Goal: Task Accomplishment & Management: Complete application form

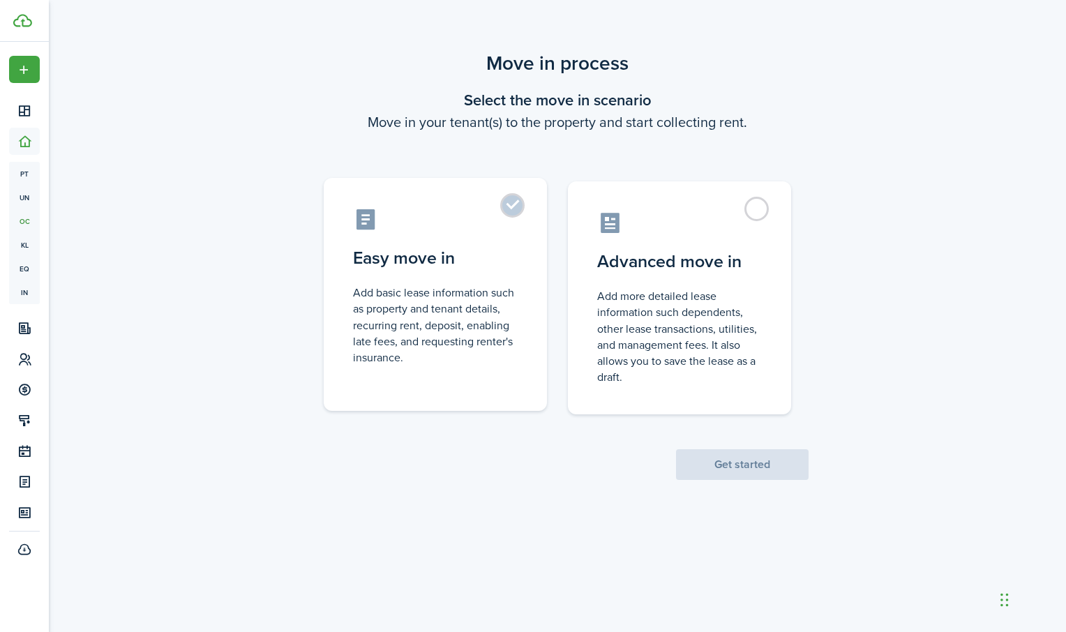
click at [516, 213] on label "Easy move in Add basic lease information such as property and tenant details, r…" at bounding box center [435, 294] width 223 height 233
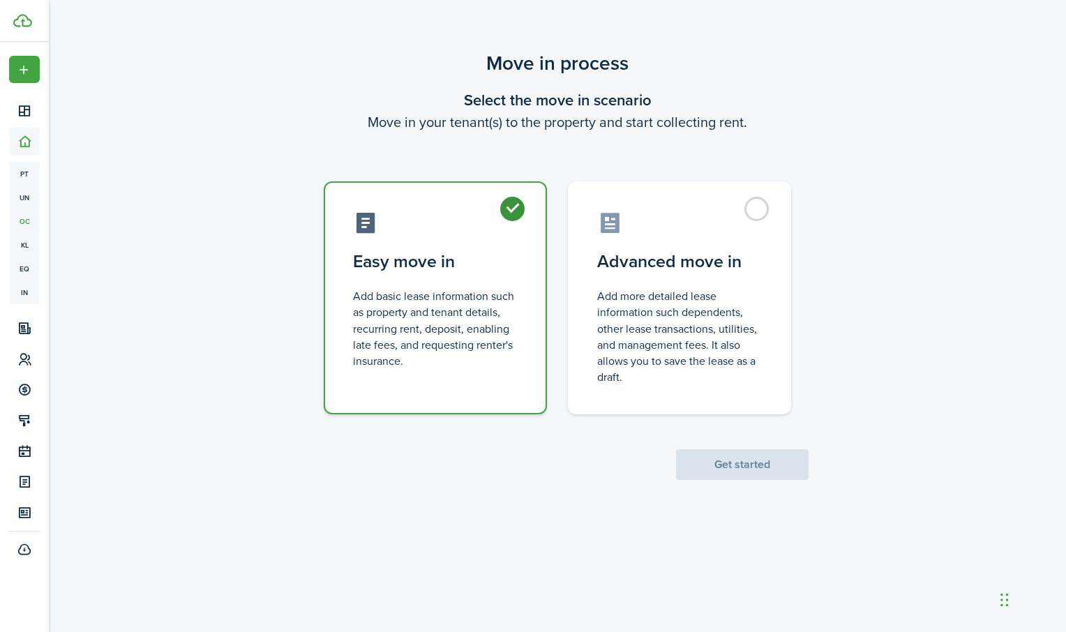
radio input "true"
click at [718, 463] on button "Get started" at bounding box center [742, 464] width 133 height 31
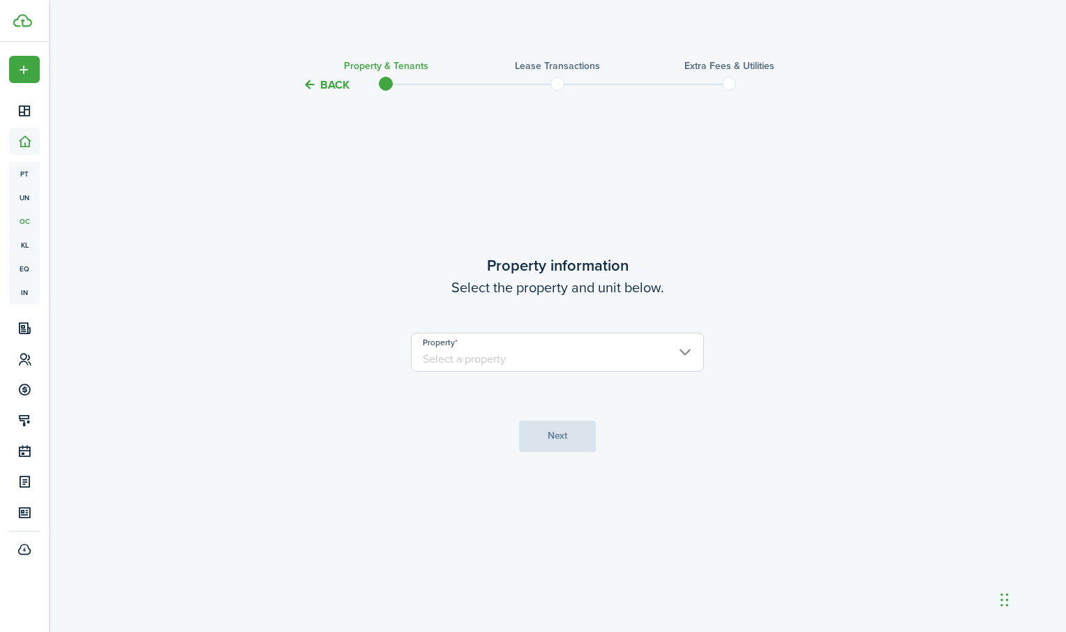
click at [692, 351] on input "Property" at bounding box center [557, 352] width 293 height 39
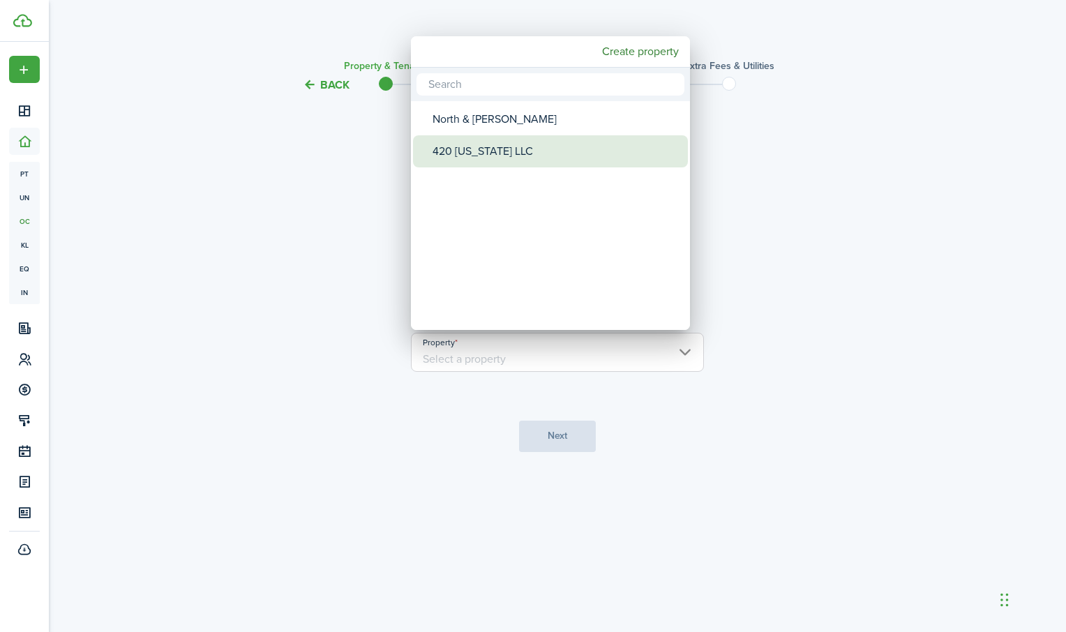
click at [525, 150] on div "420 [US_STATE] LLC" at bounding box center [555, 151] width 247 height 32
type input "420 [US_STATE] LLC"
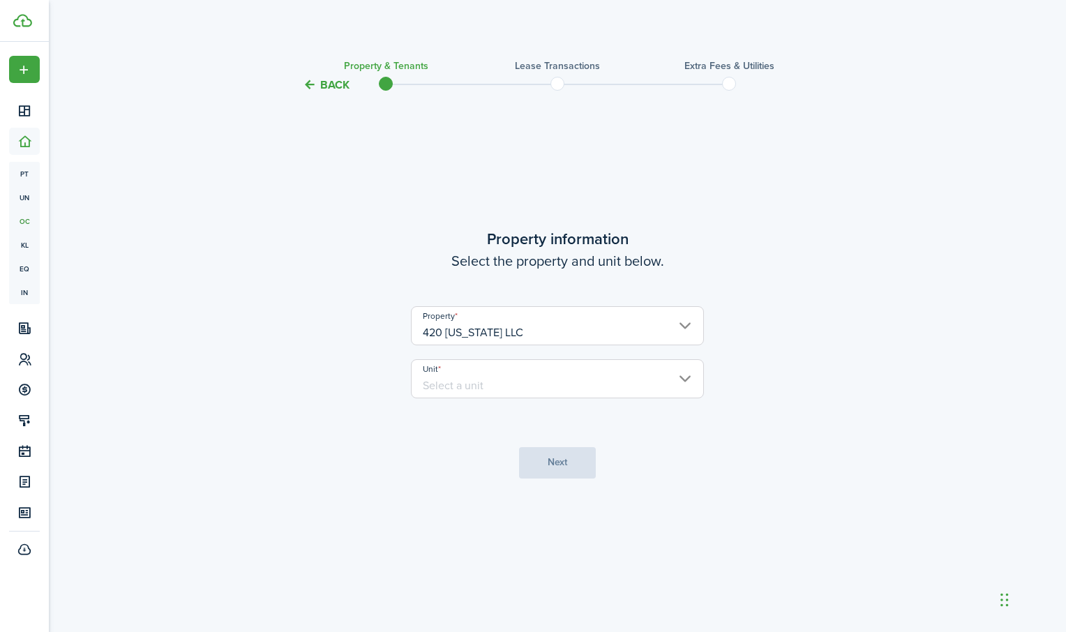
click at [682, 381] on input "Unit" at bounding box center [557, 378] width 293 height 39
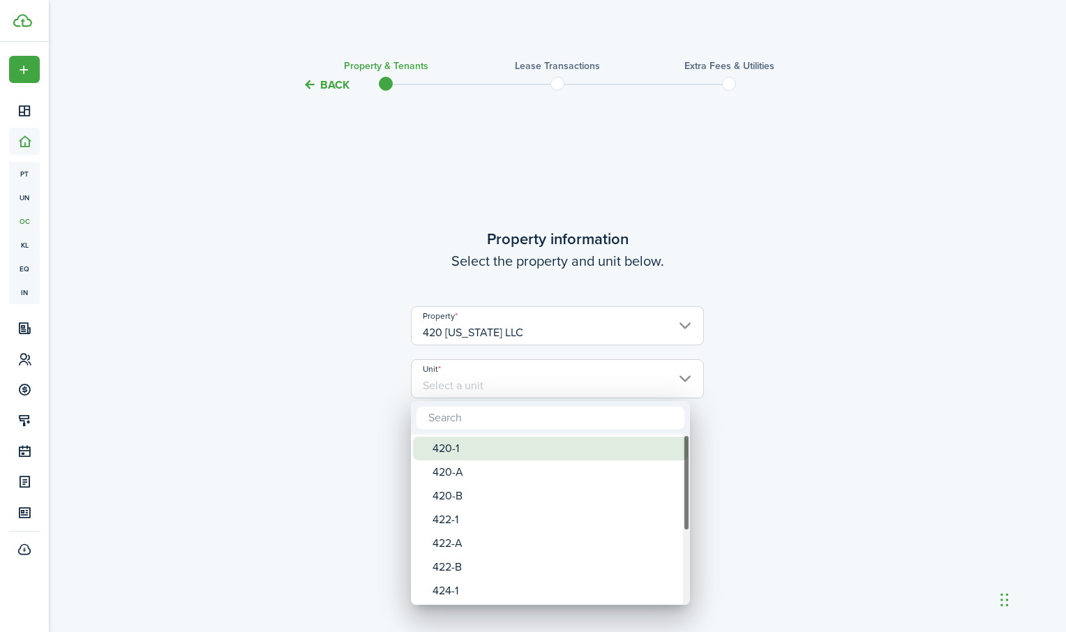
click at [520, 447] on div "420-1" at bounding box center [555, 449] width 247 height 24
type input "420-1"
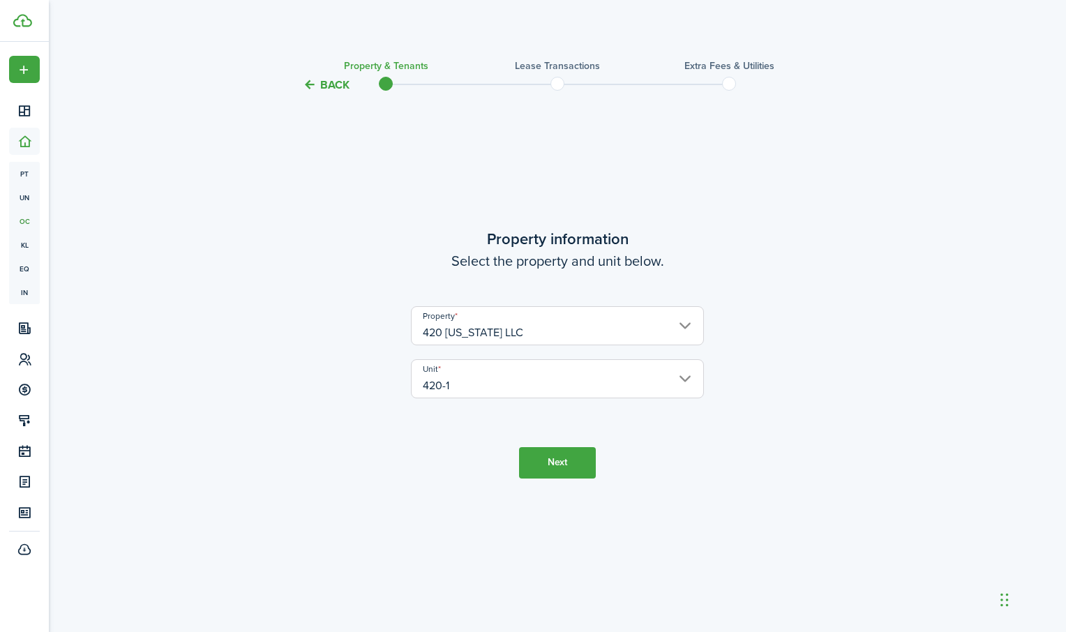
click at [566, 460] on button "Next" at bounding box center [557, 462] width 77 height 31
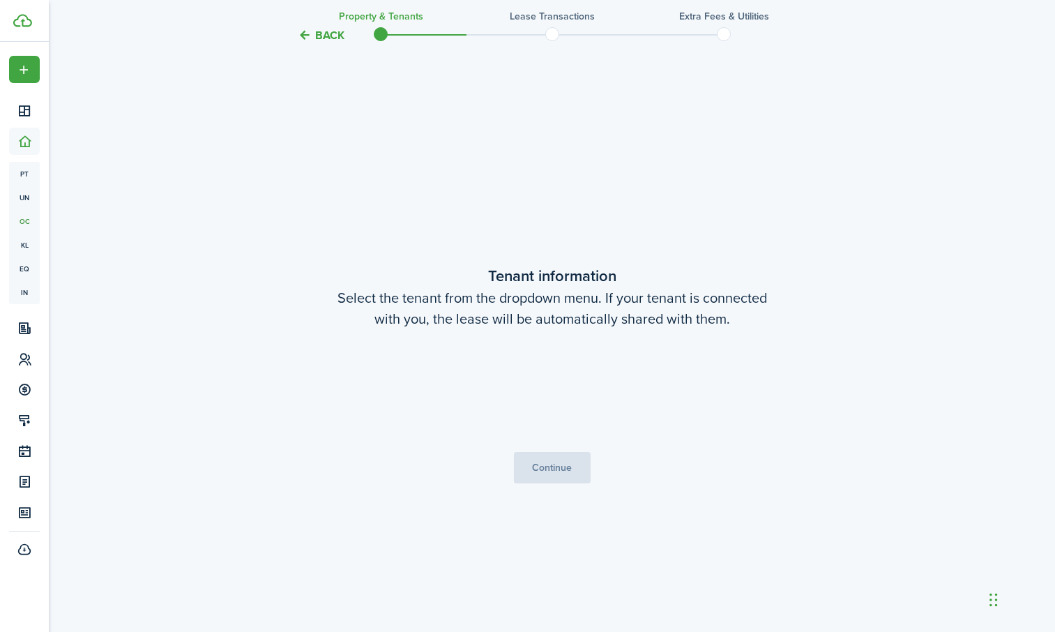
scroll to position [539, 0]
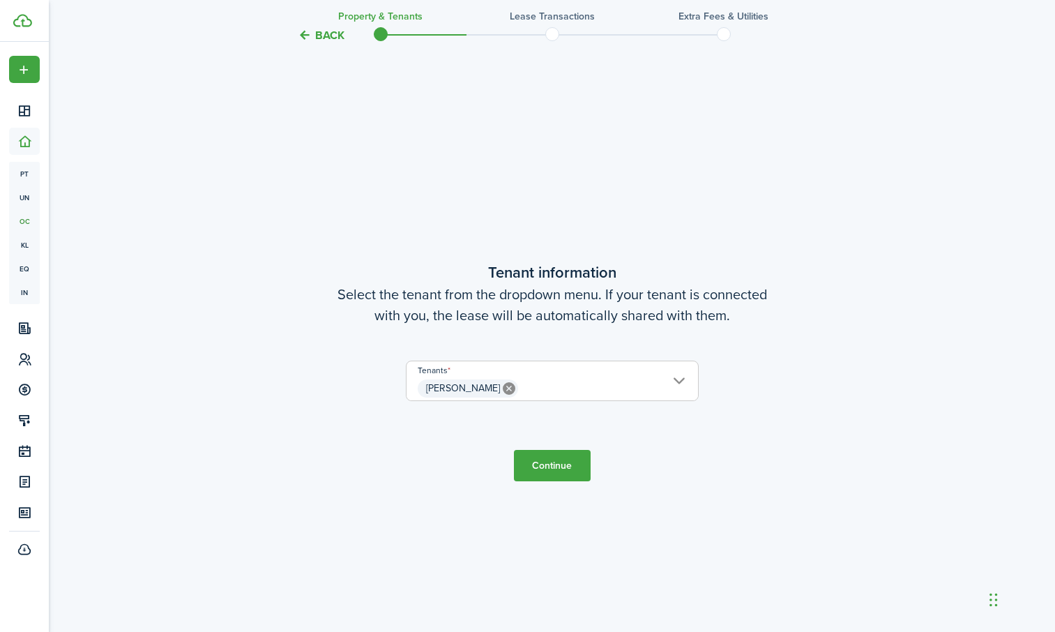
click at [549, 461] on button "Continue" at bounding box center [552, 465] width 77 height 31
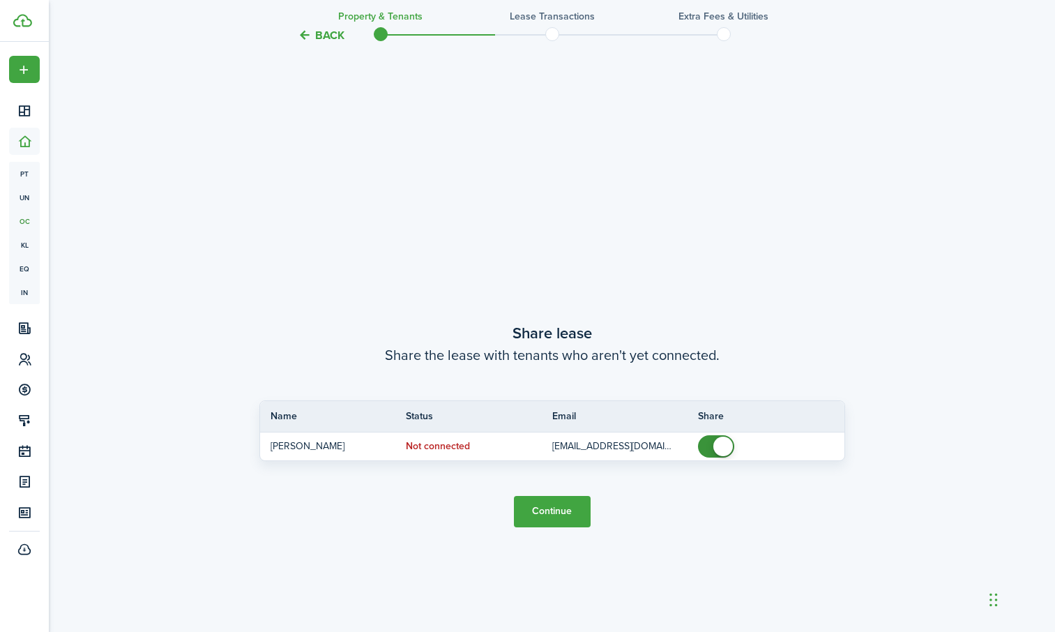
scroll to position [1171, 0]
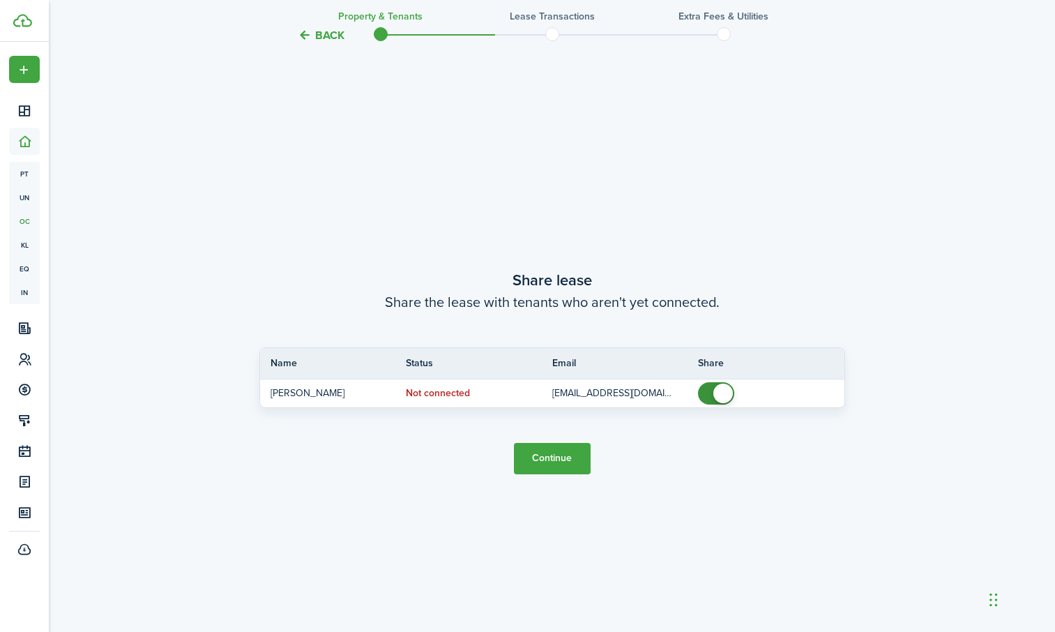
click at [557, 462] on button "Continue" at bounding box center [552, 458] width 77 height 31
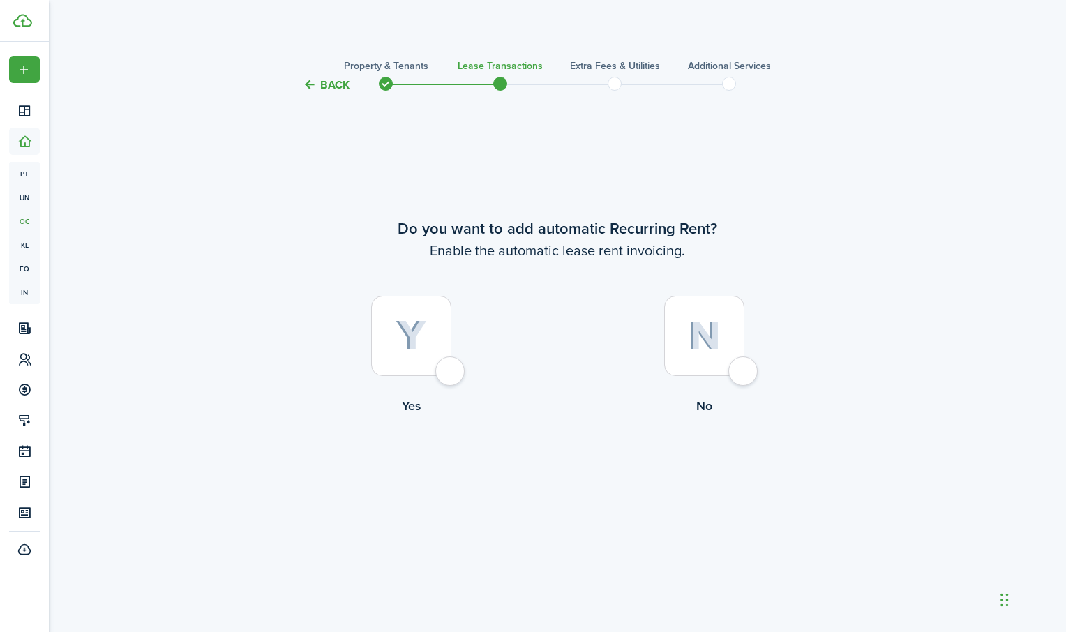
click at [451, 371] on div at bounding box center [411, 336] width 80 height 80
radio input "true"
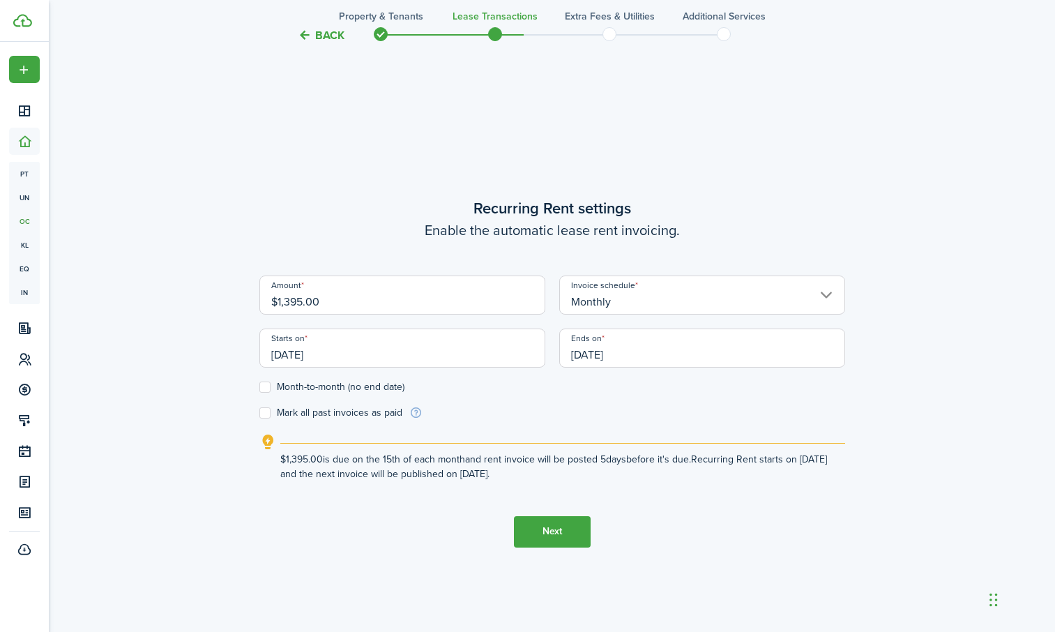
scroll to position [539, 0]
click at [442, 359] on input "[DATE]" at bounding box center [402, 347] width 286 height 39
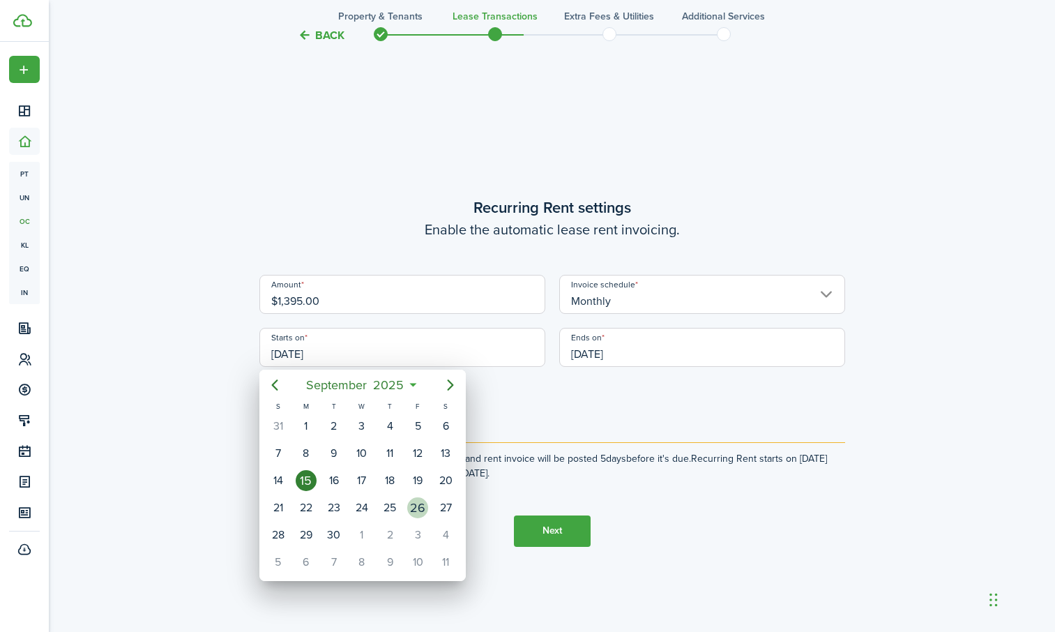
click at [420, 511] on div "26" at bounding box center [417, 507] width 21 height 21
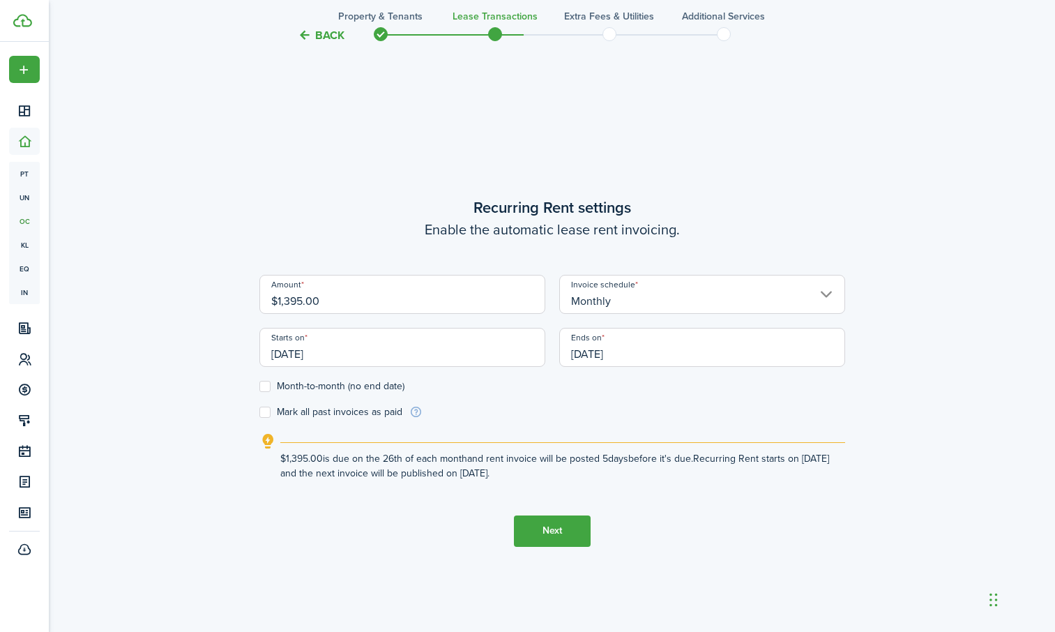
type input "[DATE]"
click at [269, 385] on label "Month-to-month (no end date)" at bounding box center [331, 386] width 145 height 11
click at [259, 386] on input "Month-to-month (no end date)" at bounding box center [259, 386] width 1 height 1
checkbox input "true"
click at [341, 357] on input "[DATE]" at bounding box center [402, 347] width 286 height 39
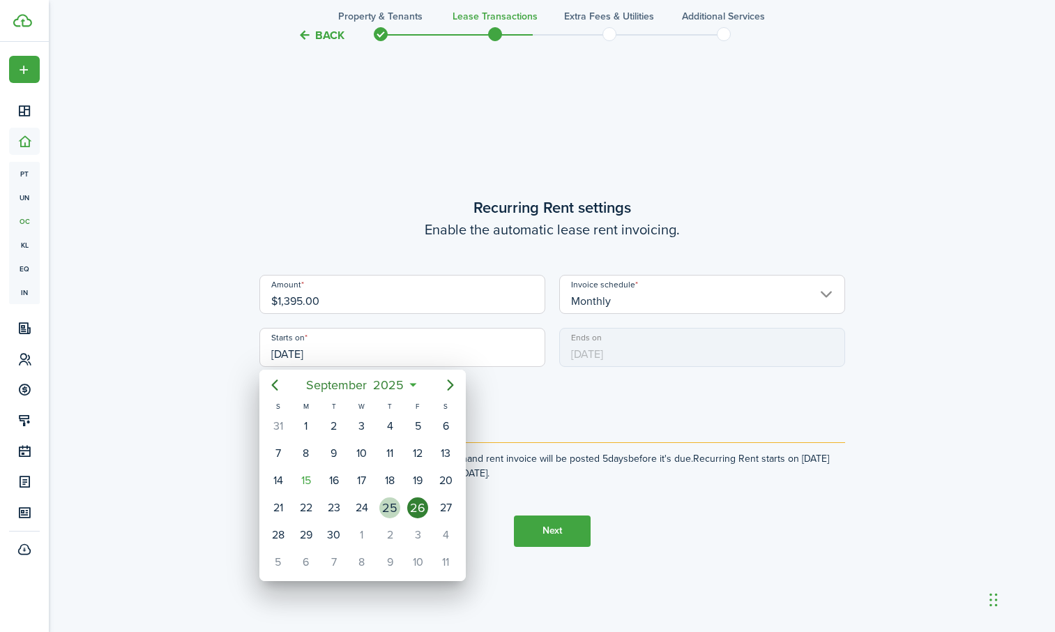
click at [394, 508] on div "25" at bounding box center [389, 507] width 21 height 21
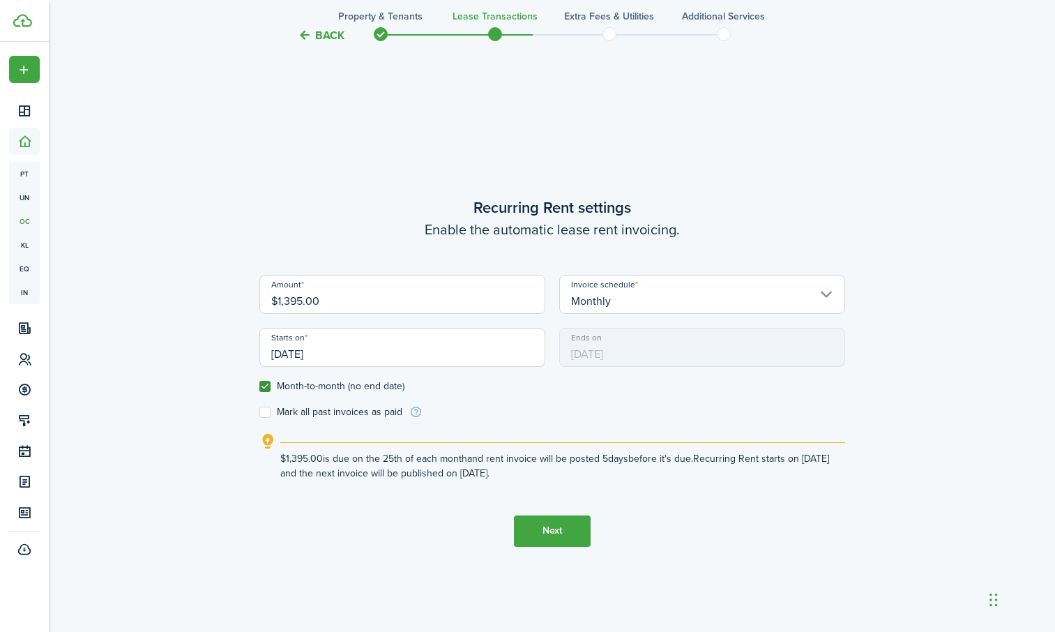
click at [349, 349] on input "[DATE]" at bounding box center [402, 347] width 286 height 39
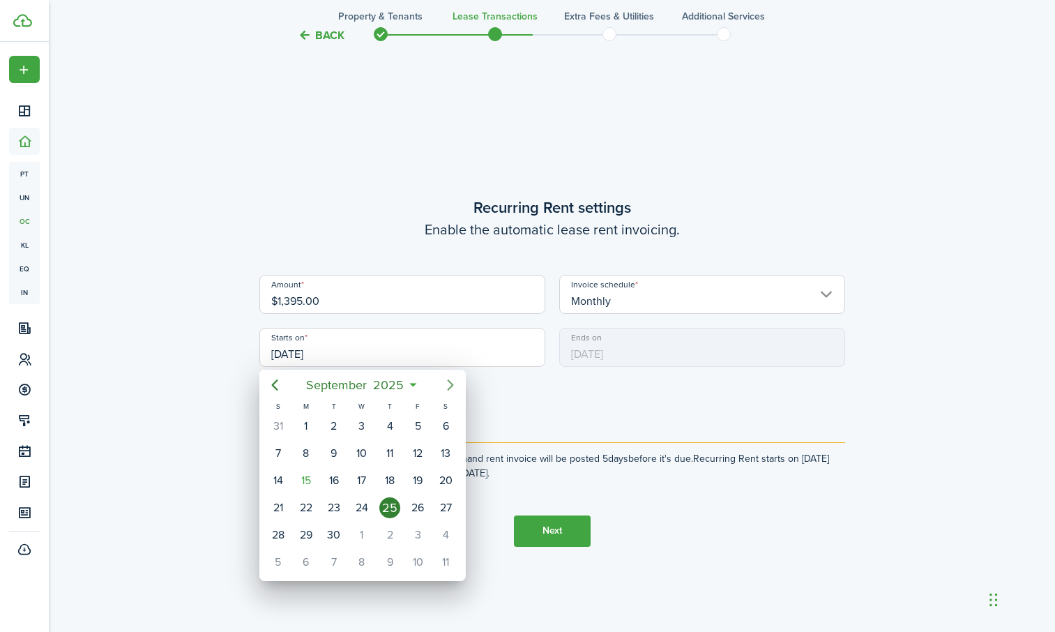
click at [444, 389] on icon "Next page" at bounding box center [450, 385] width 17 height 17
click at [368, 426] on div "1" at bounding box center [362, 426] width 21 height 21
type input "[DATE]"
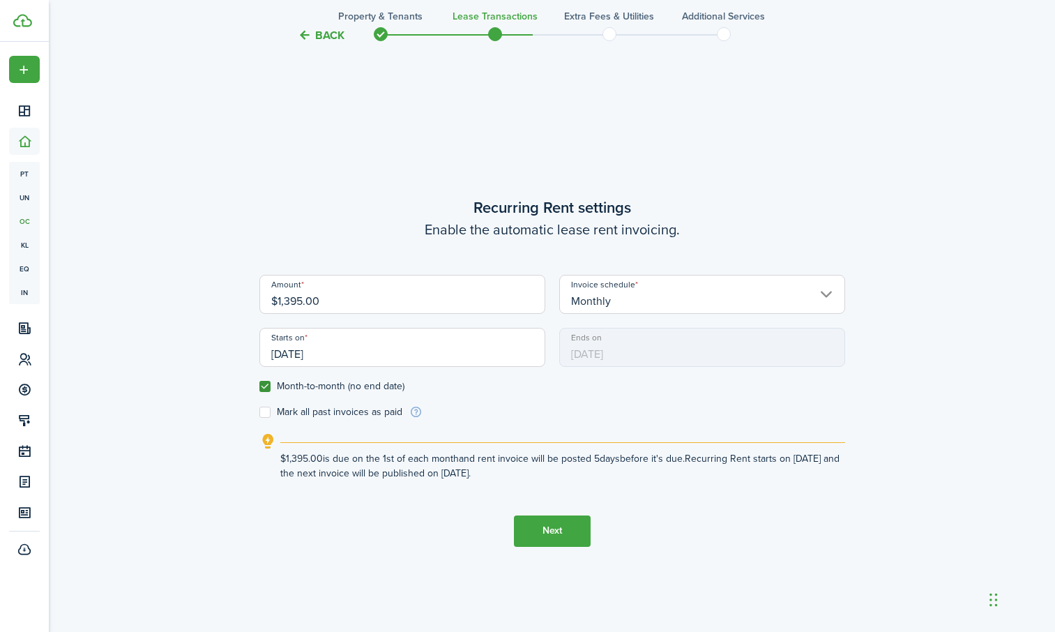
click at [548, 525] on button "Next" at bounding box center [552, 531] width 77 height 31
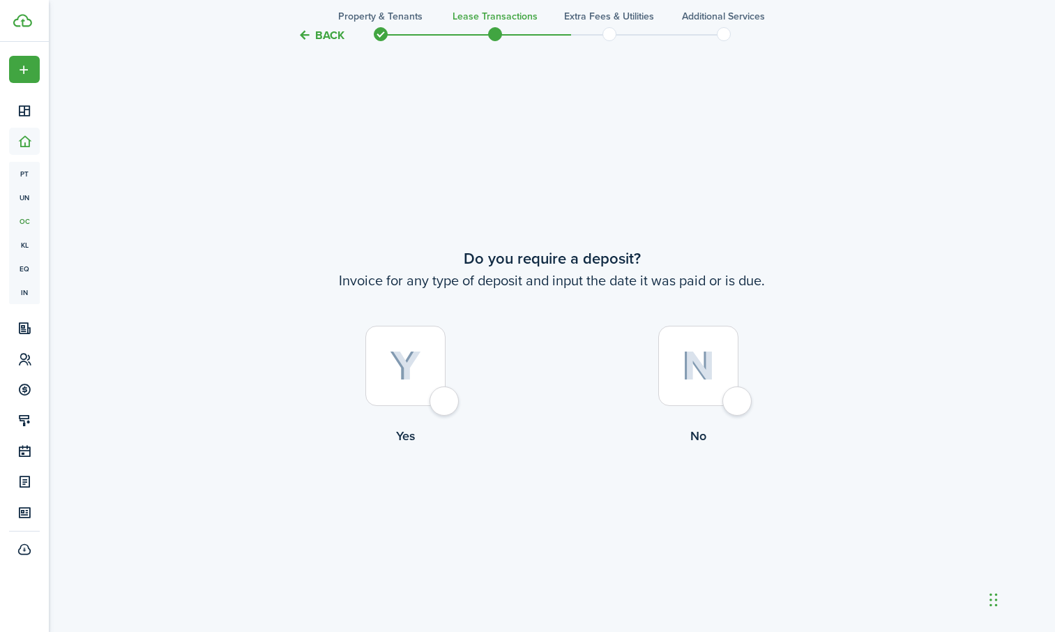
scroll to position [1171, 0]
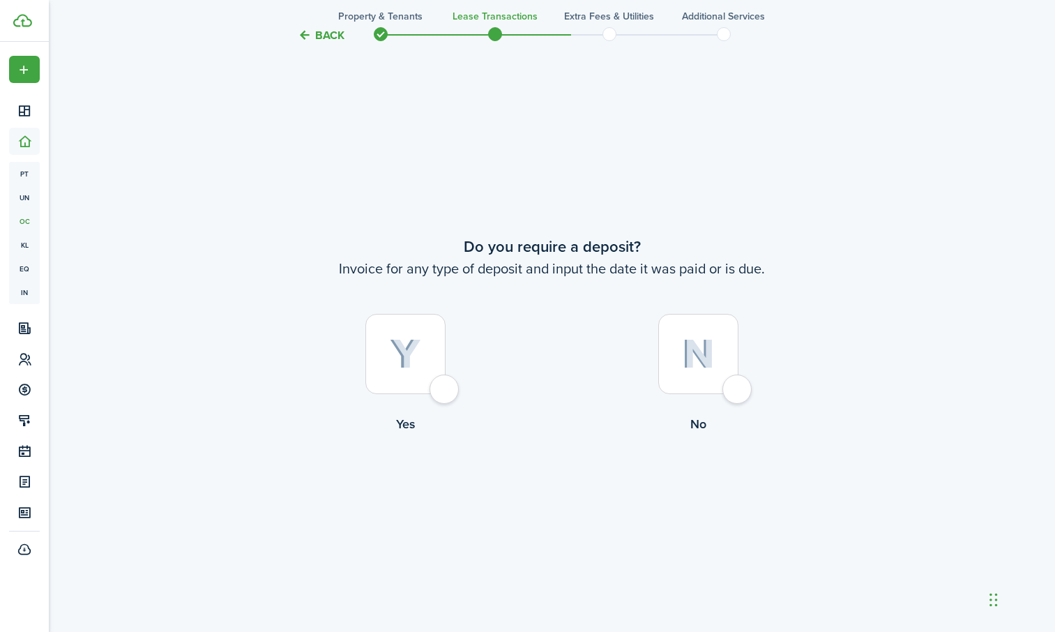
click at [739, 389] on div at bounding box center [699, 354] width 80 height 80
radio input "true"
click at [576, 488] on button "Continue" at bounding box center [552, 491] width 77 height 31
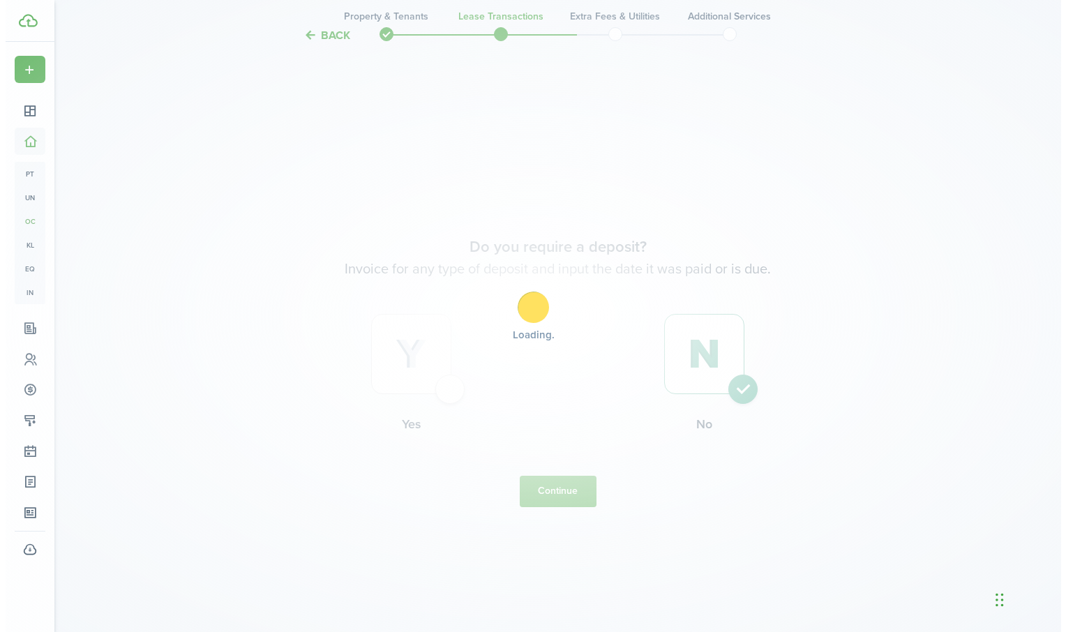
scroll to position [0, 0]
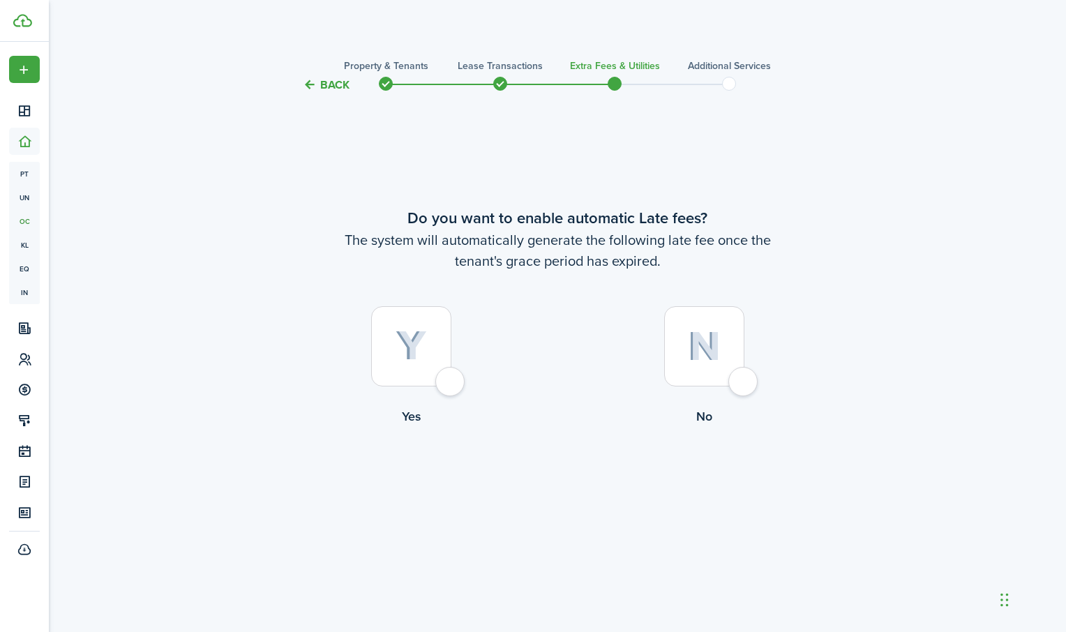
click at [446, 385] on div at bounding box center [411, 346] width 80 height 80
radio input "true"
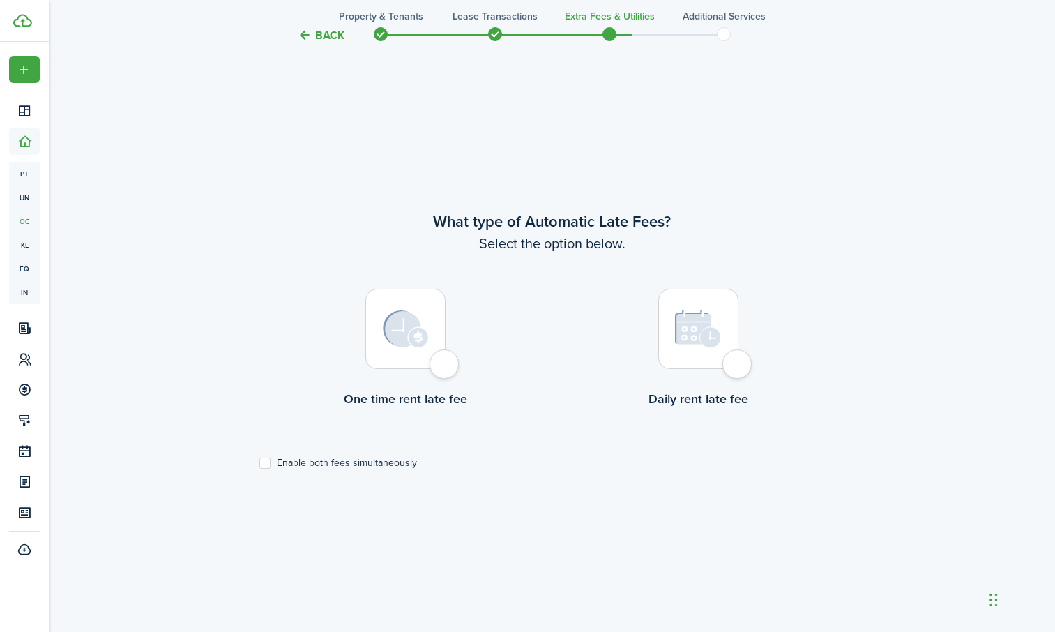
scroll to position [539, 0]
click at [439, 367] on div at bounding box center [406, 327] width 80 height 80
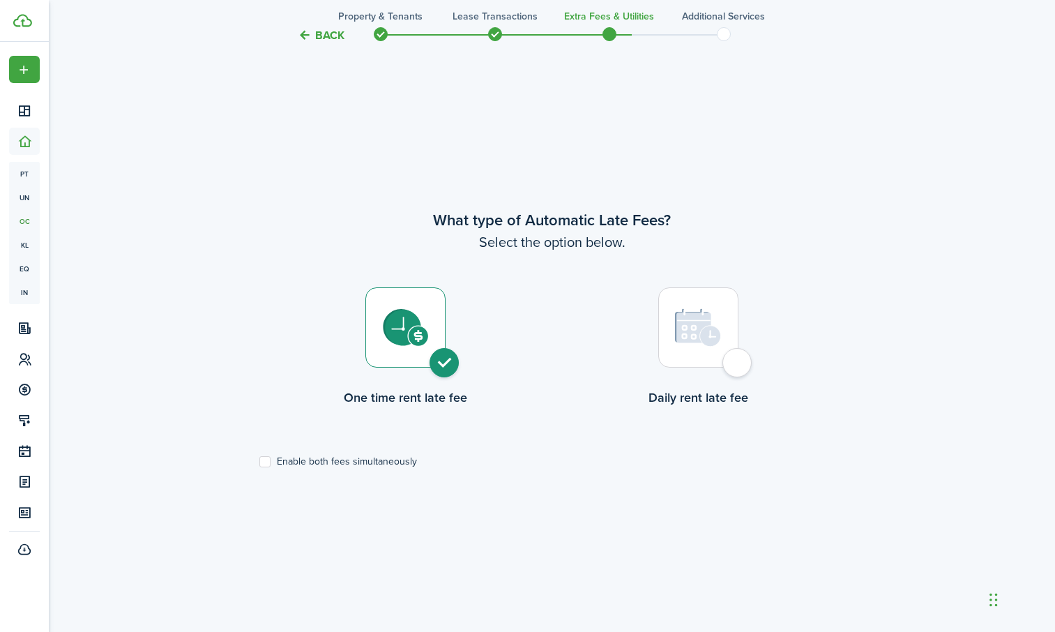
radio input "true"
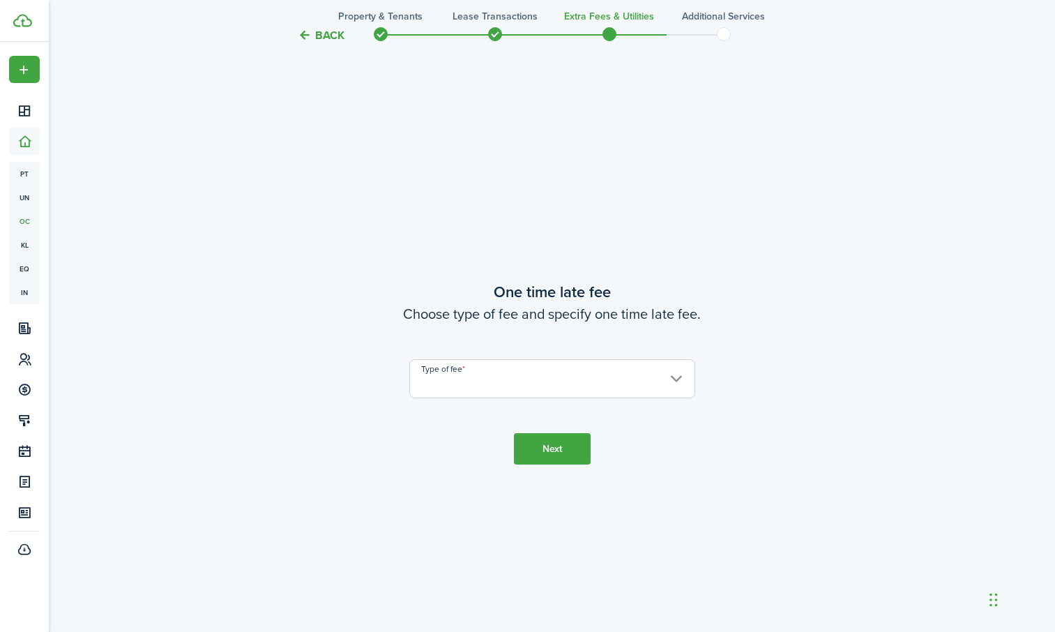
scroll to position [1171, 0]
click at [646, 386] on input "Type of fee" at bounding box center [552, 377] width 286 height 39
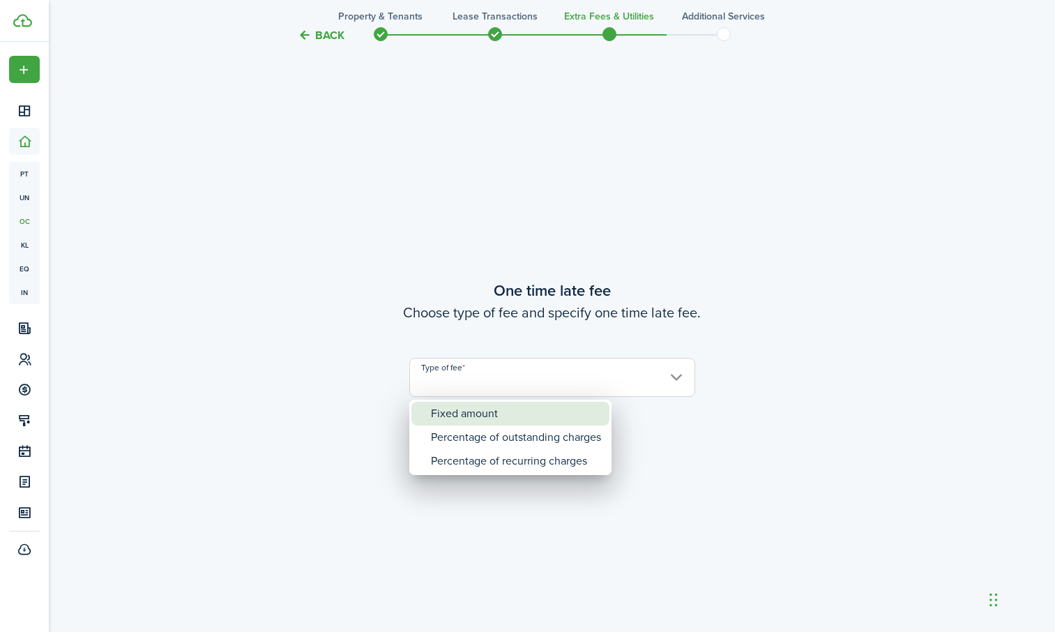
click at [529, 416] on div "Fixed amount" at bounding box center [516, 414] width 170 height 24
type input "Fixed amount"
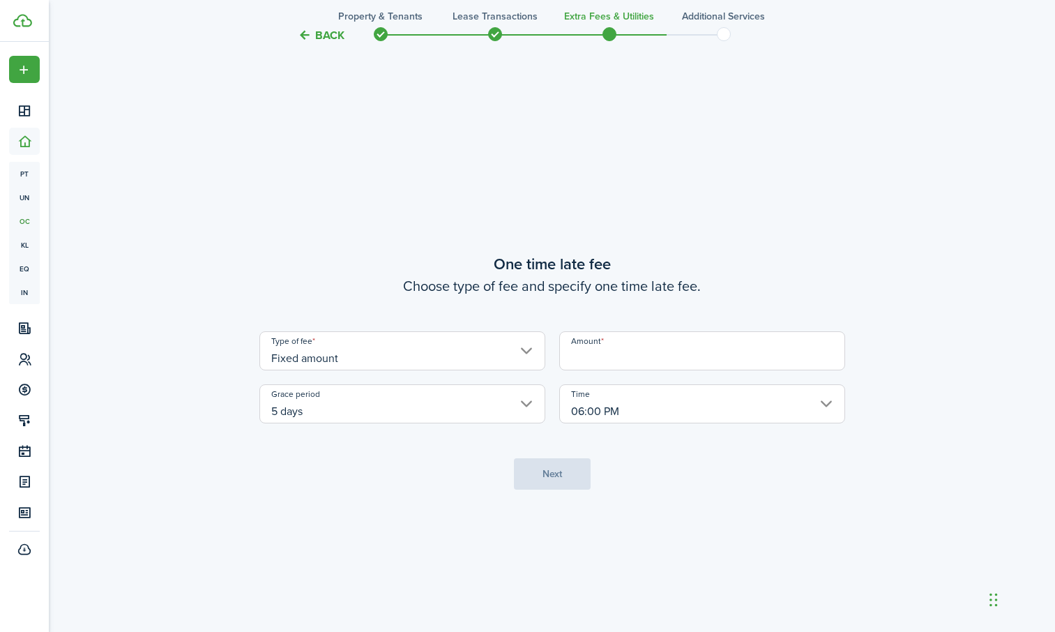
click at [716, 356] on input "Amount" at bounding box center [702, 350] width 286 height 39
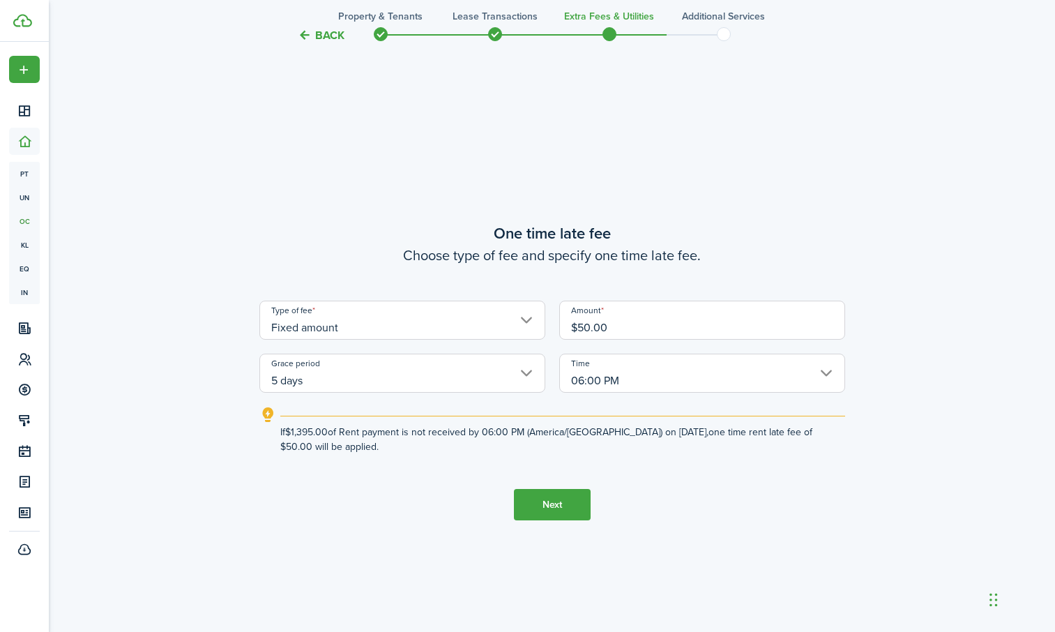
type input "$50.00"
click at [571, 504] on button "Next" at bounding box center [552, 504] width 77 height 31
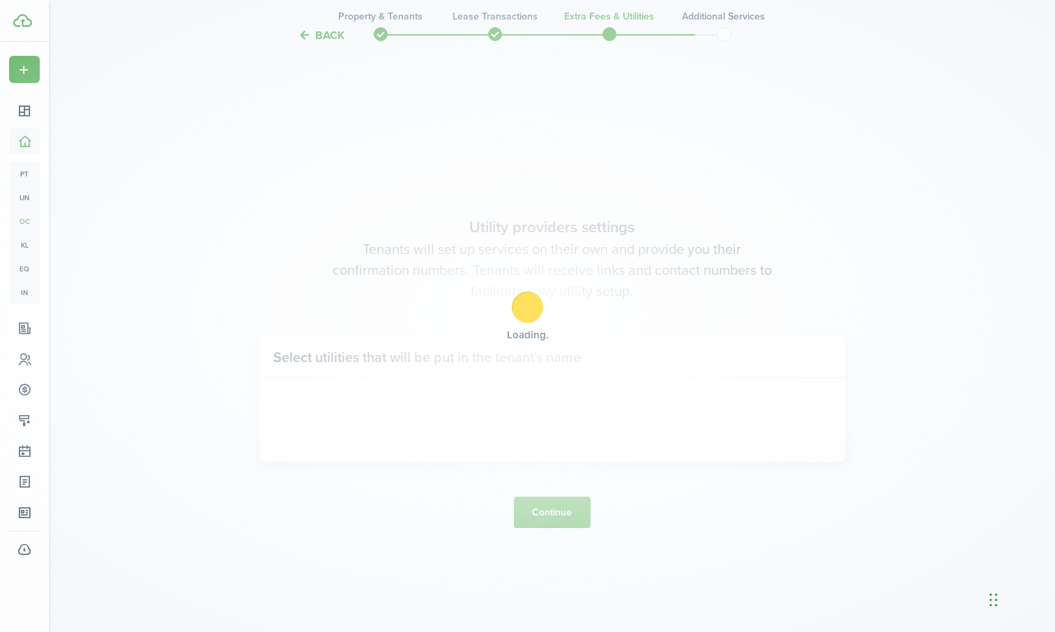
scroll to position [1803, 0]
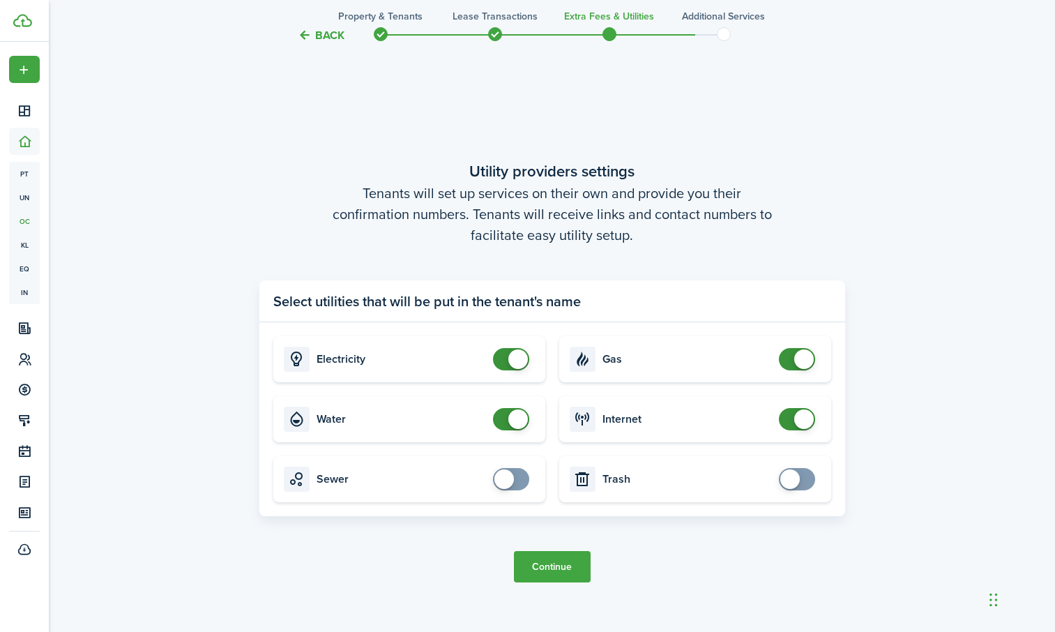
click at [543, 561] on button "Continue" at bounding box center [552, 566] width 77 height 31
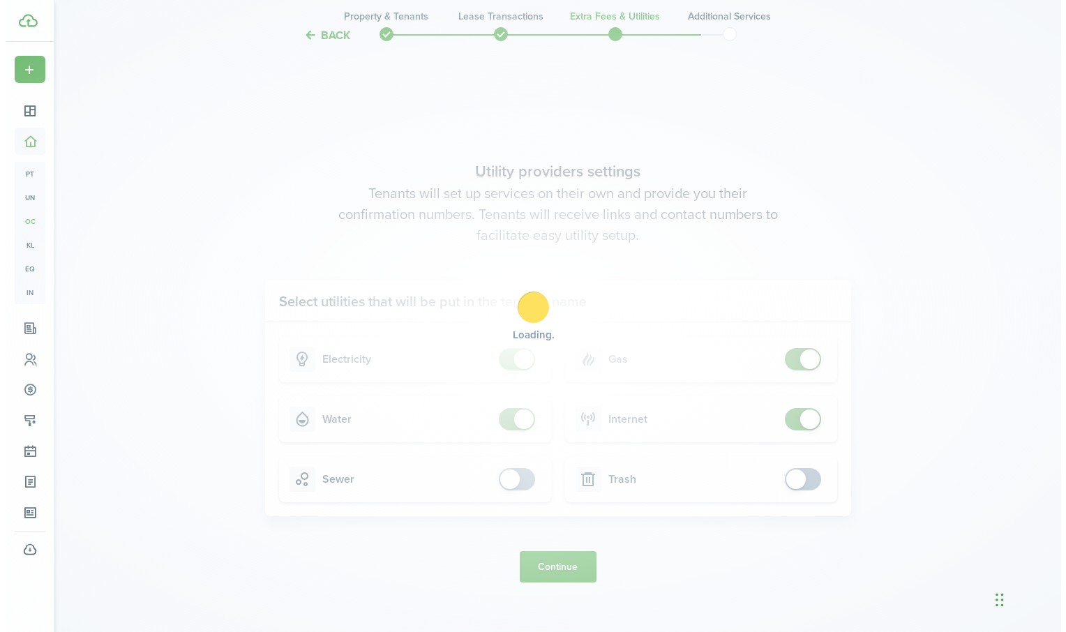
scroll to position [0, 0]
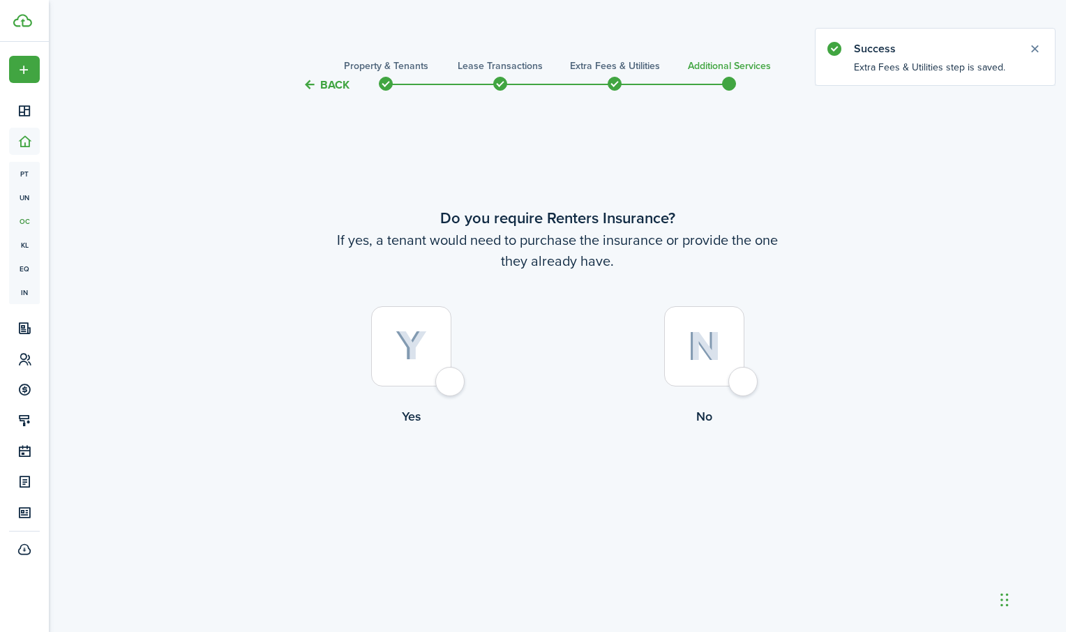
click at [451, 379] on div at bounding box center [411, 346] width 80 height 80
radio input "true"
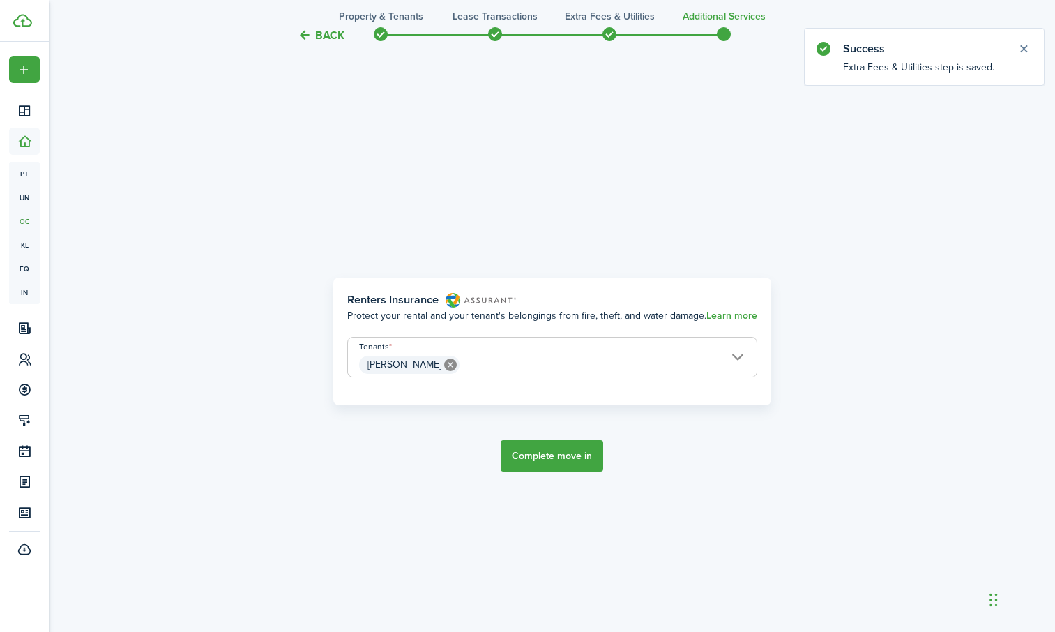
scroll to position [539, 0]
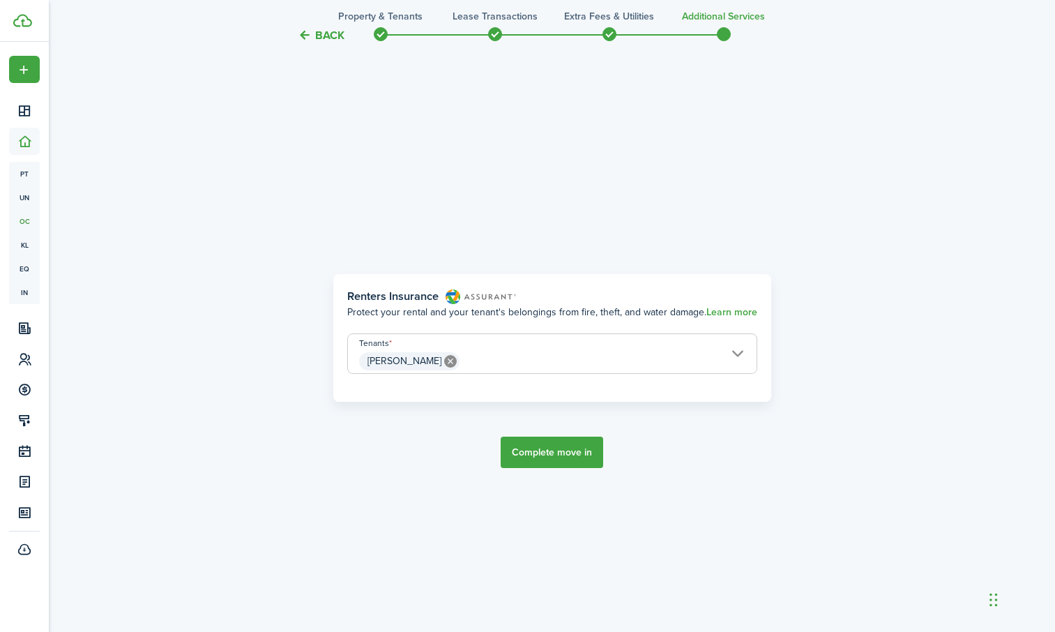
click at [531, 450] on button "Complete move in" at bounding box center [552, 452] width 103 height 31
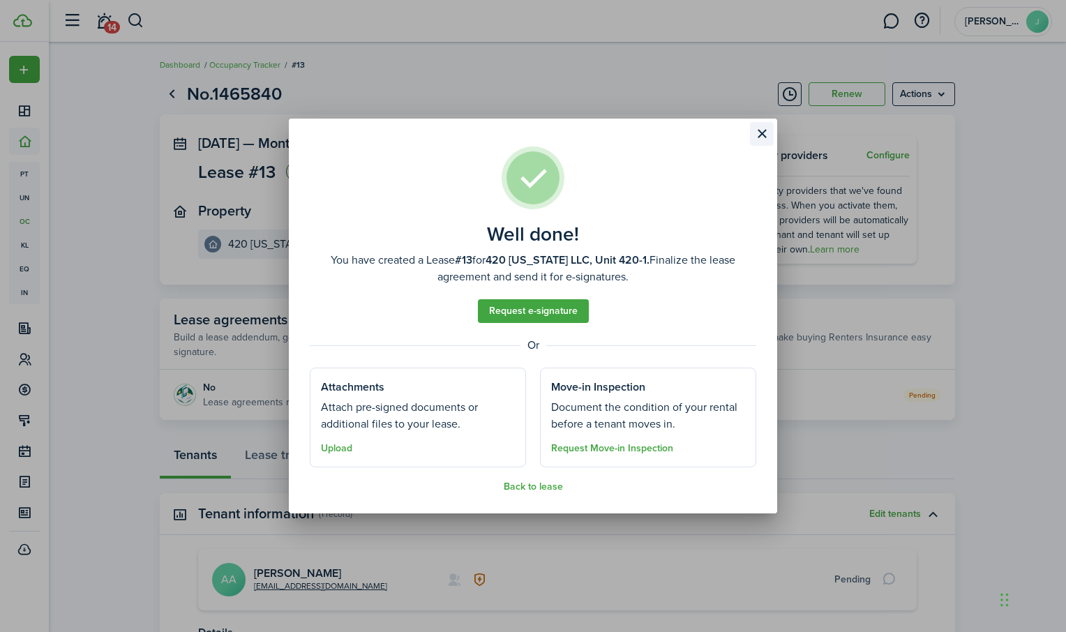
click at [766, 128] on button "Close modal" at bounding box center [762, 134] width 24 height 24
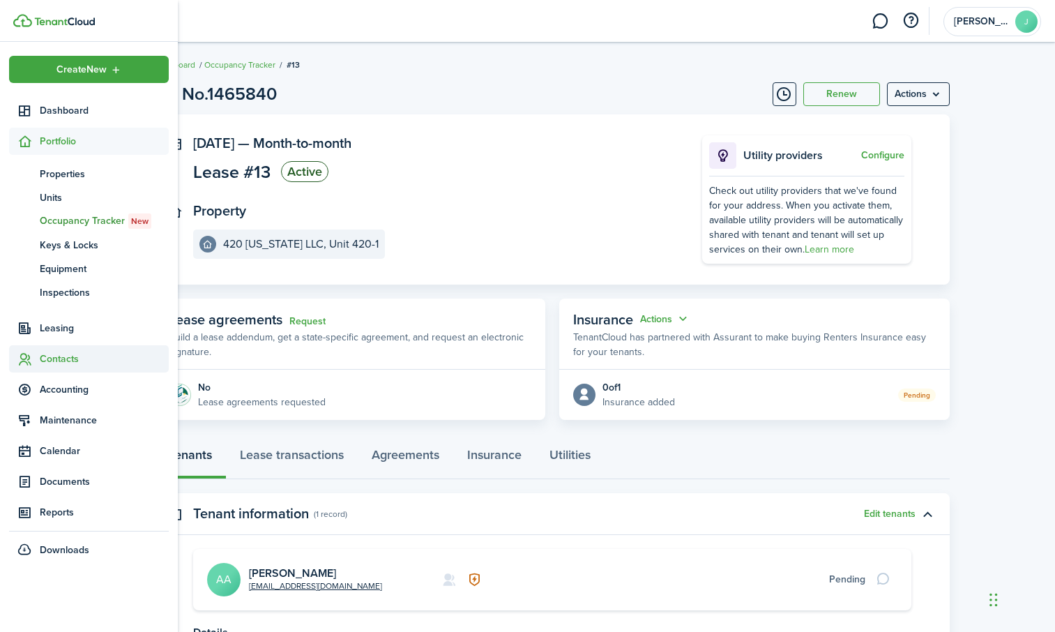
click at [62, 360] on span "Contacts" at bounding box center [104, 359] width 129 height 15
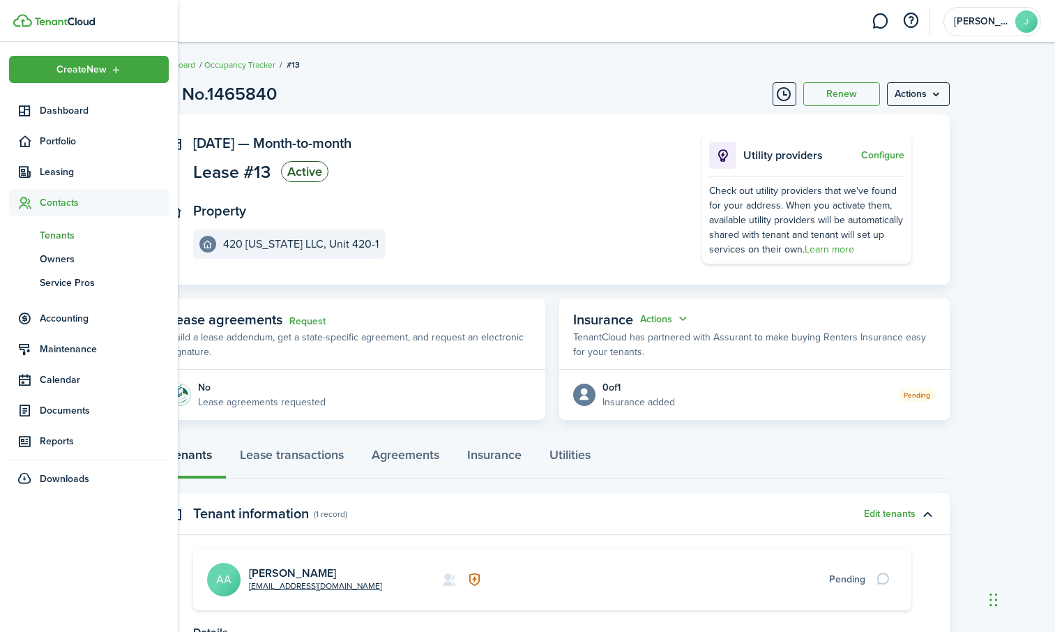
click at [55, 230] on span "Tenants" at bounding box center [104, 235] width 129 height 15
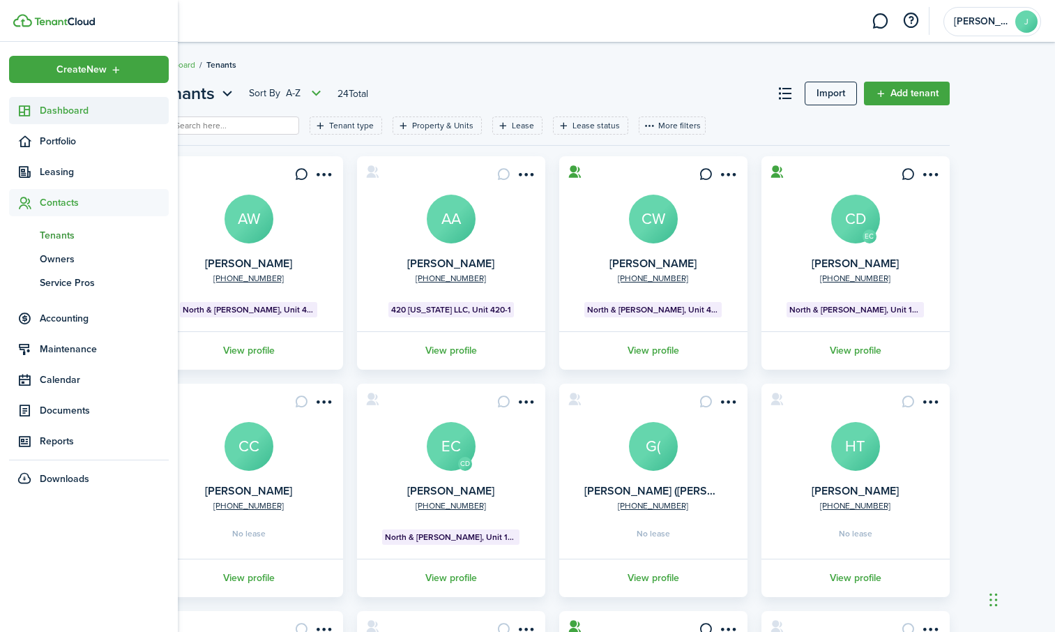
click at [58, 112] on span "Dashboard" at bounding box center [104, 110] width 129 height 15
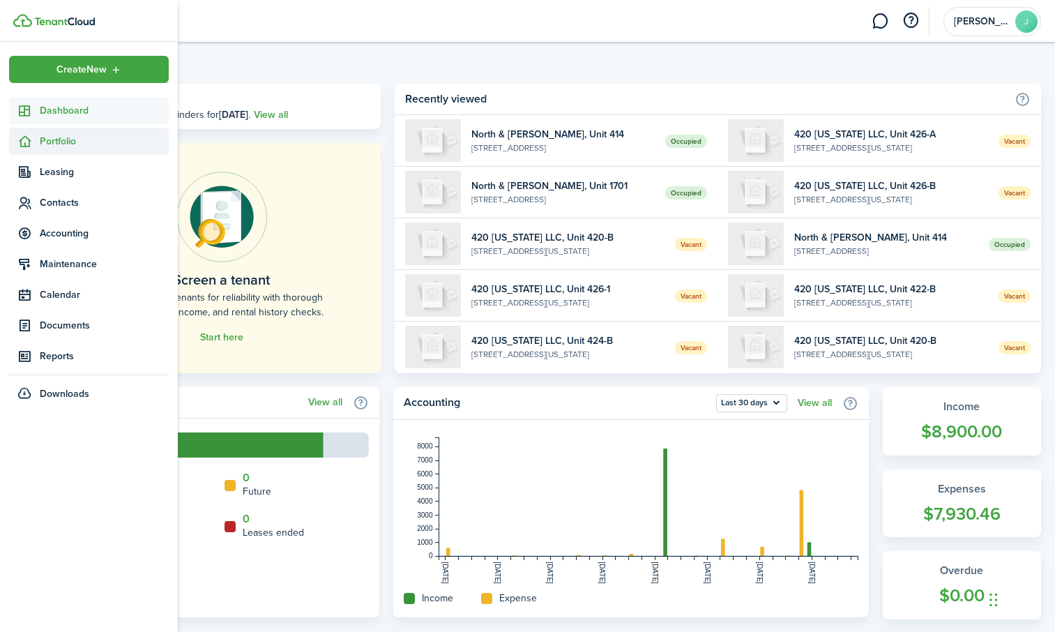
click at [60, 140] on span "Portfolio" at bounding box center [104, 141] width 129 height 15
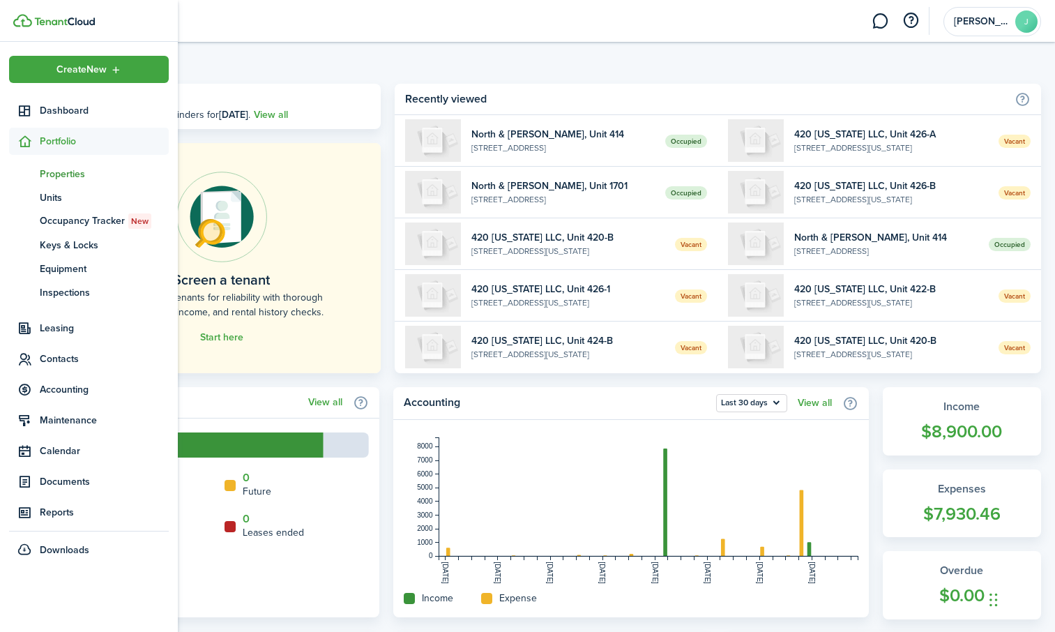
click at [73, 167] on span "Properties" at bounding box center [104, 174] width 129 height 15
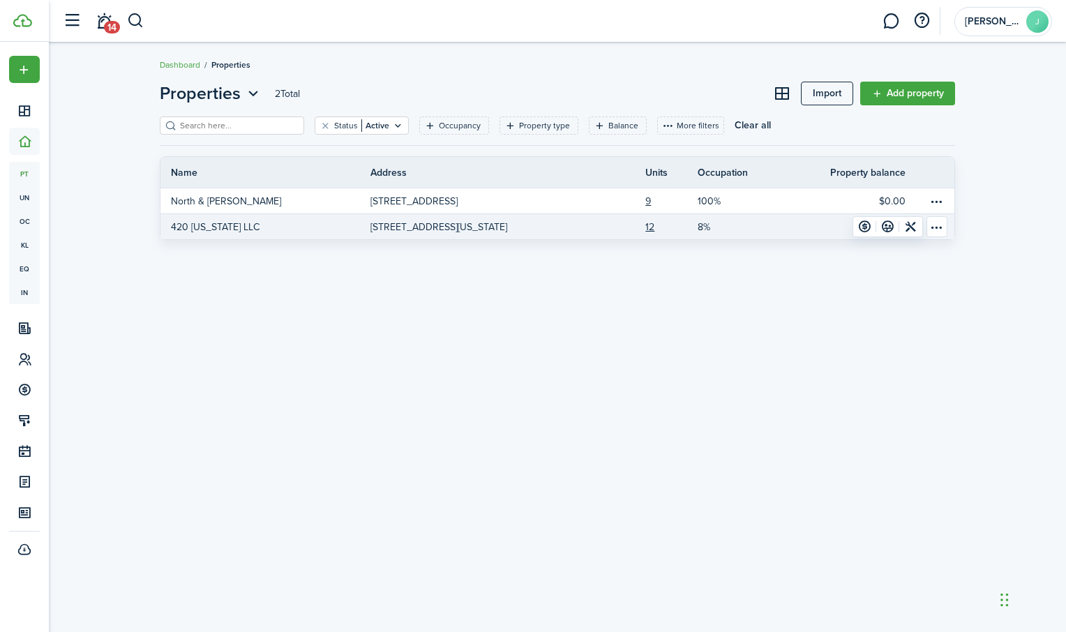
click at [314, 219] on link "420 [US_STATE] LLC" at bounding box center [265, 226] width 210 height 25
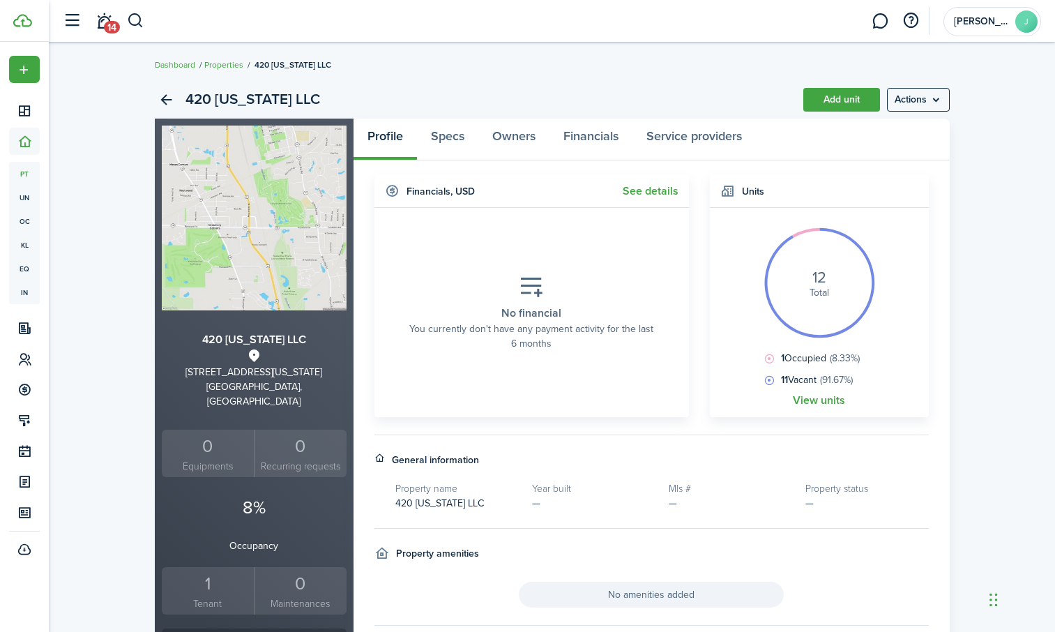
click at [204, 579] on div "1" at bounding box center [208, 584] width 86 height 27
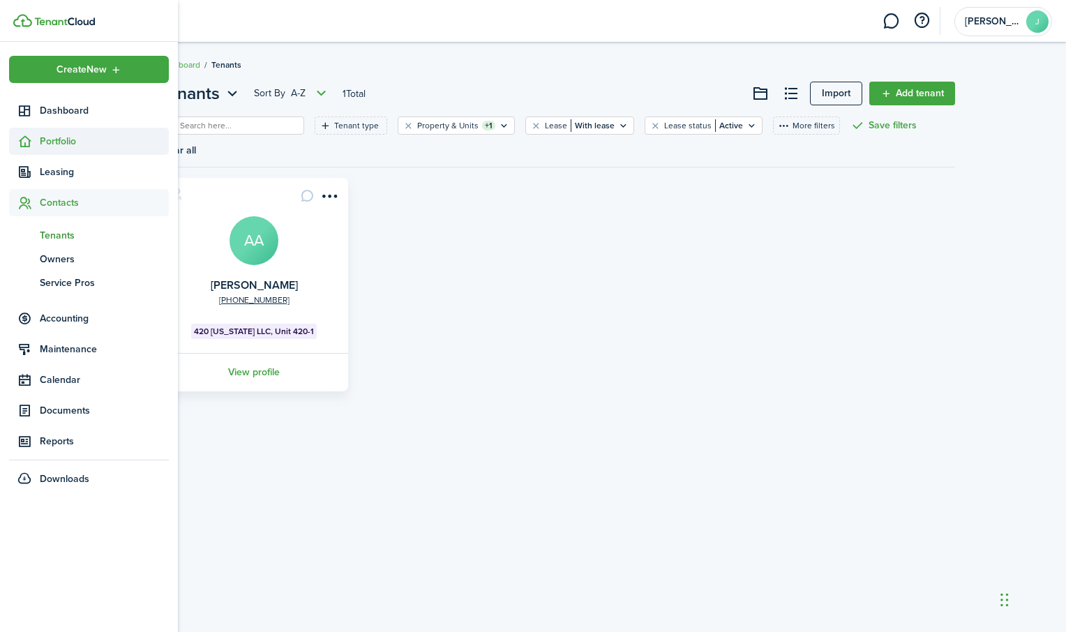
click at [57, 140] on span "Portfolio" at bounding box center [104, 141] width 129 height 15
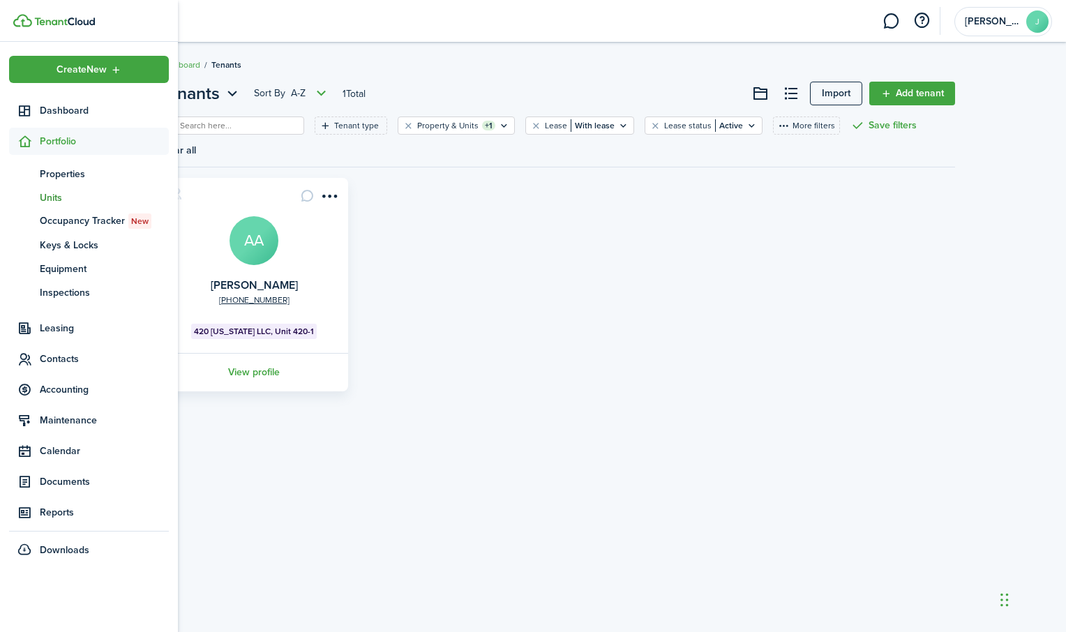
click at [52, 199] on span "Units" at bounding box center [104, 197] width 129 height 15
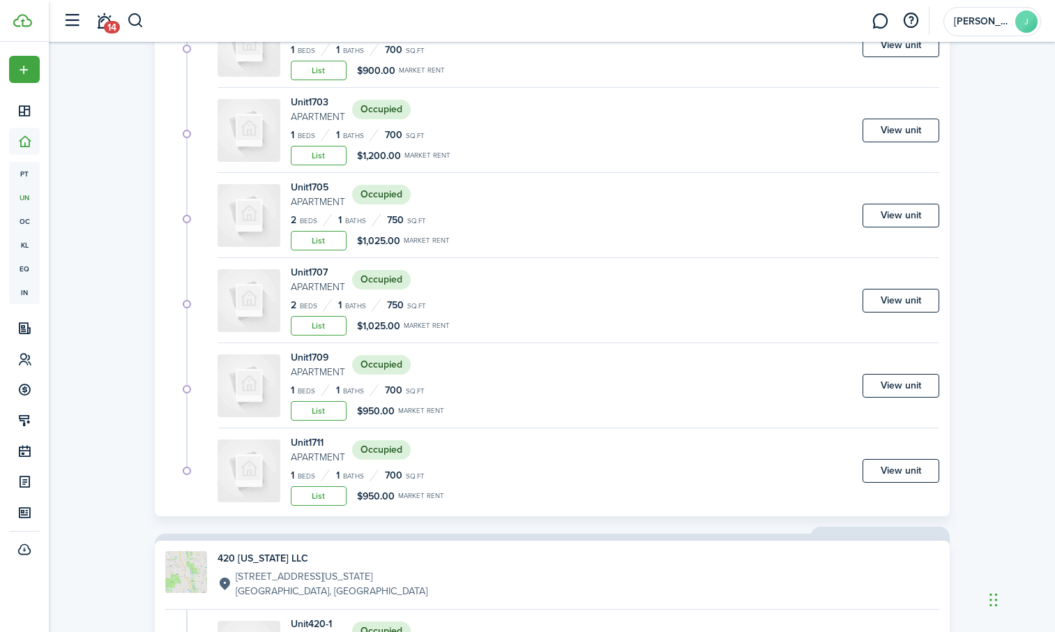
scroll to position [698, 0]
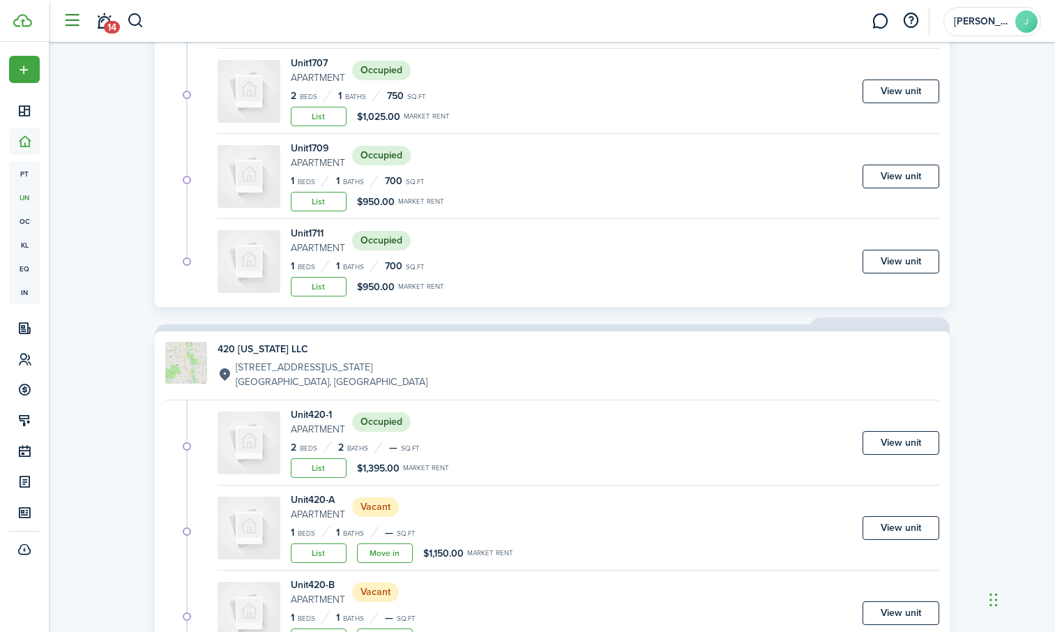
click at [74, 18] on button "button" at bounding box center [72, 21] width 27 height 27
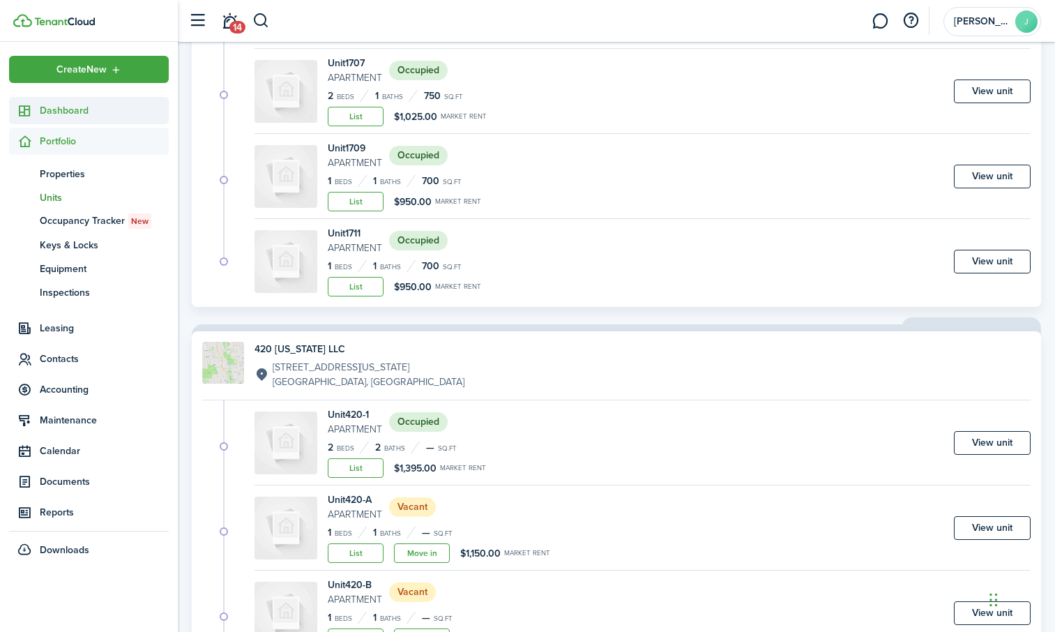
click at [71, 108] on span "Dashboard" at bounding box center [104, 110] width 129 height 15
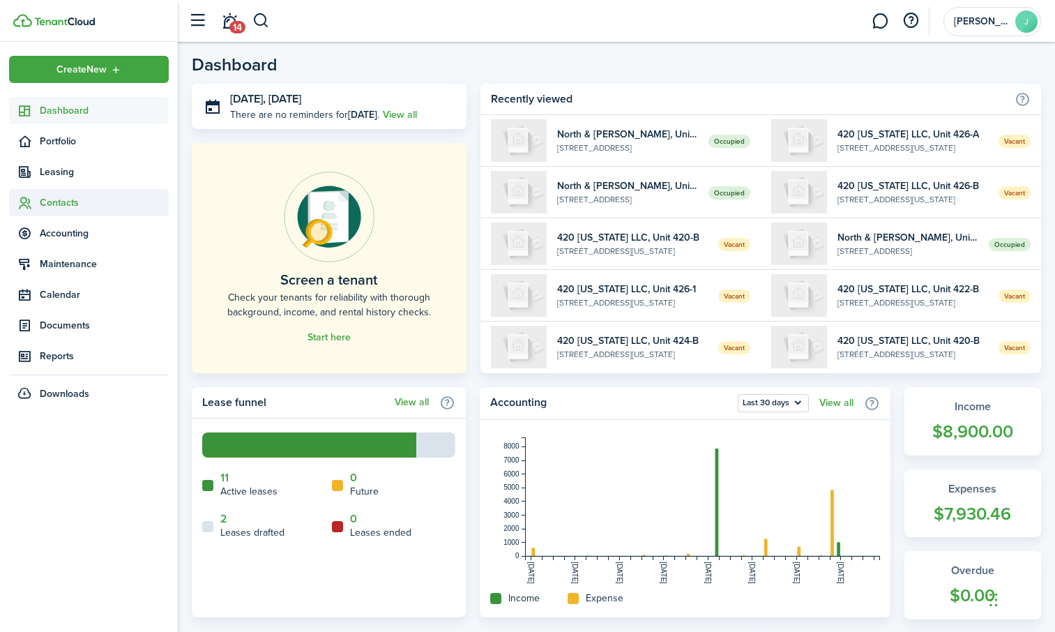
click at [50, 199] on span "Contacts" at bounding box center [104, 202] width 129 height 15
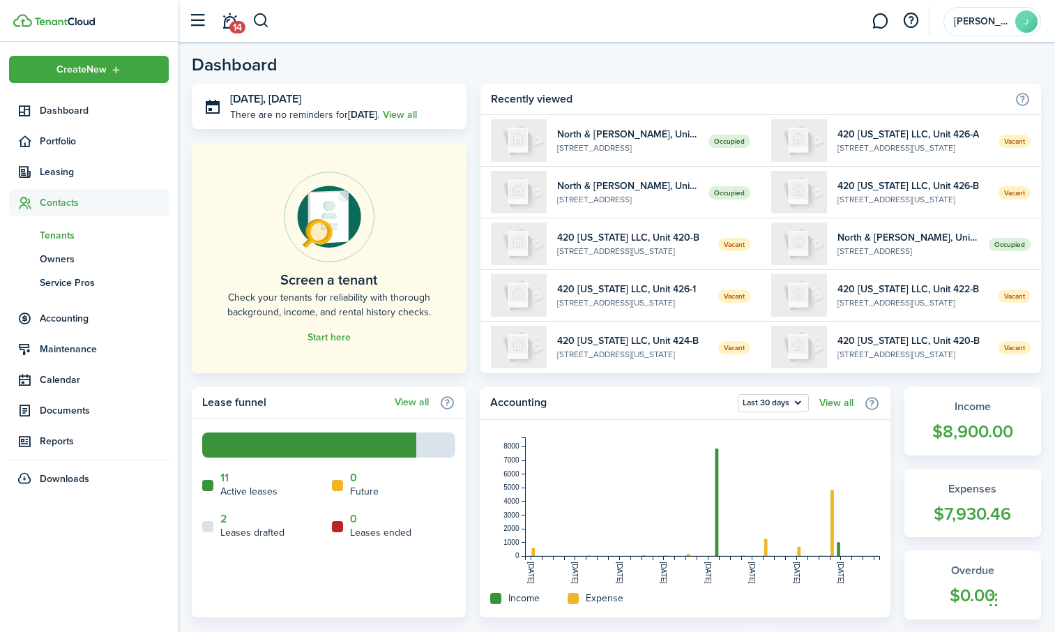
click at [59, 229] on span "Tenants" at bounding box center [104, 235] width 129 height 15
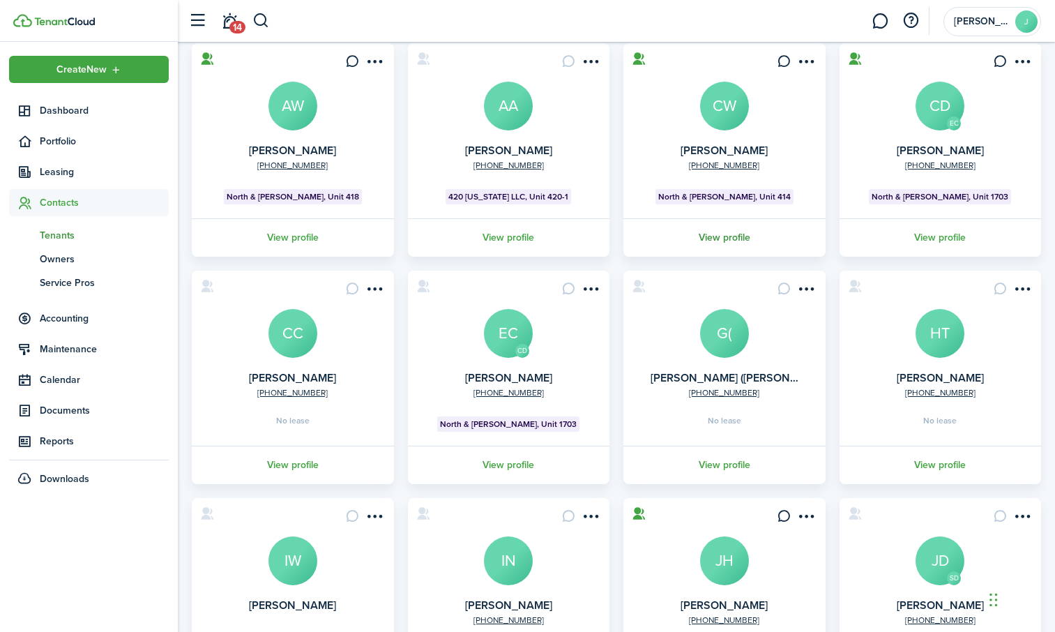
scroll to position [140, 0]
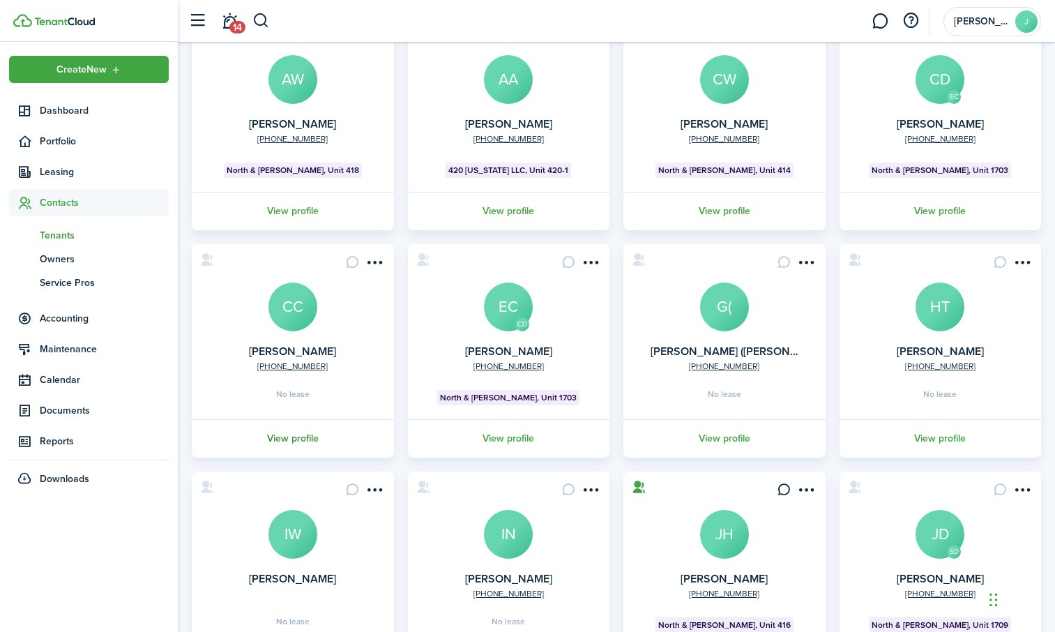
click at [299, 436] on link "View profile" at bounding box center [293, 438] width 206 height 38
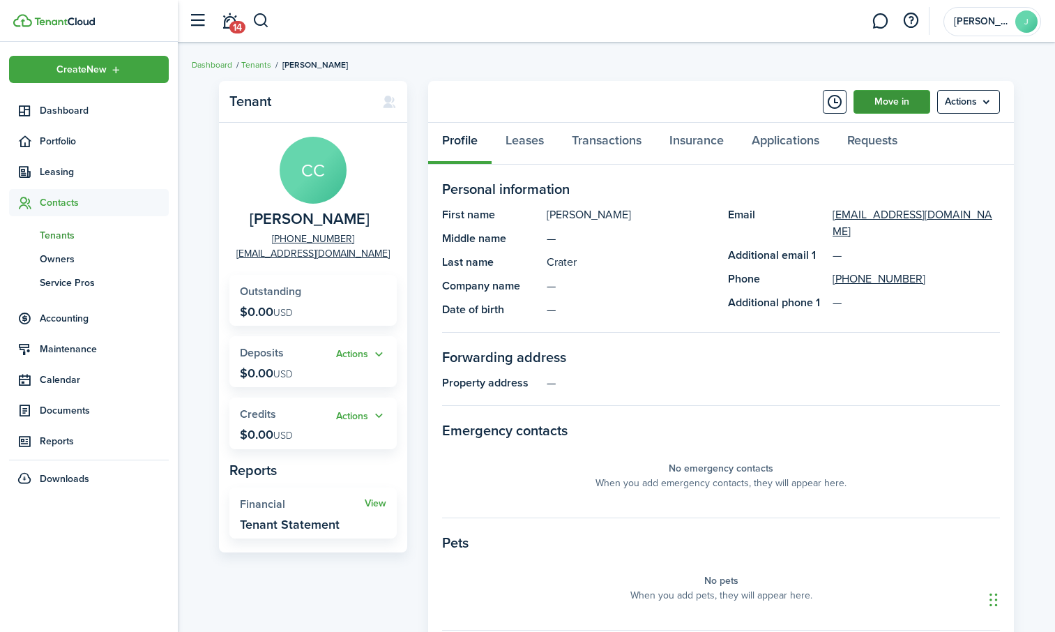
click at [888, 100] on link "Move in" at bounding box center [892, 102] width 77 height 24
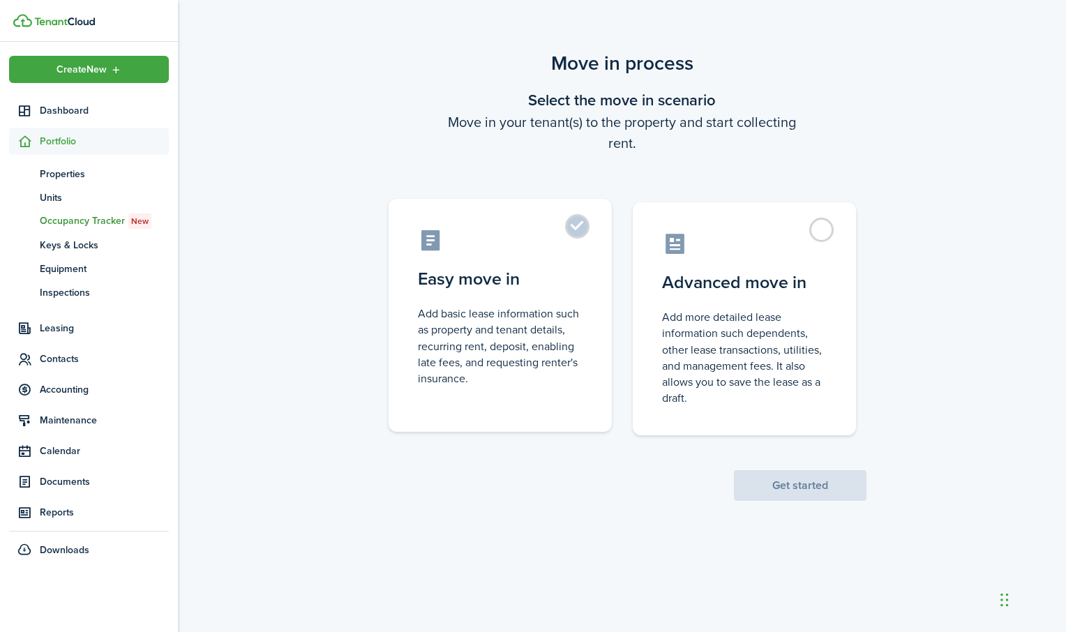
click at [576, 230] on label "Easy move in Add basic lease information such as property and tenant details, r…" at bounding box center [500, 315] width 223 height 233
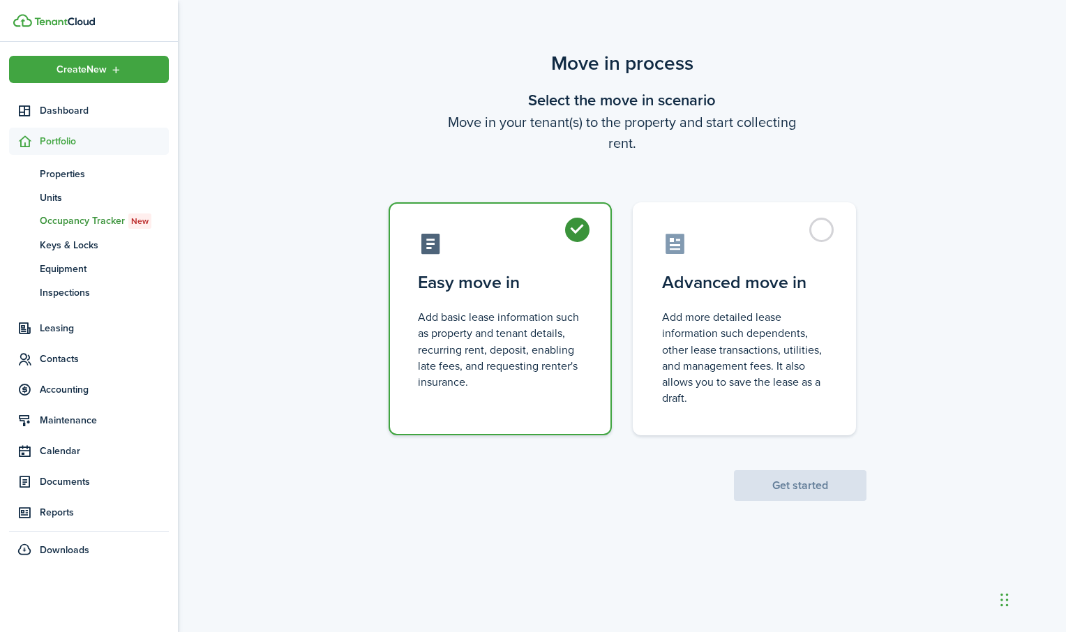
radio input "true"
click at [802, 486] on button "Get started" at bounding box center [800, 485] width 133 height 31
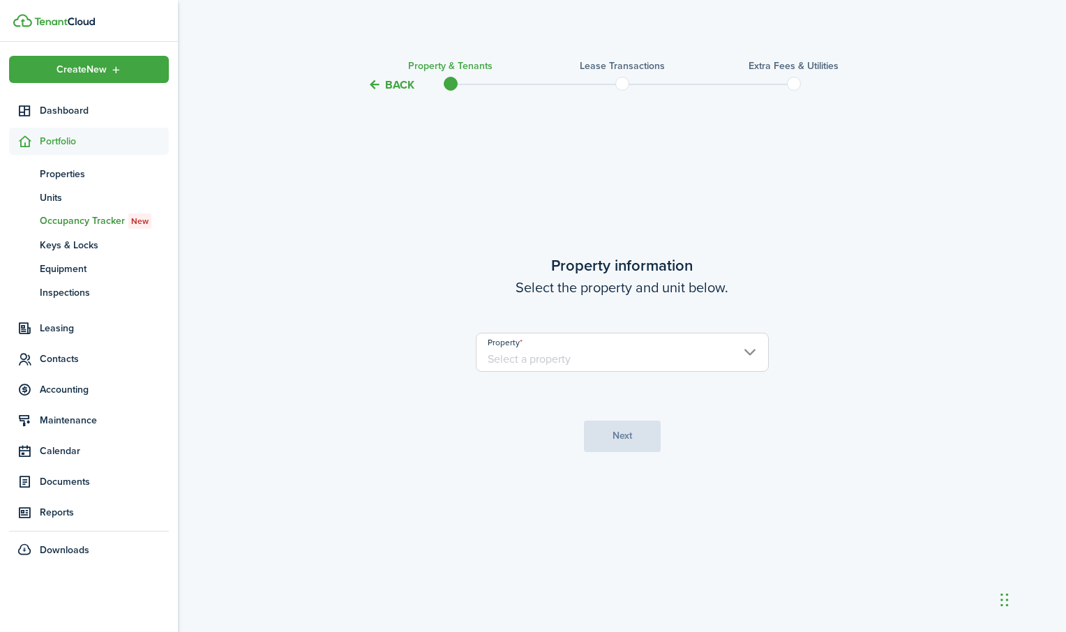
click at [753, 354] on input "Property" at bounding box center [622, 352] width 293 height 39
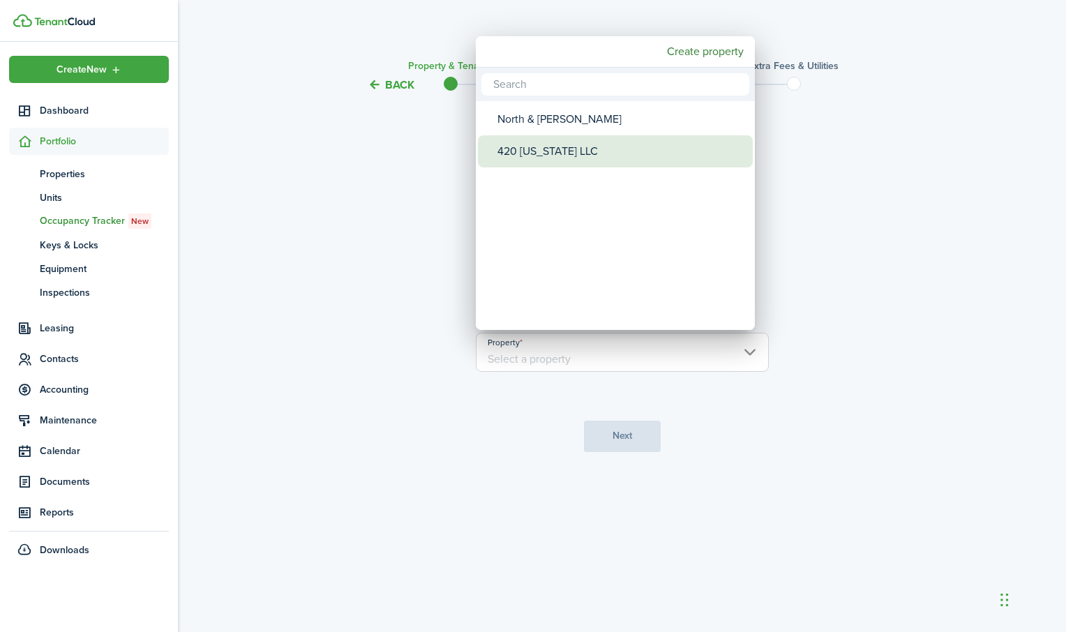
click at [577, 149] on div "420 [US_STATE] LLC" at bounding box center [620, 151] width 247 height 32
type input "420 [US_STATE] LLC"
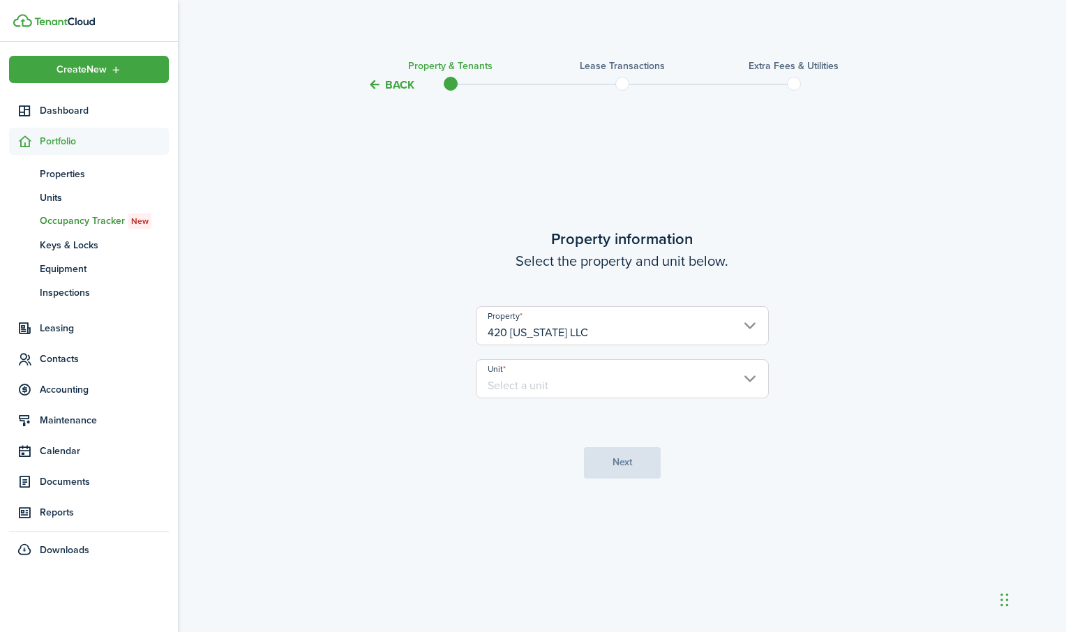
click at [570, 382] on input "Unit" at bounding box center [622, 378] width 293 height 39
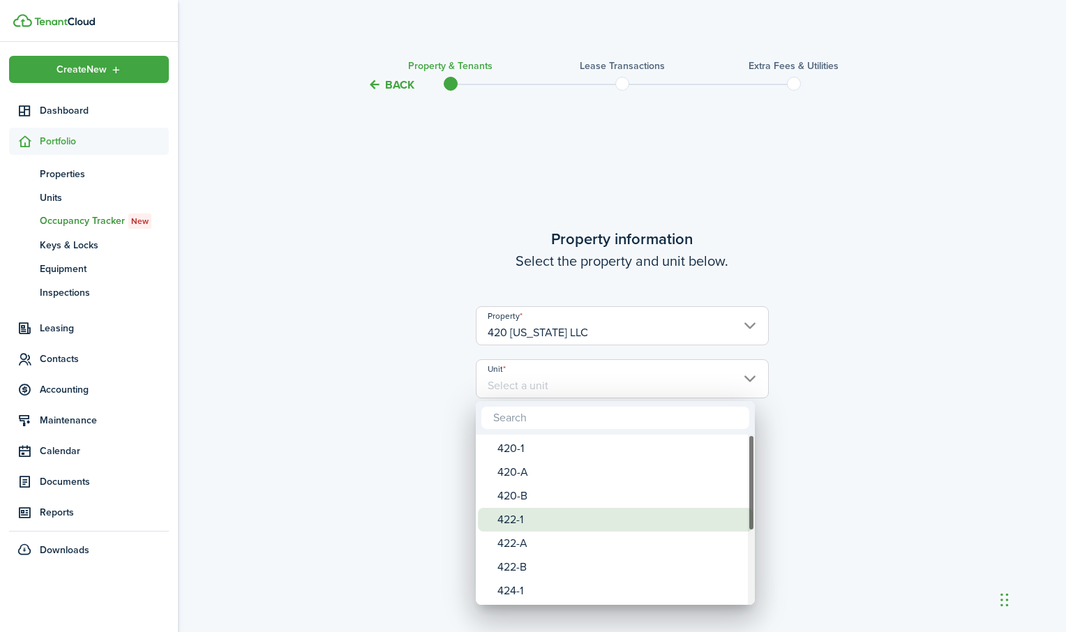
click at [548, 522] on div "422-1" at bounding box center [620, 520] width 247 height 24
type input "422-1"
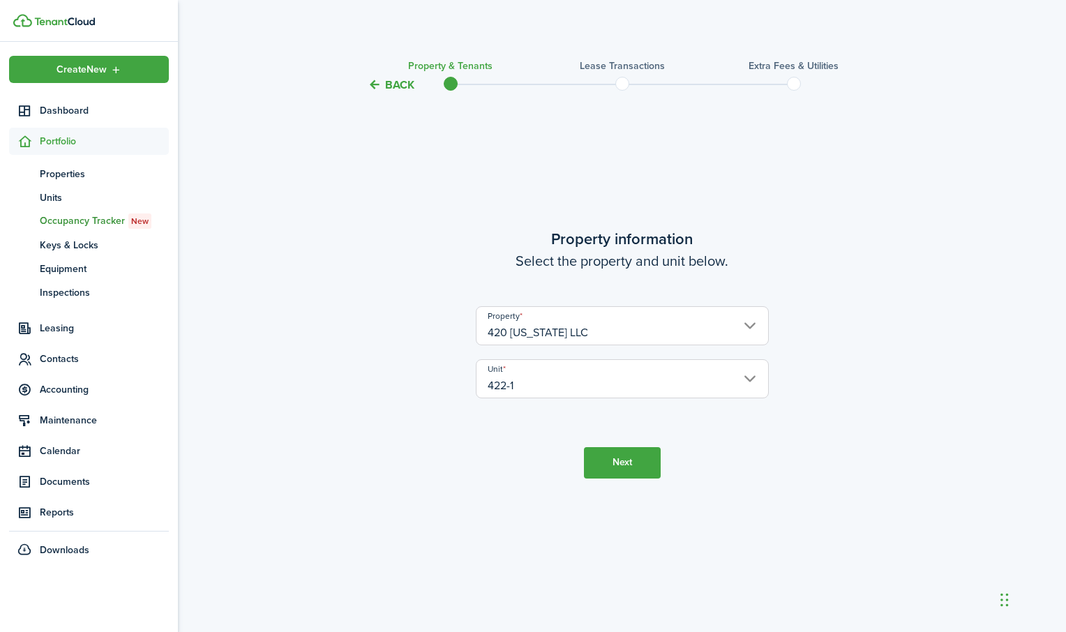
click at [624, 467] on button "Next" at bounding box center [622, 462] width 77 height 31
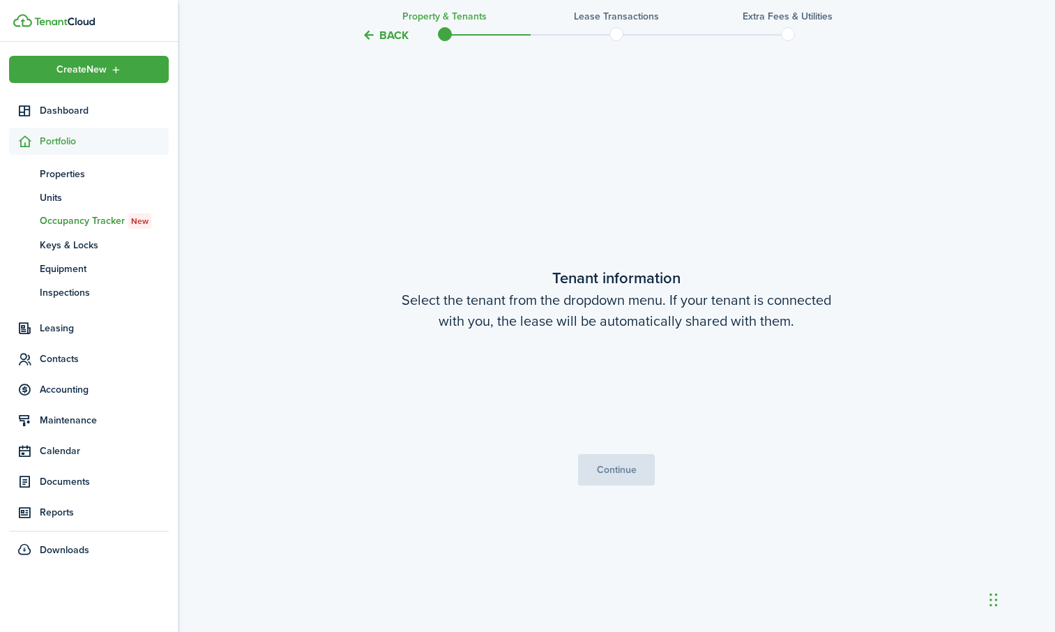
scroll to position [539, 0]
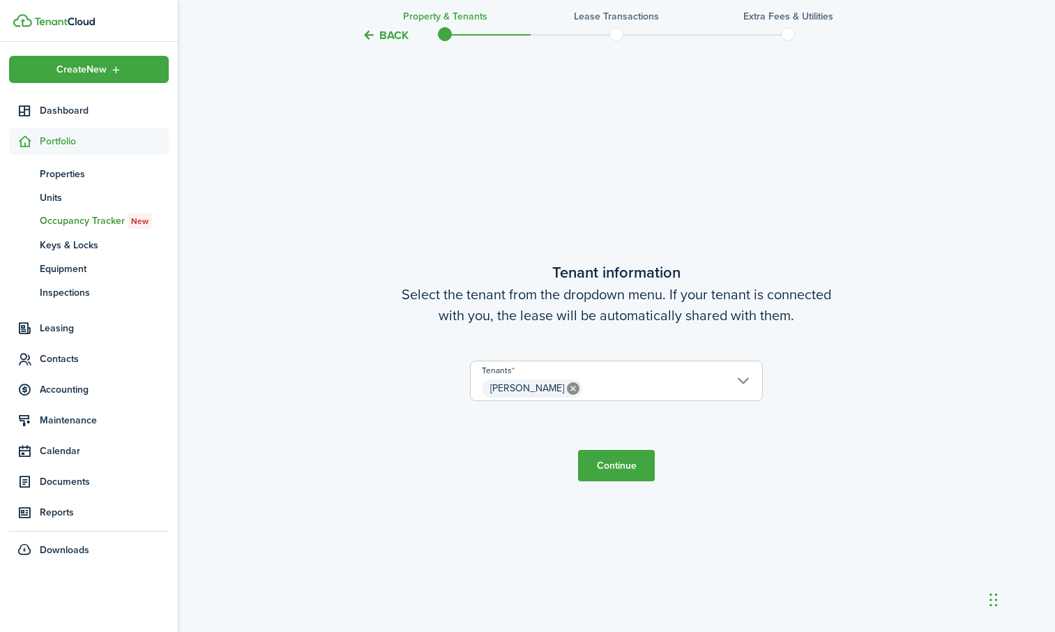
click at [624, 470] on button "Continue" at bounding box center [616, 465] width 77 height 31
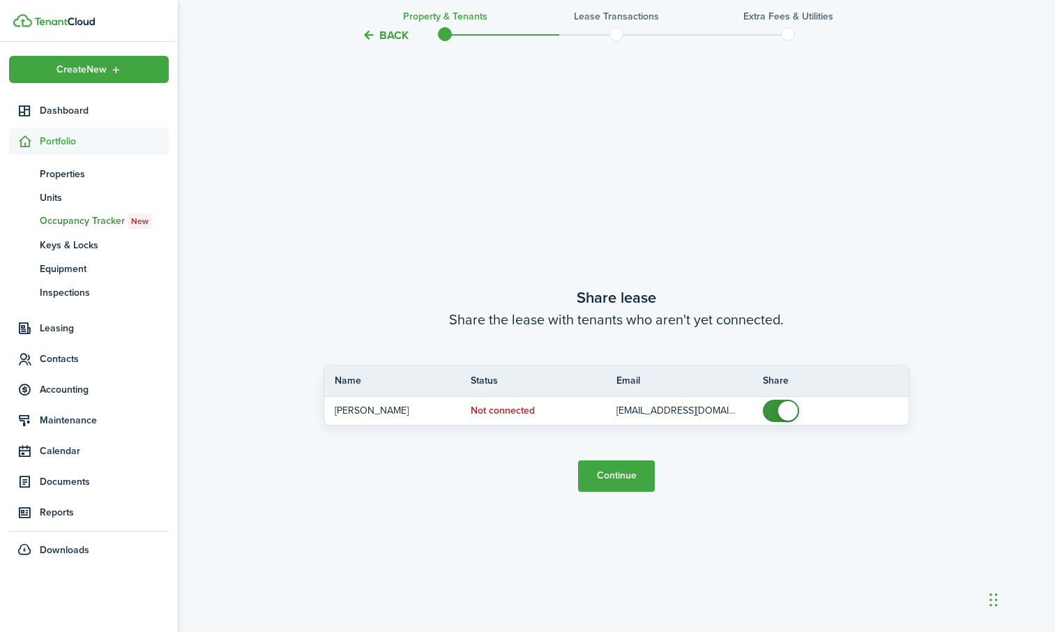
scroll to position [1171, 0]
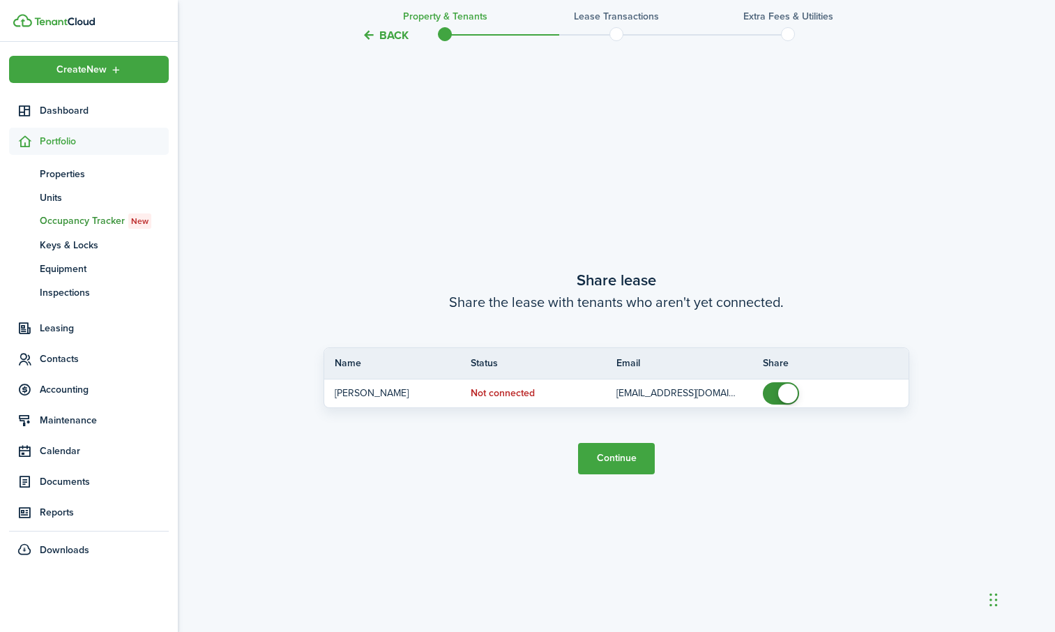
click at [624, 467] on button "Continue" at bounding box center [616, 458] width 77 height 31
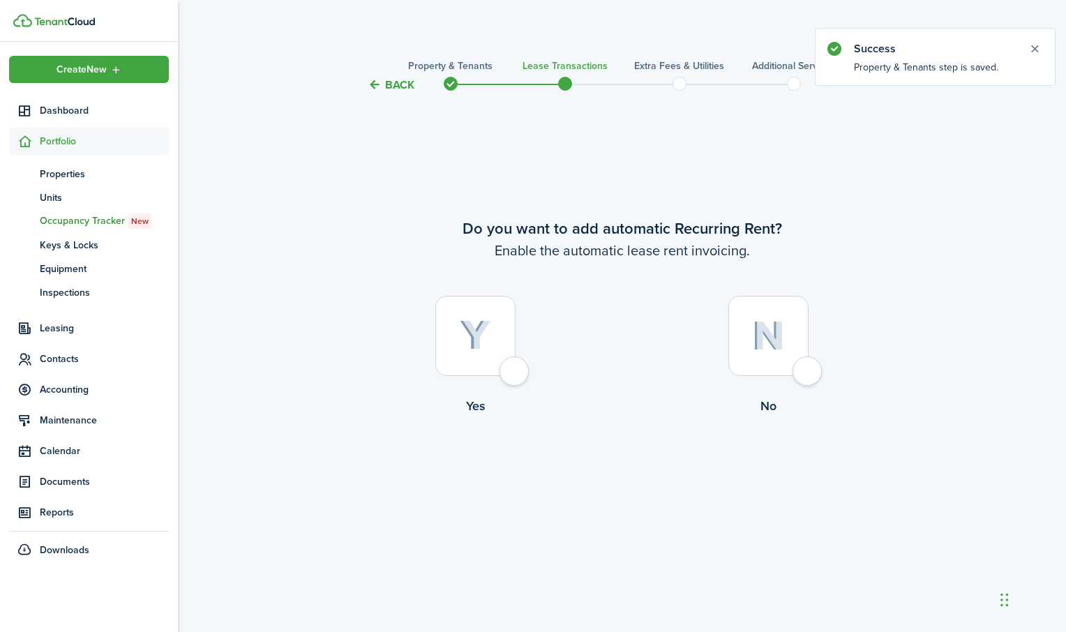
click at [516, 364] on div at bounding box center [475, 336] width 80 height 80
radio input "true"
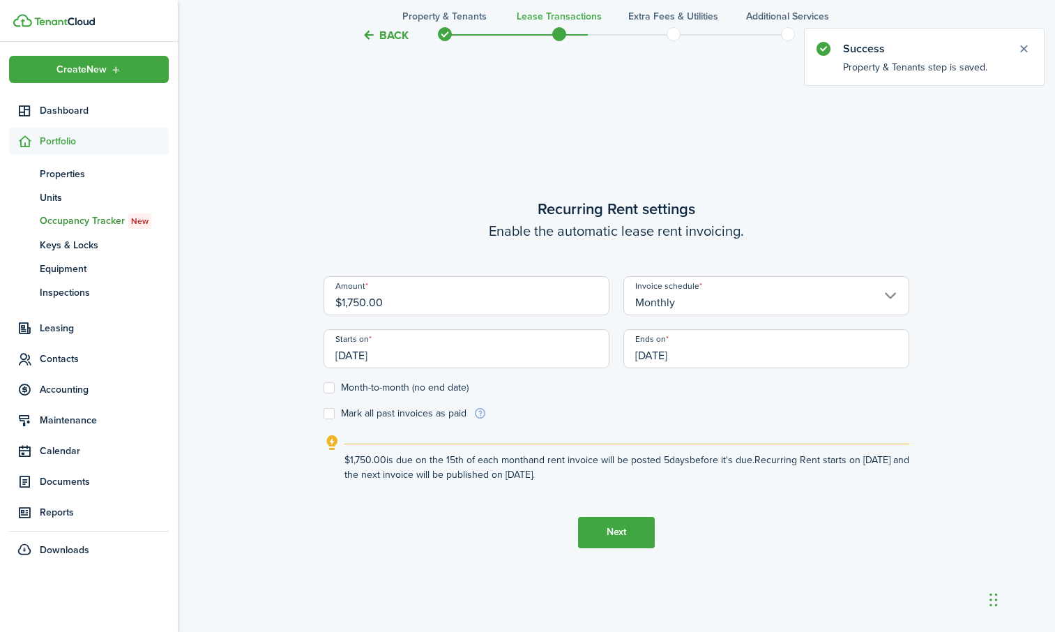
scroll to position [539, 0]
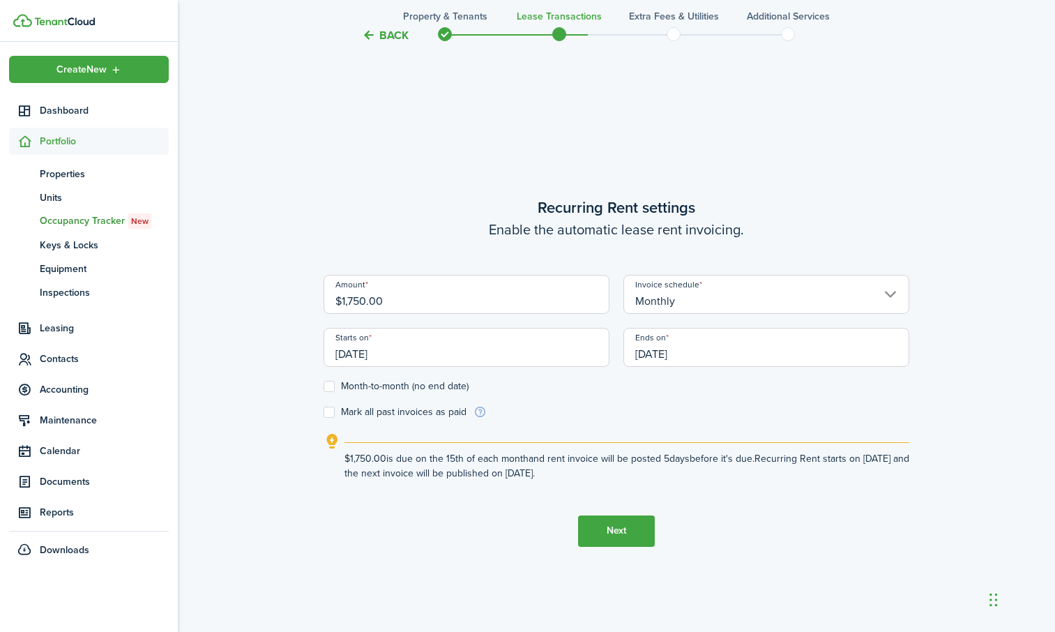
click at [555, 355] on input "[DATE]" at bounding box center [467, 347] width 286 height 39
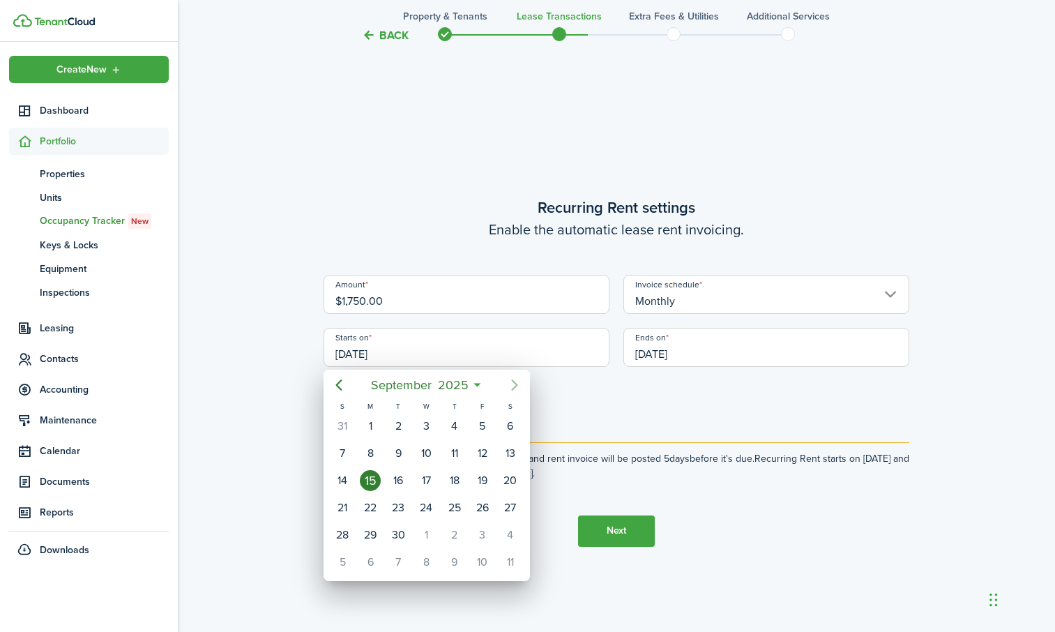
click at [513, 381] on icon "Next page" at bounding box center [514, 385] width 17 height 17
click at [419, 423] on div "1" at bounding box center [426, 426] width 21 height 21
type input "[DATE]"
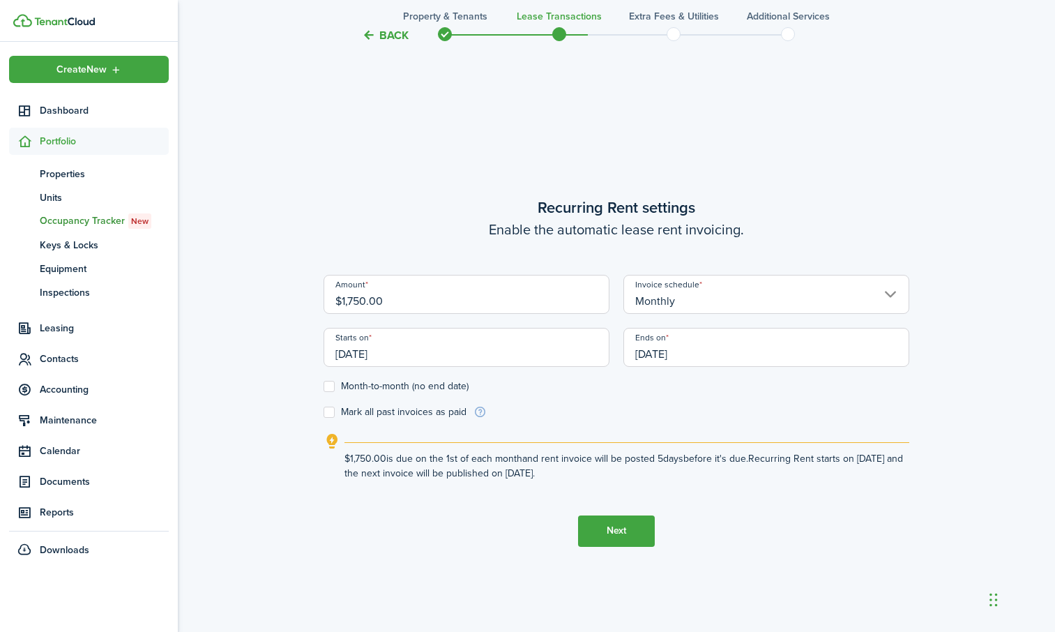
click at [752, 356] on input "[DATE]" at bounding box center [767, 347] width 286 height 39
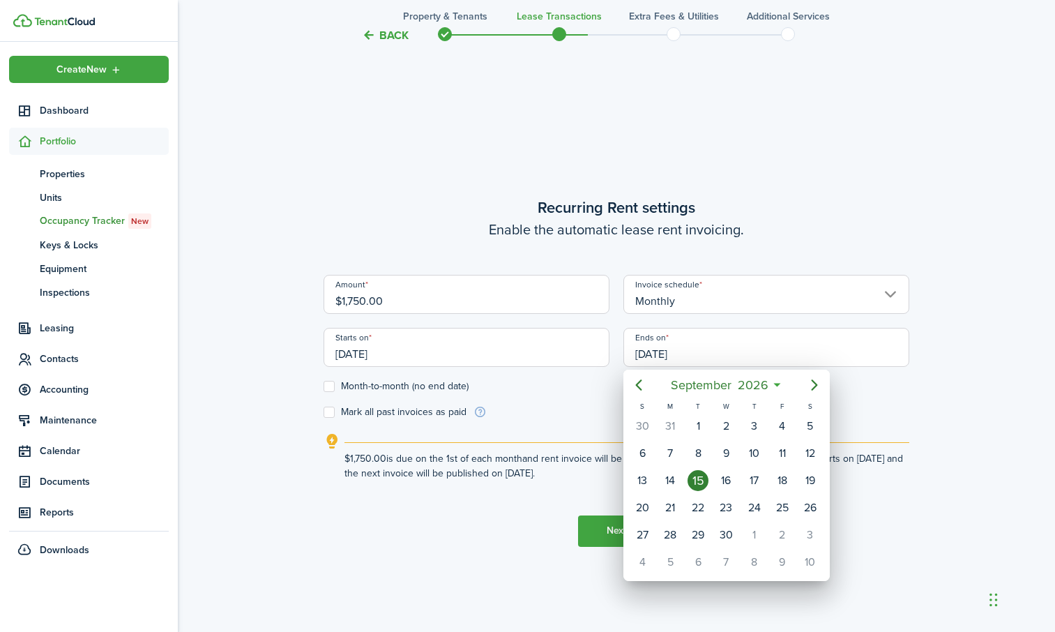
click at [329, 387] on div at bounding box center [527, 315] width 1279 height 855
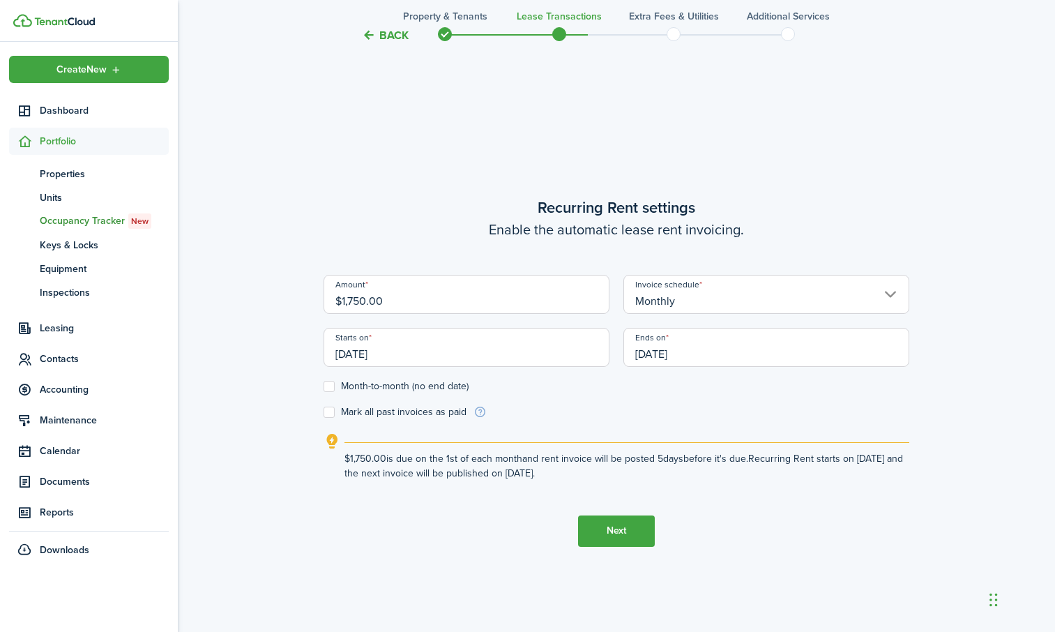
click at [610, 532] on button "Next" at bounding box center [616, 531] width 77 height 31
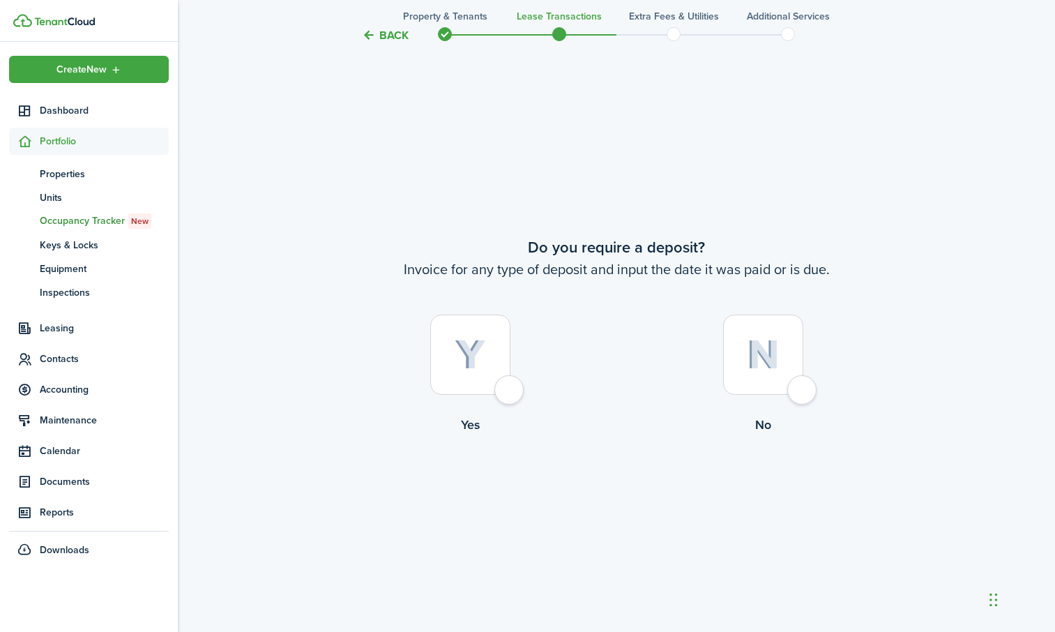
scroll to position [1171, 0]
click at [804, 388] on div at bounding box center [763, 354] width 80 height 80
radio input "true"
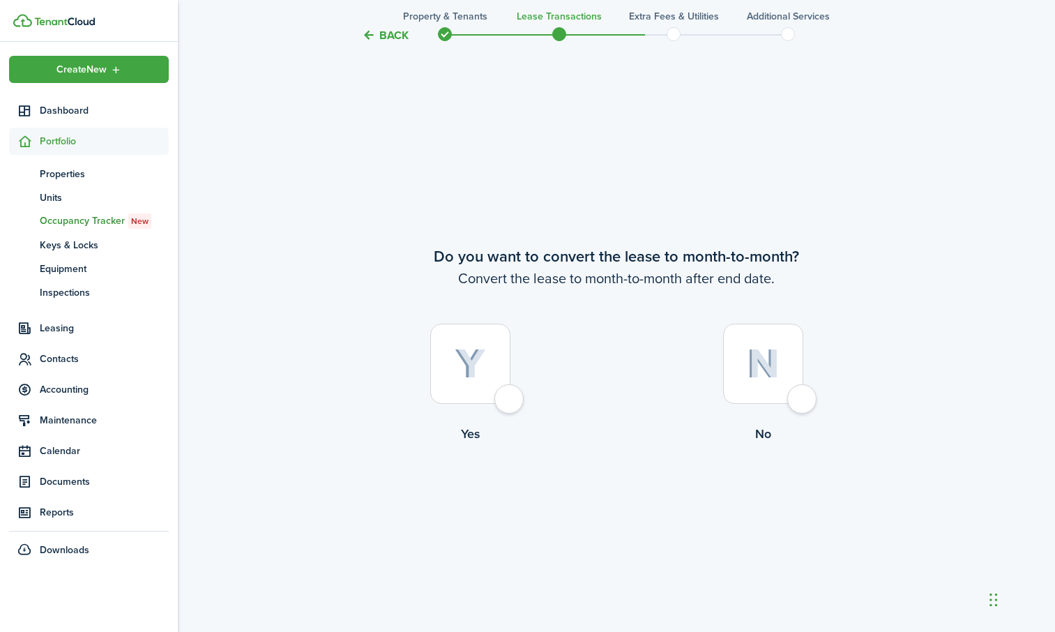
scroll to position [1803, 0]
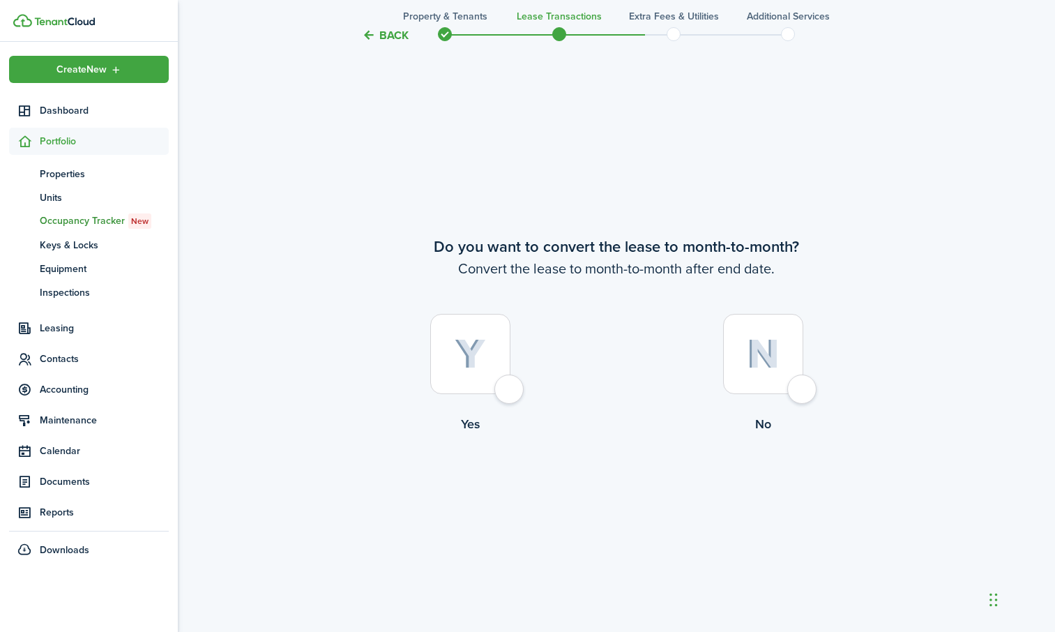
click at [804, 388] on div at bounding box center [763, 354] width 80 height 80
radio input "true"
click at [619, 491] on button "Continue" at bounding box center [616, 491] width 77 height 31
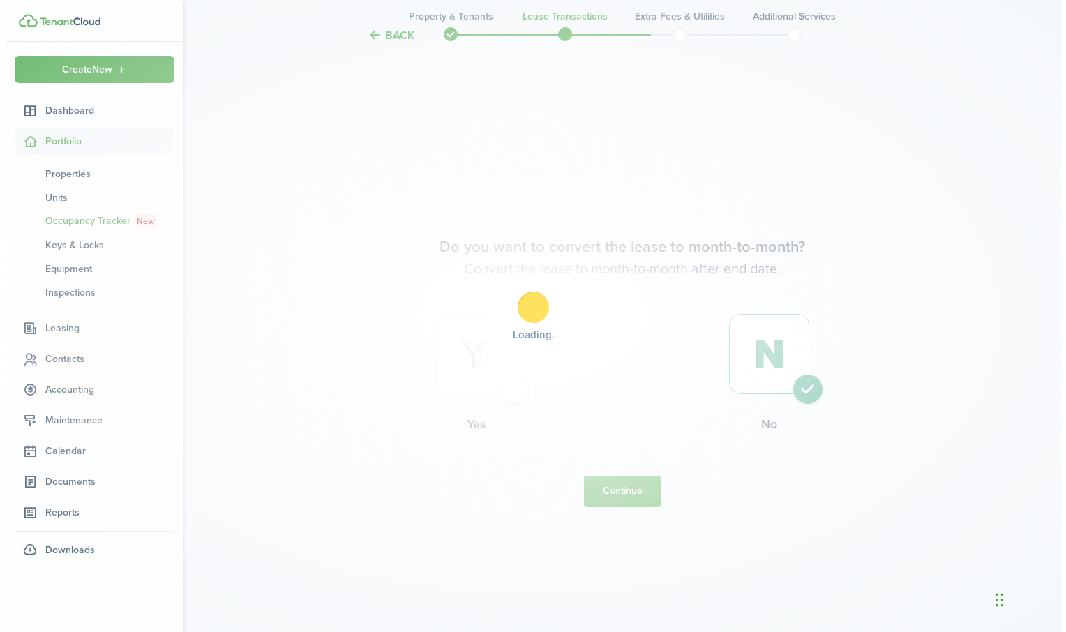
scroll to position [0, 0]
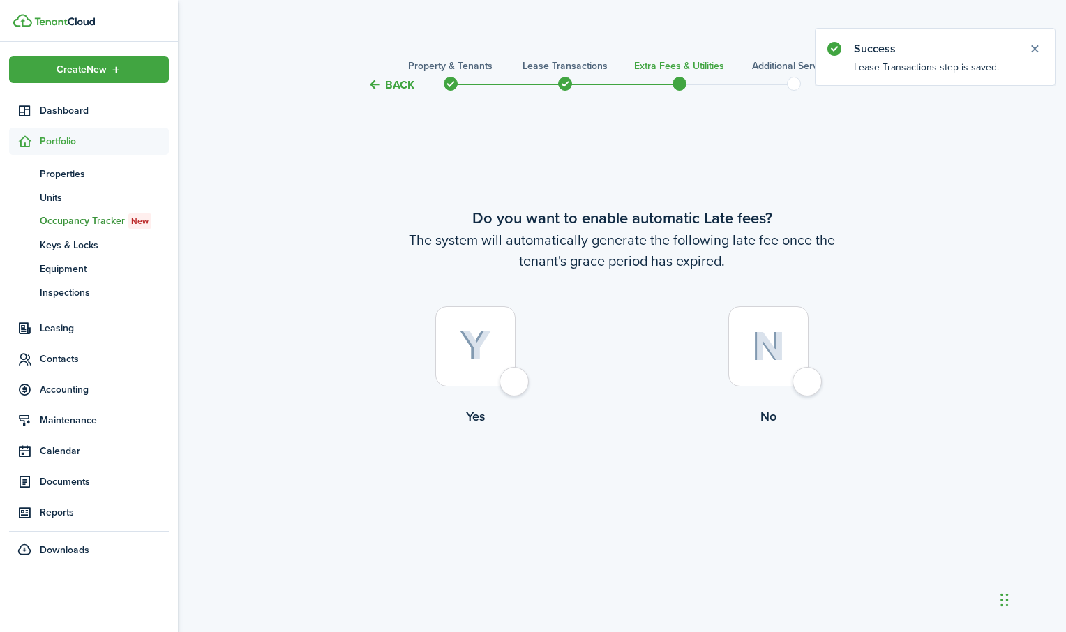
click at [511, 380] on div at bounding box center [475, 346] width 80 height 80
radio input "true"
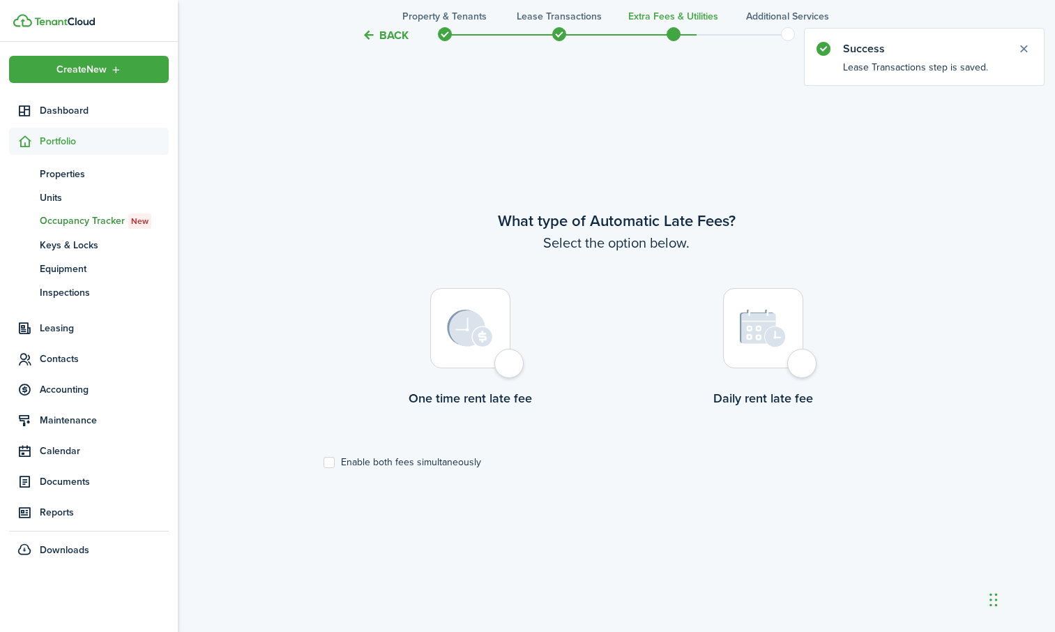
scroll to position [539, 0]
click at [511, 368] on div at bounding box center [470, 327] width 80 height 80
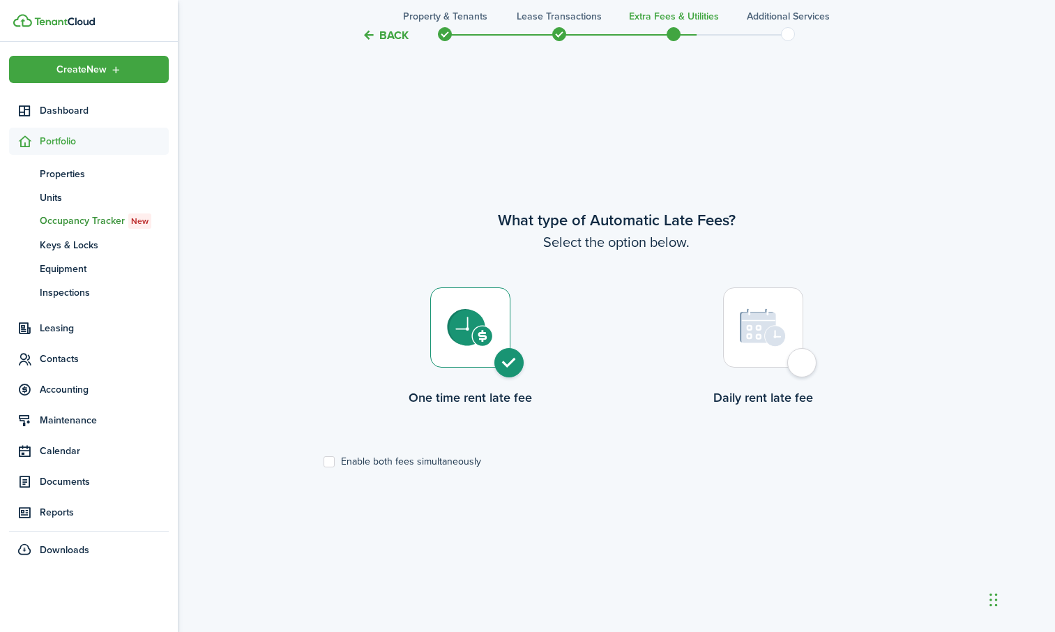
radio input "true"
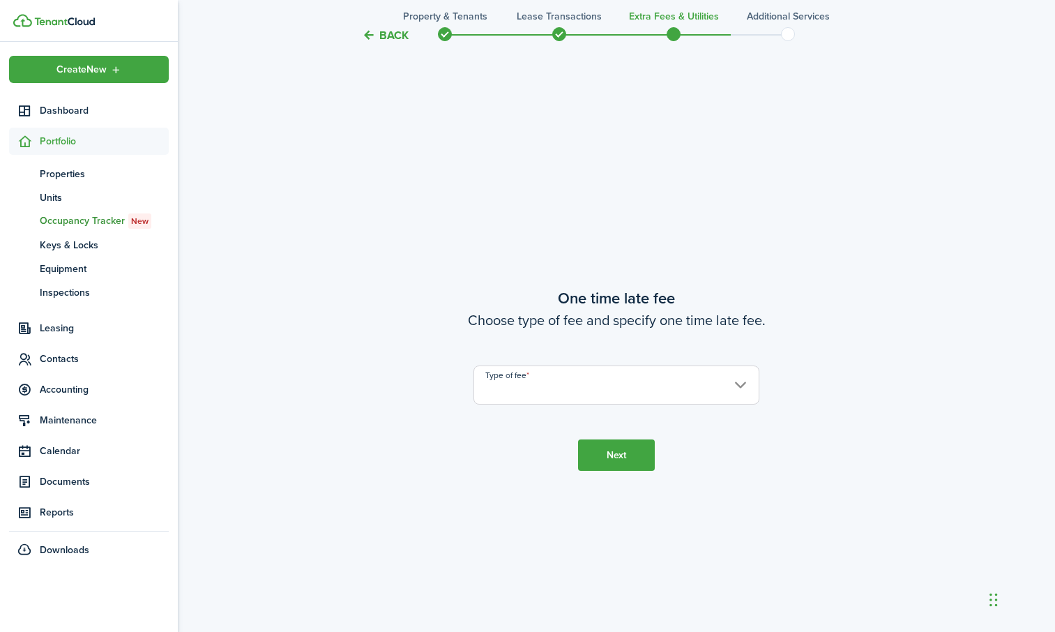
scroll to position [1171, 0]
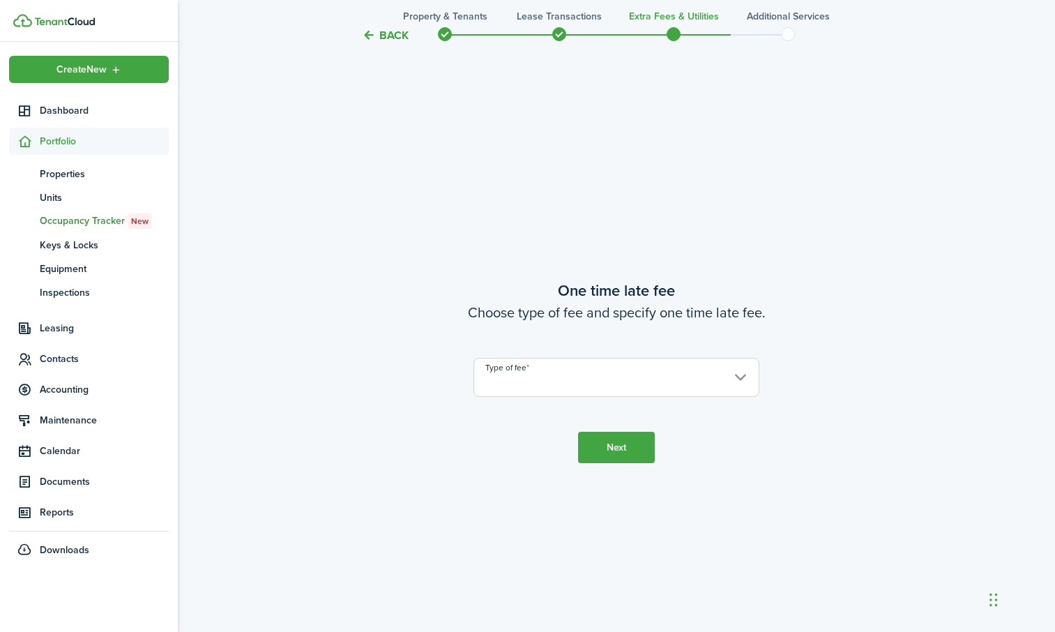
click at [516, 373] on input "Type of fee" at bounding box center [617, 377] width 286 height 39
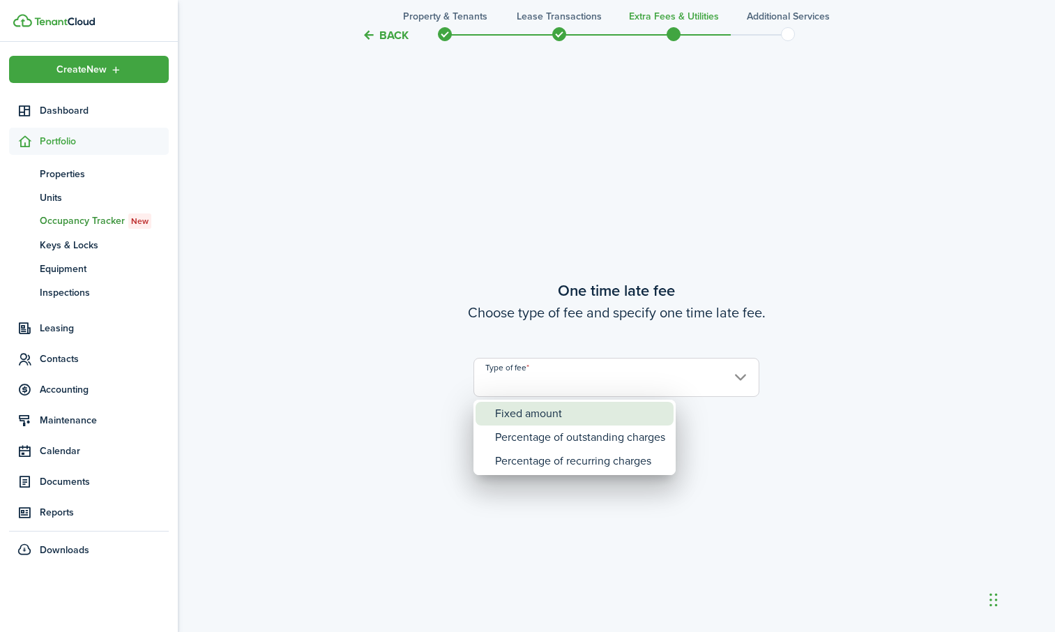
click at [509, 409] on div "Fixed amount" at bounding box center [580, 414] width 170 height 24
type input "Fixed amount"
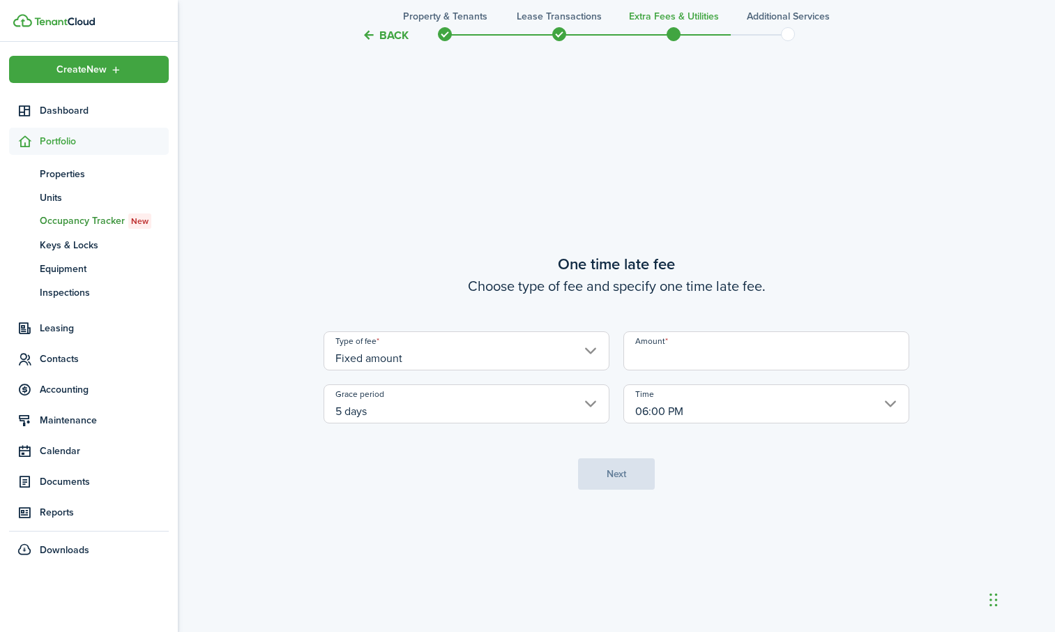
click at [713, 348] on input "Amount" at bounding box center [767, 350] width 286 height 39
type input "$50.00"
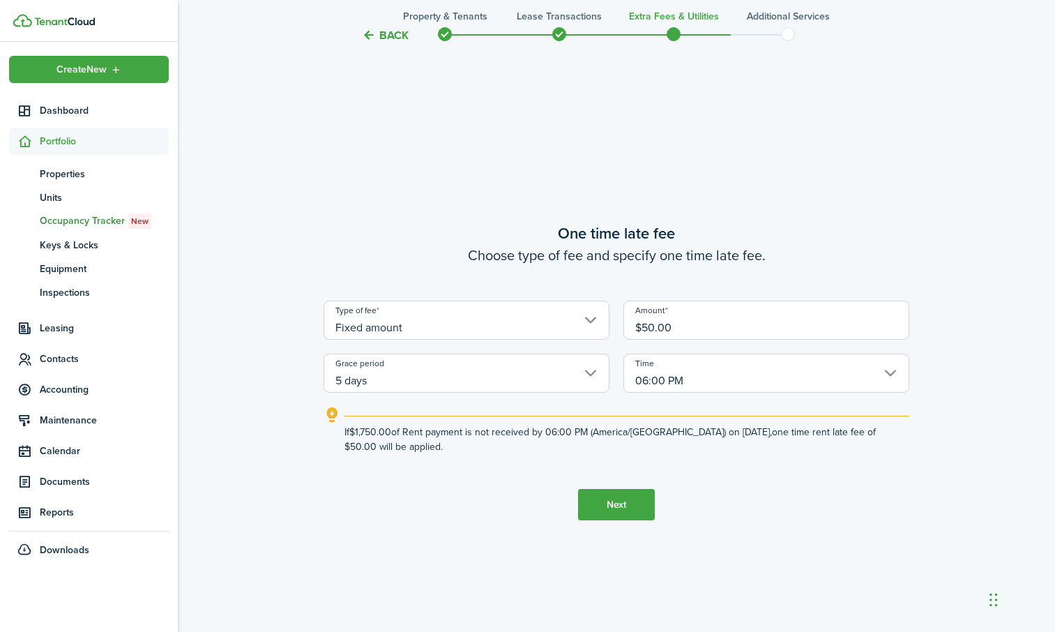
click at [615, 498] on button "Next" at bounding box center [616, 504] width 77 height 31
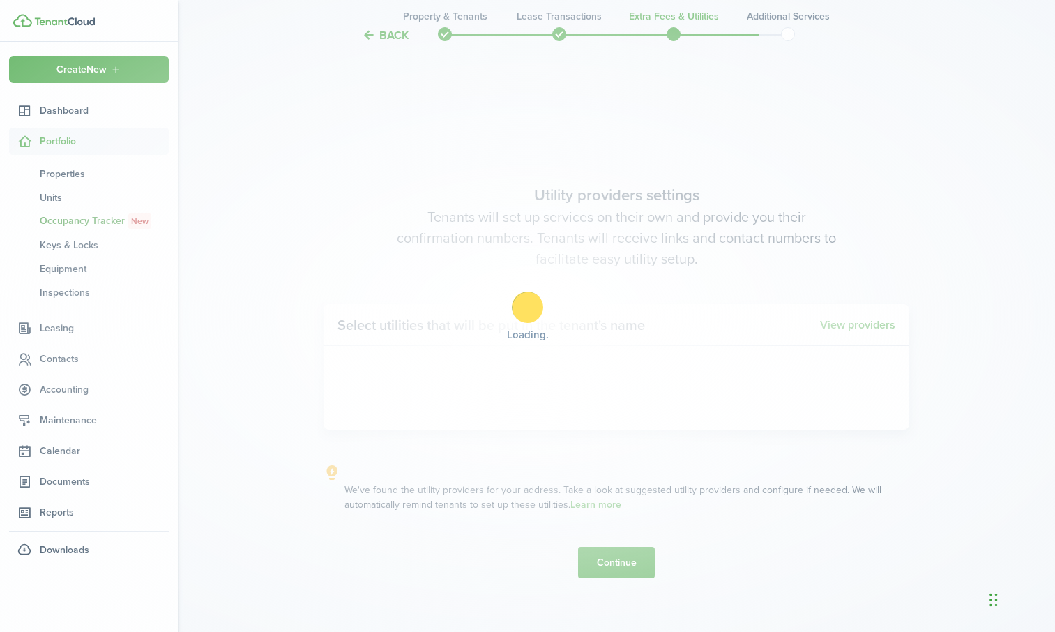
scroll to position [1803, 0]
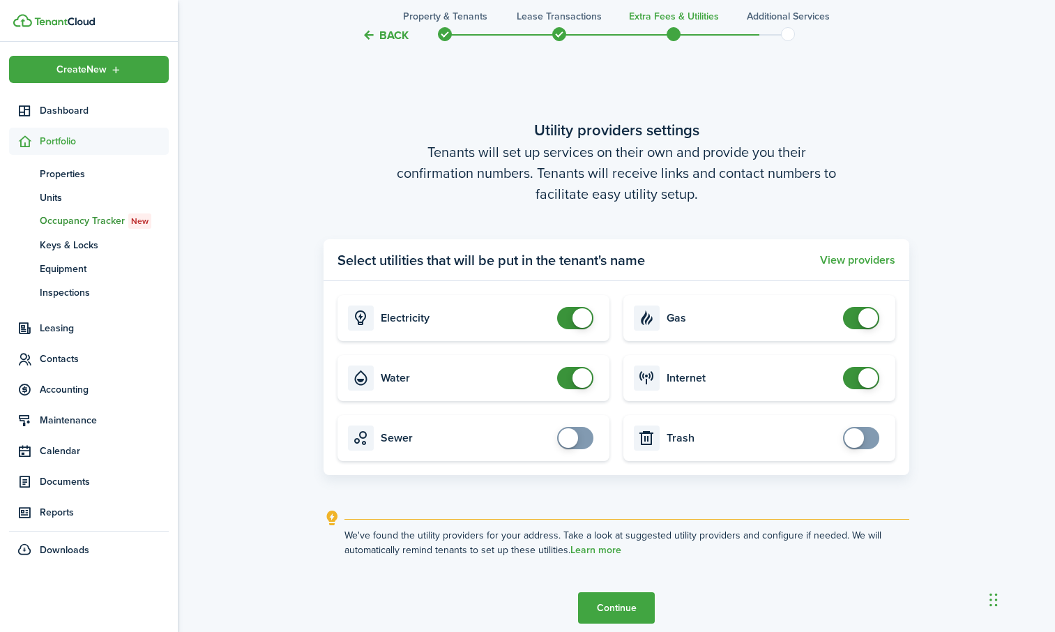
click at [607, 601] on button "Continue" at bounding box center [616, 607] width 77 height 31
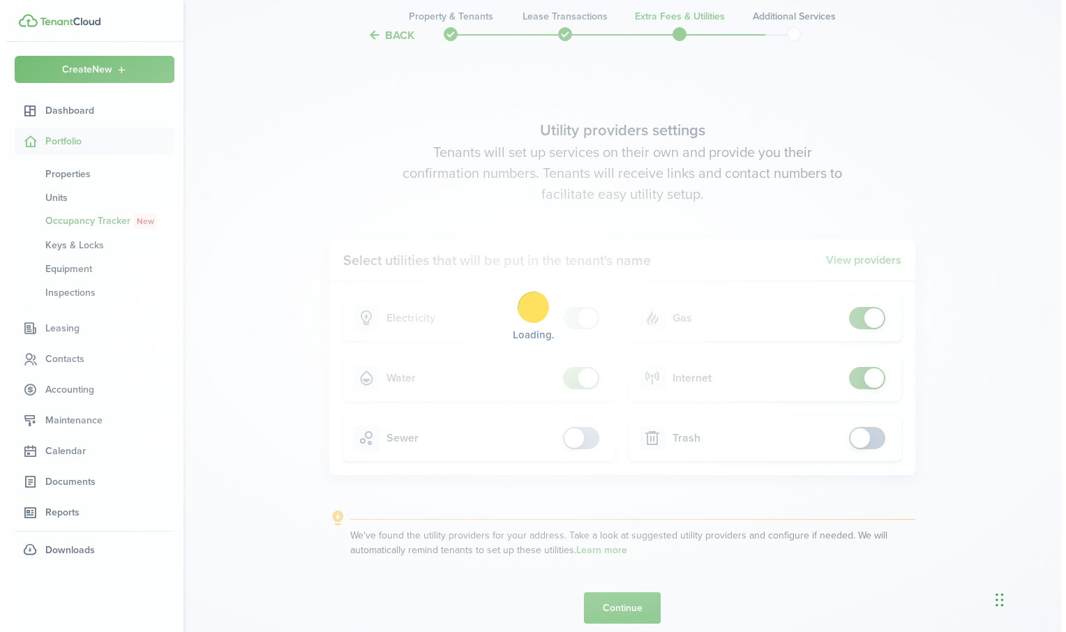
scroll to position [0, 0]
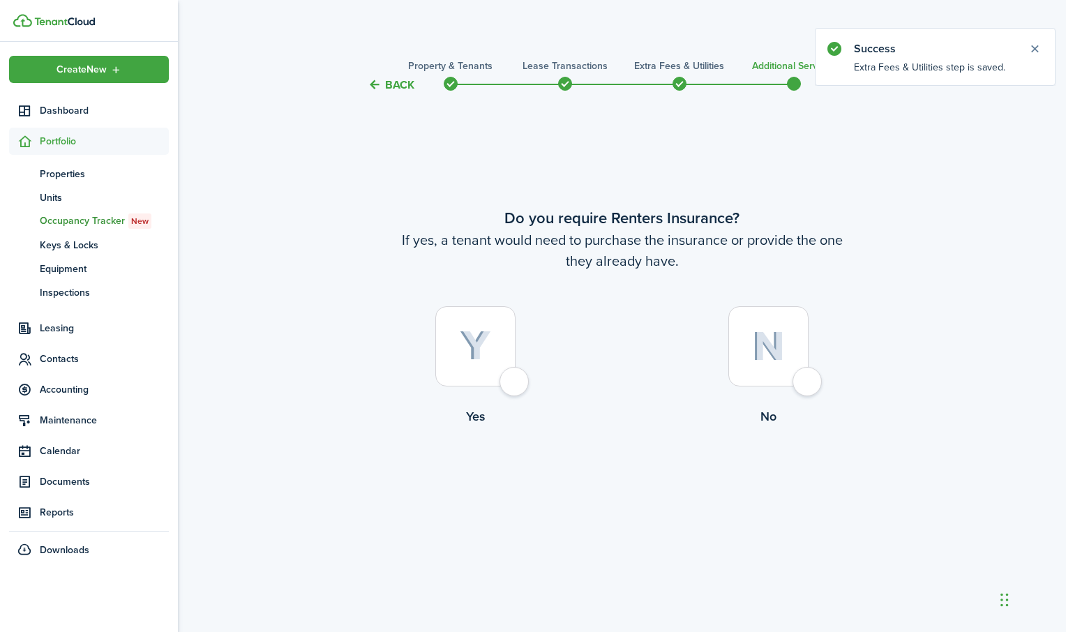
click at [509, 386] on div at bounding box center [475, 346] width 80 height 80
radio input "true"
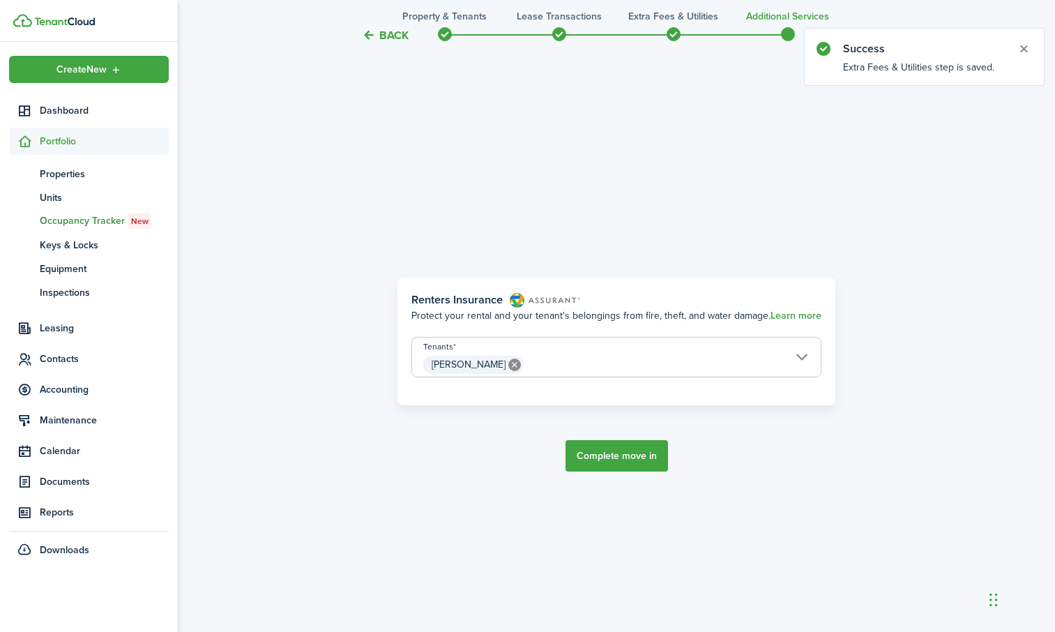
scroll to position [539, 0]
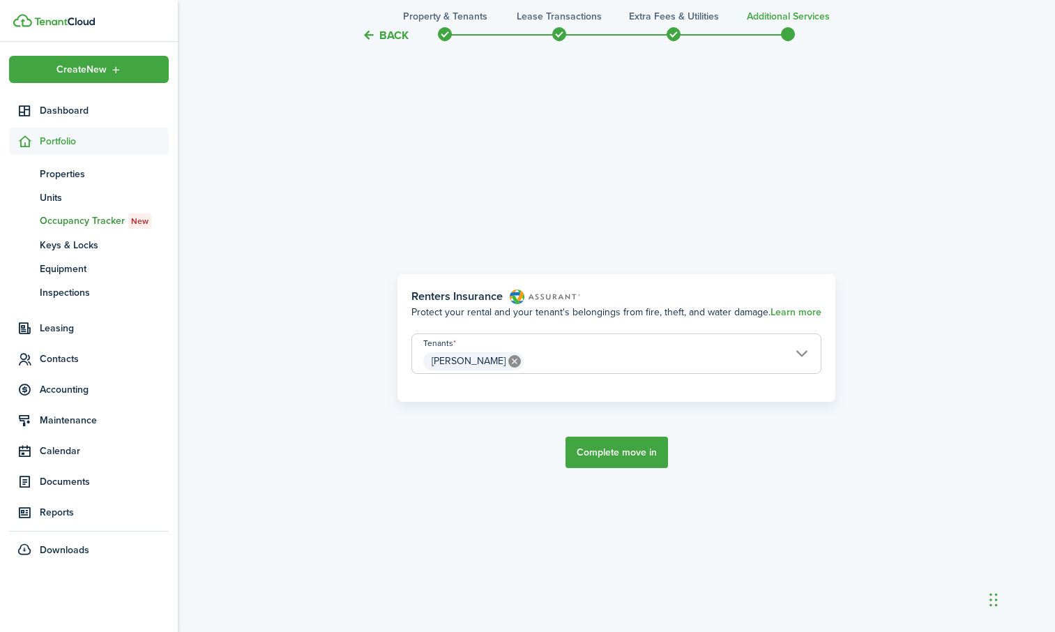
click at [615, 461] on button "Complete move in" at bounding box center [617, 452] width 103 height 31
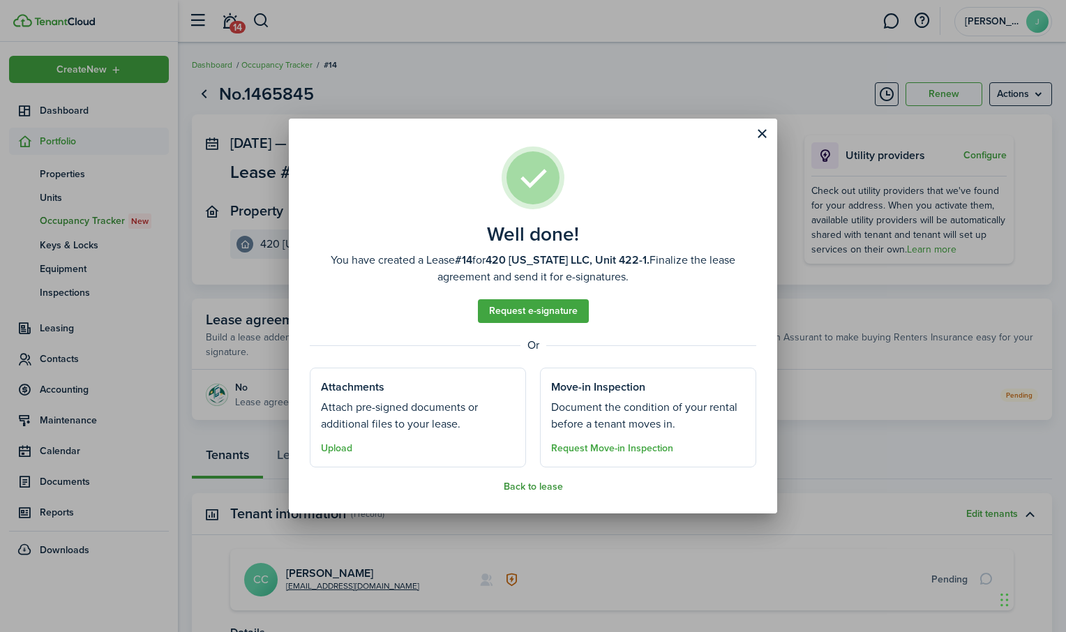
click at [525, 488] on button "Back to lease" at bounding box center [533, 486] width 59 height 11
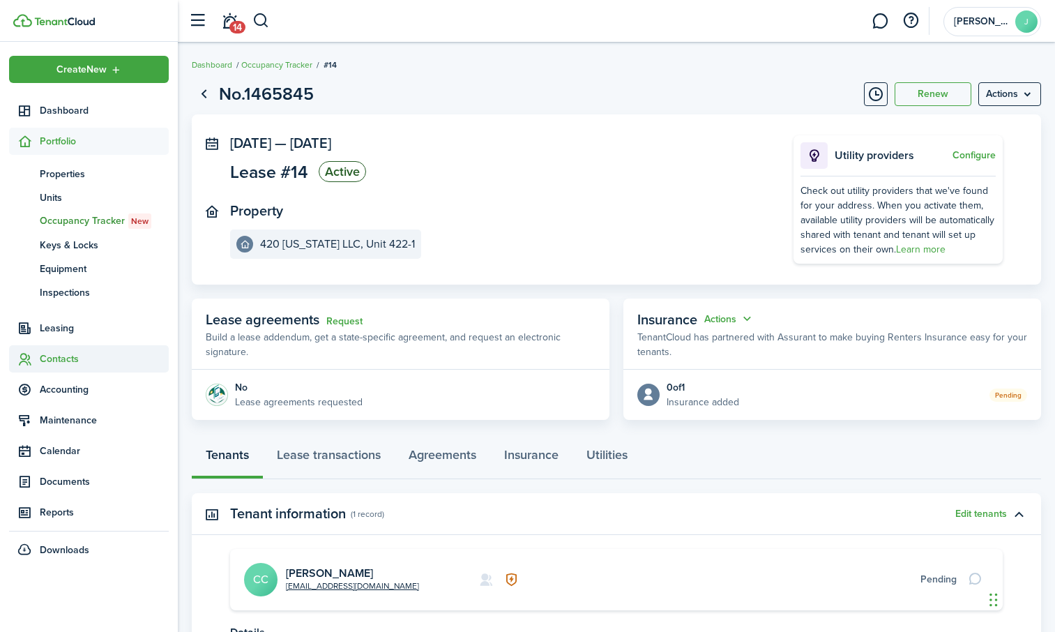
click at [40, 360] on span "Contacts" at bounding box center [104, 359] width 129 height 15
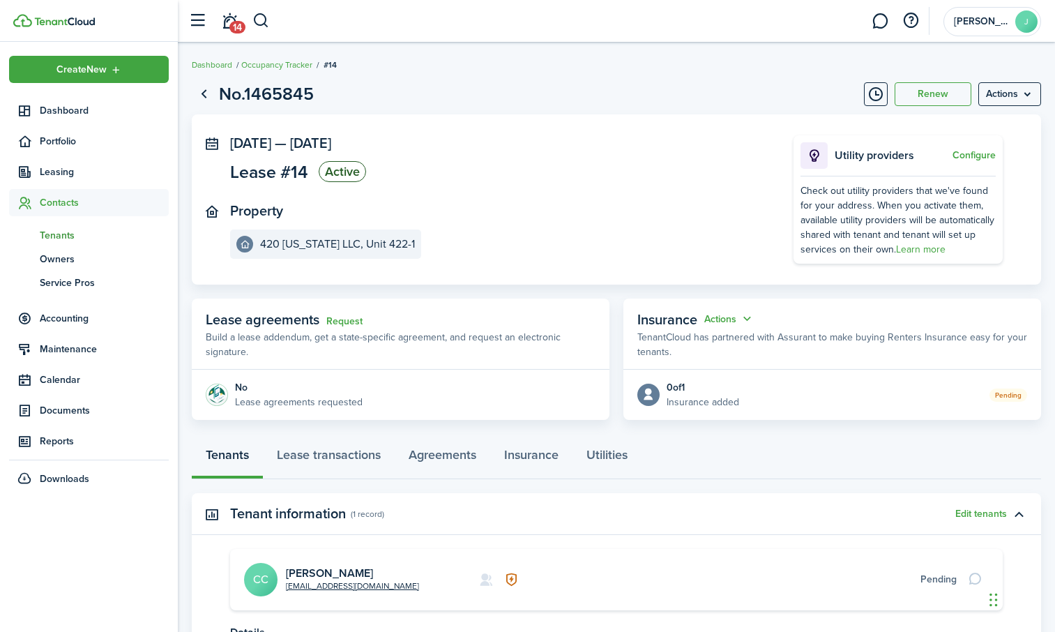
click at [63, 237] on span "Tenants" at bounding box center [104, 235] width 129 height 15
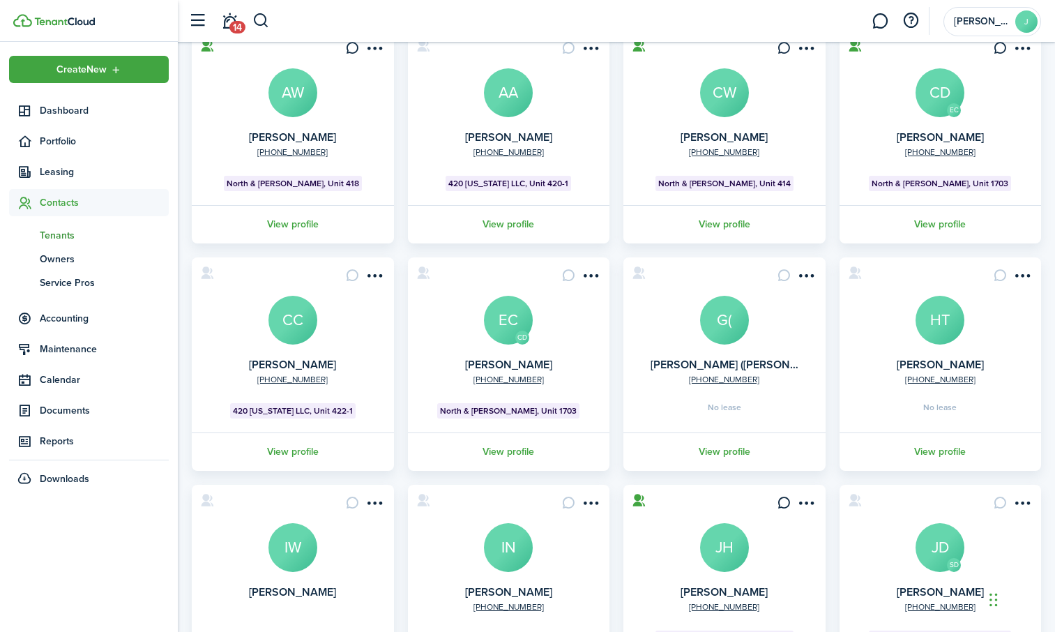
scroll to position [140, 0]
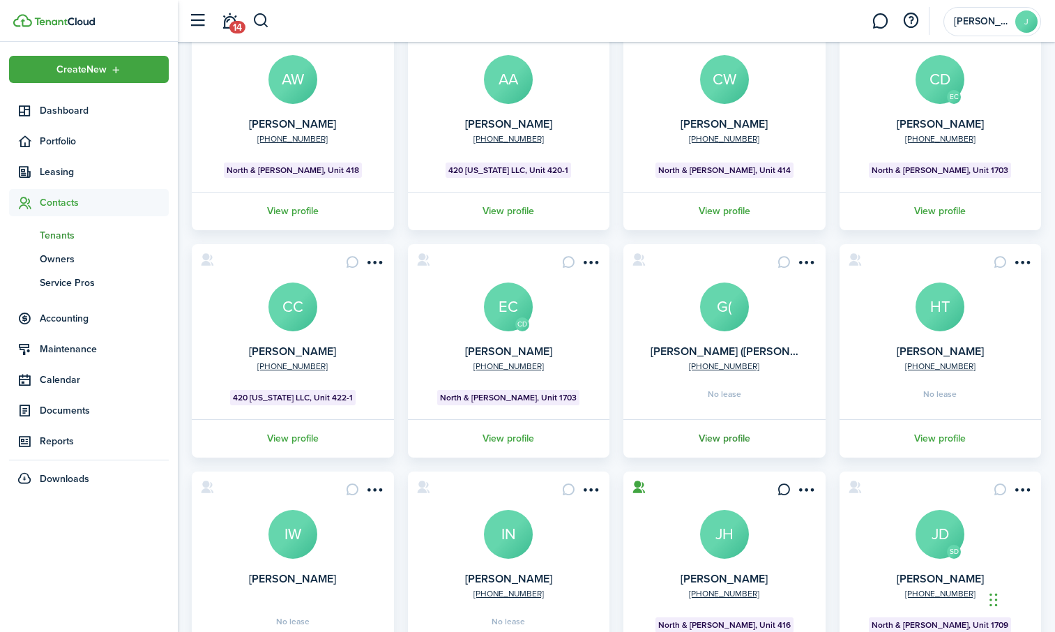
click at [720, 435] on link "View profile" at bounding box center [725, 438] width 206 height 38
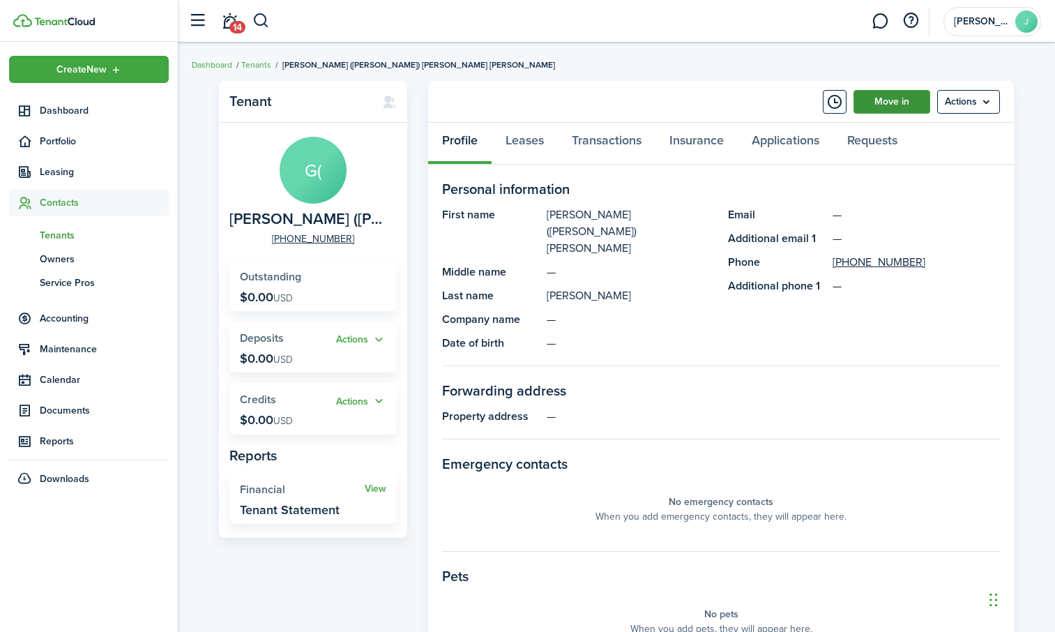
click at [878, 108] on link "Move in" at bounding box center [892, 102] width 77 height 24
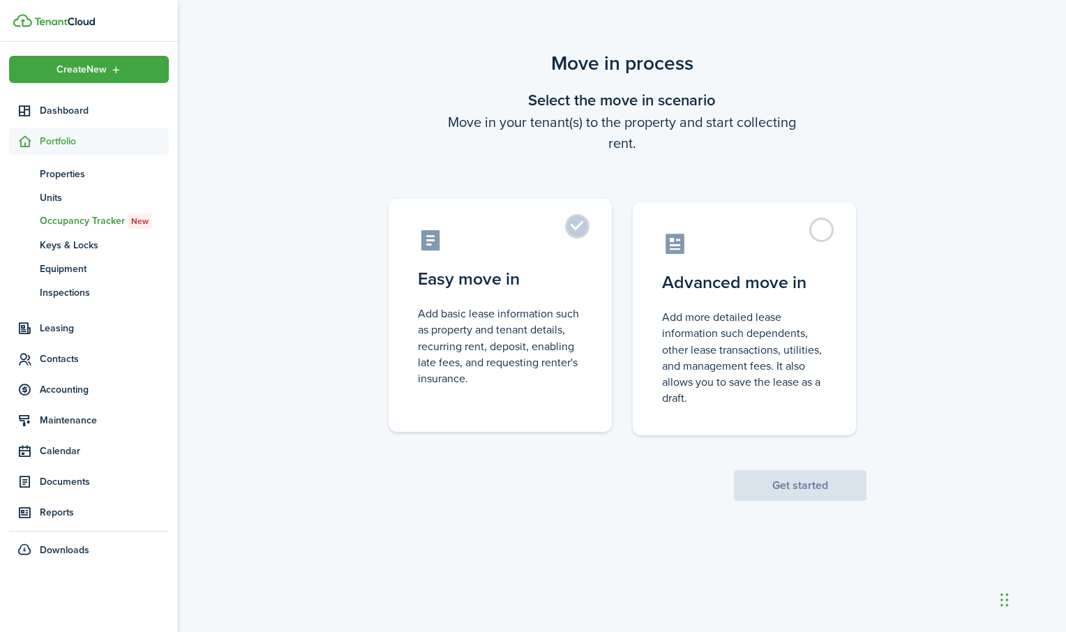
click at [568, 223] on label "Easy move in Add basic lease information such as property and tenant details, r…" at bounding box center [500, 315] width 223 height 233
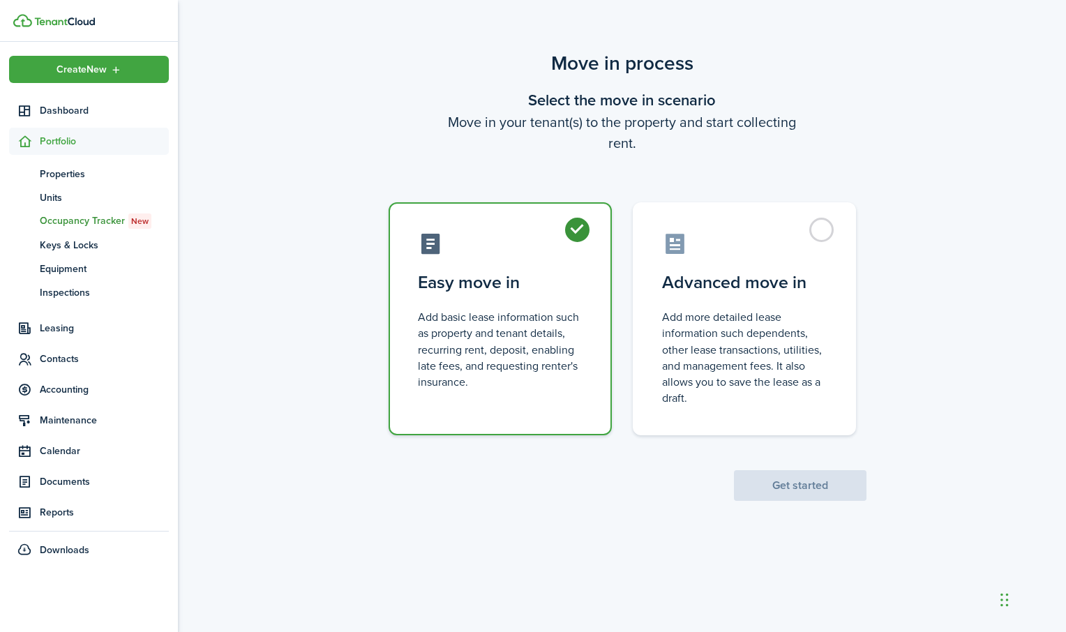
radio input "true"
click at [772, 485] on button "Get started" at bounding box center [800, 485] width 133 height 31
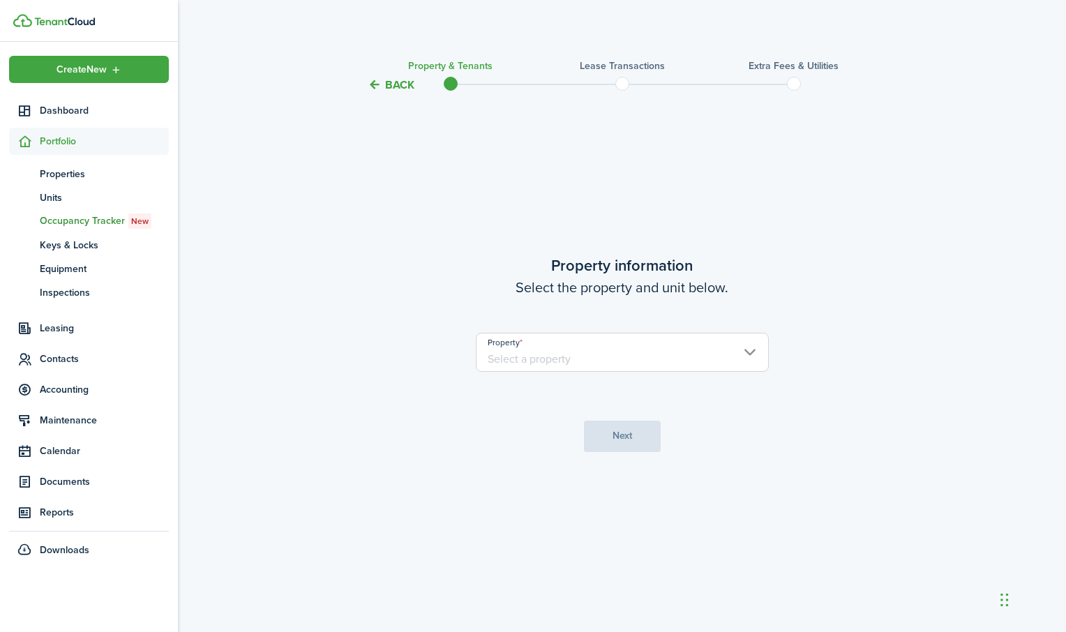
click at [739, 358] on input "Property" at bounding box center [622, 352] width 293 height 39
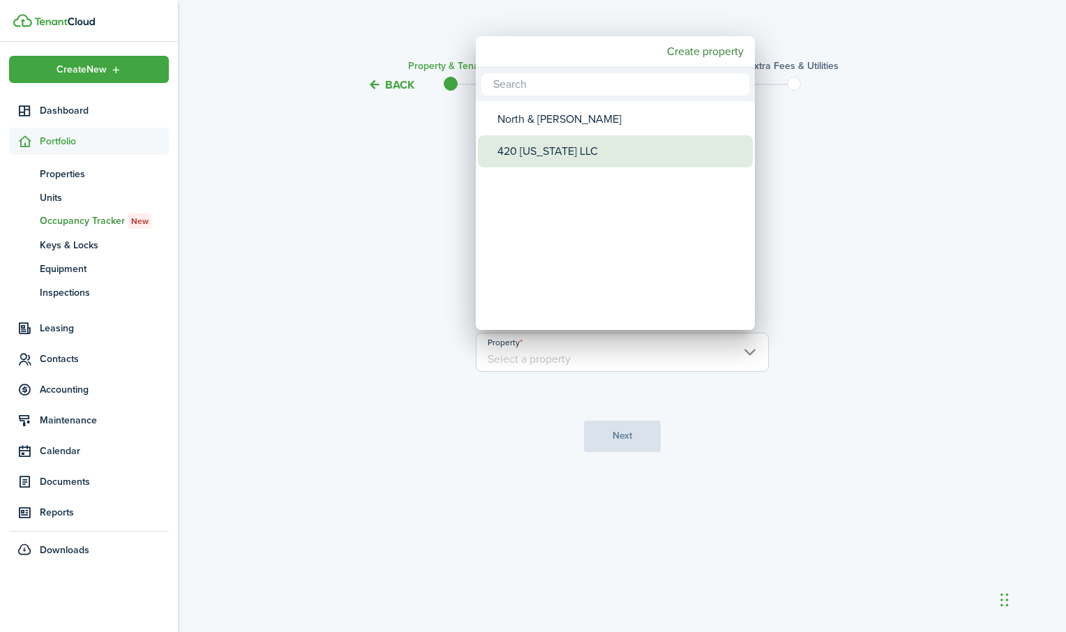
click at [594, 153] on div "420 [US_STATE] LLC" at bounding box center [620, 151] width 247 height 32
type input "420 [US_STATE] LLC"
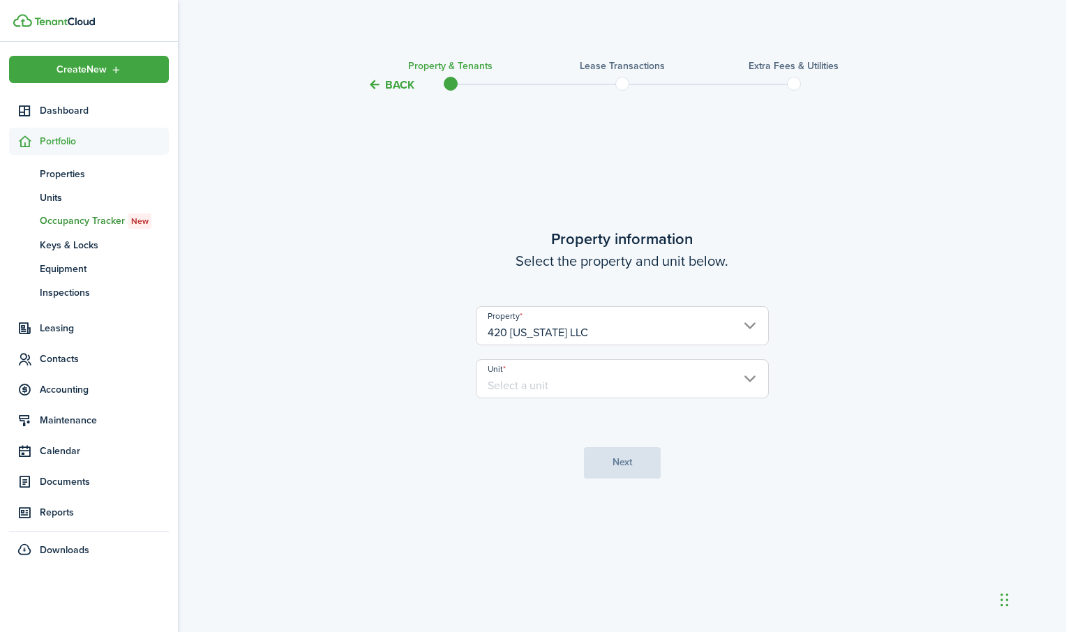
click at [618, 382] on input "Unit" at bounding box center [622, 378] width 293 height 39
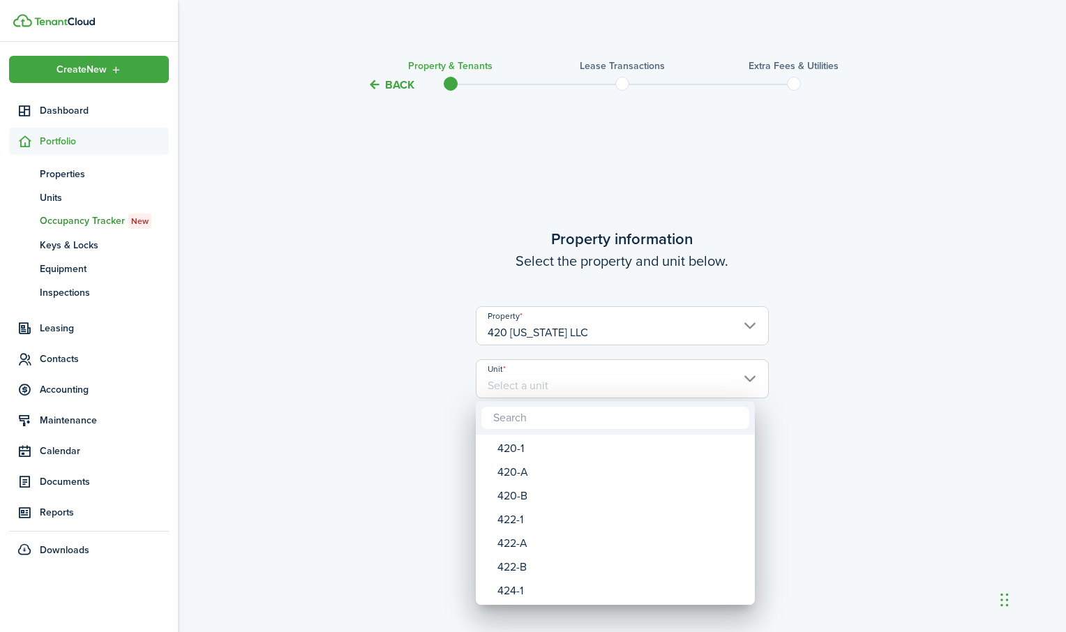
click at [622, 377] on div at bounding box center [532, 315] width 1289 height 855
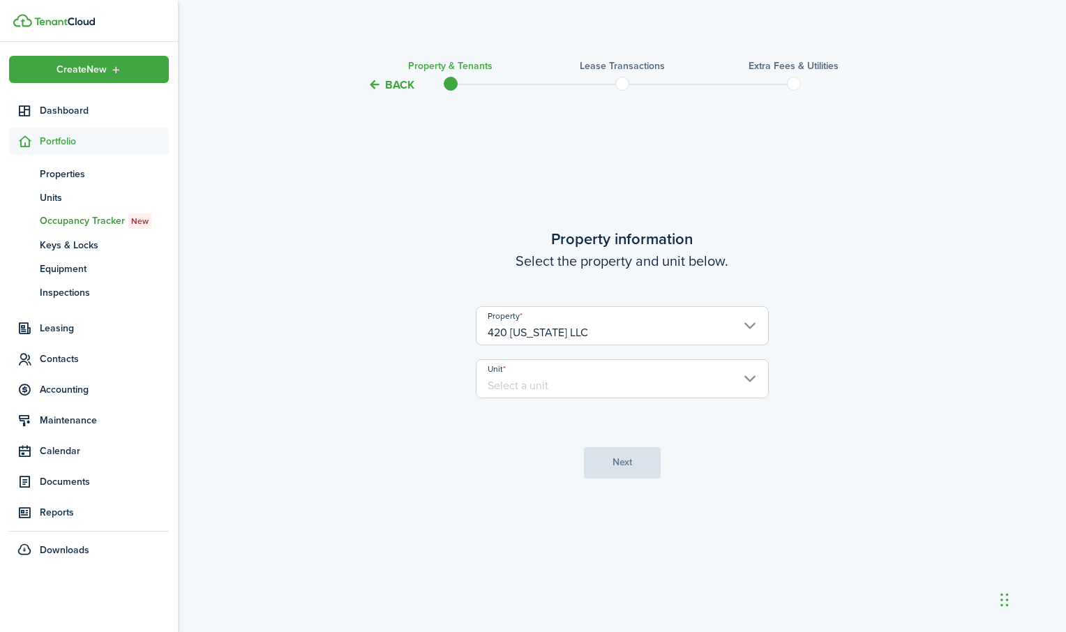
click at [702, 372] on input "Unit" at bounding box center [622, 378] width 293 height 39
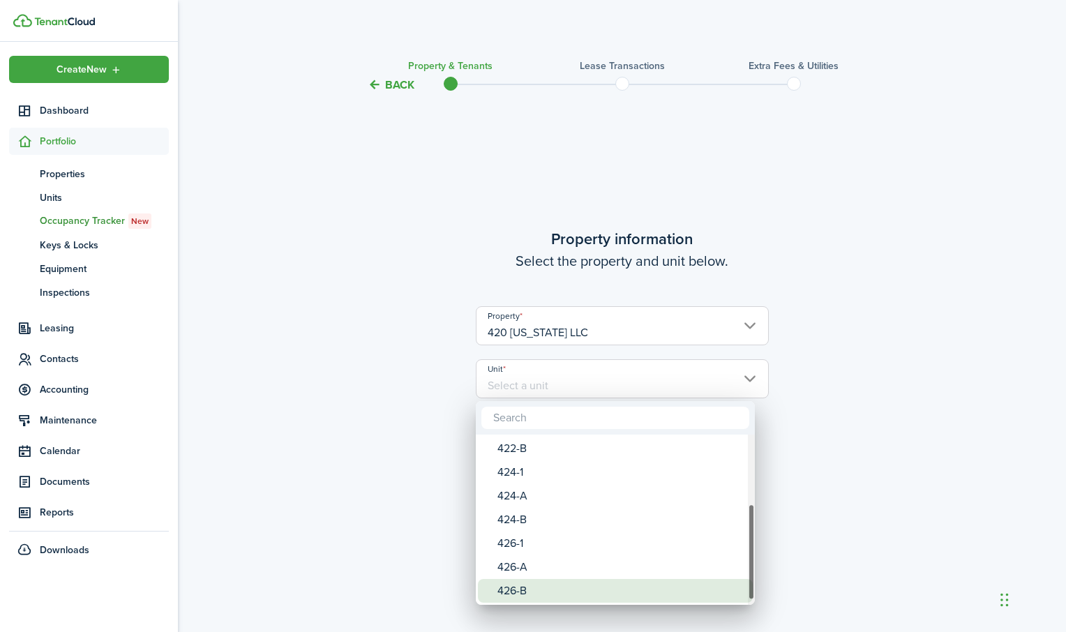
click at [516, 590] on div "426-B" at bounding box center [620, 591] width 247 height 24
type input "426-B"
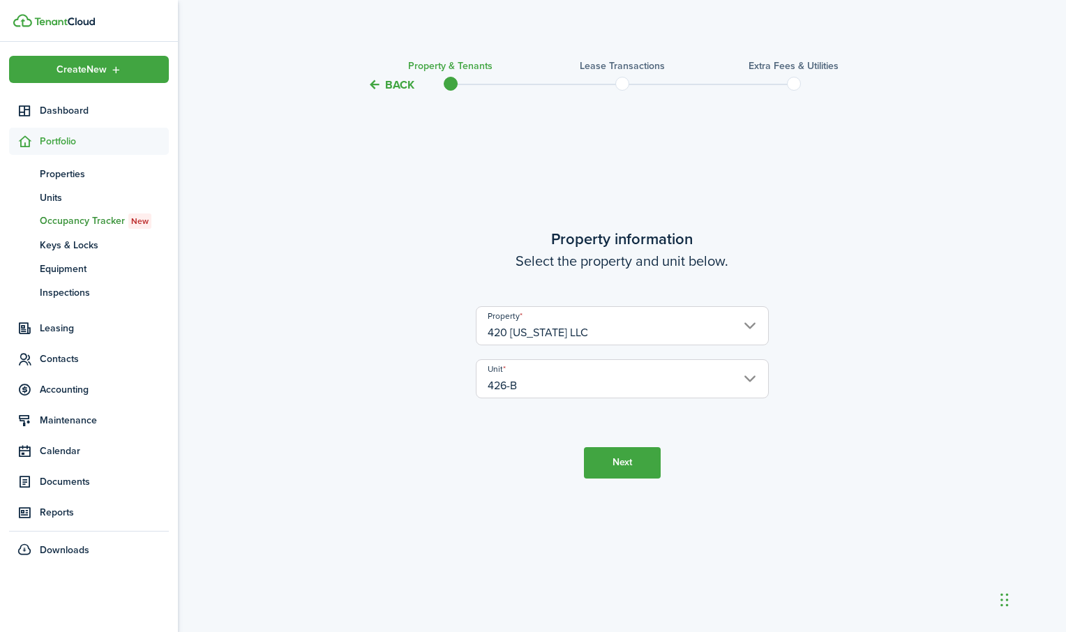
click at [639, 459] on button "Next" at bounding box center [622, 462] width 77 height 31
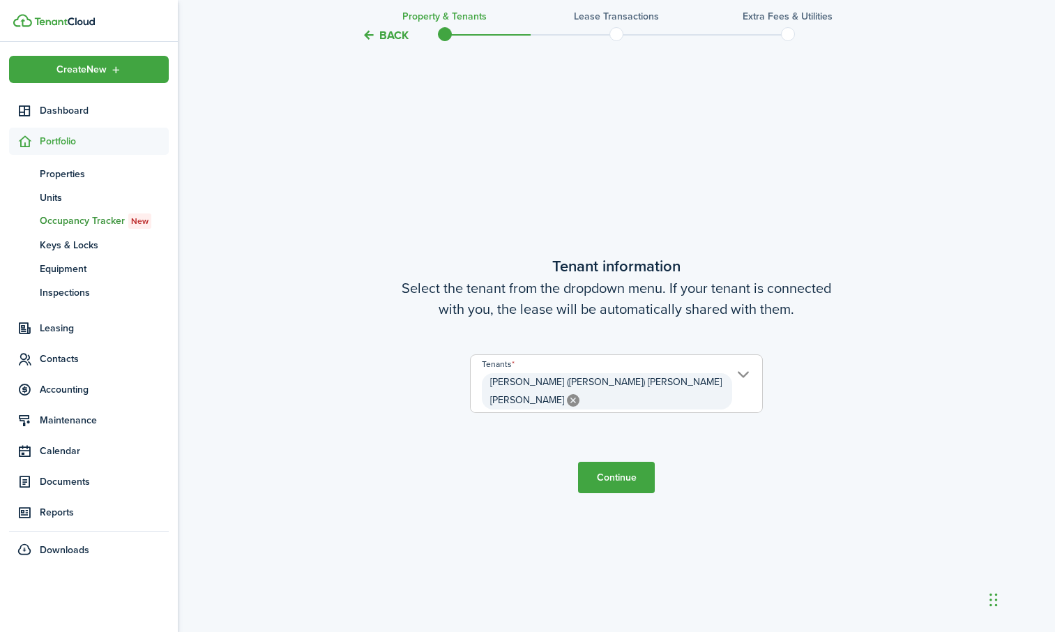
scroll to position [539, 0]
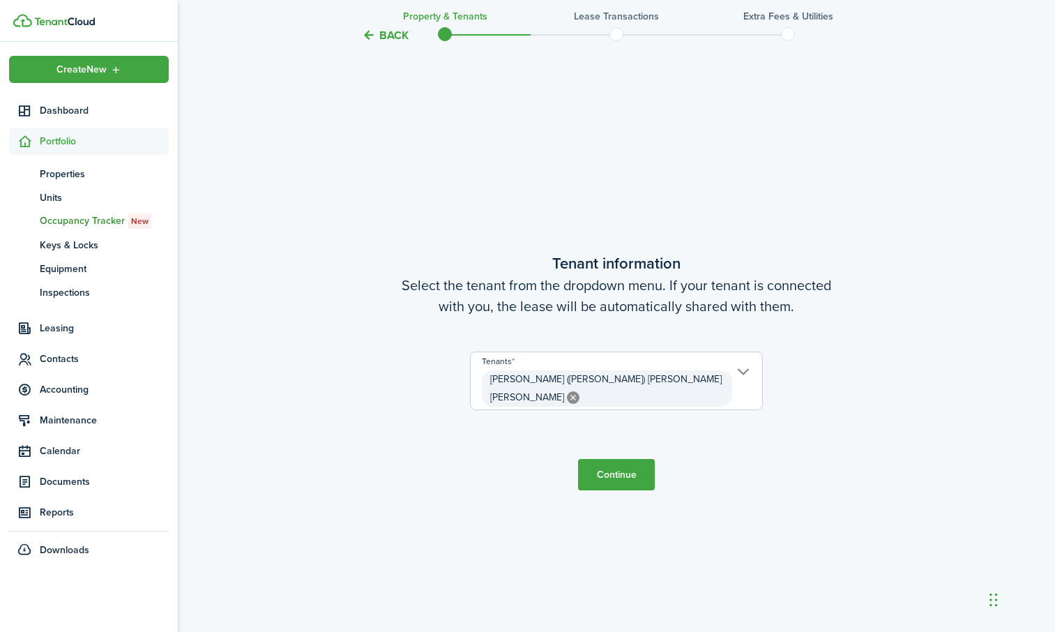
click at [626, 475] on button "Continue" at bounding box center [616, 474] width 77 height 31
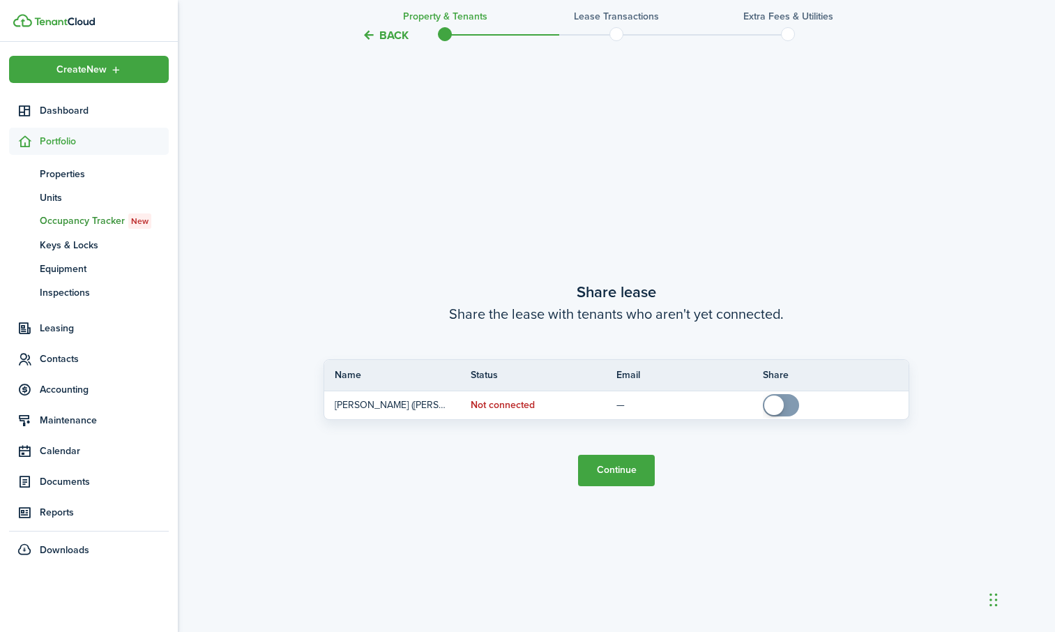
scroll to position [1171, 0]
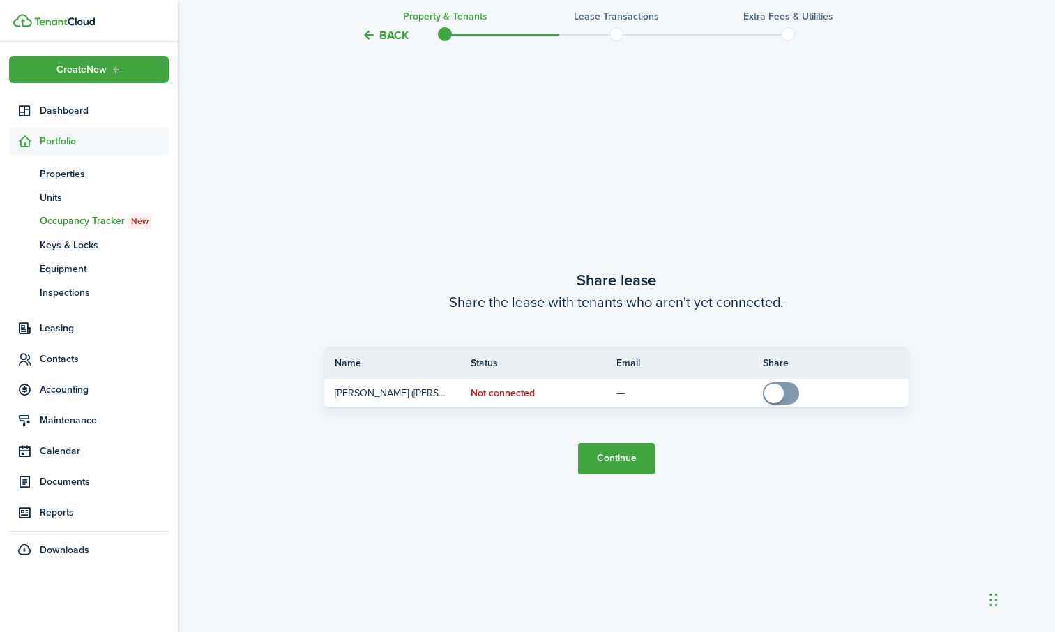
click at [624, 465] on button "Continue" at bounding box center [616, 458] width 77 height 31
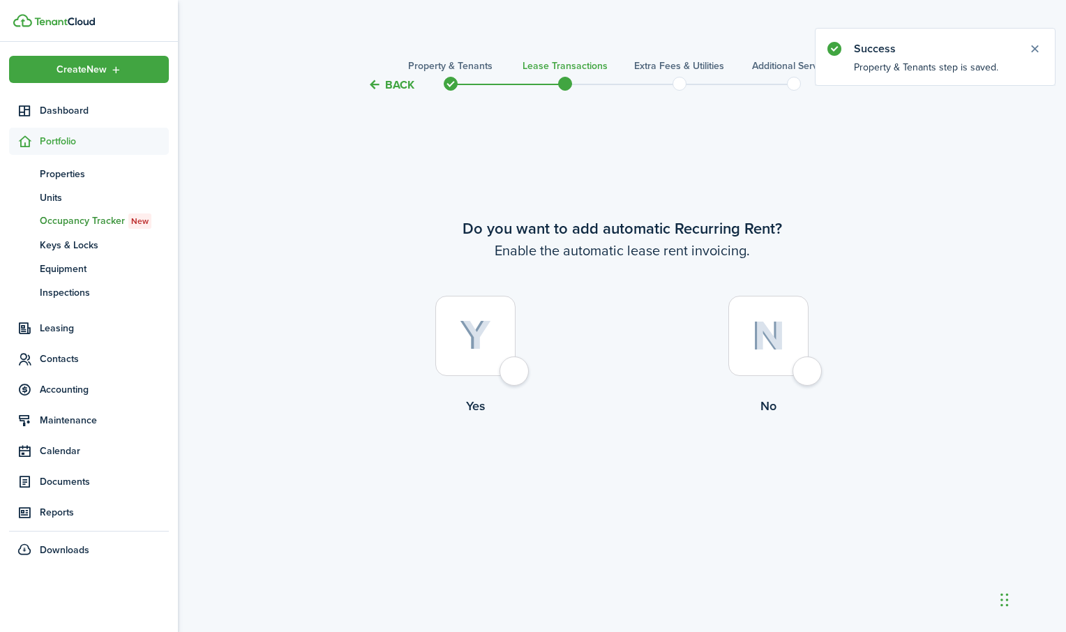
click at [516, 373] on div at bounding box center [475, 336] width 80 height 80
radio input "true"
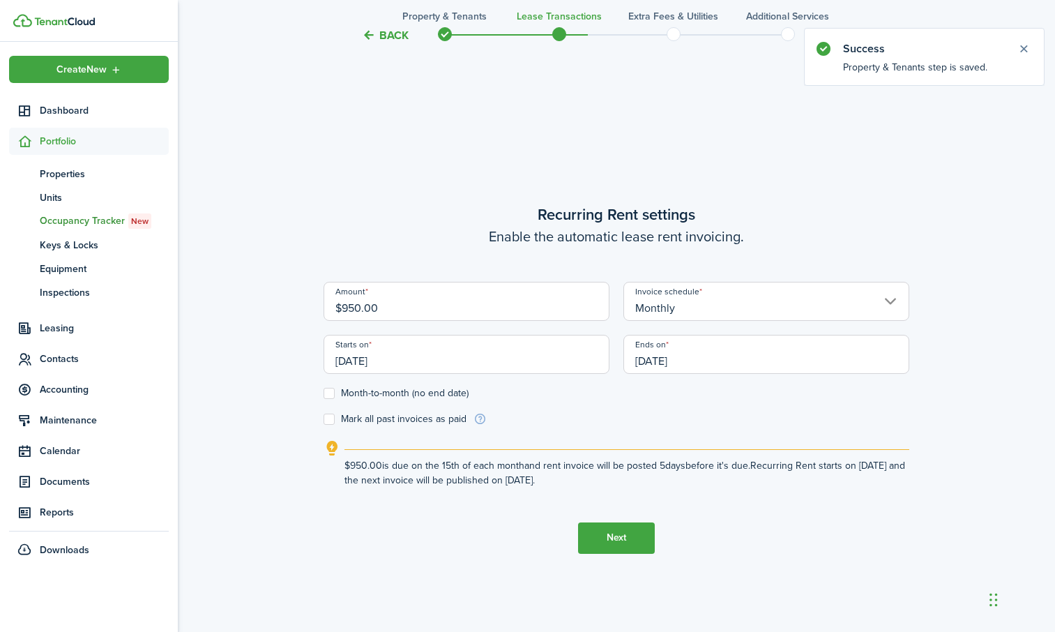
scroll to position [539, 0]
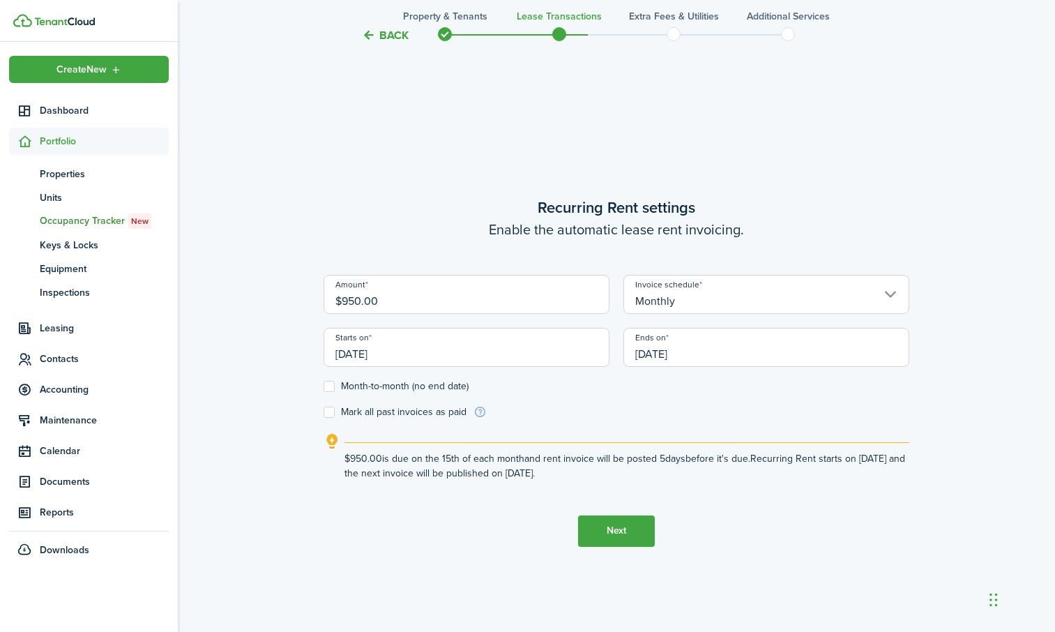
click at [513, 356] on input "[DATE]" at bounding box center [467, 347] width 286 height 39
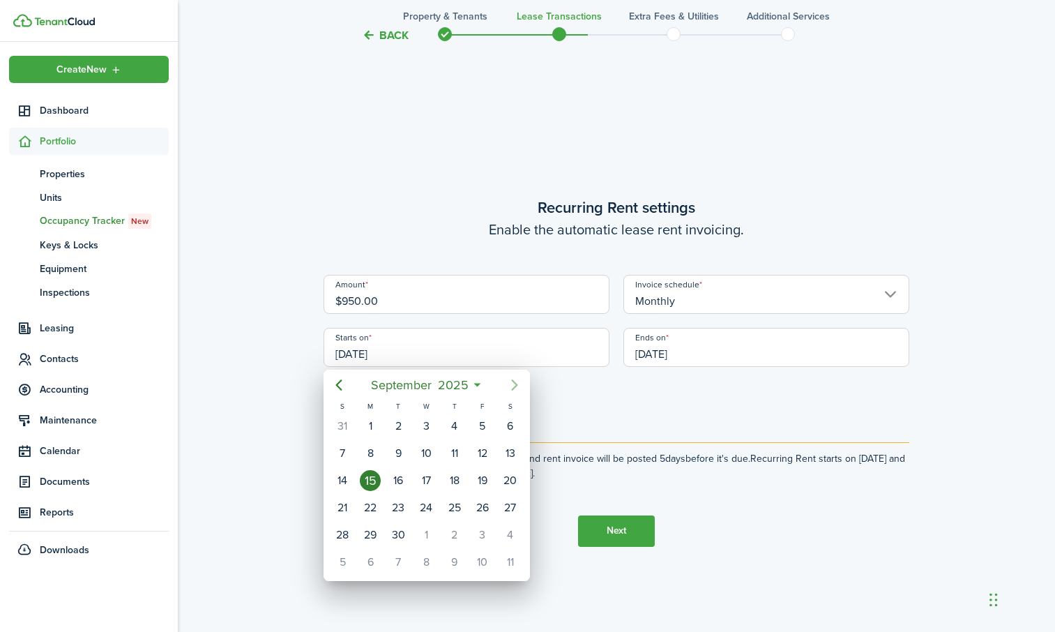
click at [518, 387] on icon "Next page" at bounding box center [514, 385] width 17 height 17
click at [428, 419] on div "1" at bounding box center [426, 426] width 21 height 21
type input "[DATE]"
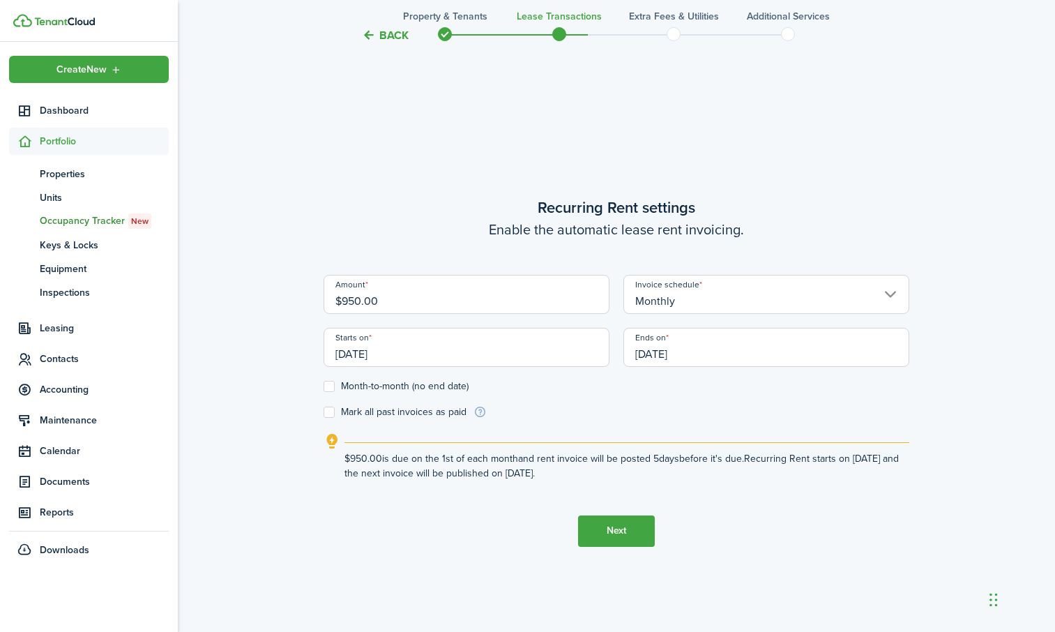
click at [338, 387] on label "Month-to-month (no end date)" at bounding box center [396, 386] width 145 height 11
click at [324, 386] on input "Month-to-month (no end date)" at bounding box center [323, 386] width 1 height 1
checkbox input "true"
click at [625, 525] on button "Next" at bounding box center [616, 531] width 77 height 31
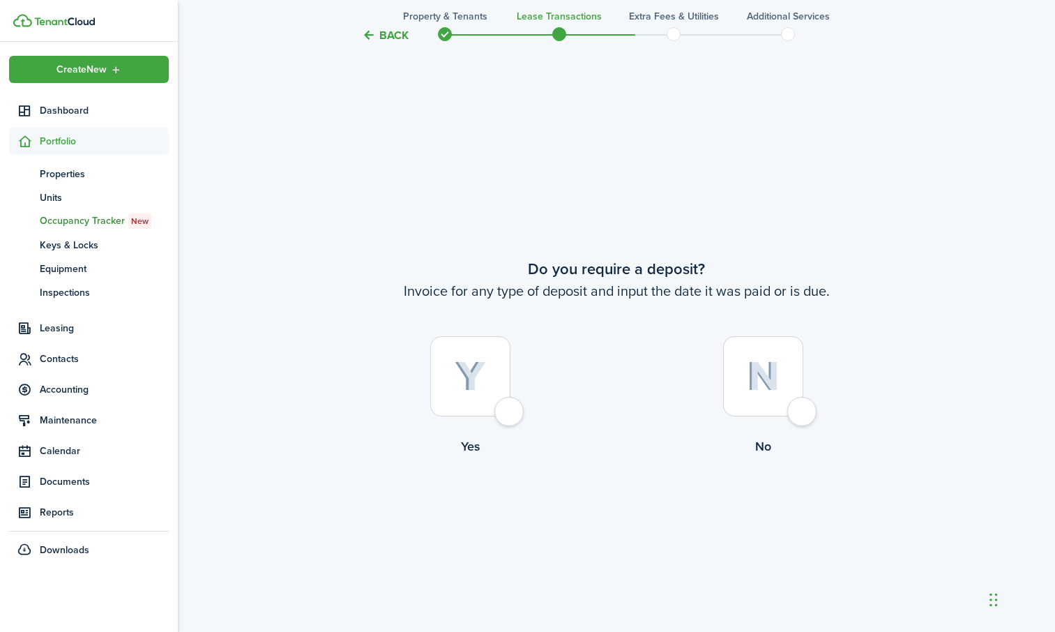
scroll to position [1171, 0]
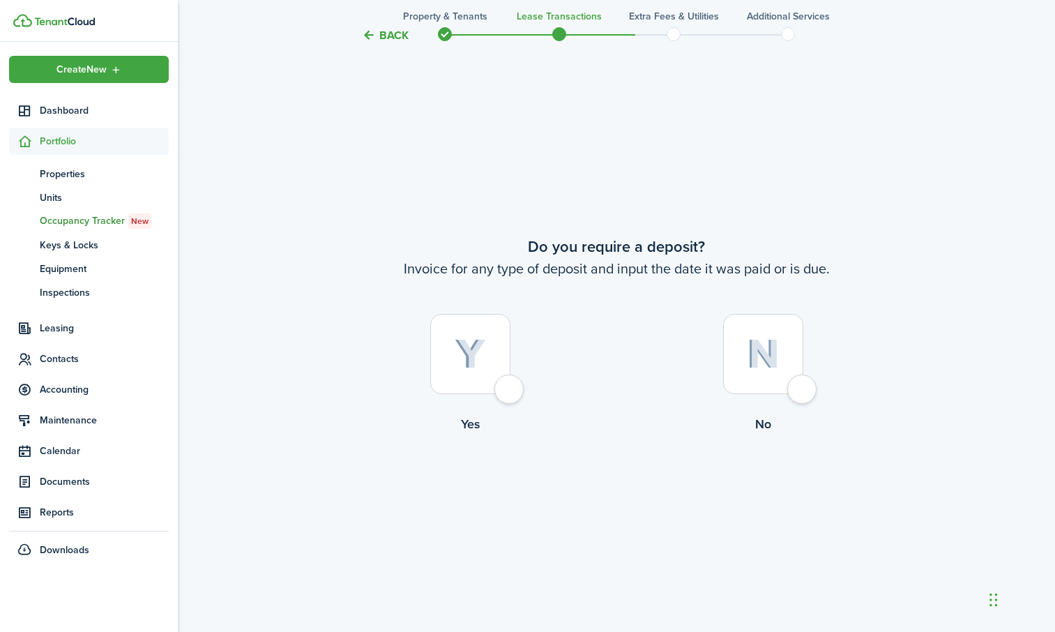
click at [799, 390] on div at bounding box center [763, 354] width 80 height 80
radio input "true"
click at [631, 488] on button "Continue" at bounding box center [616, 491] width 77 height 31
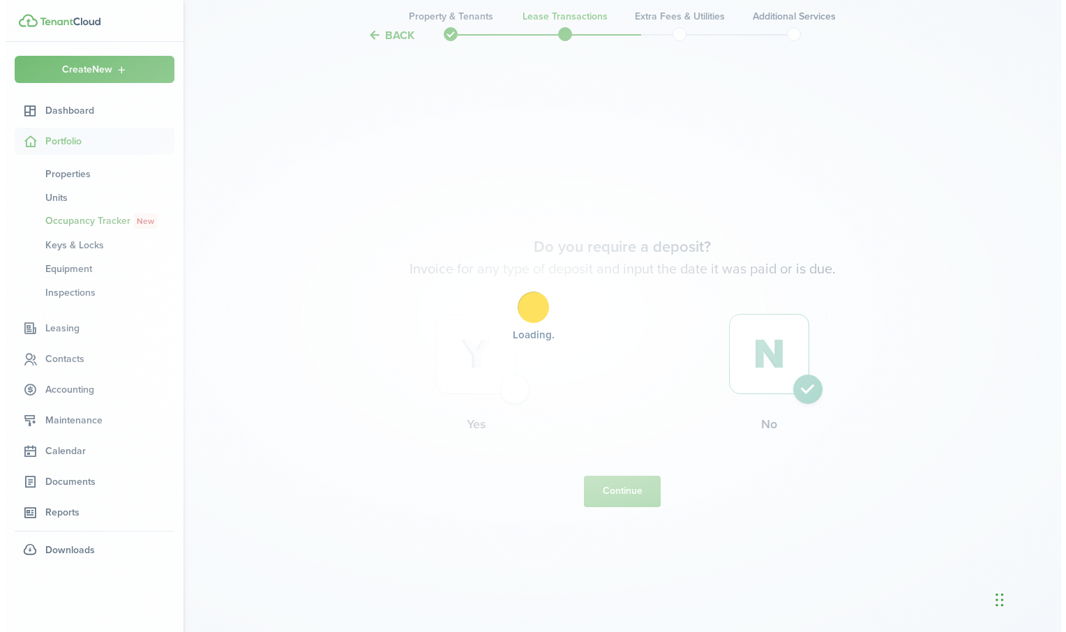
scroll to position [0, 0]
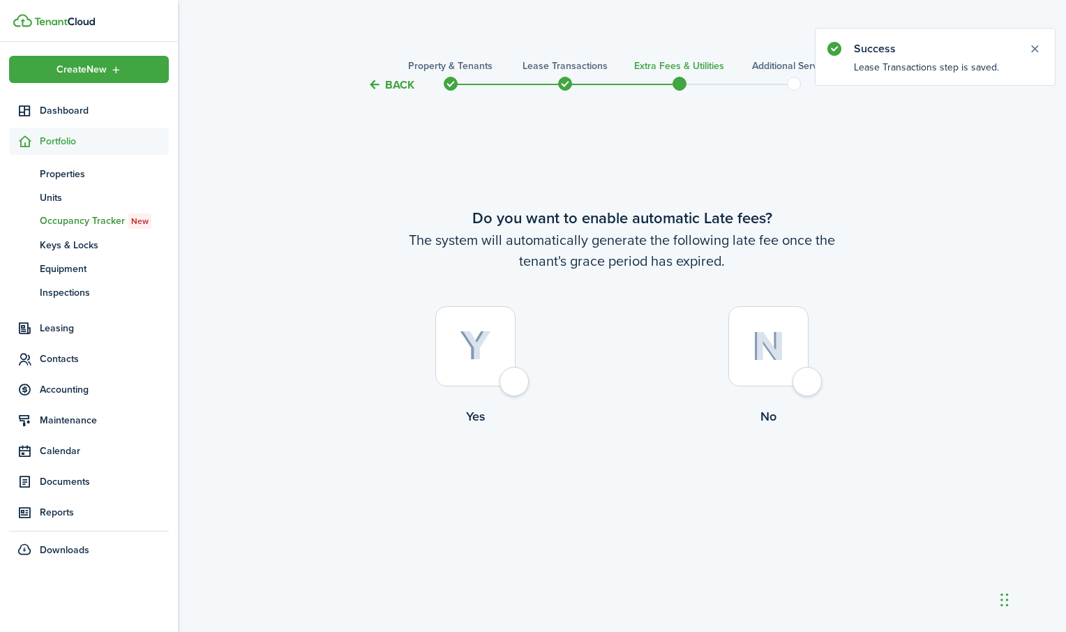
click at [516, 382] on div at bounding box center [475, 346] width 80 height 80
radio input "true"
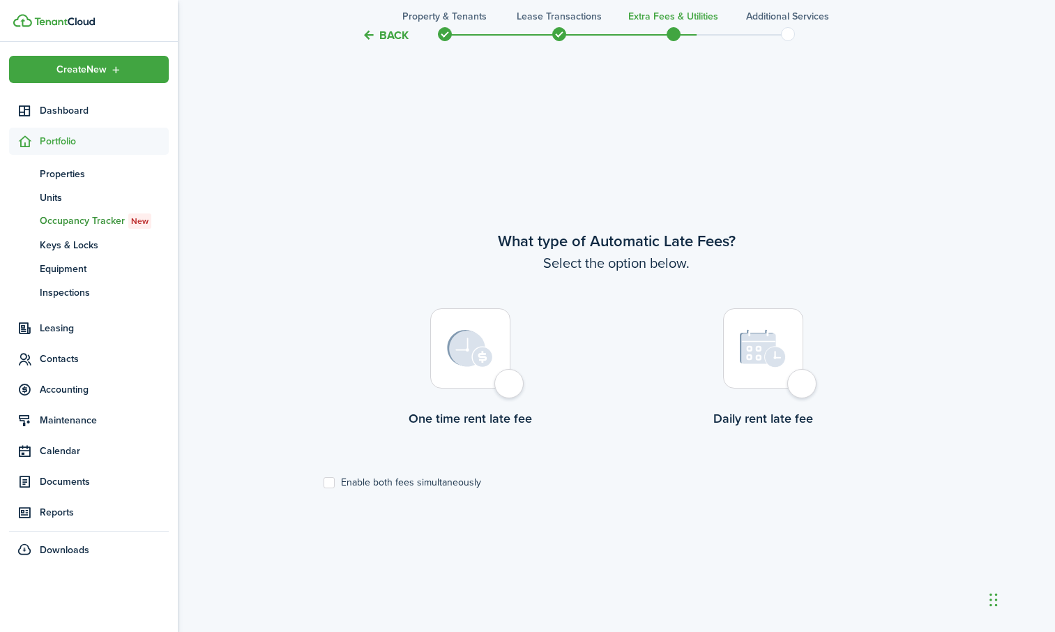
scroll to position [539, 0]
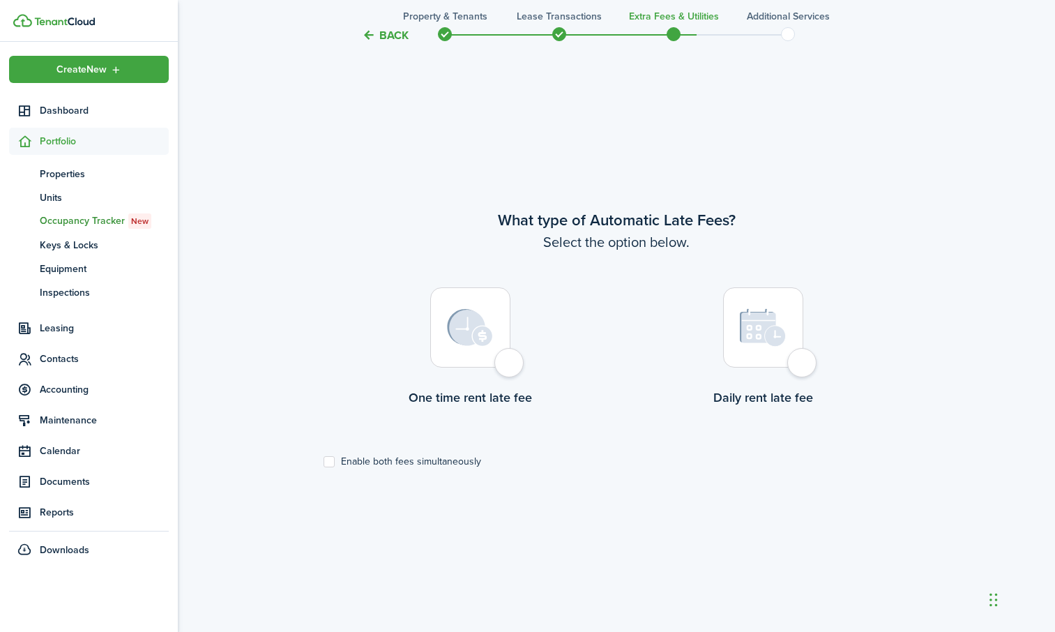
click at [505, 364] on div at bounding box center [470, 327] width 80 height 80
radio input "true"
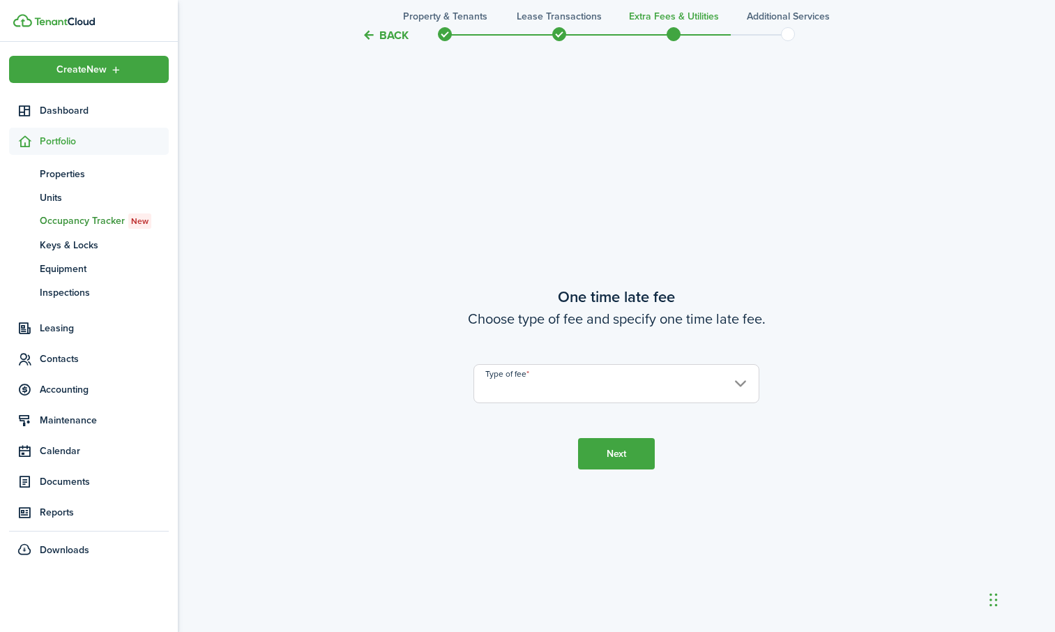
scroll to position [1171, 0]
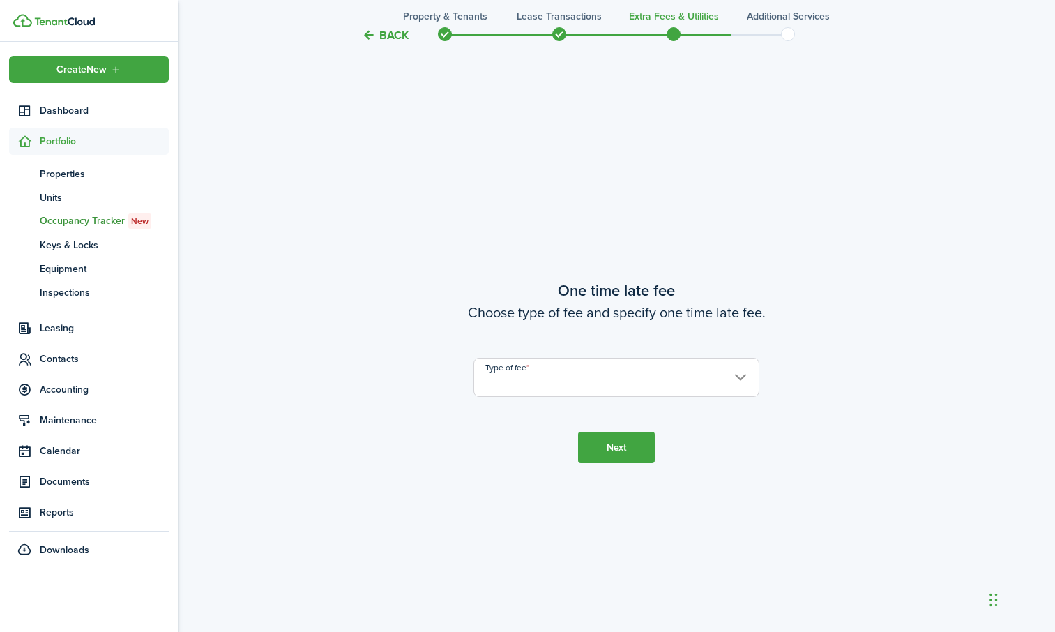
click at [537, 380] on input "Type of fee" at bounding box center [617, 377] width 286 height 39
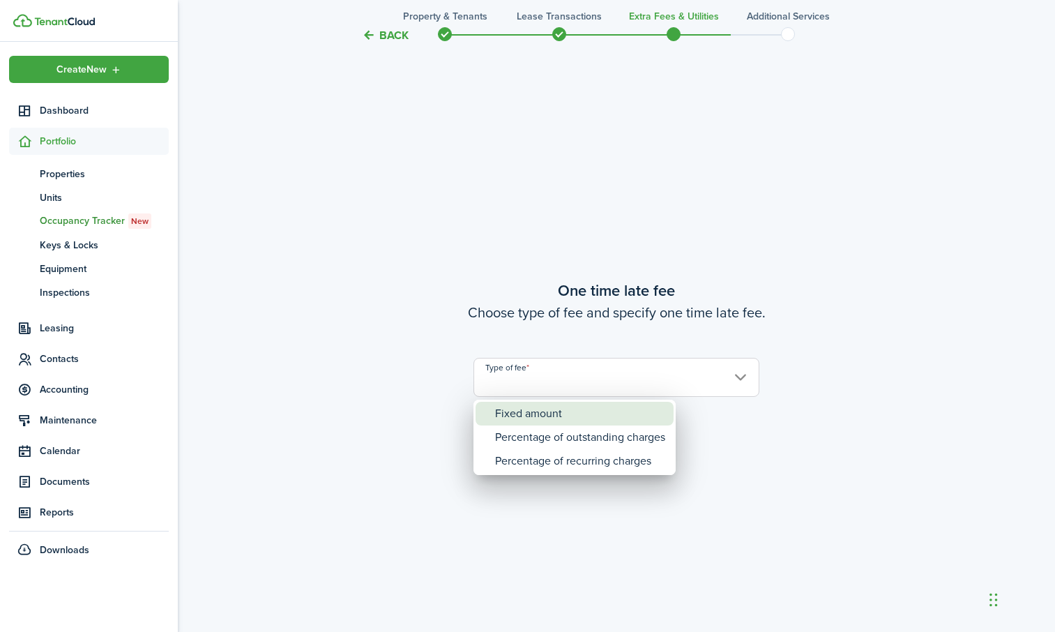
click at [535, 414] on div "Fixed amount" at bounding box center [580, 414] width 170 height 24
type input "Fixed amount"
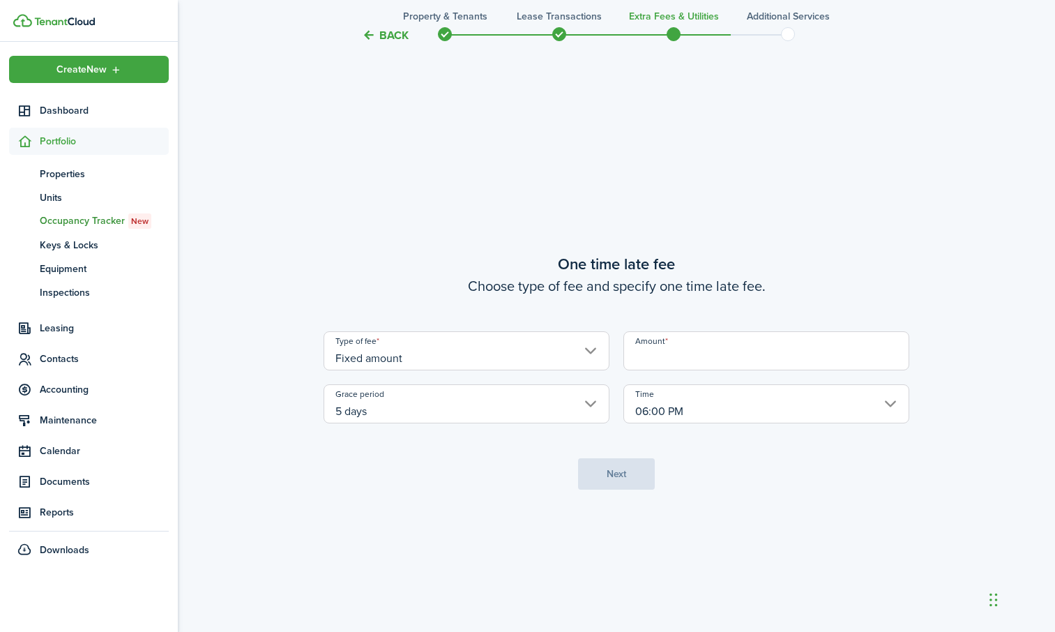
click at [651, 359] on input "Amount" at bounding box center [767, 350] width 286 height 39
type input "$50.00"
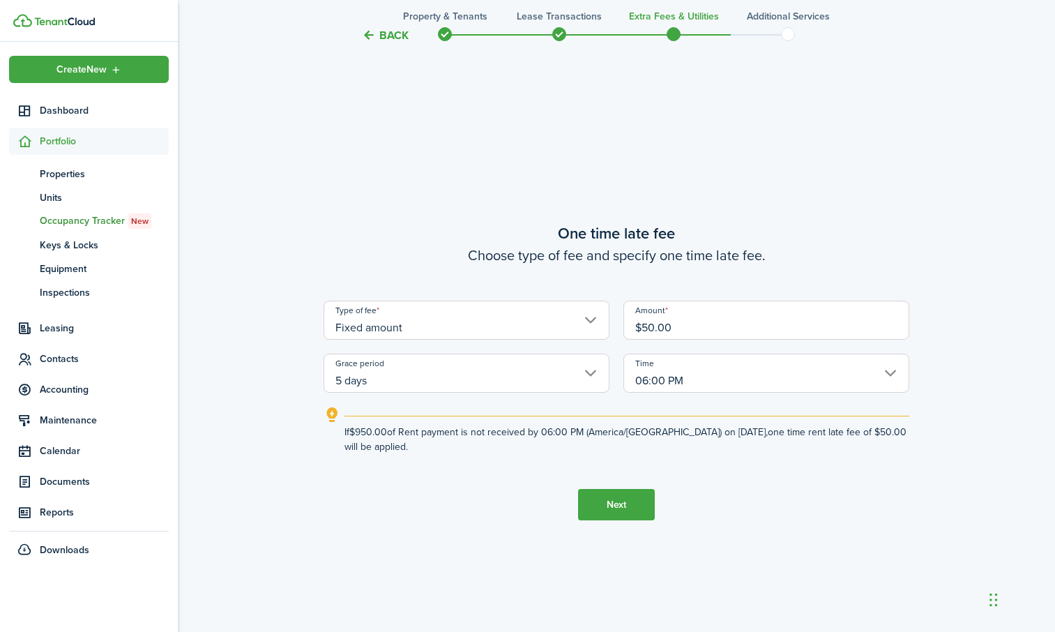
click at [610, 509] on button "Next" at bounding box center [616, 504] width 77 height 31
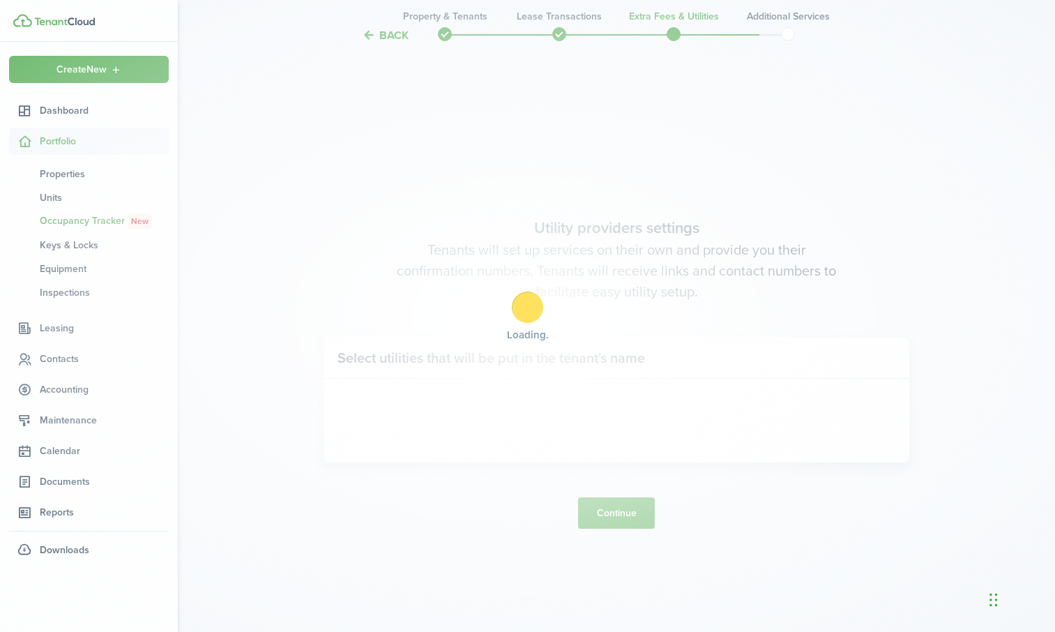
scroll to position [1803, 0]
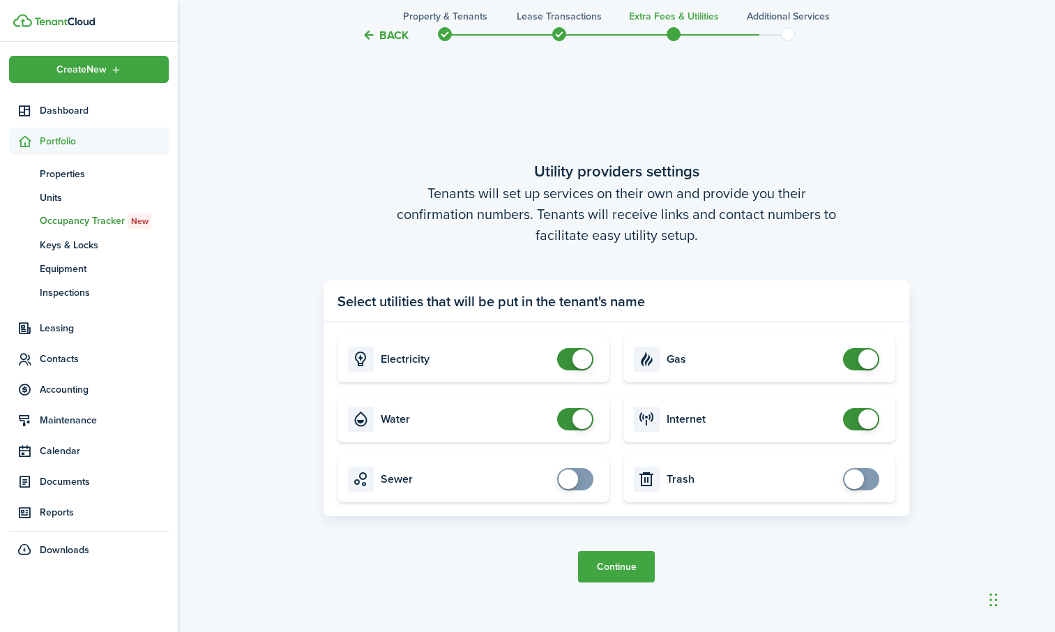
click at [613, 568] on button "Continue" at bounding box center [616, 566] width 77 height 31
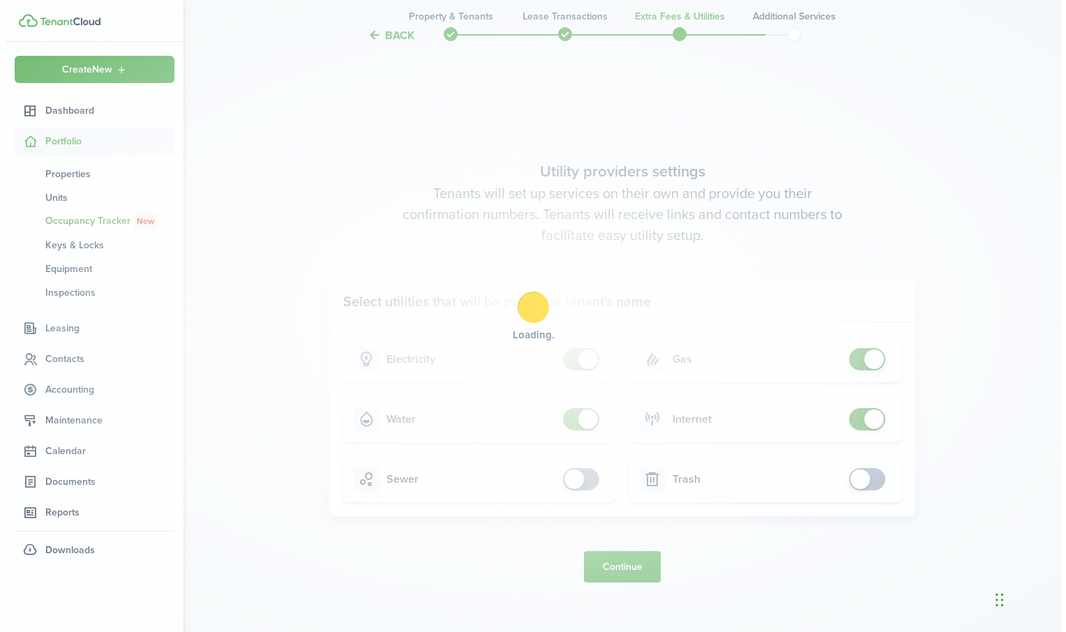
scroll to position [0, 0]
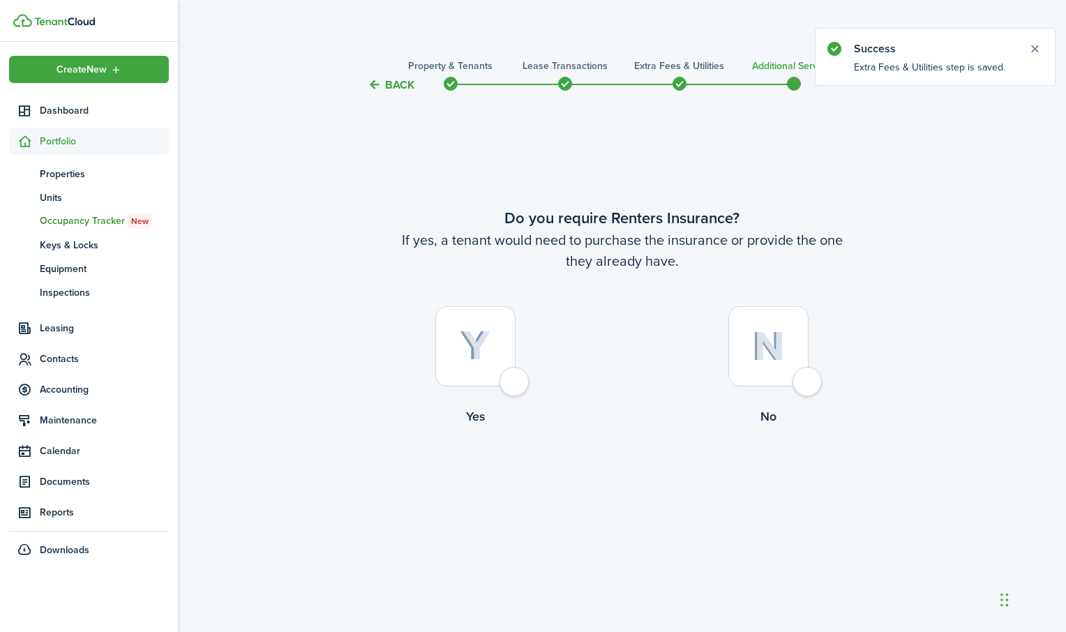
click at [516, 379] on div at bounding box center [475, 346] width 80 height 80
radio input "true"
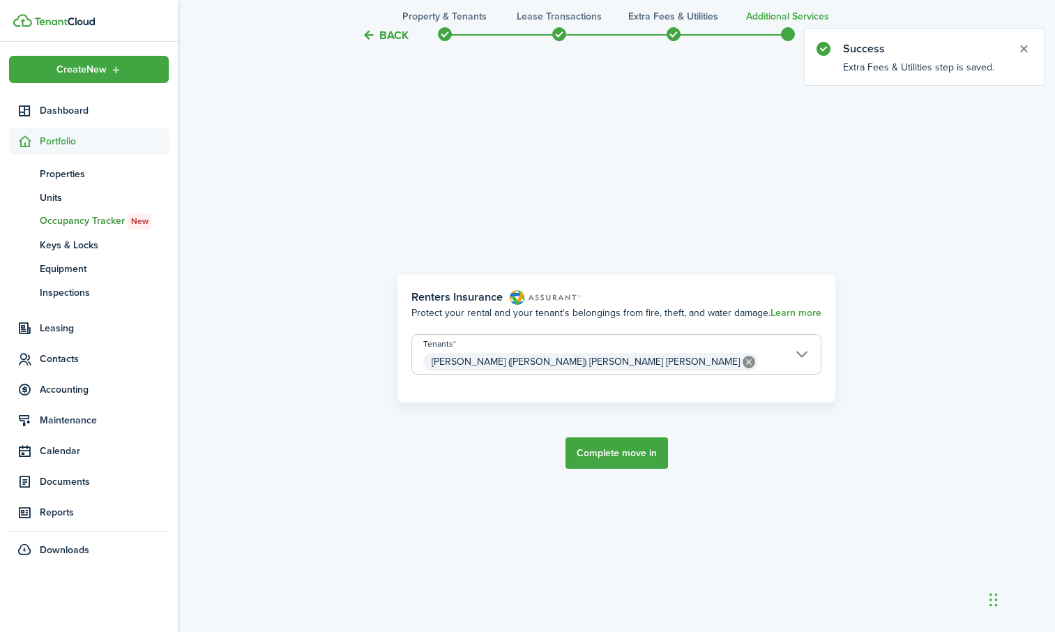
scroll to position [539, 0]
click at [594, 454] on button "Complete move in" at bounding box center [617, 452] width 103 height 31
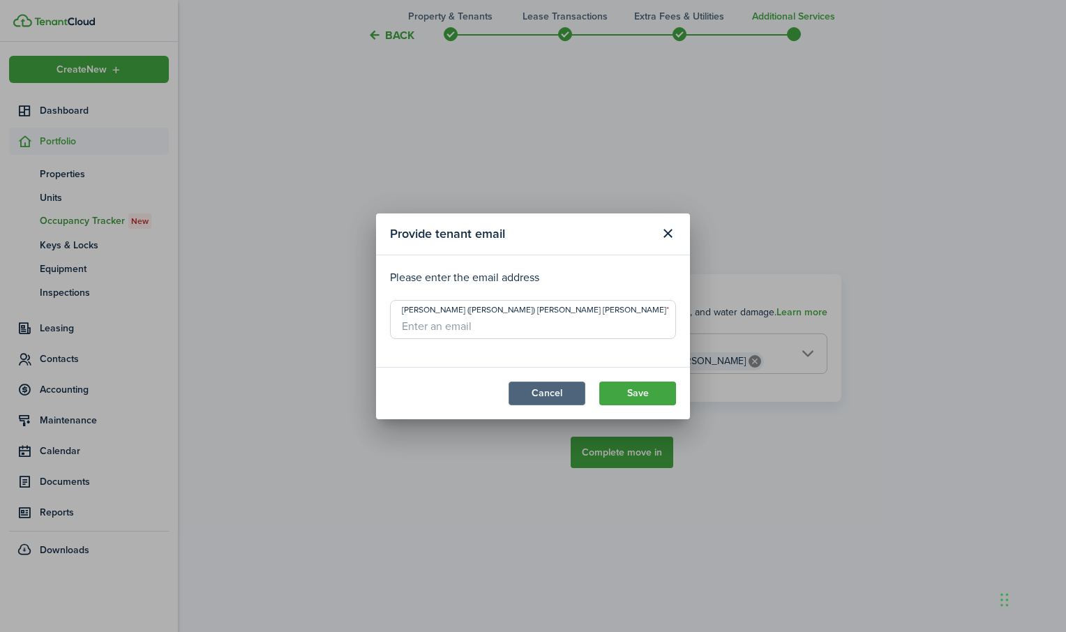
click at [540, 393] on button "Cancel" at bounding box center [547, 394] width 77 height 24
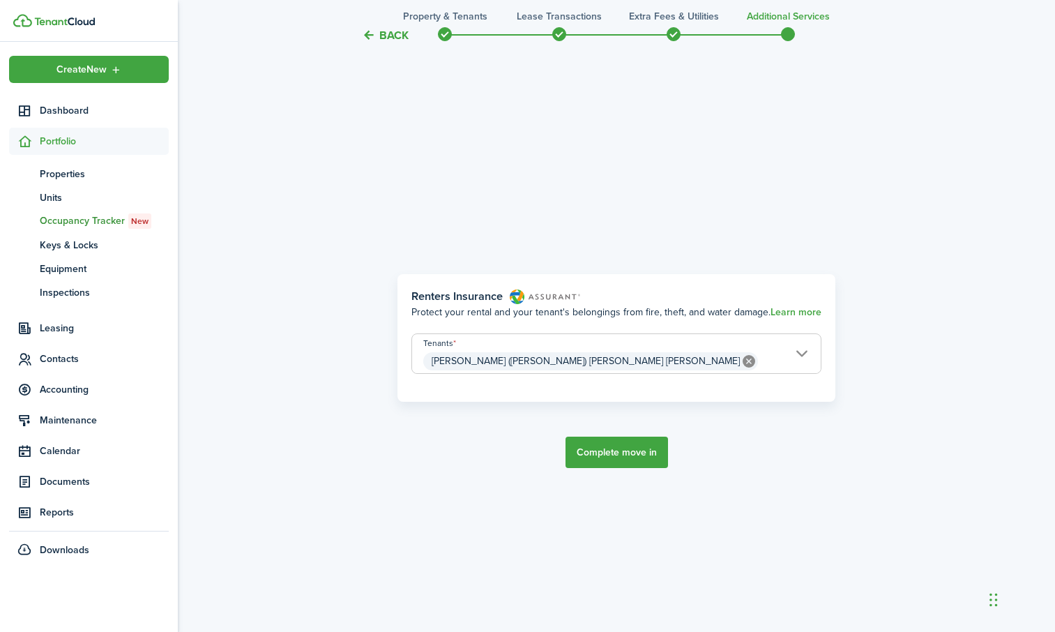
click at [606, 448] on button "Complete move in" at bounding box center [617, 452] width 103 height 31
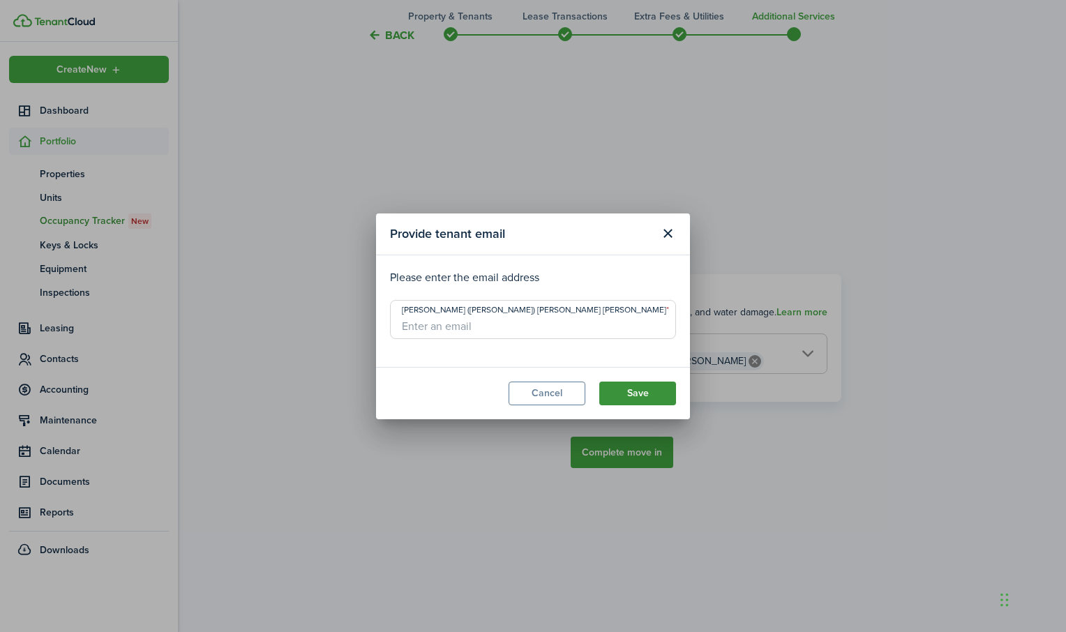
click at [631, 396] on button "Save" at bounding box center [637, 394] width 77 height 24
click at [444, 329] on input "[PERSON_NAME] ([PERSON_NAME]) [PERSON_NAME] [PERSON_NAME]" at bounding box center [533, 319] width 286 height 39
click at [850, 509] on div "Provide tenant email Please enter the email address [PERSON_NAME] ([PERSON_NAME…" at bounding box center [533, 316] width 1066 height 632
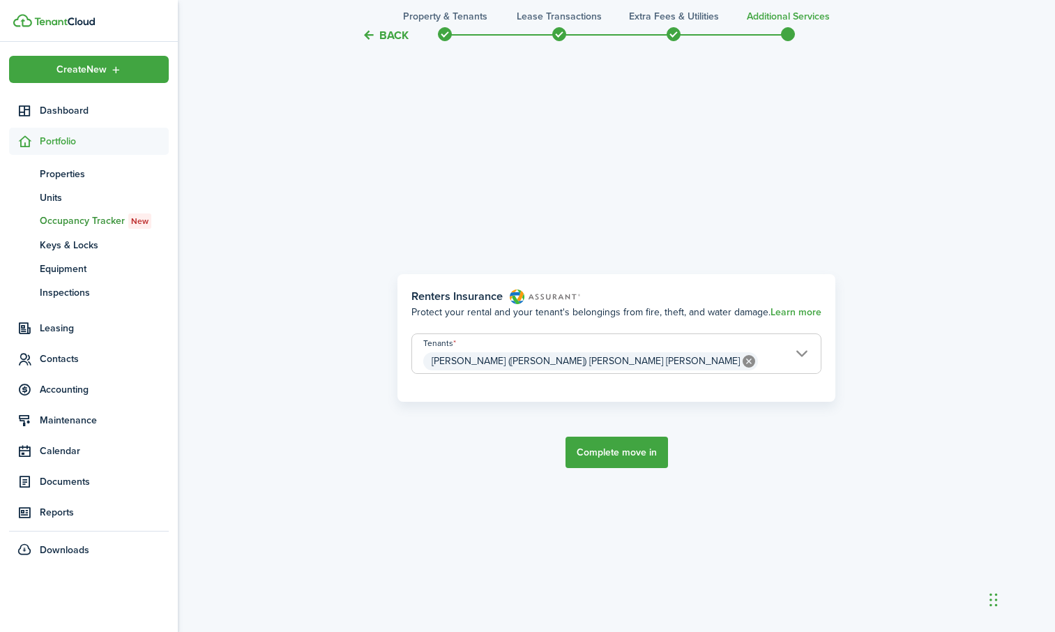
click at [617, 452] on button "Complete move in" at bounding box center [617, 452] width 103 height 31
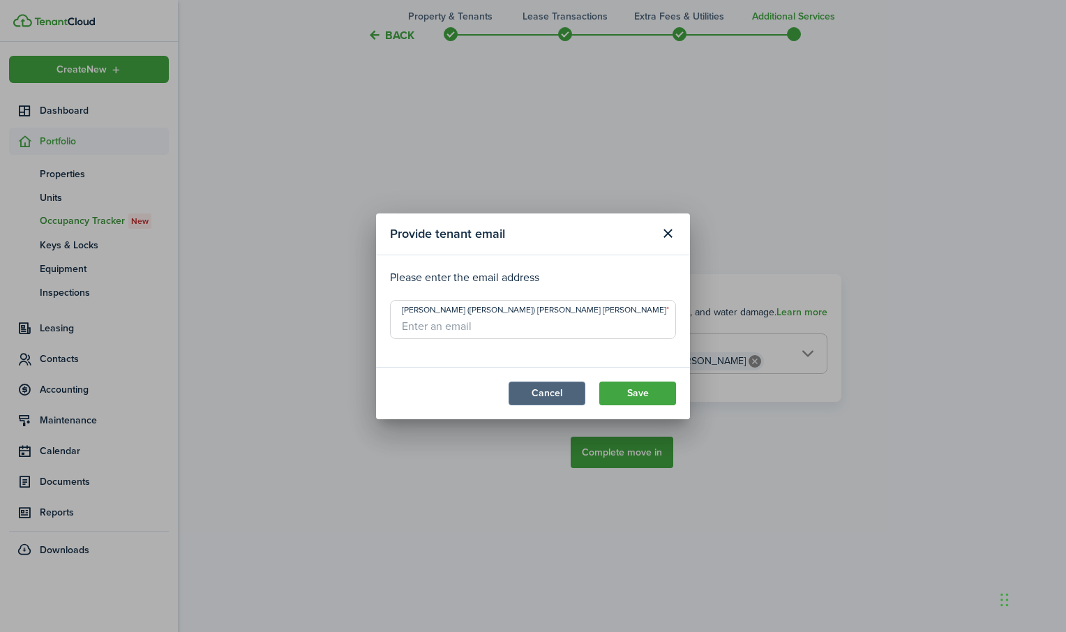
click at [516, 398] on button "Cancel" at bounding box center [547, 394] width 77 height 24
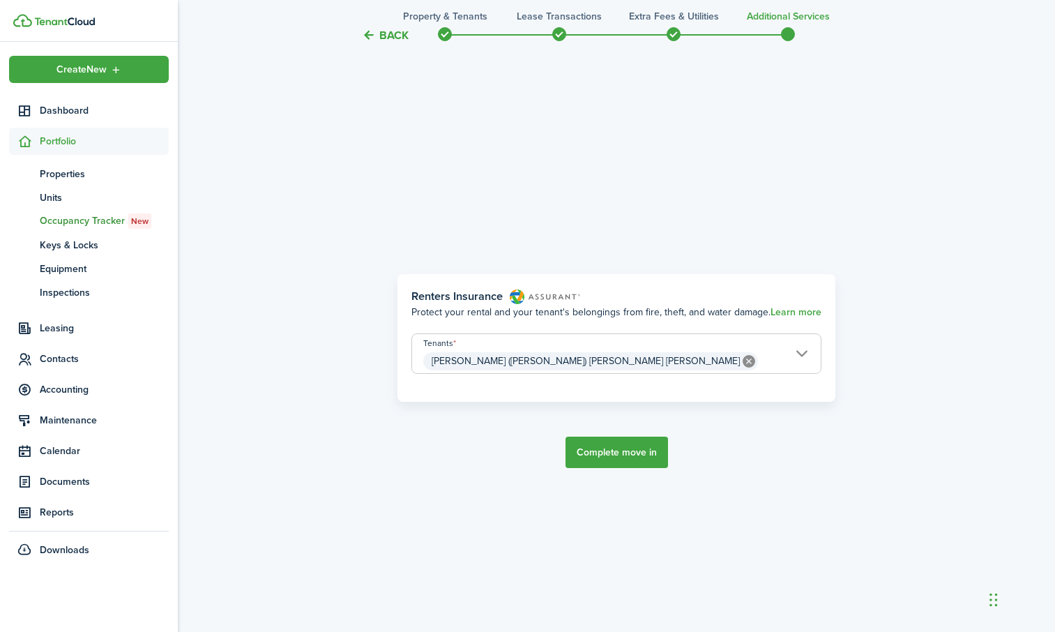
click at [394, 40] on button "Back" at bounding box center [385, 35] width 47 height 15
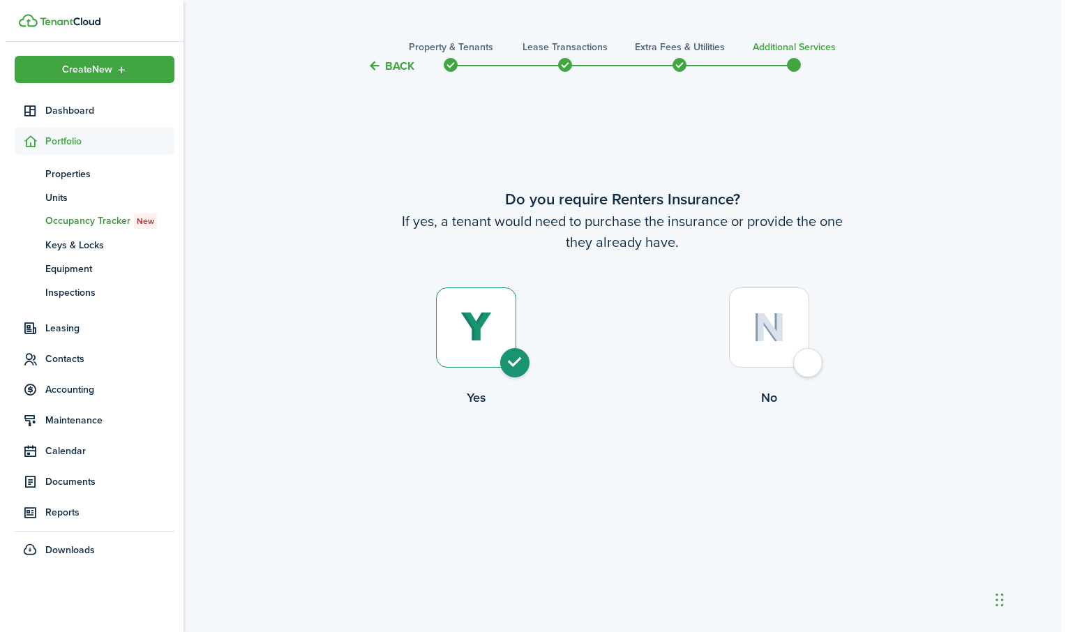
scroll to position [0, 0]
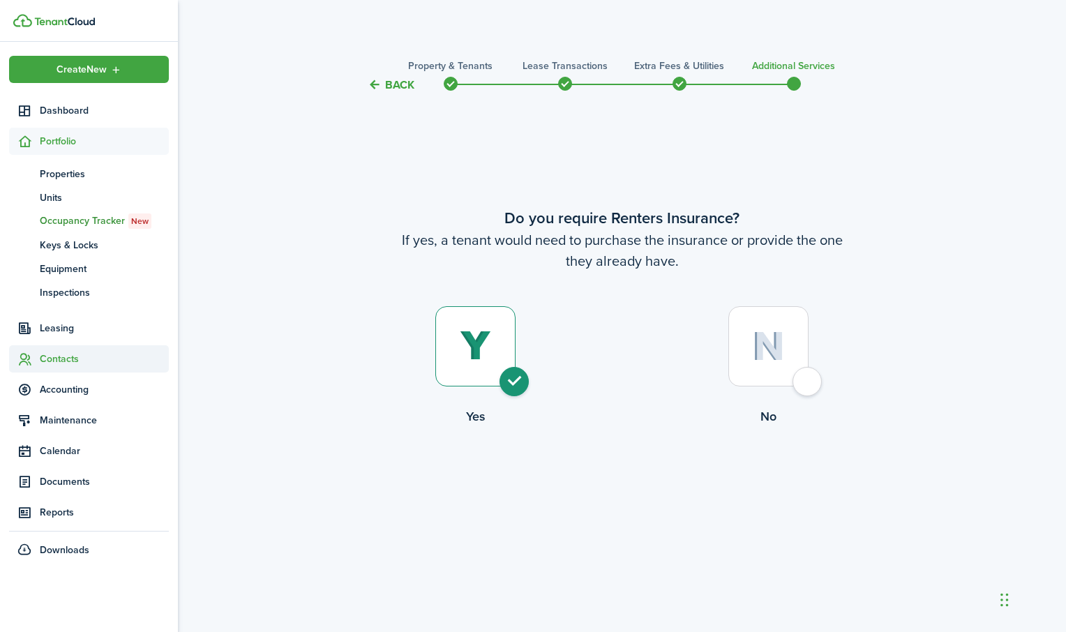
click at [58, 354] on span "Contacts" at bounding box center [104, 359] width 129 height 15
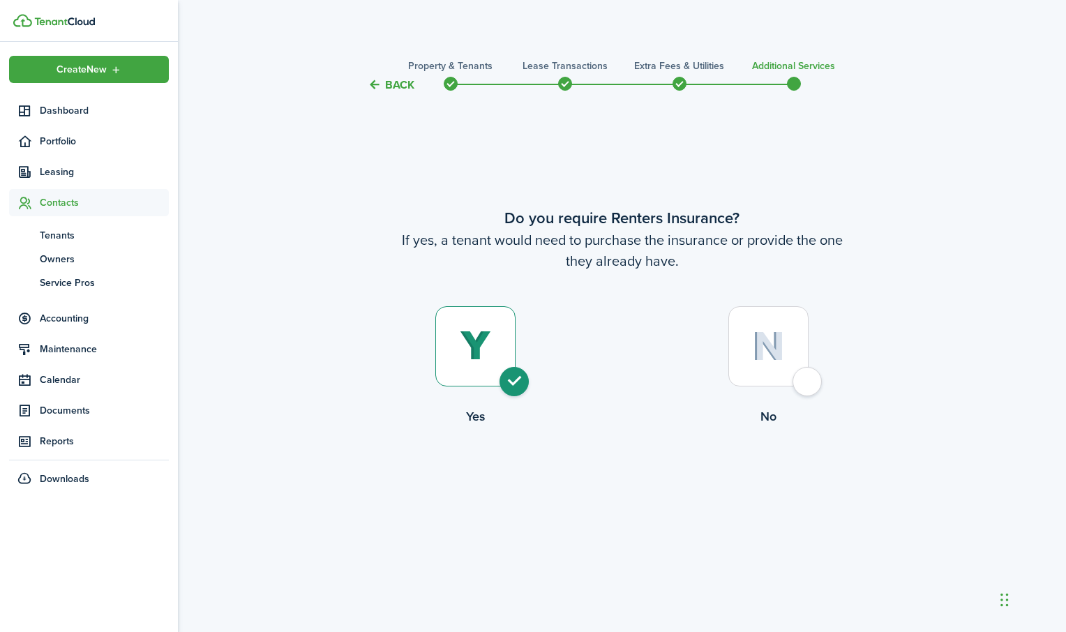
click at [513, 372] on div at bounding box center [475, 346] width 80 height 80
click at [391, 84] on button "Back" at bounding box center [391, 84] width 47 height 15
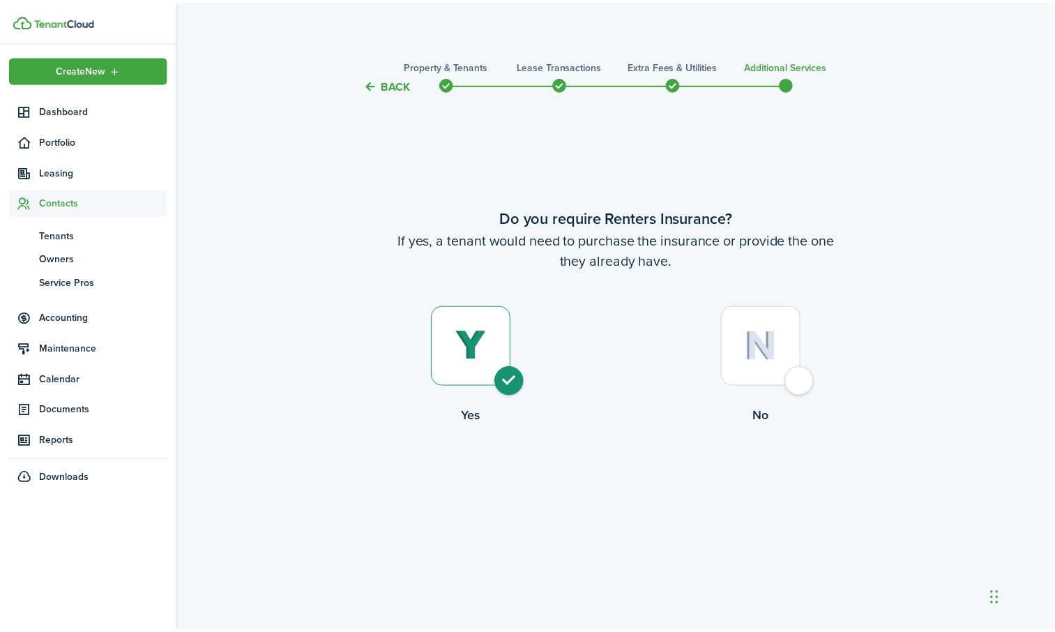
scroll to position [1803, 0]
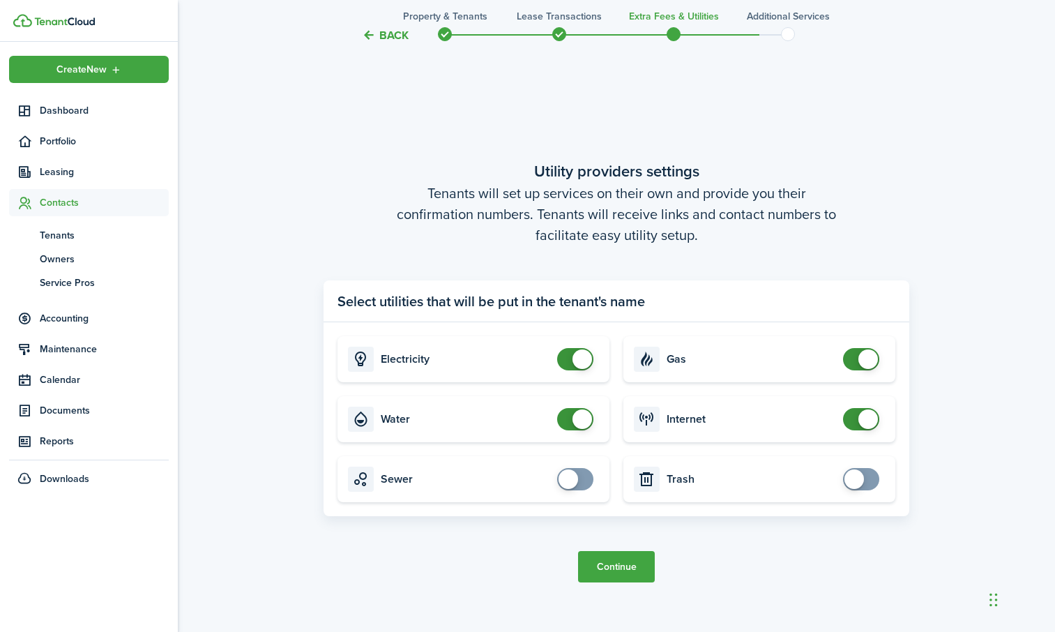
click at [633, 556] on button "Continue" at bounding box center [616, 566] width 77 height 31
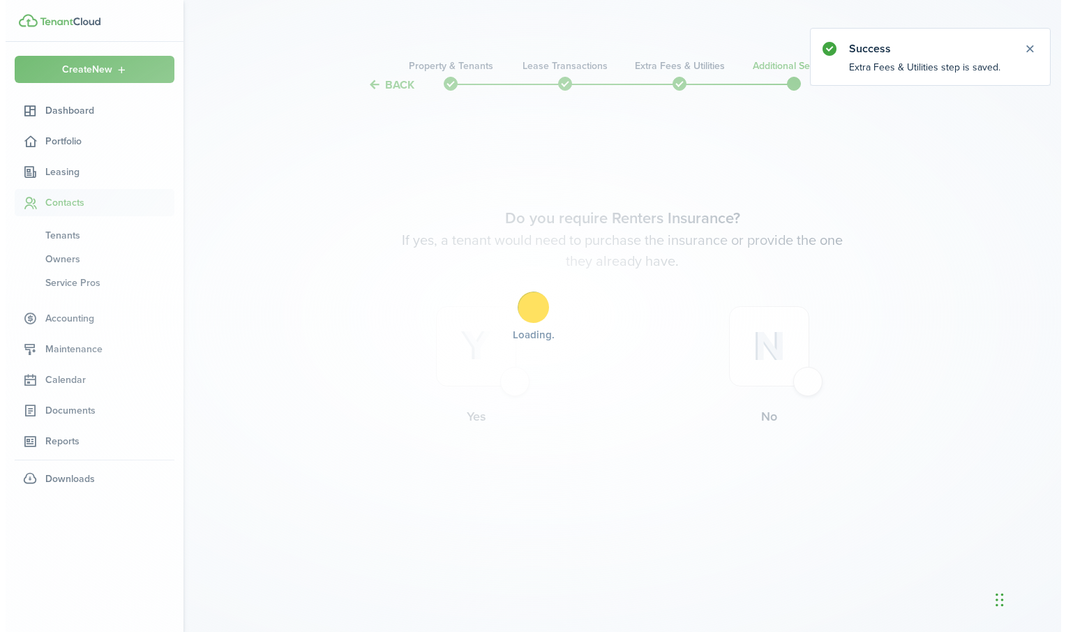
scroll to position [0, 0]
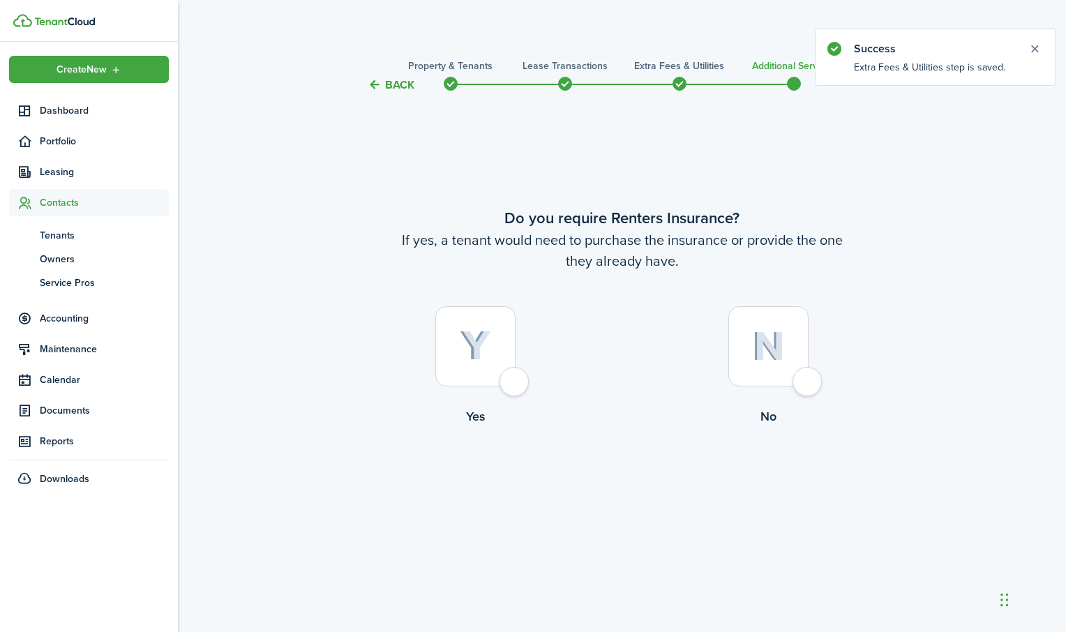
click at [506, 383] on div at bounding box center [475, 346] width 80 height 80
radio input "true"
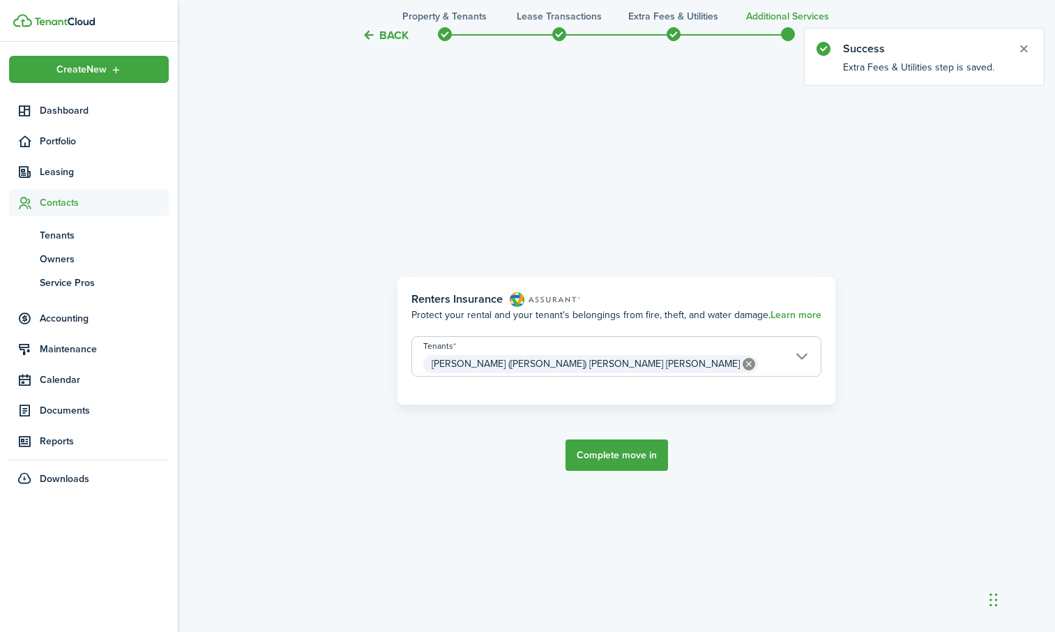
scroll to position [539, 0]
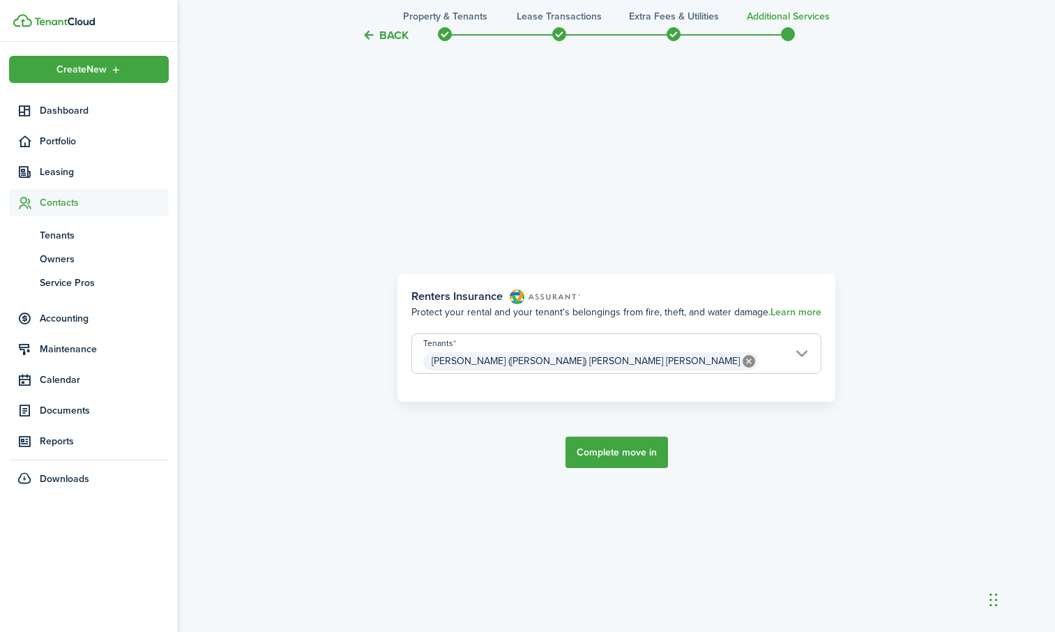
click at [615, 444] on button "Complete move in" at bounding box center [617, 452] width 103 height 31
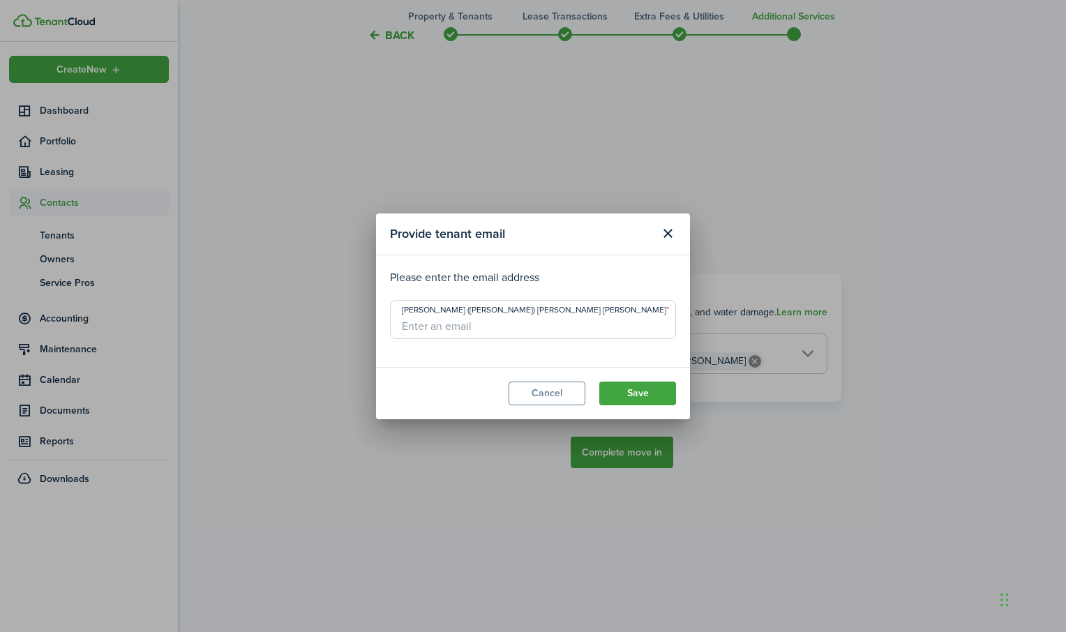
click at [505, 335] on input "[PERSON_NAME] ([PERSON_NAME]) [PERSON_NAME] [PERSON_NAME]" at bounding box center [533, 319] width 286 height 39
type input "[EMAIL_ADDRESS][DOMAIN_NAME]"
click at [642, 388] on button "Save" at bounding box center [637, 394] width 77 height 24
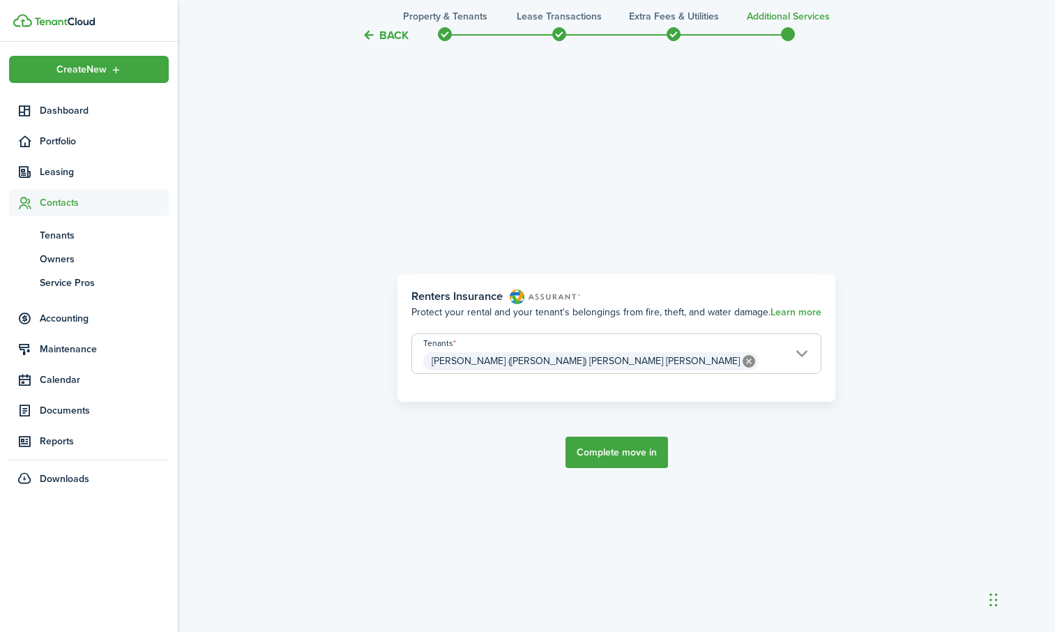
click at [609, 456] on button "Complete move in" at bounding box center [617, 452] width 103 height 31
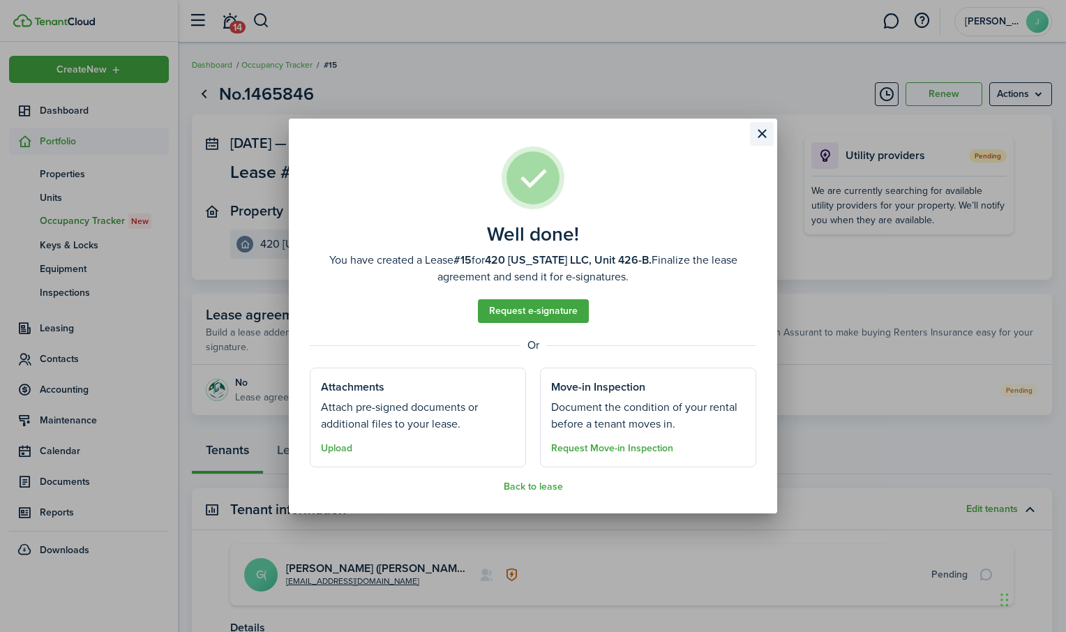
click at [758, 126] on button "Close modal" at bounding box center [762, 134] width 24 height 24
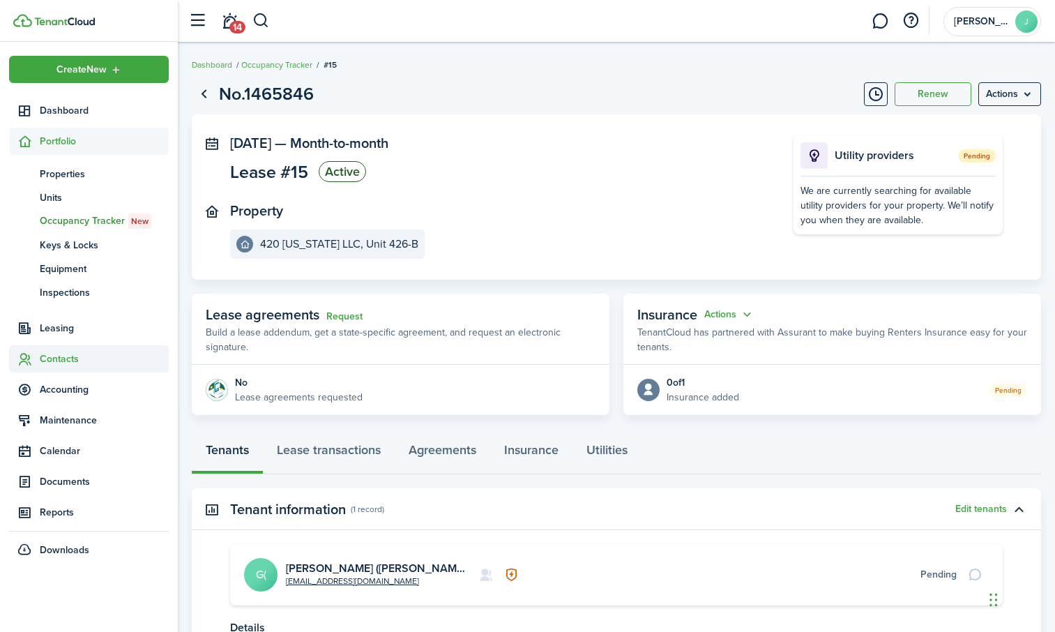
click at [45, 358] on span "Contacts" at bounding box center [104, 359] width 129 height 15
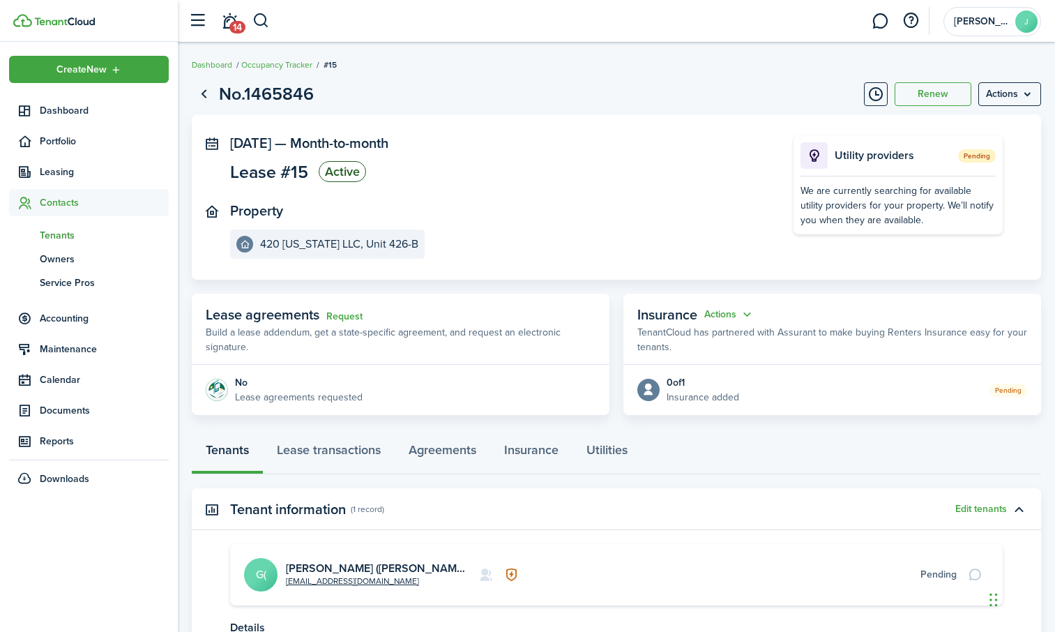
click at [66, 230] on span "Tenants" at bounding box center [104, 235] width 129 height 15
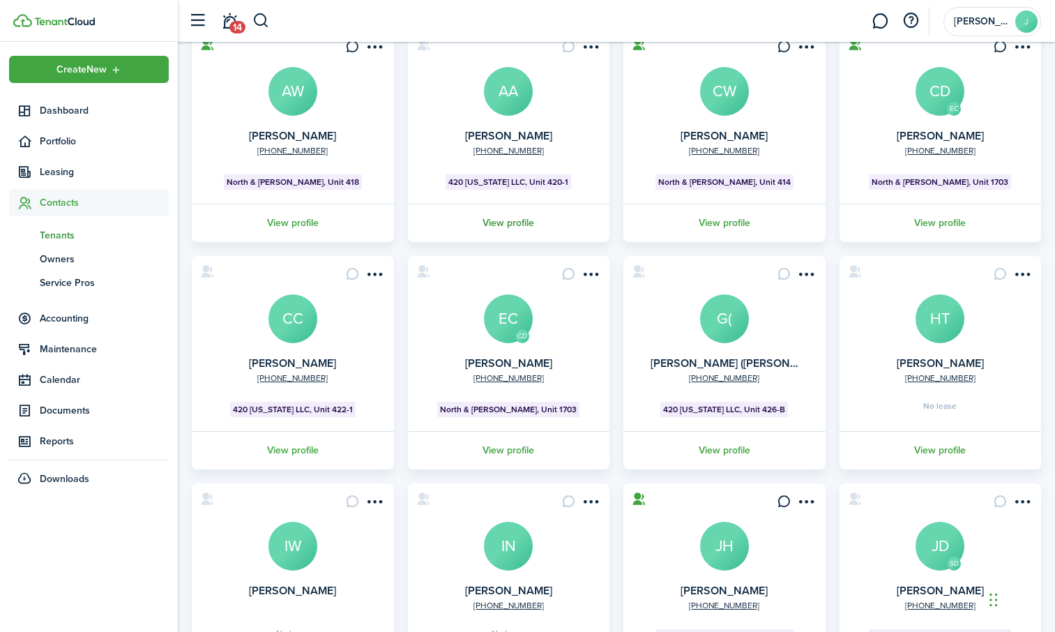
scroll to position [209, 0]
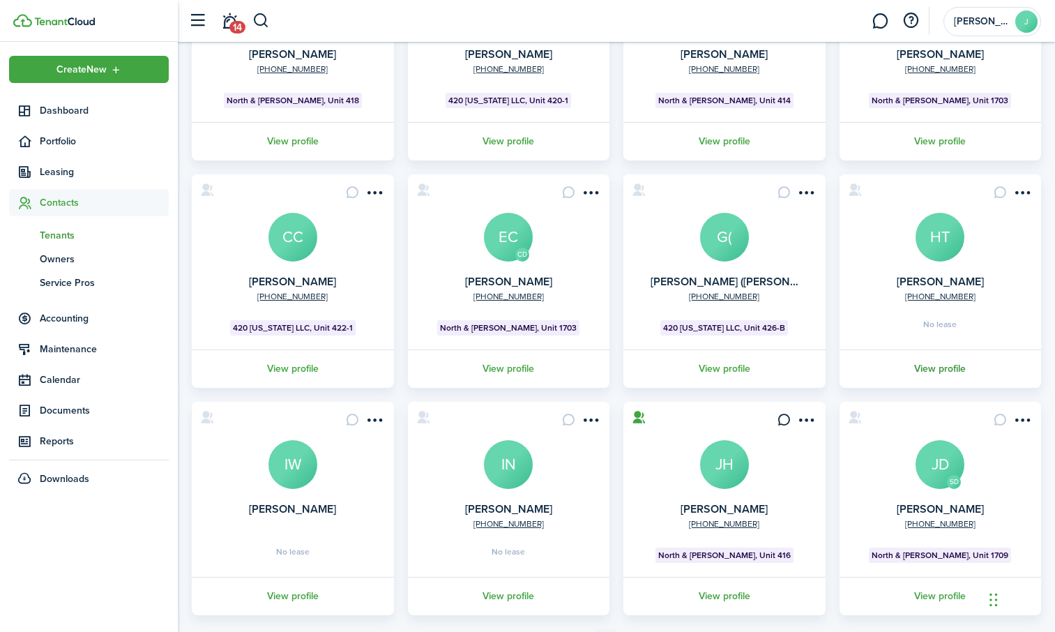
click at [931, 370] on link "View profile" at bounding box center [941, 368] width 206 height 38
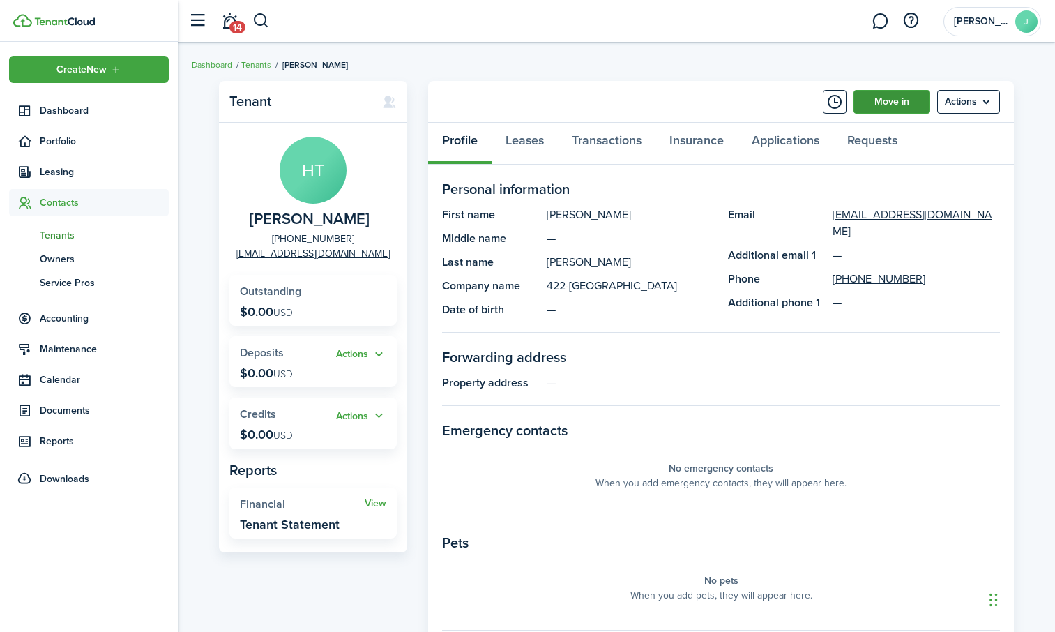
click at [874, 101] on link "Move in" at bounding box center [892, 102] width 77 height 24
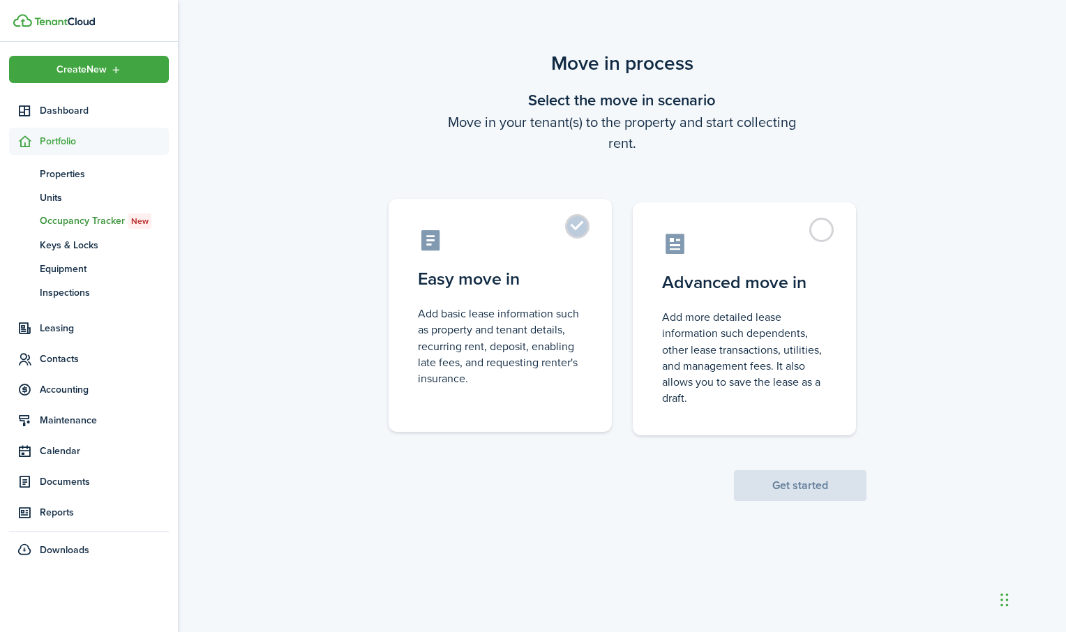
click at [577, 229] on label "Easy move in Add basic lease information such as property and tenant details, r…" at bounding box center [500, 315] width 223 height 233
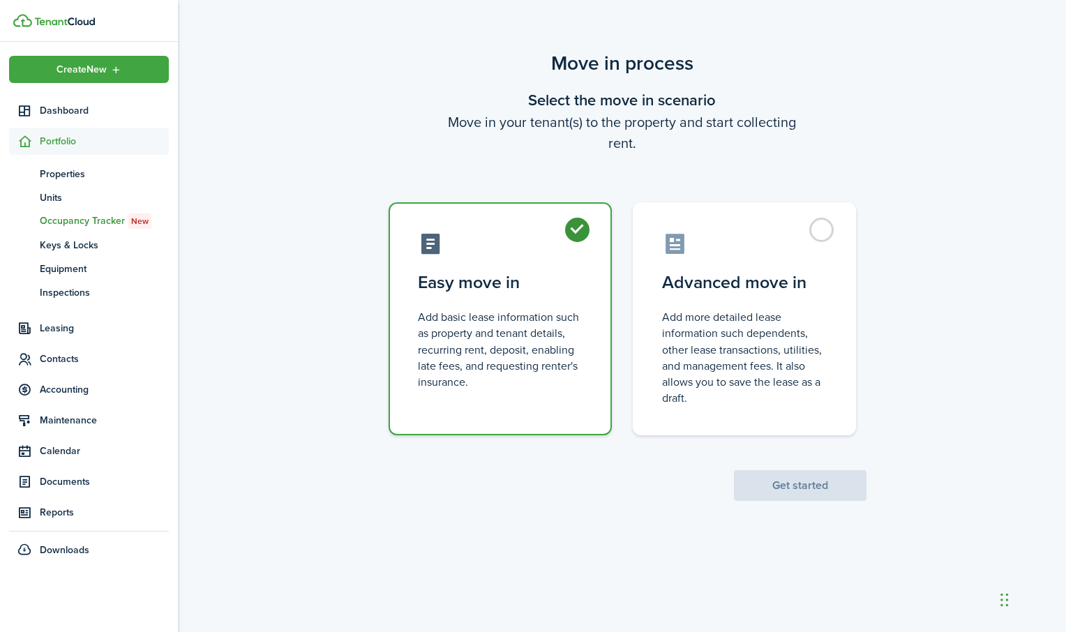
radio input "true"
click at [796, 481] on button "Get started" at bounding box center [800, 485] width 133 height 31
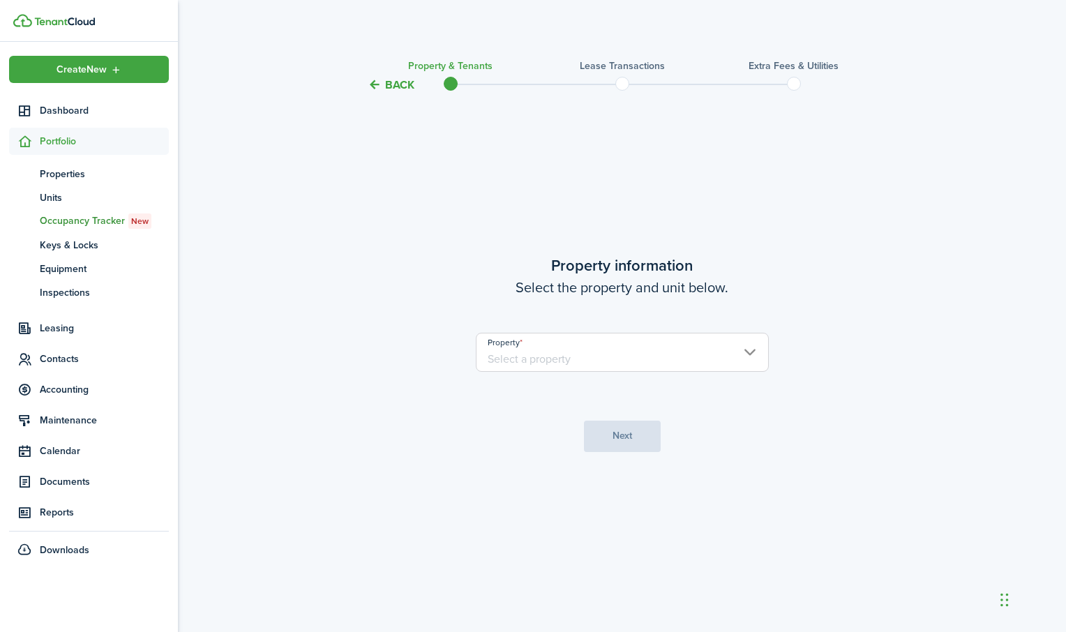
click at [750, 359] on input "Property" at bounding box center [622, 352] width 293 height 39
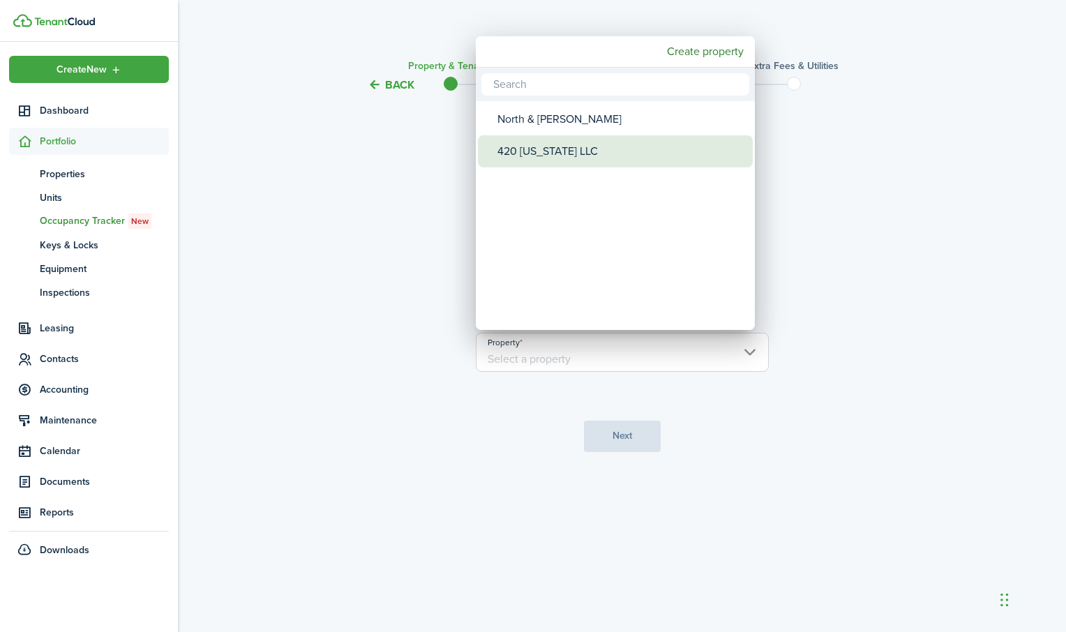
click at [598, 142] on div "420 [US_STATE] LLC" at bounding box center [620, 151] width 247 height 32
type input "420 [US_STATE] LLC"
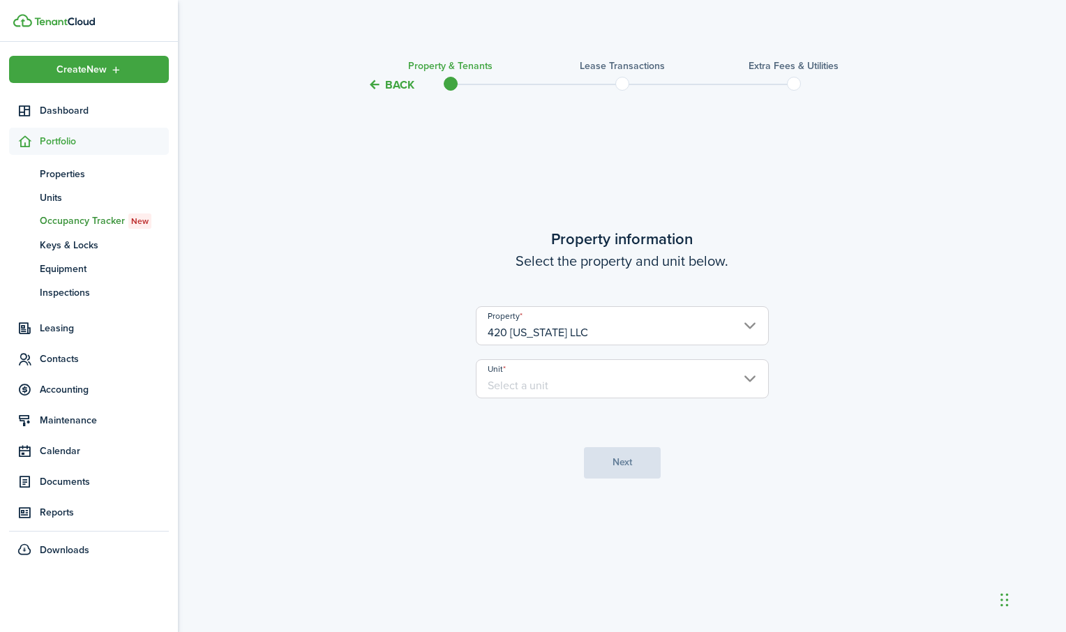
click at [615, 382] on input "Unit" at bounding box center [622, 378] width 293 height 39
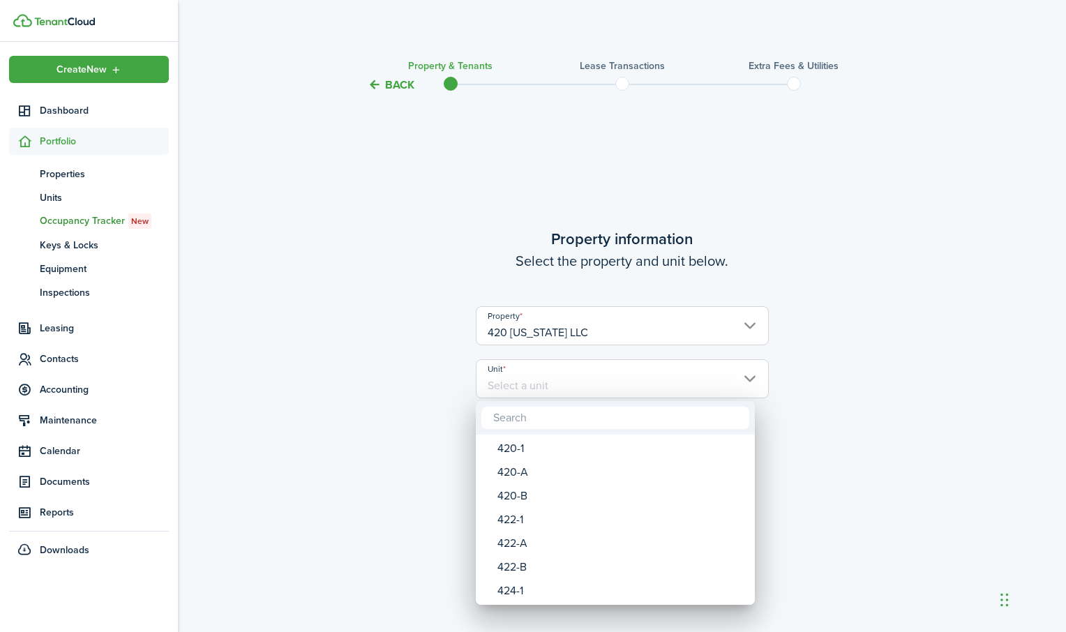
click at [615, 382] on div at bounding box center [532, 315] width 1289 height 855
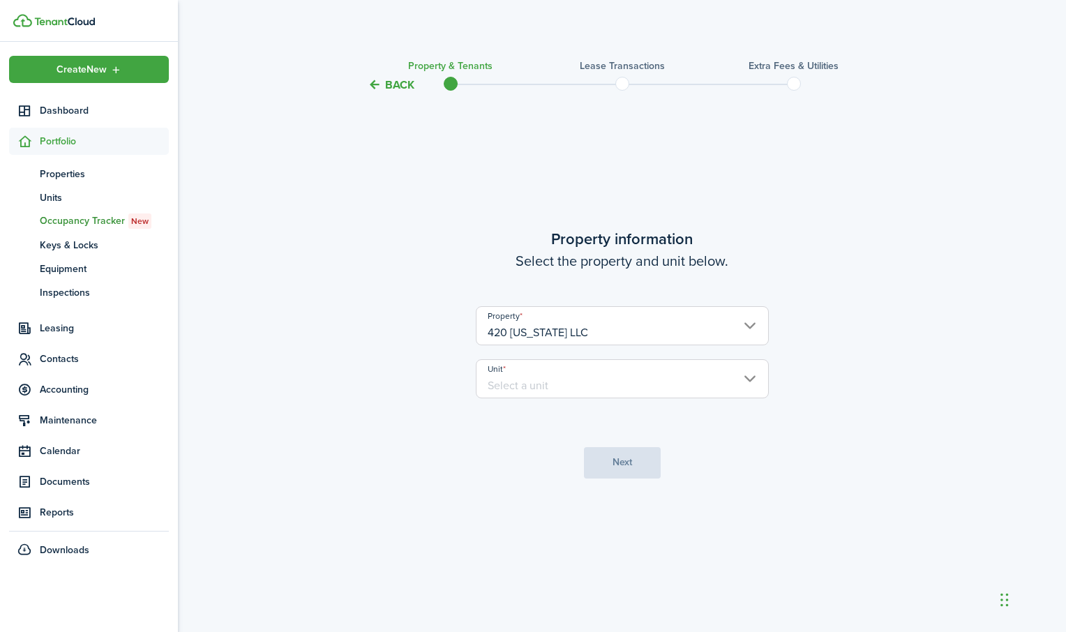
click at [573, 382] on input "Unit" at bounding box center [622, 378] width 293 height 39
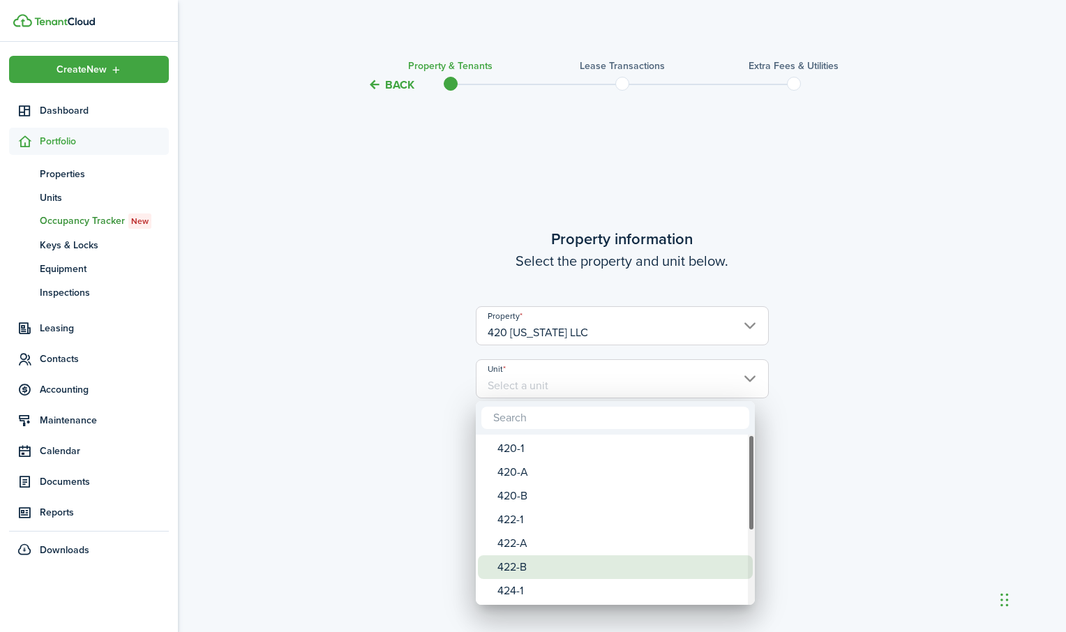
click at [534, 566] on div "422-B" at bounding box center [620, 567] width 247 height 24
type input "422-B"
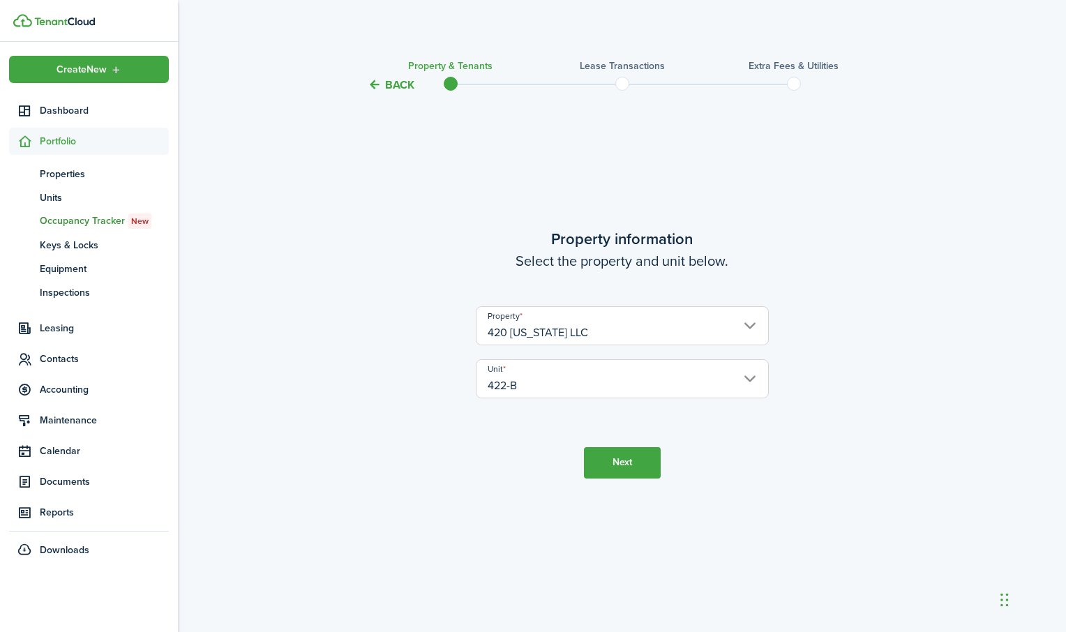
click at [622, 467] on button "Next" at bounding box center [622, 462] width 77 height 31
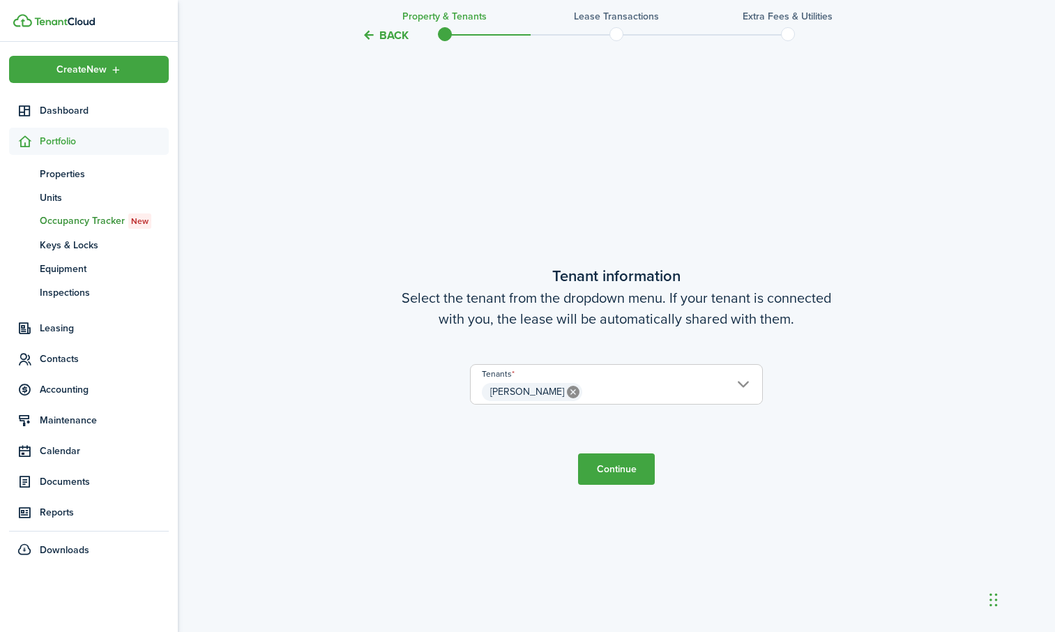
scroll to position [539, 0]
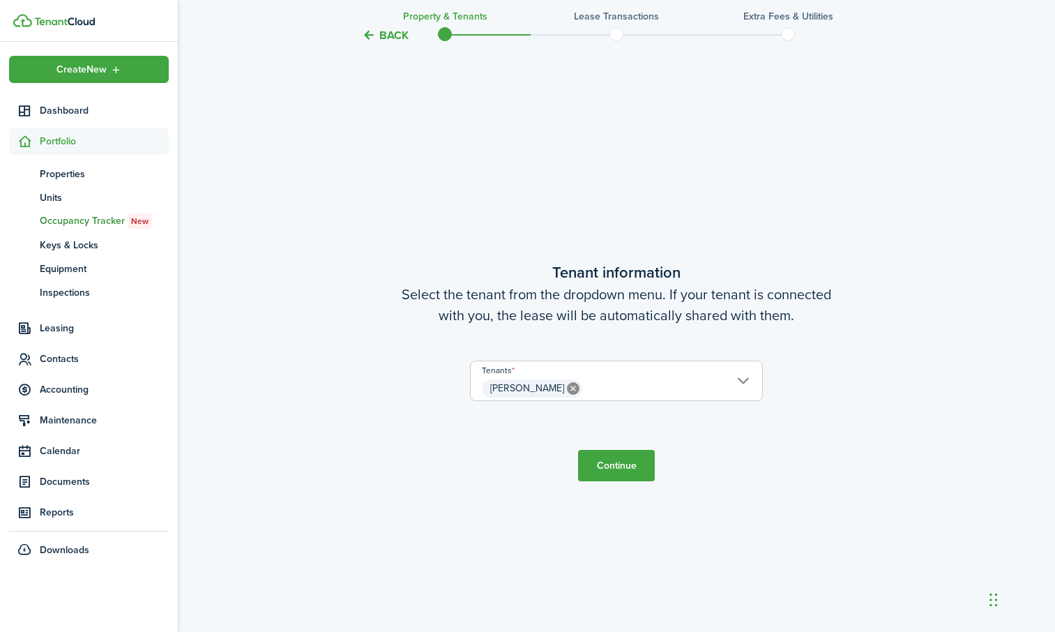
click at [622, 467] on button "Continue" at bounding box center [616, 465] width 77 height 31
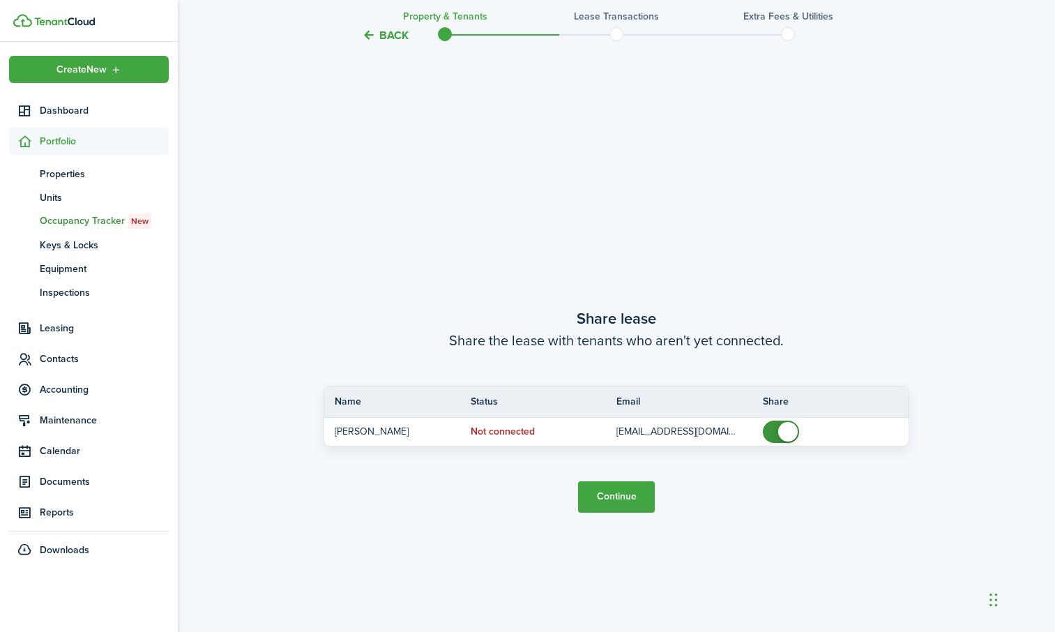
scroll to position [1171, 0]
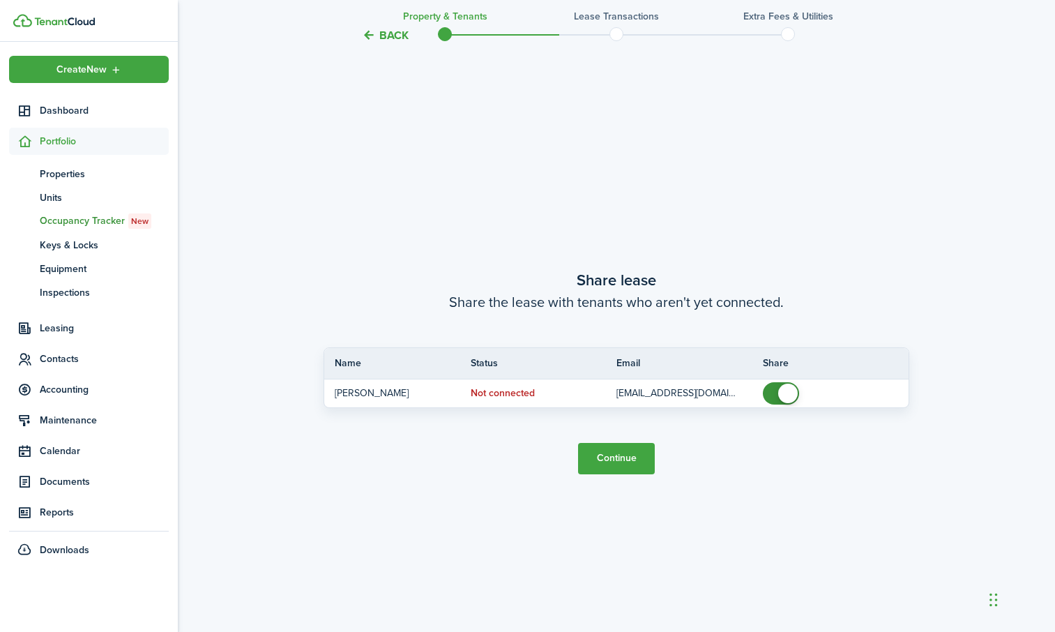
click at [618, 461] on button "Continue" at bounding box center [616, 458] width 77 height 31
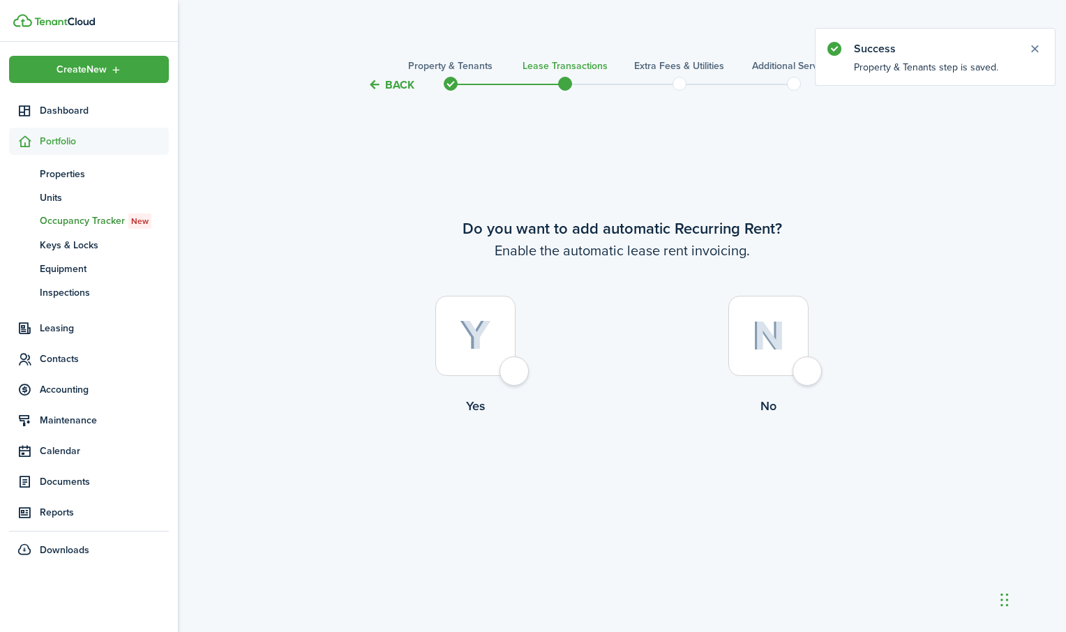
click at [511, 370] on div at bounding box center [475, 336] width 80 height 80
radio input "true"
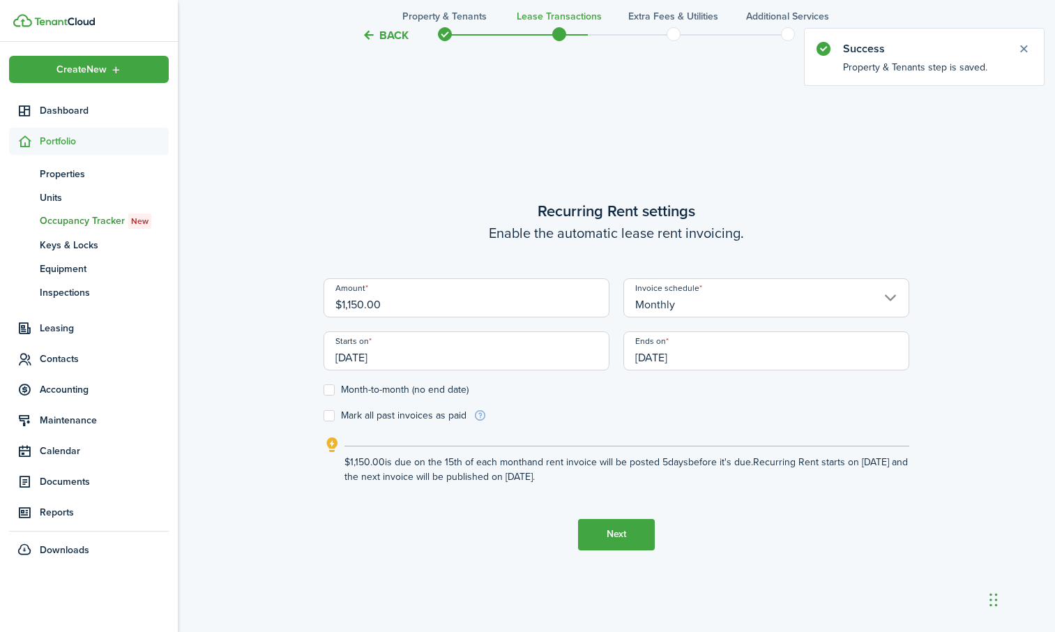
scroll to position [539, 0]
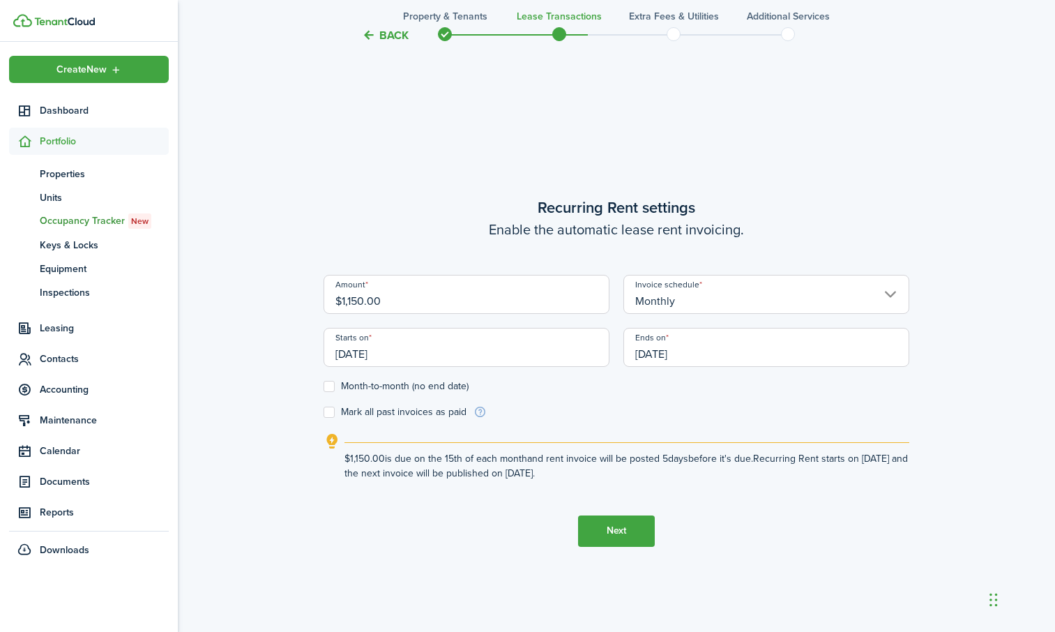
click at [557, 349] on input "[DATE]" at bounding box center [467, 347] width 286 height 39
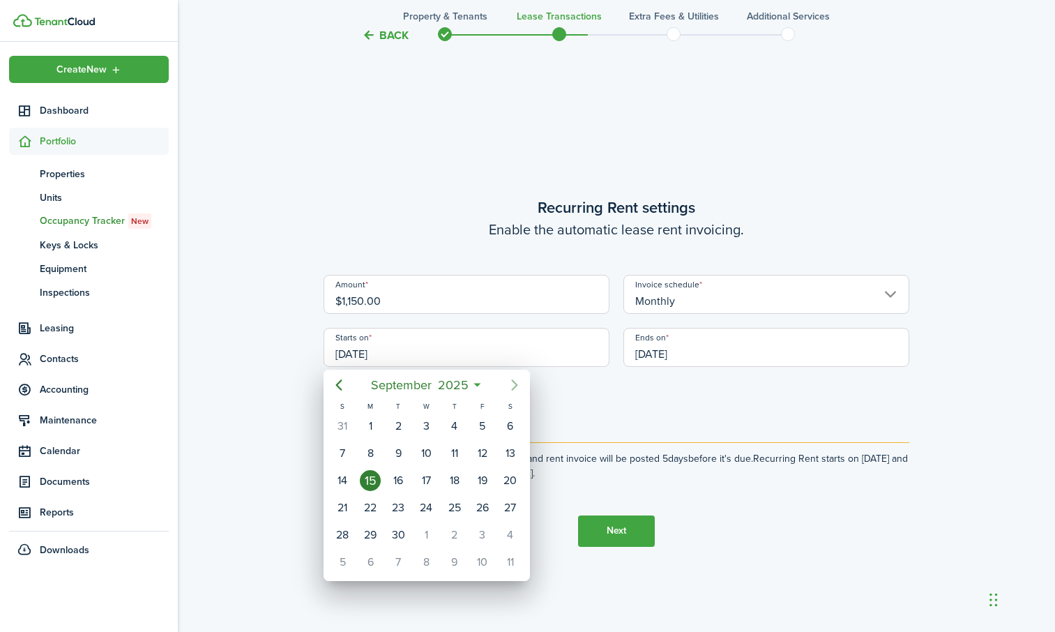
click at [517, 377] on icon "Next page" at bounding box center [514, 385] width 17 height 17
click at [429, 424] on div "1" at bounding box center [426, 426] width 21 height 21
type input "[DATE]"
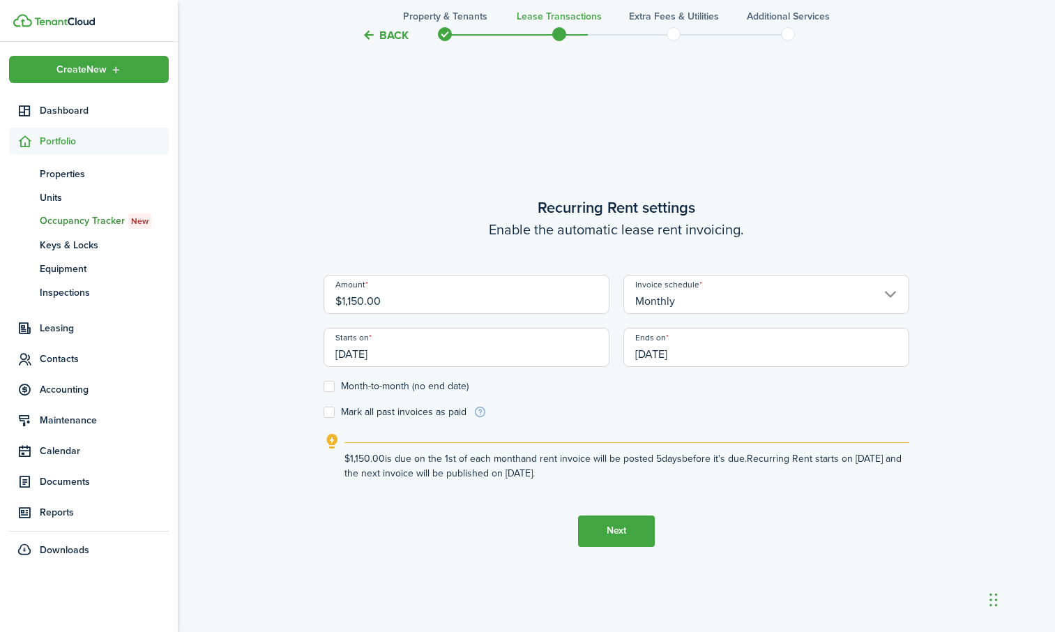
click at [681, 354] on input "[DATE]" at bounding box center [767, 347] width 286 height 39
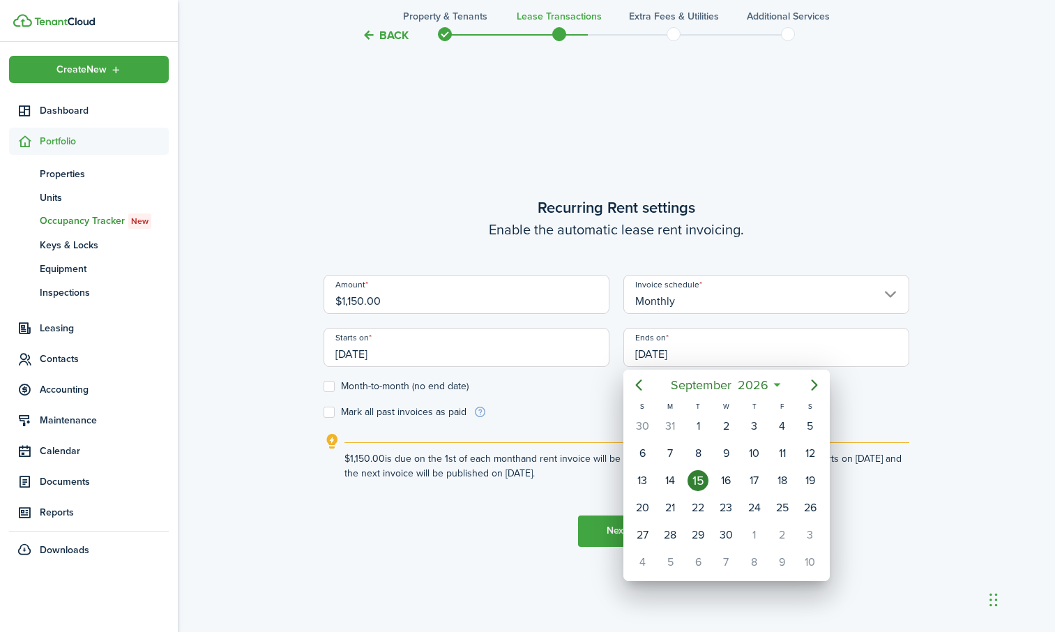
click at [331, 389] on div at bounding box center [527, 315] width 1279 height 855
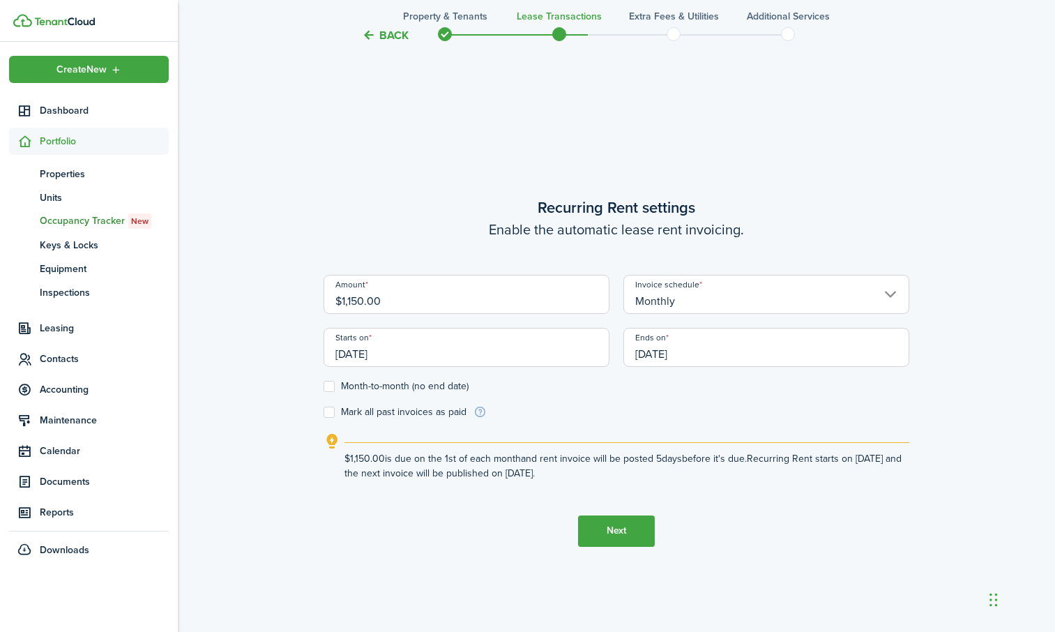
click at [328, 384] on label "Month-to-month (no end date)" at bounding box center [396, 386] width 145 height 11
click at [324, 386] on input "Month-to-month (no end date)" at bounding box center [323, 386] width 1 height 1
checkbox input "true"
click at [625, 521] on button "Next" at bounding box center [616, 531] width 77 height 31
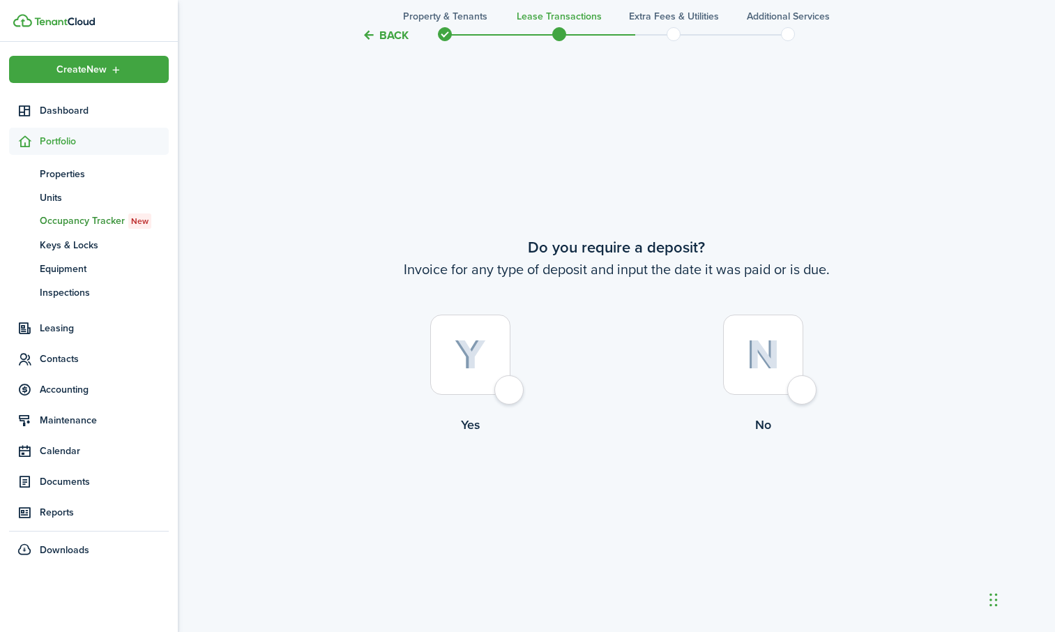
scroll to position [1171, 0]
click at [797, 390] on div at bounding box center [763, 354] width 80 height 80
radio input "true"
click at [617, 488] on button "Continue" at bounding box center [616, 491] width 77 height 31
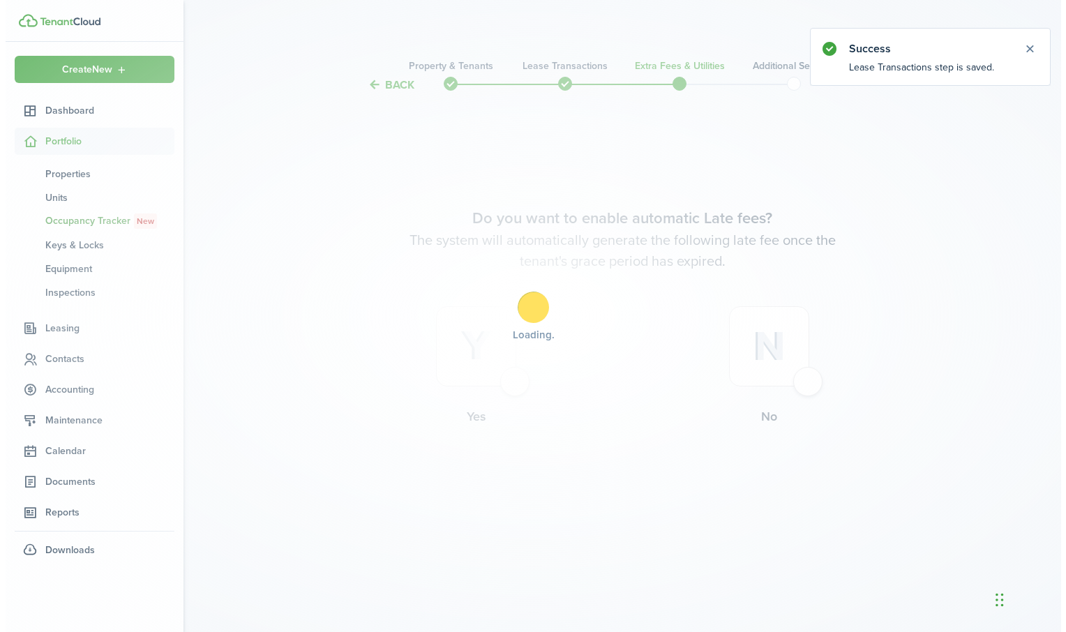
scroll to position [0, 0]
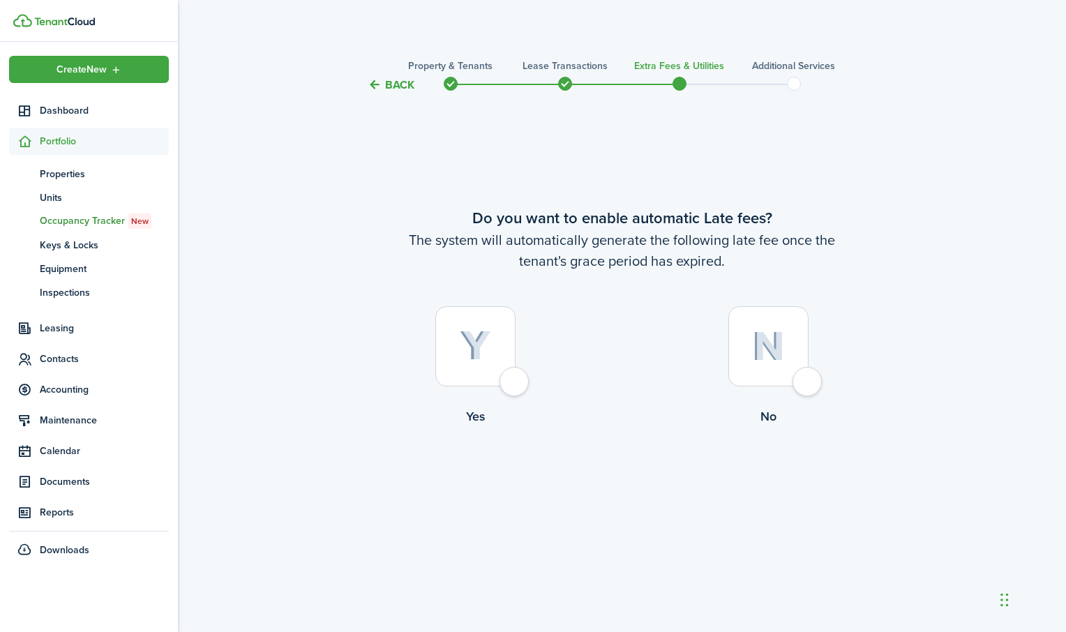
click at [509, 384] on div at bounding box center [475, 346] width 80 height 80
radio input "true"
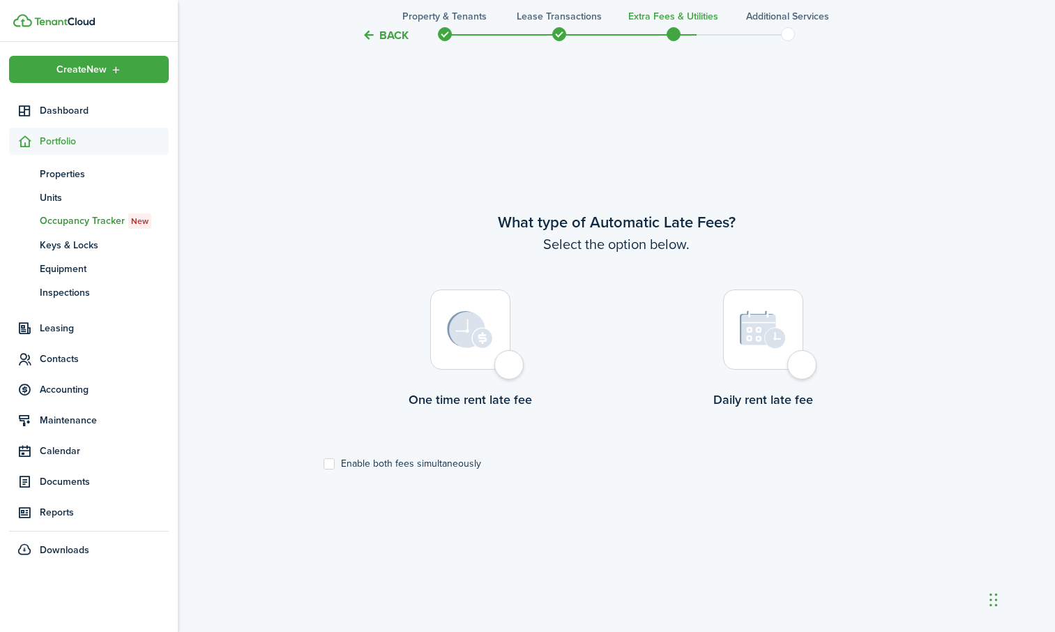
scroll to position [539, 0]
click at [509, 354] on div at bounding box center [470, 327] width 80 height 80
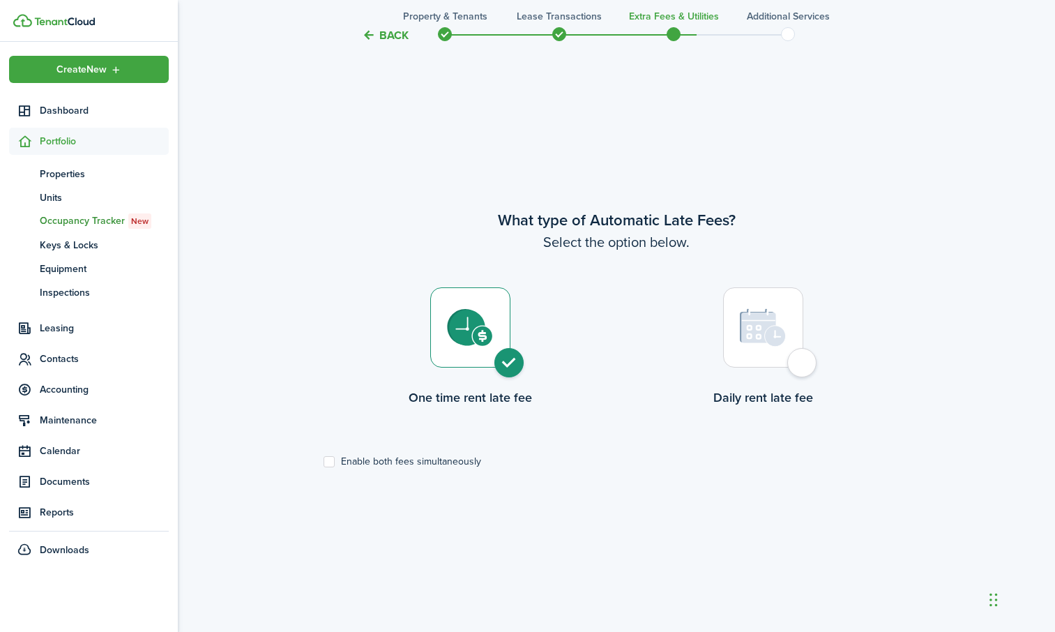
radio input "true"
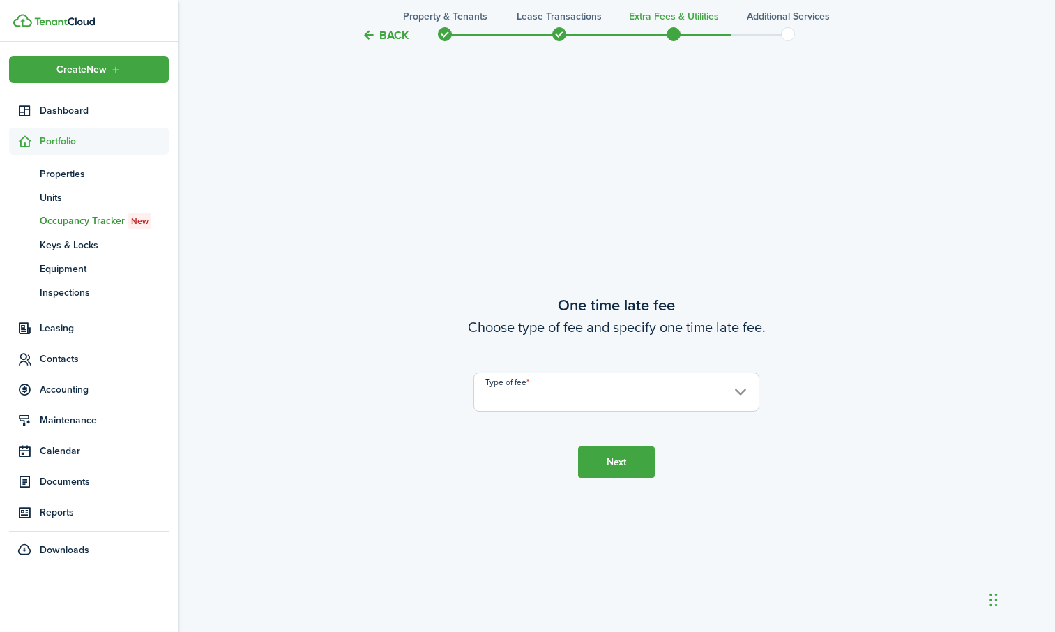
scroll to position [1171, 0]
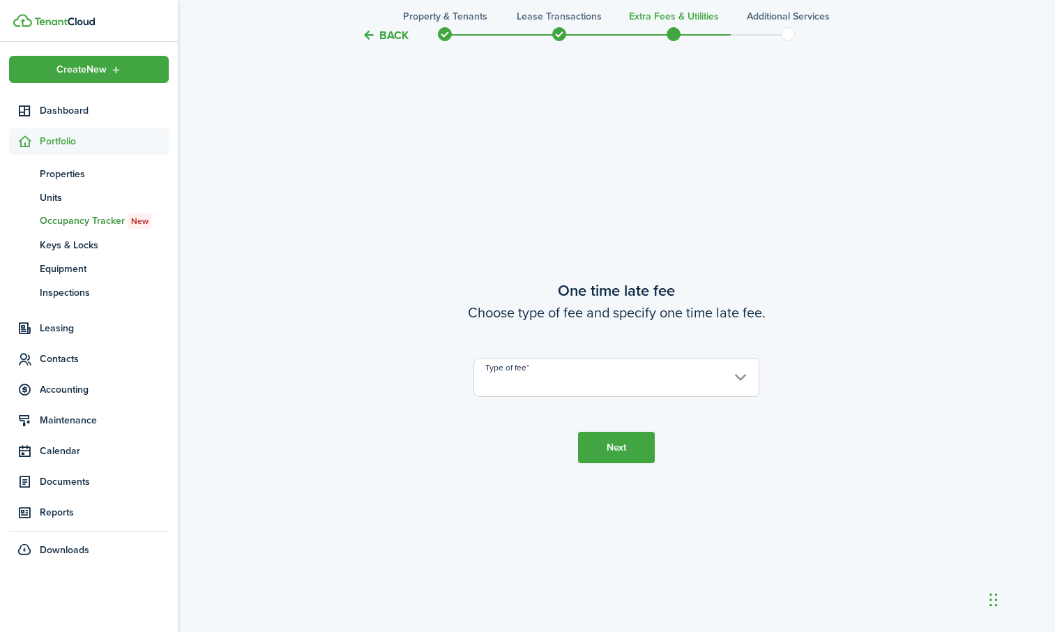
click at [582, 370] on input "Type of fee" at bounding box center [617, 377] width 286 height 39
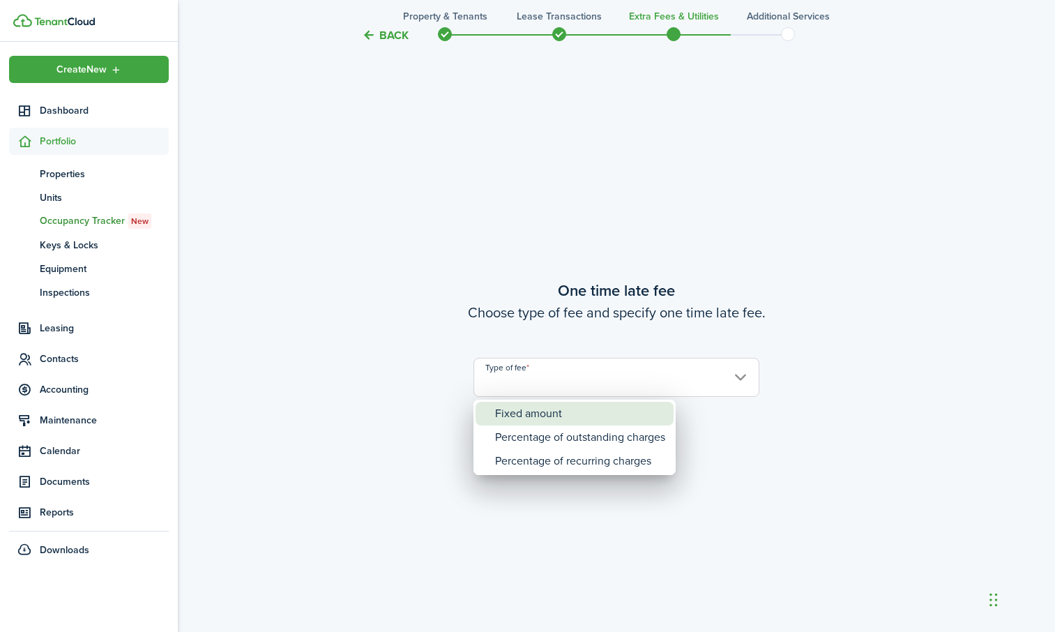
click at [518, 419] on div "Fixed amount" at bounding box center [580, 414] width 170 height 24
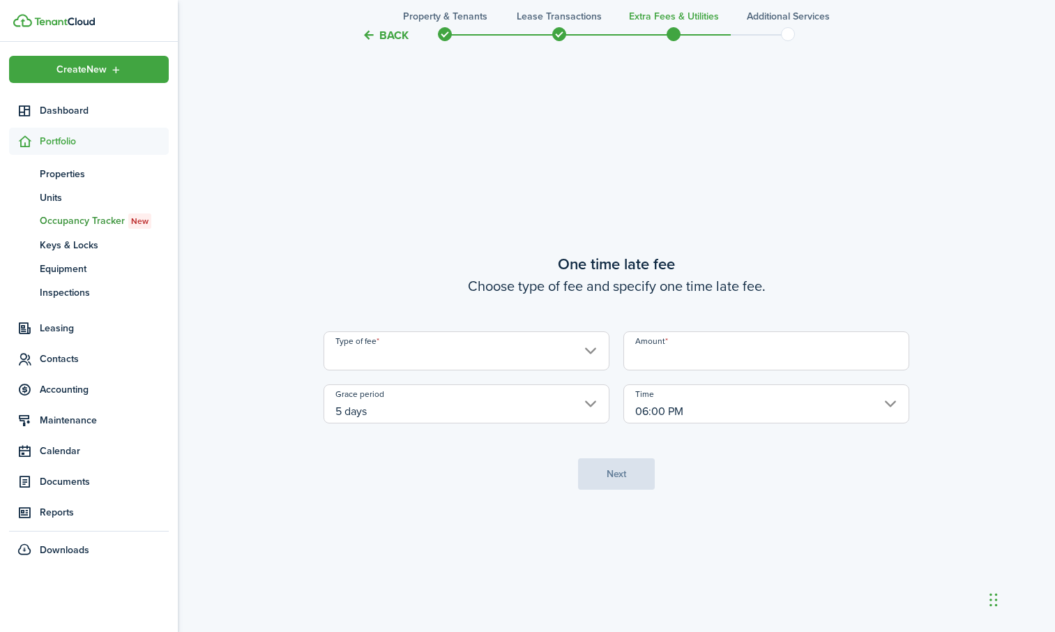
type input "Fixed amount"
click at [737, 347] on input "Amount" at bounding box center [767, 350] width 286 height 39
type input "$50.00"
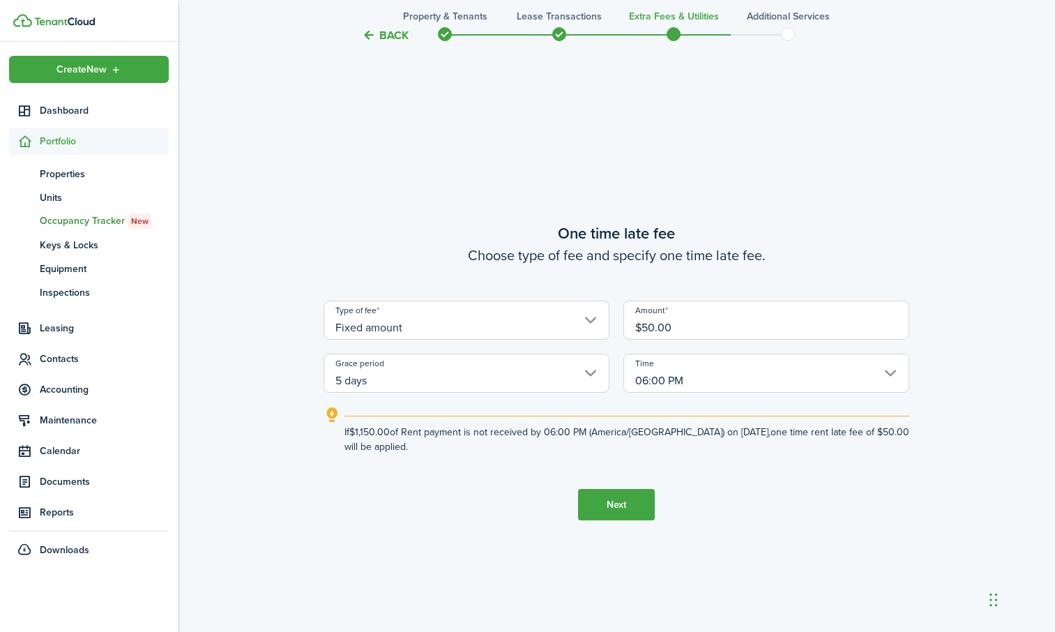
click at [619, 511] on button "Next" at bounding box center [616, 504] width 77 height 31
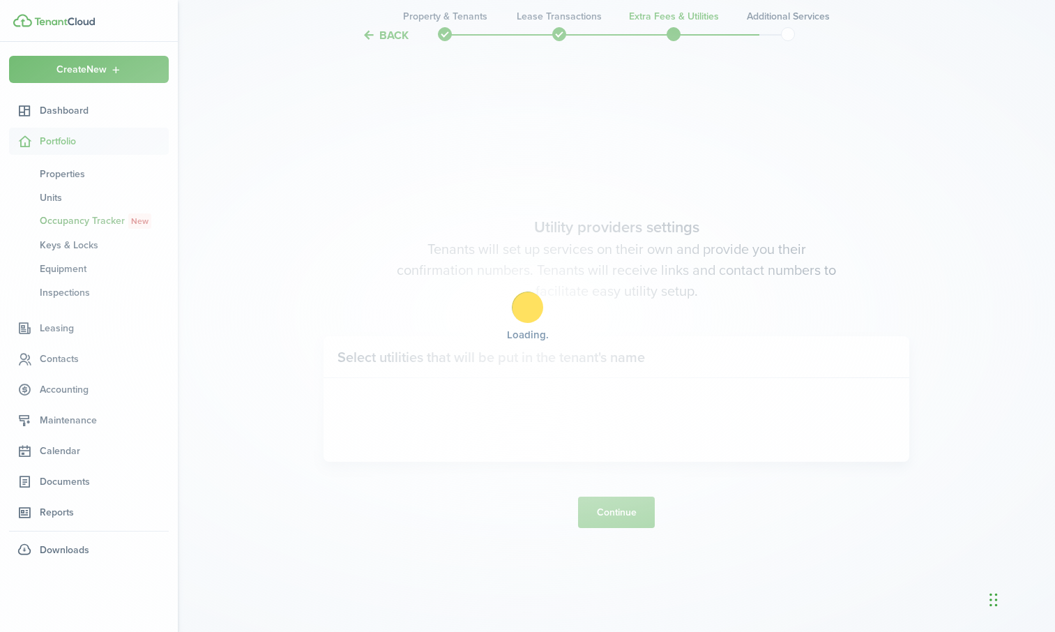
scroll to position [1803, 0]
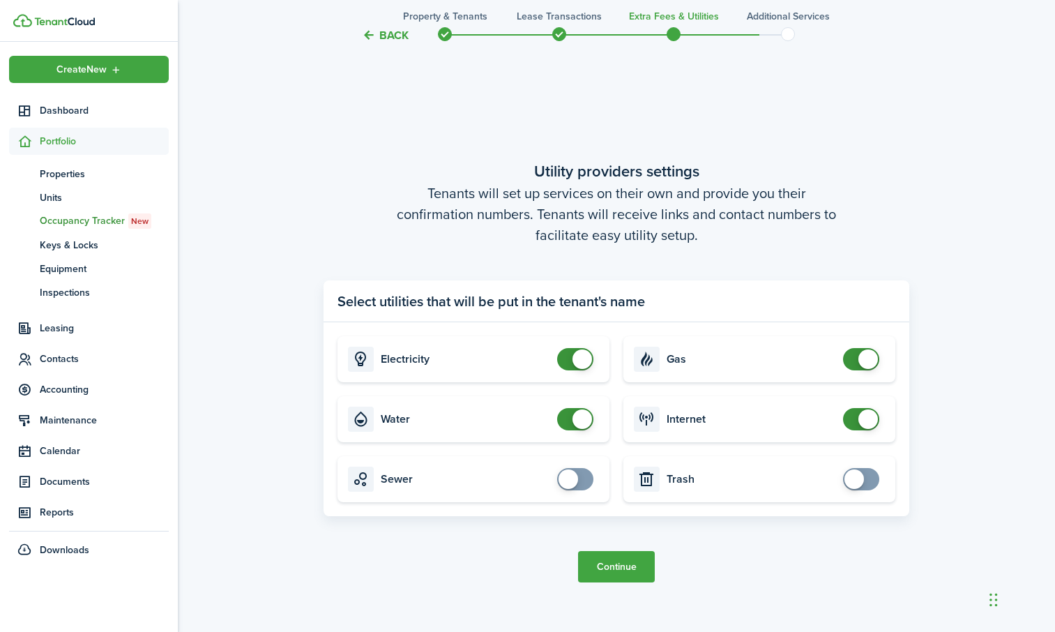
click at [619, 568] on button "Continue" at bounding box center [616, 566] width 77 height 31
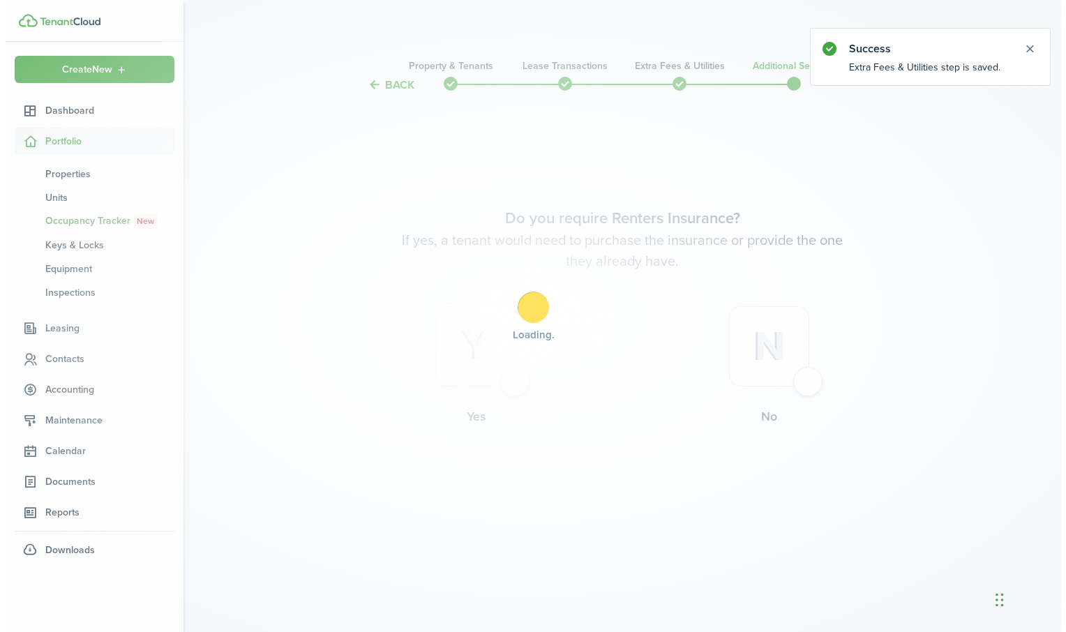
scroll to position [0, 0]
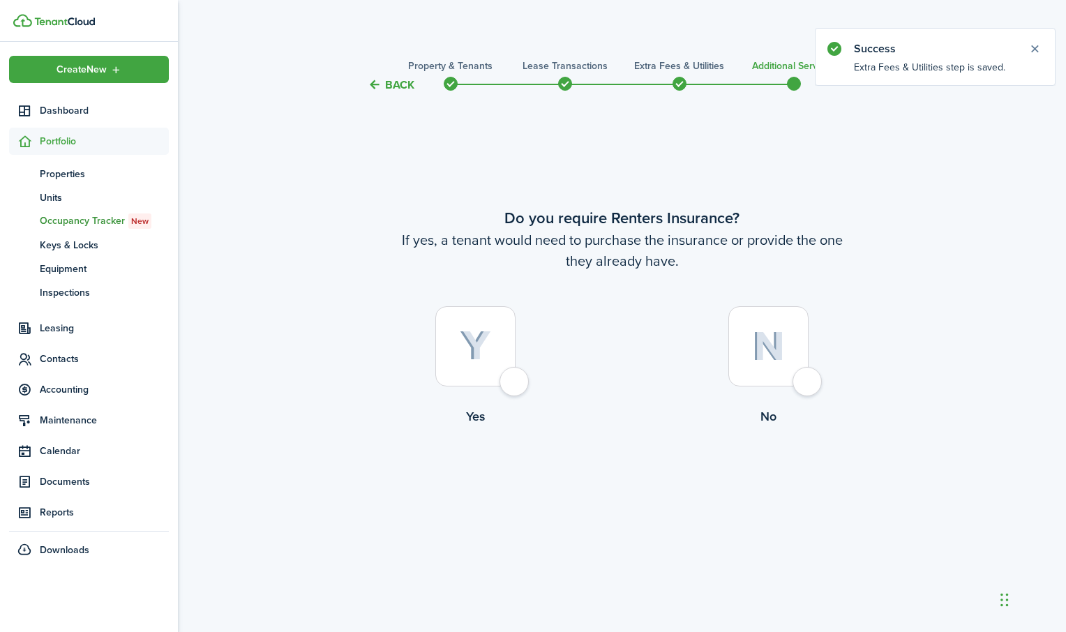
click at [506, 379] on div at bounding box center [475, 346] width 80 height 80
radio input "true"
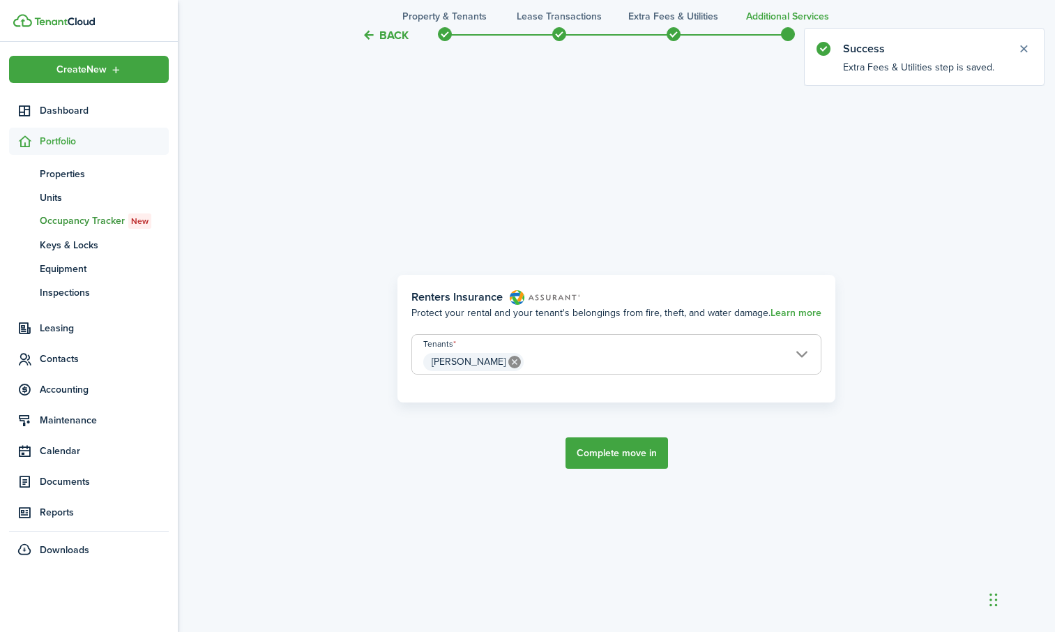
scroll to position [539, 0]
click at [601, 444] on button "Complete move in" at bounding box center [617, 452] width 103 height 31
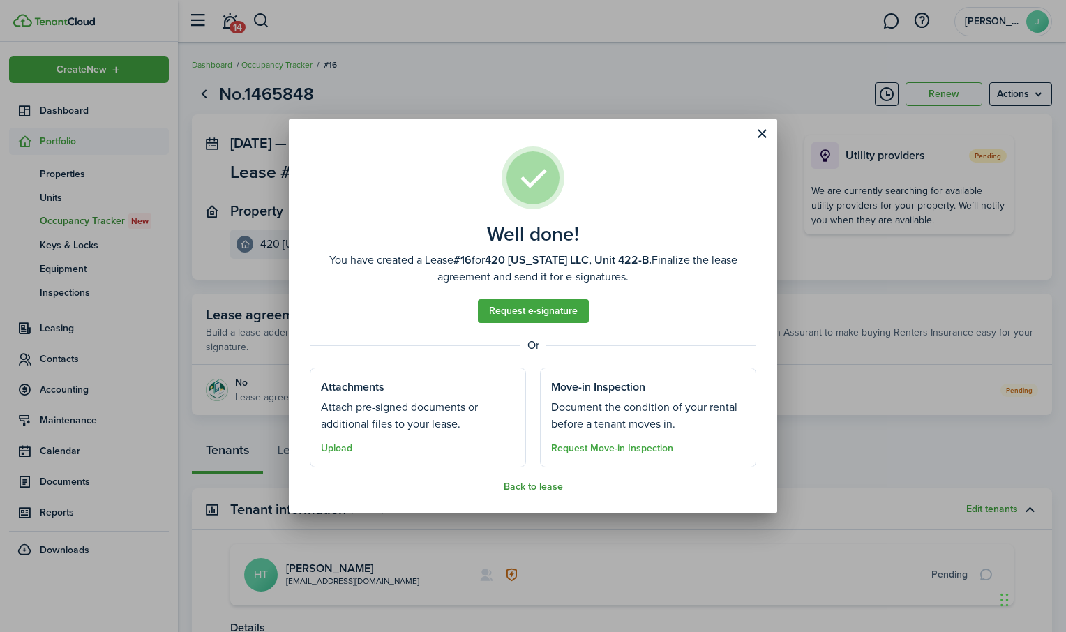
click at [525, 483] on button "Back to lease" at bounding box center [533, 486] width 59 height 11
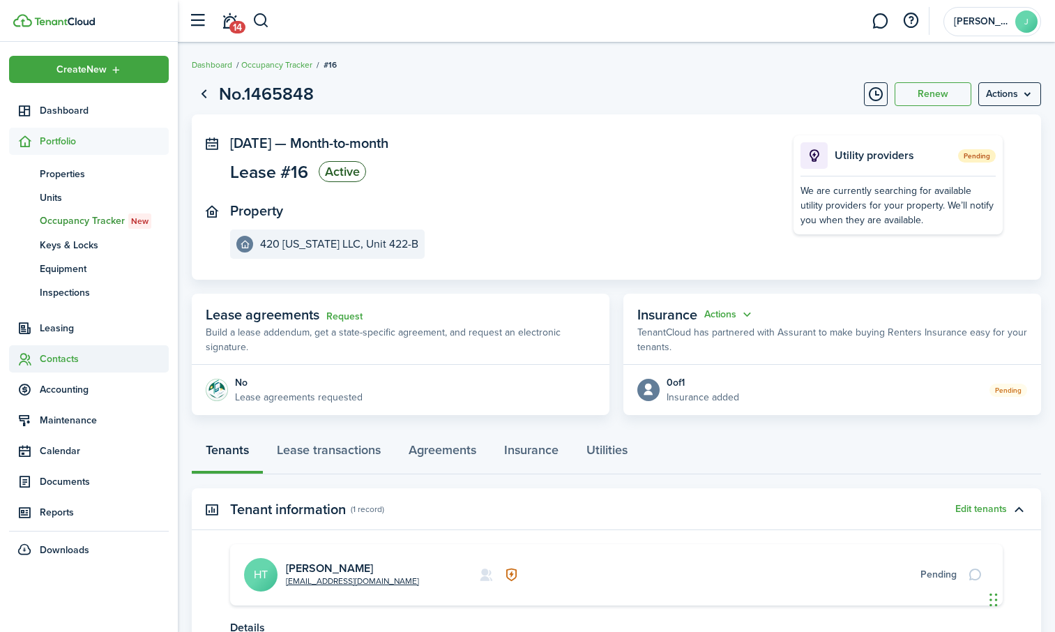
click at [57, 361] on span "Contacts" at bounding box center [104, 359] width 129 height 15
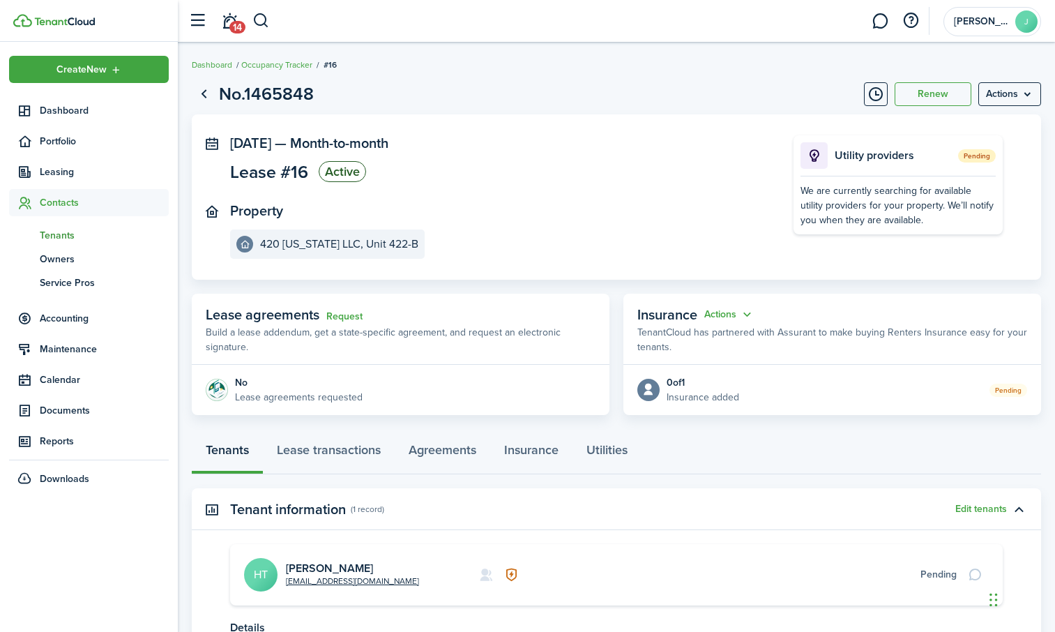
click at [48, 239] on span "Tenants" at bounding box center [104, 235] width 129 height 15
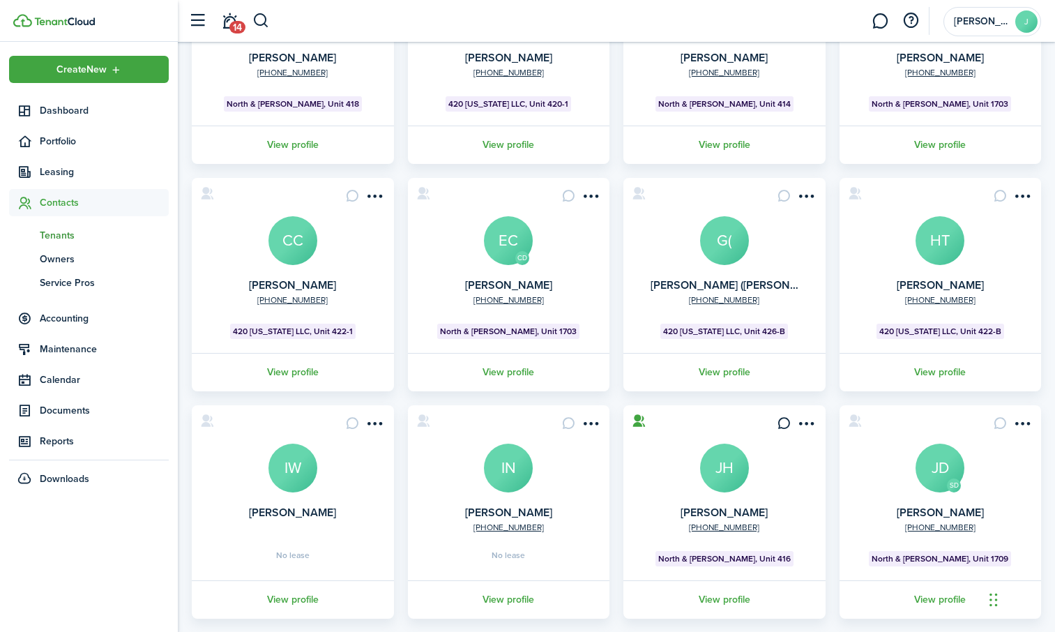
scroll to position [280, 0]
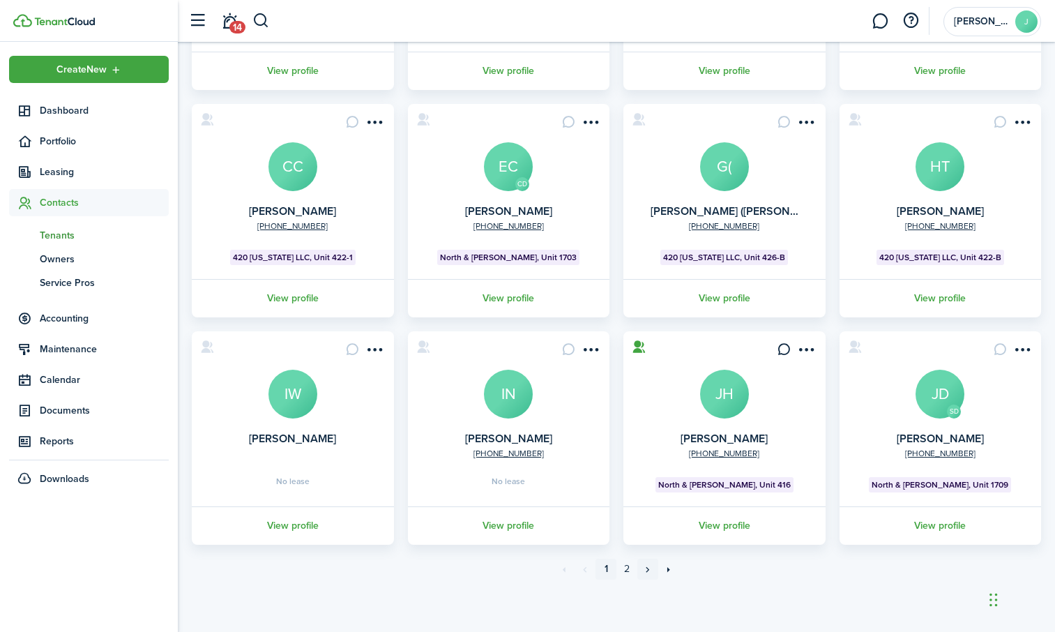
click at [646, 566] on link "»" at bounding box center [648, 569] width 21 height 21
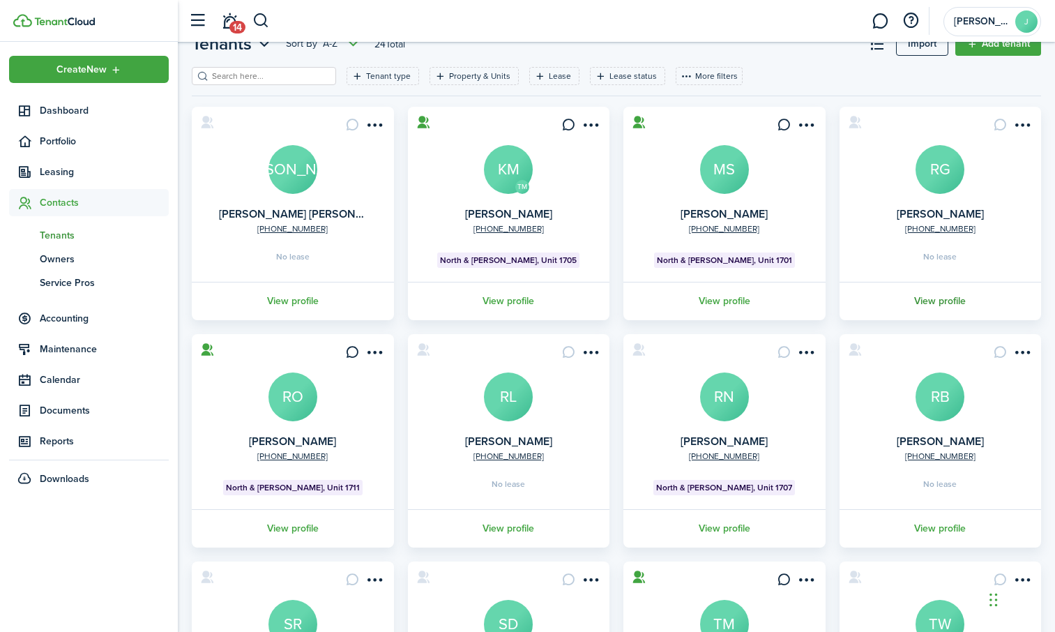
scroll to position [70, 0]
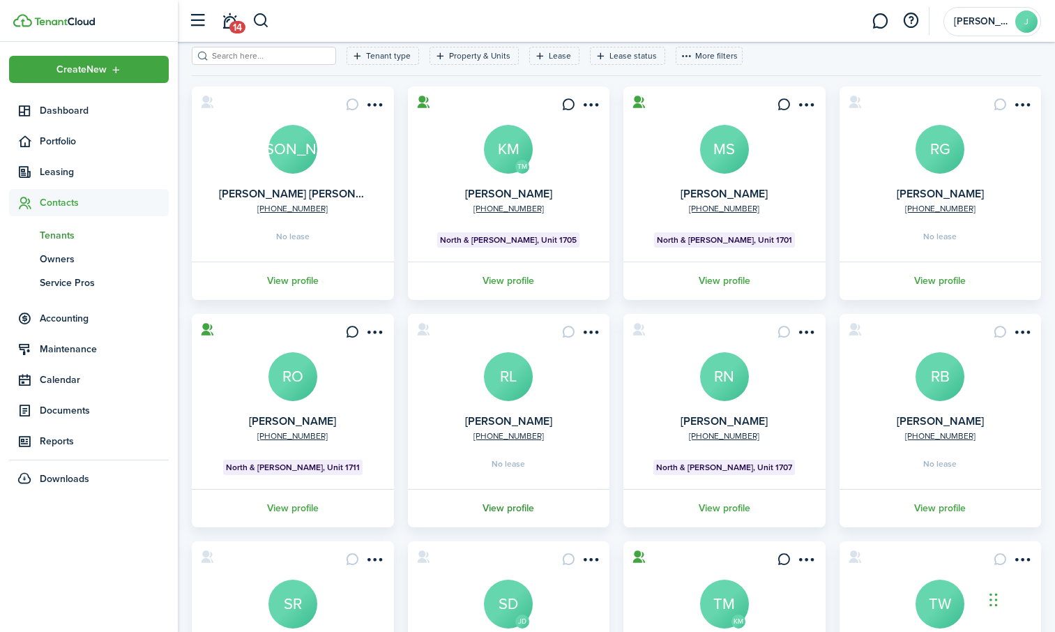
click at [523, 512] on link "View profile" at bounding box center [509, 508] width 206 height 38
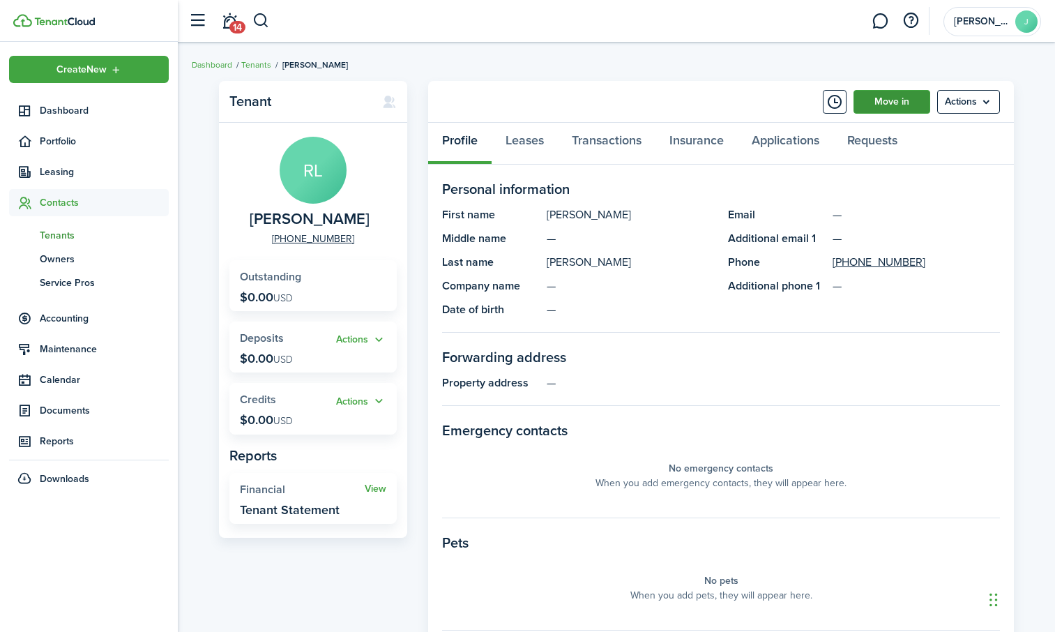
click at [896, 101] on link "Move in" at bounding box center [892, 102] width 77 height 24
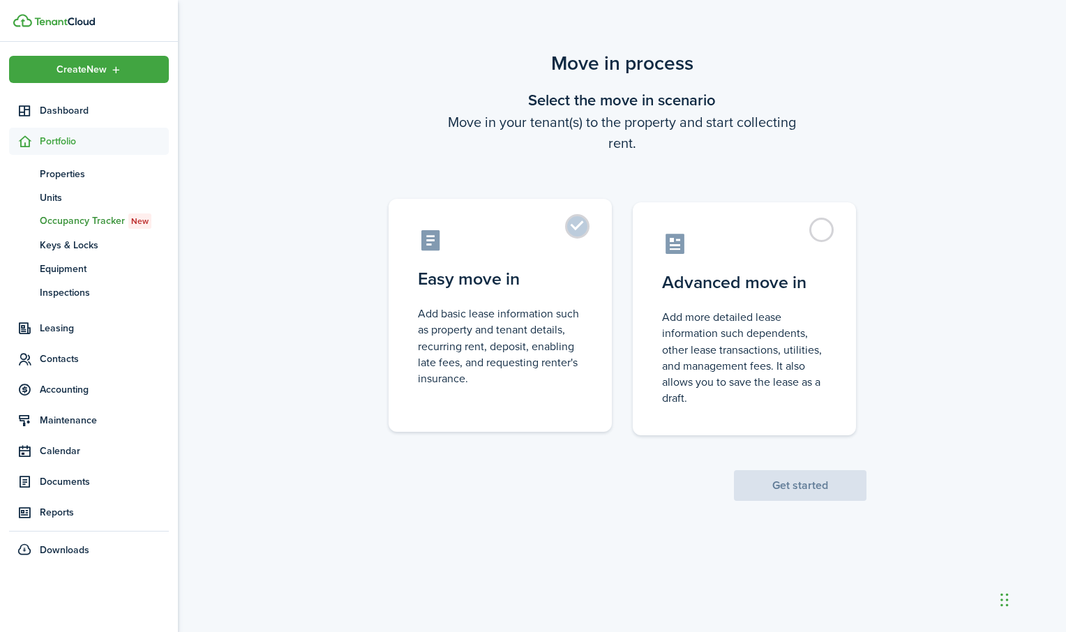
click at [570, 230] on label "Easy move in Add basic lease information such as property and tenant details, r…" at bounding box center [500, 315] width 223 height 233
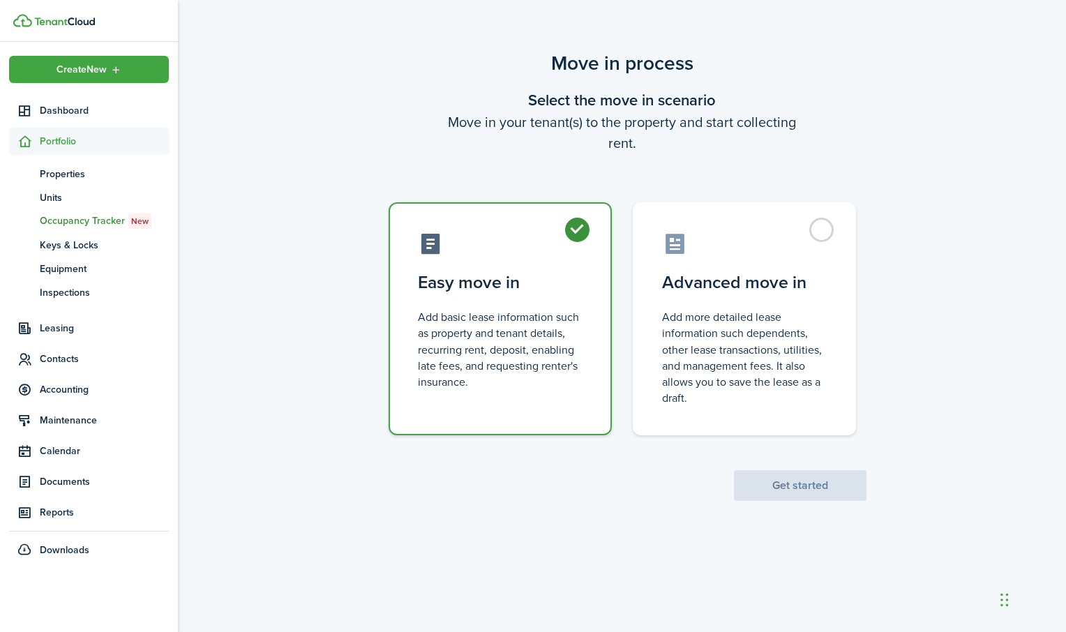
radio input "true"
click at [782, 474] on button "Get started" at bounding box center [800, 485] width 133 height 31
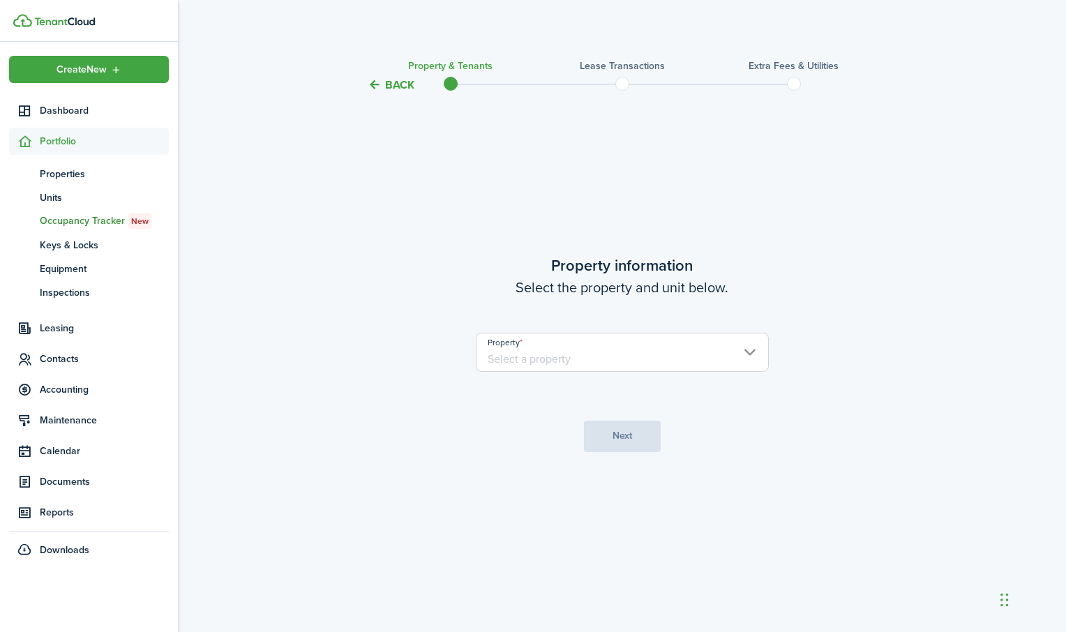
click at [711, 360] on input "Property" at bounding box center [622, 352] width 293 height 39
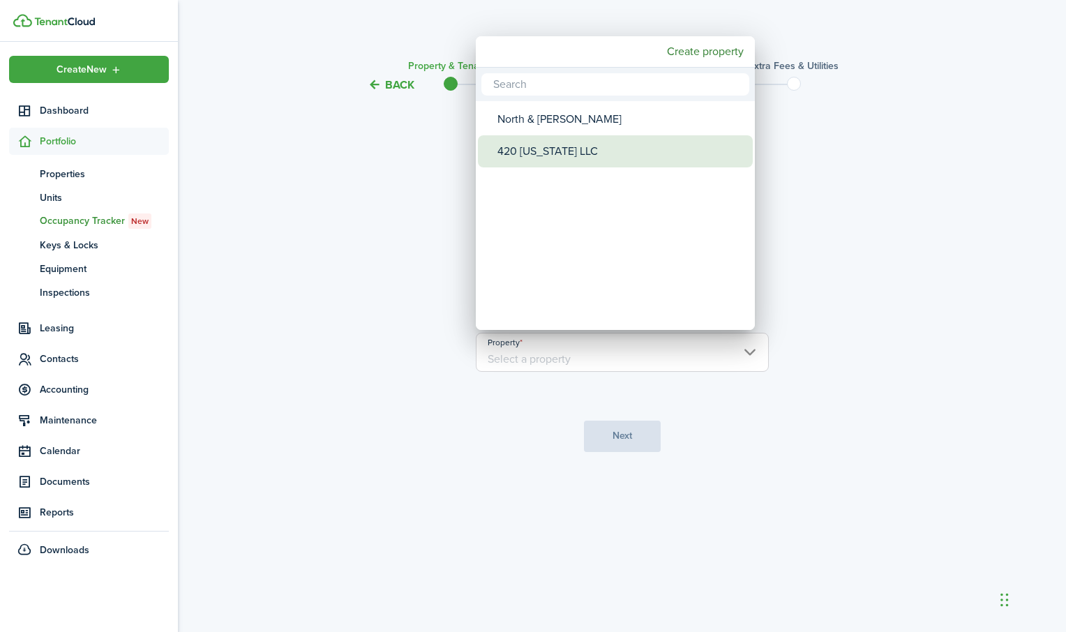
click at [559, 154] on div "420 [US_STATE] LLC" at bounding box center [620, 151] width 247 height 32
type input "420 [US_STATE] LLC"
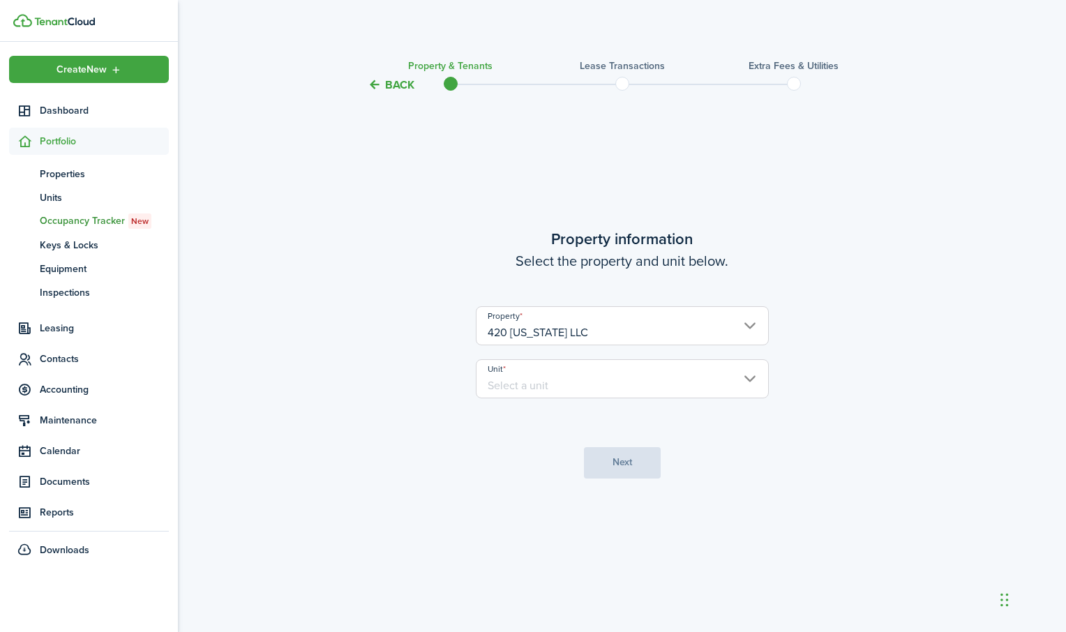
click at [500, 374] on input "Unit" at bounding box center [622, 378] width 293 height 39
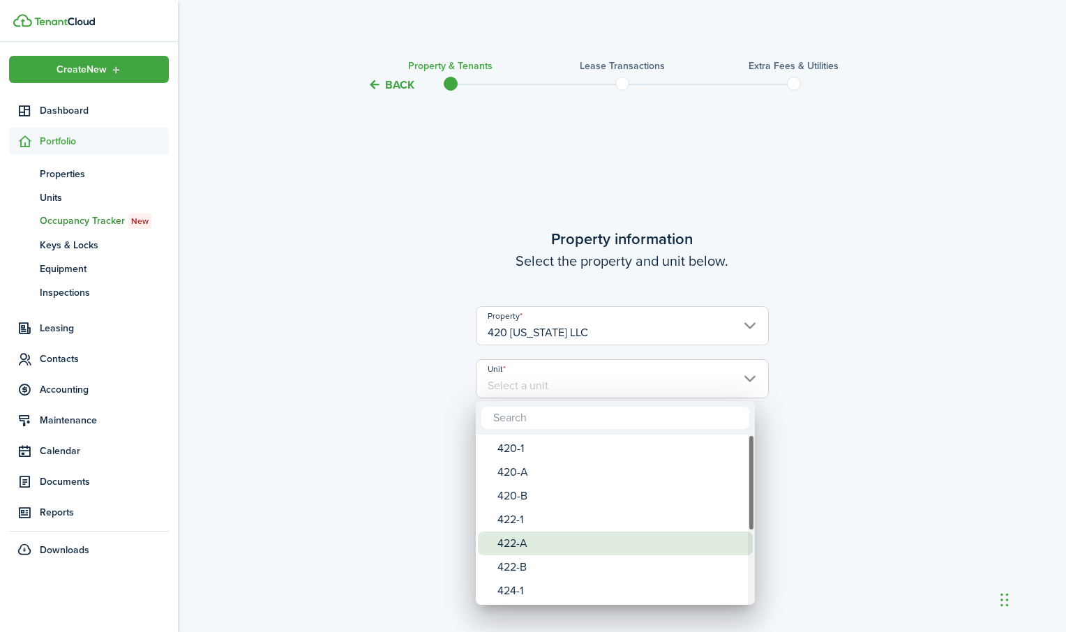
click at [502, 546] on div "422-A" at bounding box center [620, 544] width 247 height 24
type input "422-A"
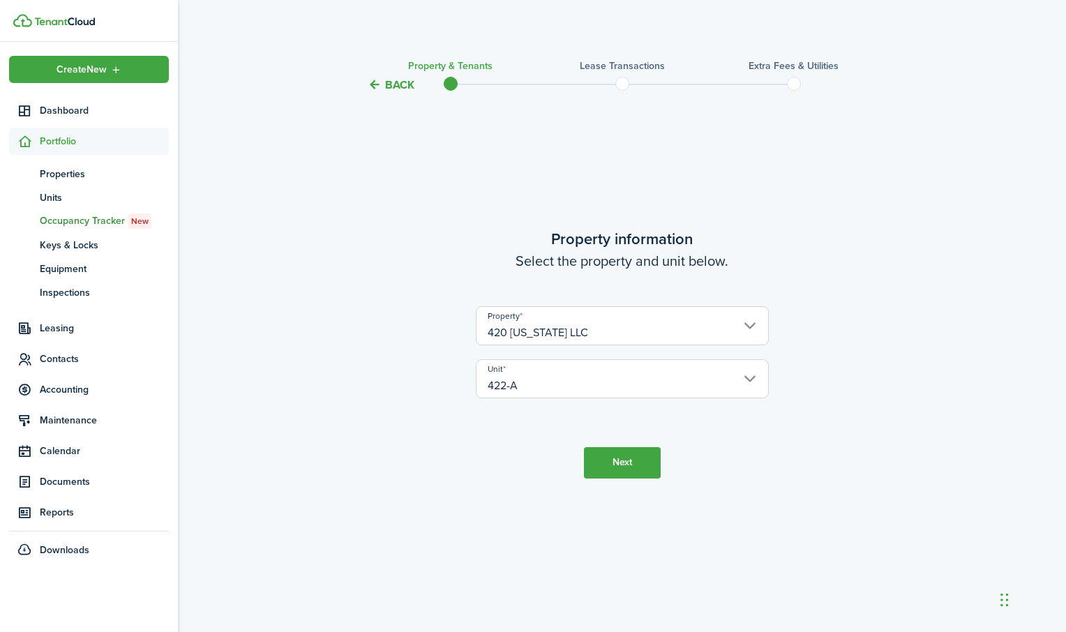
click at [591, 460] on button "Next" at bounding box center [622, 462] width 77 height 31
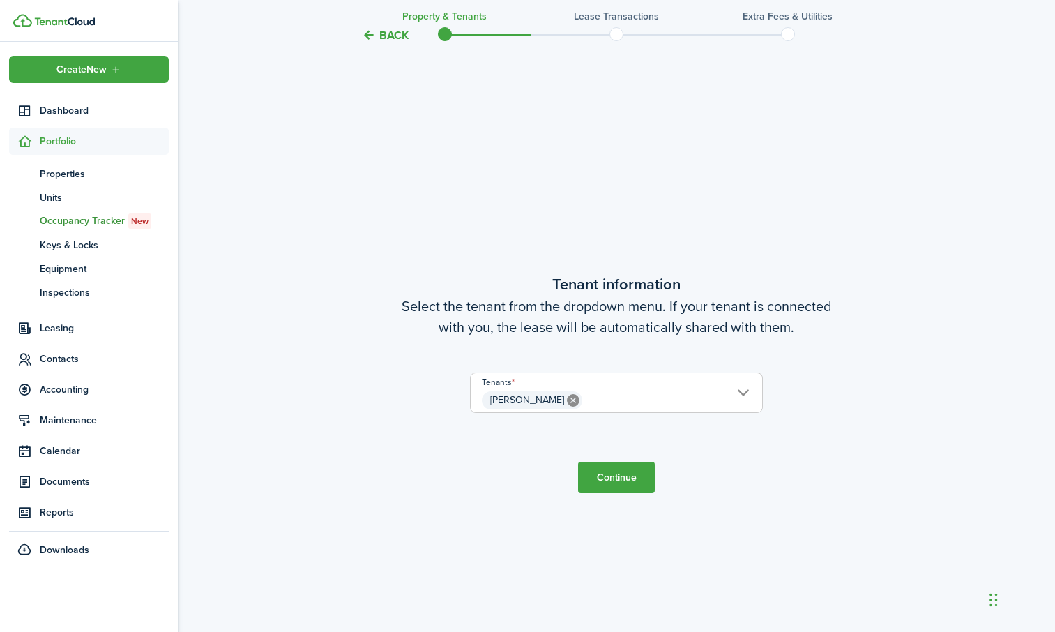
scroll to position [539, 0]
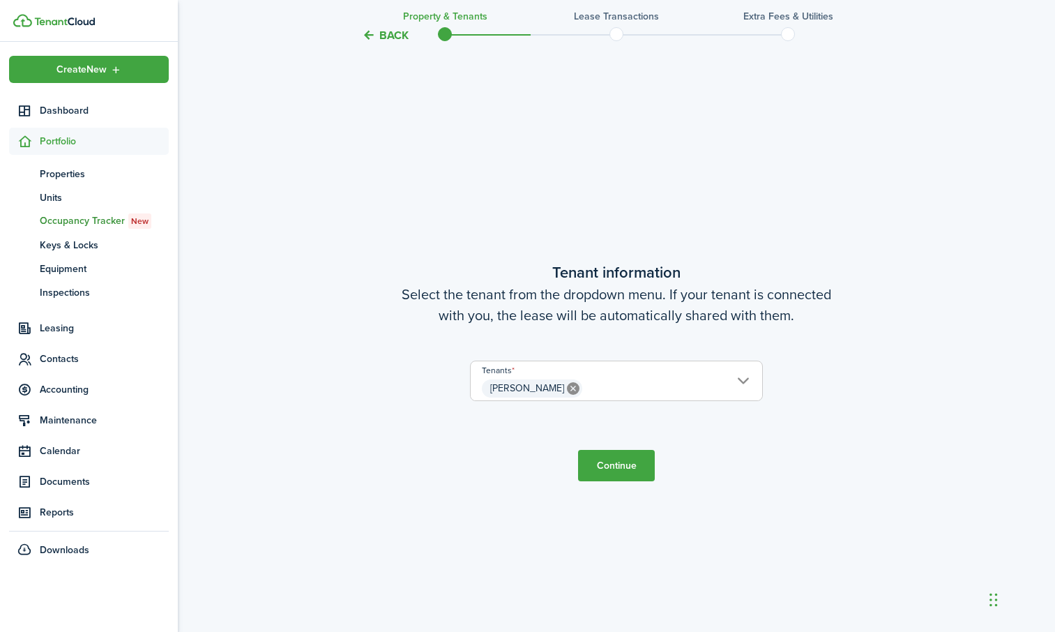
click at [619, 456] on button "Continue" at bounding box center [616, 465] width 77 height 31
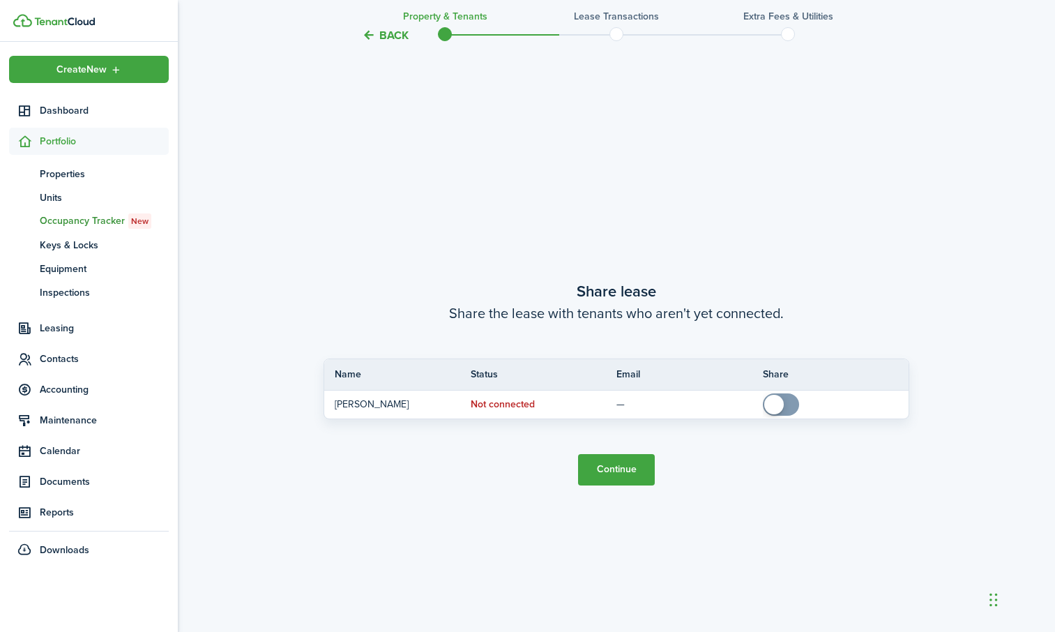
scroll to position [1171, 0]
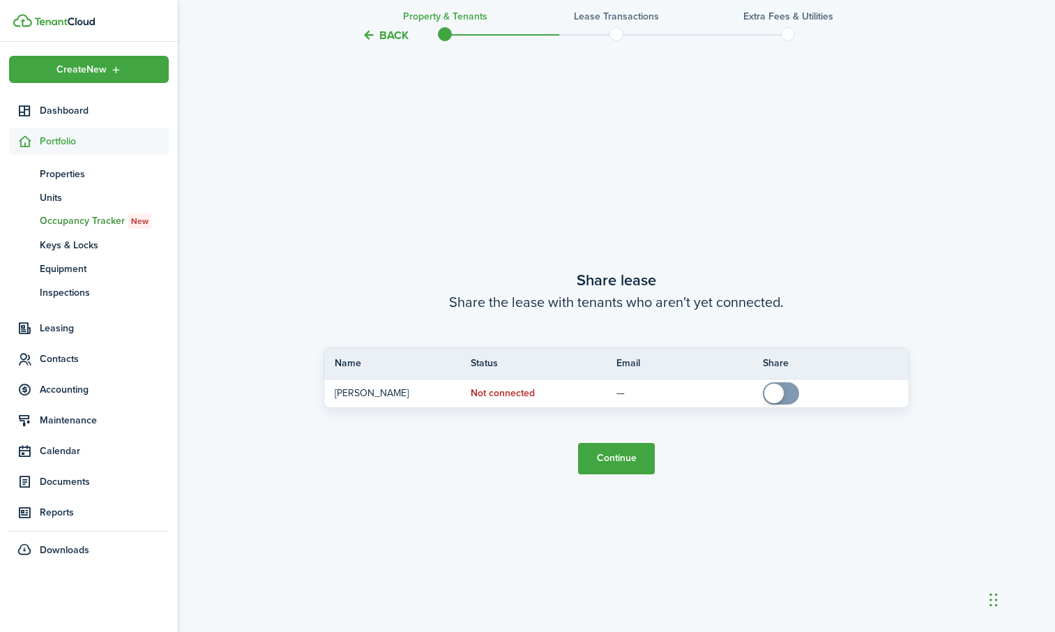
click at [619, 456] on button "Continue" at bounding box center [616, 458] width 77 height 31
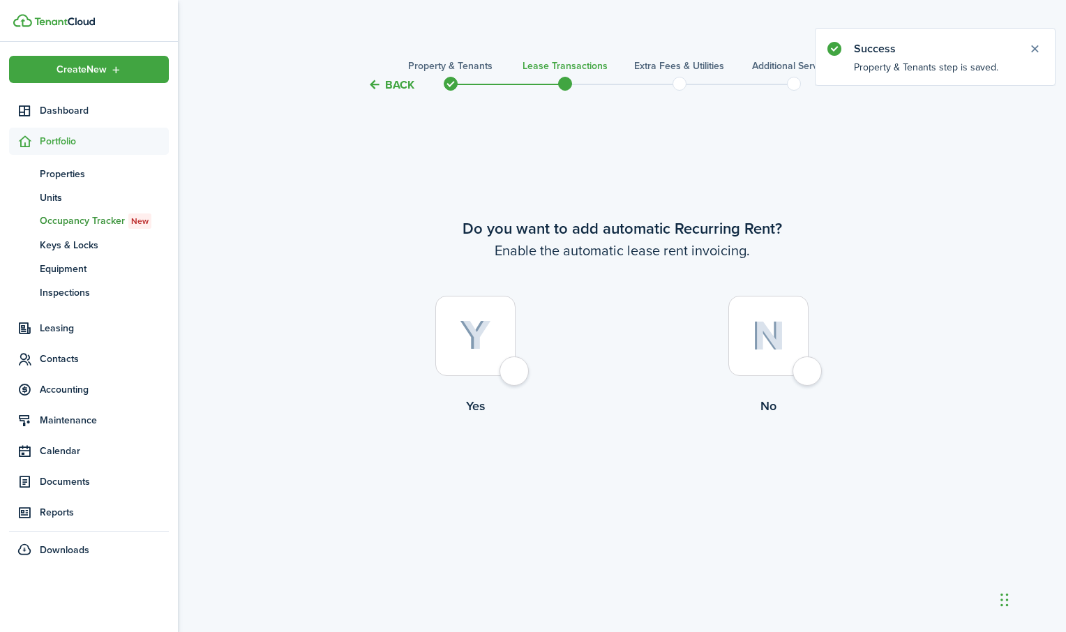
click at [509, 373] on div at bounding box center [475, 336] width 80 height 80
radio input "true"
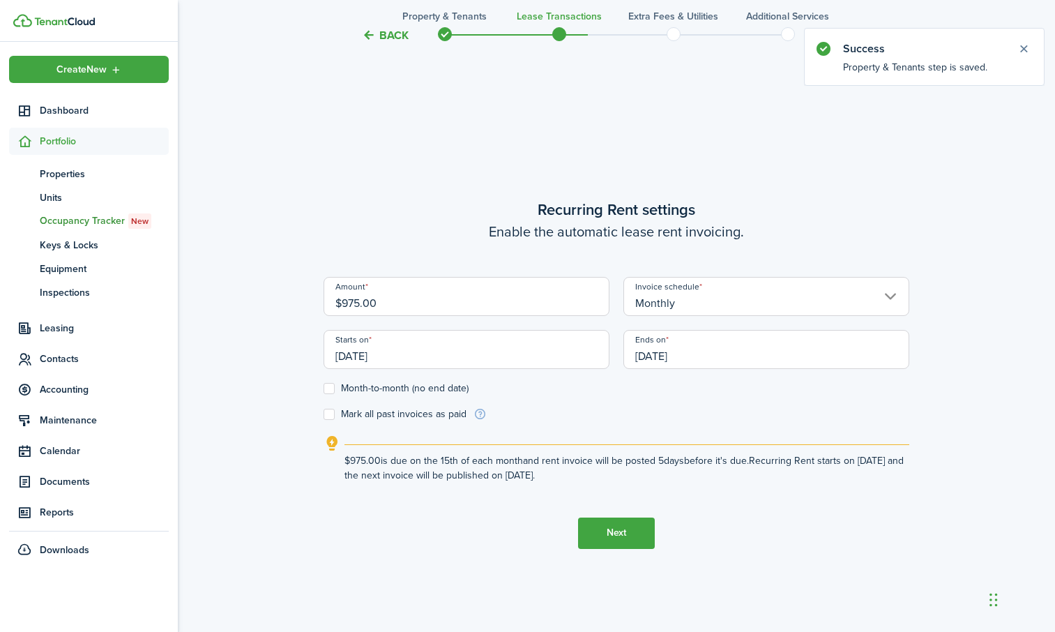
scroll to position [539, 0]
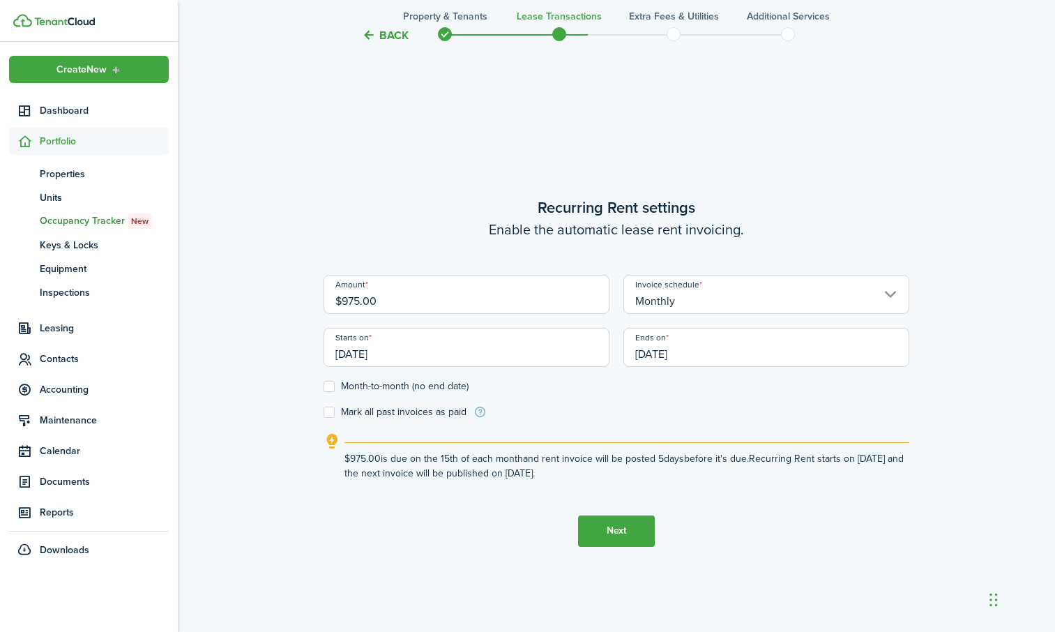
click at [509, 362] on input "[DATE]" at bounding box center [467, 347] width 286 height 39
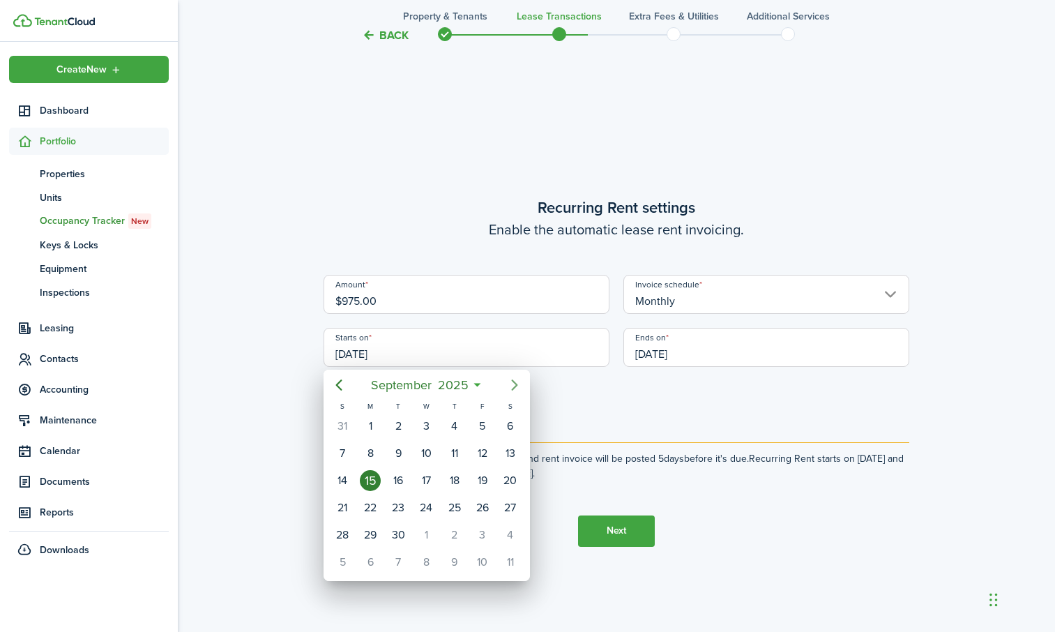
click at [509, 384] on icon "Next page" at bounding box center [514, 385] width 17 height 17
click at [423, 427] on div "1" at bounding box center [426, 426] width 21 height 21
type input "[DATE]"
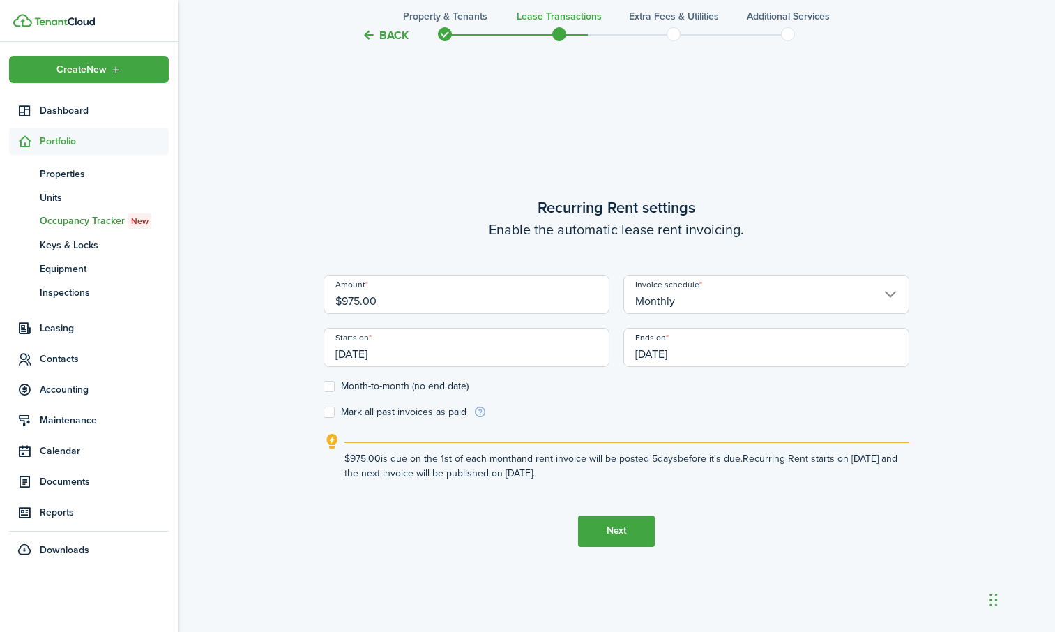
click at [324, 390] on label "Month-to-month (no end date)" at bounding box center [396, 386] width 145 height 11
click at [324, 386] on input "Month-to-month (no end date)" at bounding box center [323, 386] width 1 height 1
checkbox input "true"
click at [597, 523] on button "Next" at bounding box center [616, 531] width 77 height 31
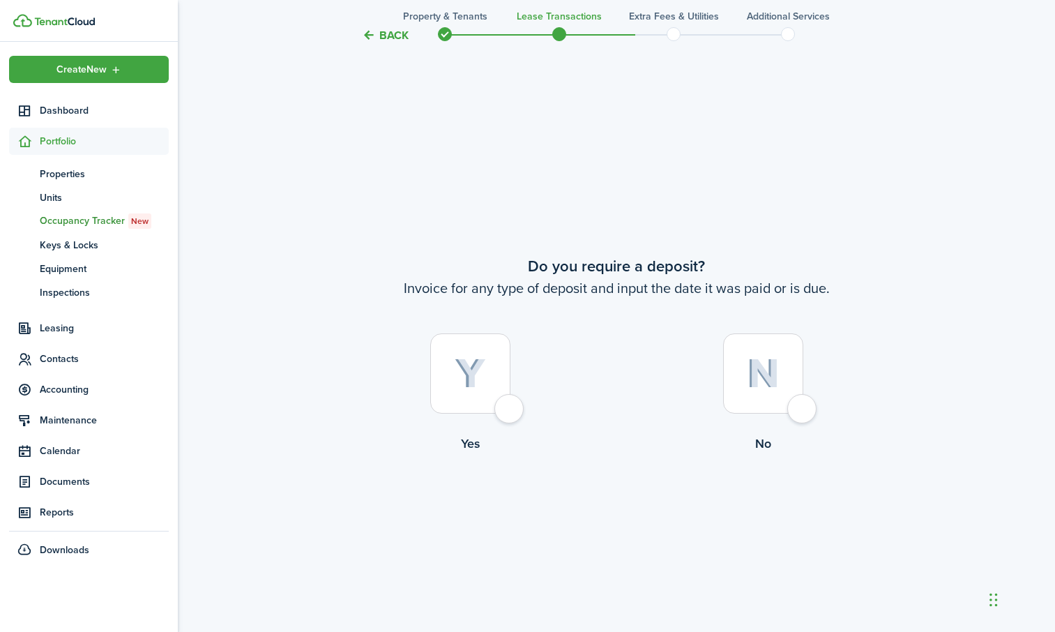
scroll to position [1171, 0]
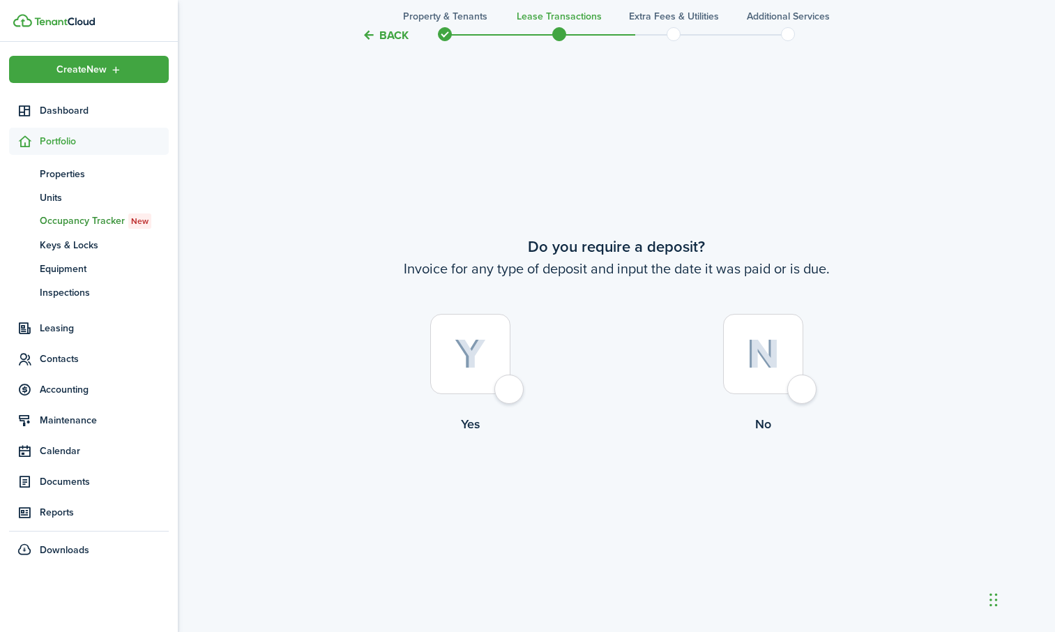
click at [799, 382] on div at bounding box center [763, 354] width 80 height 80
radio input "true"
click at [624, 493] on button "Continue" at bounding box center [616, 491] width 77 height 31
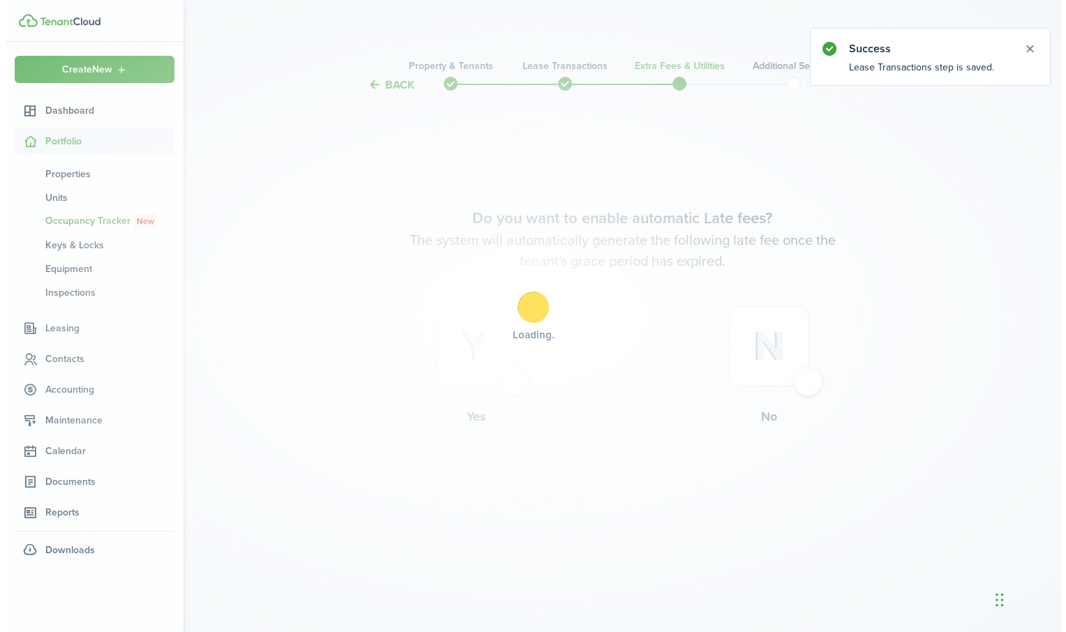
scroll to position [0, 0]
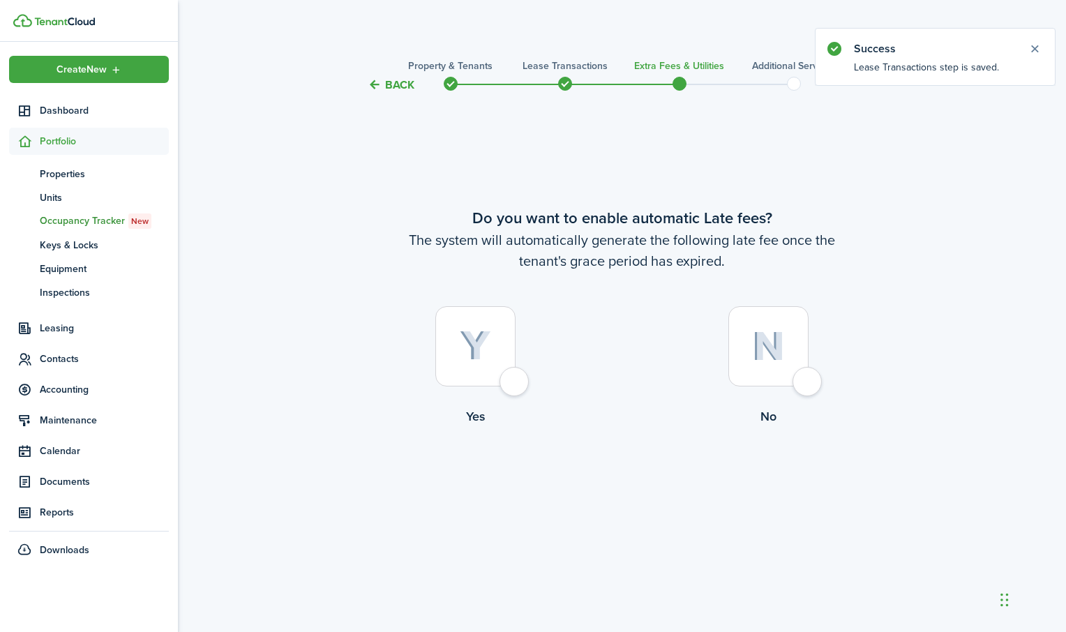
click at [506, 379] on div at bounding box center [475, 346] width 80 height 80
radio input "true"
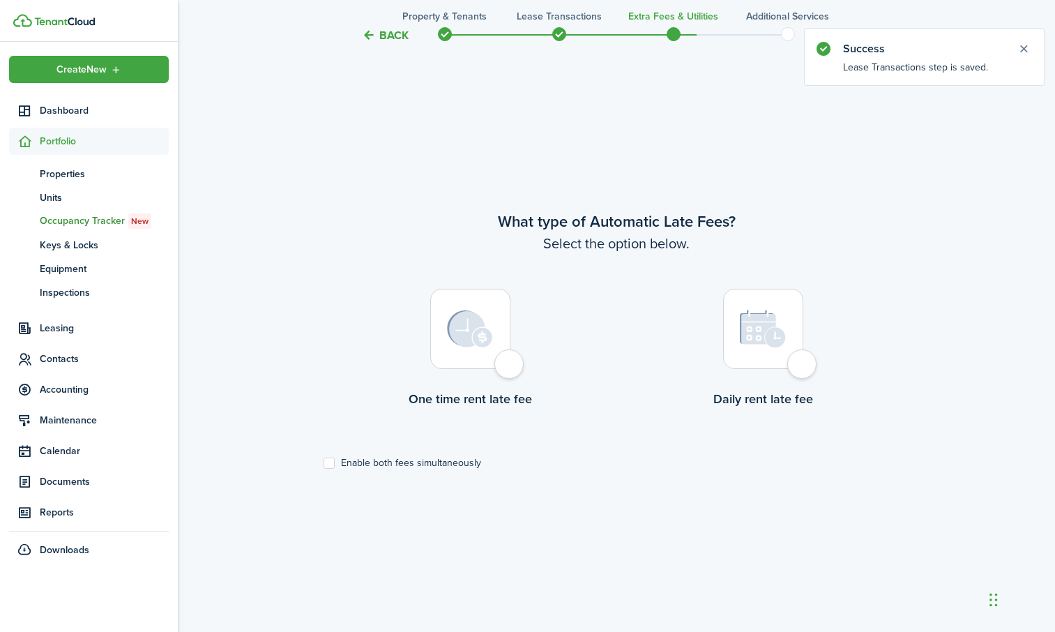
scroll to position [539, 0]
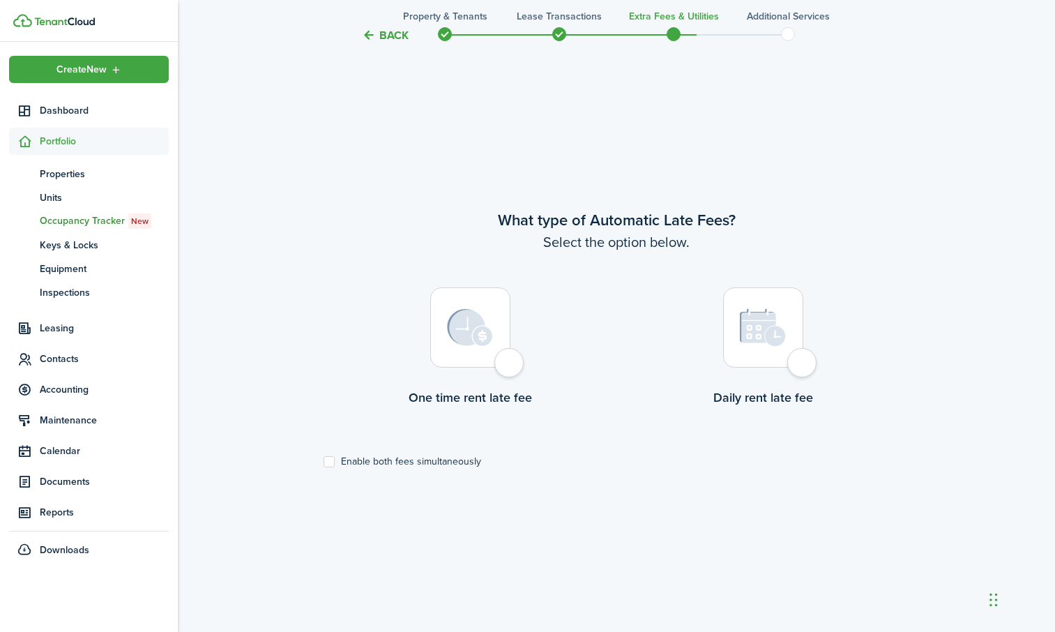
click at [511, 363] on div at bounding box center [470, 327] width 80 height 80
radio input "true"
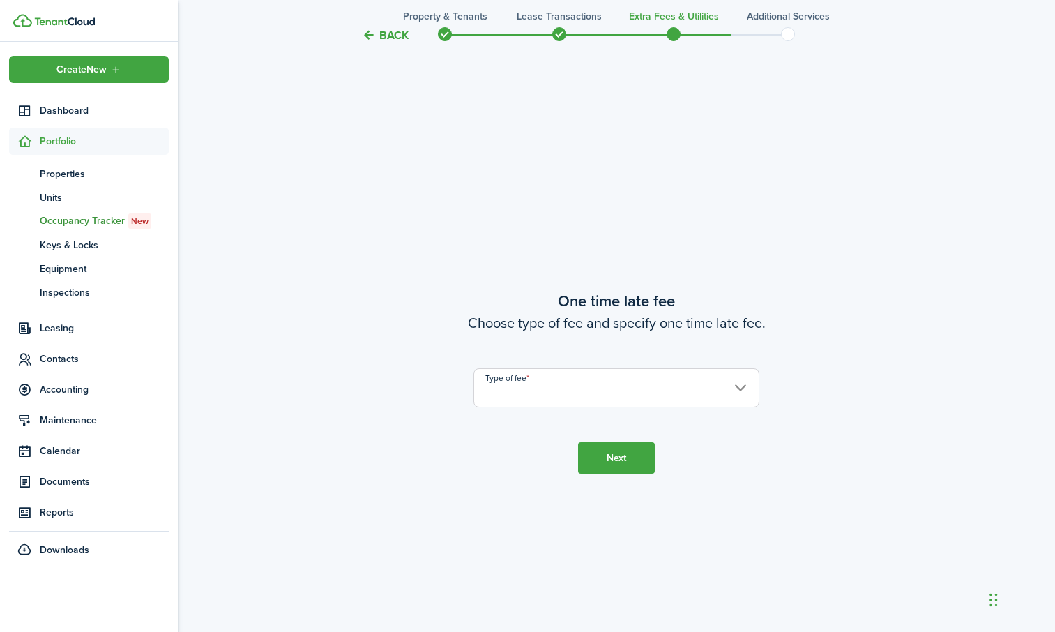
scroll to position [1171, 0]
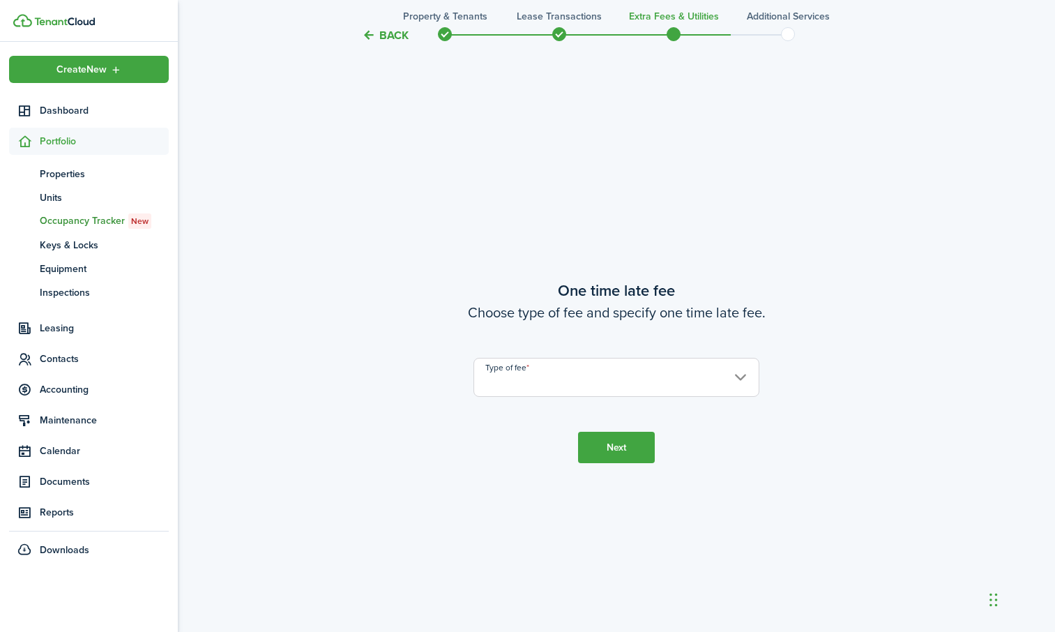
click at [583, 374] on input "Type of fee" at bounding box center [617, 377] width 286 height 39
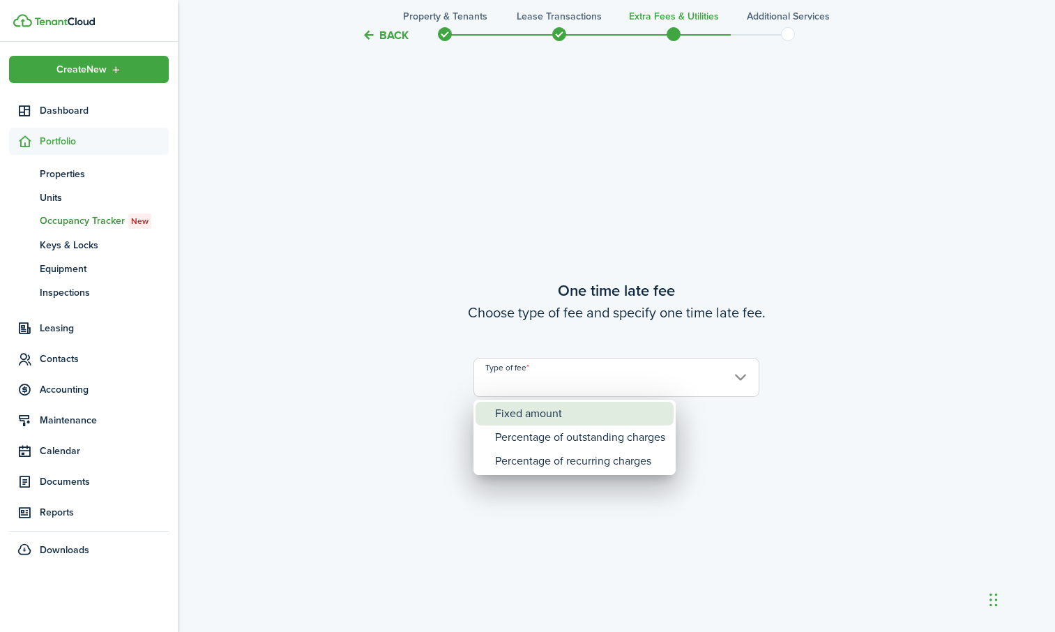
click at [550, 419] on div "Fixed amount" at bounding box center [580, 414] width 170 height 24
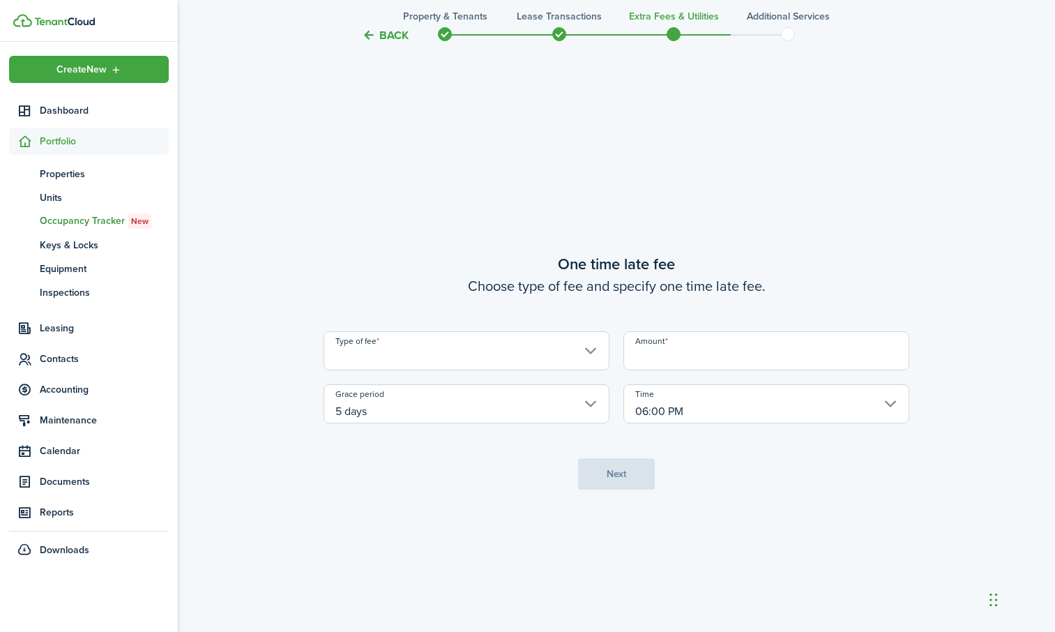
type input "Fixed amount"
click at [723, 351] on input "Amount" at bounding box center [767, 350] width 286 height 39
type input "$50.00"
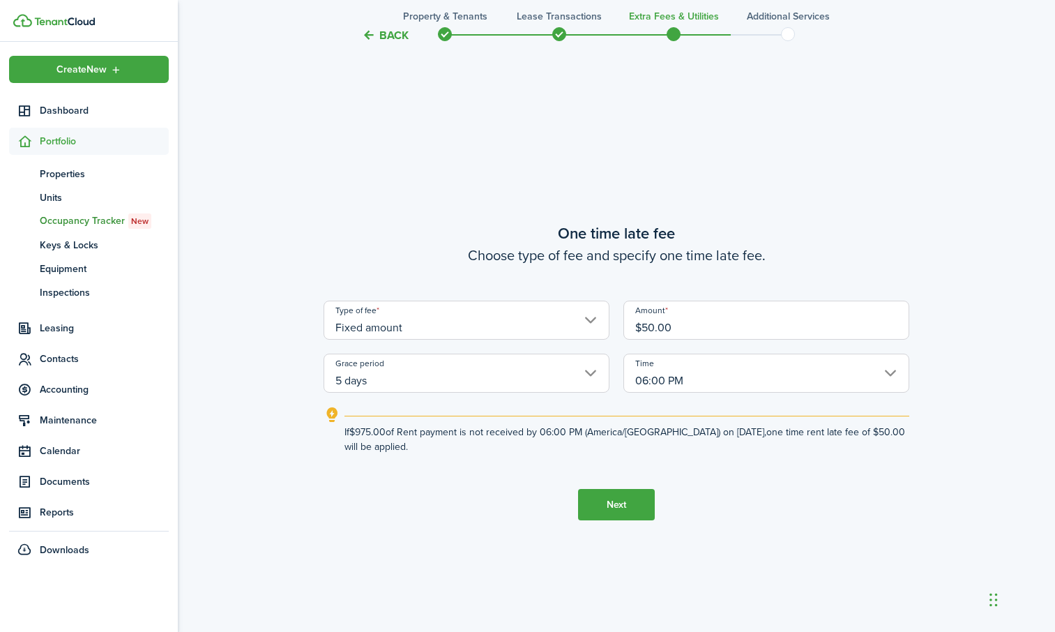
click at [610, 506] on button "Next" at bounding box center [616, 504] width 77 height 31
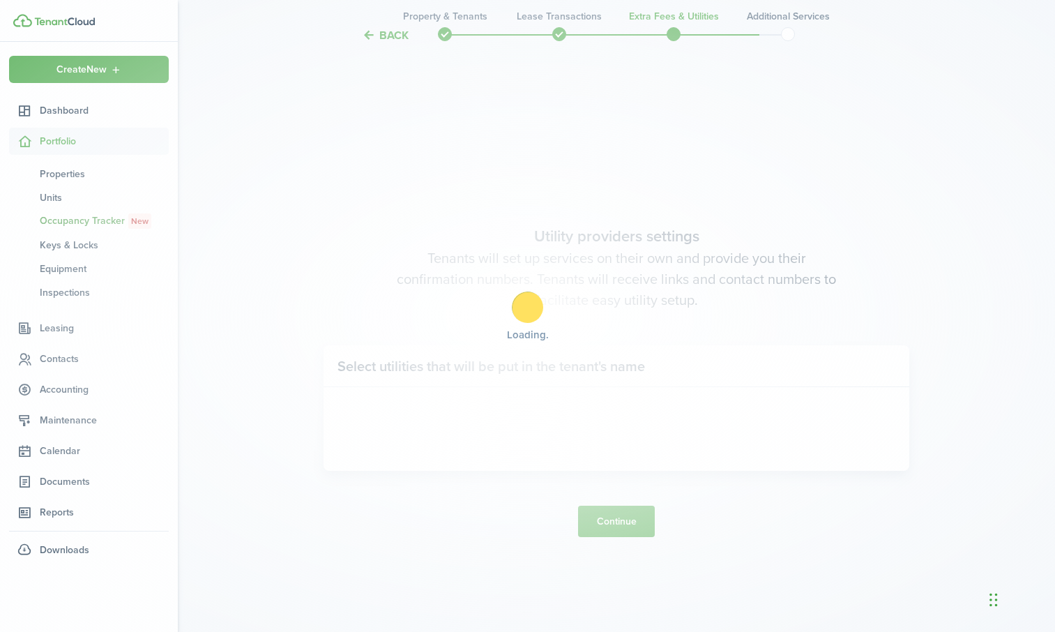
scroll to position [1803, 0]
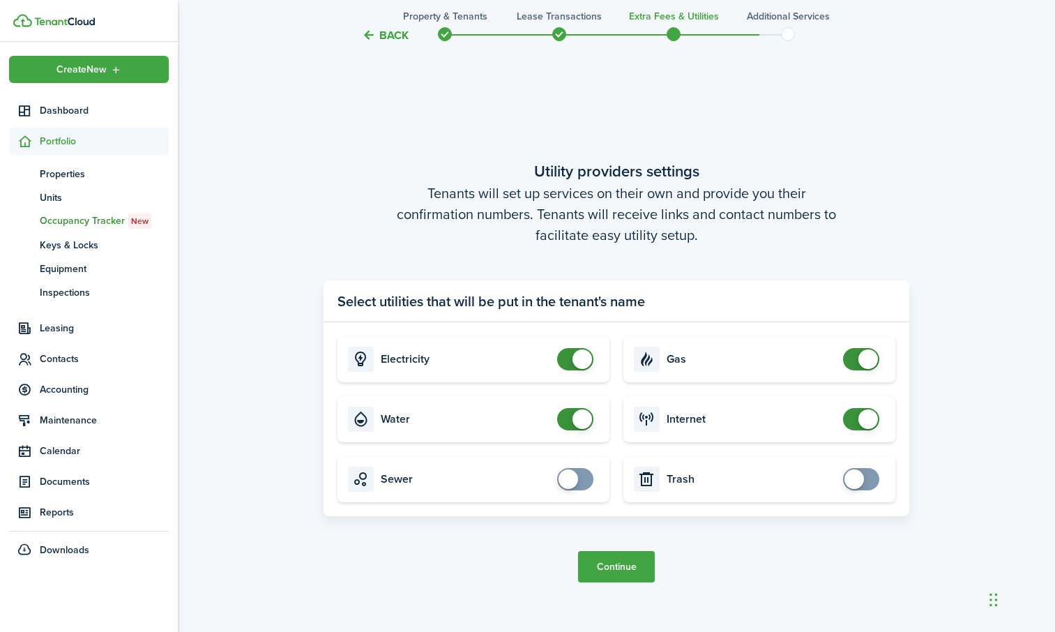
click at [608, 577] on button "Continue" at bounding box center [616, 566] width 77 height 31
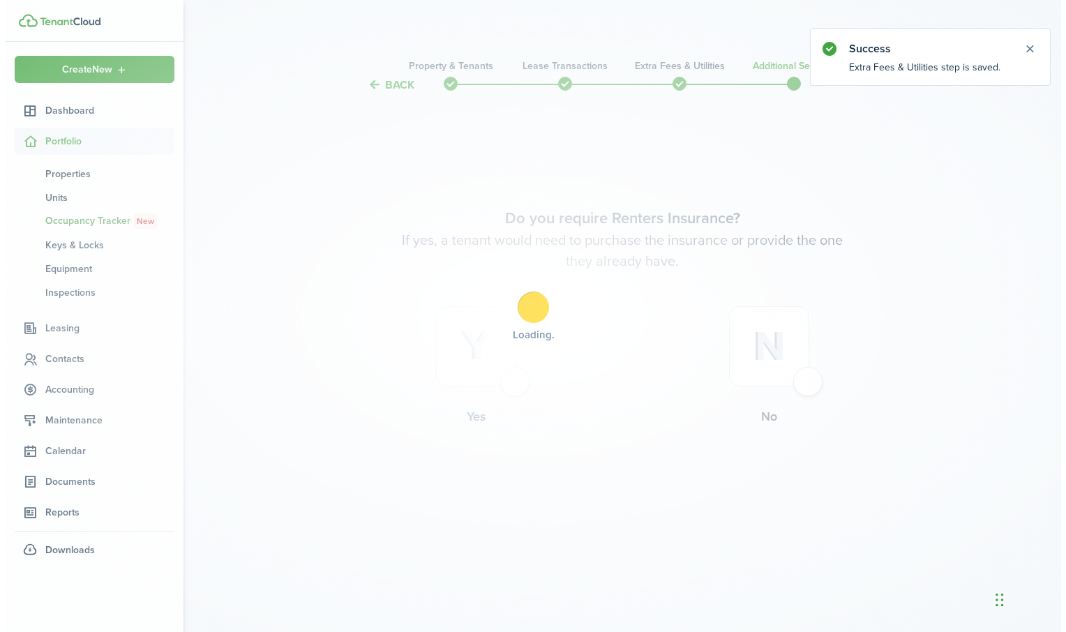
scroll to position [0, 0]
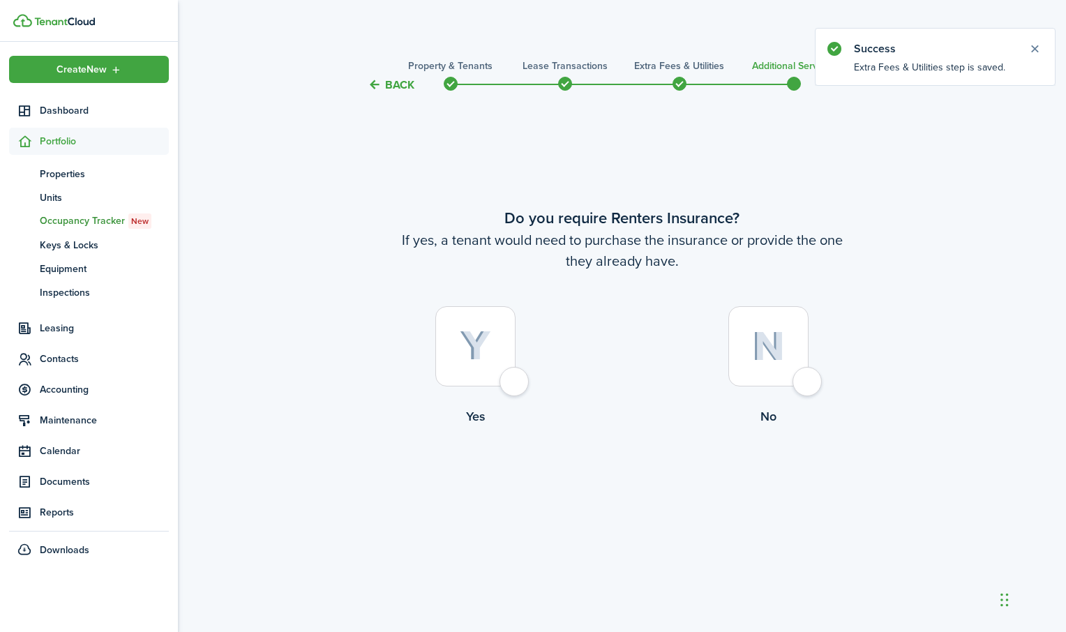
click at [516, 383] on div at bounding box center [475, 346] width 80 height 80
radio input "true"
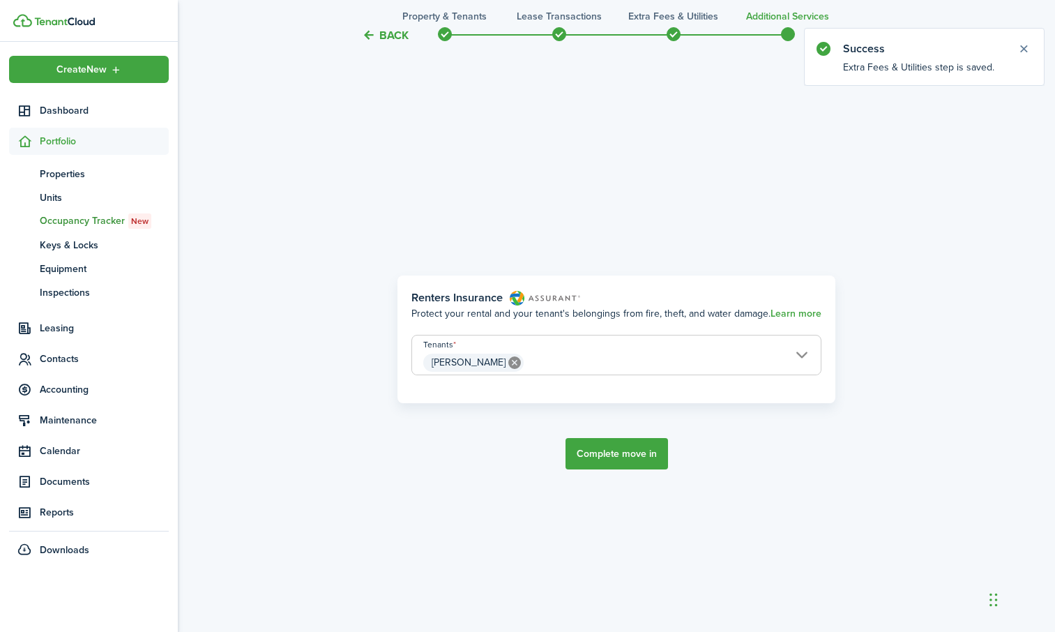
scroll to position [539, 0]
click at [631, 454] on button "Complete move in" at bounding box center [617, 452] width 103 height 31
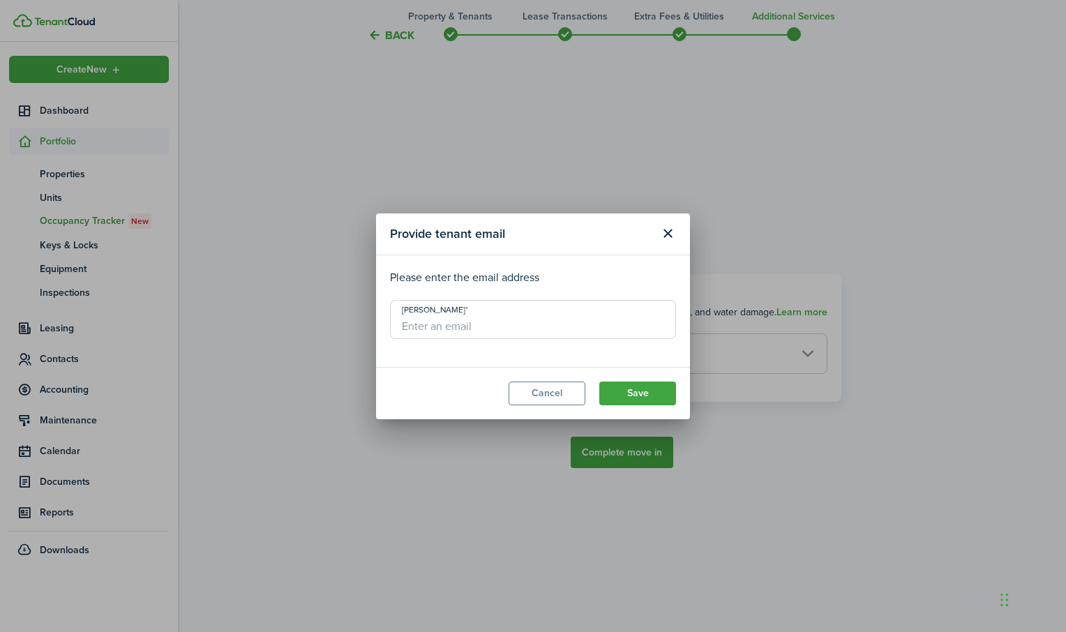
click at [539, 330] on input "[PERSON_NAME]" at bounding box center [533, 319] width 286 height 39
click at [424, 319] on input "[PERSON_NAME]" at bounding box center [533, 319] width 286 height 39
paste input "[PERSON_NAME][EMAIL_ADDRESS][DOMAIN_NAME]"
type input "[PERSON_NAME][EMAIL_ADDRESS][DOMAIN_NAME]"
click at [629, 397] on button "Save" at bounding box center [637, 394] width 77 height 24
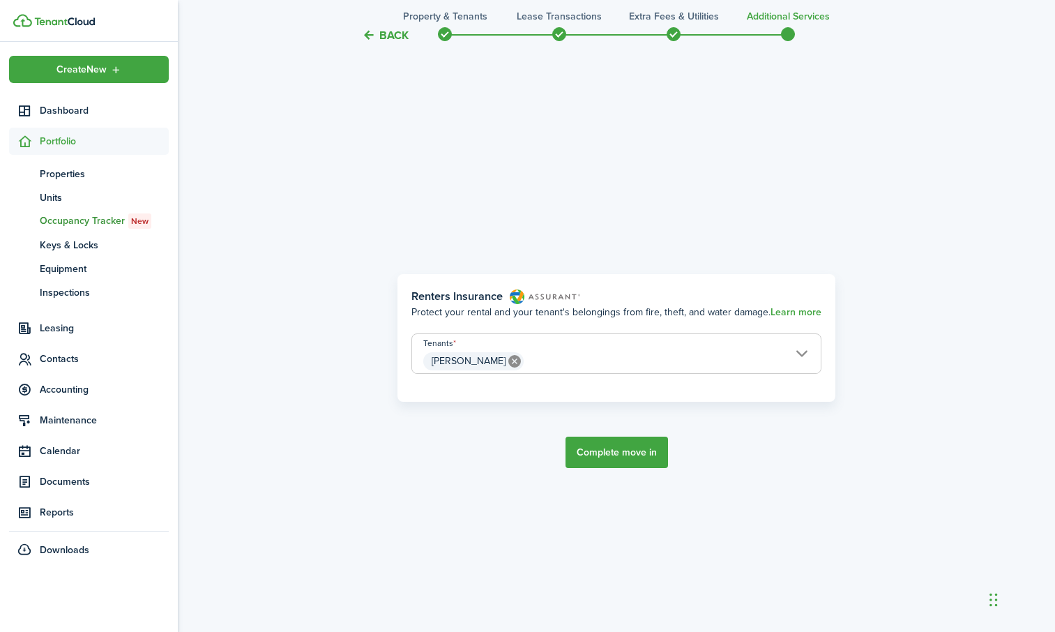
click at [626, 438] on button "Complete move in" at bounding box center [617, 452] width 103 height 31
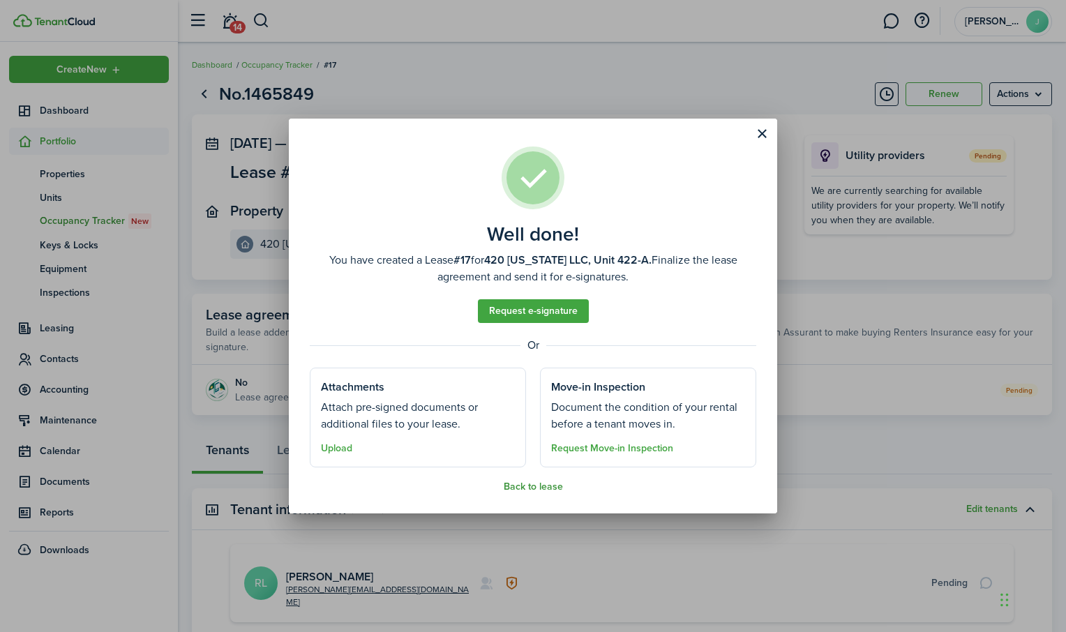
click at [550, 488] on button "Back to lease" at bounding box center [533, 486] width 59 height 11
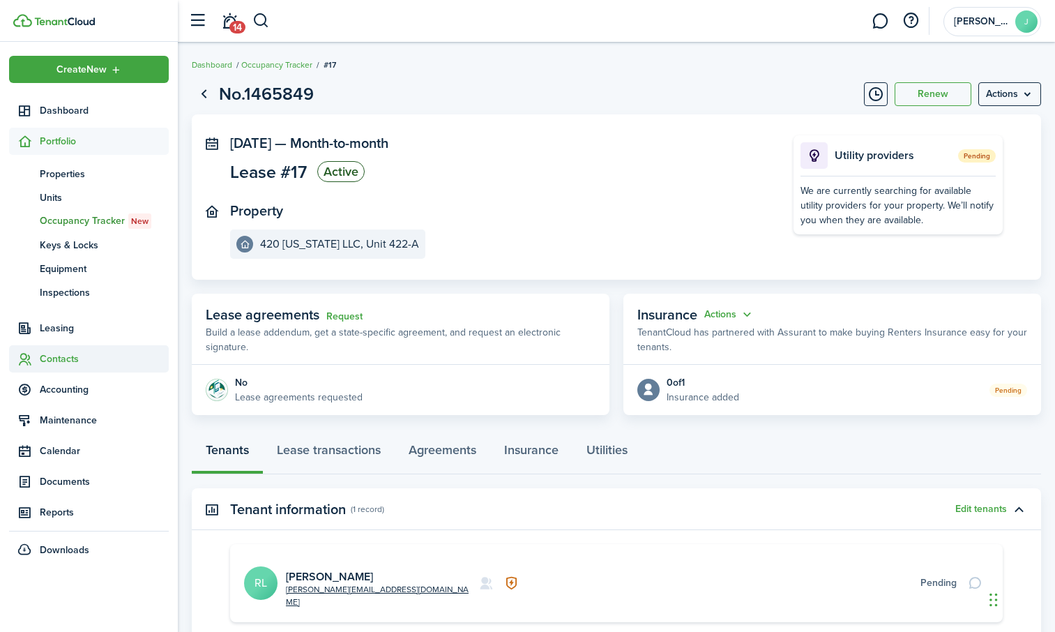
click at [57, 351] on span "Contacts" at bounding box center [89, 358] width 160 height 27
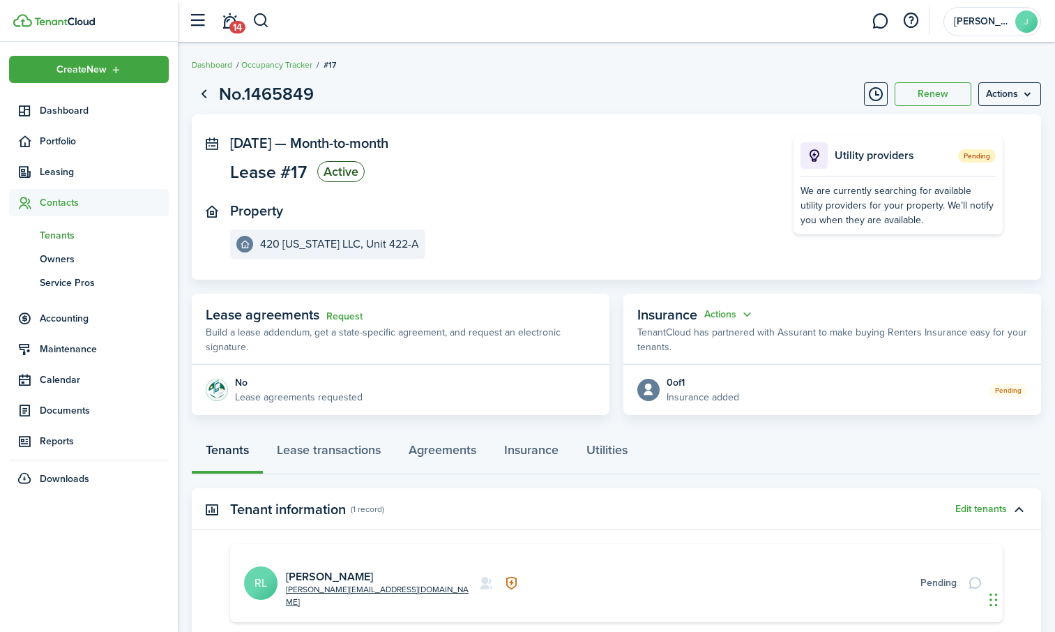
click at [70, 230] on span "Tenants" at bounding box center [104, 235] width 129 height 15
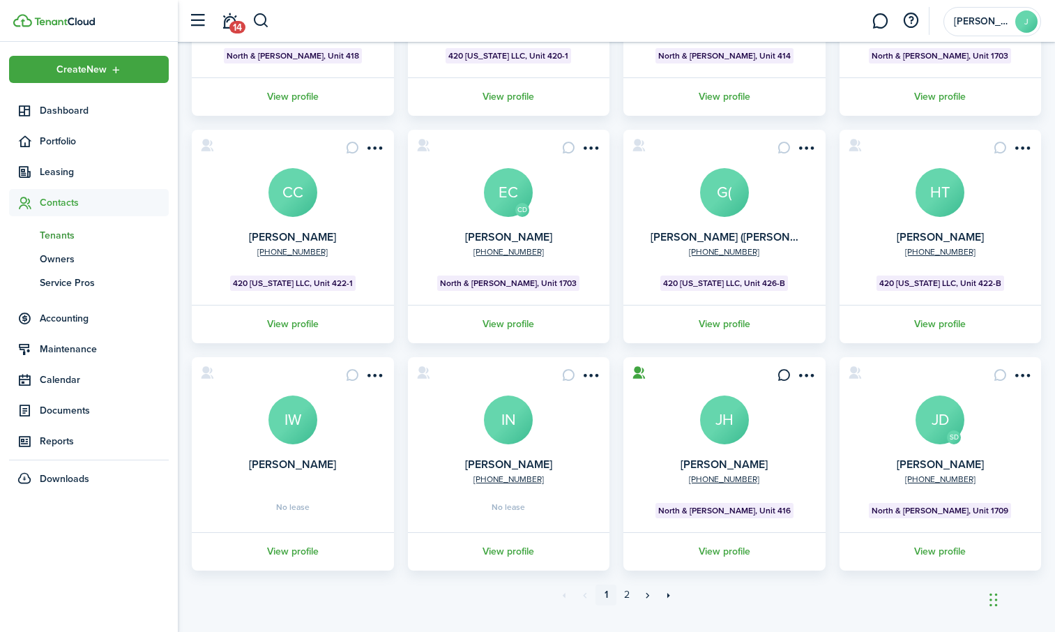
scroll to position [280, 0]
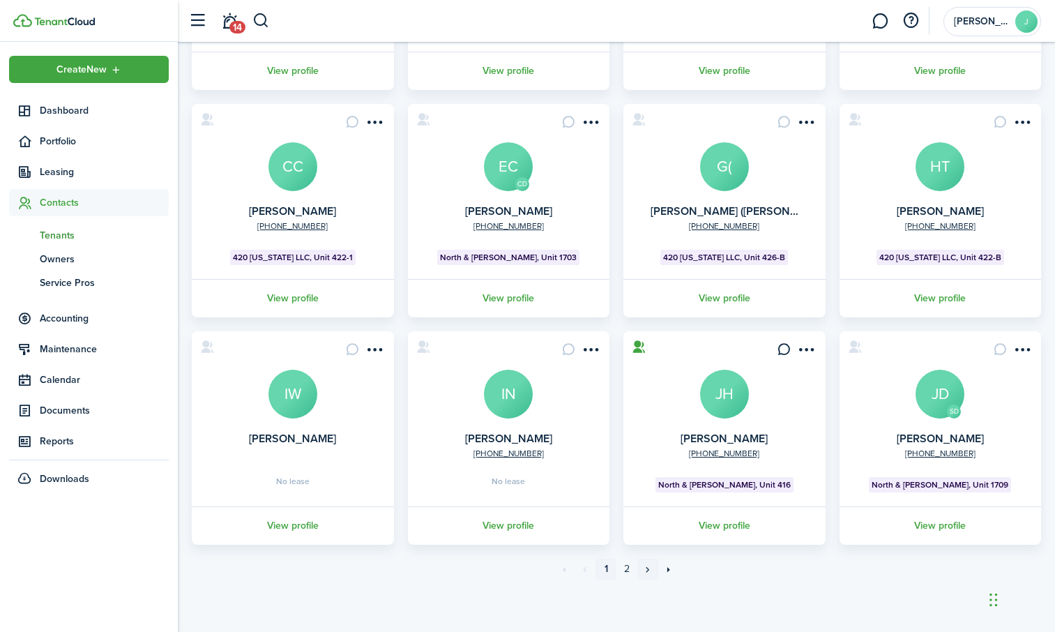
click at [649, 569] on link "»" at bounding box center [648, 569] width 21 height 21
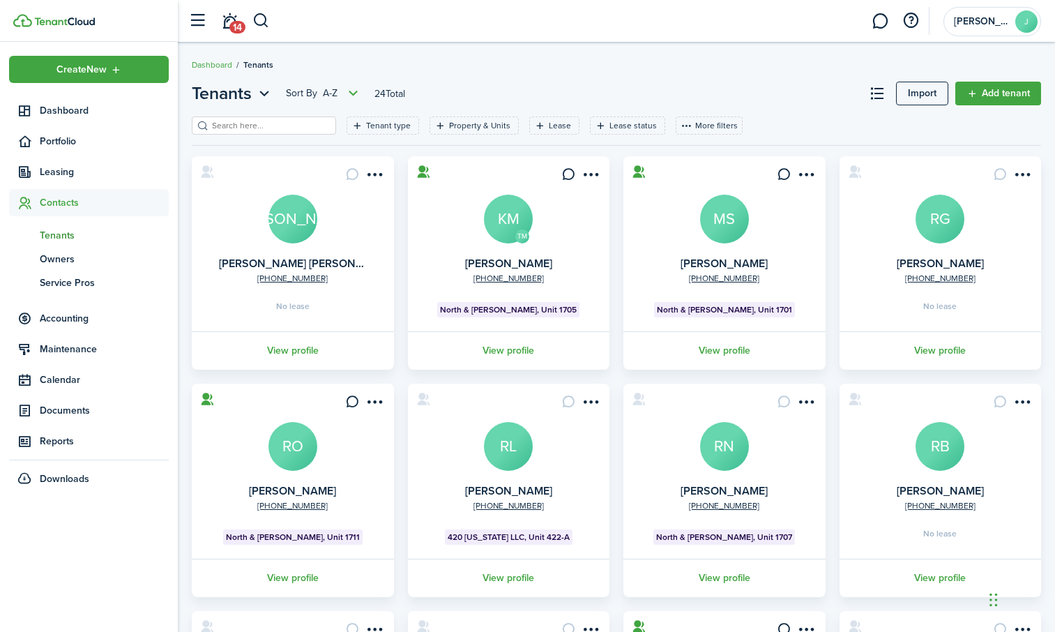
scroll to position [70, 0]
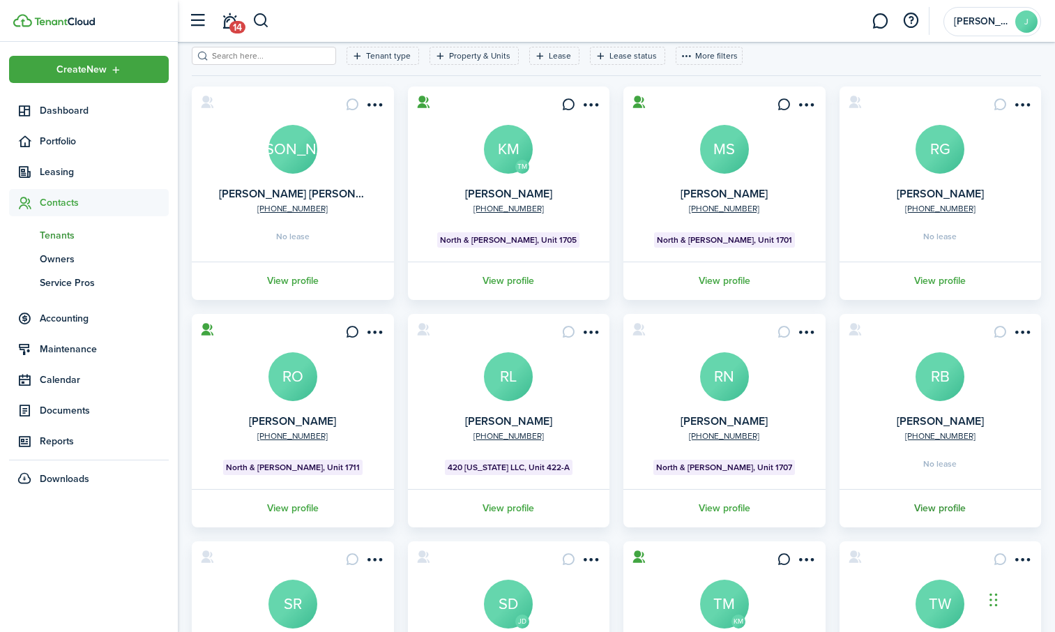
click at [951, 504] on link "View profile" at bounding box center [941, 508] width 206 height 38
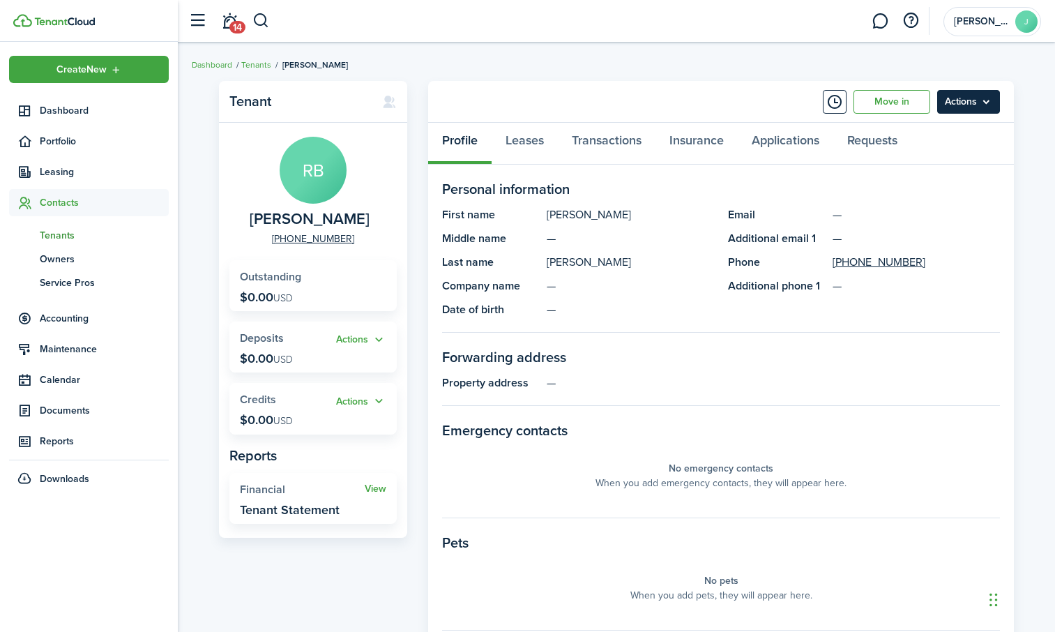
click at [969, 96] on menu-btn "Actions" at bounding box center [969, 102] width 63 height 24
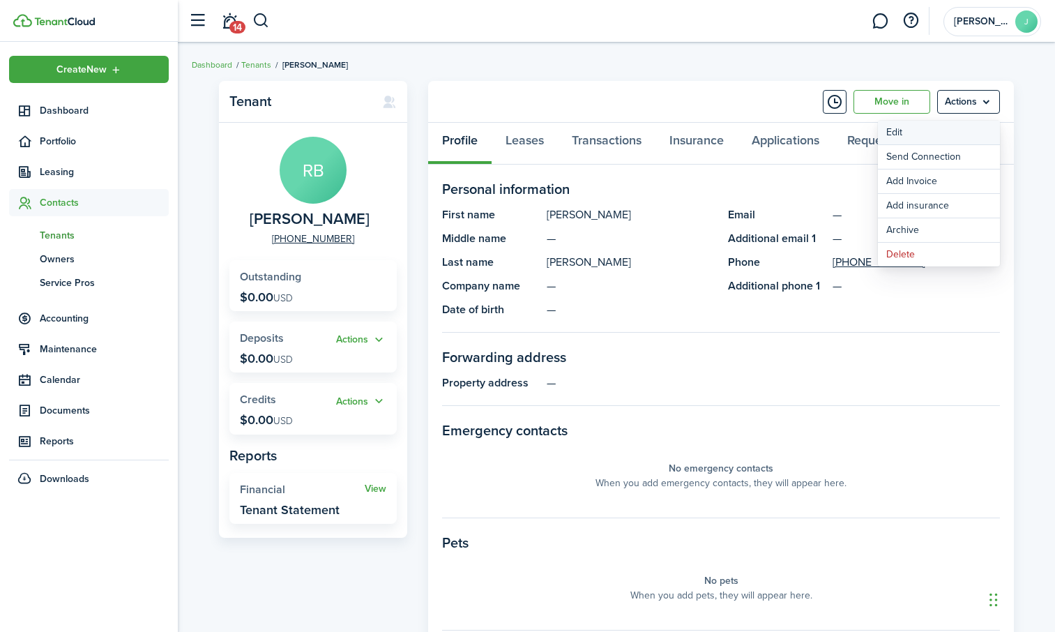
click at [941, 132] on link "Edit" at bounding box center [939, 133] width 122 height 24
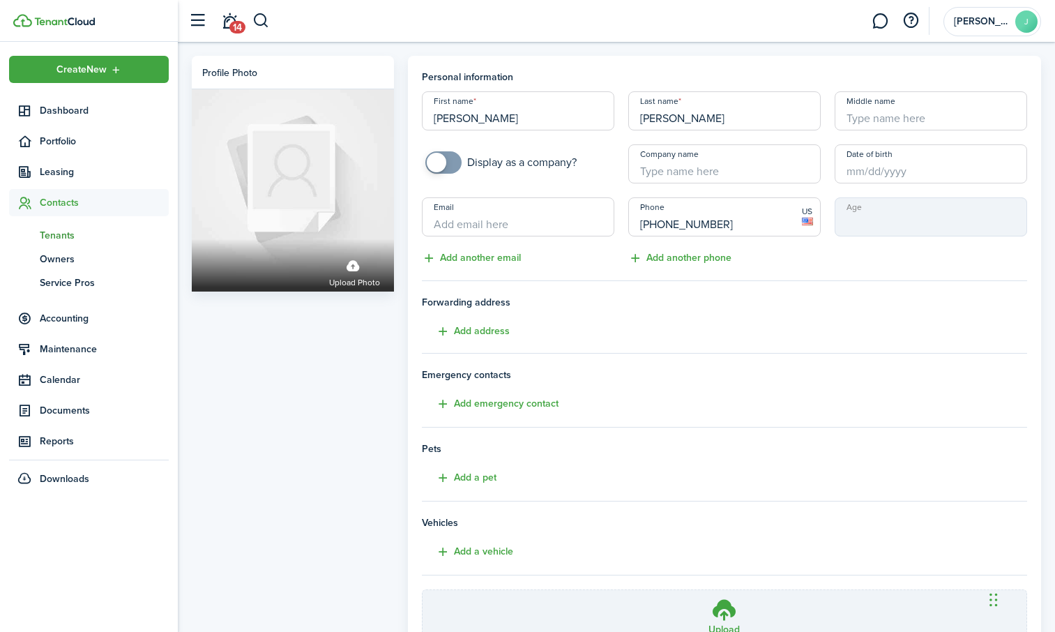
click at [495, 220] on input "Email" at bounding box center [518, 216] width 193 height 39
paste input "[EMAIL_ADDRESS][DOMAIN_NAME]"
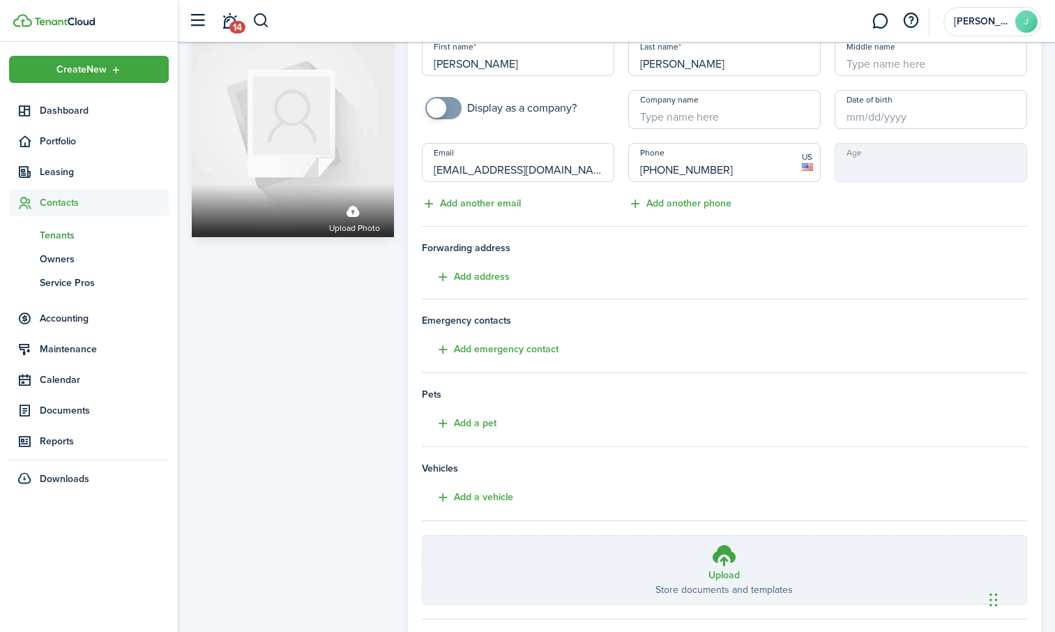
scroll to position [132, 0]
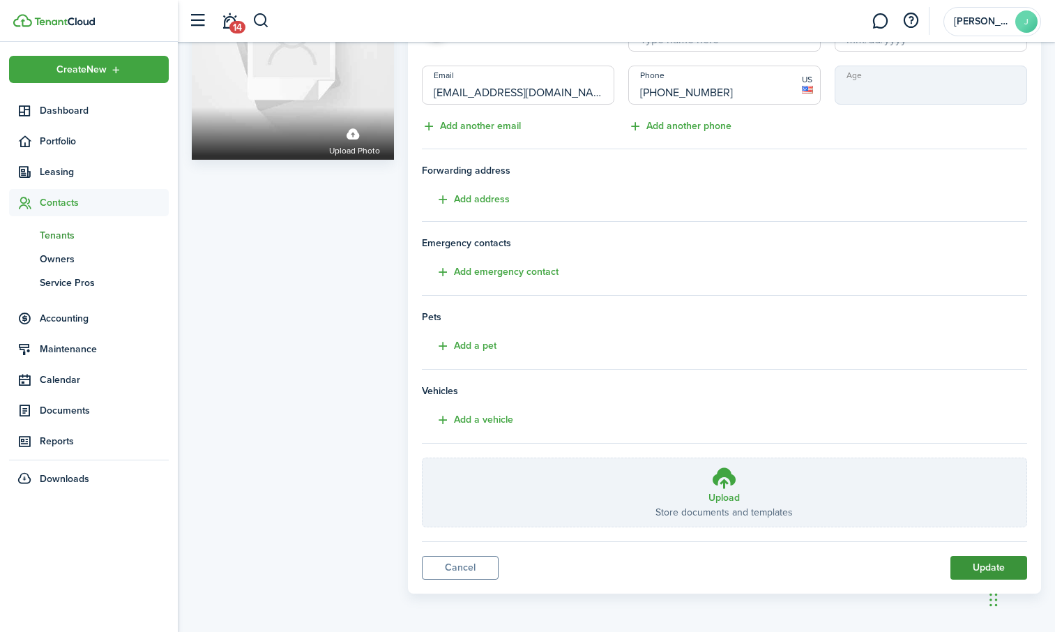
type input "[EMAIL_ADDRESS][DOMAIN_NAME]"
click at [974, 569] on button "Update" at bounding box center [989, 568] width 77 height 24
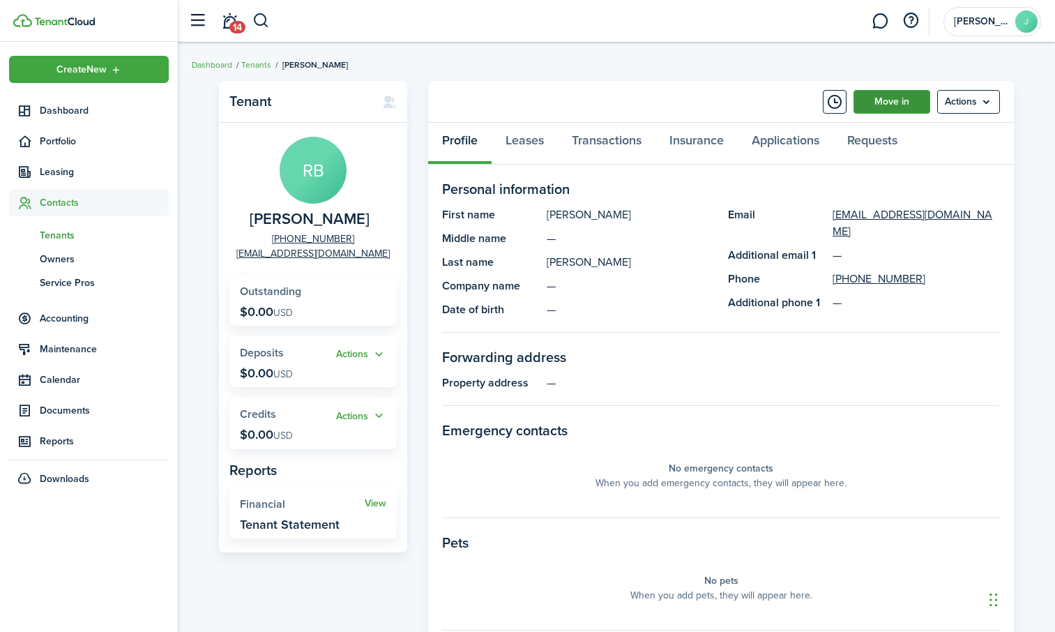
click at [892, 105] on link "Move in" at bounding box center [892, 102] width 77 height 24
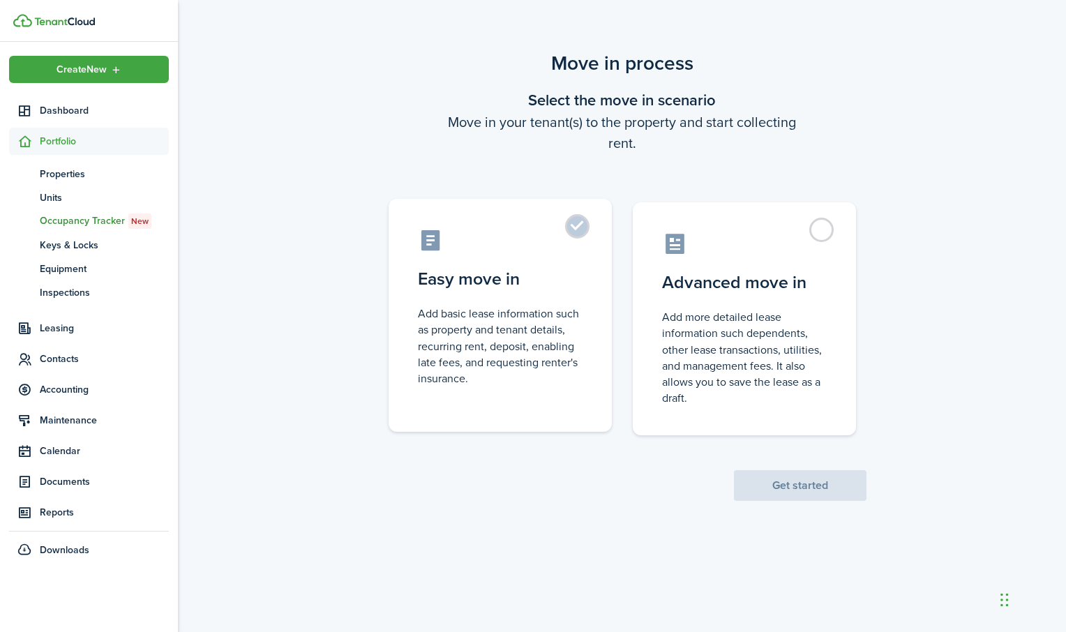
click at [579, 221] on label "Easy move in Add basic lease information such as property and tenant details, r…" at bounding box center [500, 315] width 223 height 233
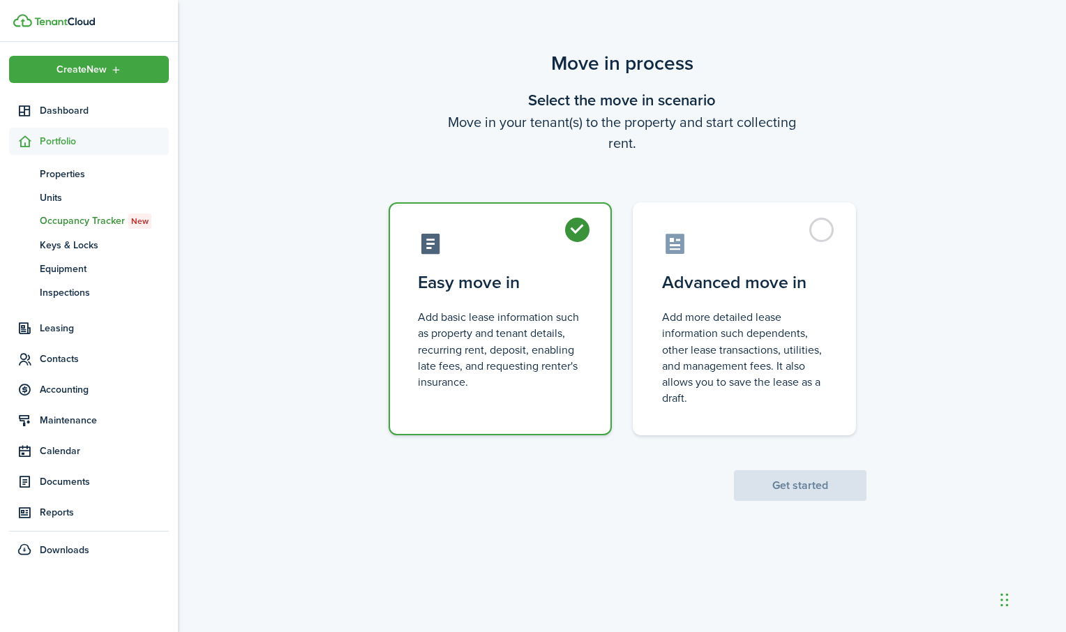
radio input "true"
click at [789, 490] on button "Get started" at bounding box center [800, 485] width 133 height 31
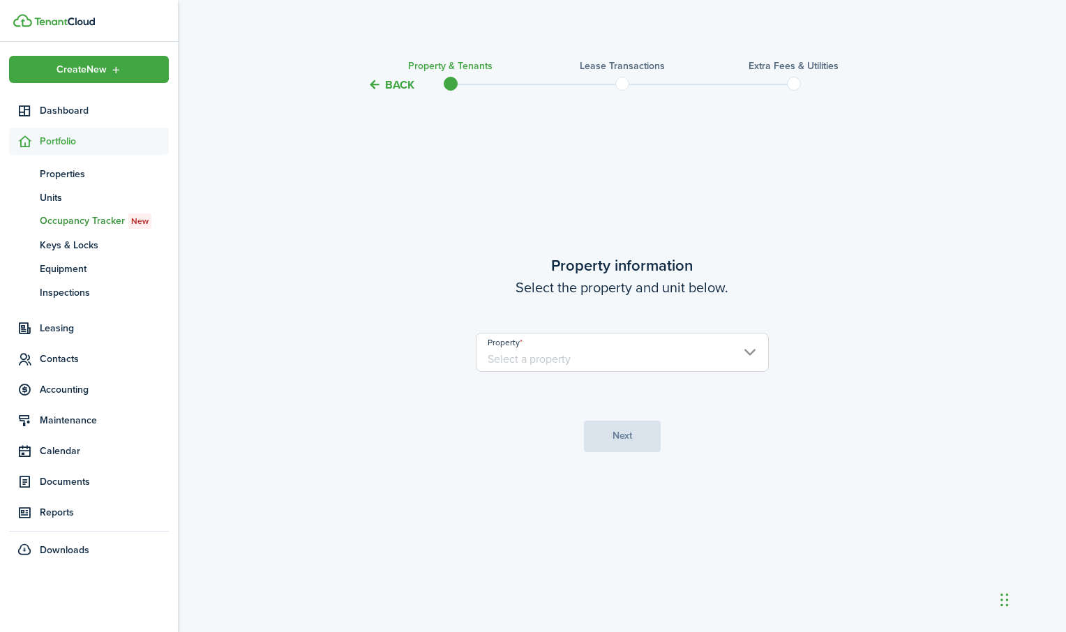
click at [739, 368] on input "Property" at bounding box center [622, 352] width 293 height 39
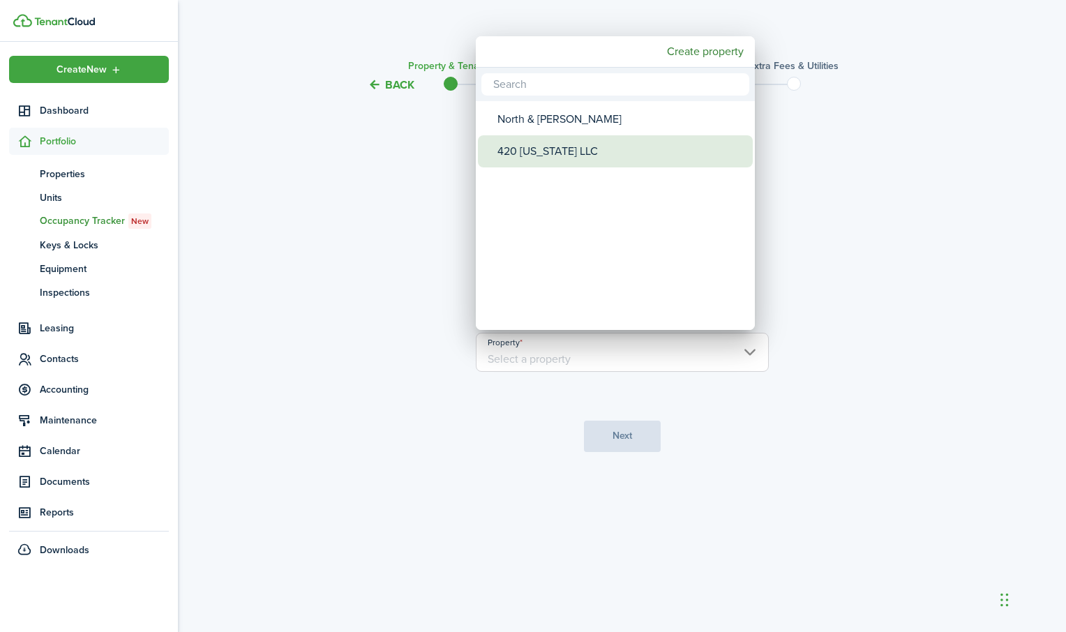
click at [605, 144] on div "420 [US_STATE] LLC" at bounding box center [620, 151] width 247 height 32
type input "420 [US_STATE] LLC"
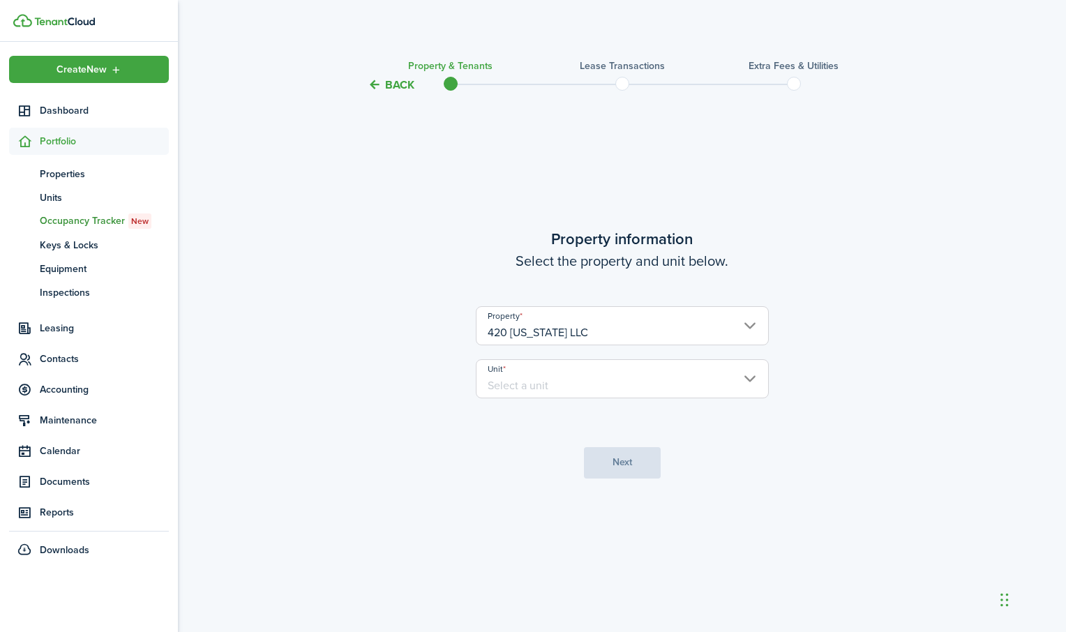
click at [532, 385] on input "Unit" at bounding box center [622, 378] width 293 height 39
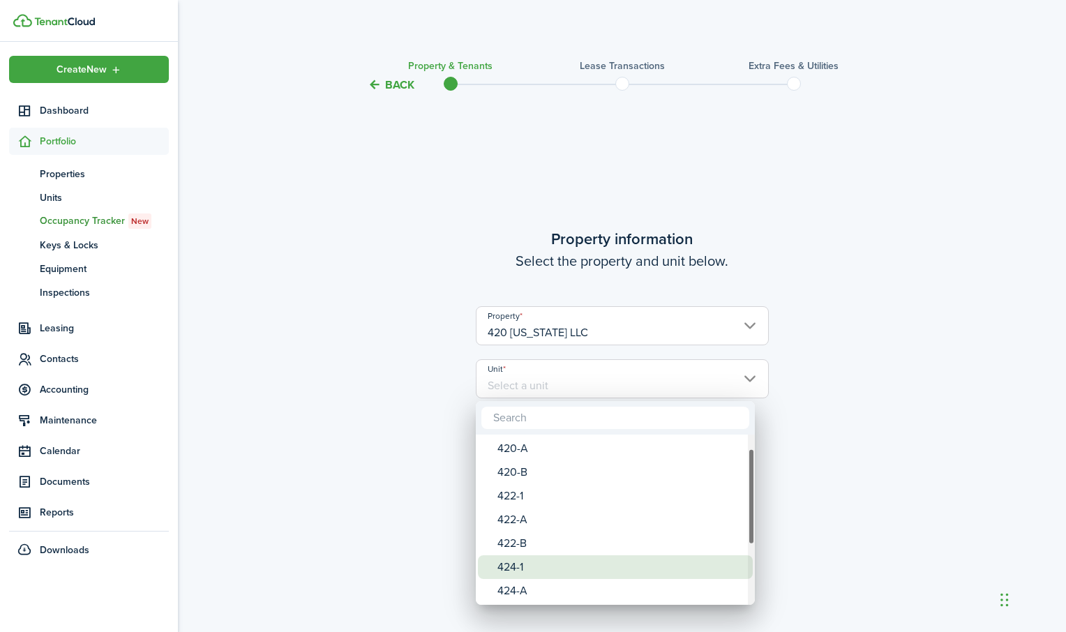
click at [511, 564] on div "424-1" at bounding box center [620, 567] width 247 height 24
type input "424-1"
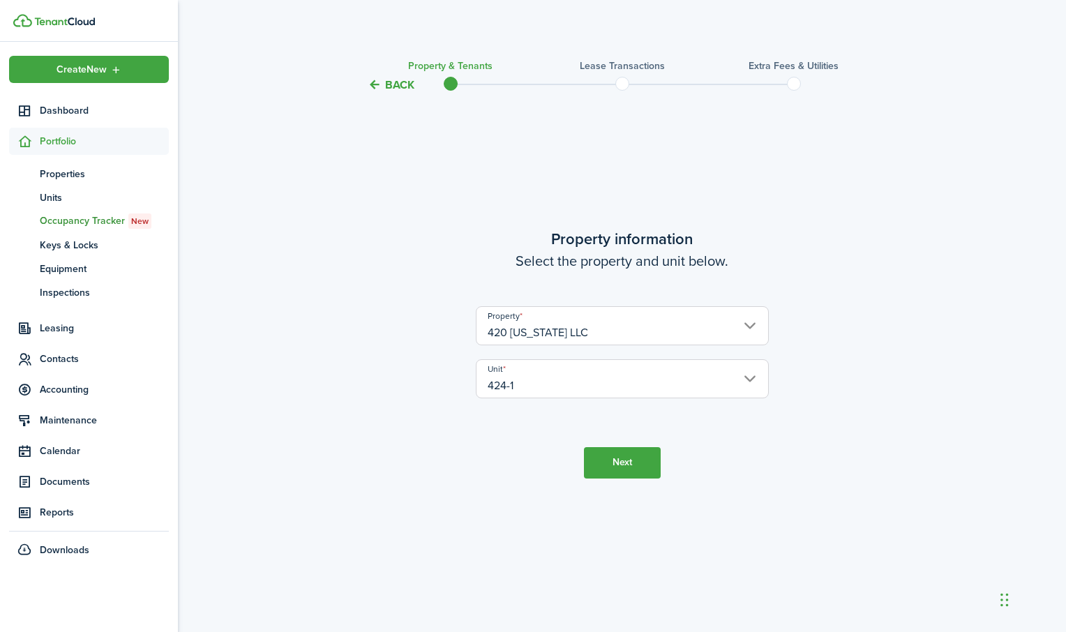
click at [624, 470] on button "Next" at bounding box center [622, 462] width 77 height 31
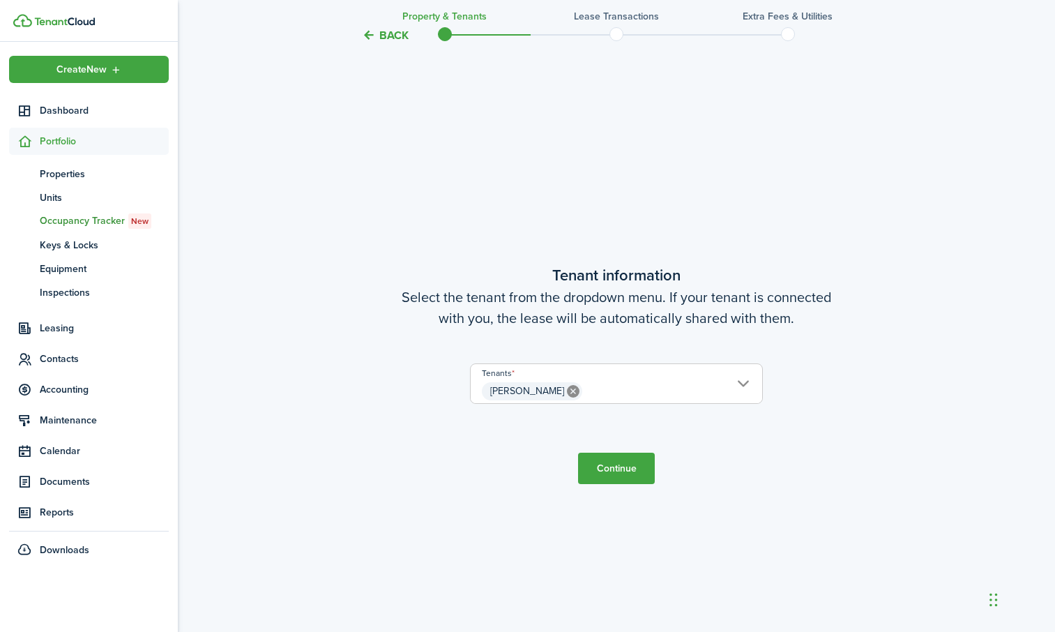
scroll to position [539, 0]
click at [624, 465] on button "Continue" at bounding box center [616, 465] width 77 height 31
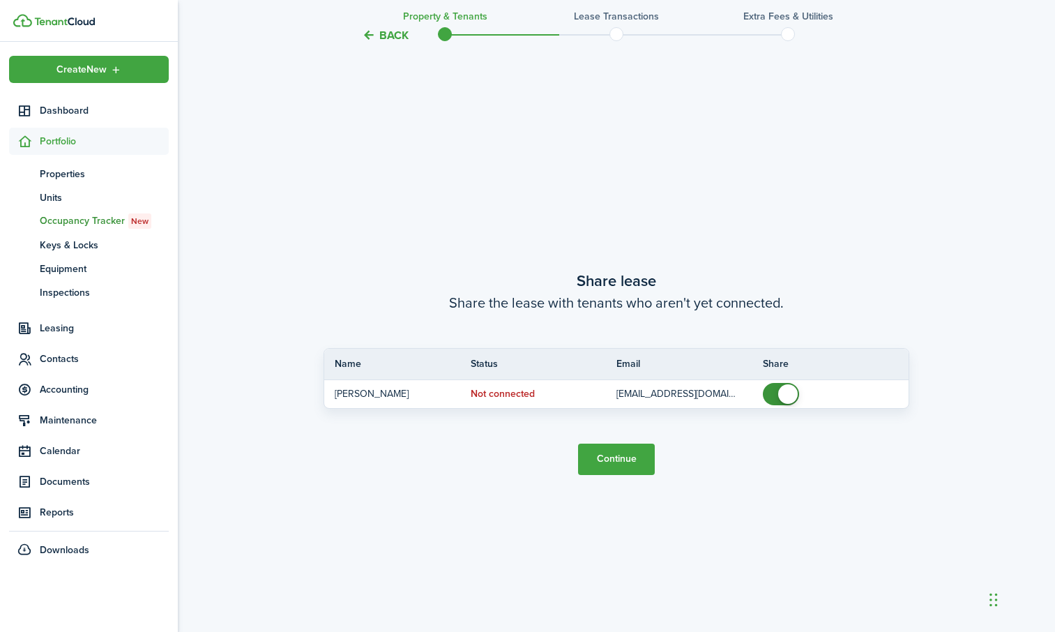
scroll to position [1171, 0]
click at [624, 465] on button "Continue" at bounding box center [616, 458] width 77 height 31
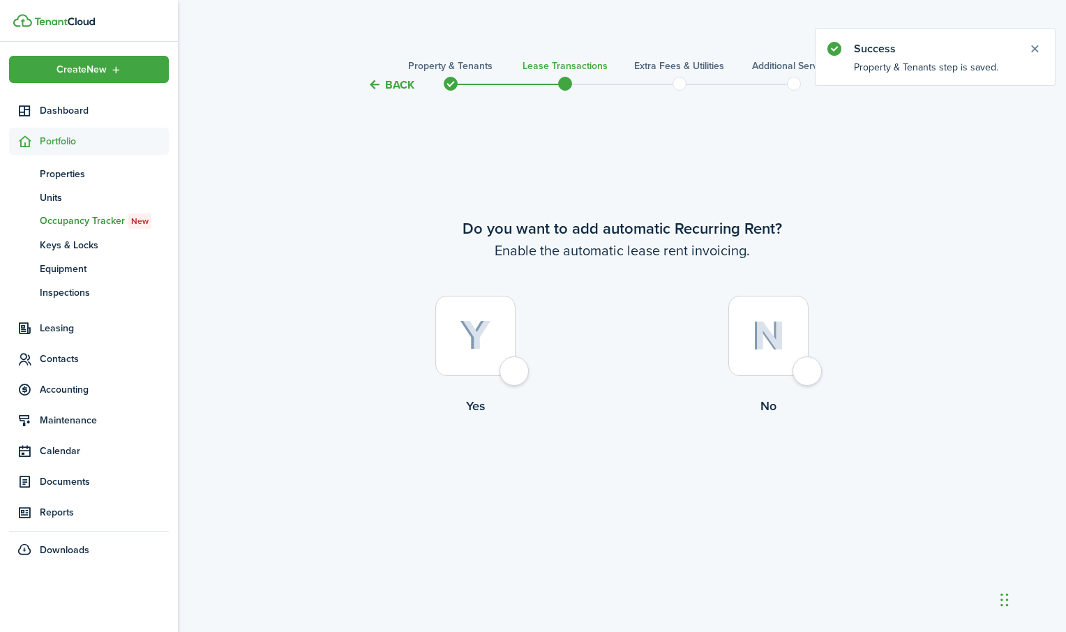
click at [516, 368] on div at bounding box center [475, 336] width 80 height 80
radio input "true"
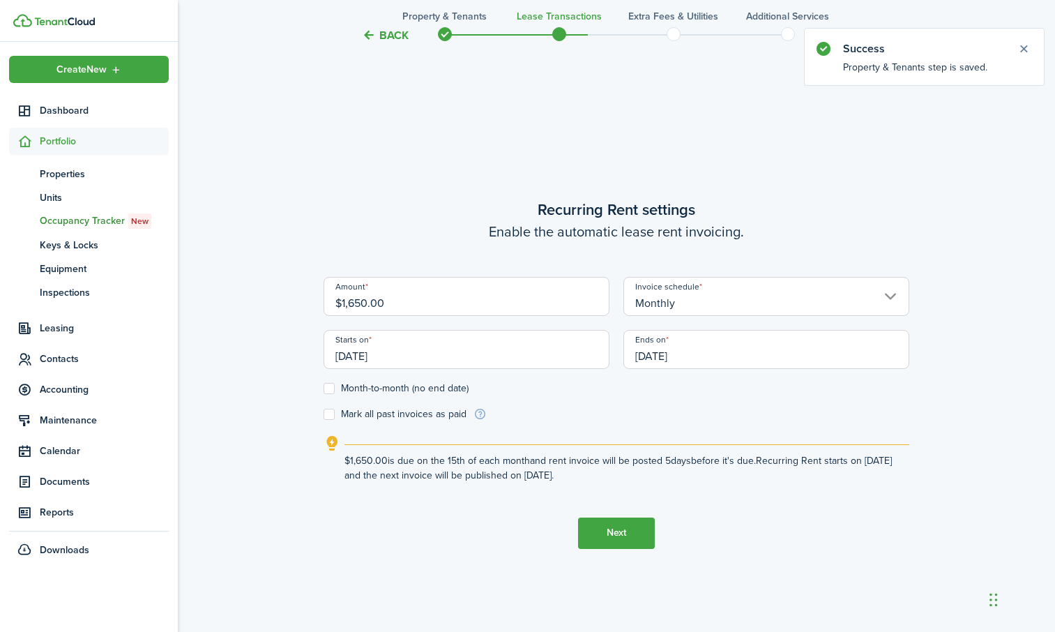
scroll to position [539, 0]
click at [528, 342] on input "[DATE]" at bounding box center [467, 347] width 286 height 39
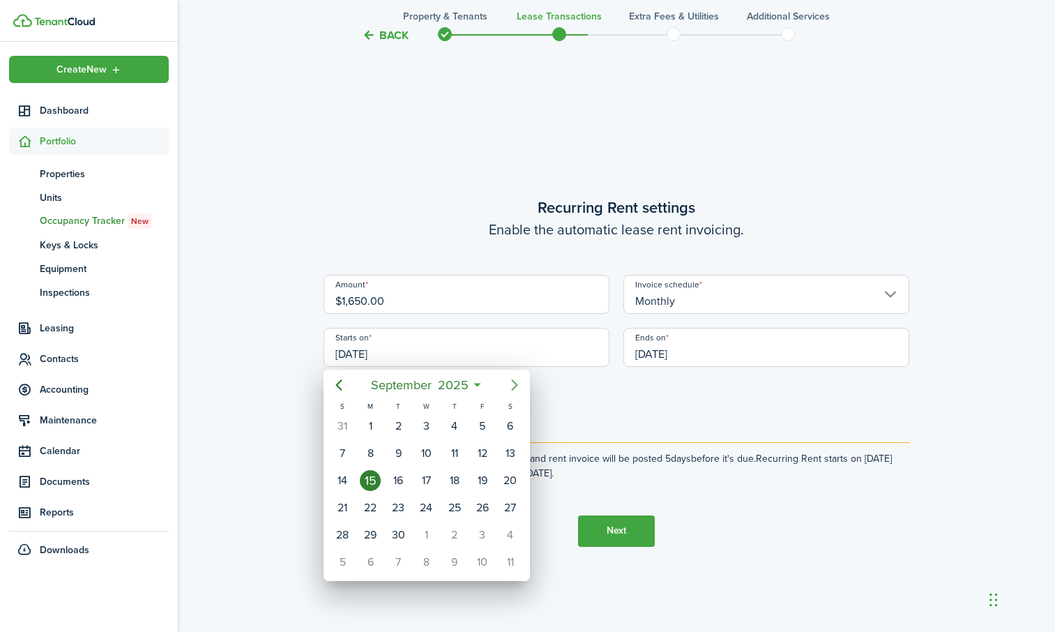
click at [517, 379] on icon "Next page" at bounding box center [514, 385] width 17 height 17
click at [433, 422] on div "1" at bounding box center [426, 426] width 21 height 21
type input "[DATE]"
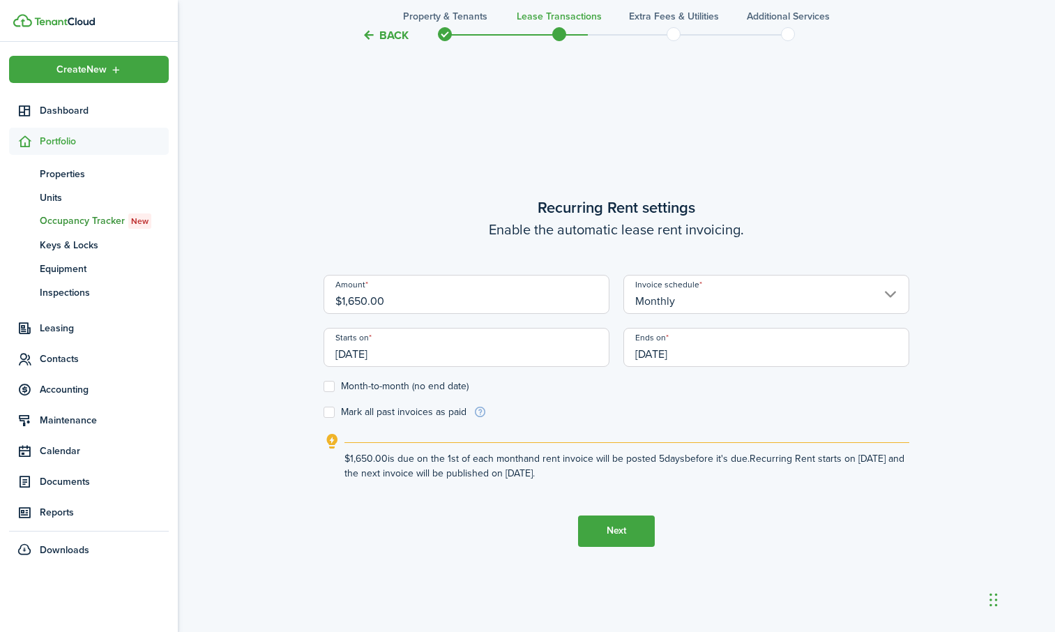
click at [336, 379] on div "Starts on [DATE]" at bounding box center [467, 354] width 300 height 53
click at [331, 381] on label "Month-to-month (no end date)" at bounding box center [396, 386] width 145 height 11
click at [324, 386] on input "Month-to-month (no end date)" at bounding box center [323, 386] width 1 height 1
checkbox input "true"
click at [603, 545] on button "Next" at bounding box center [616, 531] width 77 height 31
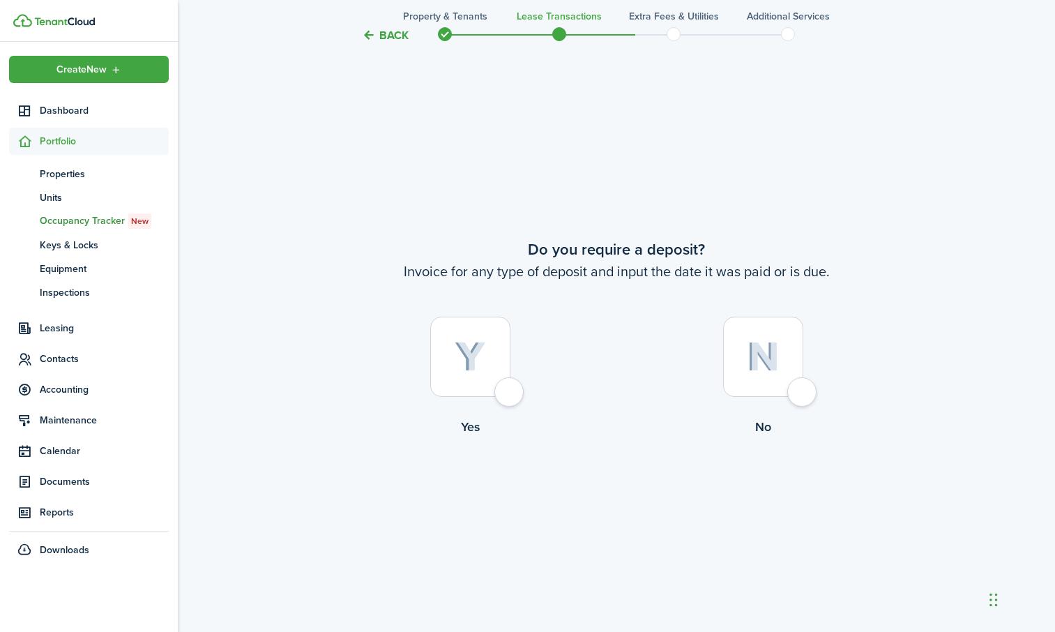
scroll to position [1171, 0]
click at [502, 391] on div at bounding box center [470, 354] width 80 height 80
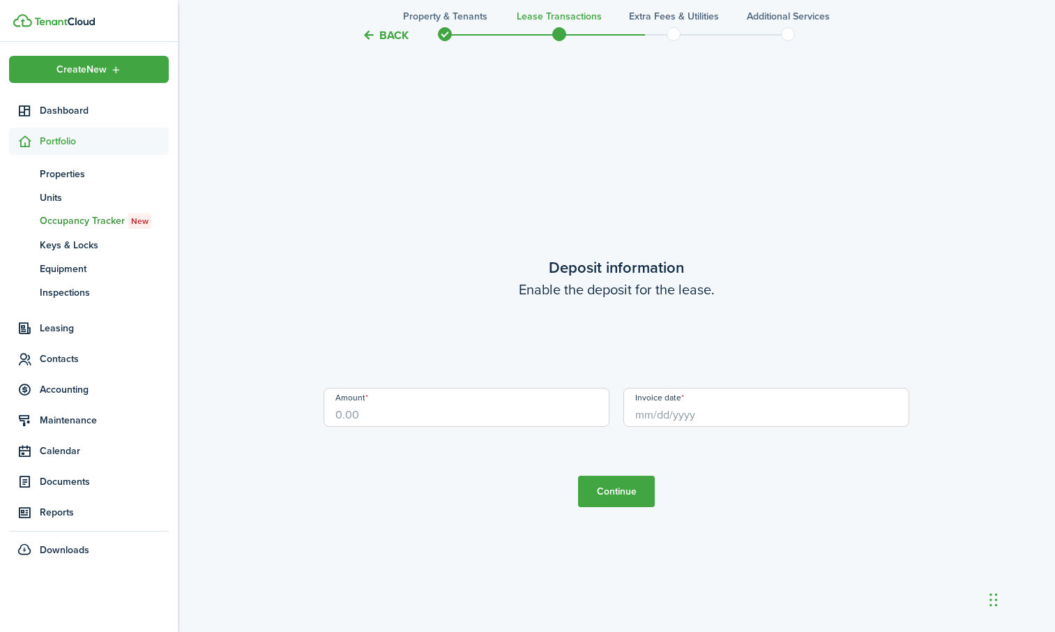
scroll to position [1803, 0]
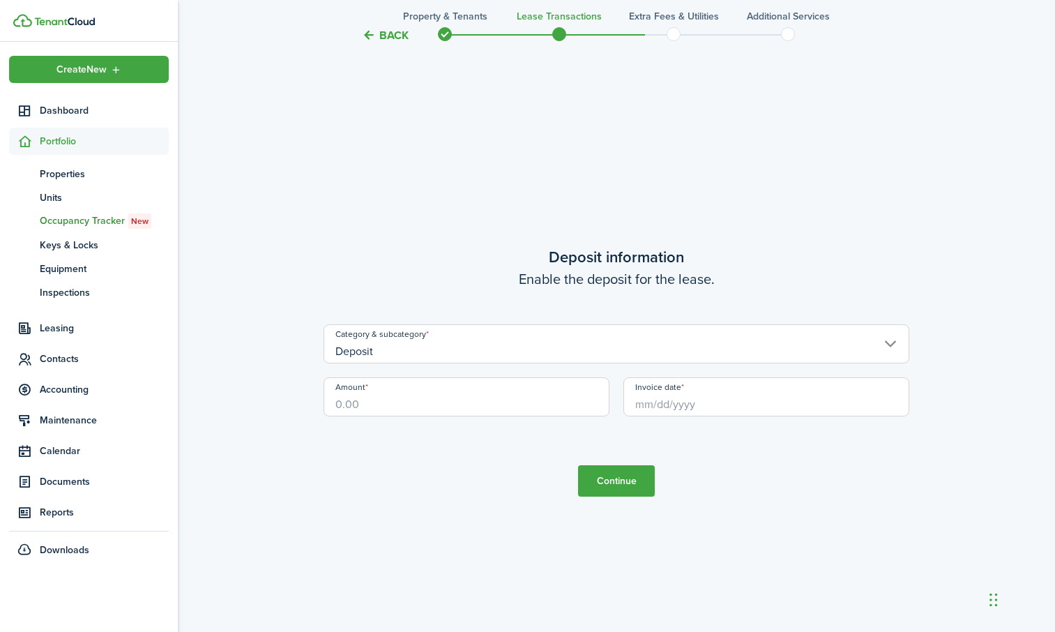
click at [384, 42] on button "Back" at bounding box center [385, 35] width 47 height 15
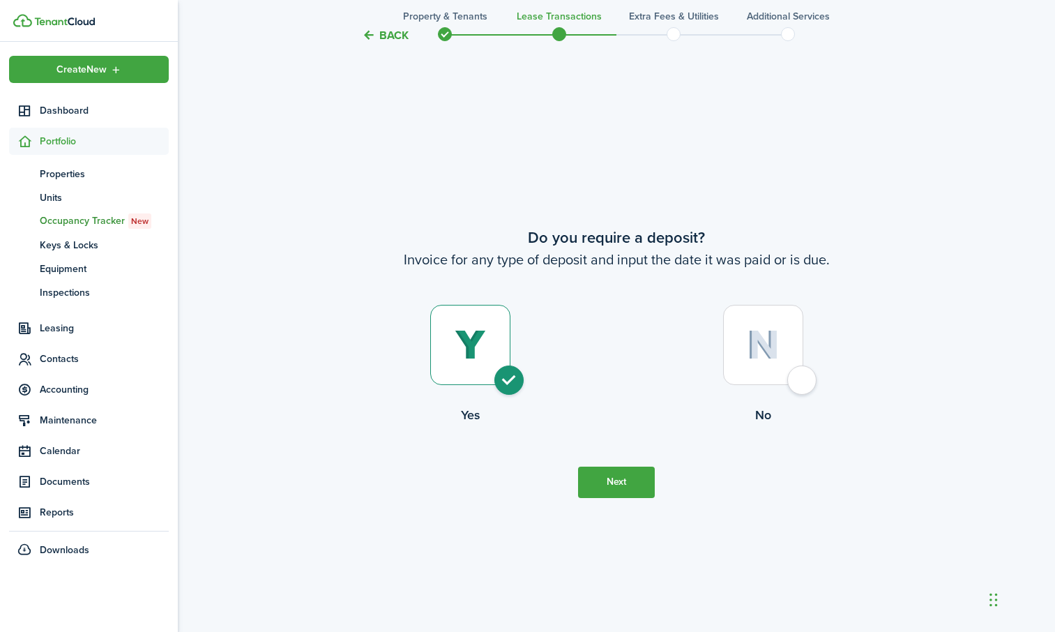
scroll to position [1171, 0]
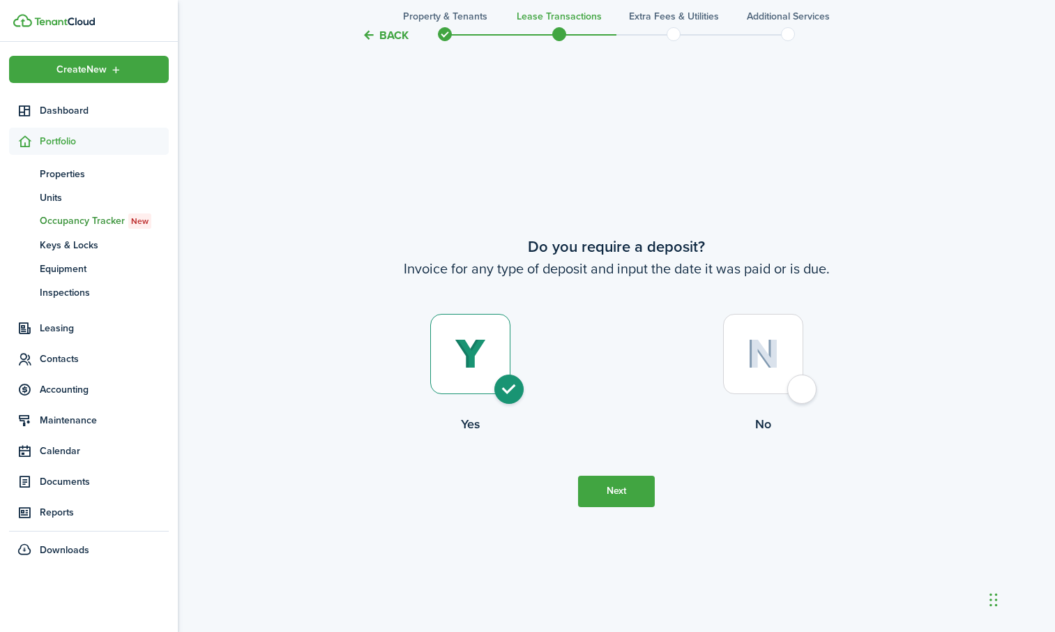
click at [800, 391] on div at bounding box center [763, 354] width 80 height 80
radio input "false"
radio input "true"
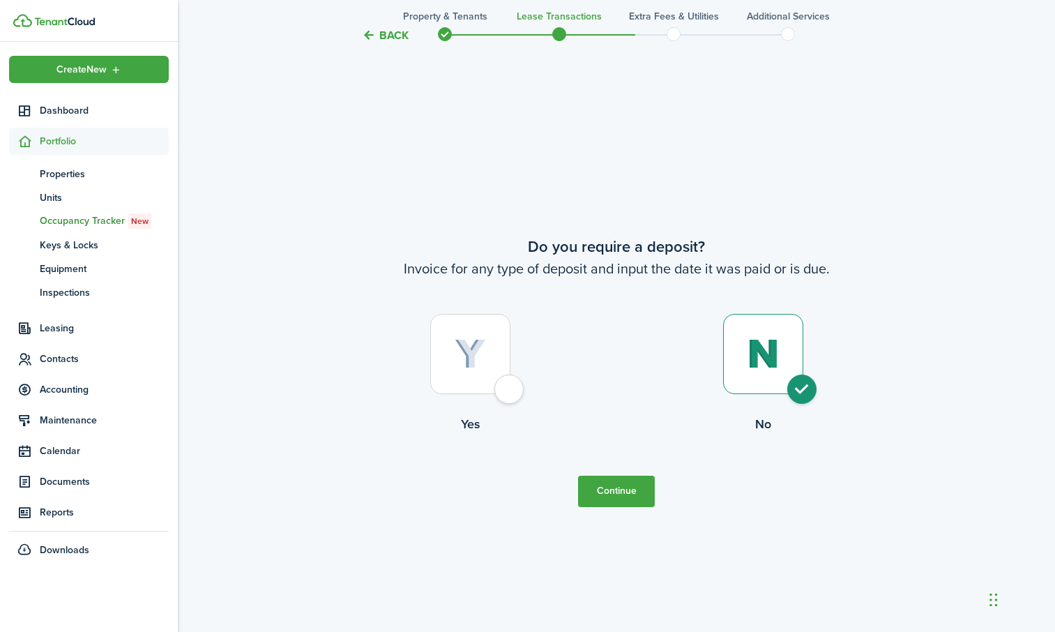
click at [612, 500] on button "Continue" at bounding box center [616, 491] width 77 height 31
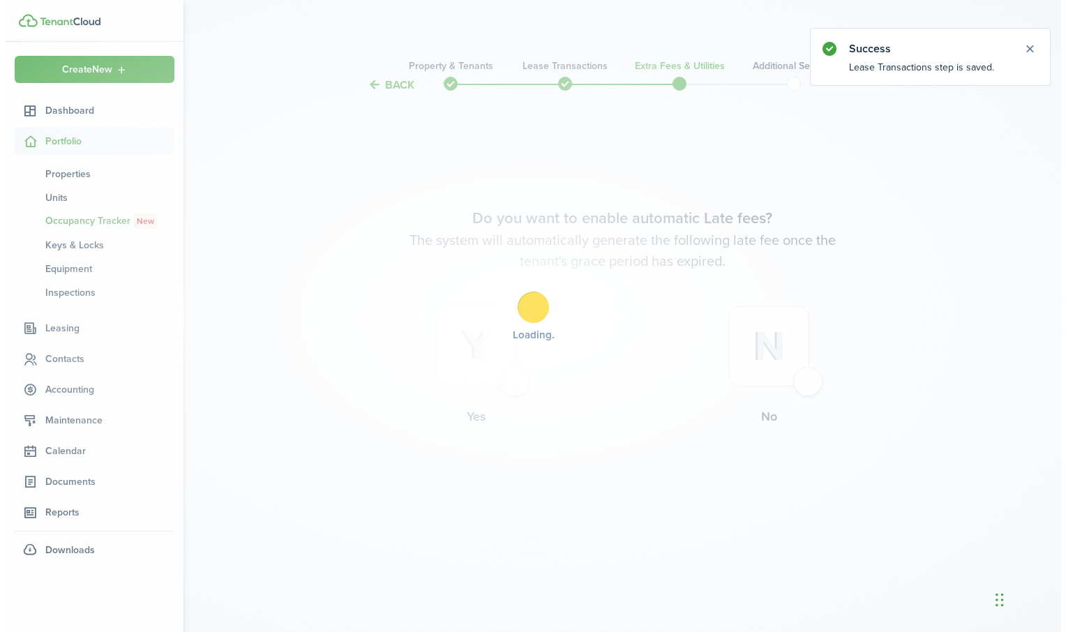
scroll to position [0, 0]
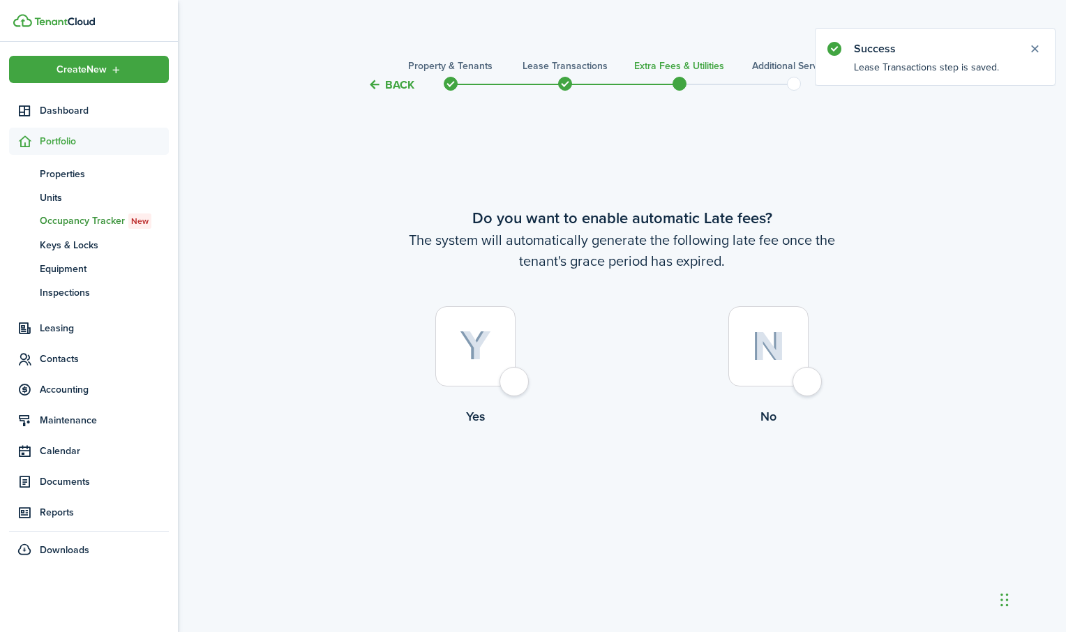
click at [516, 375] on div at bounding box center [475, 346] width 80 height 80
radio input "true"
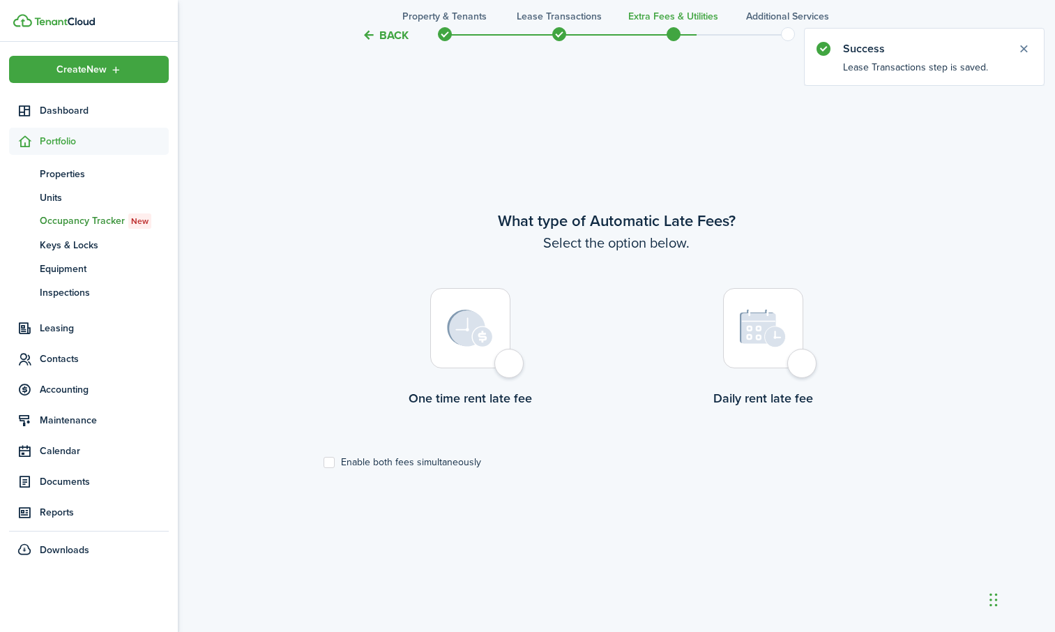
scroll to position [539, 0]
click at [511, 368] on div at bounding box center [470, 327] width 80 height 80
radio input "true"
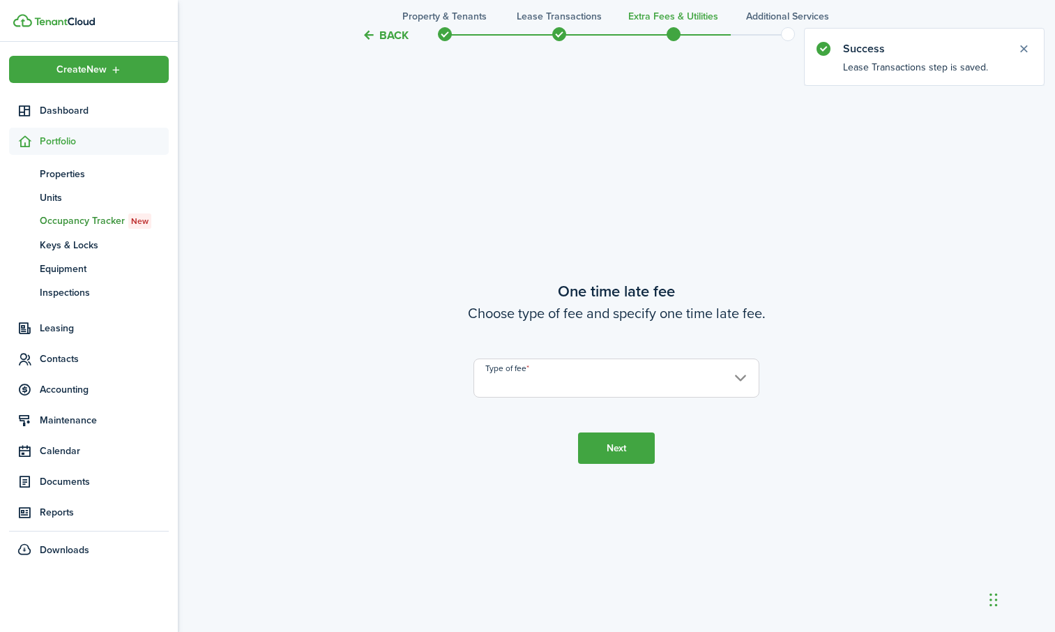
scroll to position [1171, 0]
click at [518, 373] on input "Type of fee" at bounding box center [617, 377] width 286 height 39
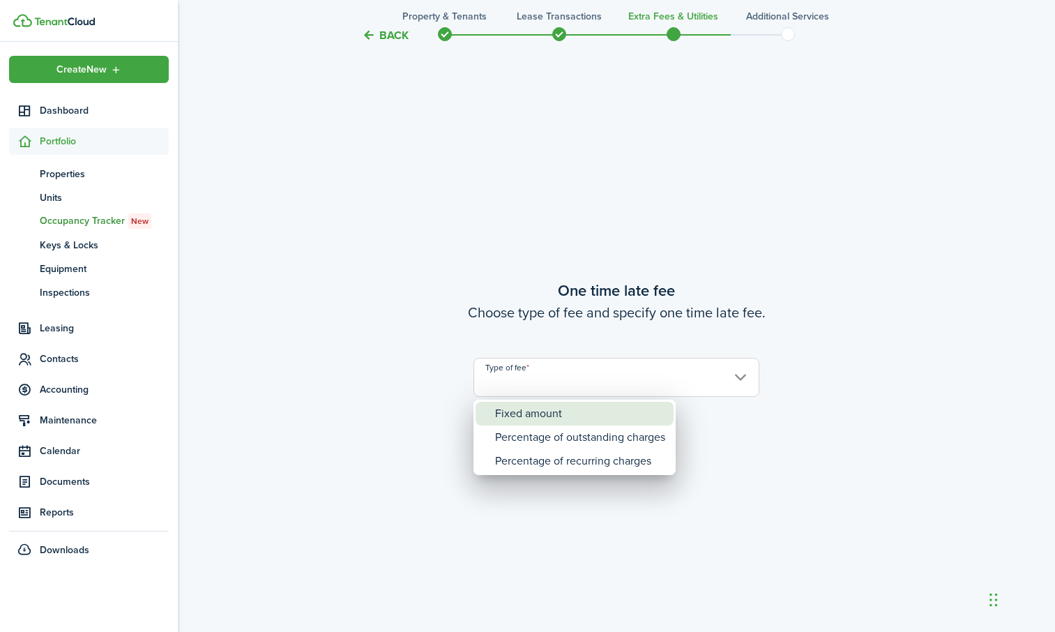
click at [522, 414] on div "Fixed amount" at bounding box center [580, 414] width 170 height 24
type input "Fixed amount"
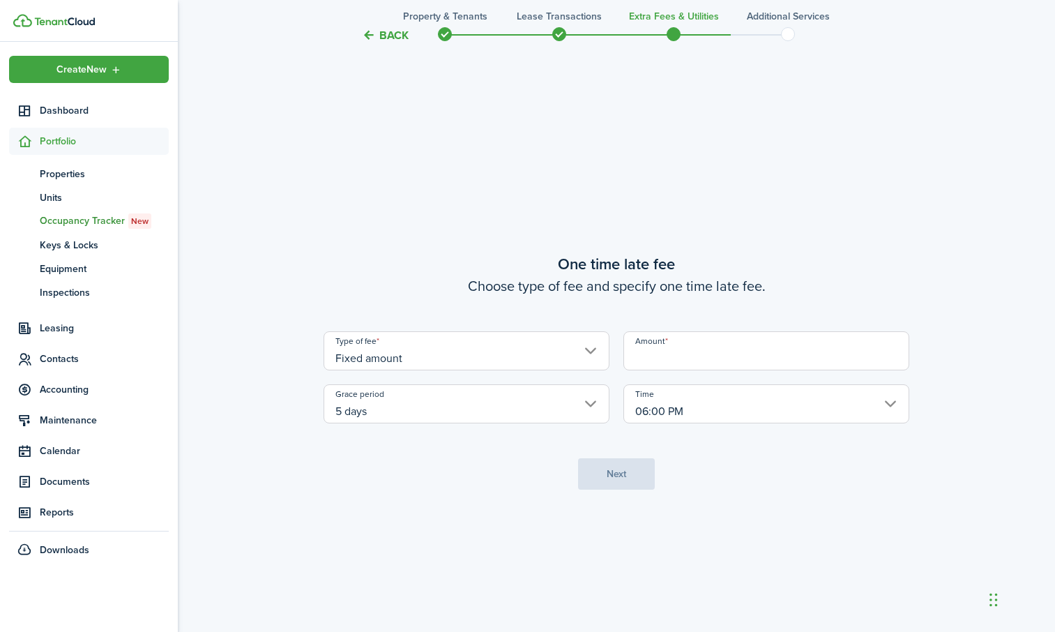
click at [718, 363] on input "Amount" at bounding box center [767, 350] width 286 height 39
type input "$50.00"
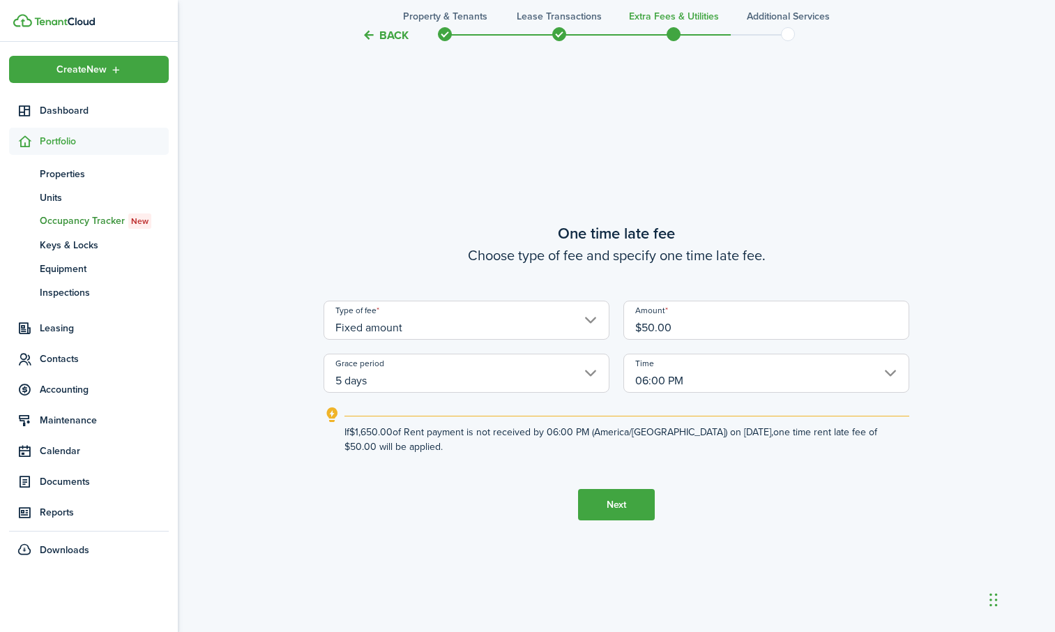
click at [633, 504] on button "Next" at bounding box center [616, 504] width 77 height 31
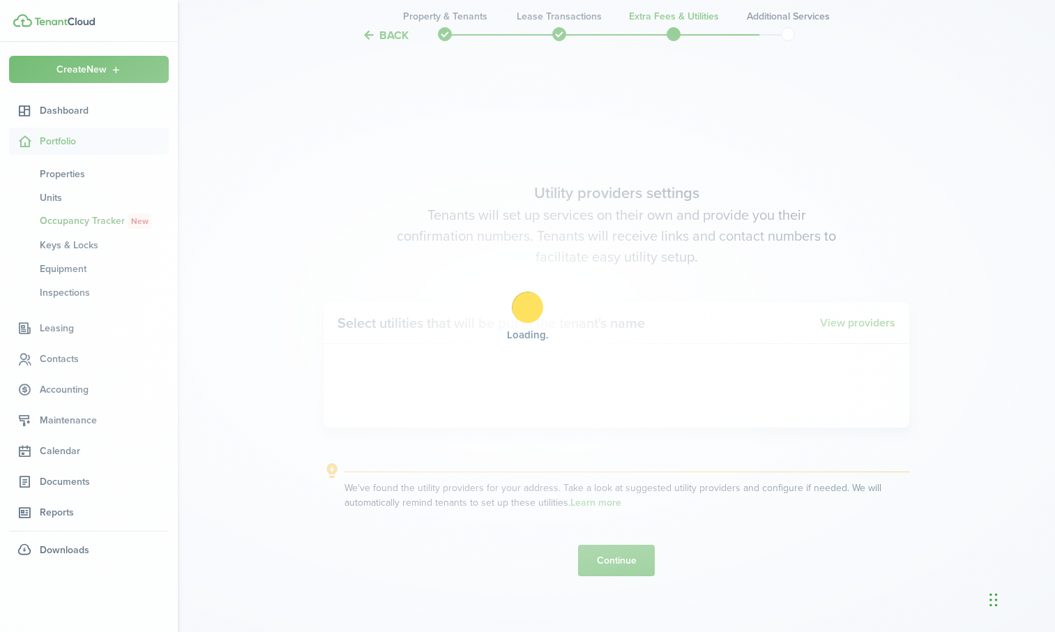
scroll to position [1803, 0]
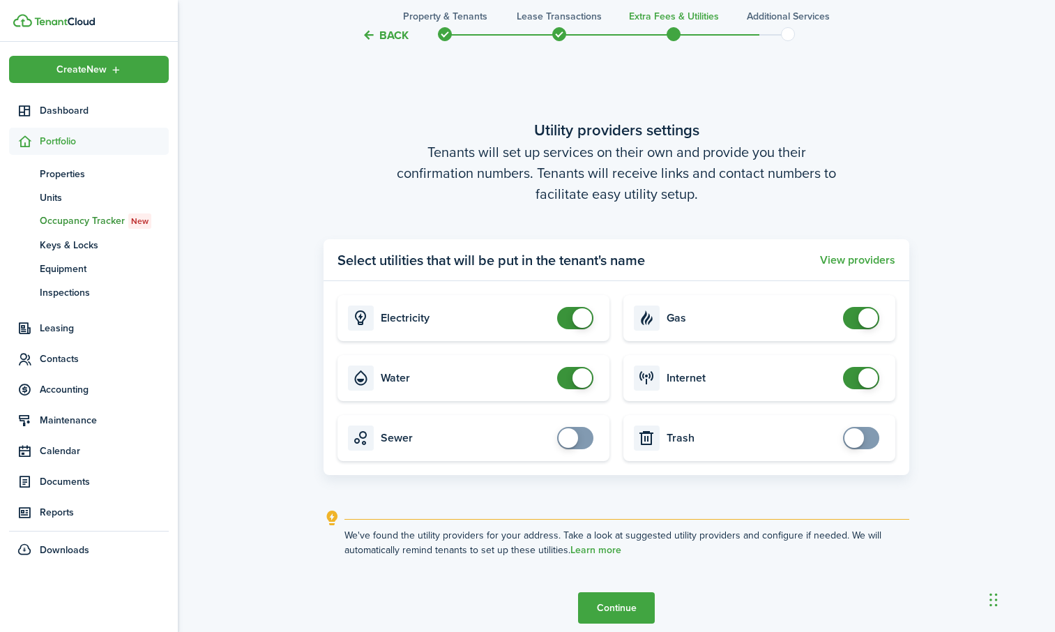
click at [596, 608] on button "Continue" at bounding box center [616, 607] width 77 height 31
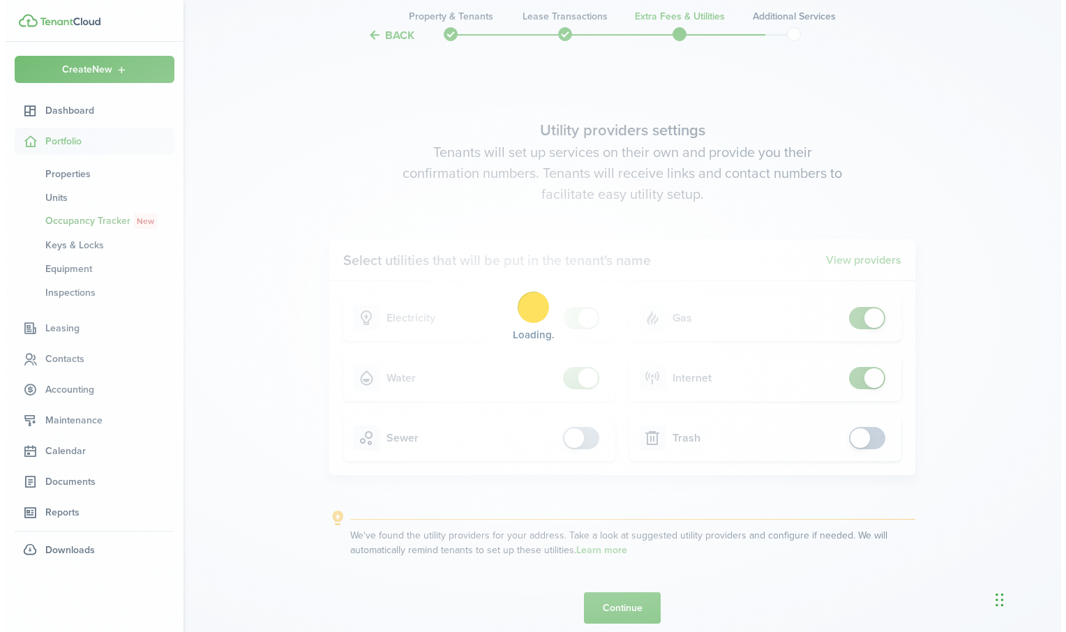
scroll to position [0, 0]
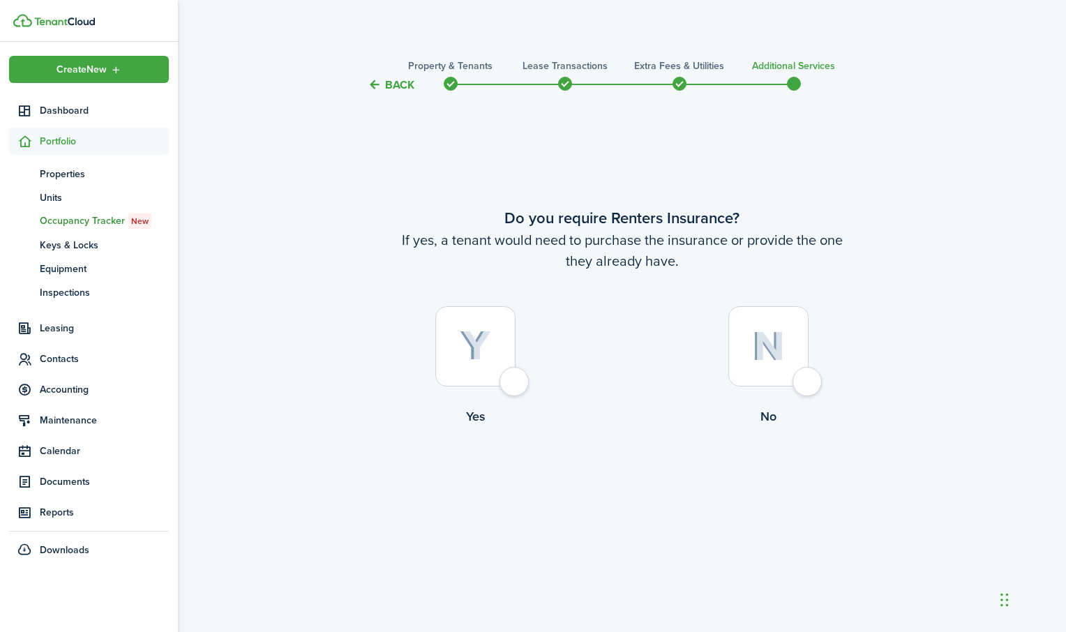
click at [507, 379] on div at bounding box center [475, 346] width 80 height 80
radio input "true"
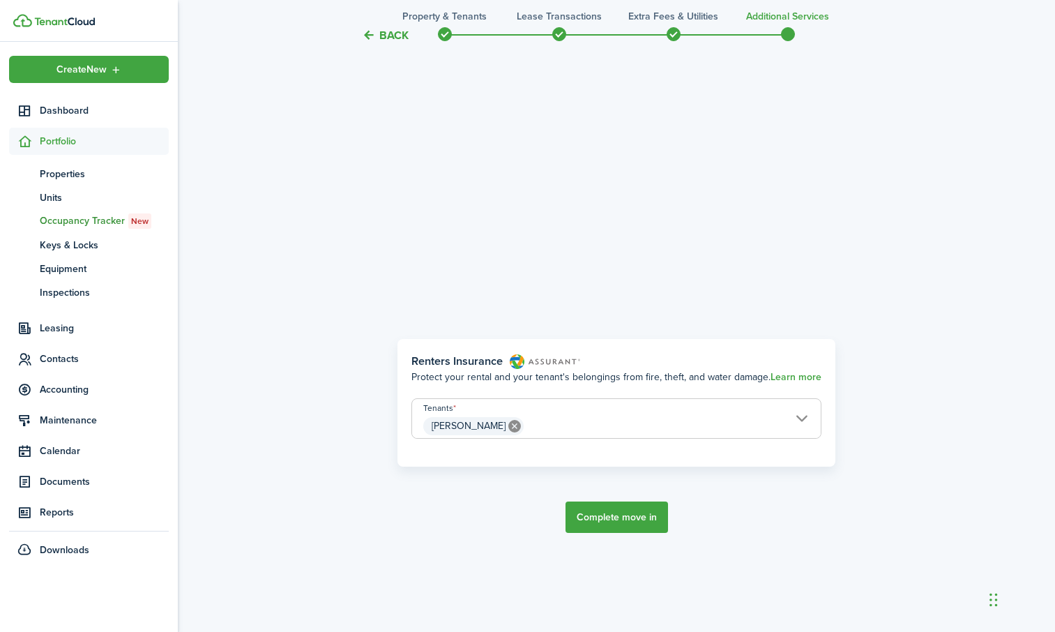
scroll to position [539, 0]
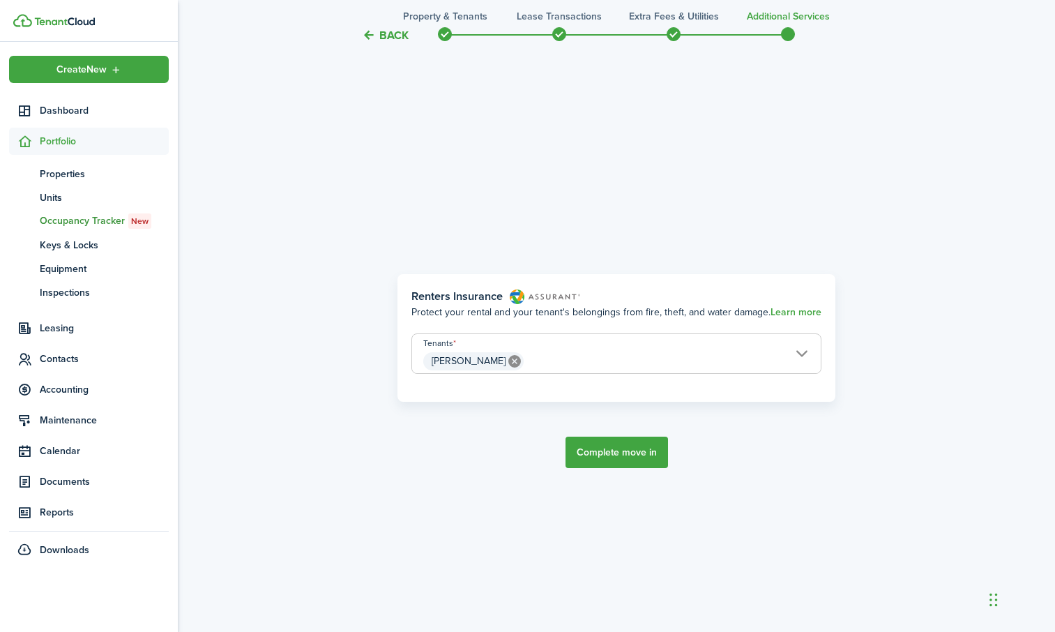
click at [598, 449] on button "Complete move in" at bounding box center [617, 452] width 103 height 31
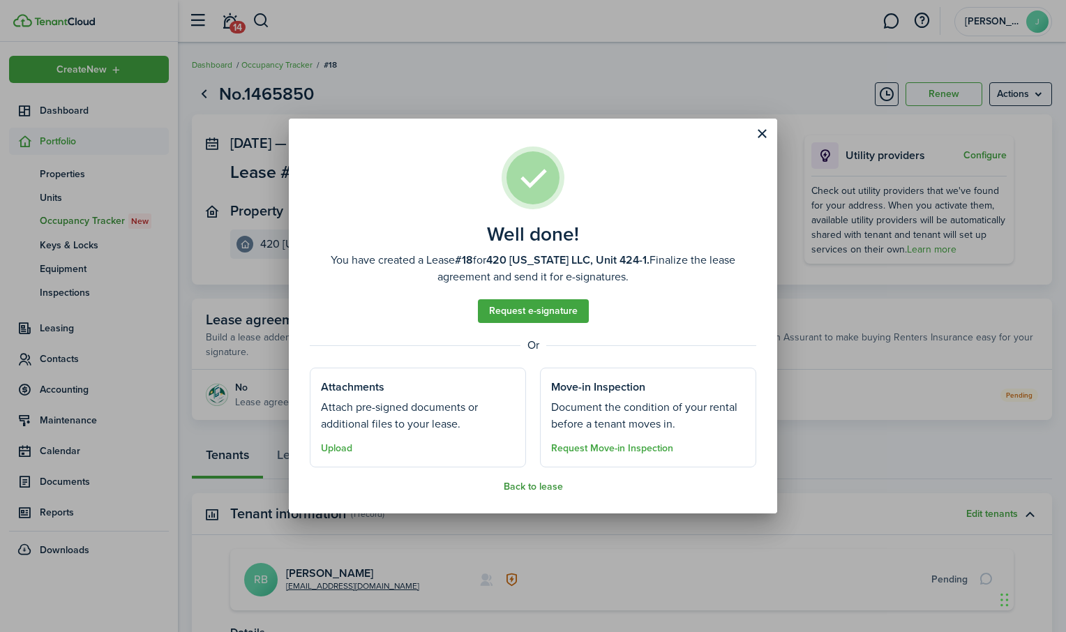
click at [531, 488] on button "Back to lease" at bounding box center [533, 486] width 59 height 11
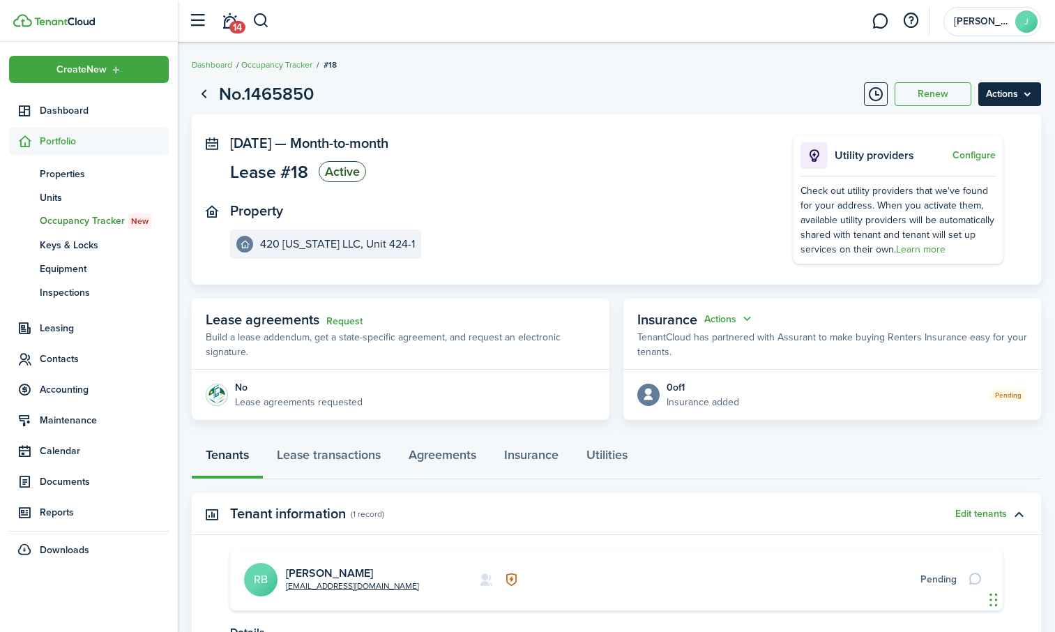
click at [1016, 93] on menu-btn "Actions" at bounding box center [1010, 94] width 63 height 24
click at [943, 121] on button "Edit" at bounding box center [980, 125] width 122 height 24
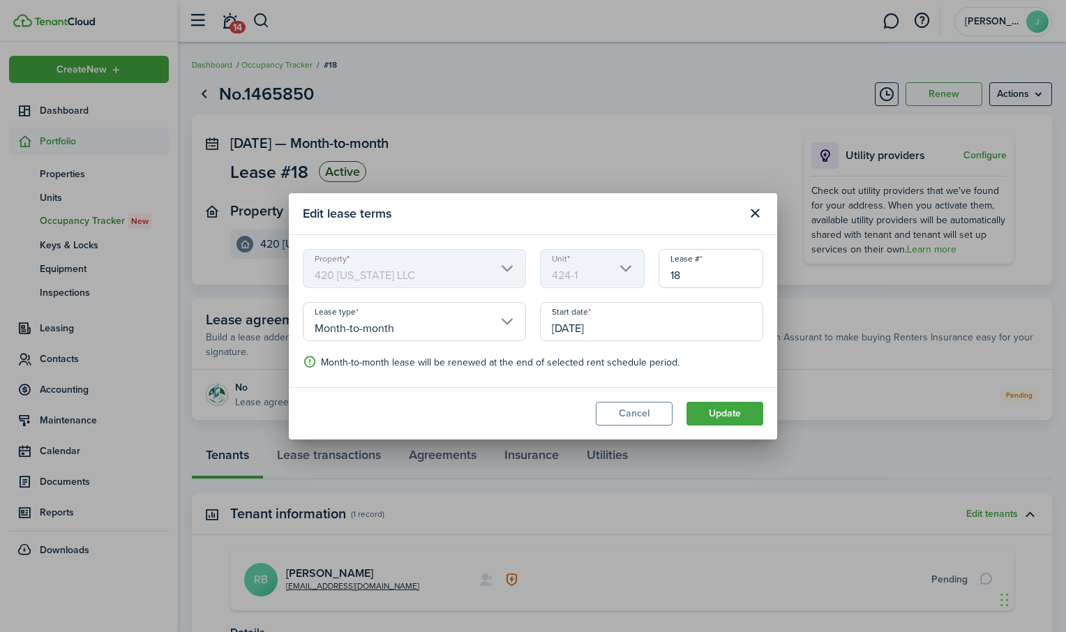
click at [511, 321] on input "Month-to-month" at bounding box center [414, 321] width 223 height 39
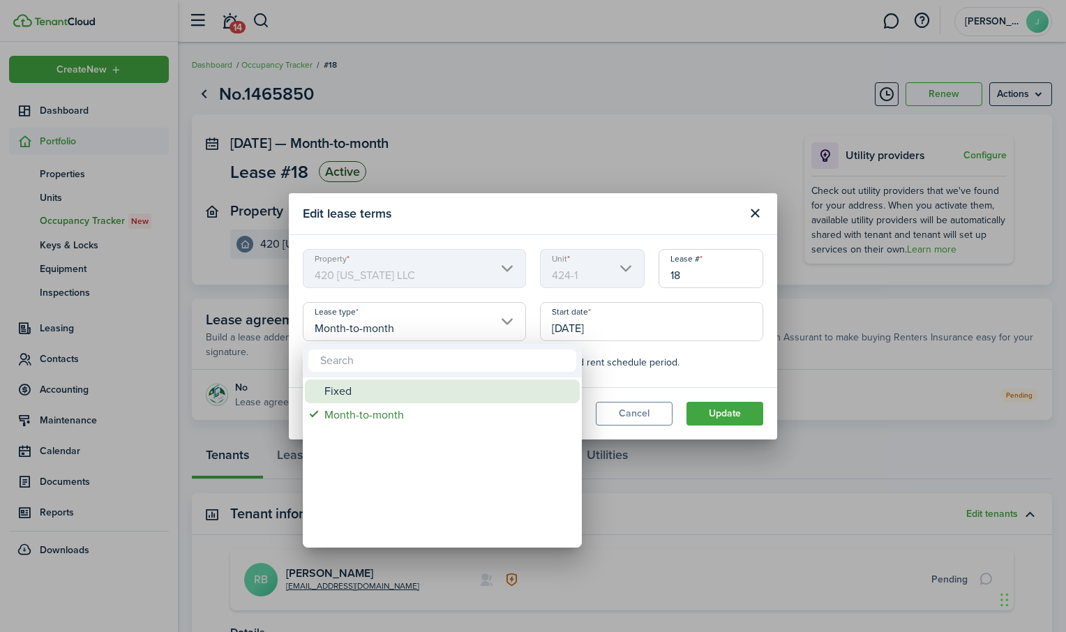
click at [330, 389] on div "Fixed" at bounding box center [447, 391] width 247 height 24
type input "Fixed"
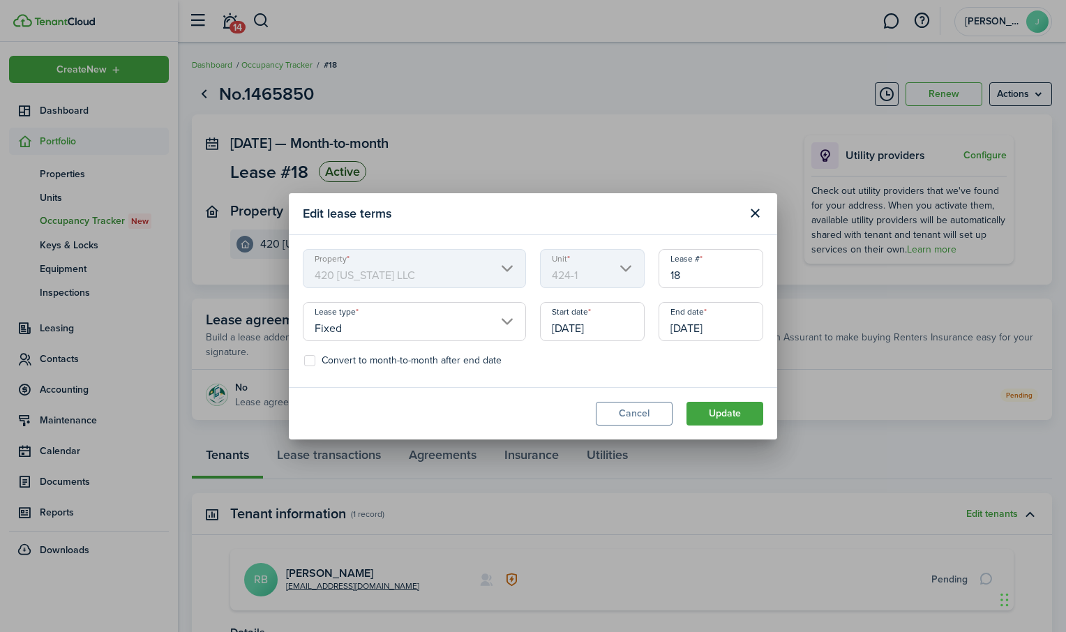
click at [569, 326] on input "[DATE]" at bounding box center [592, 321] width 105 height 39
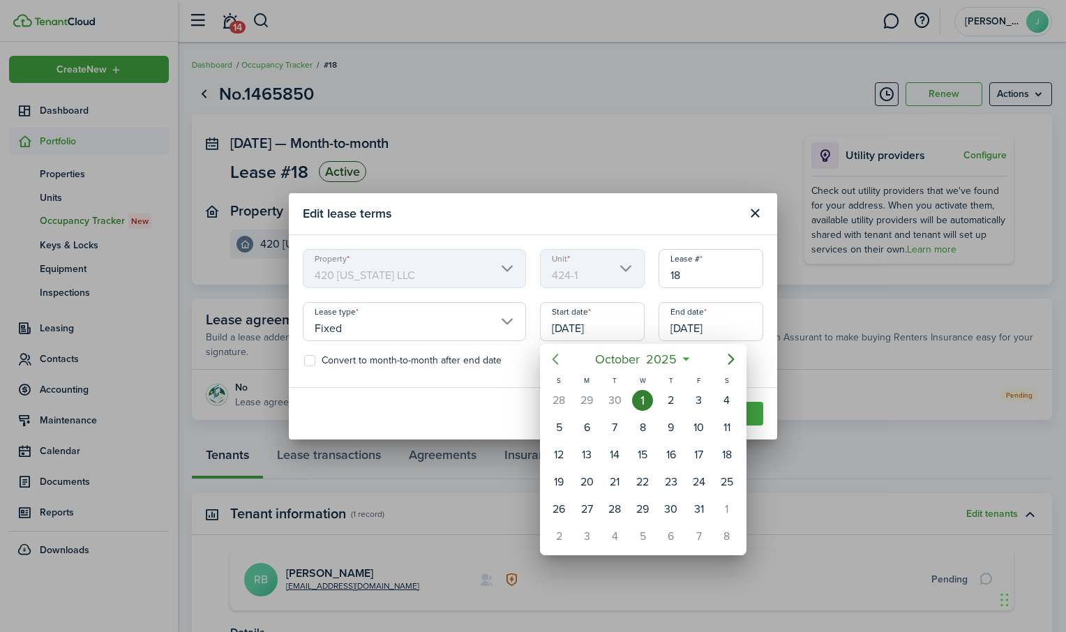
click at [553, 354] on icon "Previous page" at bounding box center [555, 359] width 17 height 17
click at [679, 476] on div "26" at bounding box center [671, 482] width 21 height 21
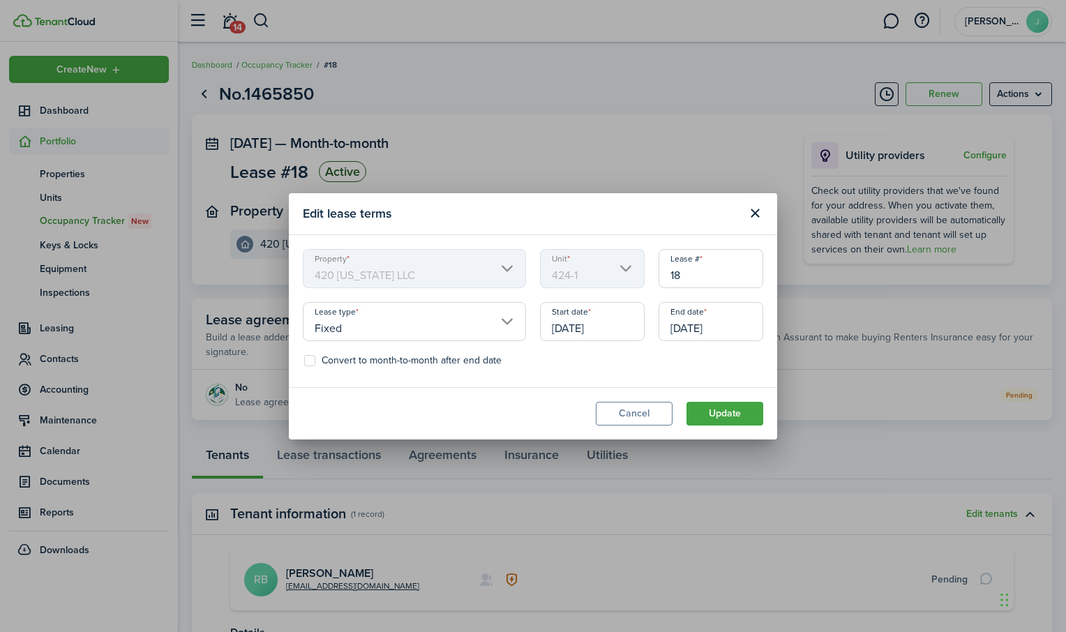
click at [580, 322] on input "[DATE]" at bounding box center [592, 321] width 105 height 39
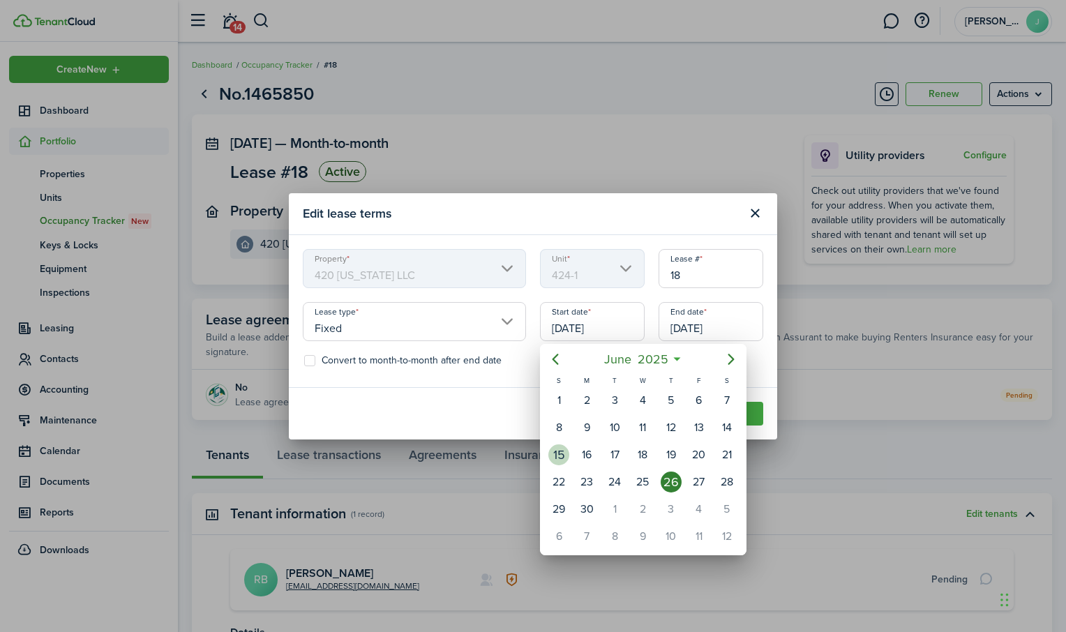
click at [569, 453] on div "15" at bounding box center [558, 454] width 21 height 21
type input "[DATE]"
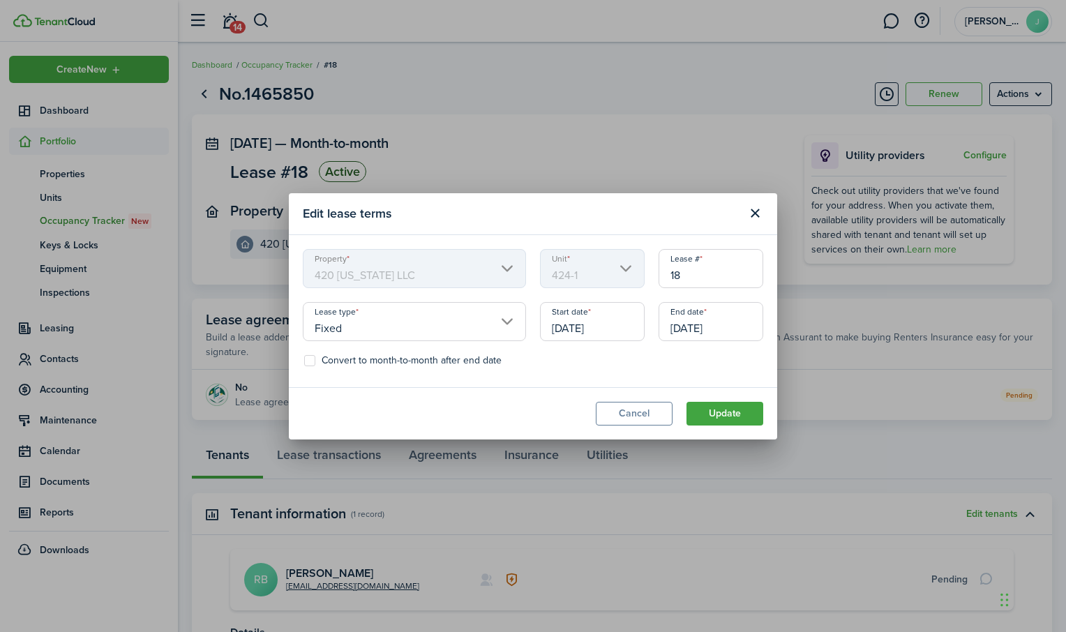
click at [716, 322] on input "[DATE]" at bounding box center [711, 321] width 105 height 39
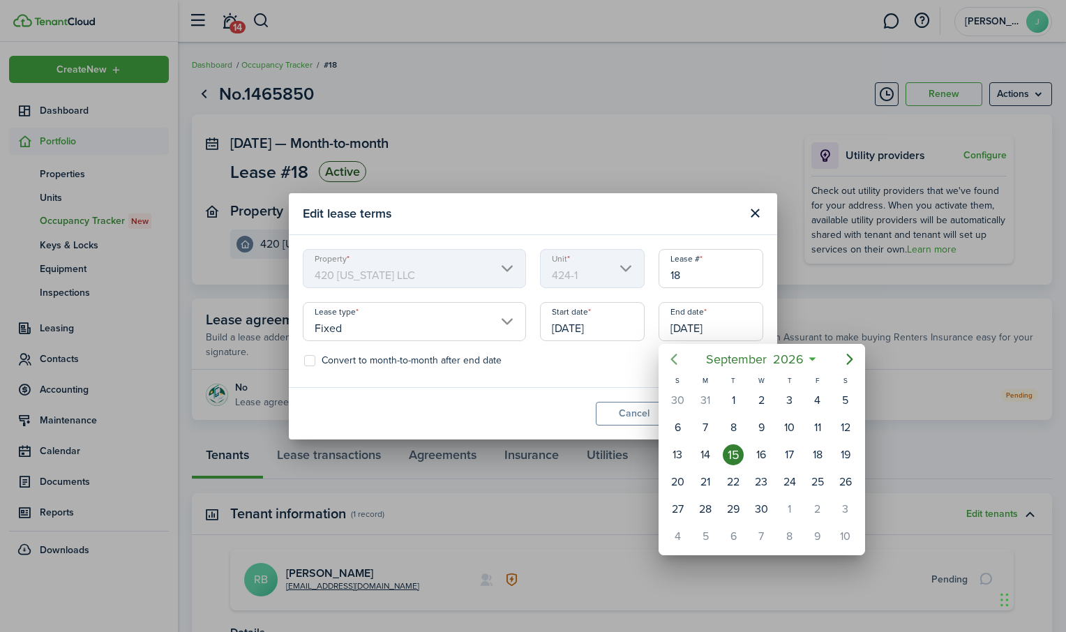
click at [675, 361] on icon "Previous page" at bounding box center [673, 359] width 17 height 17
click at [675, 546] on div "31" at bounding box center [677, 536] width 21 height 21
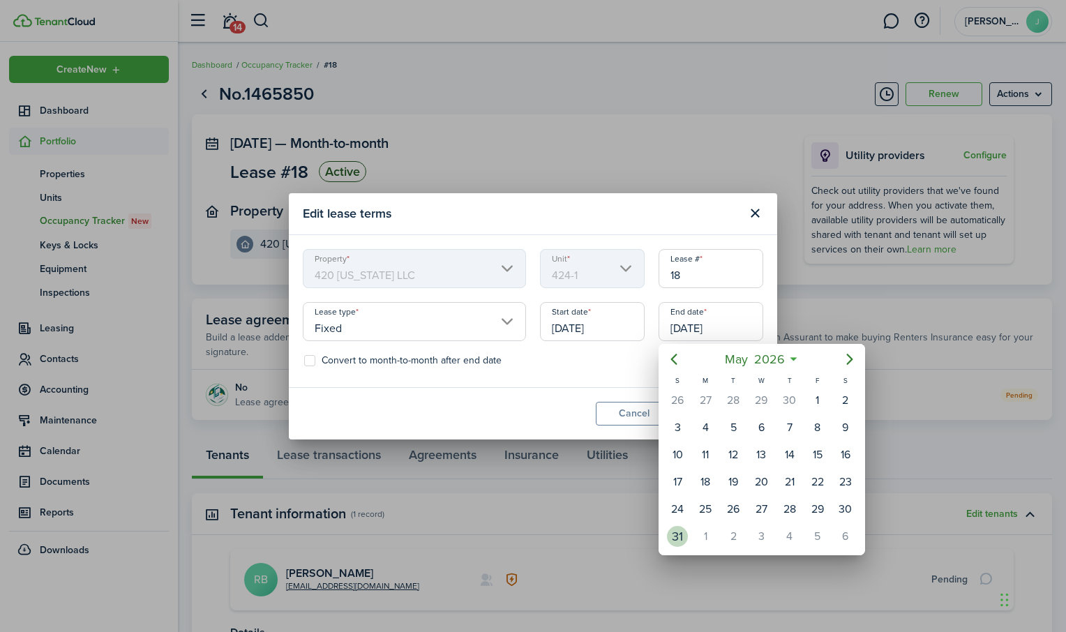
type input "[DATE]"
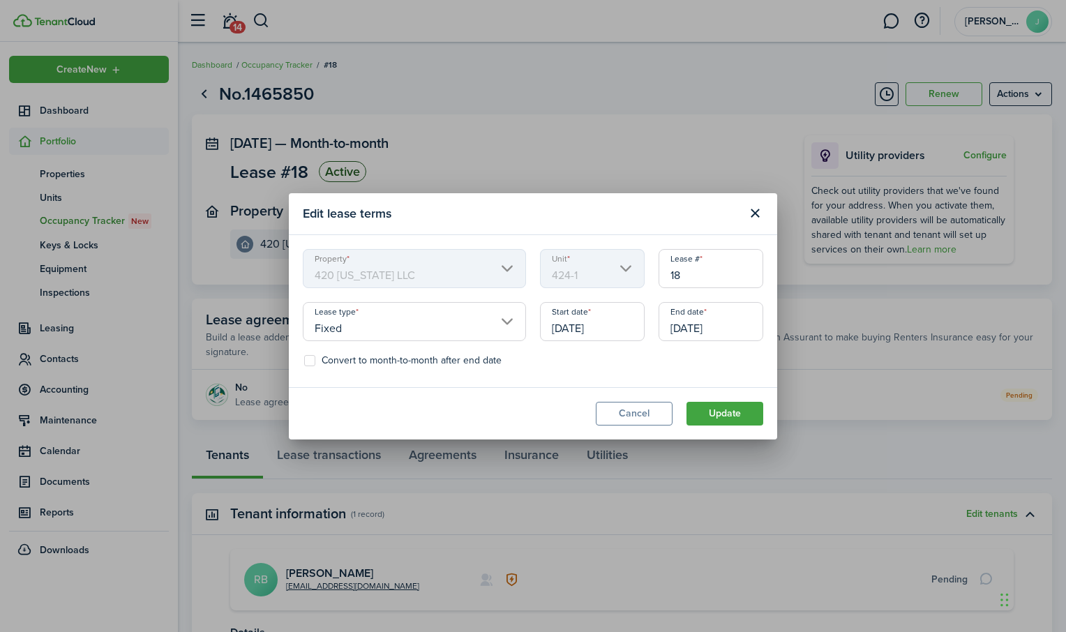
click at [731, 427] on modal-footer "Cancel Update" at bounding box center [533, 413] width 488 height 52
click at [728, 416] on button "Update" at bounding box center [724, 414] width 77 height 24
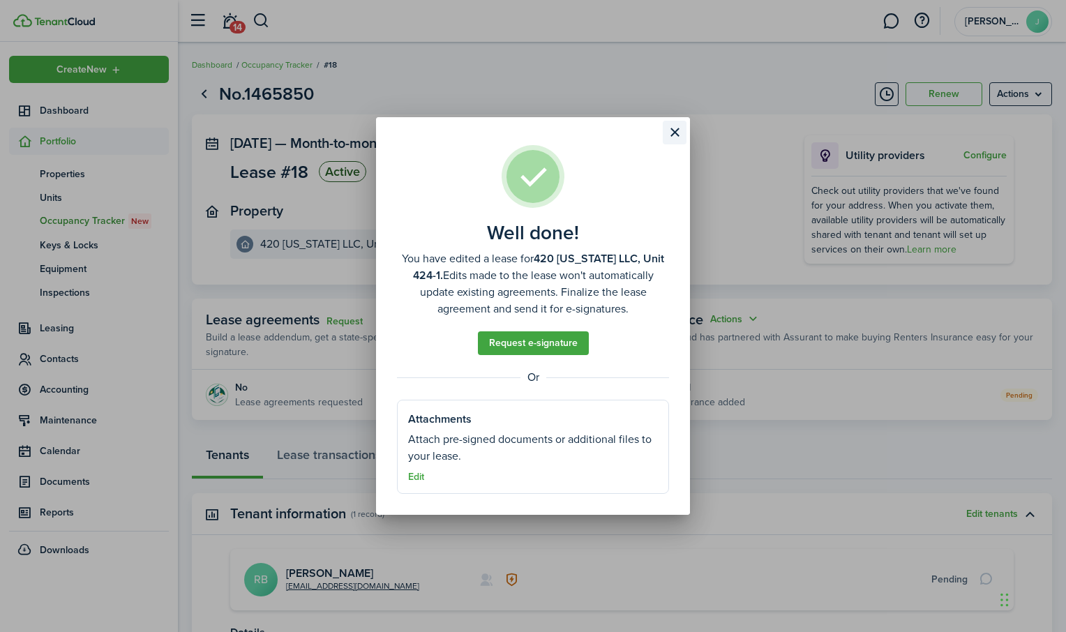
click at [676, 129] on button "Close modal" at bounding box center [675, 133] width 24 height 24
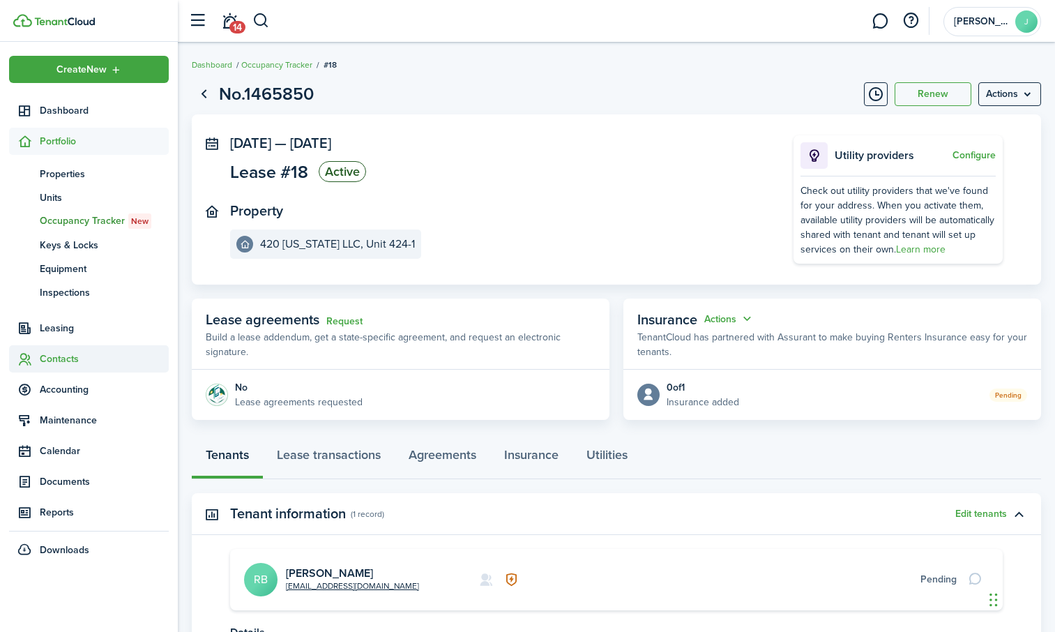
click at [61, 361] on span "Contacts" at bounding box center [104, 359] width 129 height 15
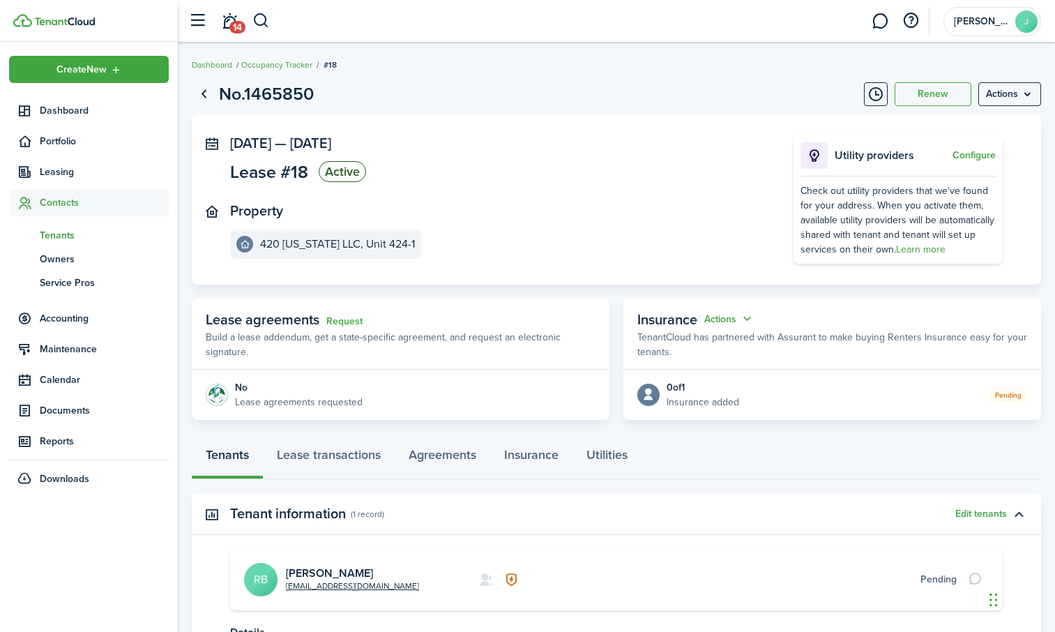
click at [71, 234] on span "Tenants" at bounding box center [104, 235] width 129 height 15
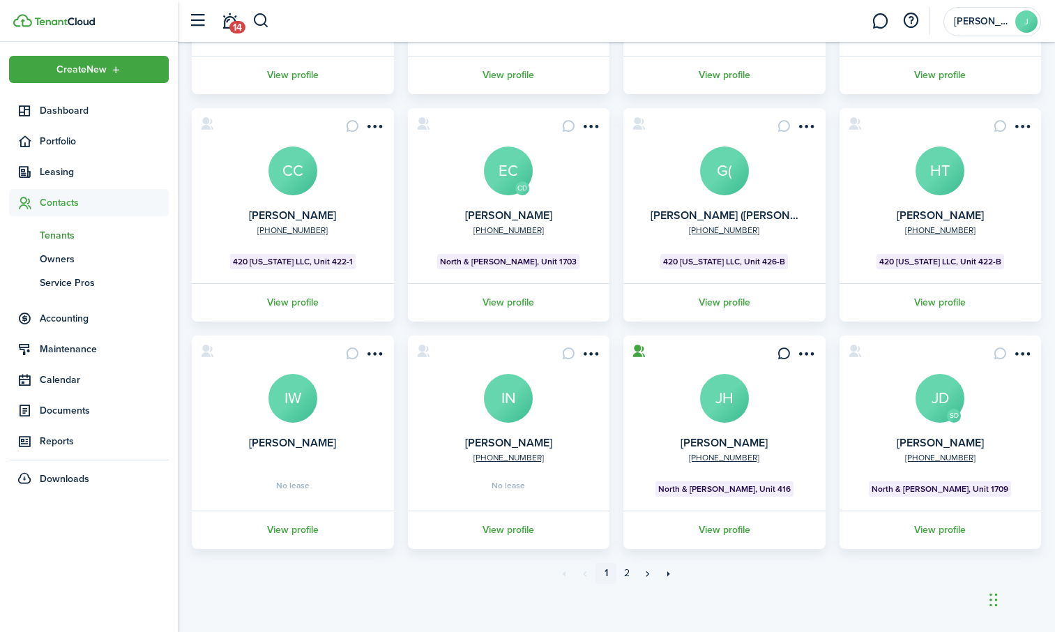
scroll to position [280, 0]
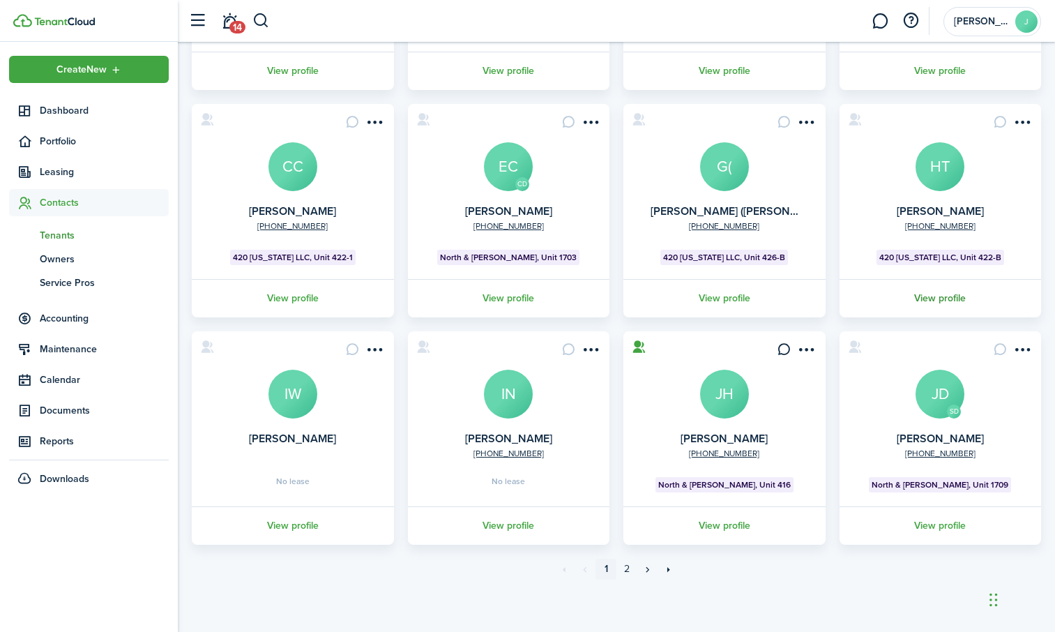
click at [931, 301] on link "View profile" at bounding box center [941, 298] width 206 height 38
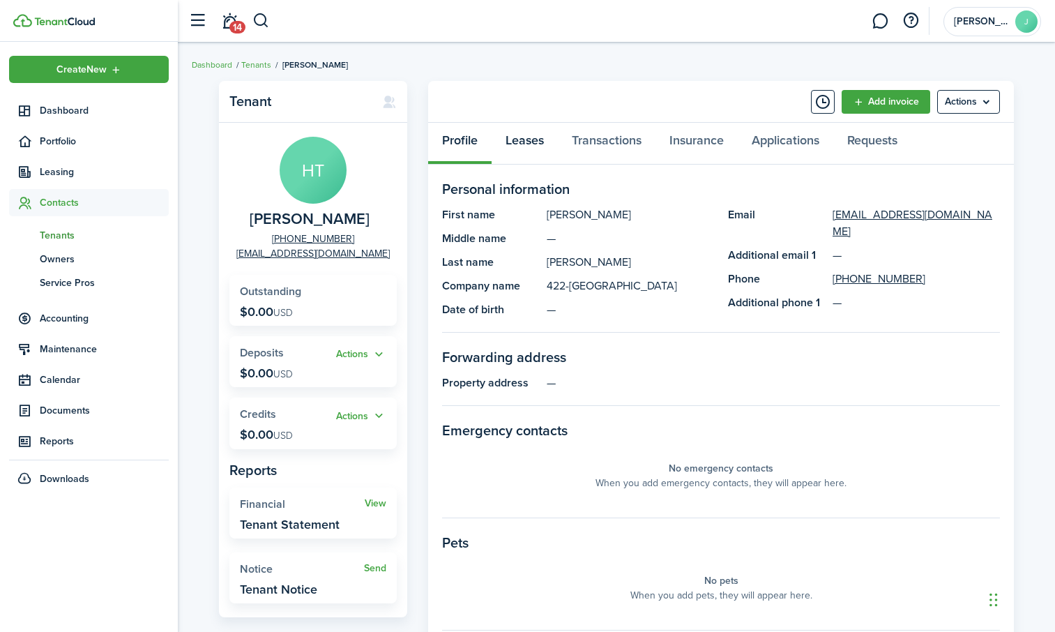
click at [535, 141] on link "Leases" at bounding box center [525, 144] width 66 height 42
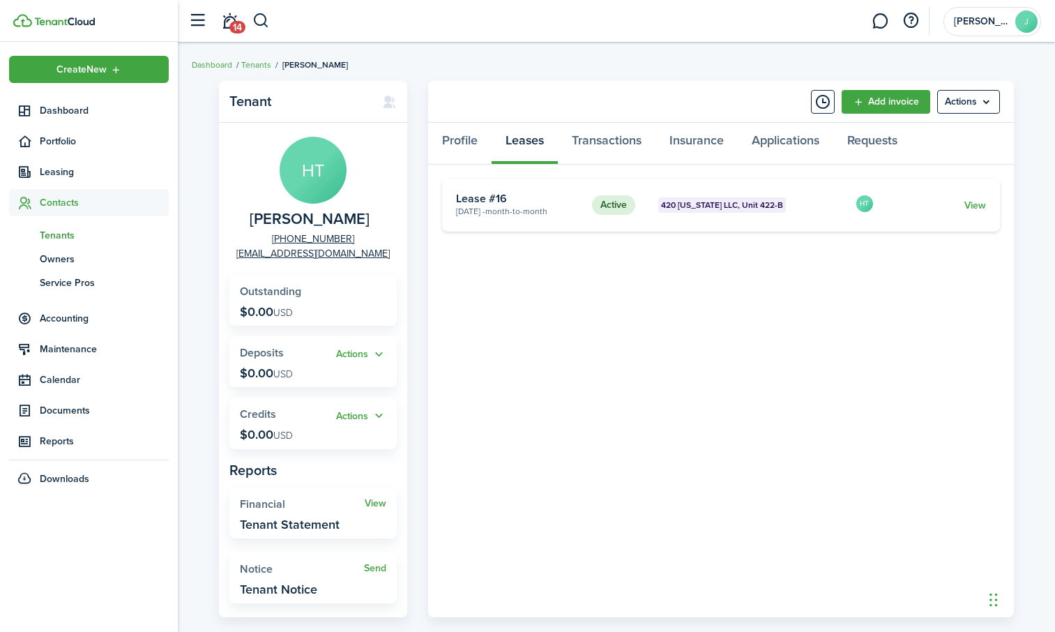
click at [75, 234] on span "Tenants" at bounding box center [104, 235] width 129 height 15
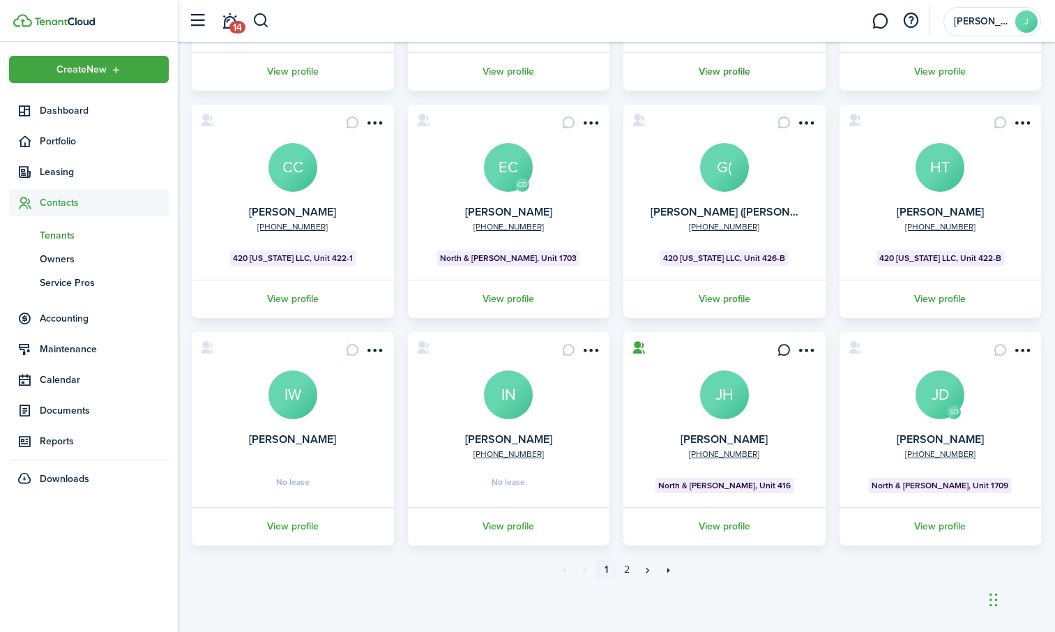
scroll to position [280, 0]
click at [629, 571] on link "2" at bounding box center [627, 569] width 21 height 21
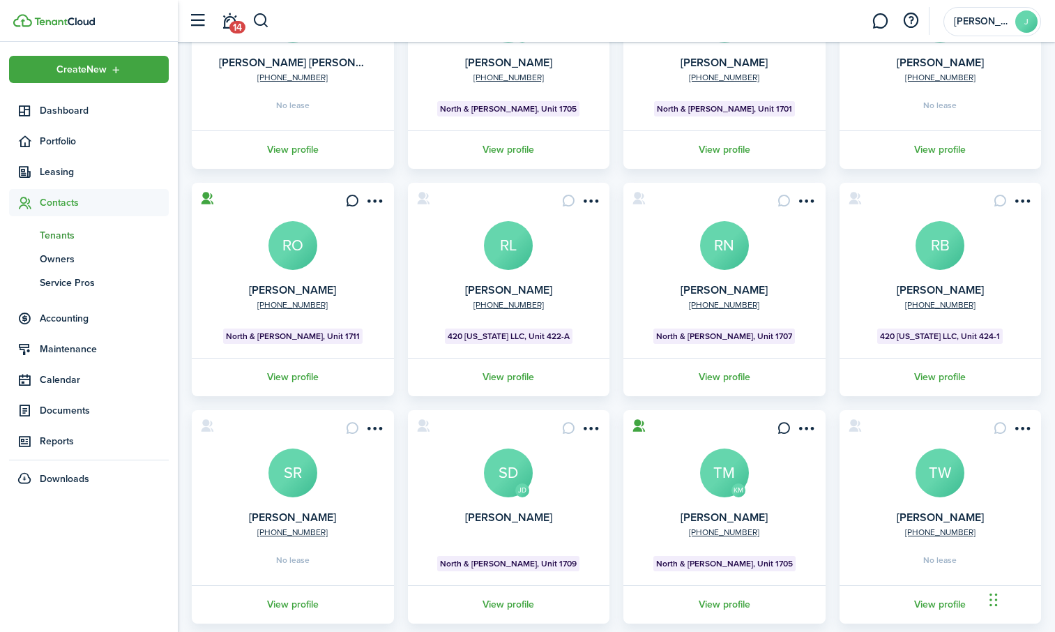
scroll to position [209, 0]
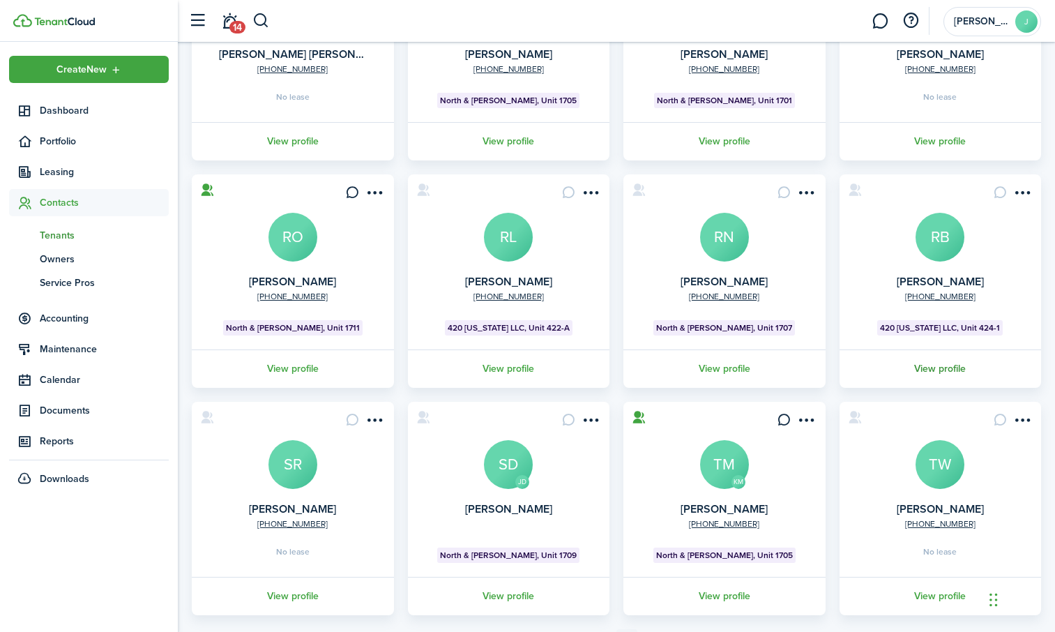
click at [945, 372] on link "View profile" at bounding box center [941, 368] width 206 height 38
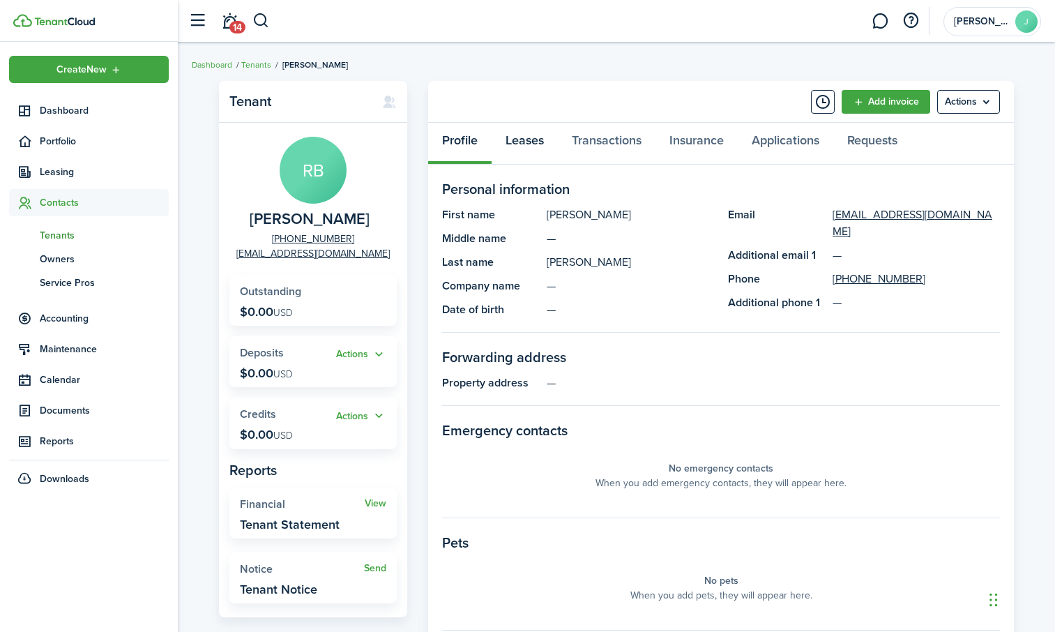
click at [527, 140] on link "Leases" at bounding box center [525, 144] width 66 height 42
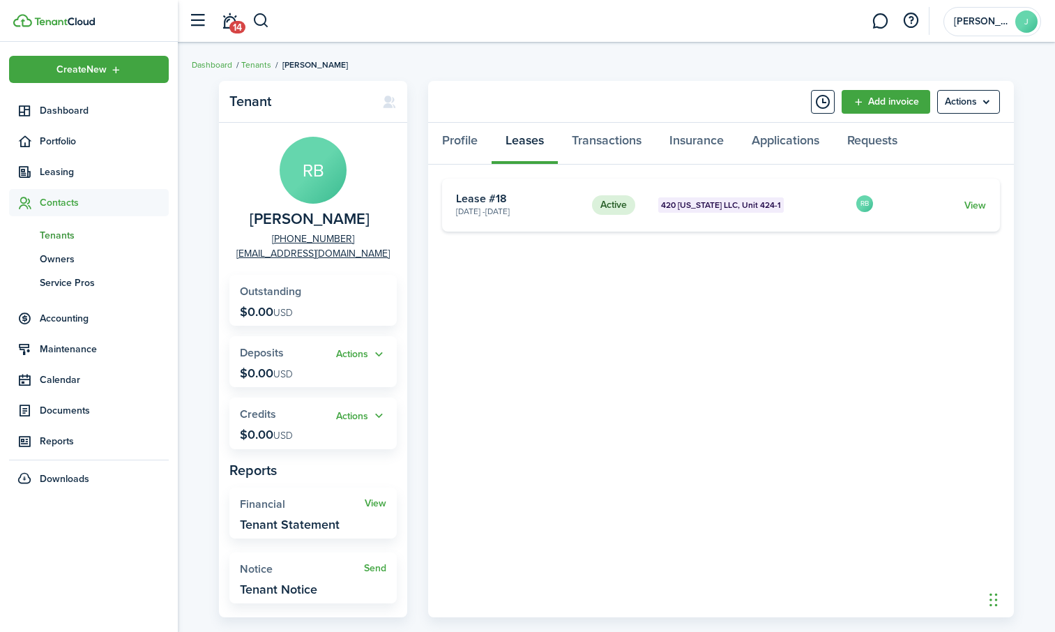
click at [80, 234] on span "Tenants" at bounding box center [104, 235] width 129 height 15
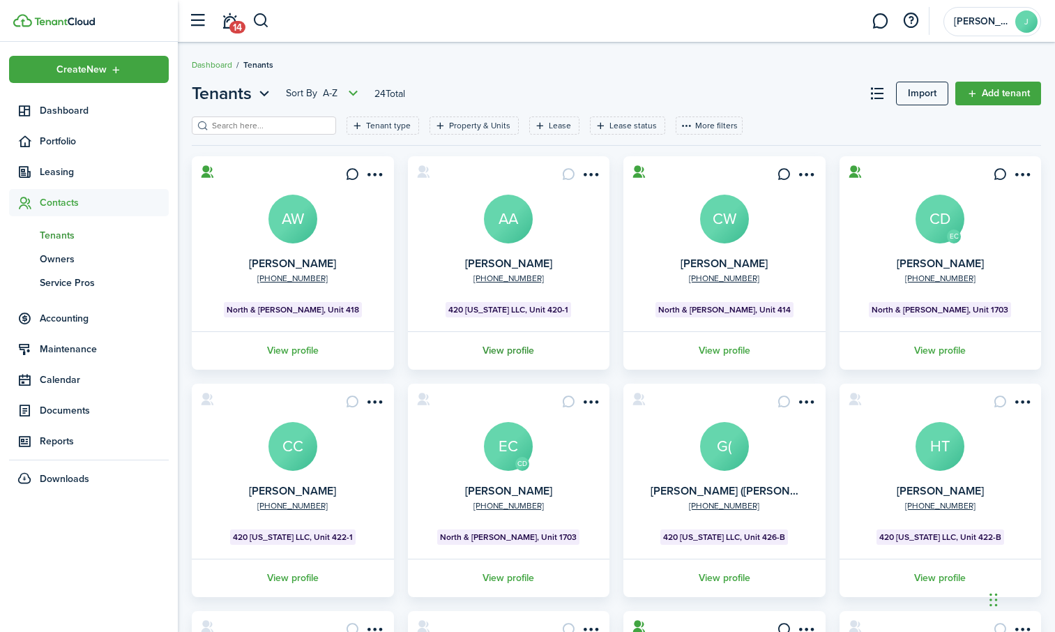
click at [502, 347] on link "View profile" at bounding box center [509, 350] width 206 height 38
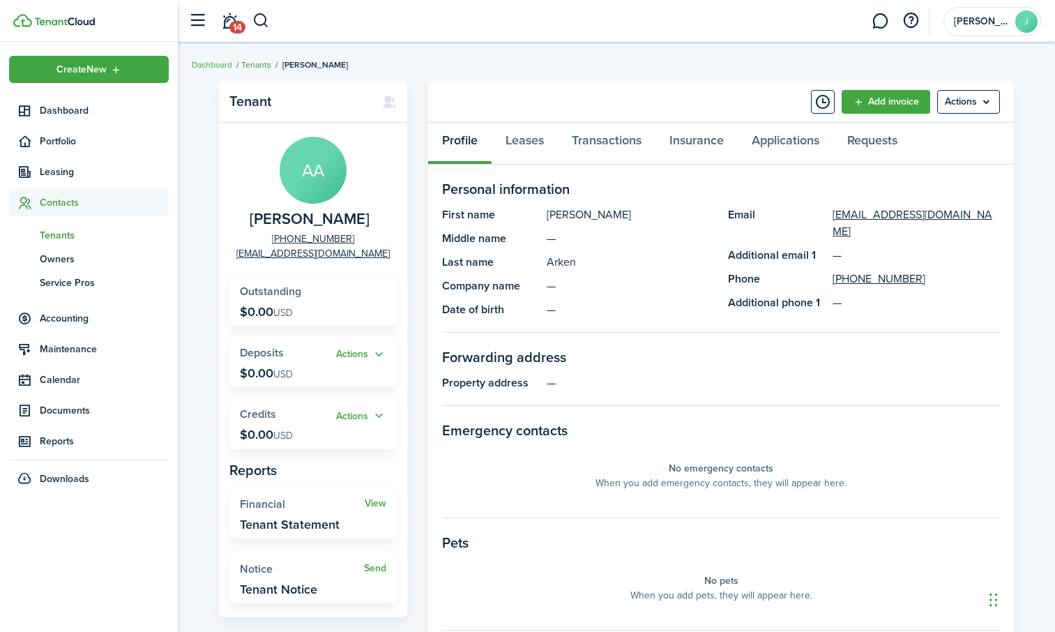
click at [260, 63] on link "Tenants" at bounding box center [256, 65] width 30 height 13
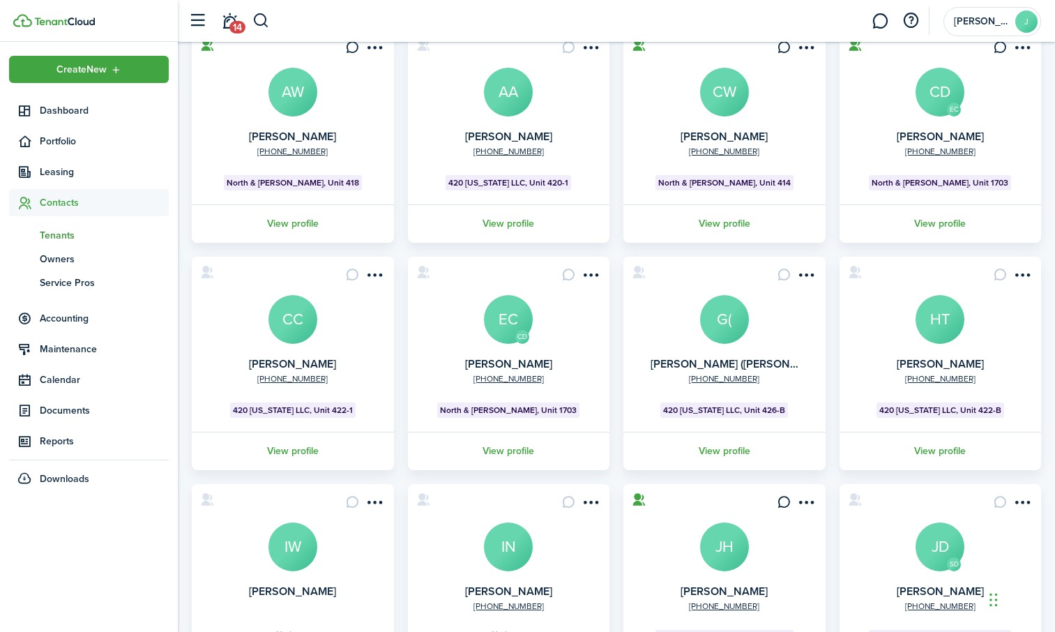
scroll to position [140, 0]
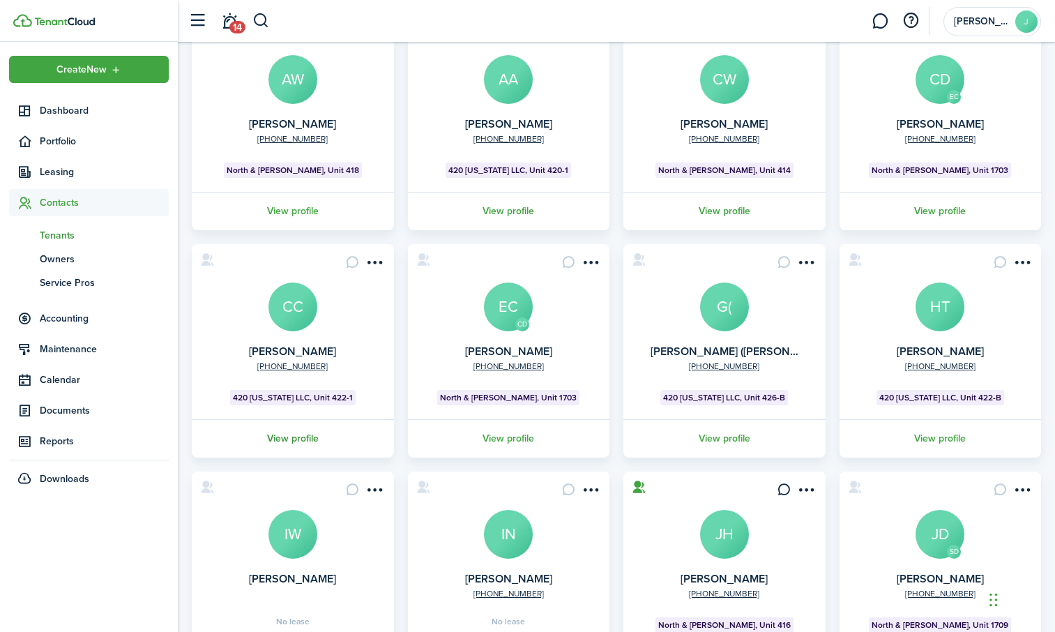
click at [310, 437] on link "View profile" at bounding box center [293, 438] width 206 height 38
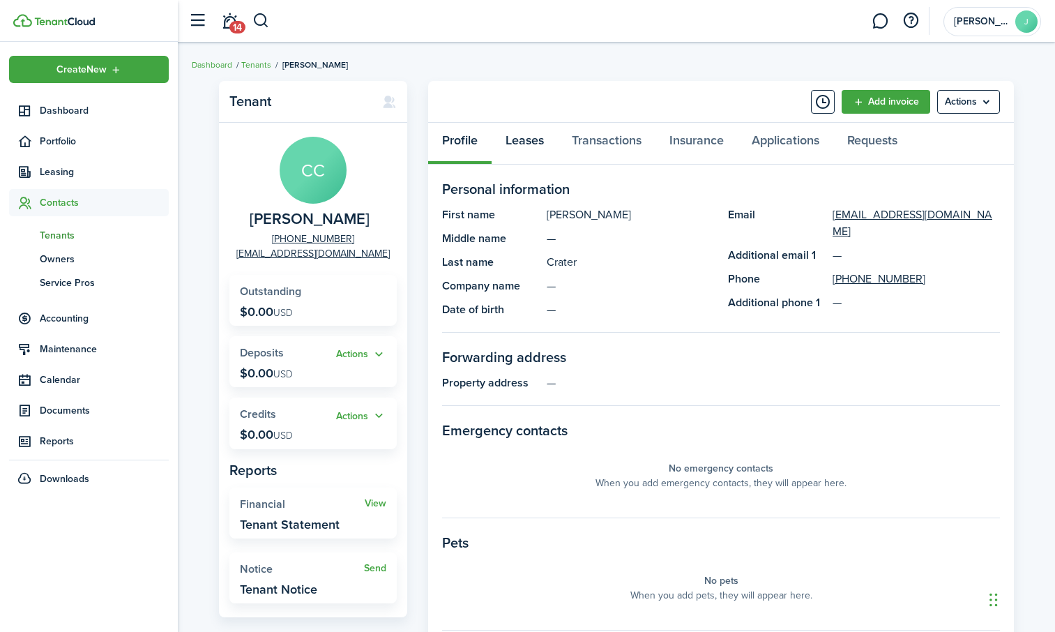
click at [527, 142] on link "Leases" at bounding box center [525, 144] width 66 height 42
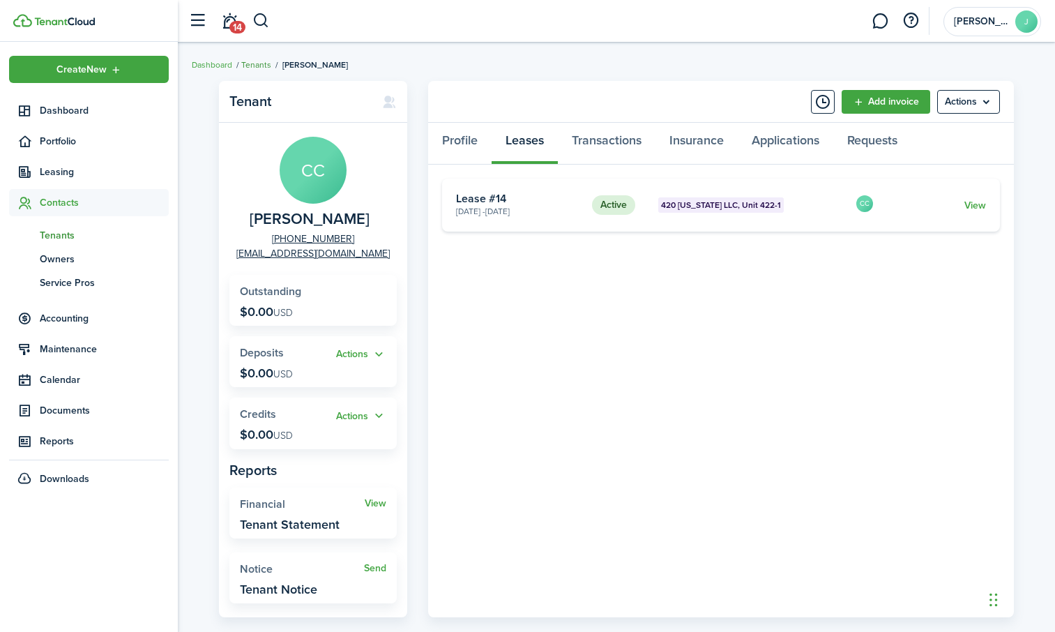
click at [250, 61] on link "Tenants" at bounding box center [256, 65] width 30 height 13
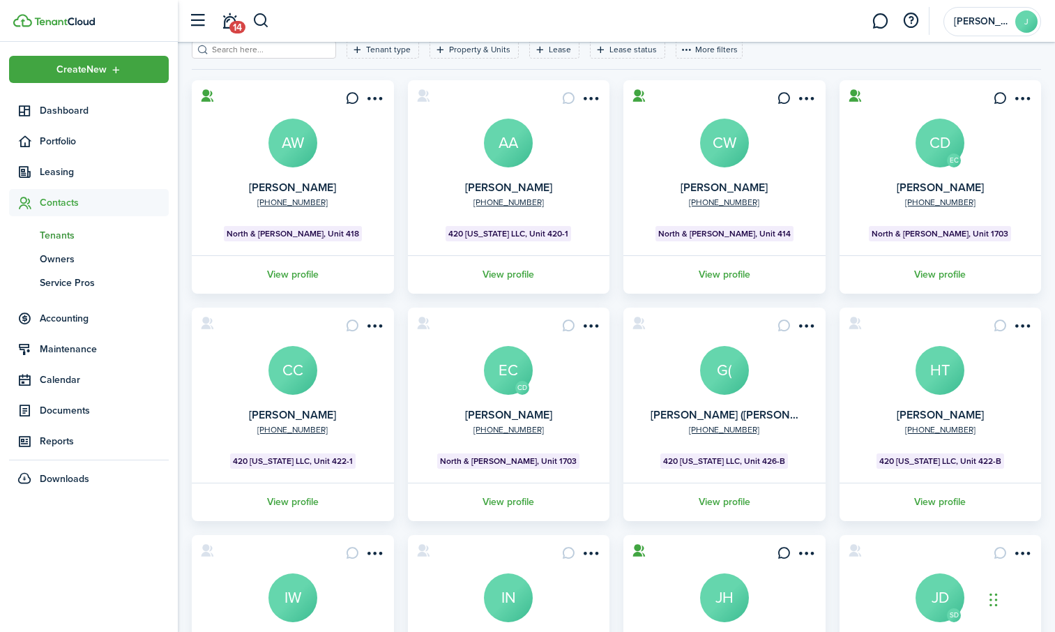
scroll to position [140, 0]
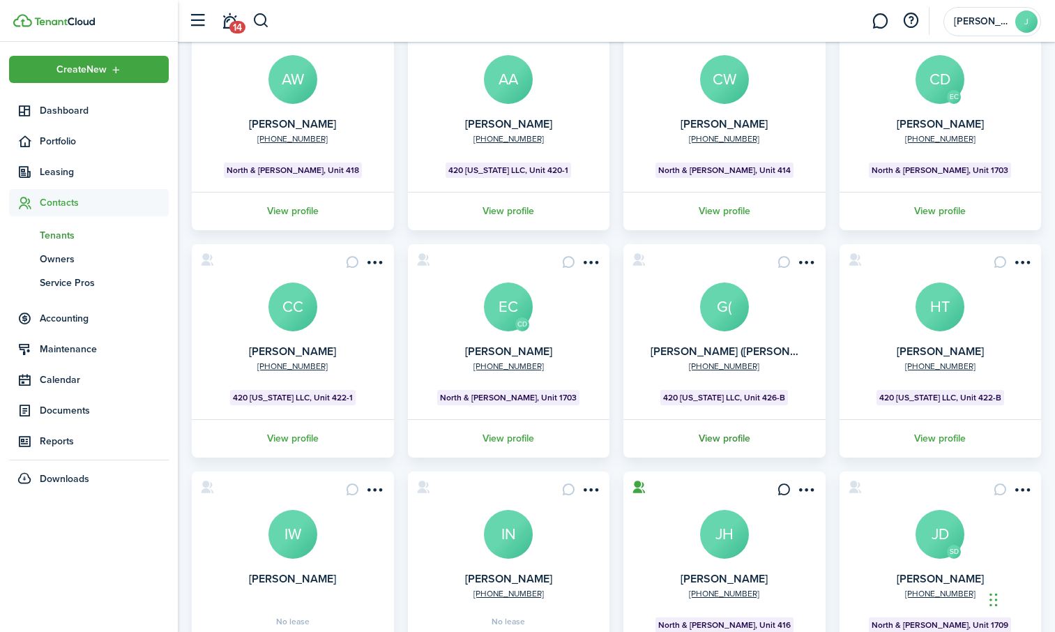
click at [716, 436] on link "View profile" at bounding box center [725, 438] width 206 height 38
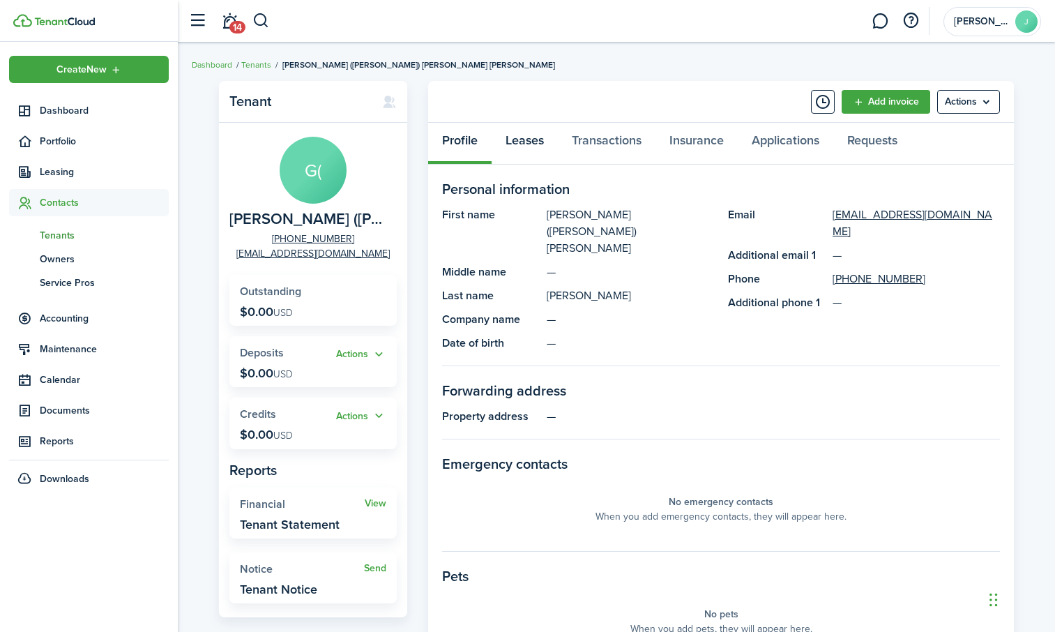
click at [529, 140] on link "Leases" at bounding box center [525, 144] width 66 height 42
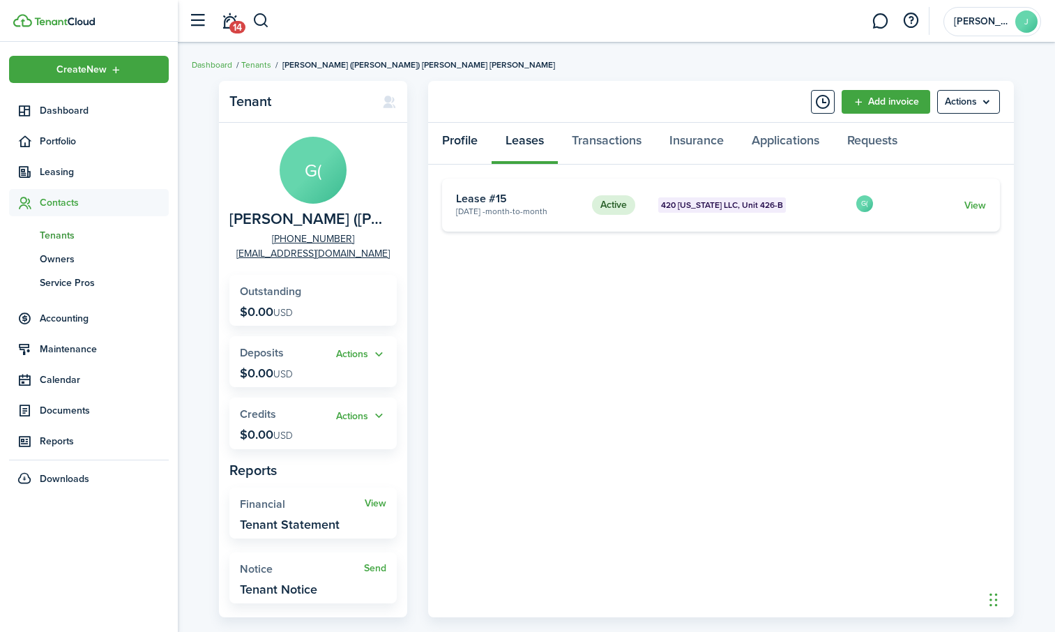
click at [453, 141] on link "Profile" at bounding box center [459, 144] width 63 height 42
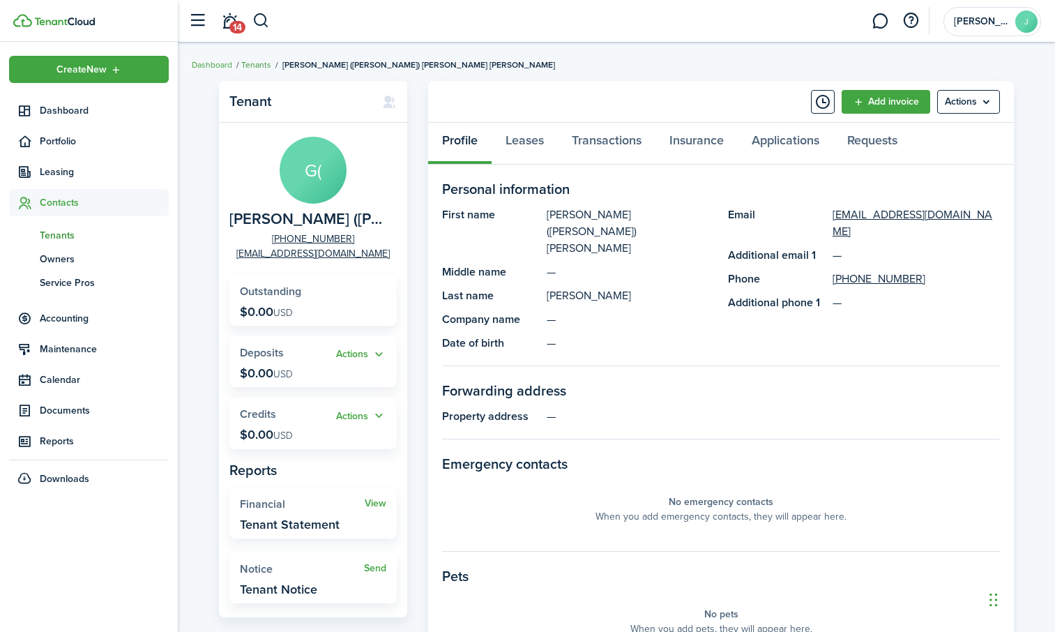
click at [264, 63] on link "Tenants" at bounding box center [256, 65] width 30 height 13
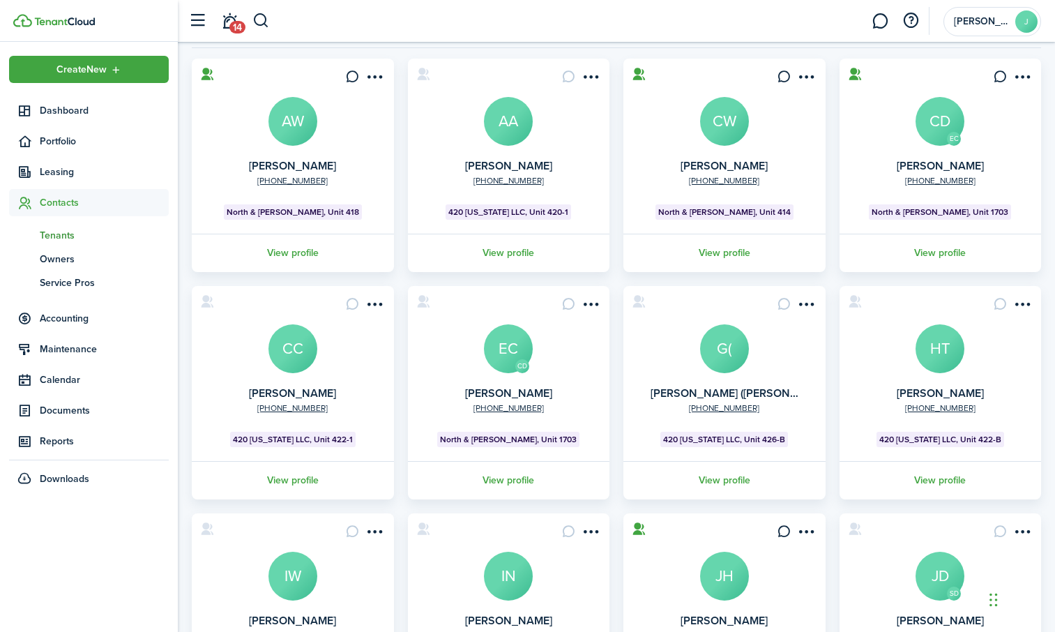
scroll to position [140, 0]
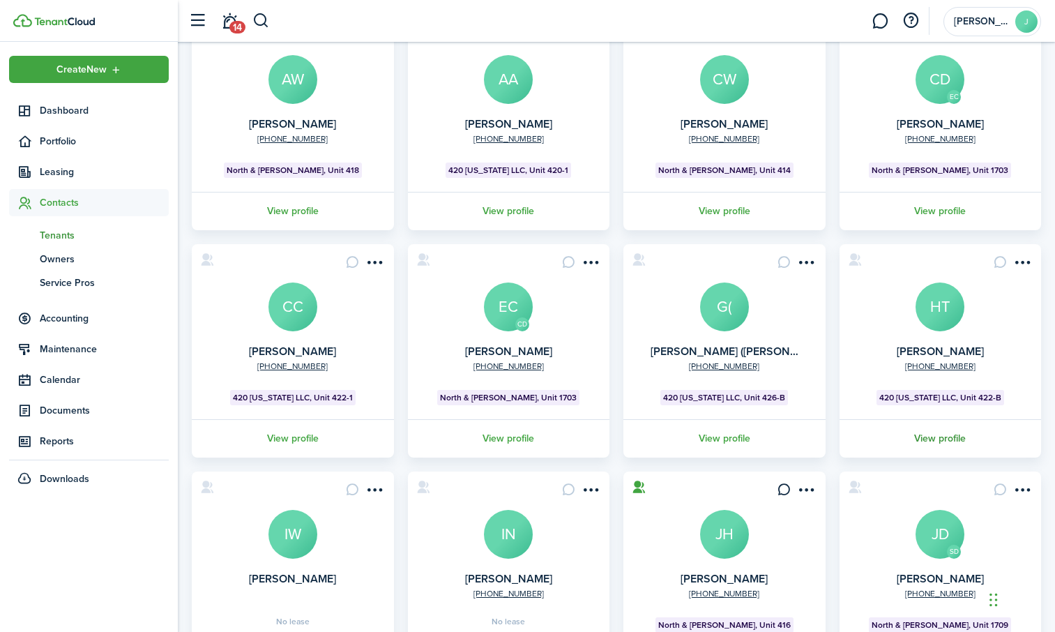
click at [933, 438] on link "View profile" at bounding box center [941, 438] width 206 height 38
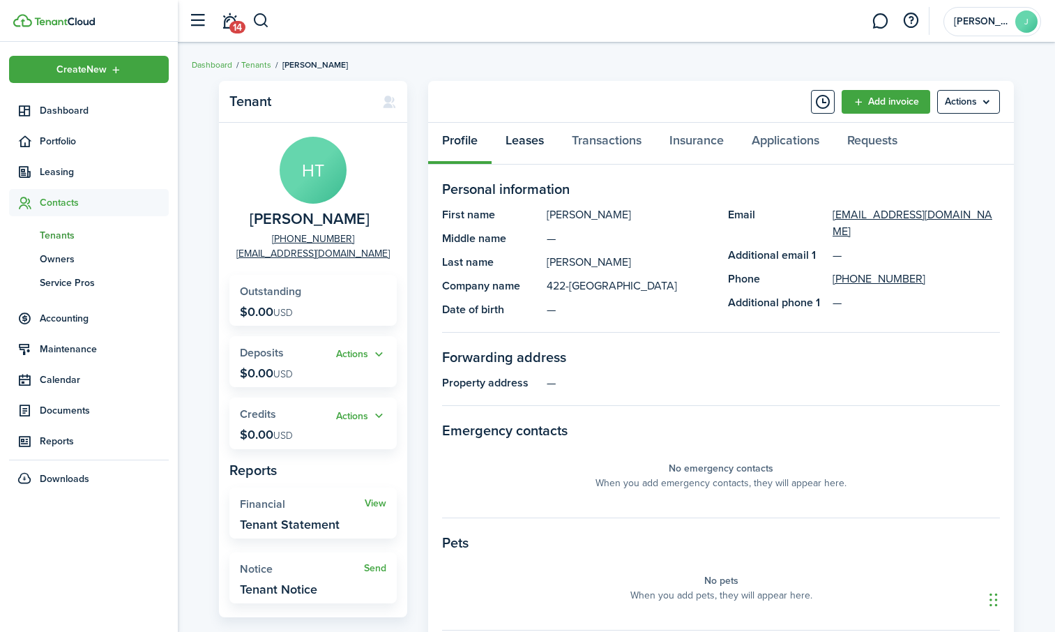
click at [527, 139] on link "Leases" at bounding box center [525, 144] width 66 height 42
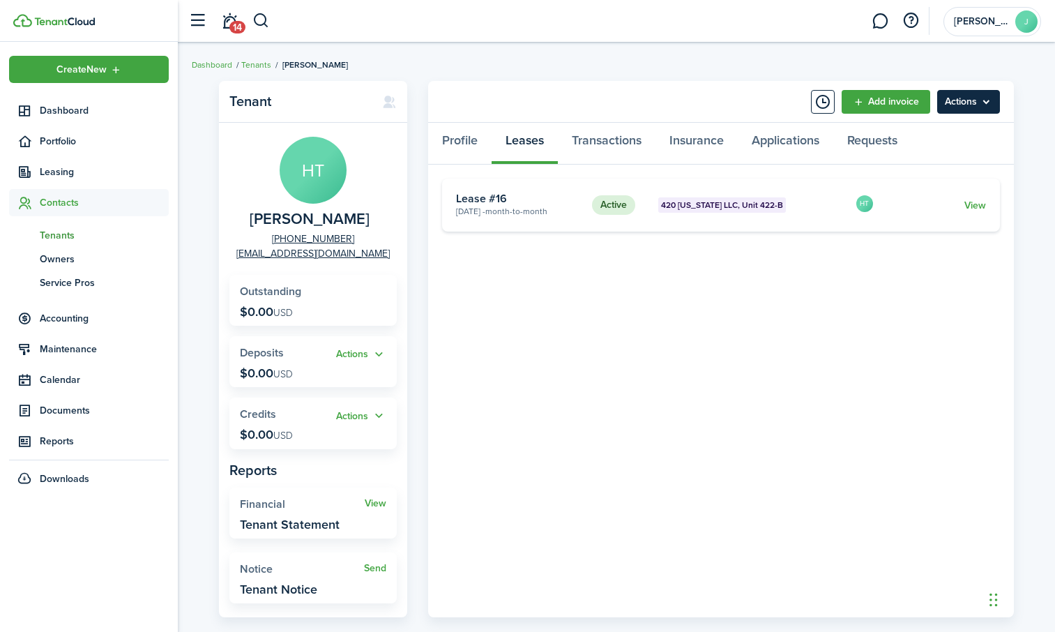
click at [981, 100] on menu-btn "Actions" at bounding box center [969, 102] width 63 height 24
click at [930, 136] on link "Edit" at bounding box center [939, 133] width 122 height 24
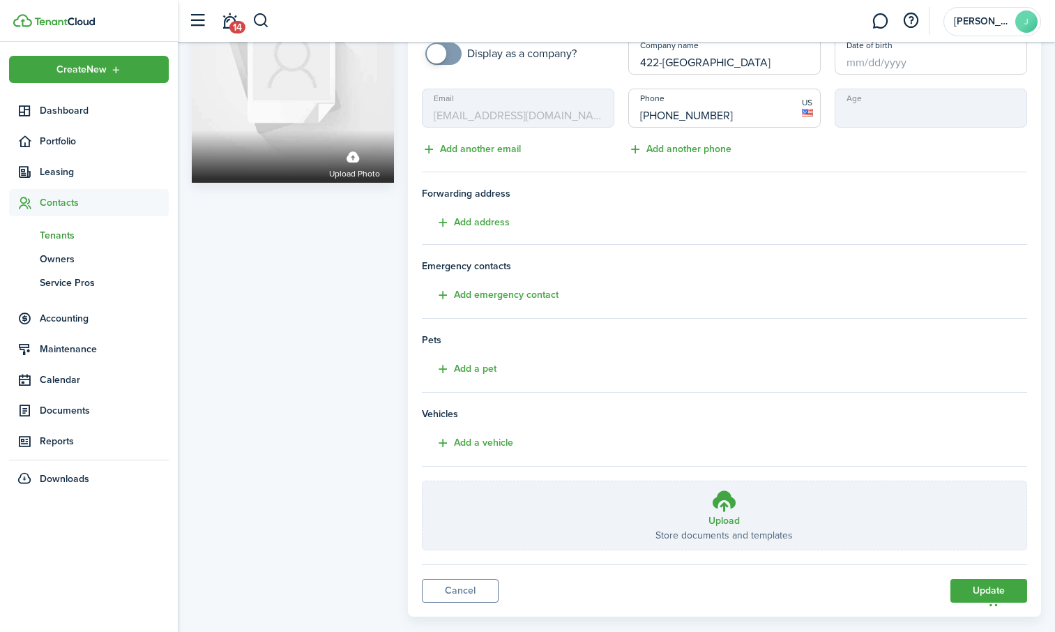
scroll to position [132, 0]
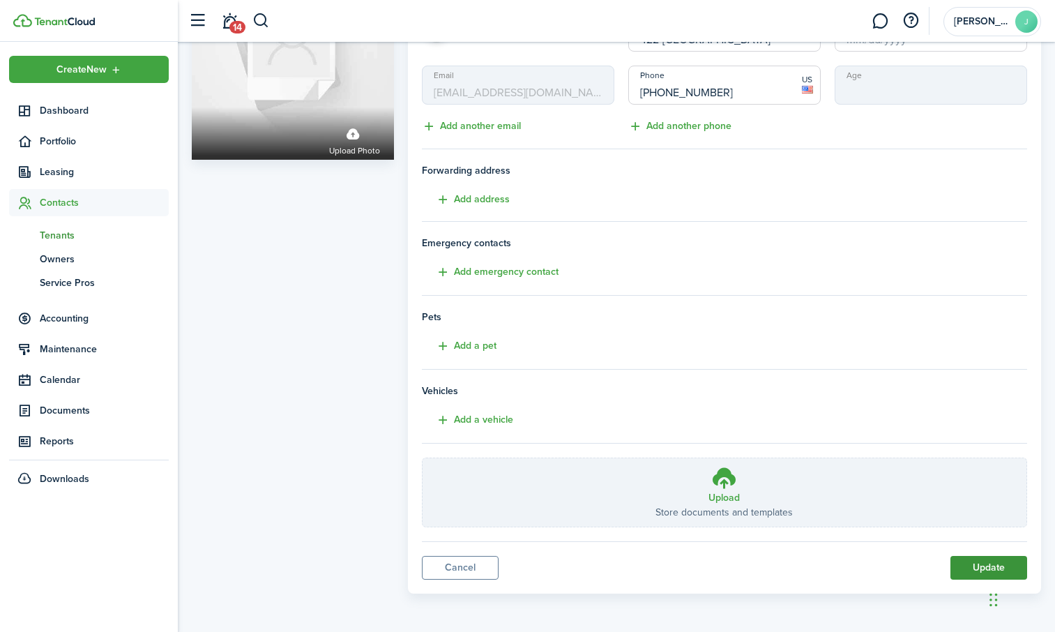
click at [958, 566] on button "Update" at bounding box center [989, 568] width 77 height 24
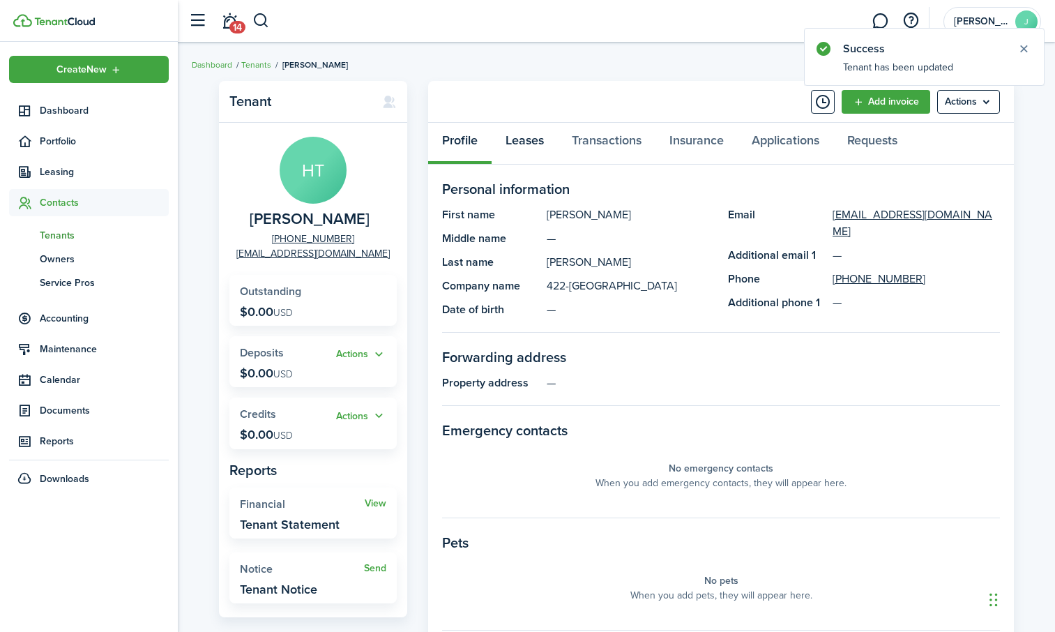
click at [527, 140] on link "Leases" at bounding box center [525, 144] width 66 height 42
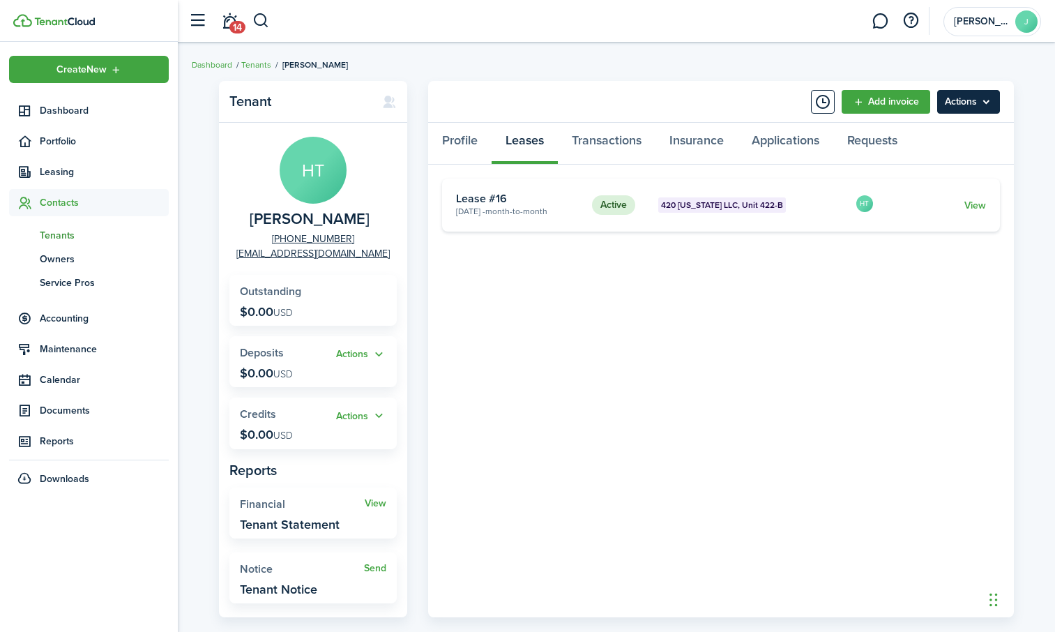
click at [980, 106] on menu-btn "Actions" at bounding box center [969, 102] width 63 height 24
click at [926, 136] on link "Edit" at bounding box center [939, 133] width 122 height 24
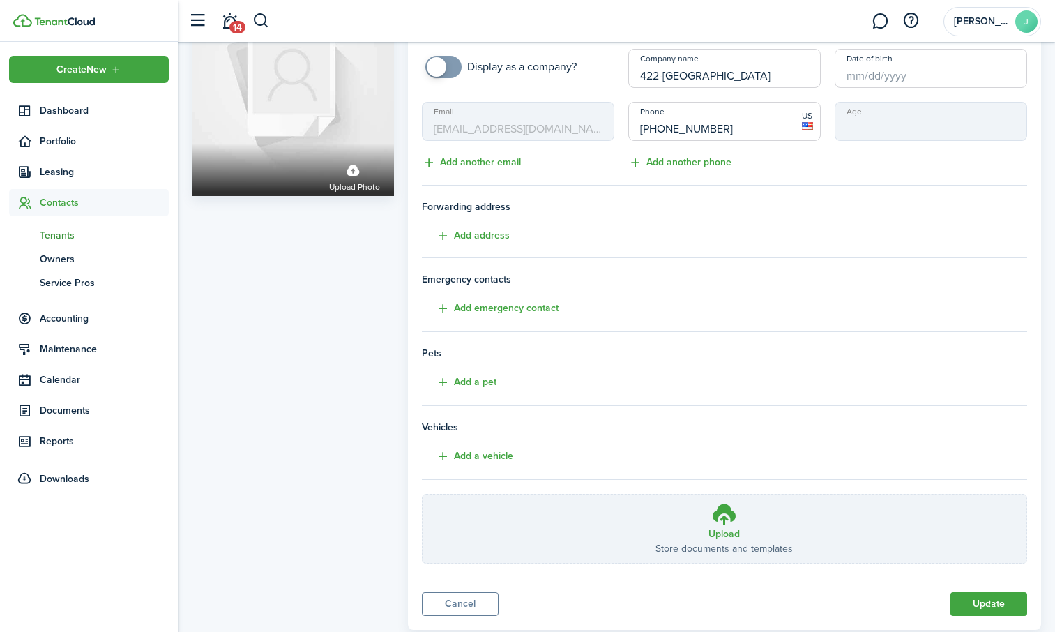
scroll to position [132, 0]
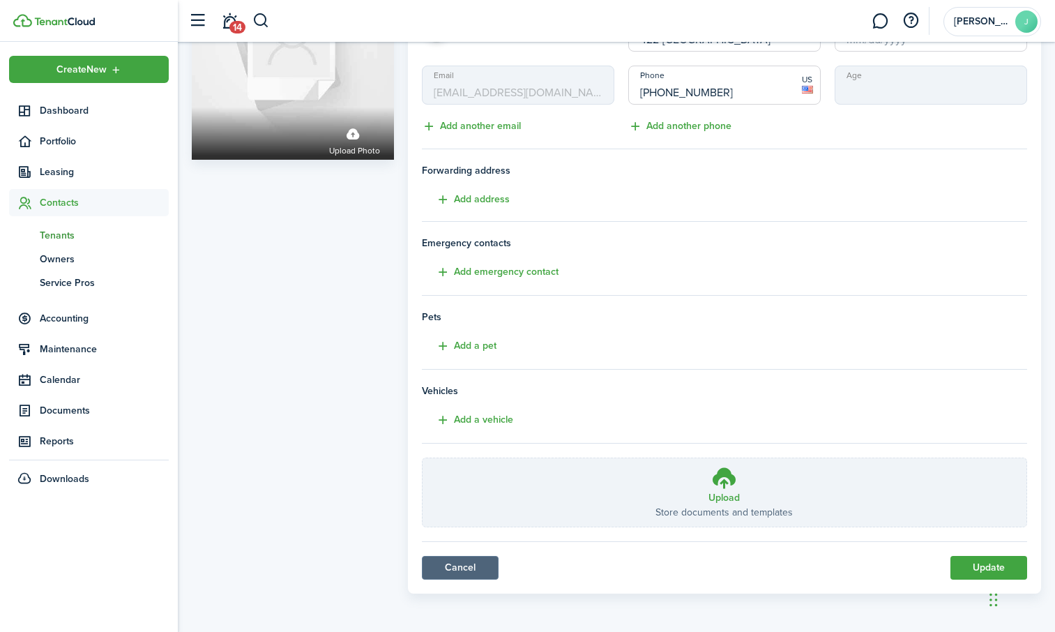
click at [467, 571] on link "Cancel" at bounding box center [460, 568] width 77 height 24
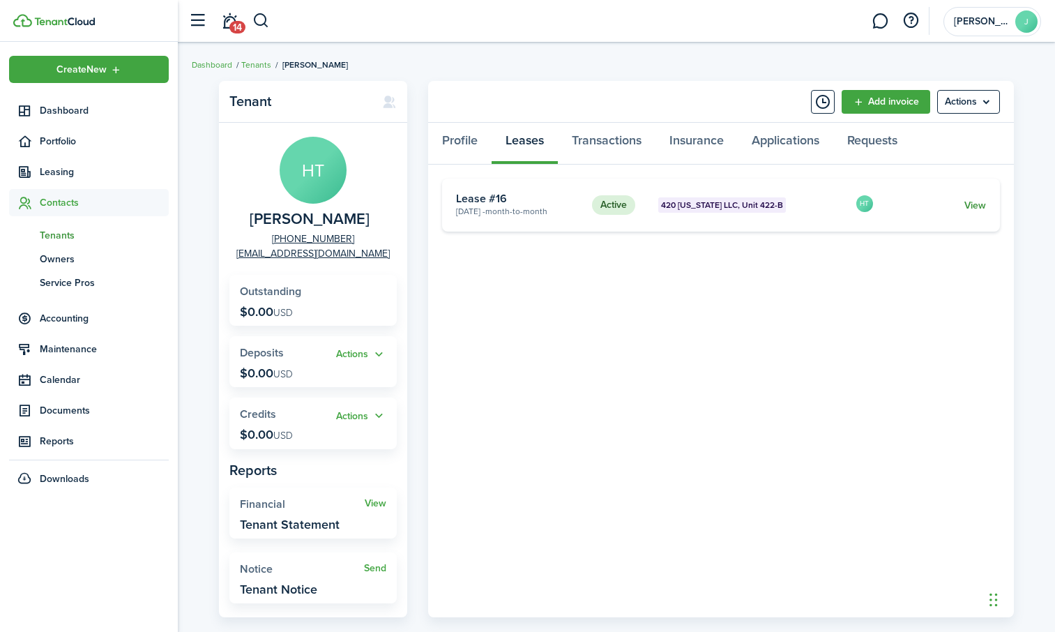
click at [976, 204] on link "View" at bounding box center [976, 205] width 22 height 15
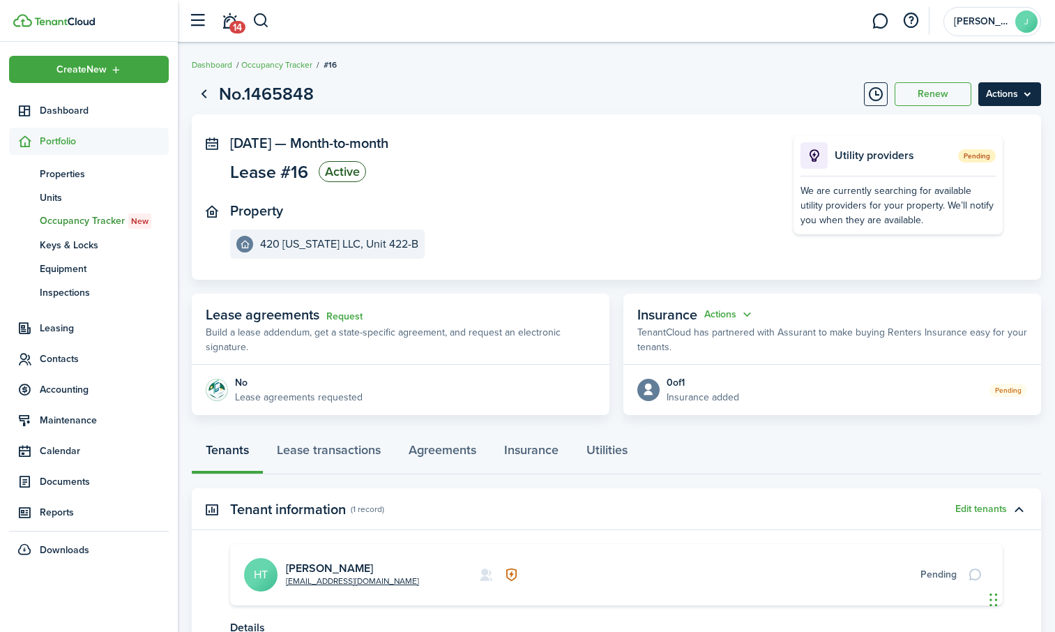
click at [1019, 100] on menu-btn "Actions" at bounding box center [1010, 94] width 63 height 24
click at [965, 121] on button "Edit" at bounding box center [980, 125] width 122 height 24
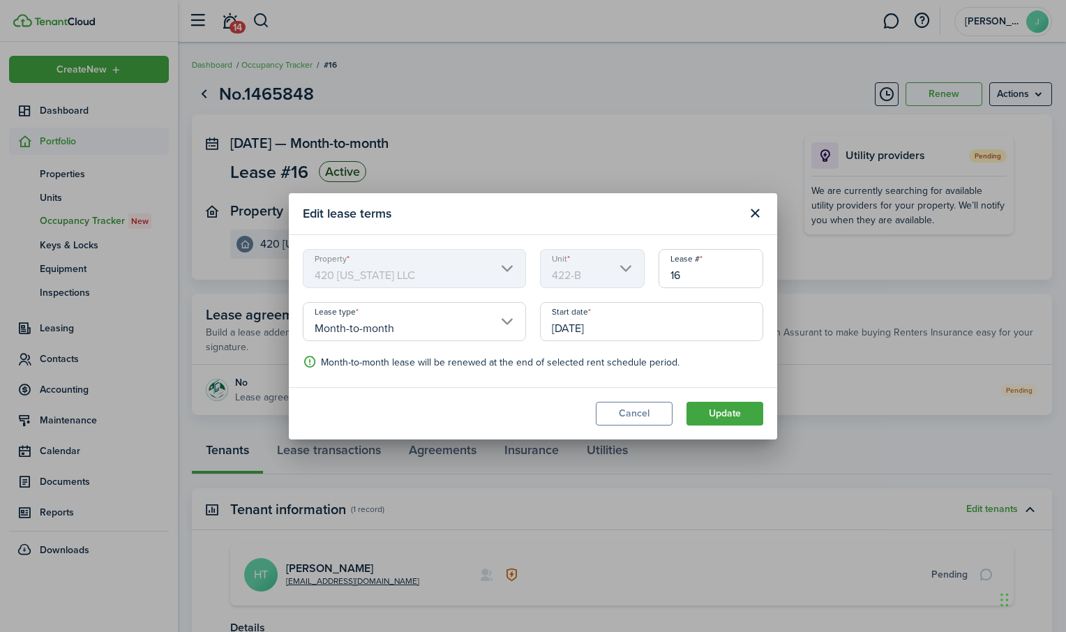
click at [619, 331] on input "[DATE]" at bounding box center [651, 321] width 223 height 39
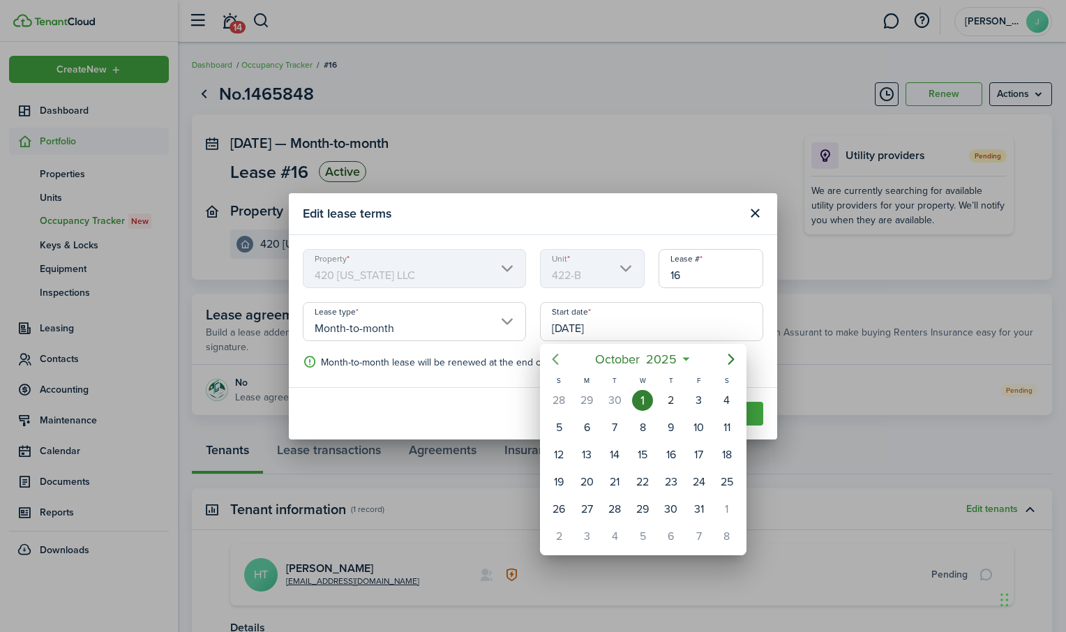
click at [561, 354] on icon "Previous page" at bounding box center [555, 359] width 17 height 17
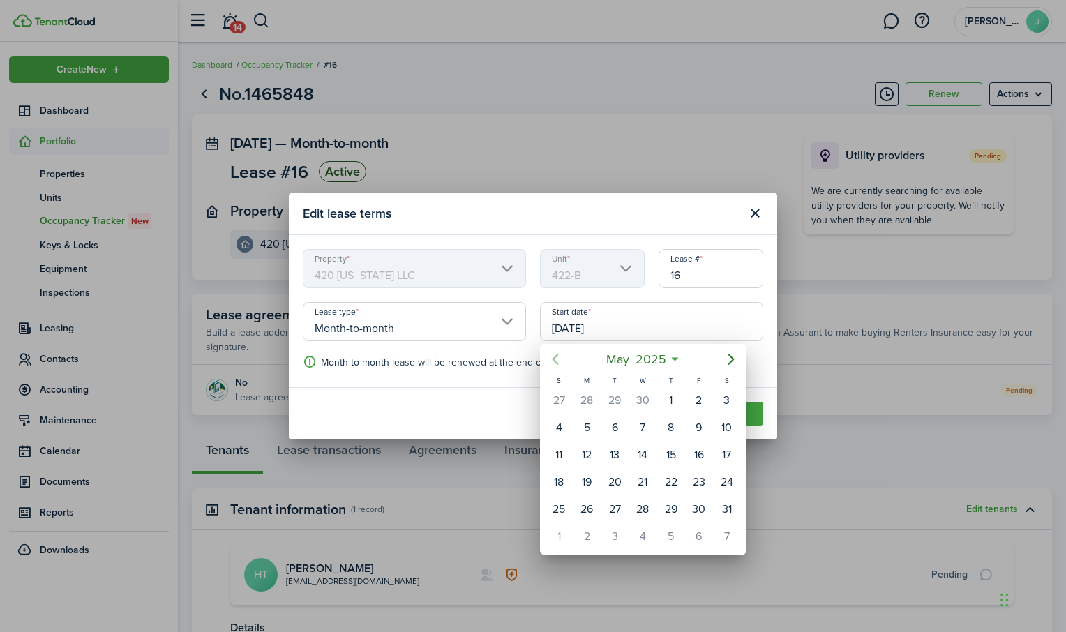
click at [561, 354] on icon "Previous page" at bounding box center [555, 359] width 17 height 17
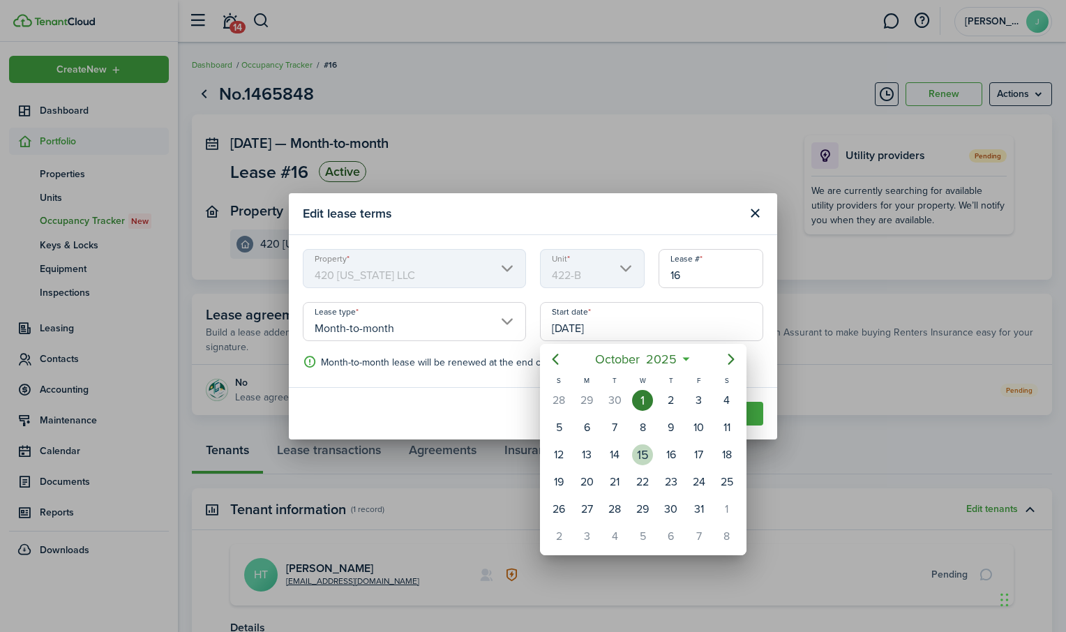
click at [645, 448] on div "15" at bounding box center [642, 454] width 21 height 21
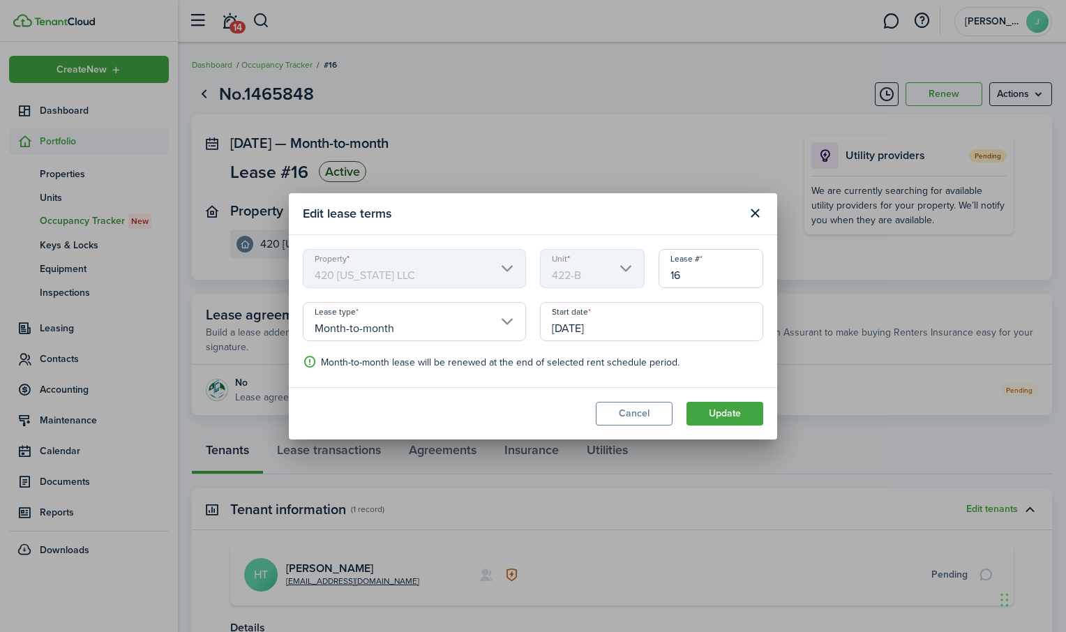
click at [588, 331] on input "[DATE]" at bounding box center [651, 321] width 223 height 39
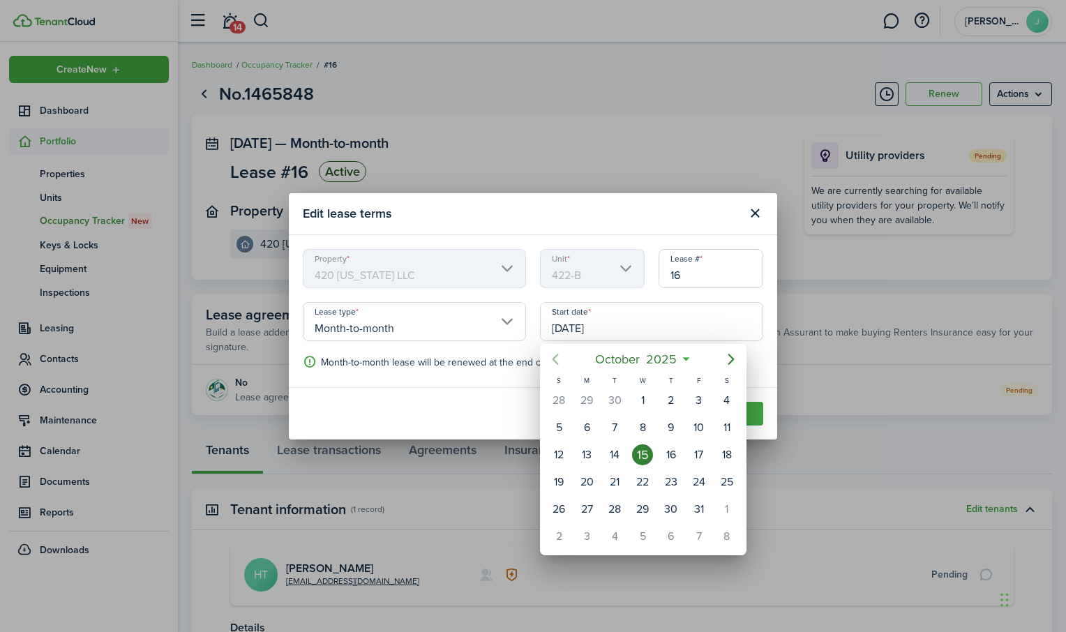
click at [558, 361] on icon "Previous page" at bounding box center [555, 359] width 17 height 17
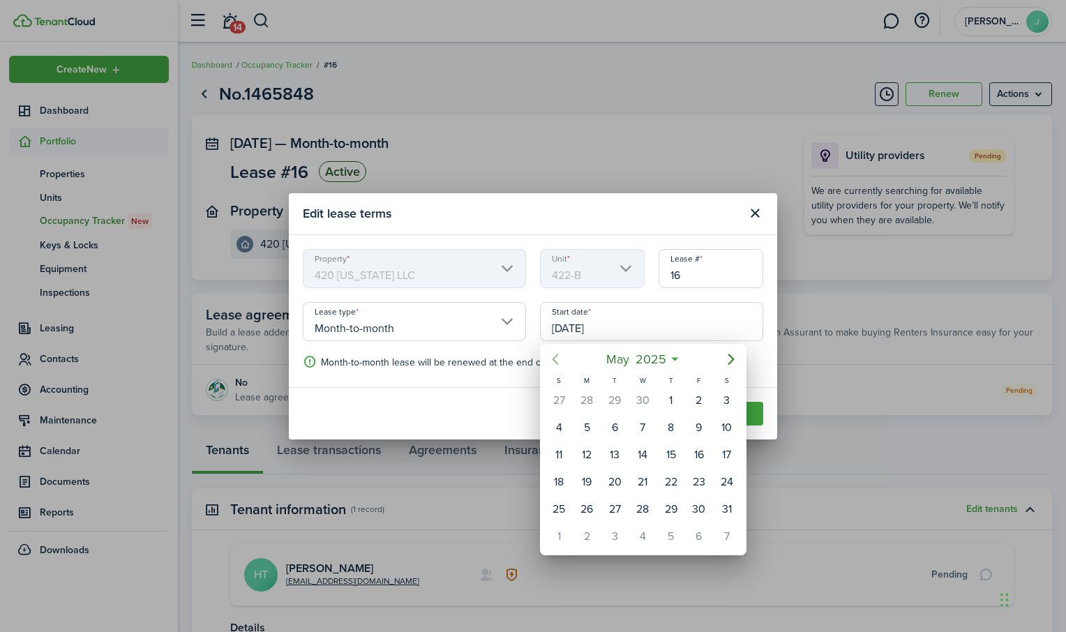
click at [558, 361] on icon "Previous page" at bounding box center [555, 359] width 17 height 17
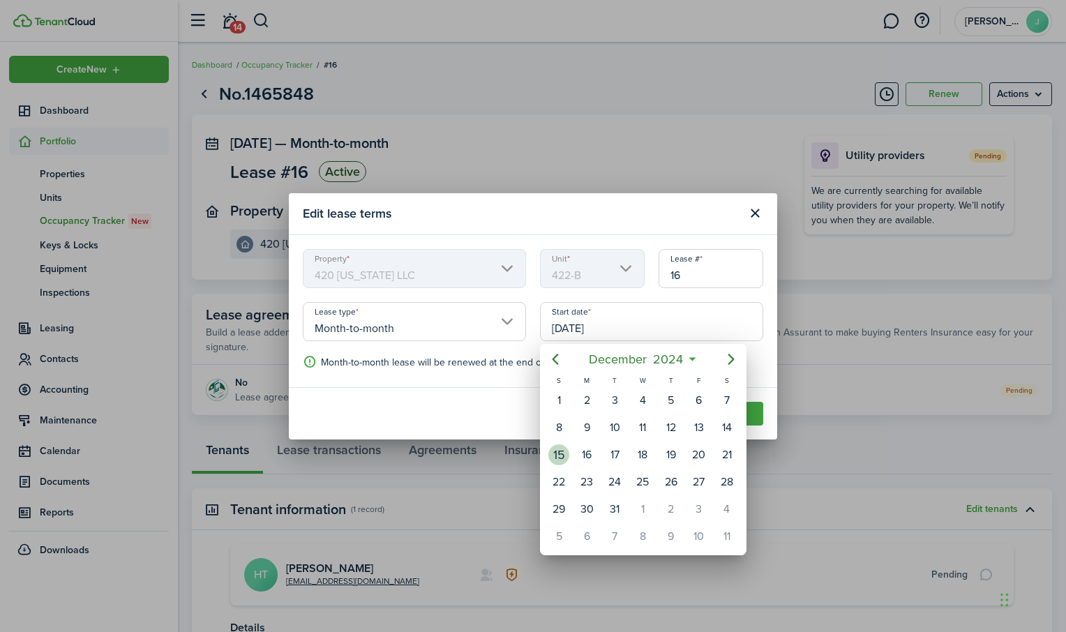
click at [562, 449] on div "15" at bounding box center [558, 454] width 21 height 21
type input "[DATE]"
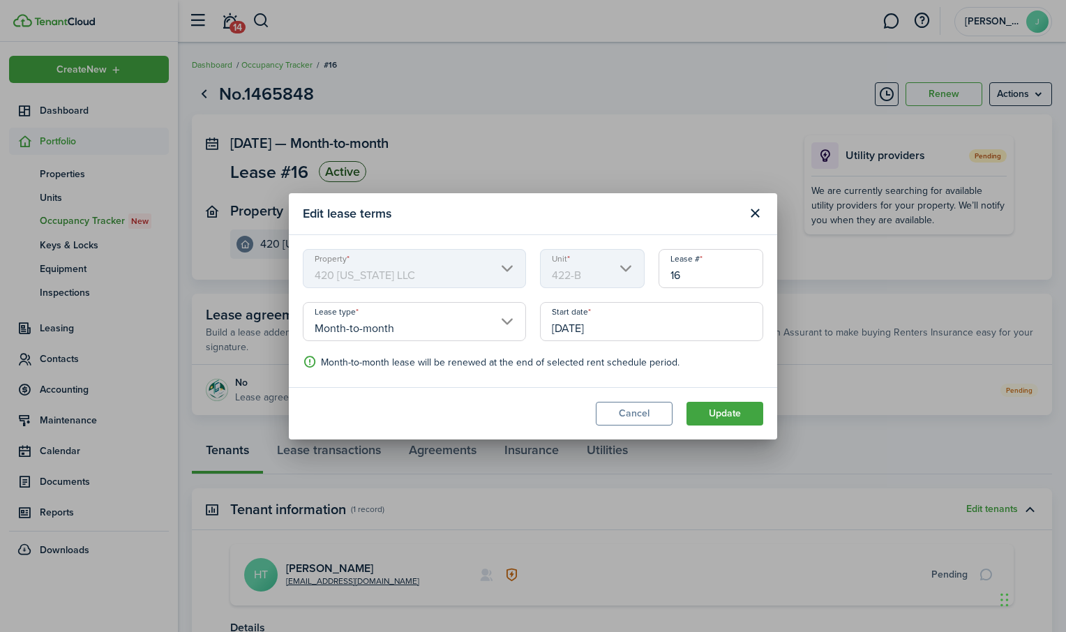
click at [509, 319] on input "Month-to-month" at bounding box center [414, 321] width 223 height 39
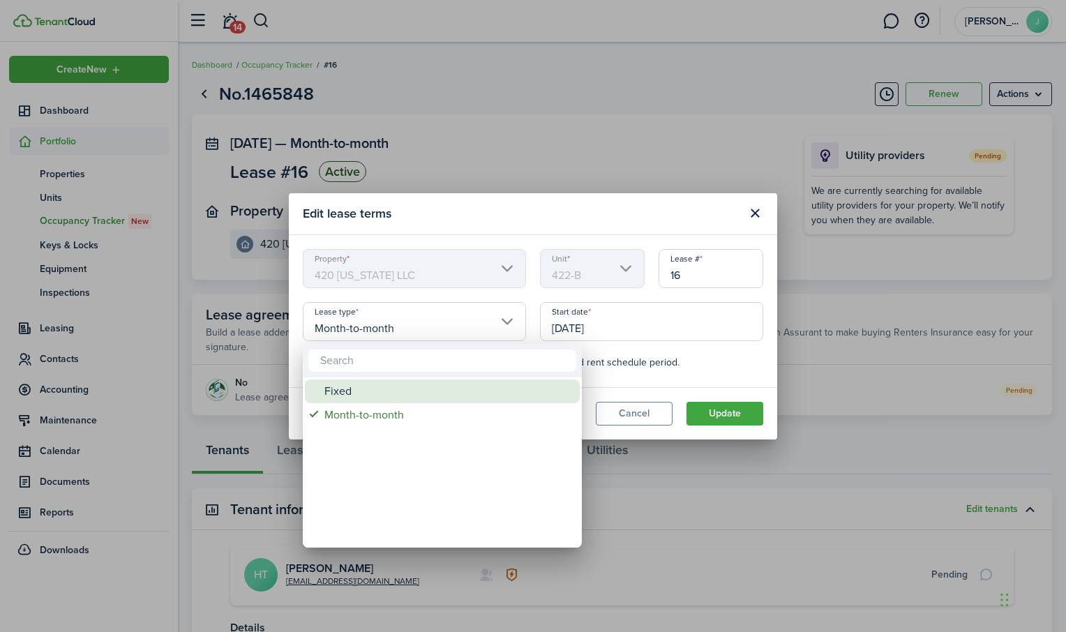
click at [362, 392] on div "Fixed" at bounding box center [447, 391] width 247 height 24
type input "Fixed"
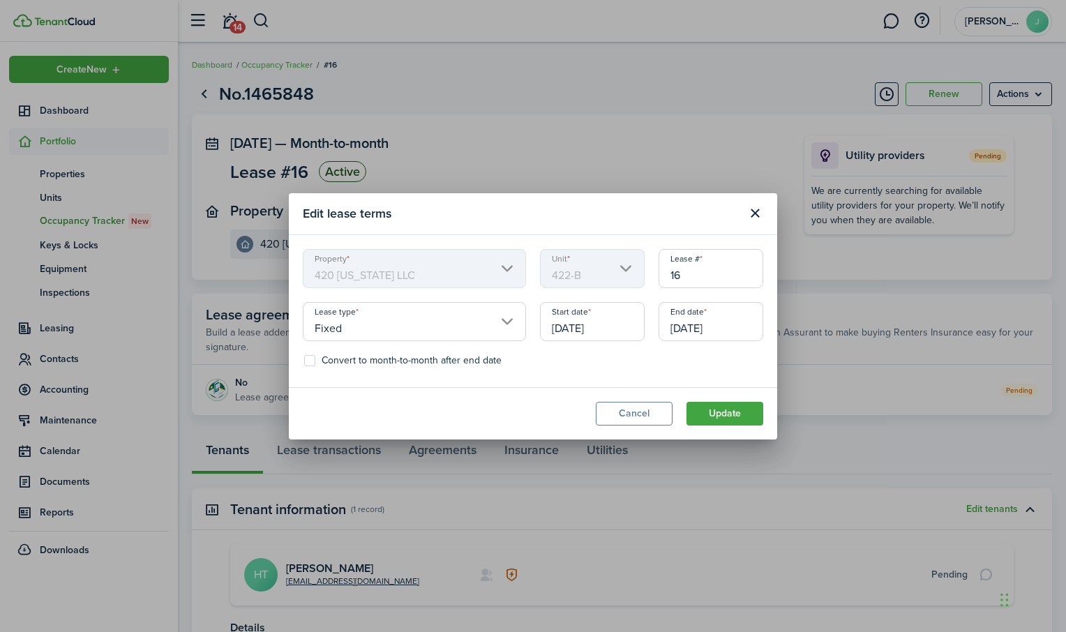
click at [725, 329] on input "[DATE]" at bounding box center [711, 321] width 105 height 39
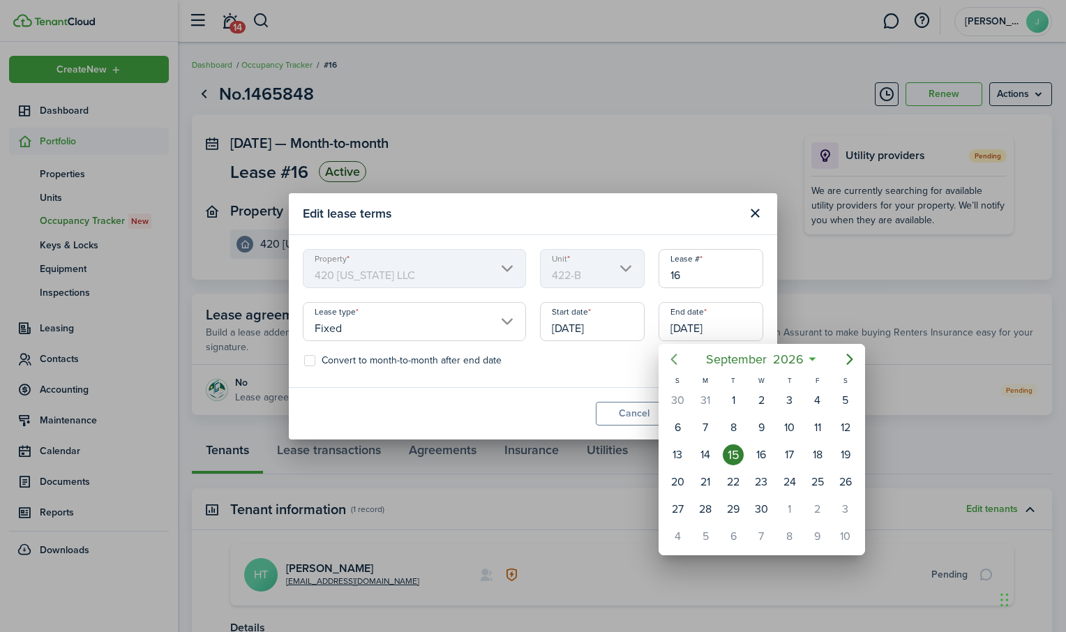
click at [675, 358] on icon "Previous page" at bounding box center [673, 359] width 17 height 17
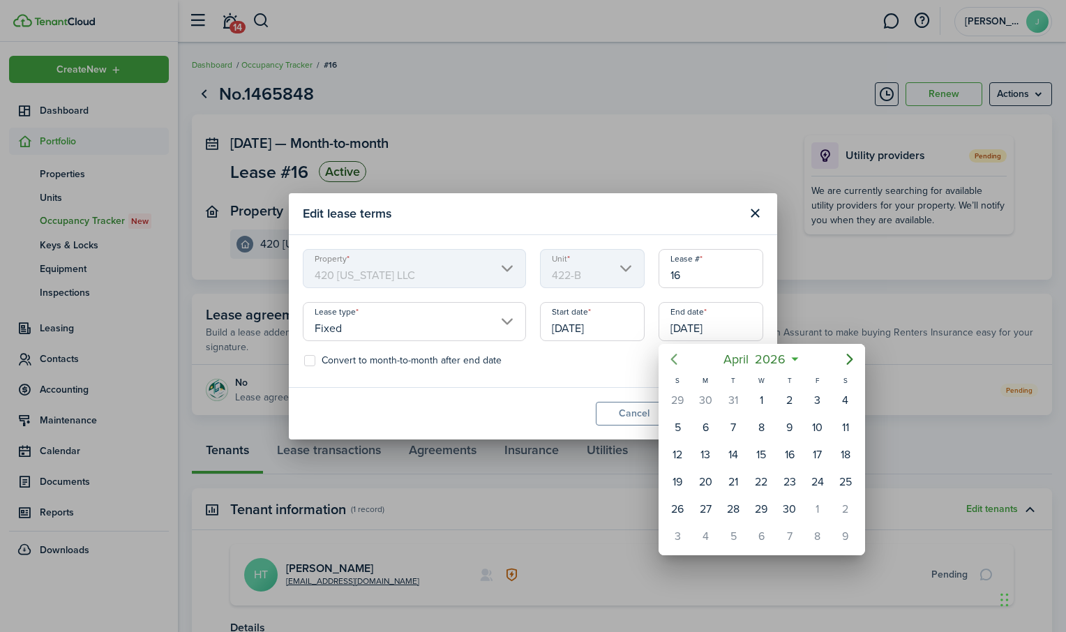
click at [675, 358] on icon "Previous page" at bounding box center [673, 359] width 17 height 17
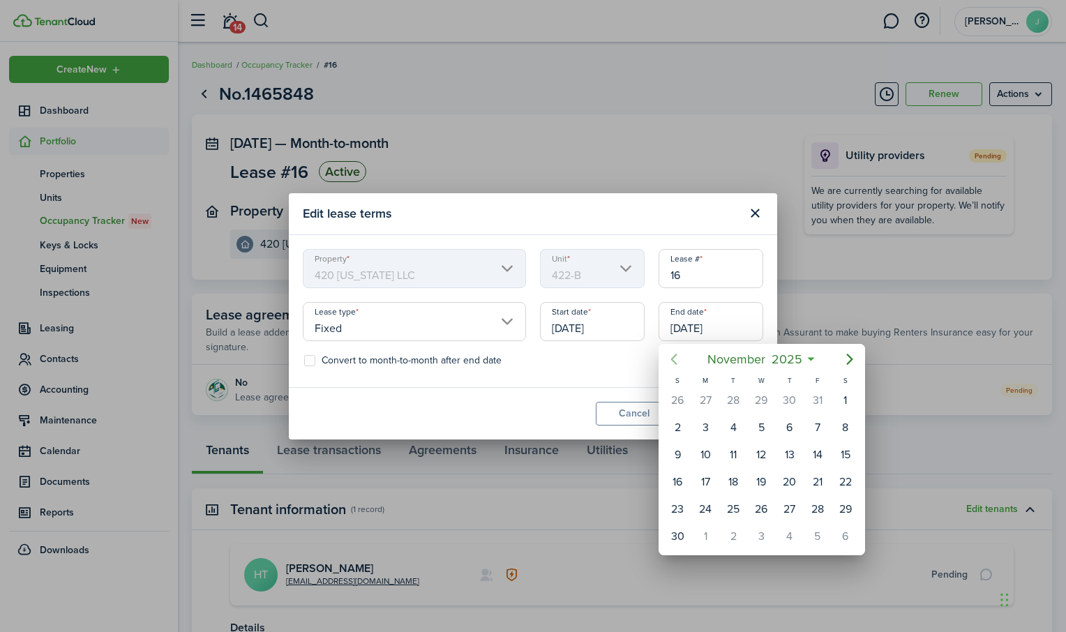
click at [675, 358] on icon "Previous page" at bounding box center [673, 359] width 17 height 17
click at [841, 359] on icon "Next page" at bounding box center [849, 359] width 17 height 17
click at [761, 507] on div "31" at bounding box center [761, 509] width 21 height 21
type input "[DATE]"
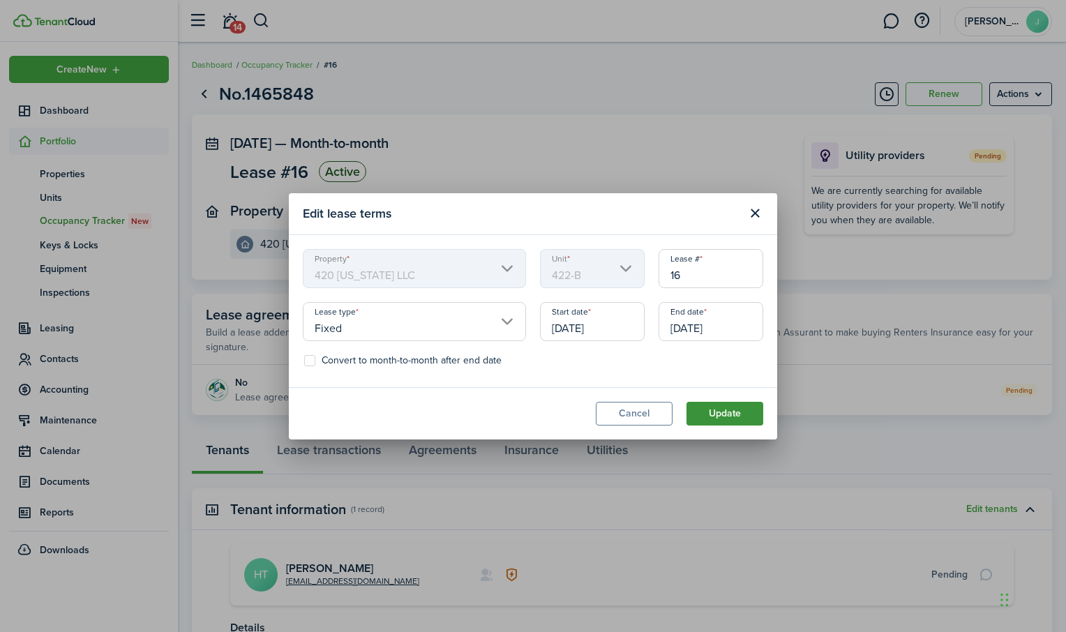
click at [727, 416] on button "Update" at bounding box center [724, 414] width 77 height 24
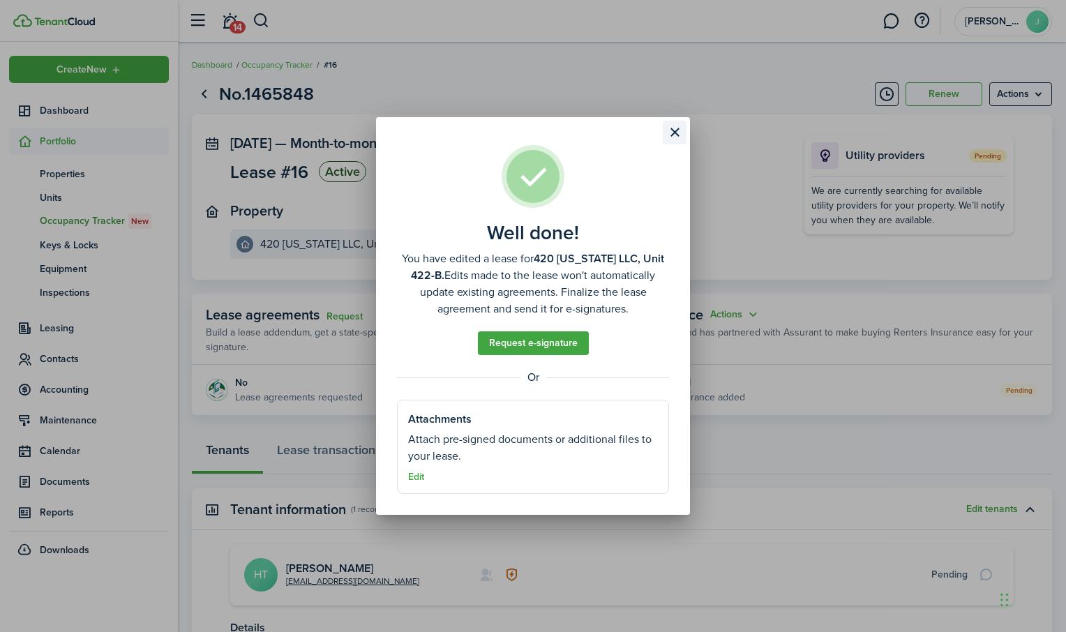
click at [675, 124] on button "Close modal" at bounding box center [675, 133] width 24 height 24
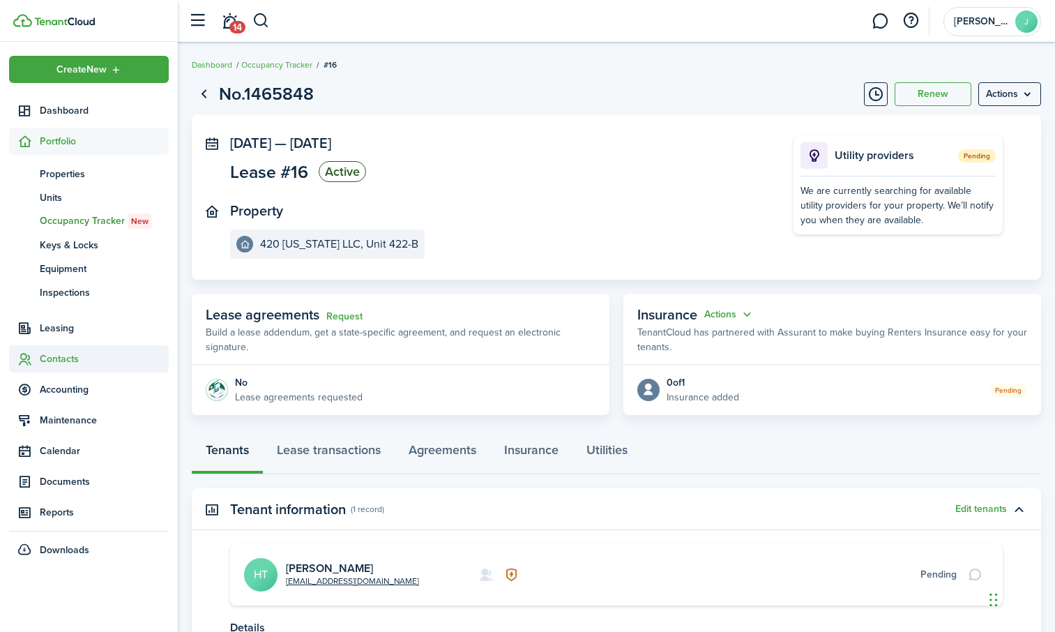
click at [68, 353] on span "Contacts" at bounding box center [104, 359] width 129 height 15
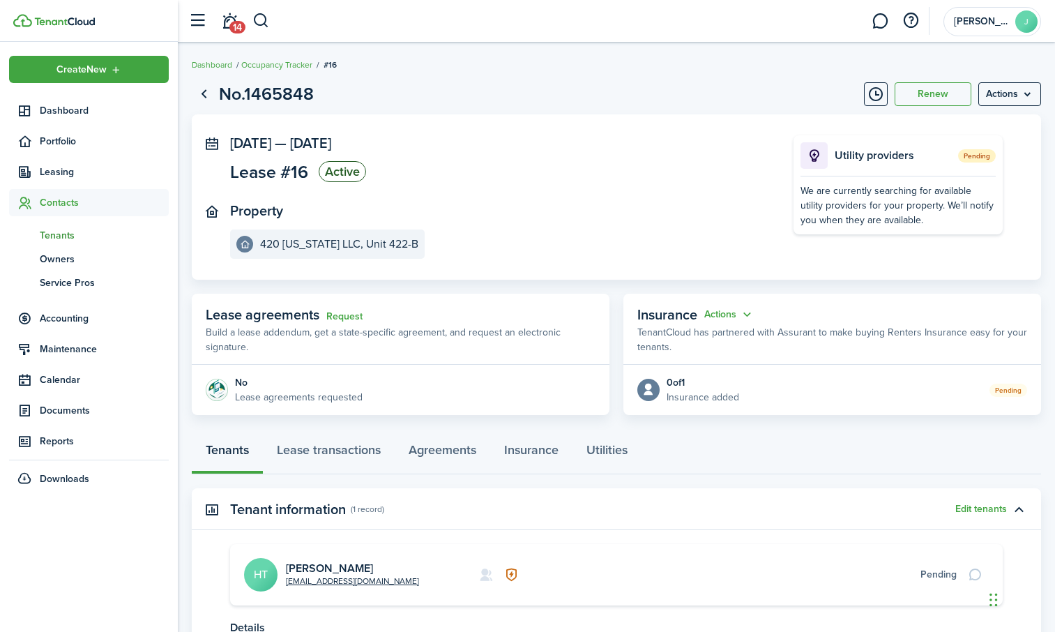
click at [70, 236] on span "Tenants" at bounding box center [104, 235] width 129 height 15
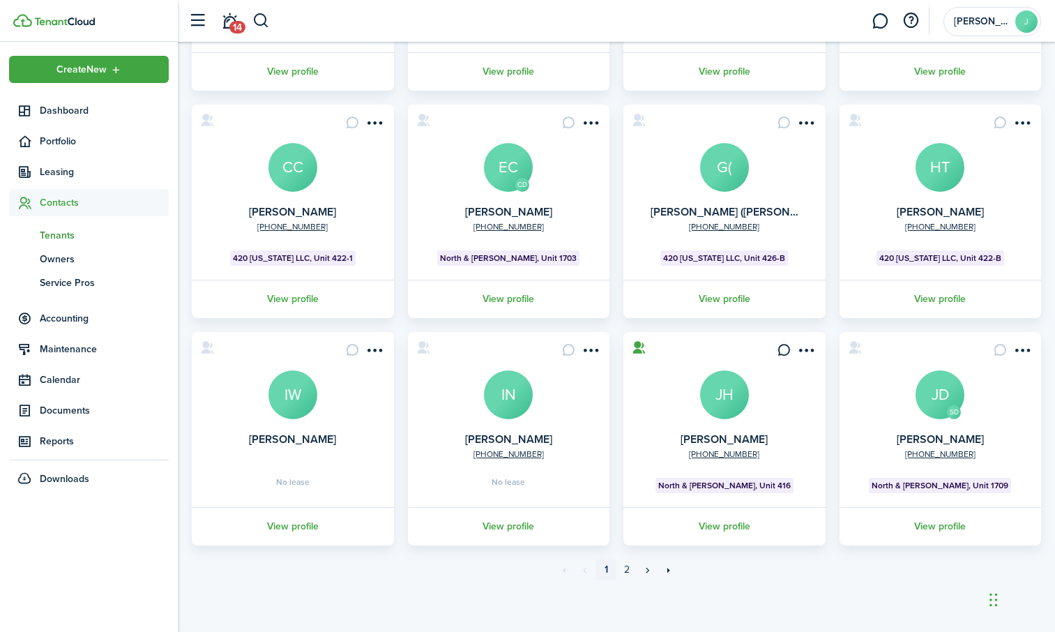
scroll to position [280, 0]
click at [626, 566] on link "2" at bounding box center [627, 569] width 21 height 21
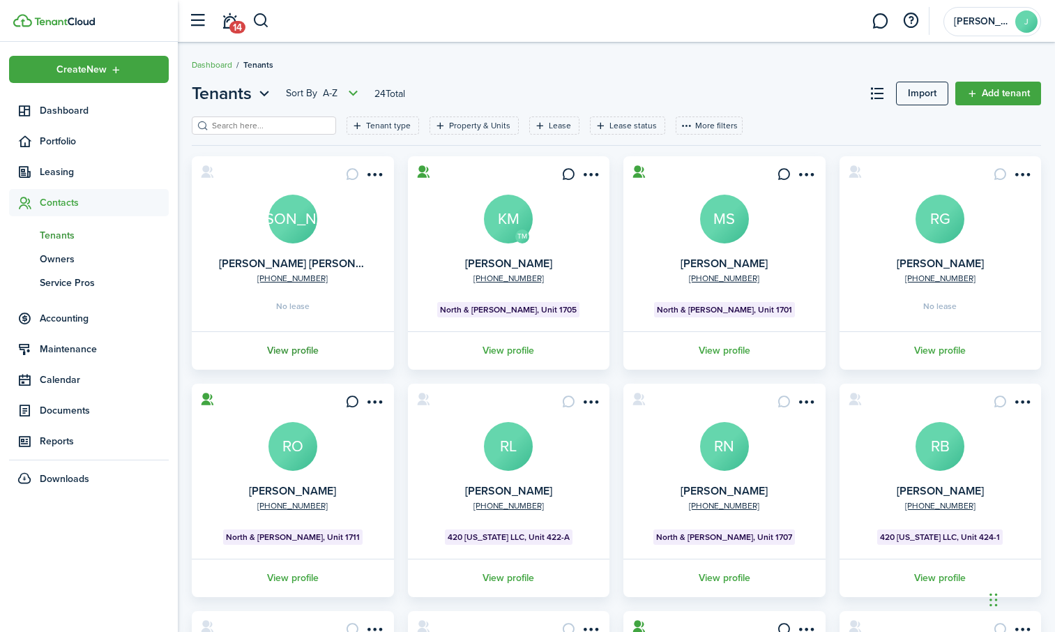
click at [296, 352] on link "View profile" at bounding box center [293, 350] width 206 height 38
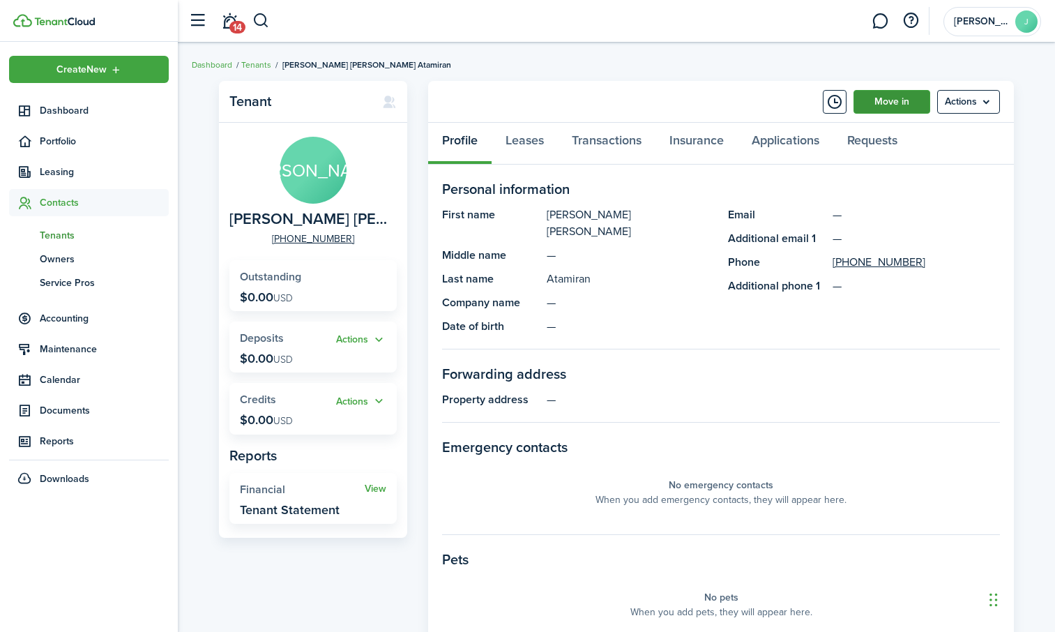
click at [902, 105] on link "Move in" at bounding box center [892, 102] width 77 height 24
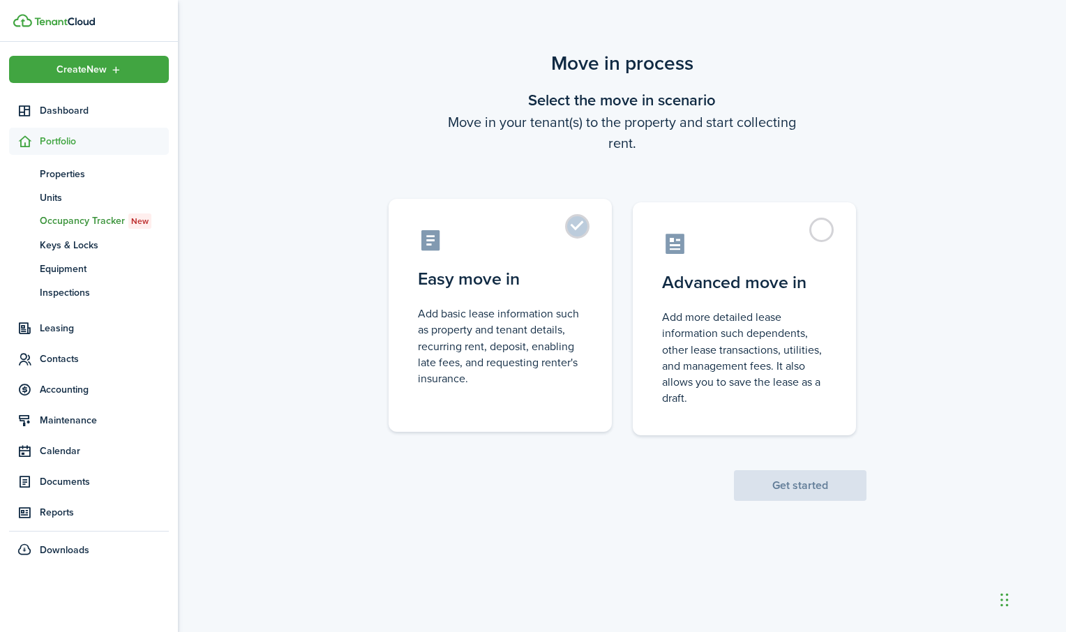
click at [582, 223] on label "Easy move in Add basic lease information such as property and tenant details, r…" at bounding box center [500, 315] width 223 height 233
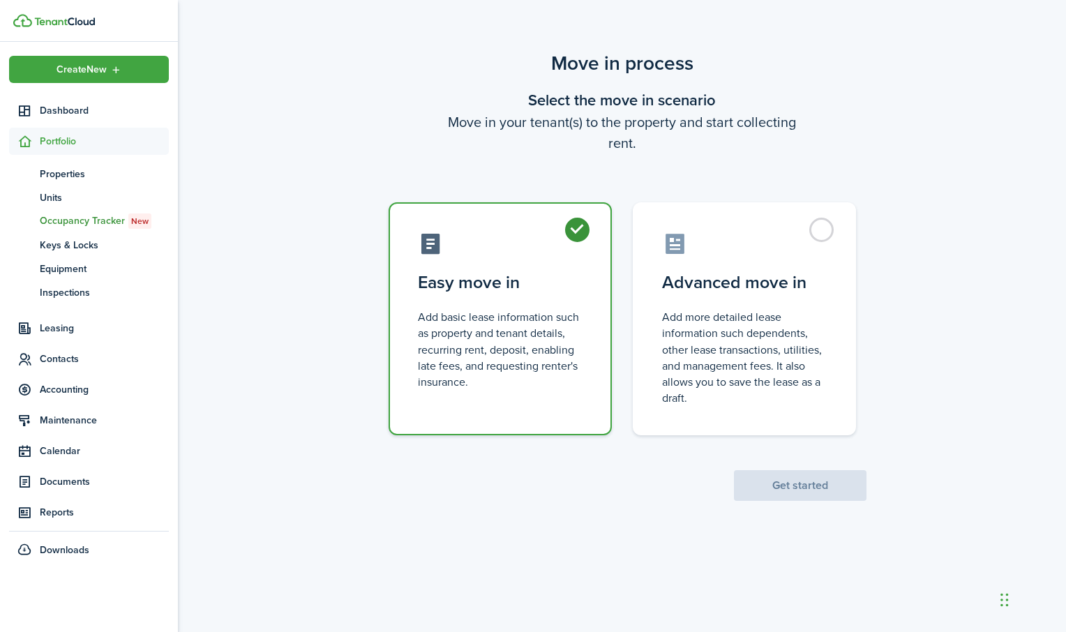
radio input "true"
click at [796, 478] on button "Get started" at bounding box center [800, 485] width 133 height 31
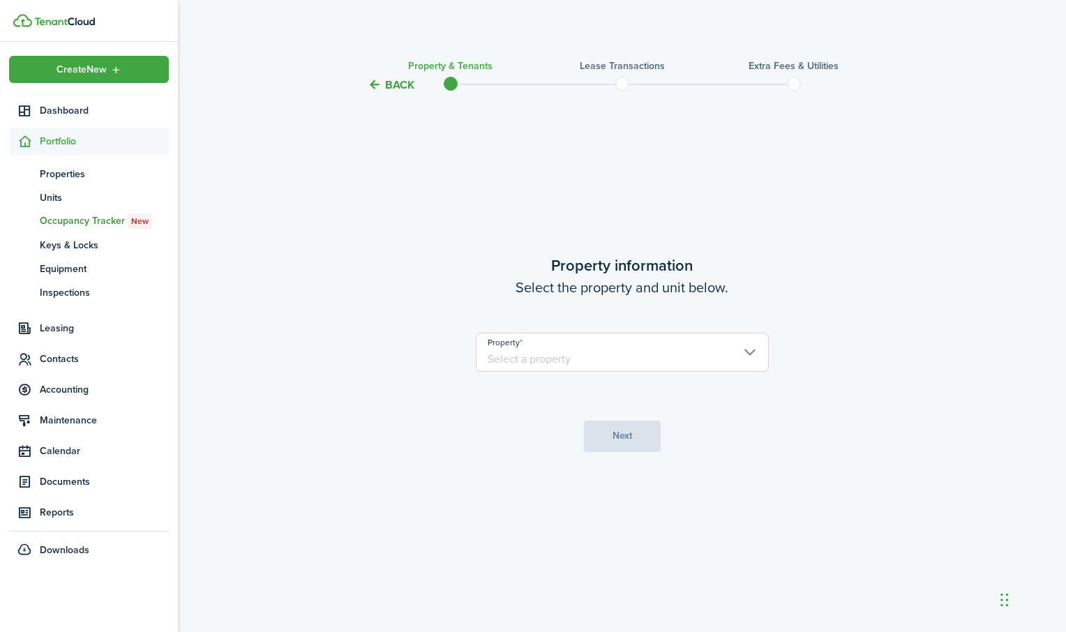
click at [732, 356] on input "Property" at bounding box center [622, 352] width 293 height 39
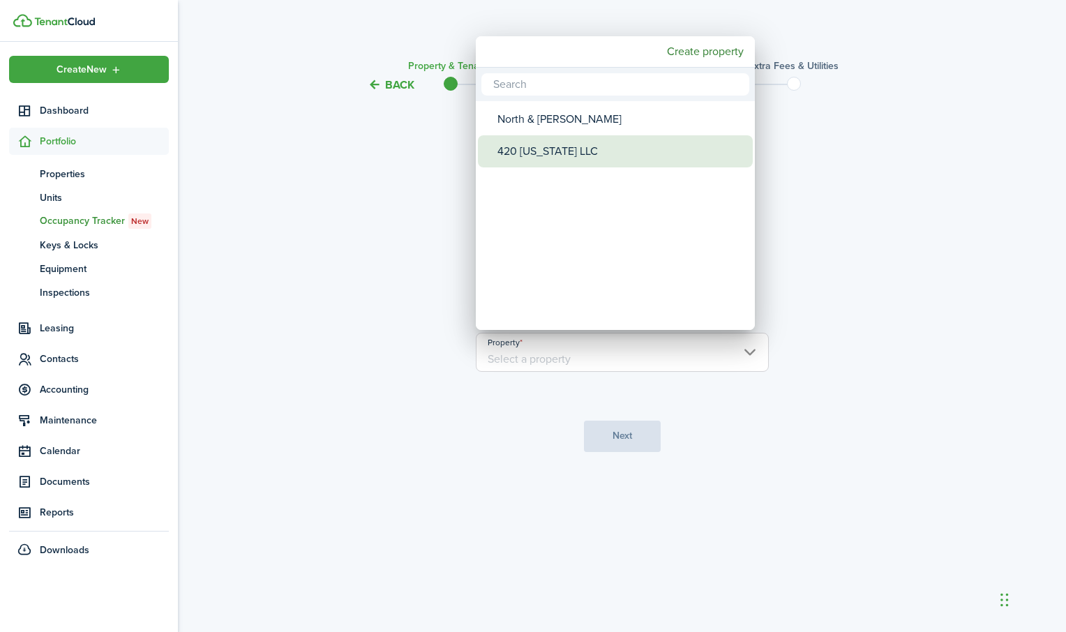
click at [618, 146] on div "420 [US_STATE] LLC" at bounding box center [620, 151] width 247 height 32
type input "420 [US_STATE] LLC"
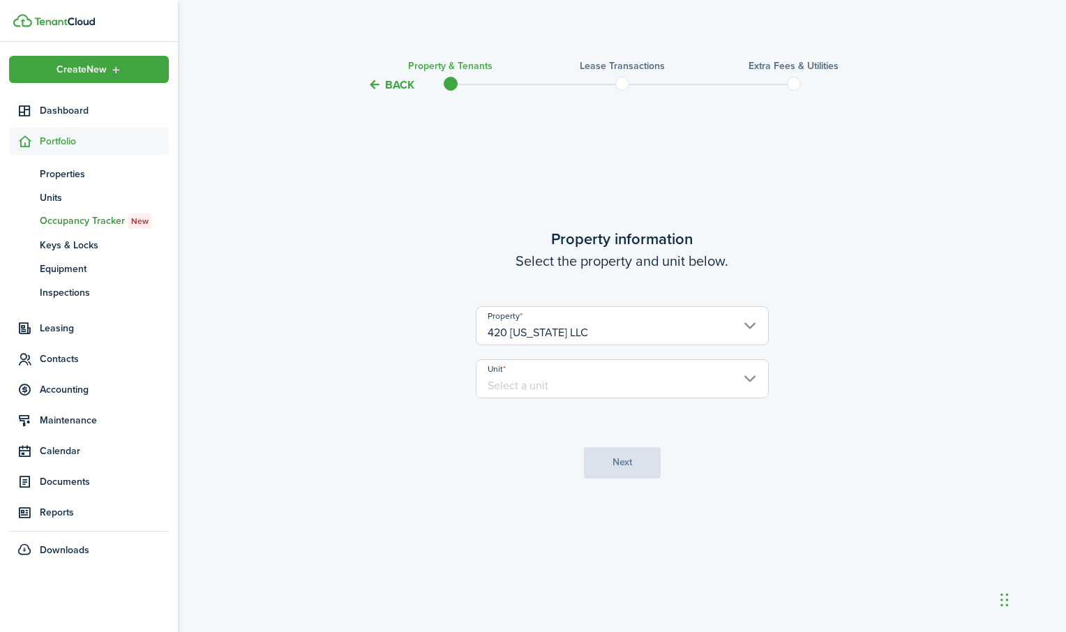
click at [589, 378] on input "Unit" at bounding box center [622, 378] width 293 height 39
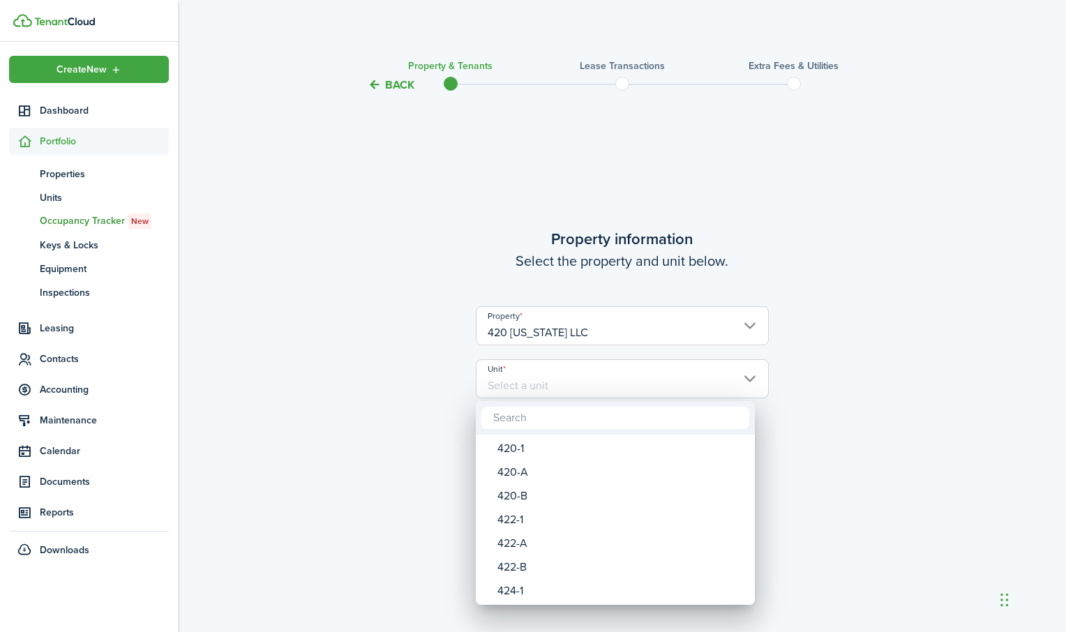
click at [589, 378] on div at bounding box center [532, 315] width 1289 height 855
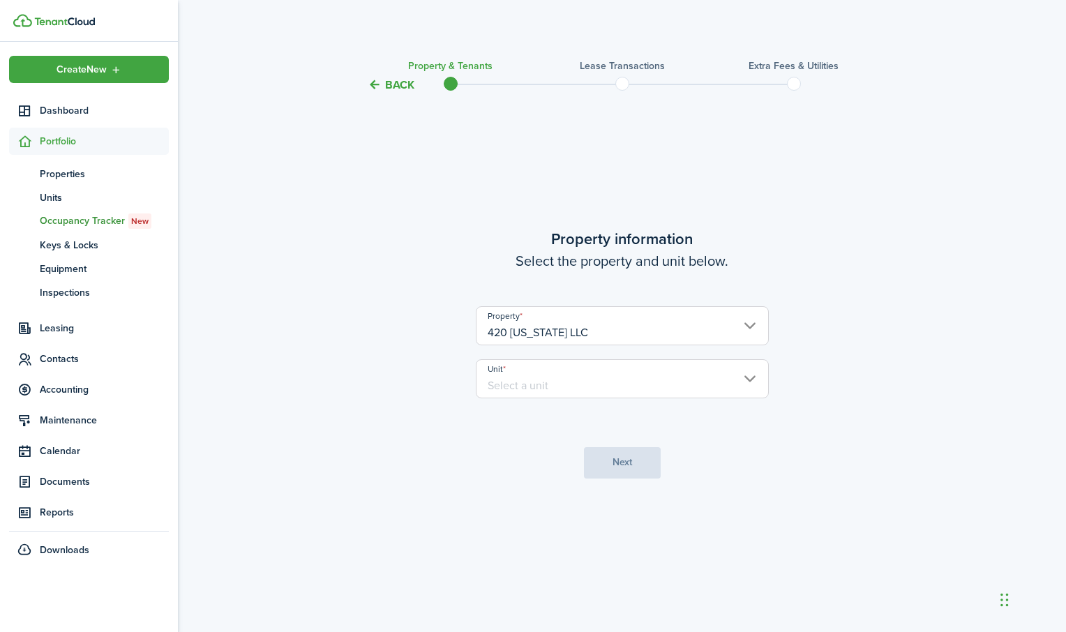
click at [566, 379] on input "Unit" at bounding box center [622, 378] width 293 height 39
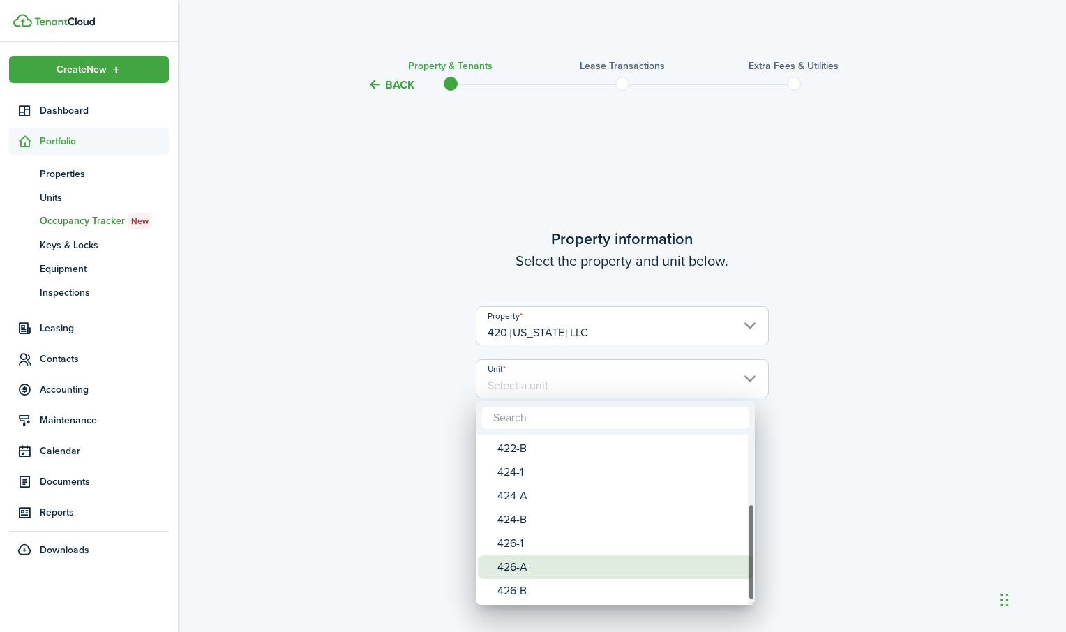
click at [512, 571] on div "426-A" at bounding box center [620, 567] width 247 height 24
type input "426-A"
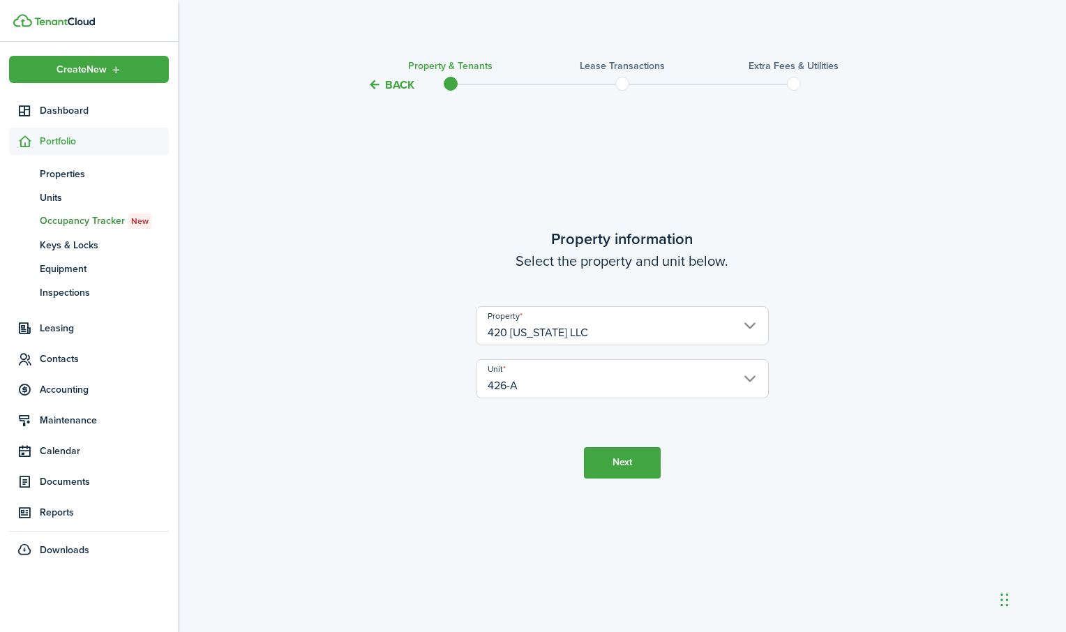
click at [616, 456] on button "Next" at bounding box center [622, 462] width 77 height 31
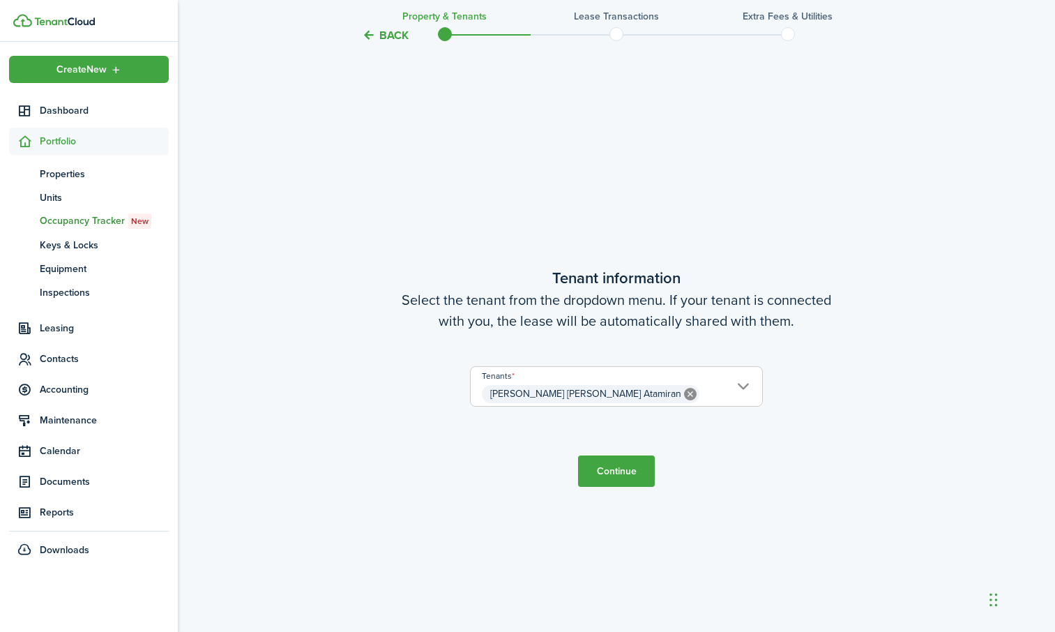
scroll to position [539, 0]
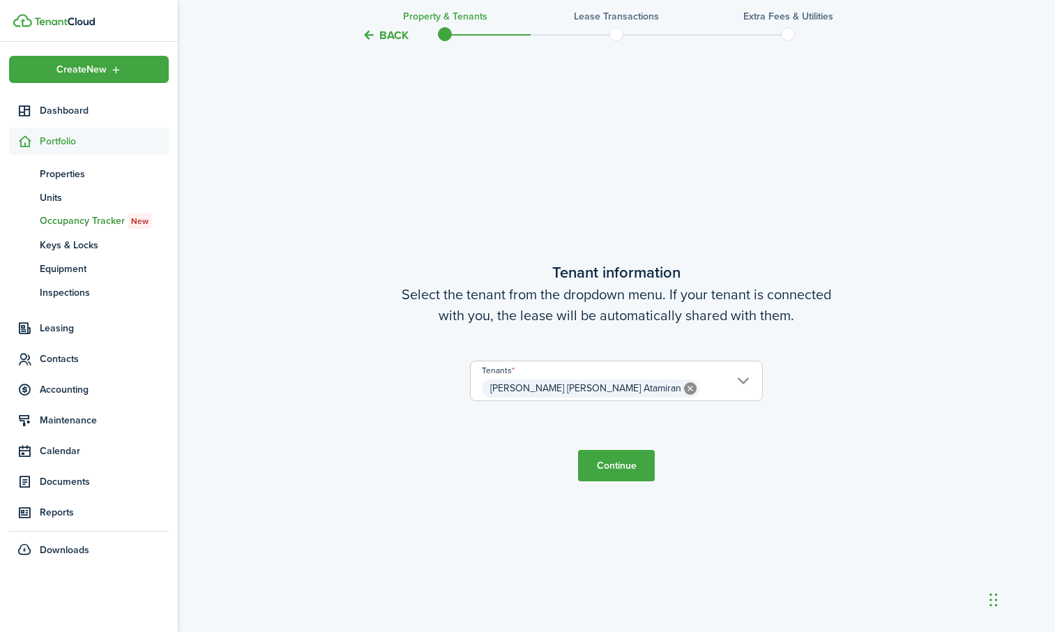
click at [616, 466] on button "Continue" at bounding box center [616, 465] width 77 height 31
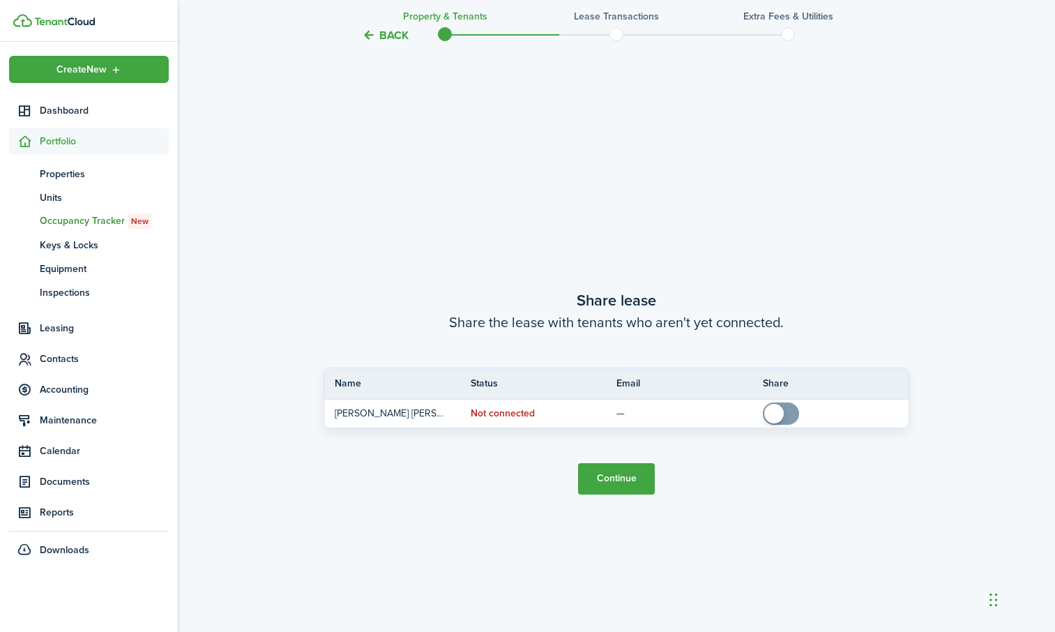
scroll to position [1171, 0]
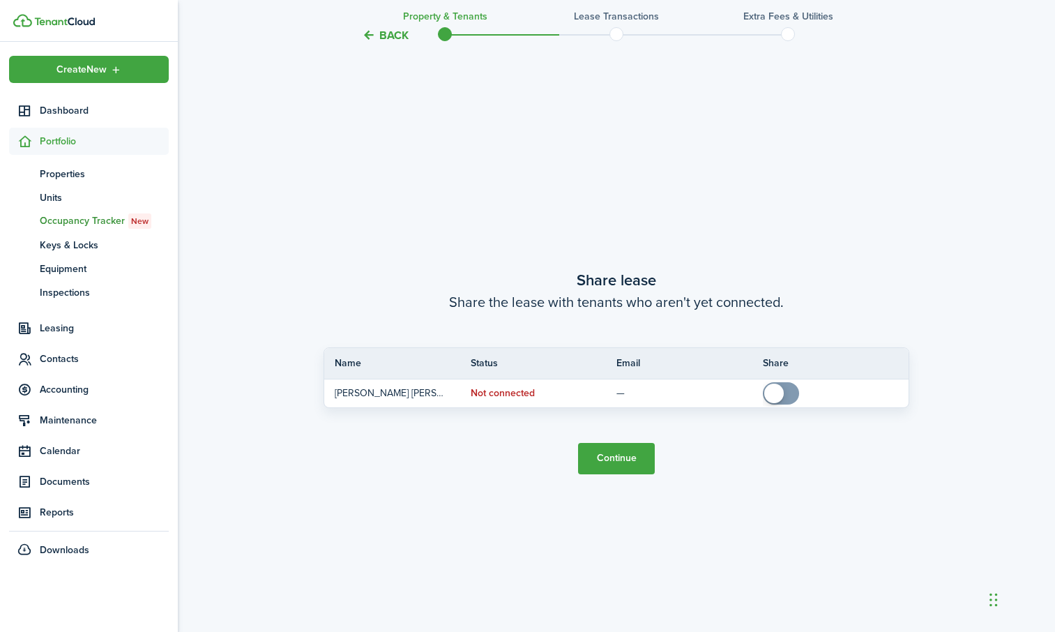
click at [616, 466] on button "Continue" at bounding box center [616, 458] width 77 height 31
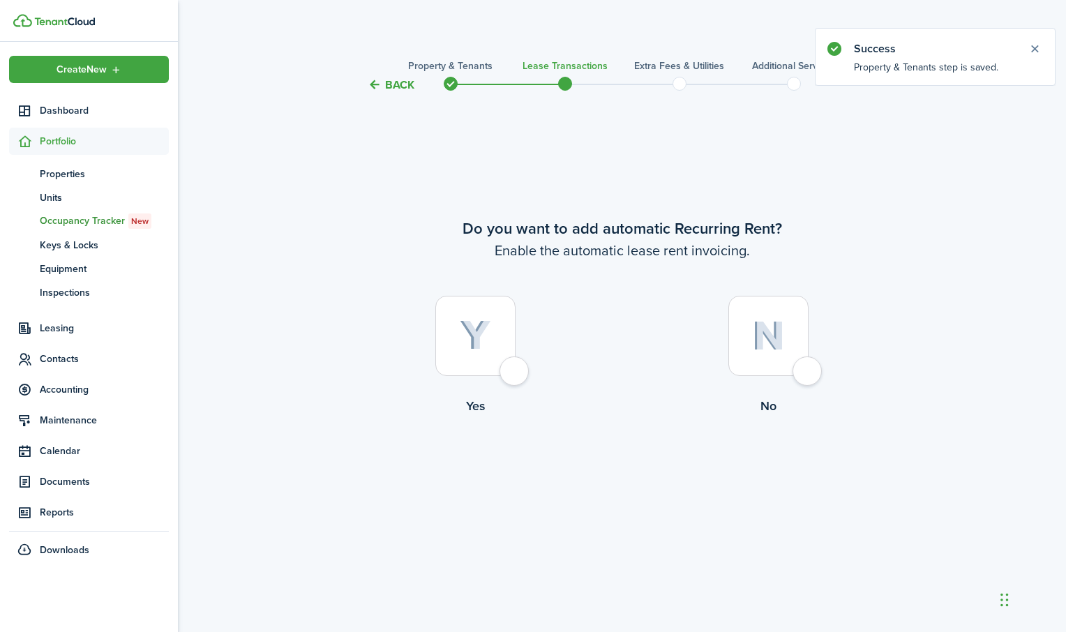
click at [516, 375] on div at bounding box center [475, 336] width 80 height 80
radio input "true"
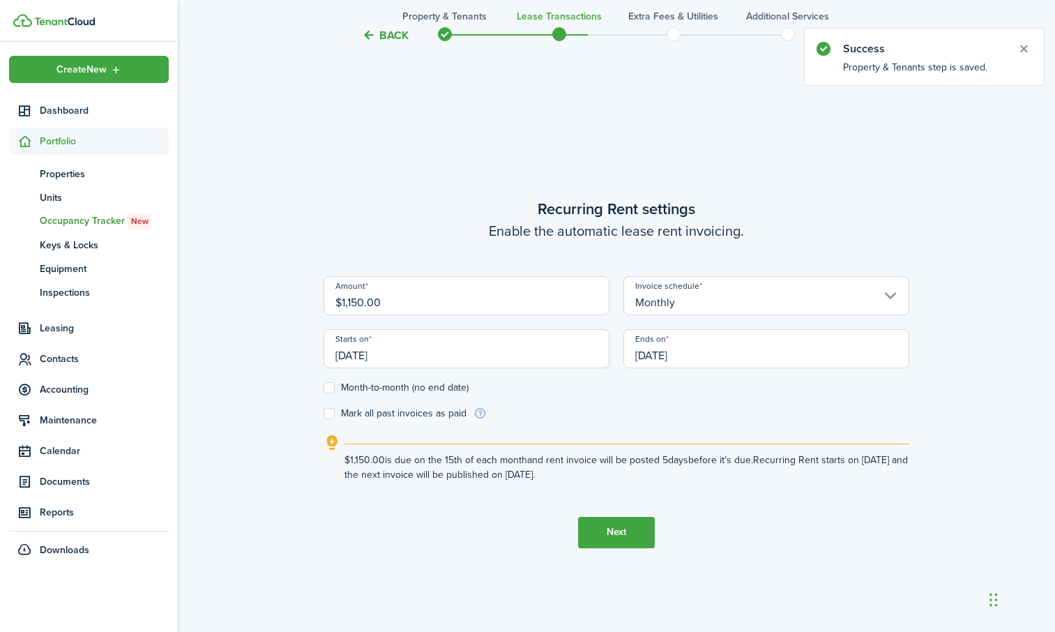
scroll to position [539, 0]
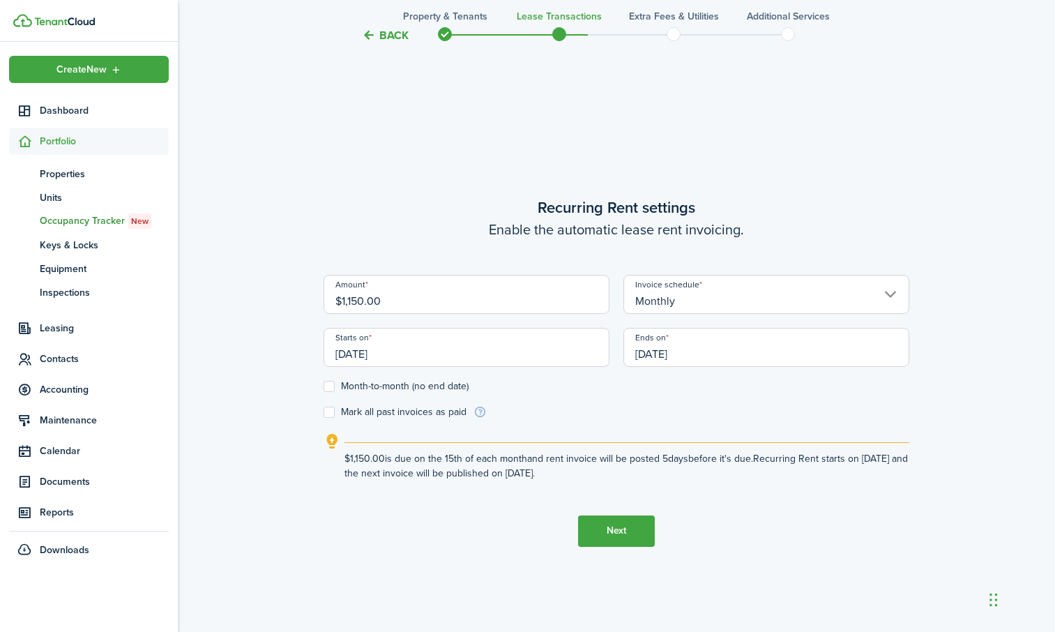
click at [524, 359] on input "[DATE]" at bounding box center [467, 347] width 286 height 39
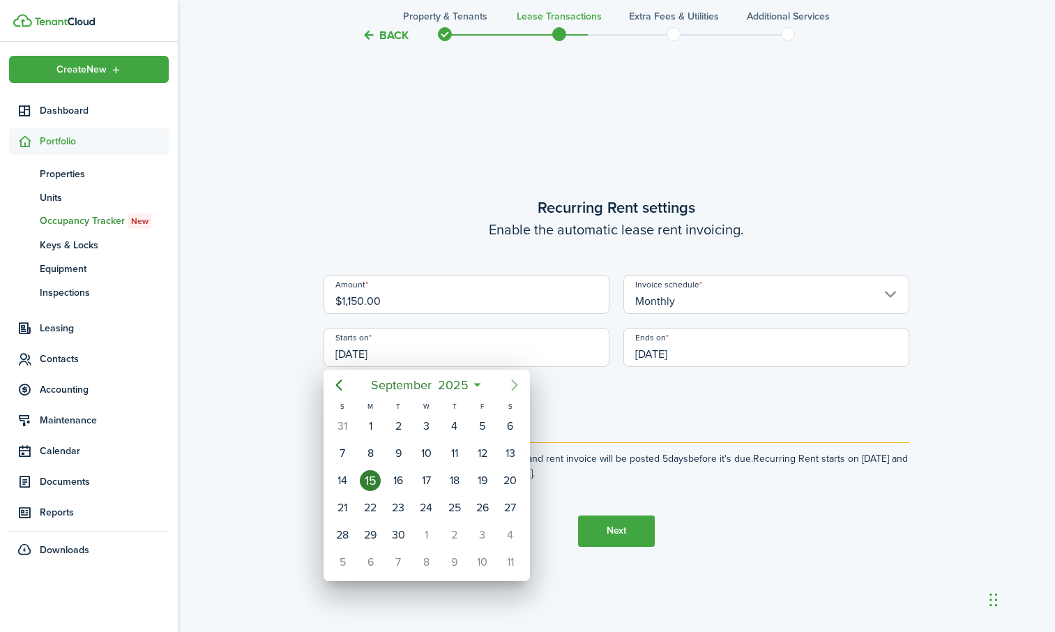
click at [515, 386] on icon "Next page" at bounding box center [514, 384] width 6 height 11
click at [426, 425] on div "1" at bounding box center [426, 426] width 21 height 21
type input "[DATE]"
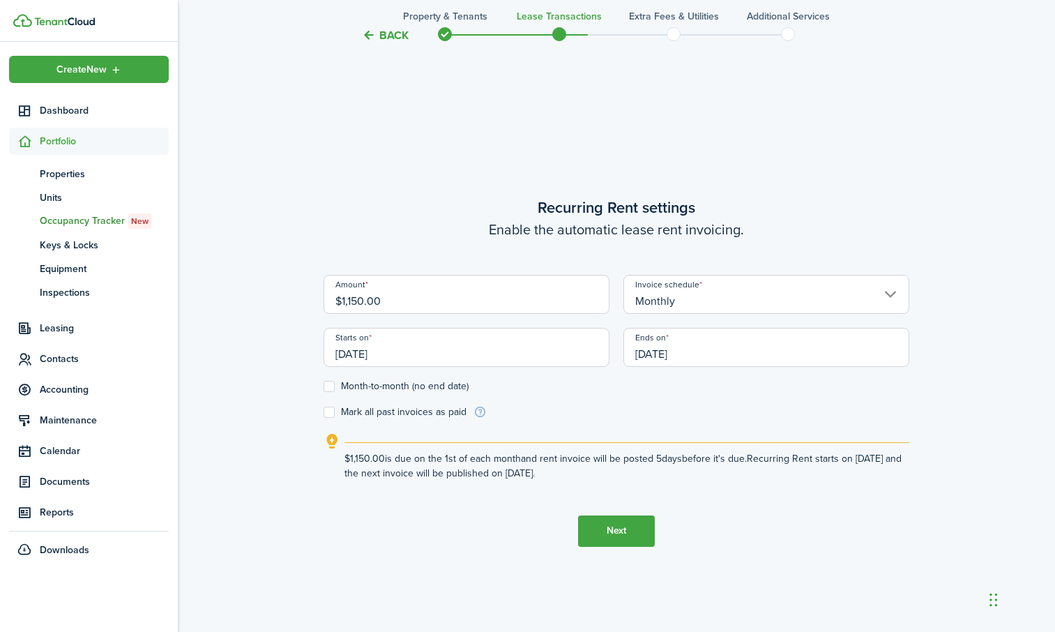
click at [688, 353] on input "[DATE]" at bounding box center [767, 347] width 286 height 39
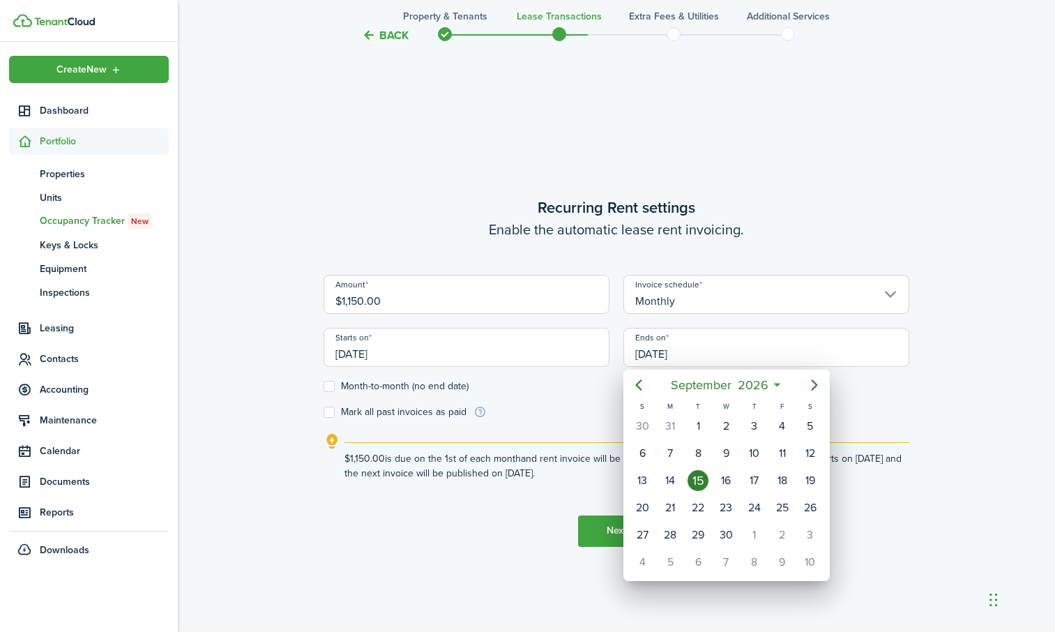
click at [331, 384] on div at bounding box center [527, 315] width 1279 height 855
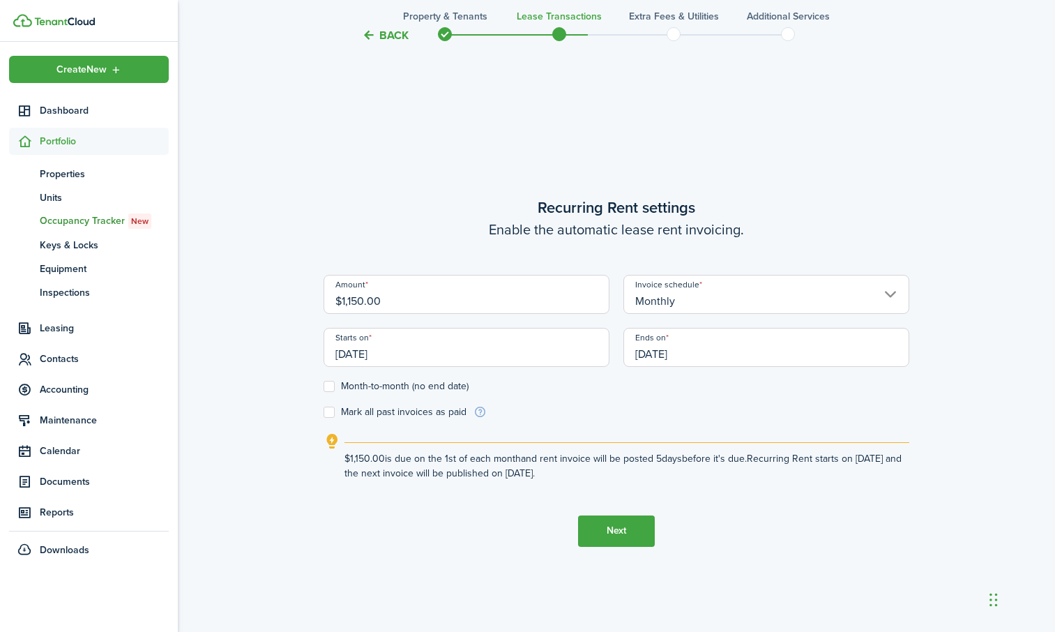
click at [331, 384] on label "Month-to-month (no end date)" at bounding box center [396, 386] width 145 height 11
click at [324, 386] on input "Month-to-month (no end date)" at bounding box center [323, 386] width 1 height 1
checkbox input "true"
click at [631, 528] on button "Next" at bounding box center [616, 531] width 77 height 31
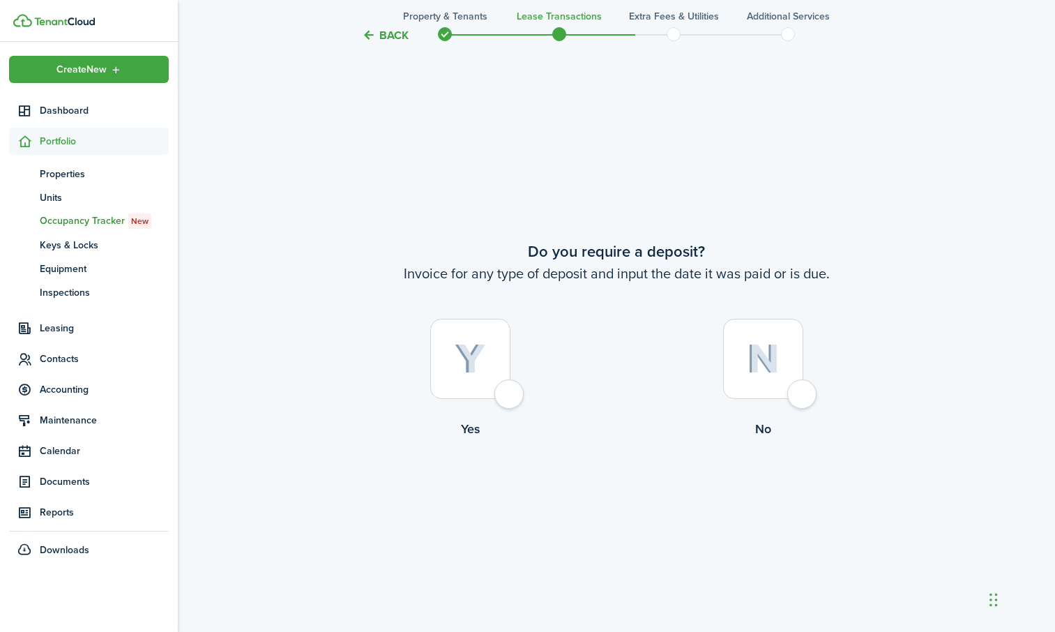
scroll to position [1171, 0]
click at [802, 381] on div at bounding box center [763, 354] width 80 height 80
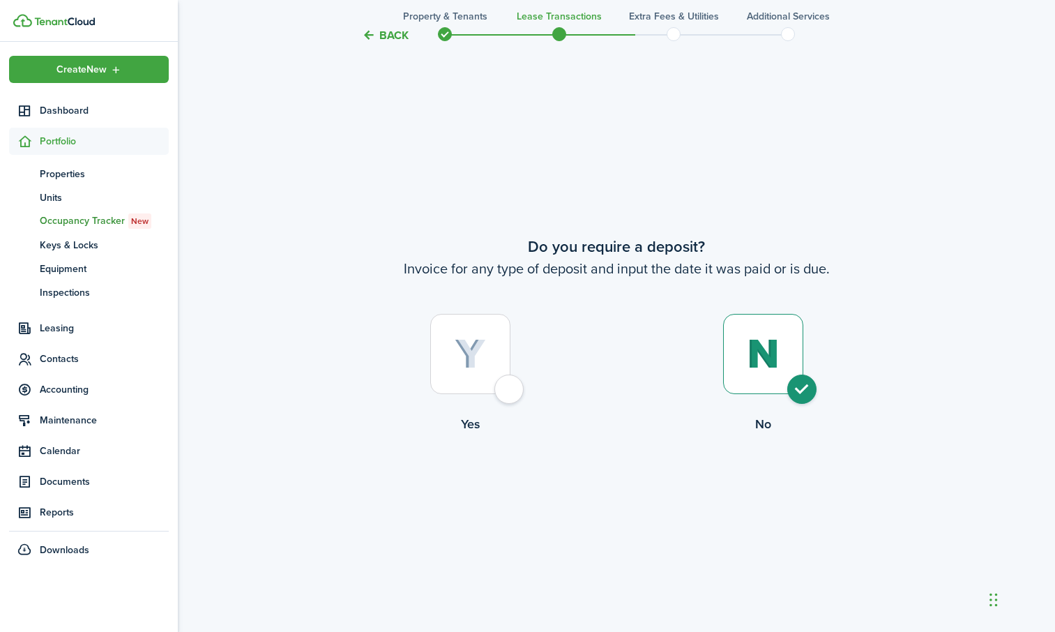
radio input "true"
click at [625, 493] on button "Continue" at bounding box center [616, 491] width 77 height 31
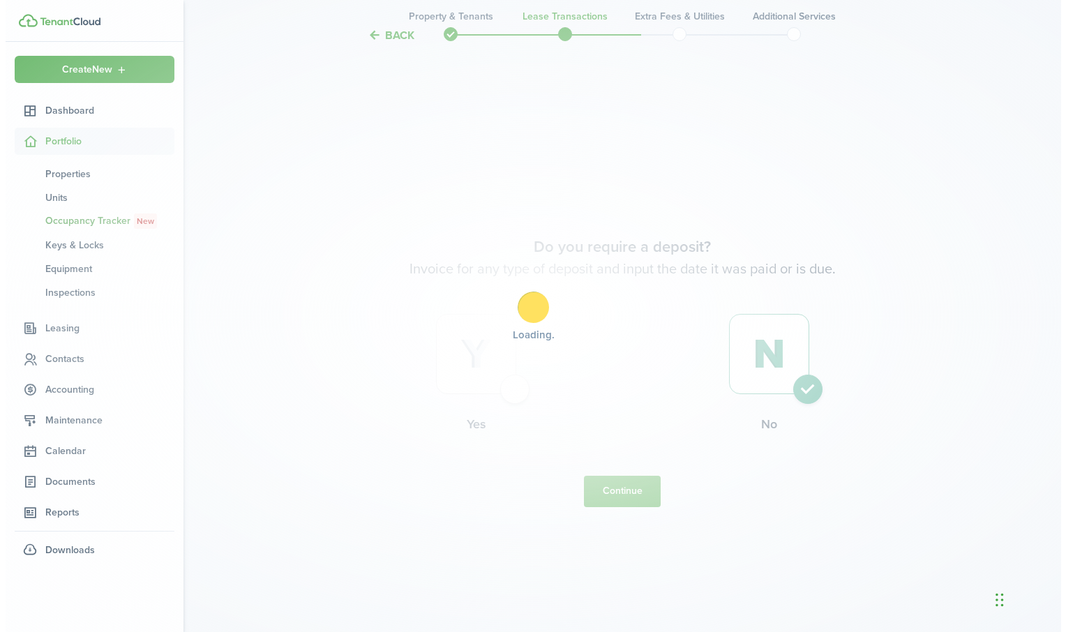
scroll to position [0, 0]
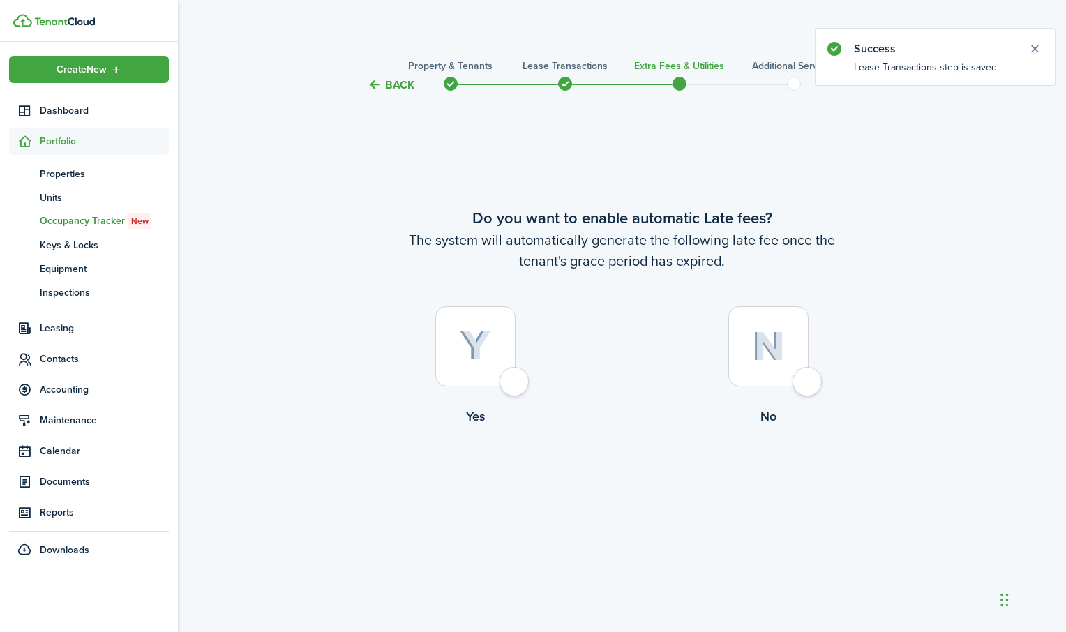
click at [516, 384] on div at bounding box center [475, 346] width 80 height 80
radio input "true"
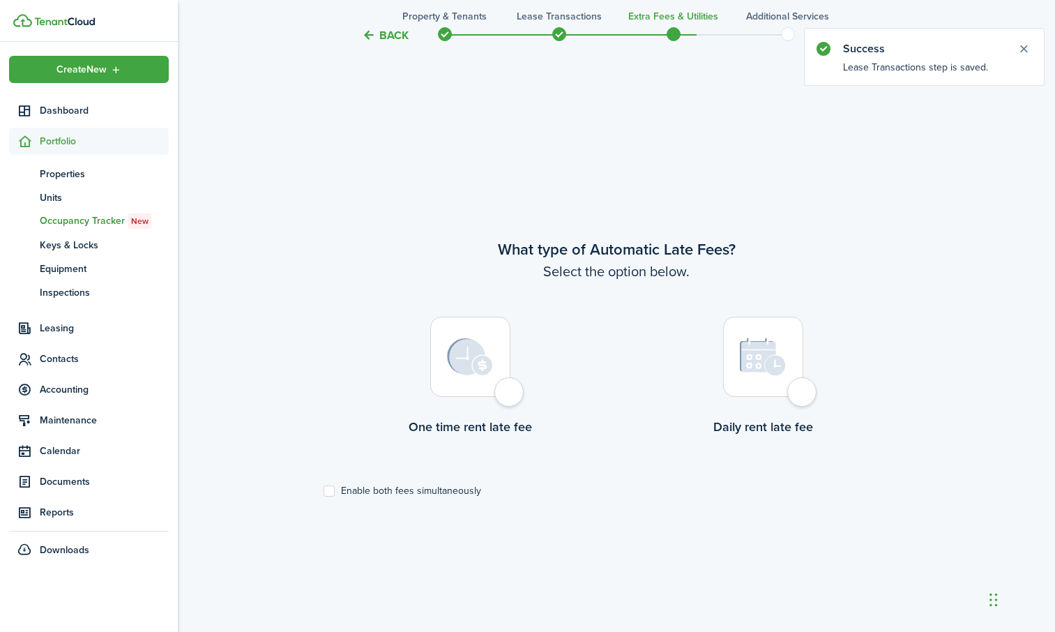
scroll to position [539, 0]
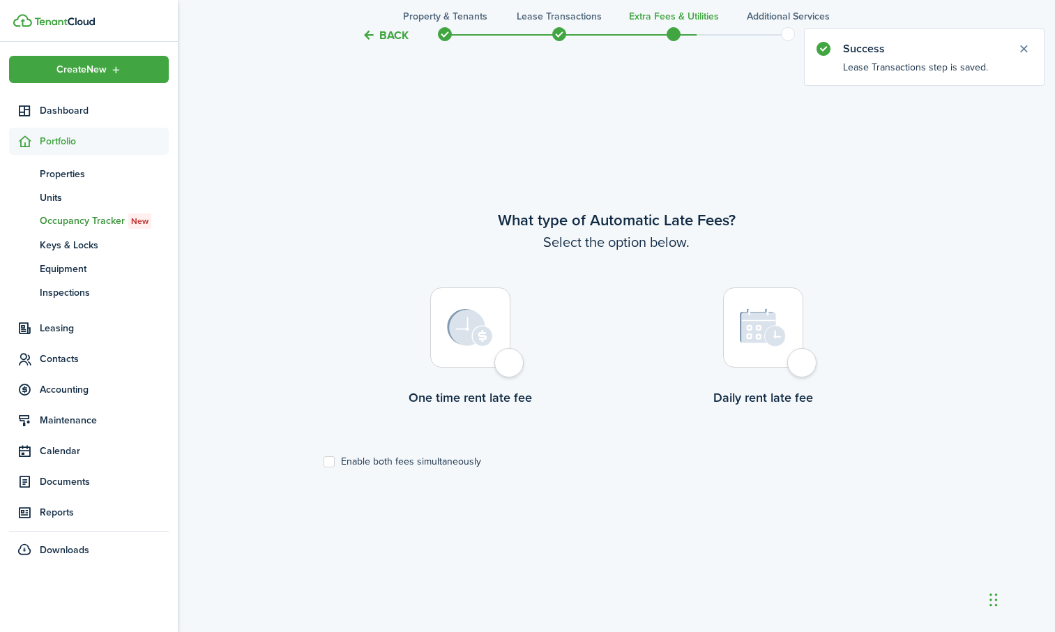
click at [511, 361] on div at bounding box center [470, 327] width 80 height 80
radio input "true"
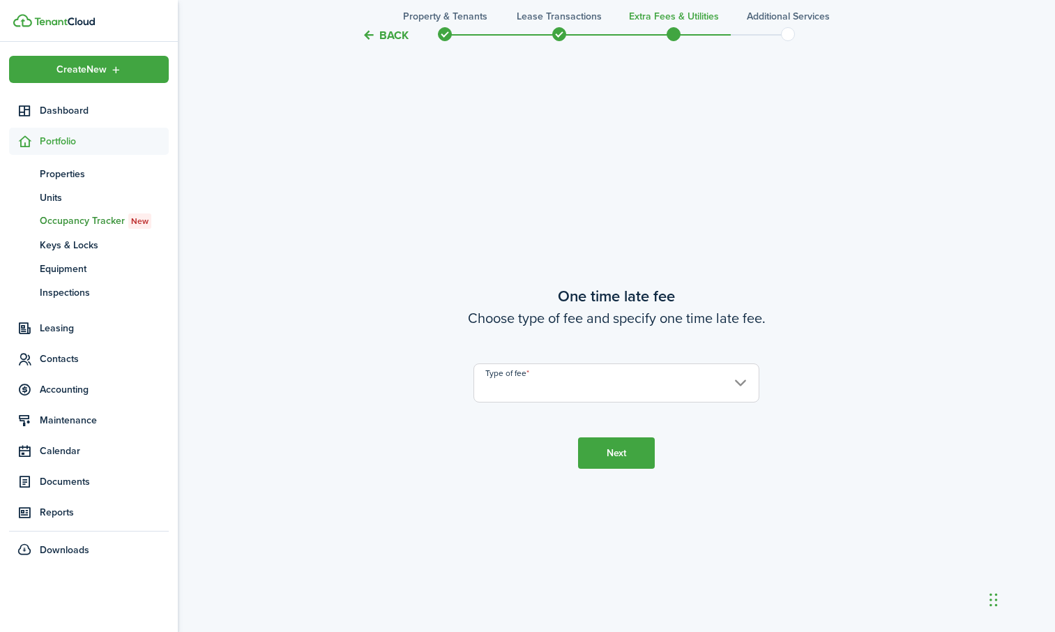
scroll to position [1171, 0]
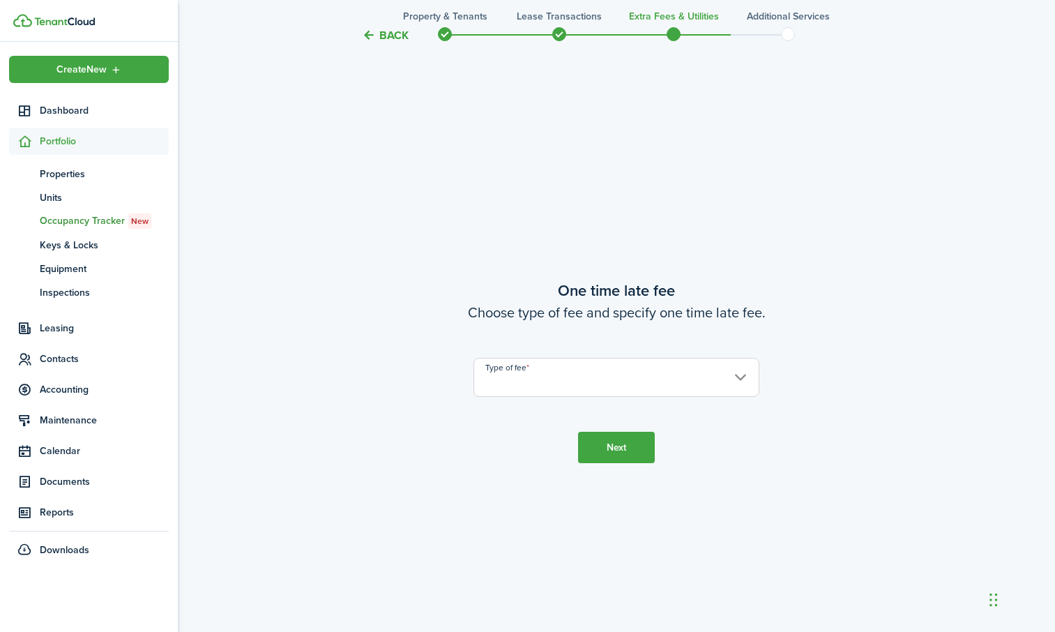
click at [667, 373] on input "Type of fee" at bounding box center [617, 377] width 286 height 39
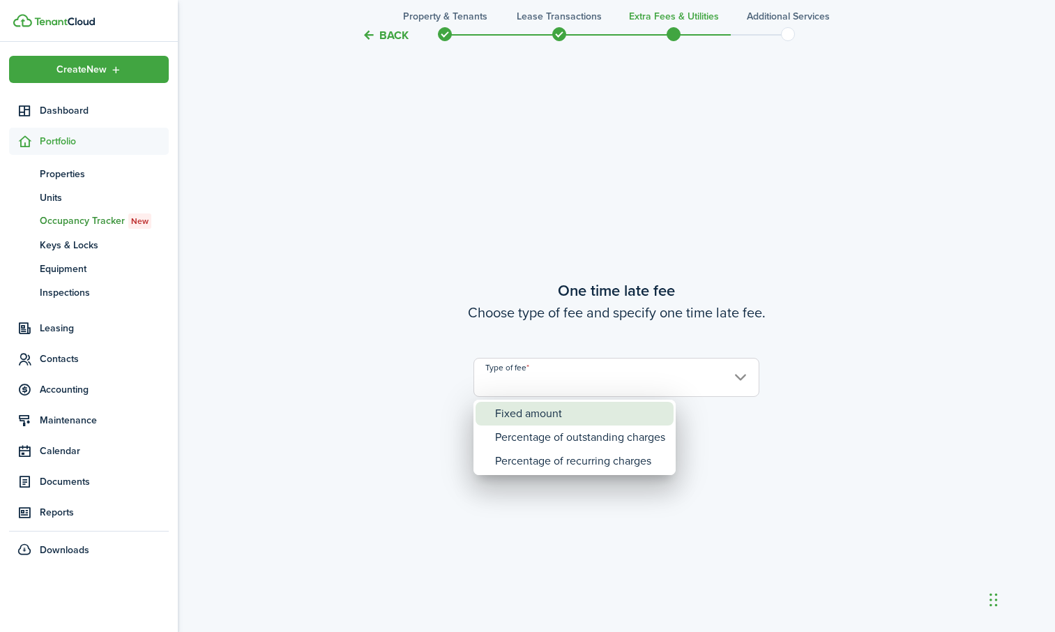
click at [597, 413] on div "Fixed amount" at bounding box center [580, 414] width 170 height 24
type input "Fixed amount"
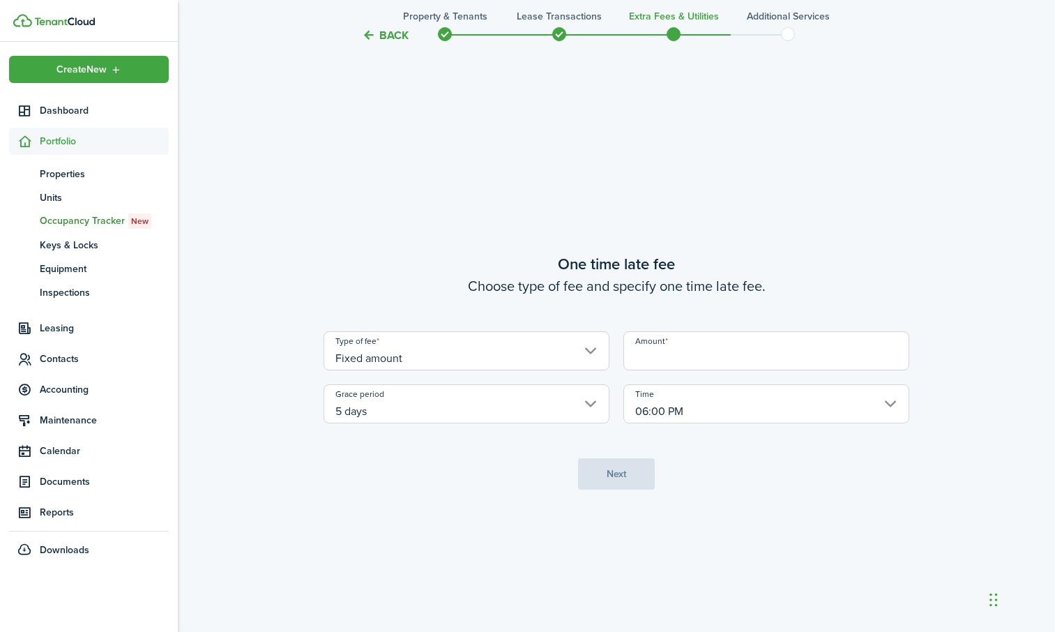
click at [747, 350] on input "Amount" at bounding box center [767, 350] width 286 height 39
type input "$50.00"
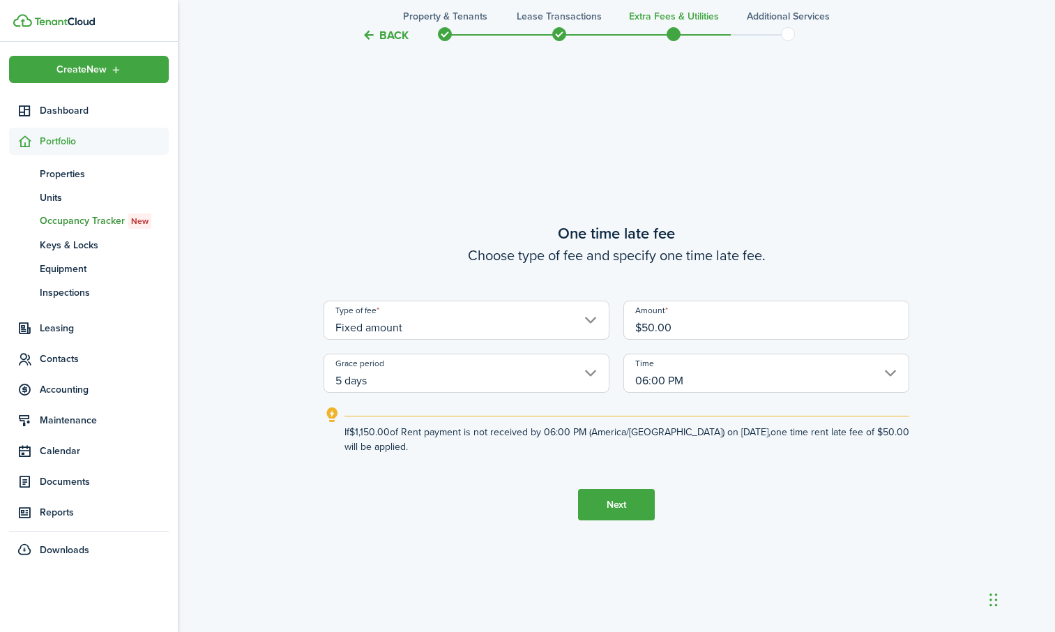
click at [627, 501] on button "Next" at bounding box center [616, 504] width 77 height 31
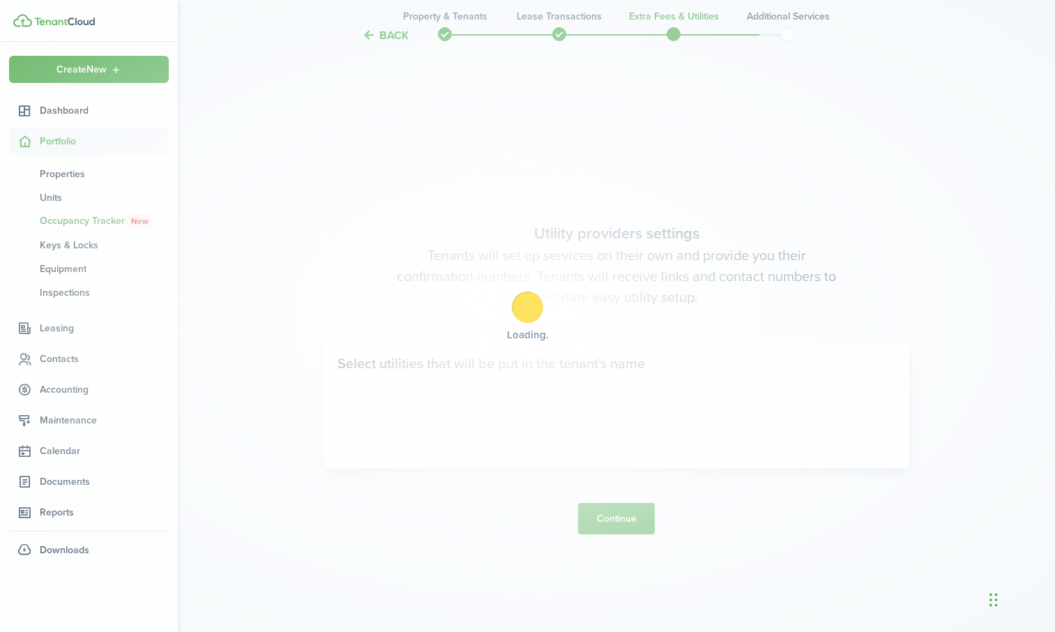
scroll to position [1803, 0]
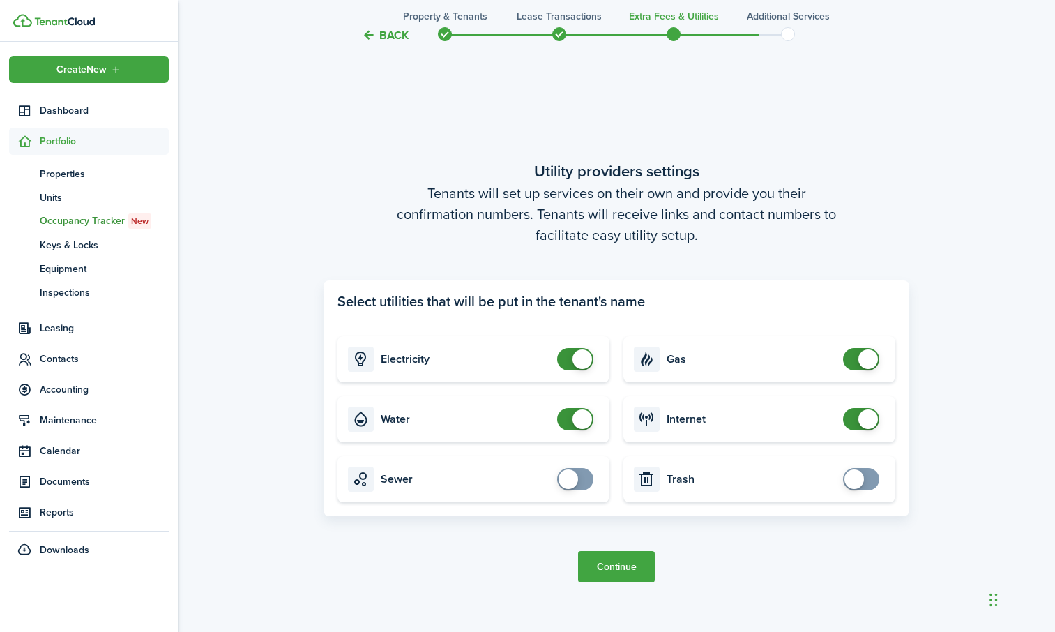
click at [626, 566] on button "Continue" at bounding box center [616, 566] width 77 height 31
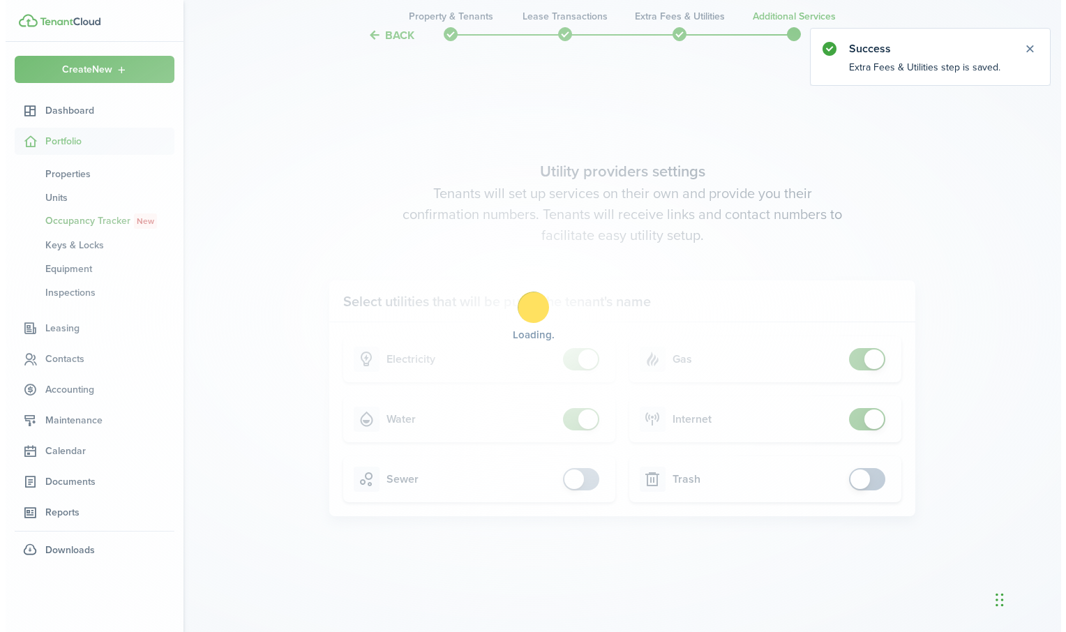
scroll to position [0, 0]
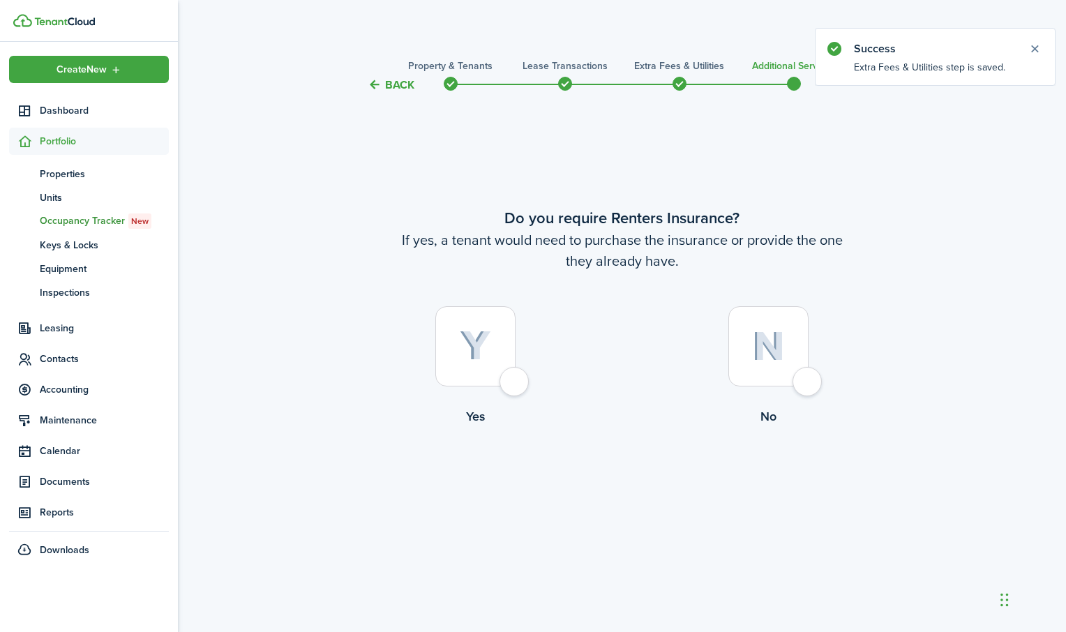
click at [507, 379] on div at bounding box center [475, 346] width 80 height 80
radio input "true"
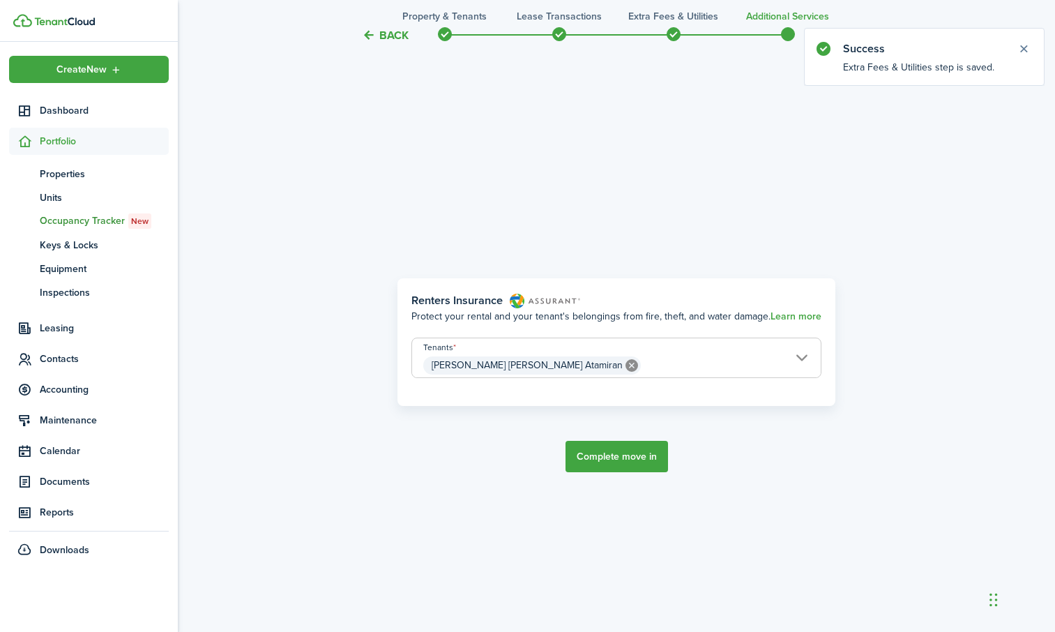
scroll to position [539, 0]
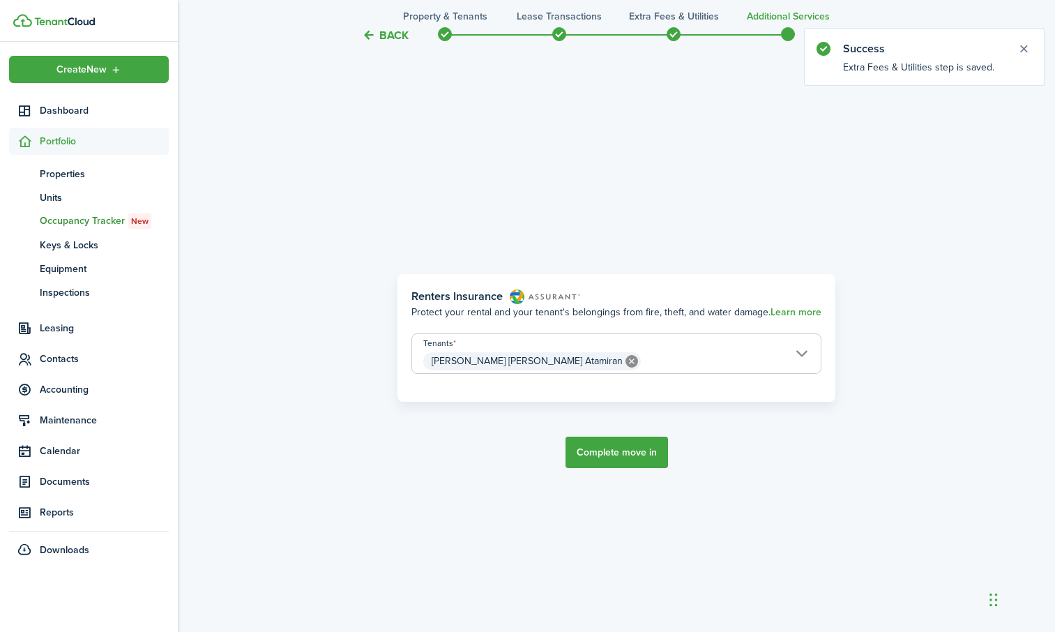
click at [595, 453] on button "Complete move in" at bounding box center [617, 452] width 103 height 31
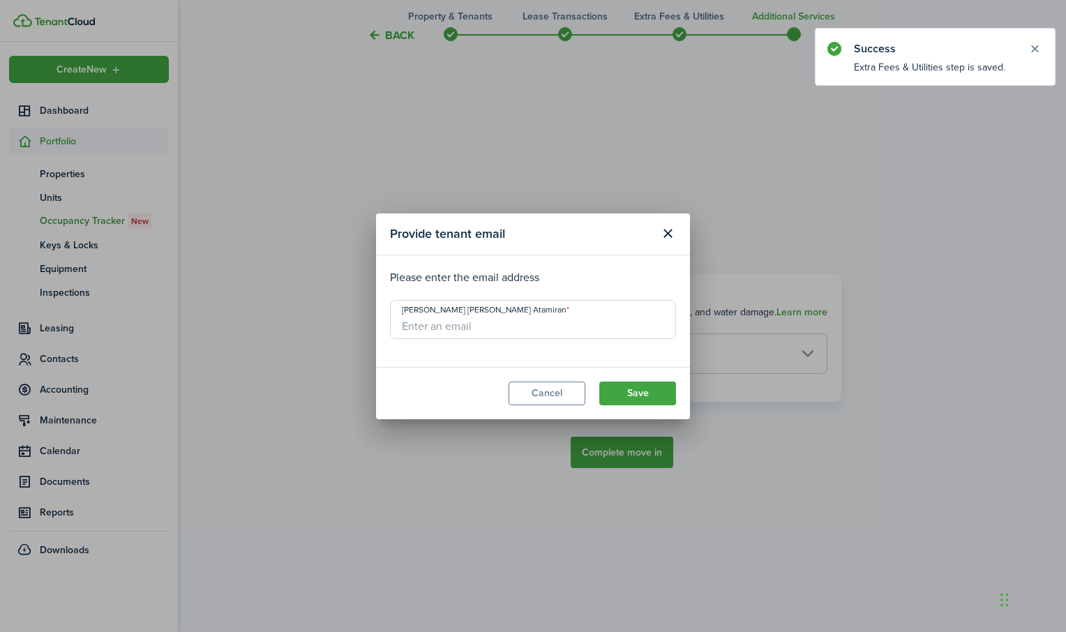
drag, startPoint x: 552, startPoint y: 328, endPoint x: 552, endPoint y: 316, distance: 11.9
click at [552, 328] on input "[PERSON_NAME] [PERSON_NAME] Atamiran" at bounding box center [533, 319] width 286 height 39
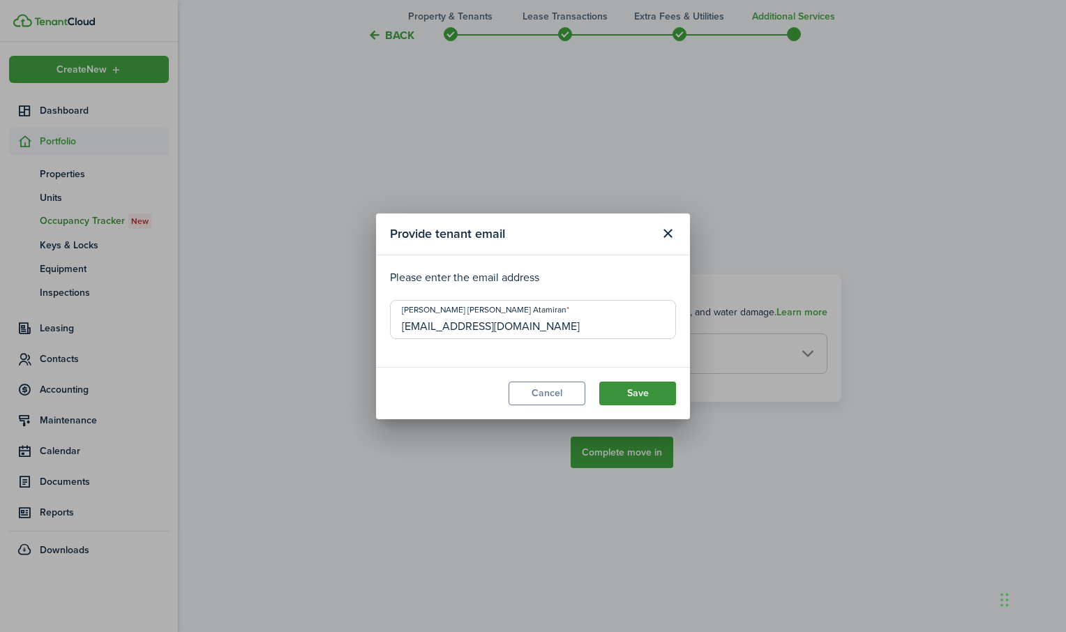
click at [620, 397] on button "Save" at bounding box center [637, 394] width 77 height 24
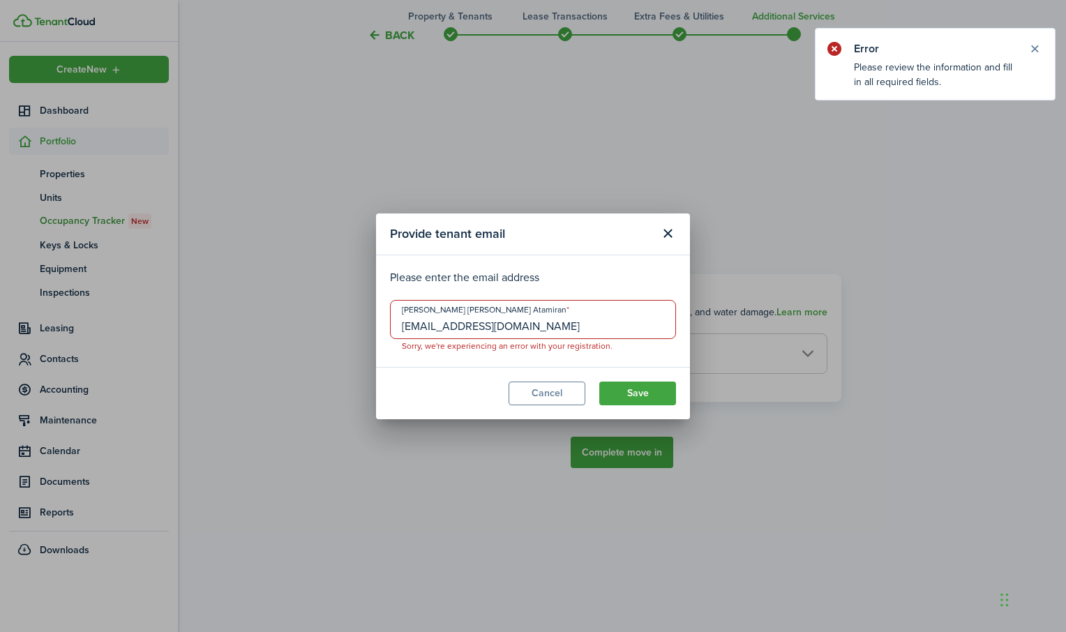
click at [423, 325] on input "[EMAIL_ADDRESS][DOMAIN_NAME]" at bounding box center [533, 319] width 286 height 39
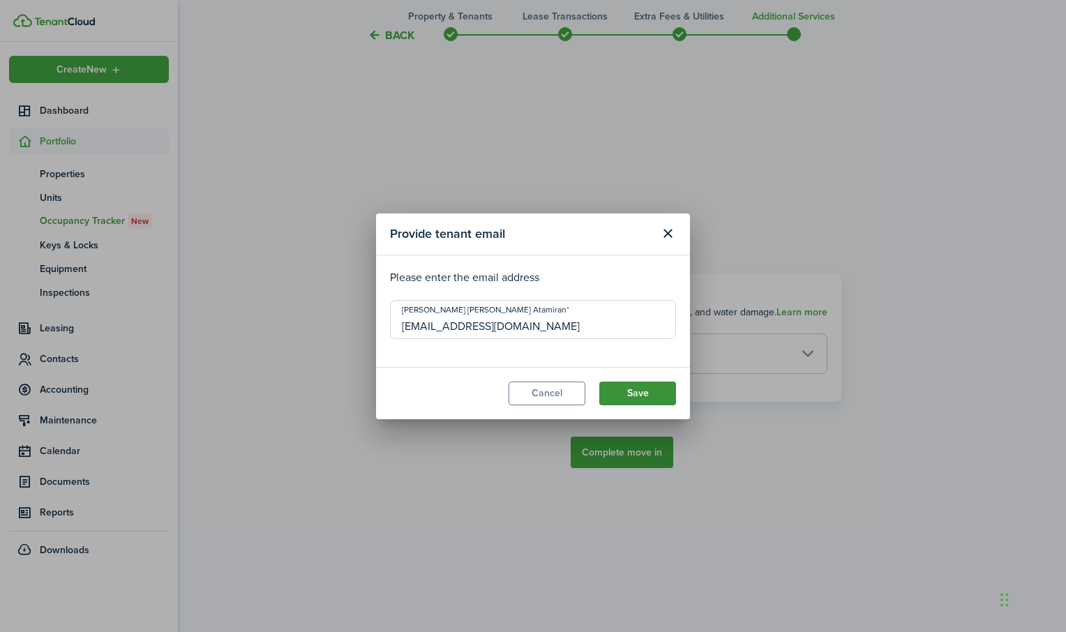
type input "[EMAIL_ADDRESS][DOMAIN_NAME]"
click at [632, 390] on button "Save" at bounding box center [637, 394] width 77 height 24
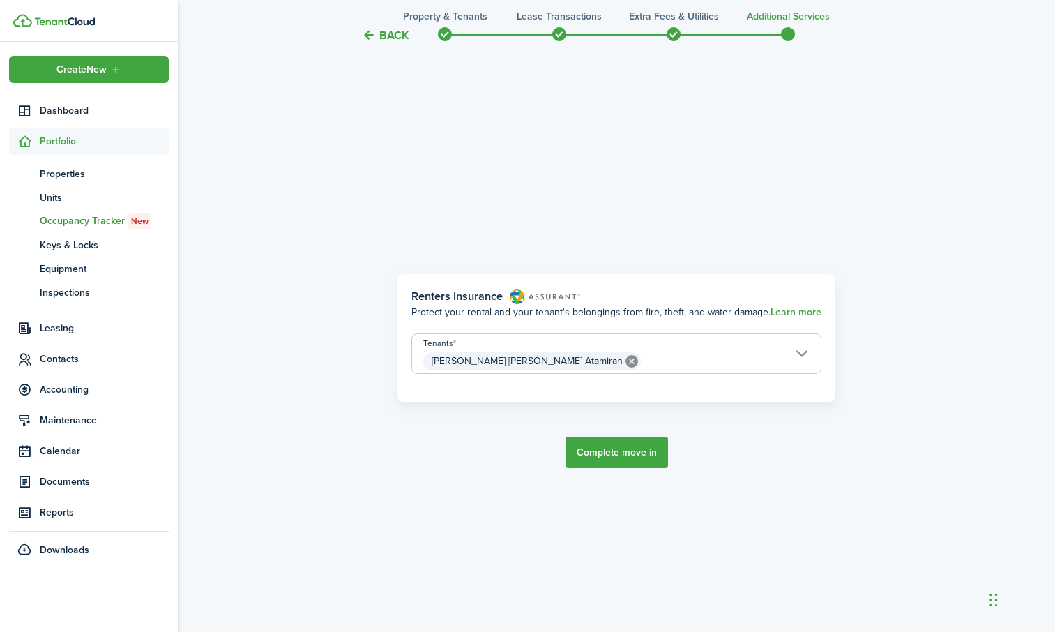
click at [599, 446] on button "Complete move in" at bounding box center [617, 452] width 103 height 31
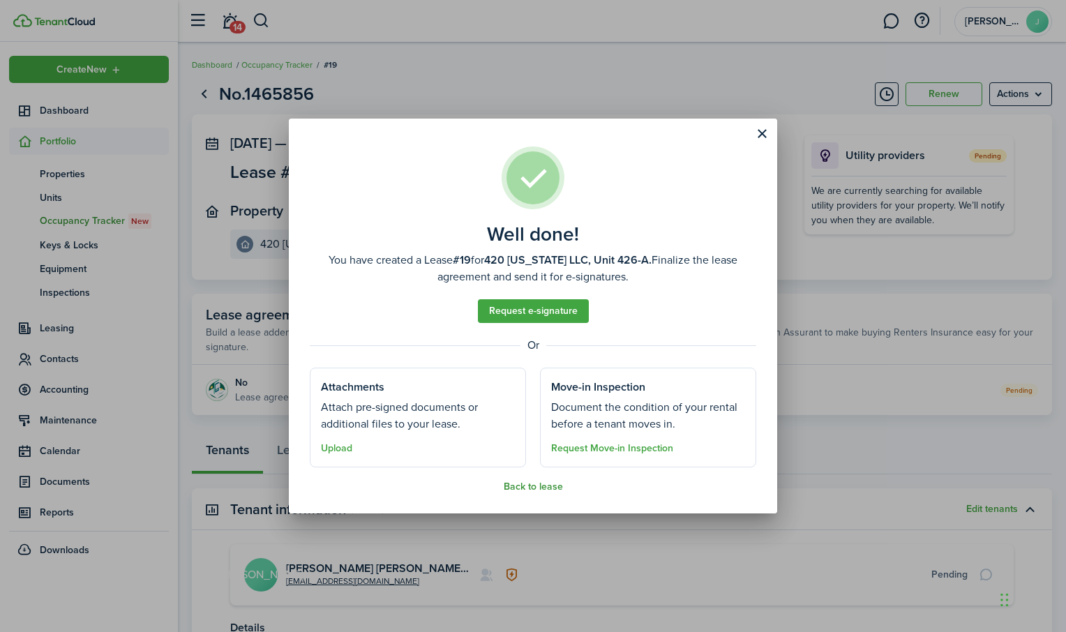
click at [532, 489] on button "Back to lease" at bounding box center [533, 486] width 59 height 11
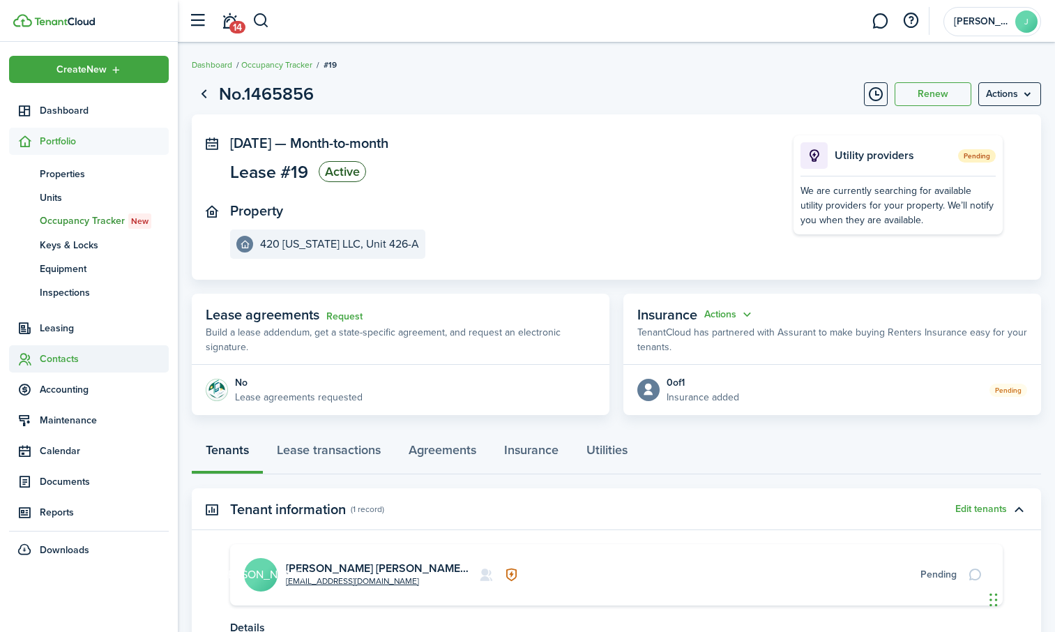
click at [53, 361] on span "Contacts" at bounding box center [104, 359] width 129 height 15
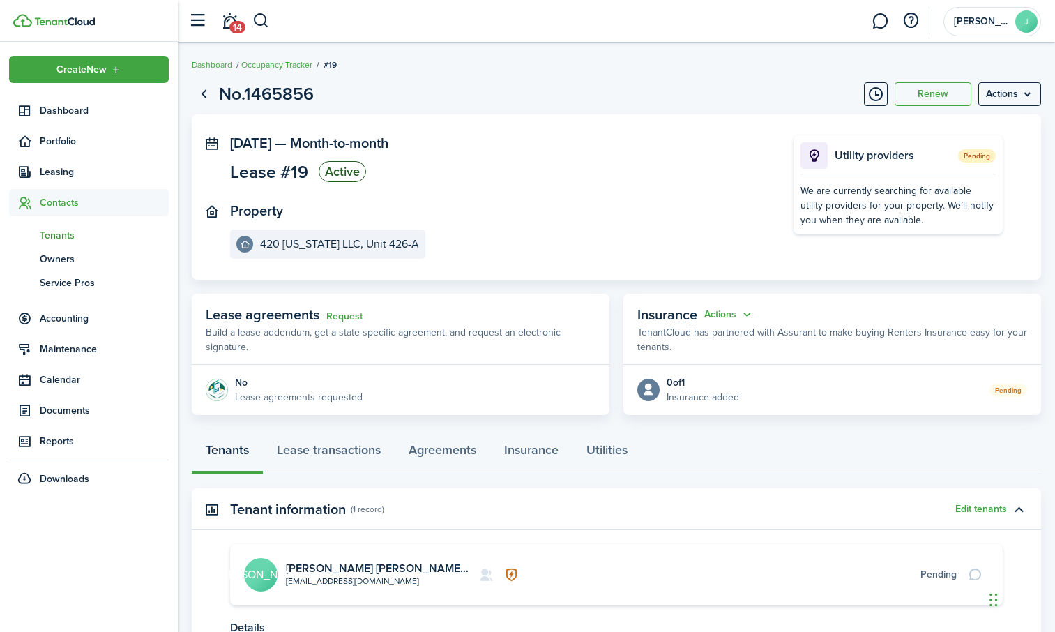
click at [59, 234] on span "Tenants" at bounding box center [104, 235] width 129 height 15
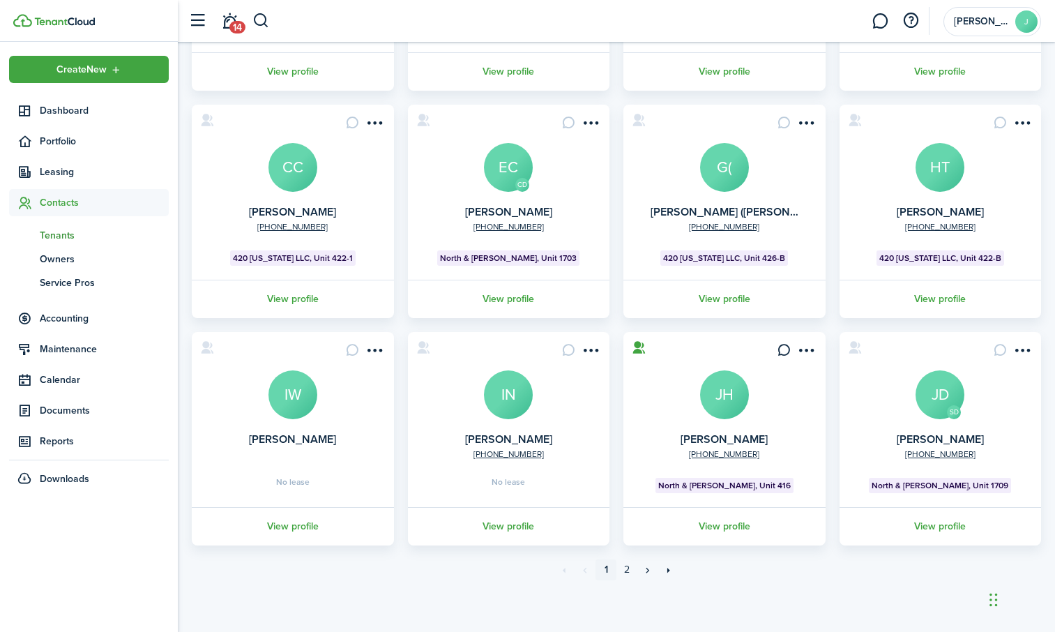
scroll to position [280, 0]
click at [649, 571] on link "»" at bounding box center [648, 569] width 21 height 21
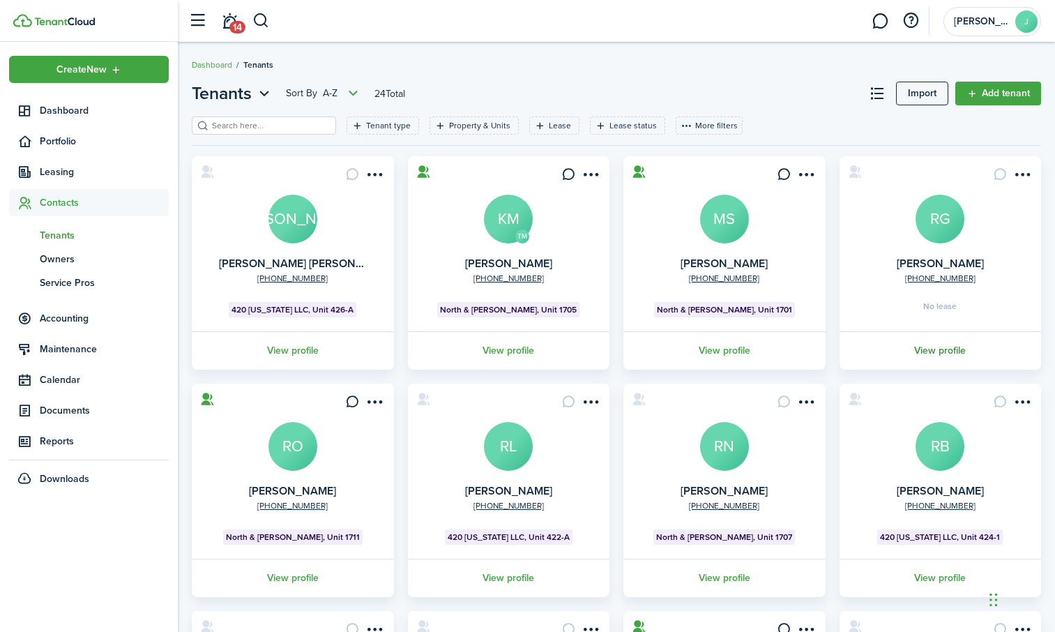
click at [950, 347] on link "View profile" at bounding box center [941, 350] width 206 height 38
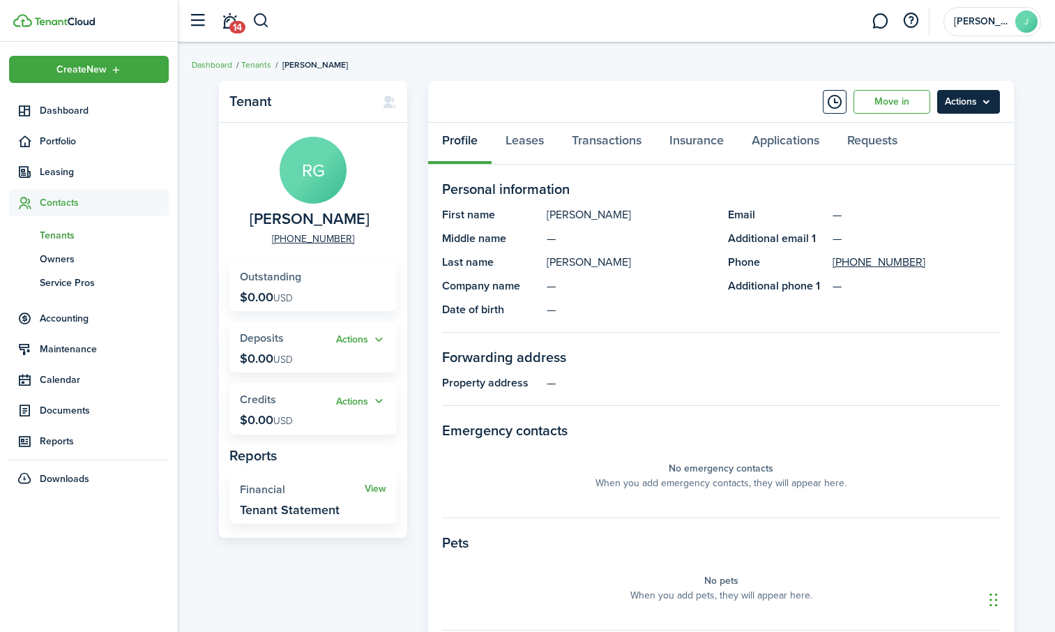
click at [968, 100] on menu-btn "Actions" at bounding box center [969, 102] width 63 height 24
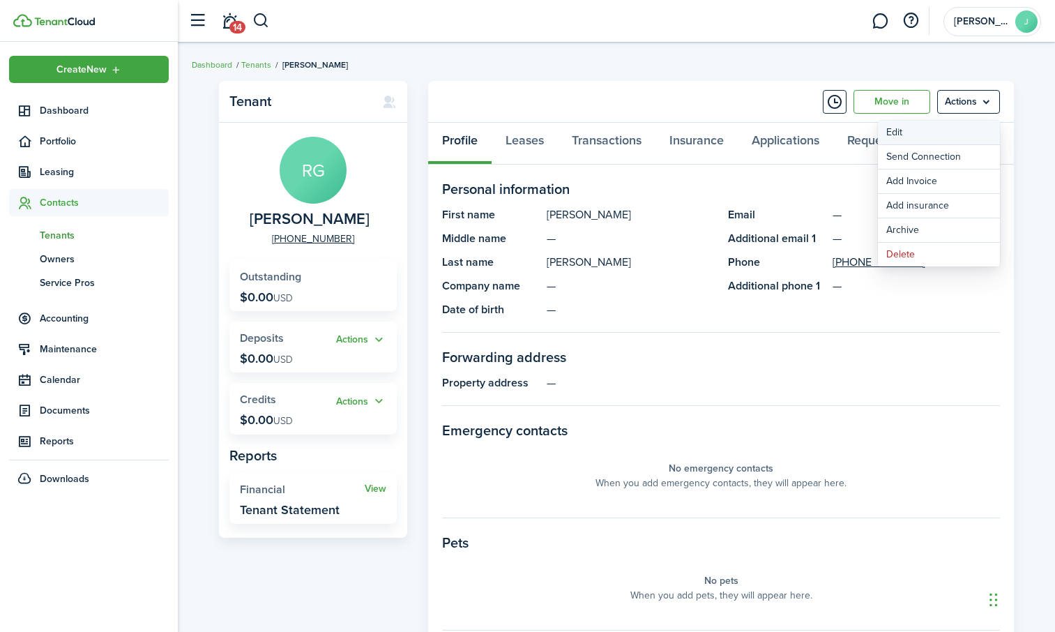
click at [935, 132] on link "Edit" at bounding box center [939, 133] width 122 height 24
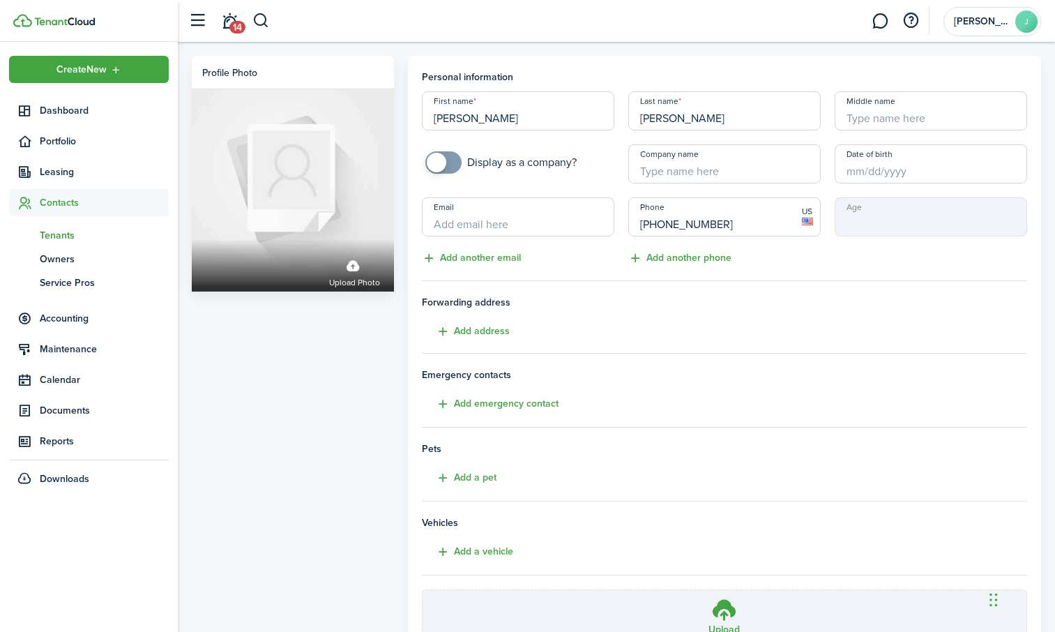
click at [467, 221] on input "Email" at bounding box center [518, 216] width 193 height 39
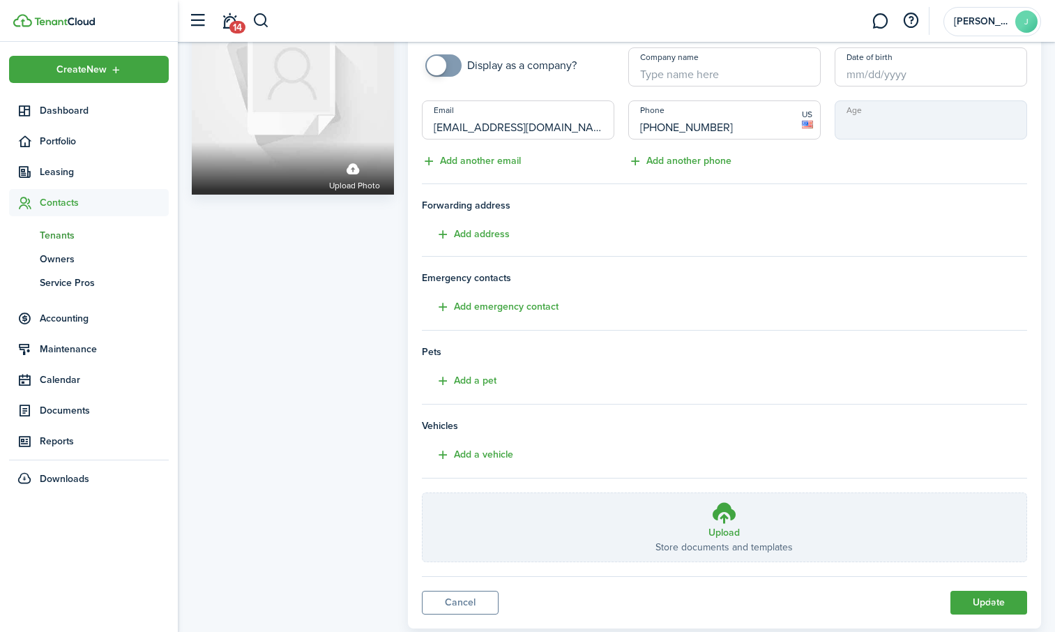
scroll to position [132, 0]
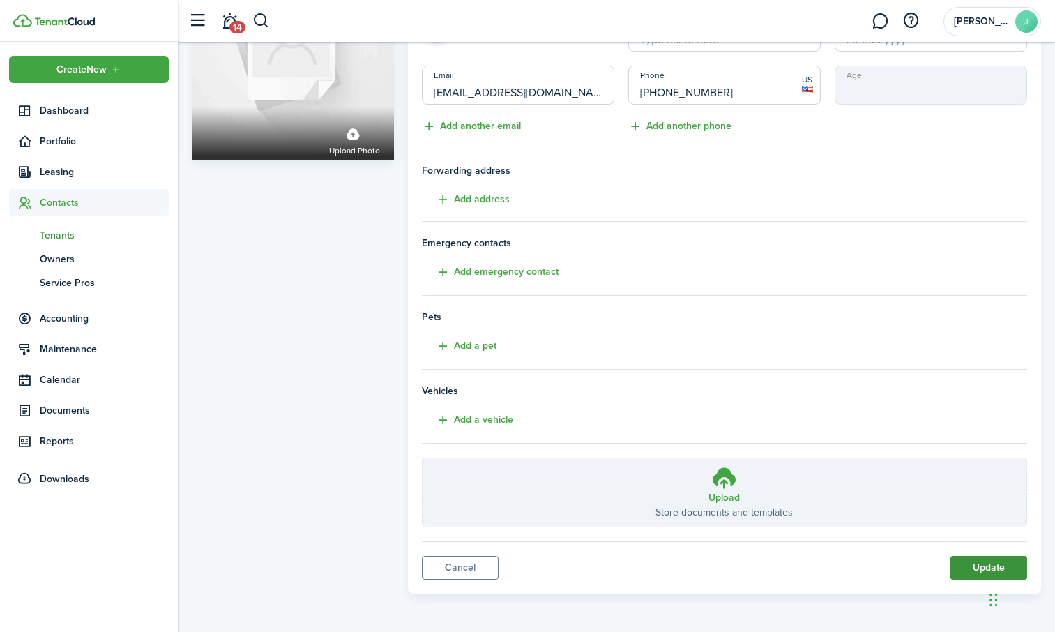
type input "[EMAIL_ADDRESS][DOMAIN_NAME]"
click at [965, 568] on button "Update" at bounding box center [989, 568] width 77 height 24
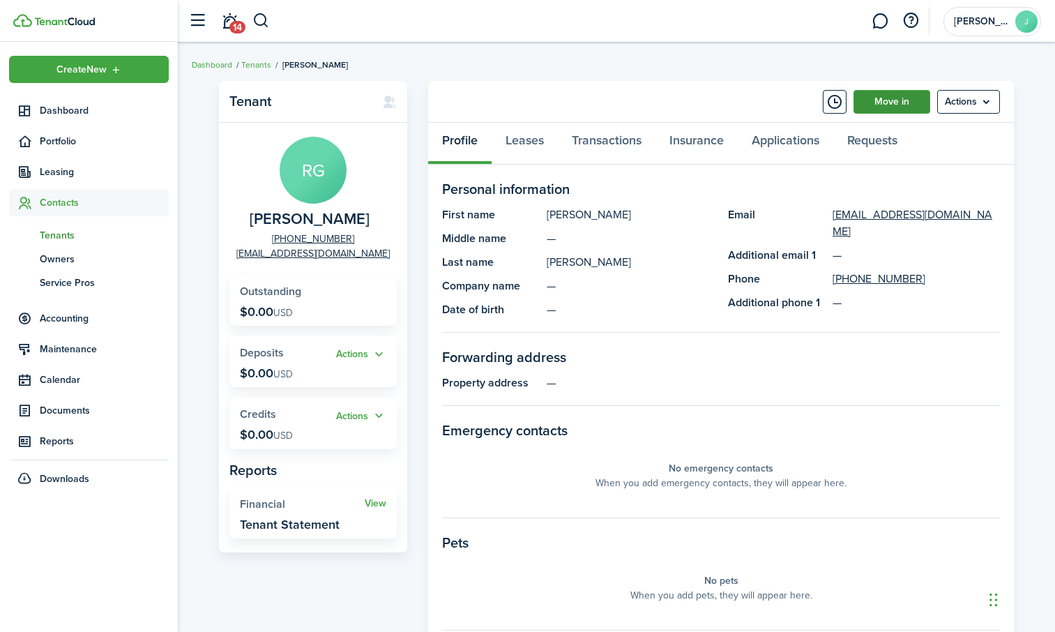
click at [888, 104] on link "Move in" at bounding box center [892, 102] width 77 height 24
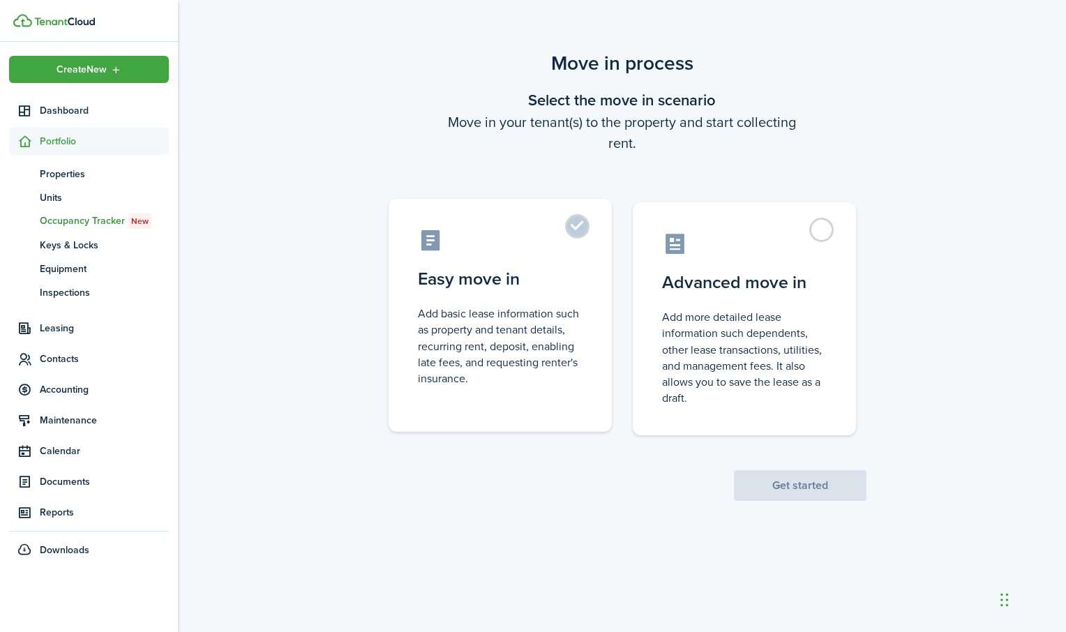
click at [580, 228] on label "Easy move in Add basic lease information such as property and tenant details, r…" at bounding box center [500, 315] width 223 height 233
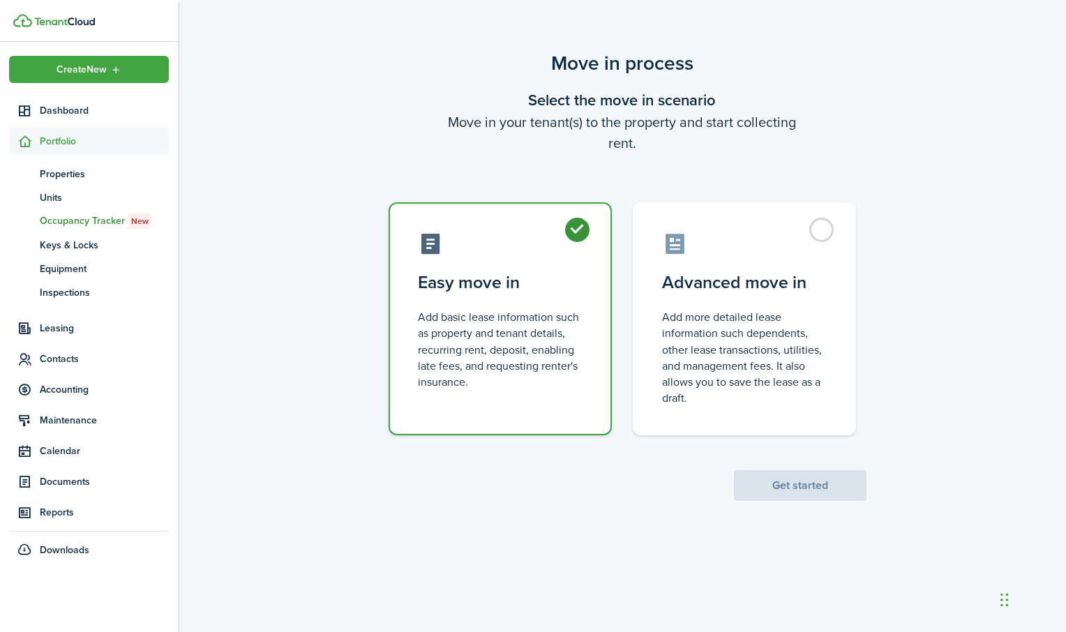
radio input "true"
click at [783, 481] on button "Get started" at bounding box center [800, 485] width 133 height 31
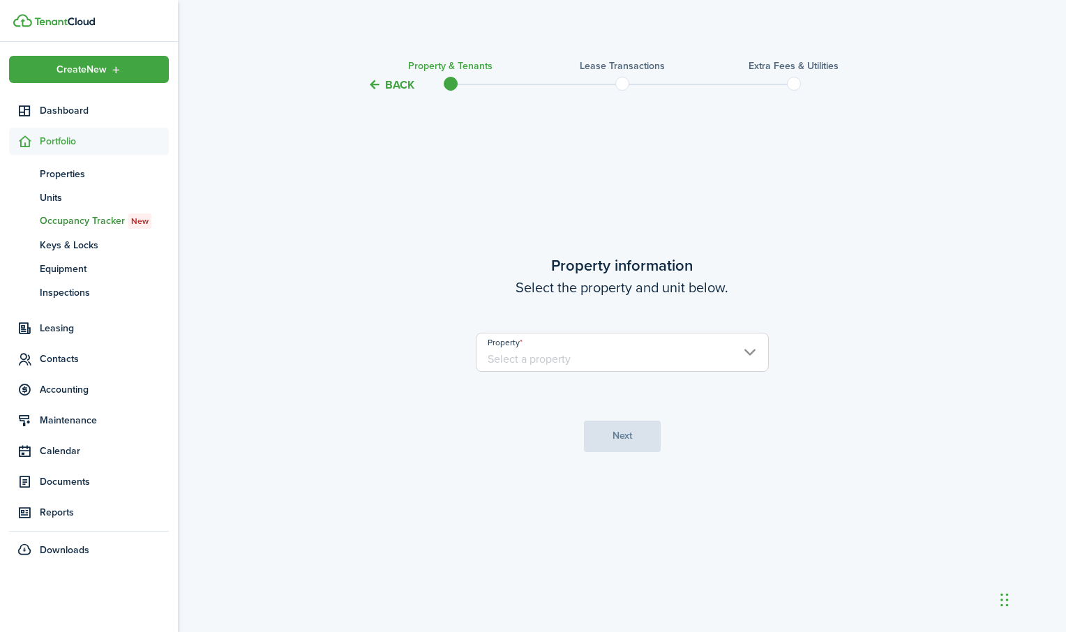
click at [730, 349] on input "Property" at bounding box center [622, 352] width 293 height 39
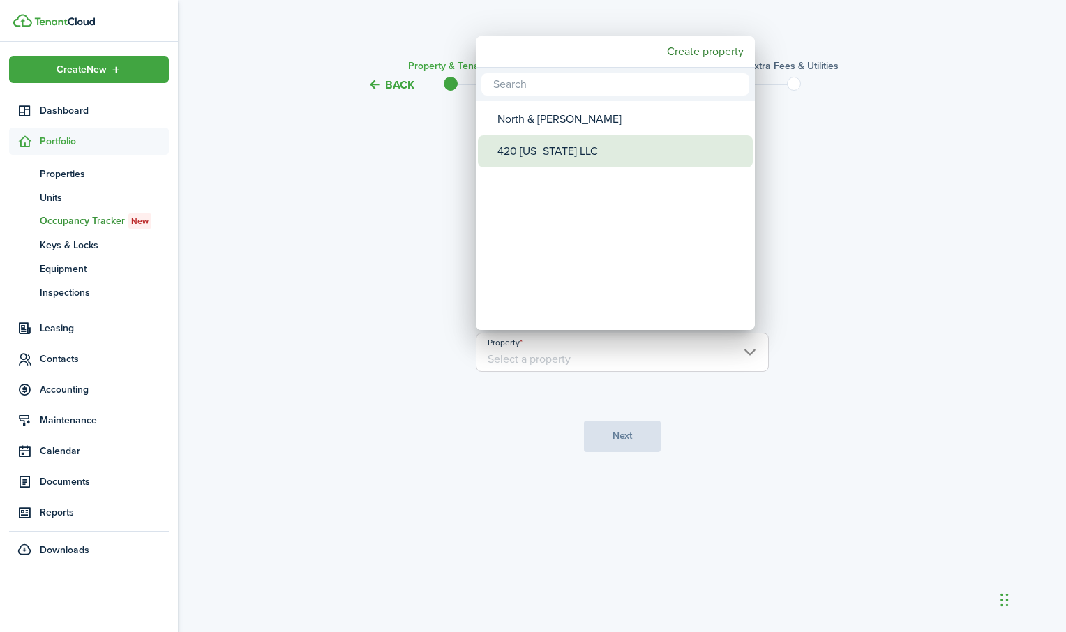
click at [560, 151] on div "420 [US_STATE] LLC" at bounding box center [620, 151] width 247 height 32
type input "420 [US_STATE] LLC"
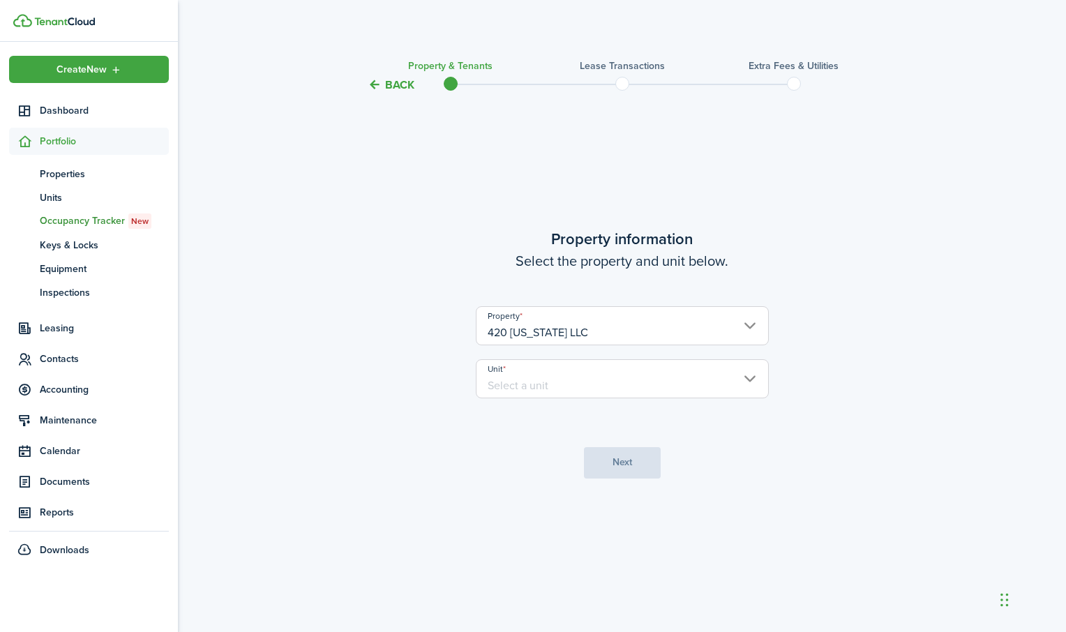
click at [587, 379] on input "Unit" at bounding box center [622, 378] width 293 height 39
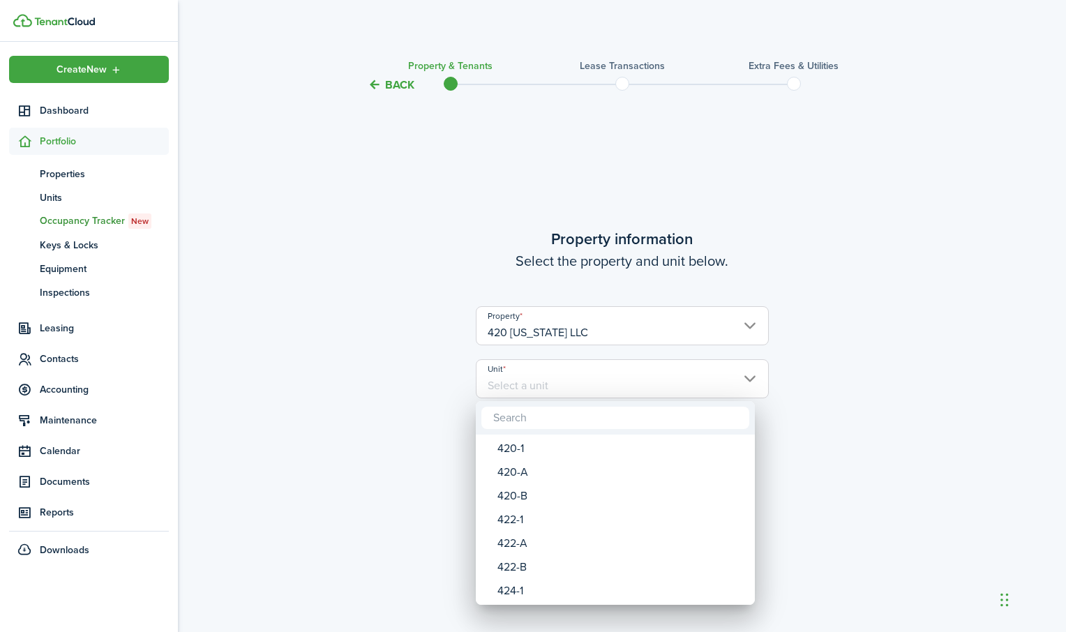
click at [587, 379] on div at bounding box center [532, 315] width 1289 height 855
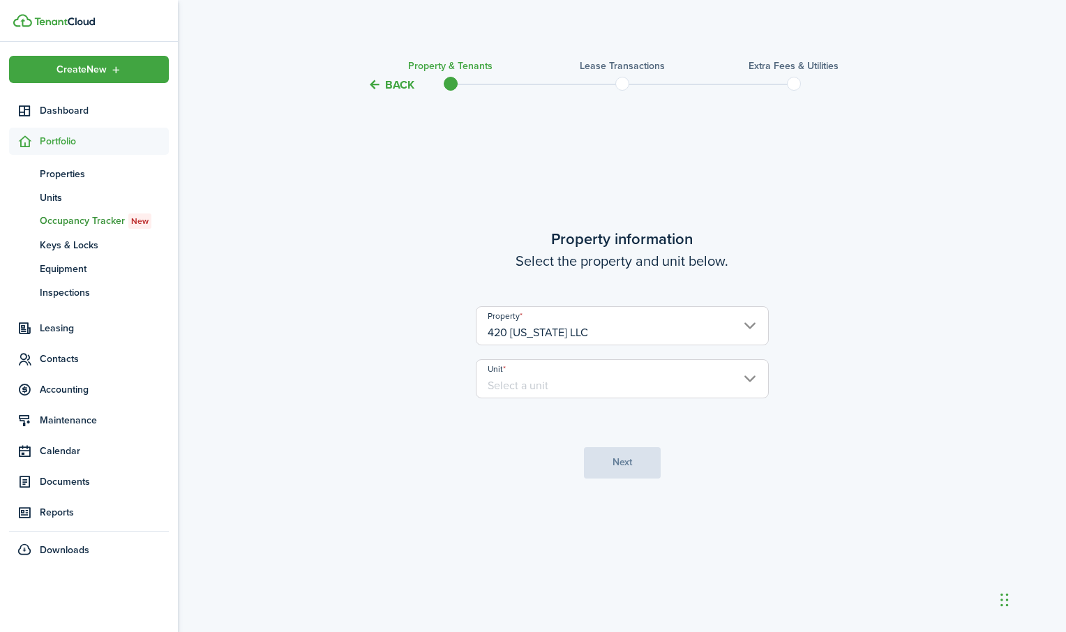
click at [592, 382] on input "Unit" at bounding box center [622, 378] width 293 height 39
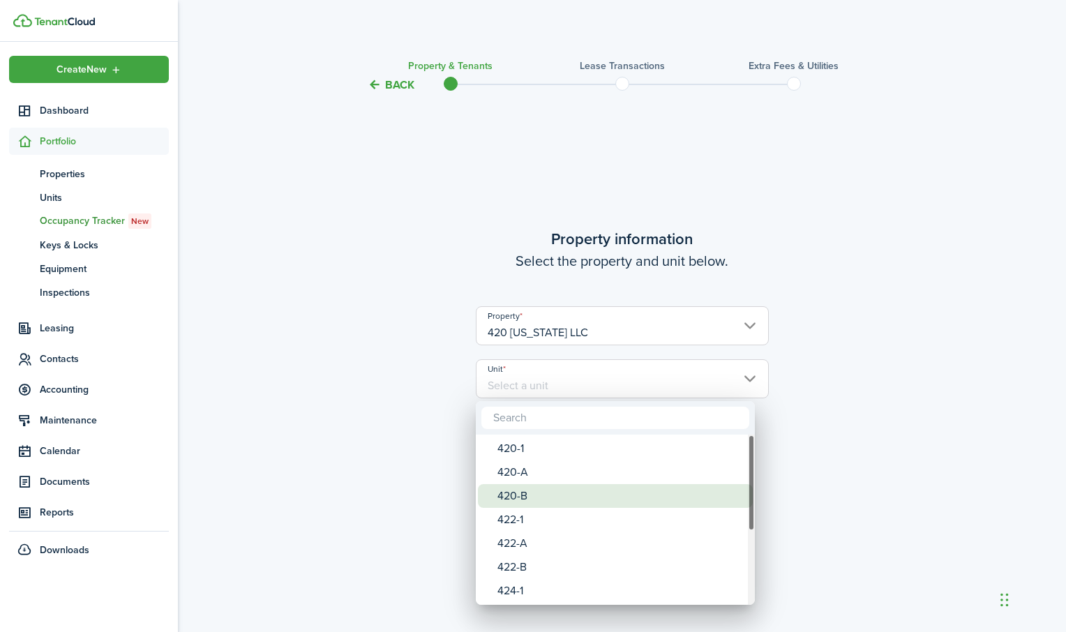
click at [541, 495] on div "420-B" at bounding box center [620, 496] width 247 height 24
type input "420-B"
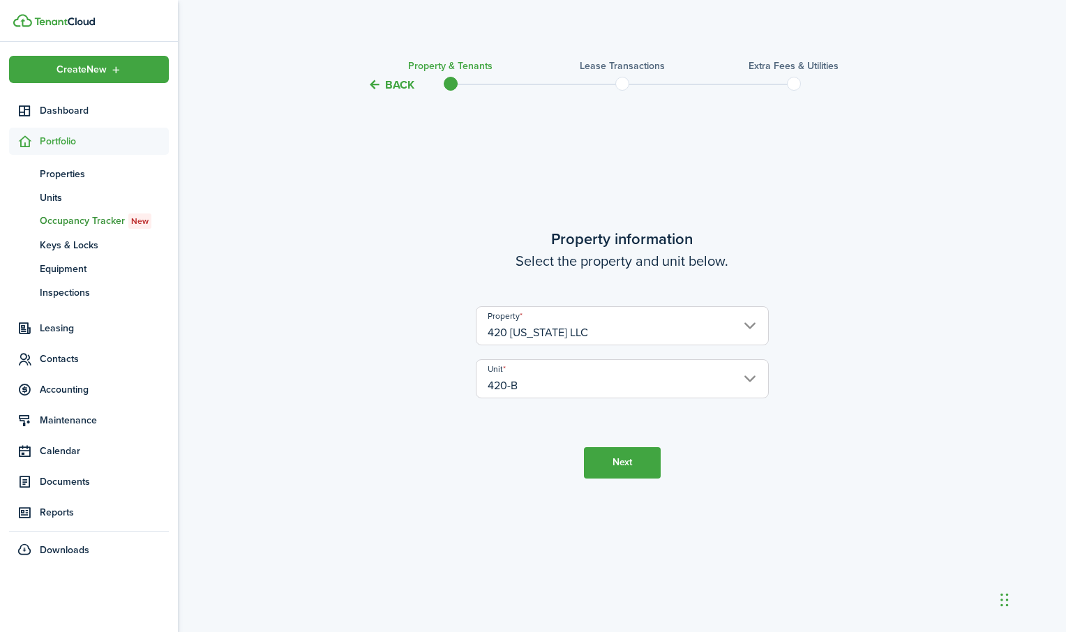
click at [613, 463] on button "Next" at bounding box center [622, 462] width 77 height 31
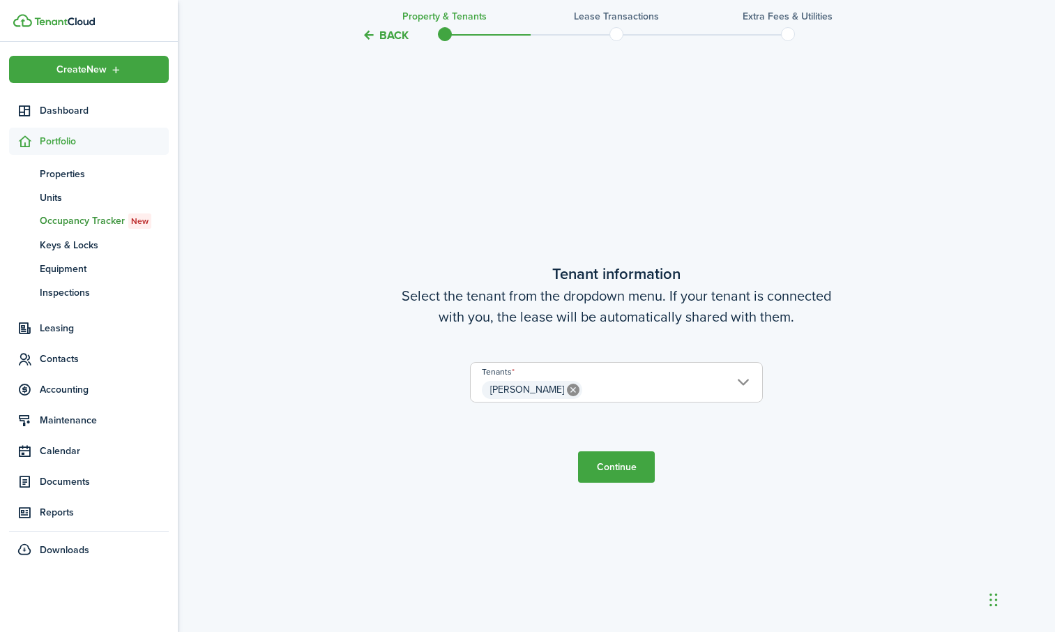
scroll to position [539, 0]
click at [613, 463] on button "Continue" at bounding box center [616, 465] width 77 height 31
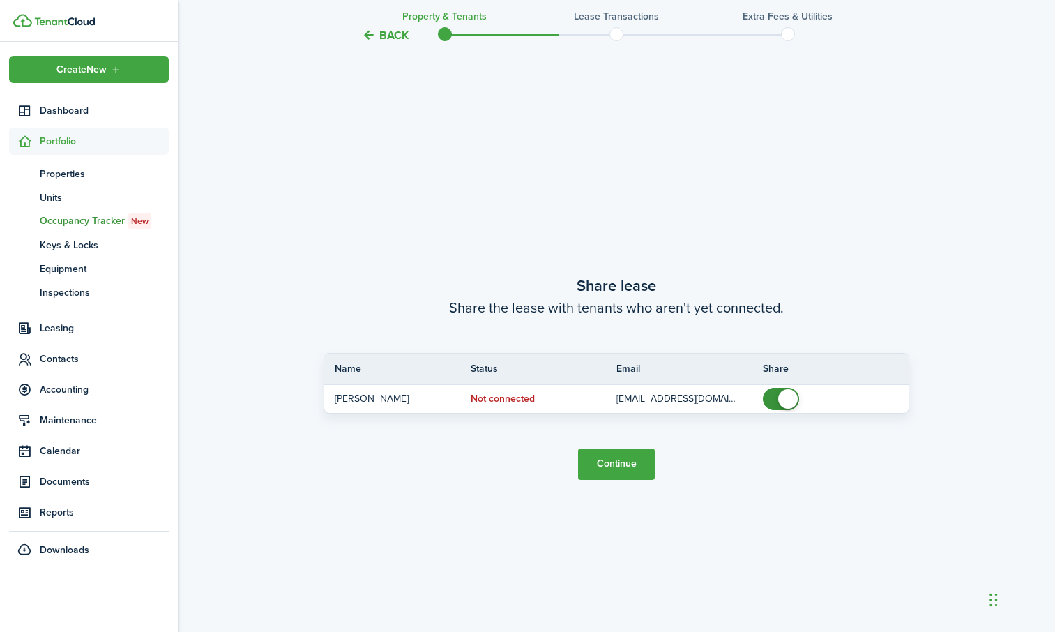
scroll to position [1171, 0]
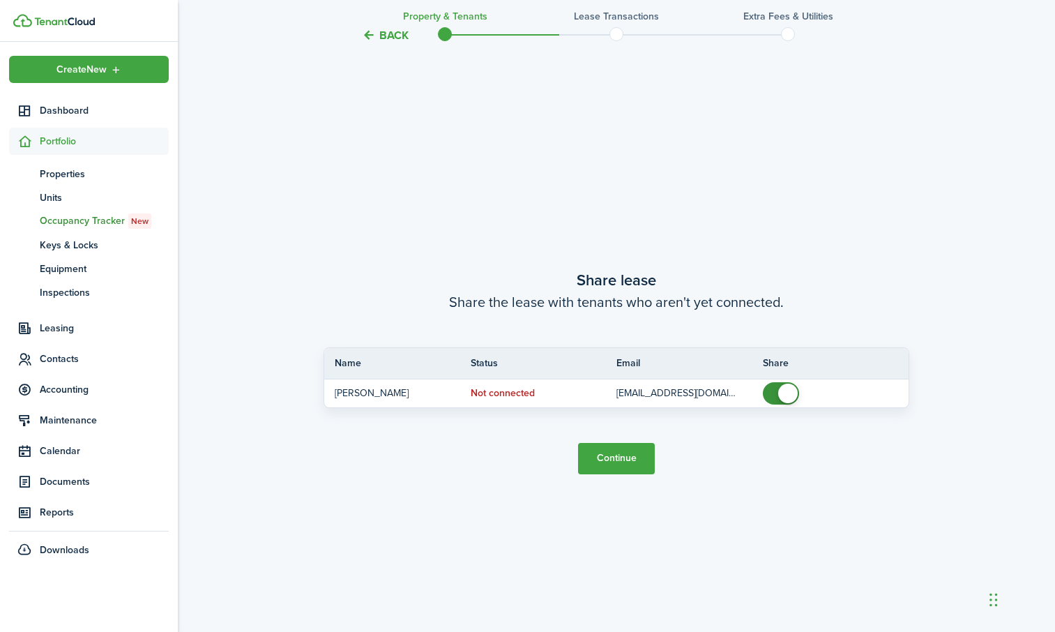
click at [613, 463] on button "Continue" at bounding box center [616, 458] width 77 height 31
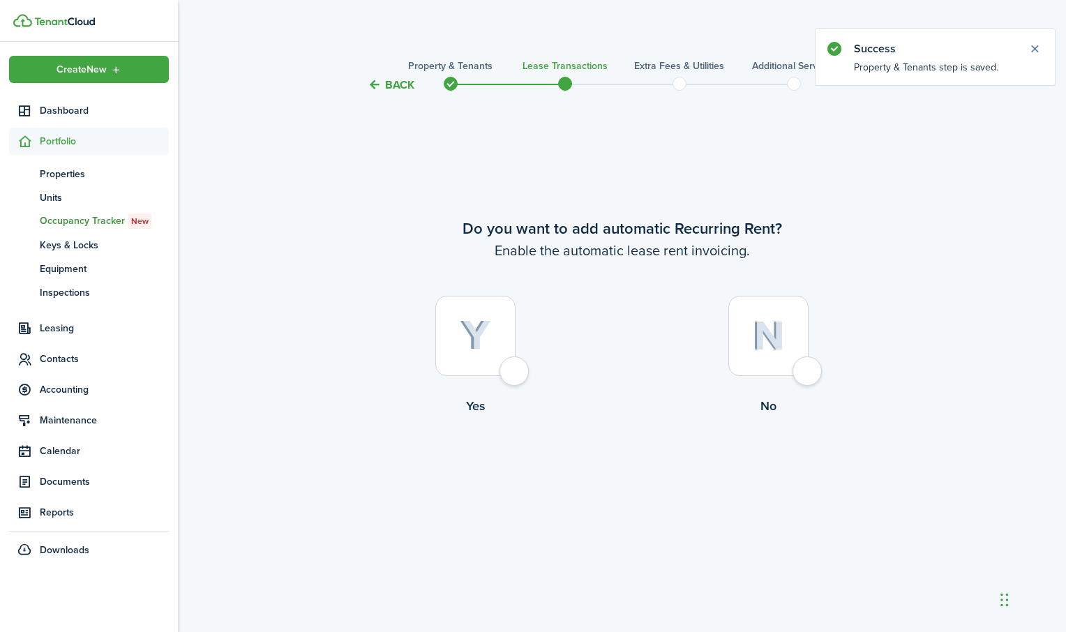
click at [516, 376] on div at bounding box center [475, 336] width 80 height 80
radio input "true"
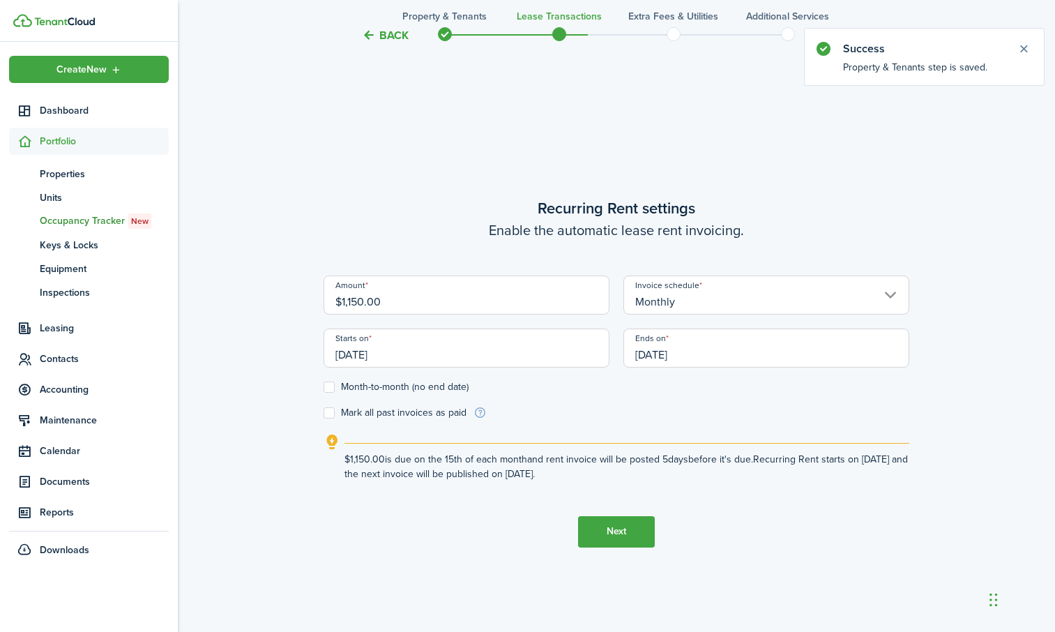
scroll to position [539, 0]
click at [516, 356] on input "[DATE]" at bounding box center [467, 347] width 286 height 39
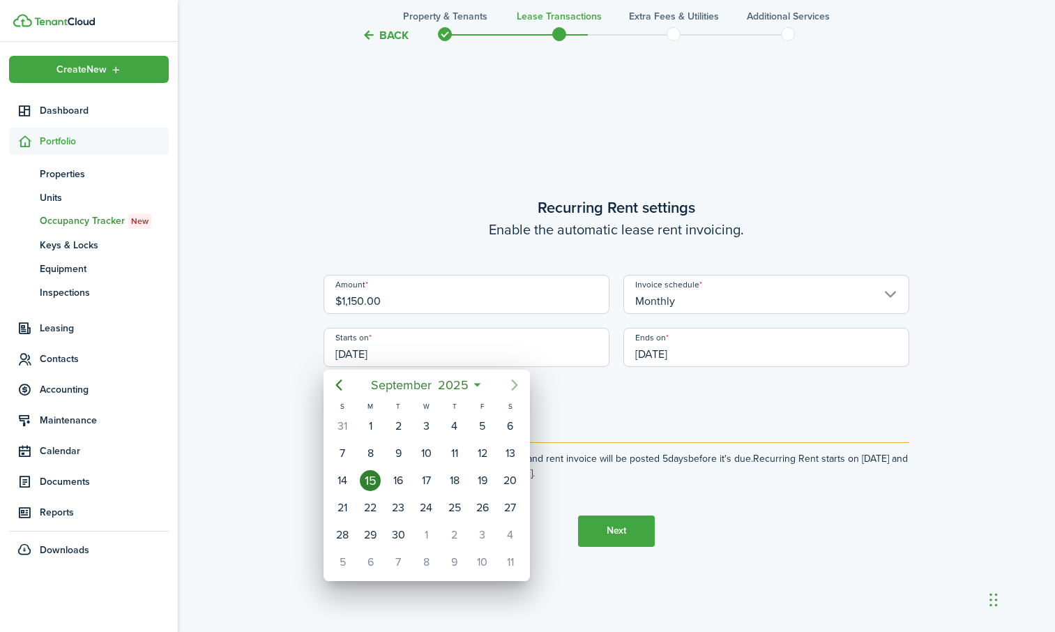
click at [516, 388] on icon "Next page" at bounding box center [514, 385] width 17 height 17
click at [429, 427] on div "1" at bounding box center [426, 426] width 21 height 21
type input "[DATE]"
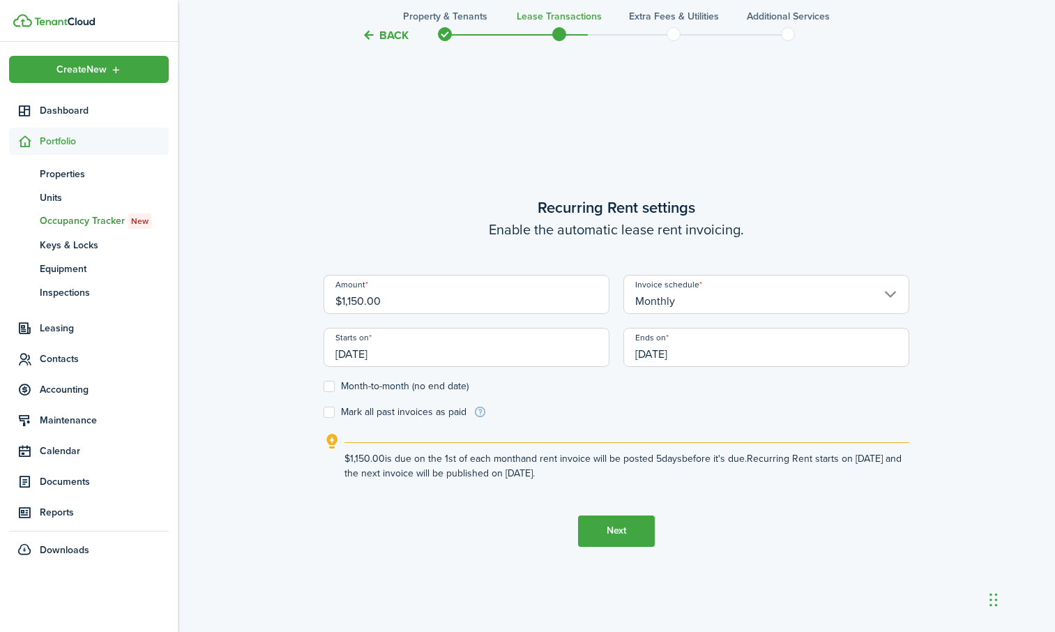
click at [328, 389] on label "Month-to-month (no end date)" at bounding box center [396, 386] width 145 height 11
click at [324, 386] on input "Month-to-month (no end date)" at bounding box center [323, 386] width 1 height 1
checkbox input "true"
click at [624, 525] on button "Next" at bounding box center [616, 531] width 77 height 31
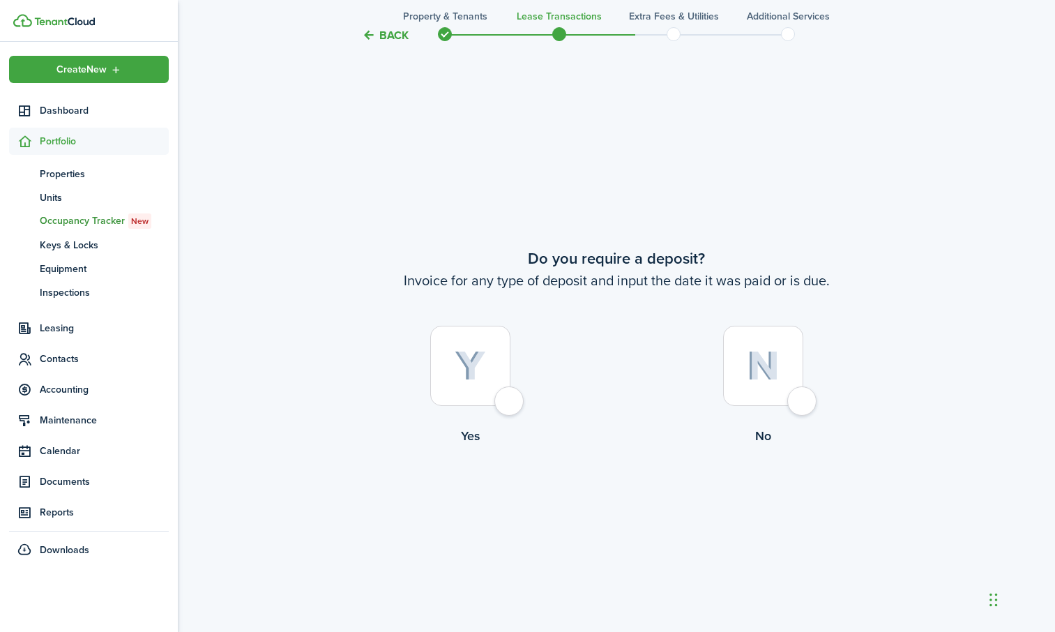
scroll to position [1171, 0]
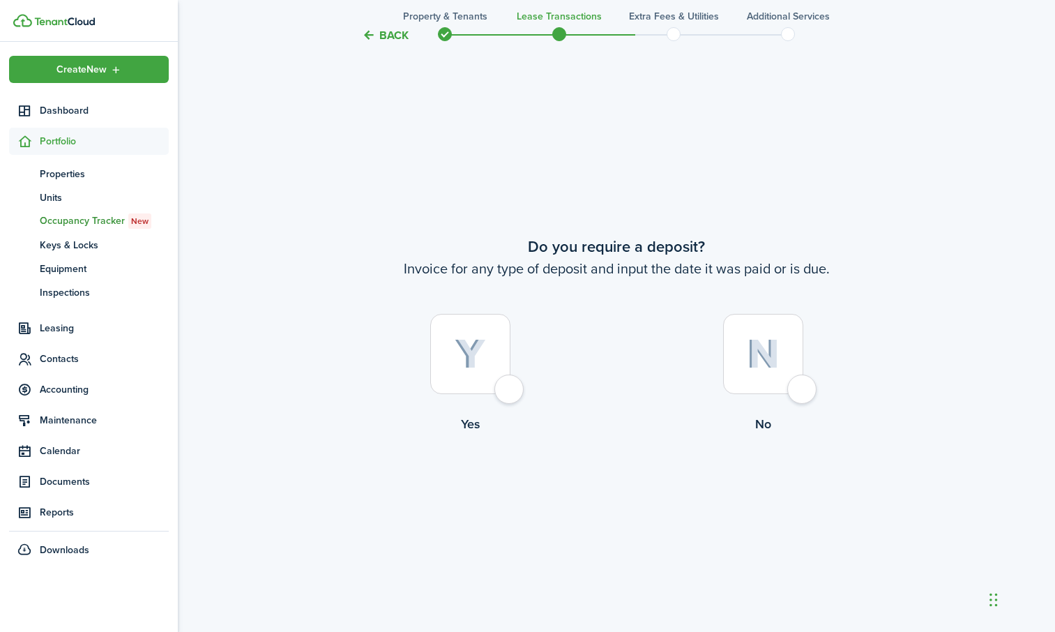
click at [796, 390] on div at bounding box center [763, 354] width 80 height 80
radio input "true"
click at [621, 497] on button "Continue" at bounding box center [616, 491] width 77 height 31
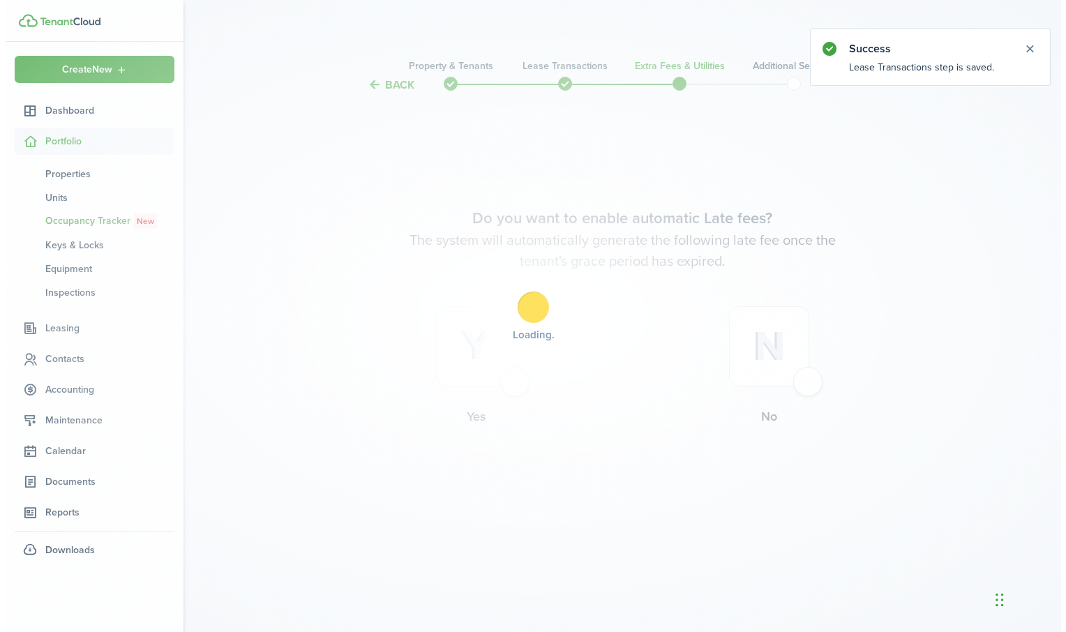
scroll to position [0, 0]
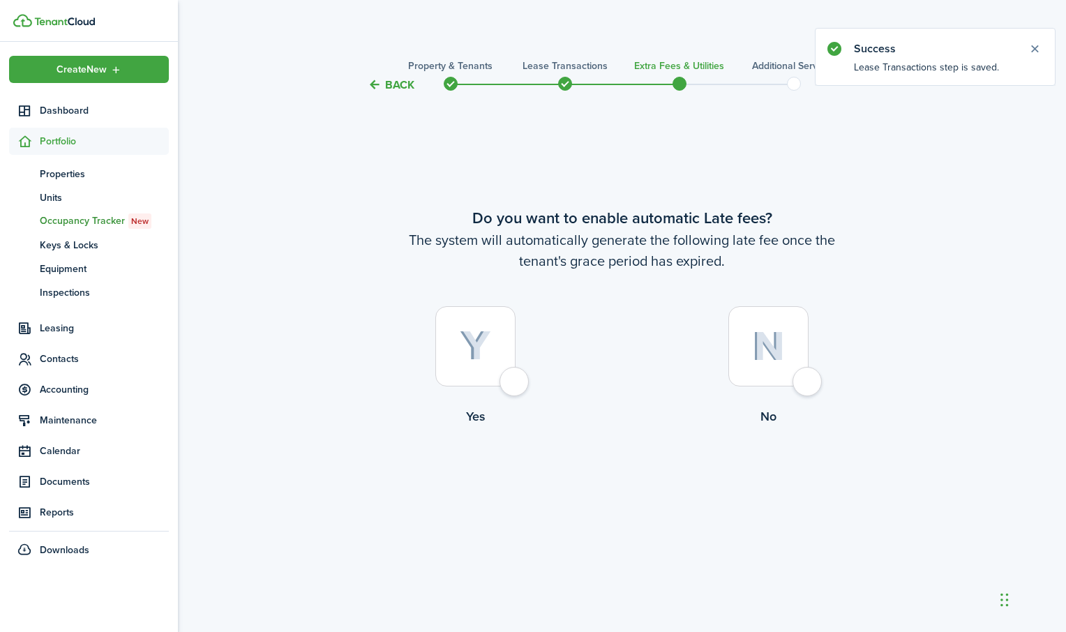
click at [516, 381] on div at bounding box center [475, 346] width 80 height 80
radio input "true"
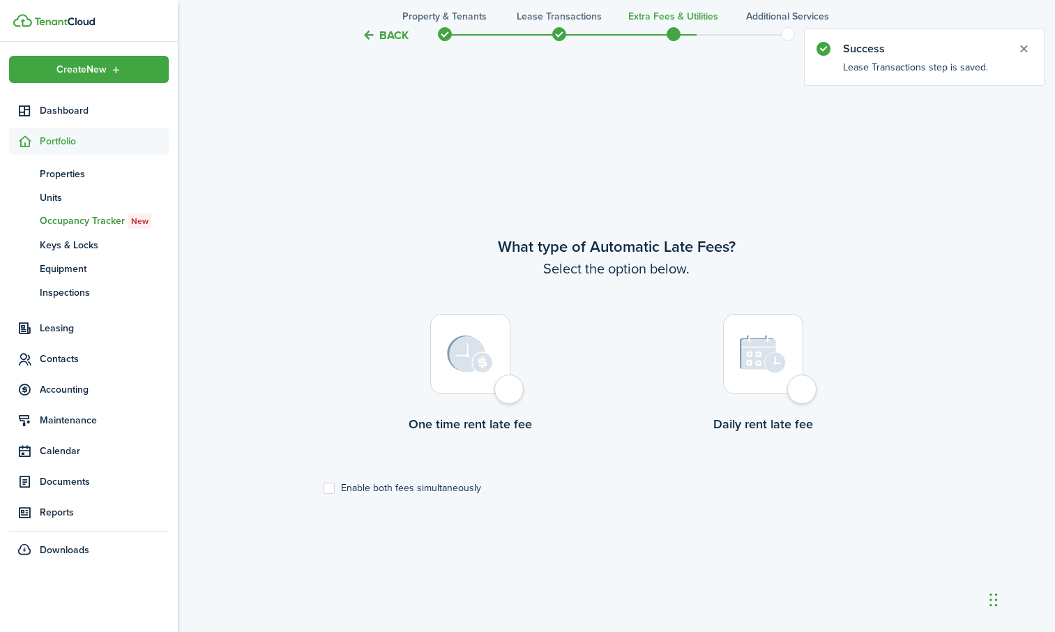
scroll to position [539, 0]
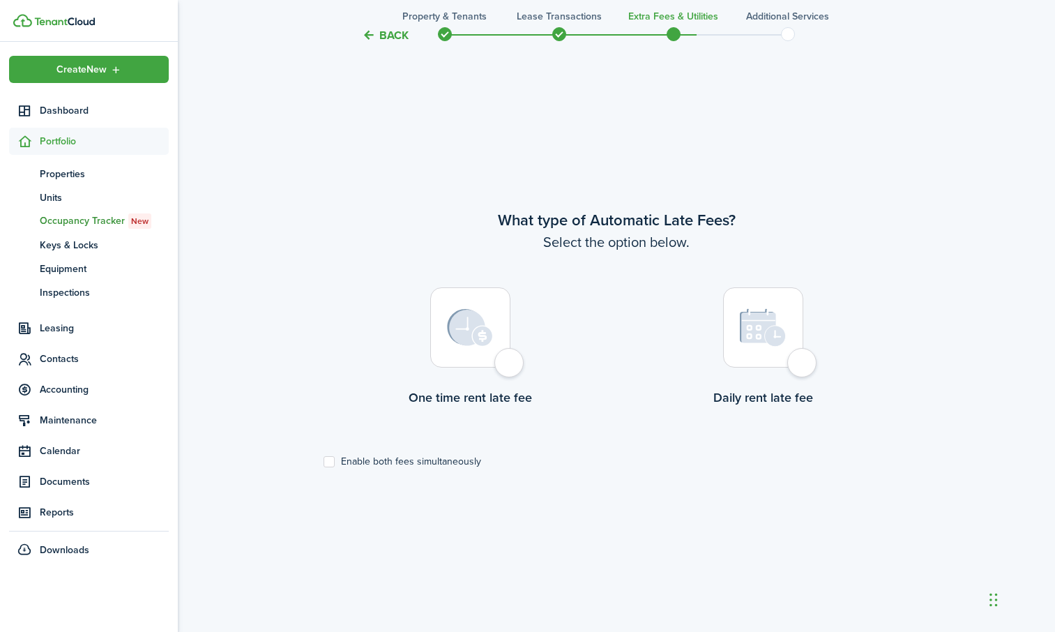
click at [511, 365] on div at bounding box center [470, 327] width 80 height 80
radio input "true"
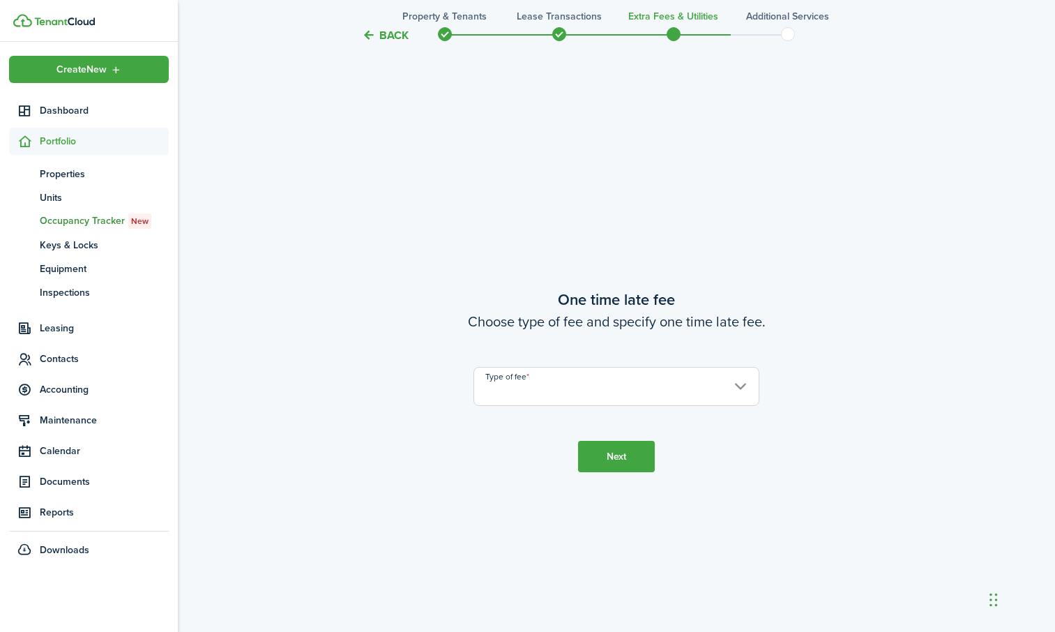
scroll to position [1171, 0]
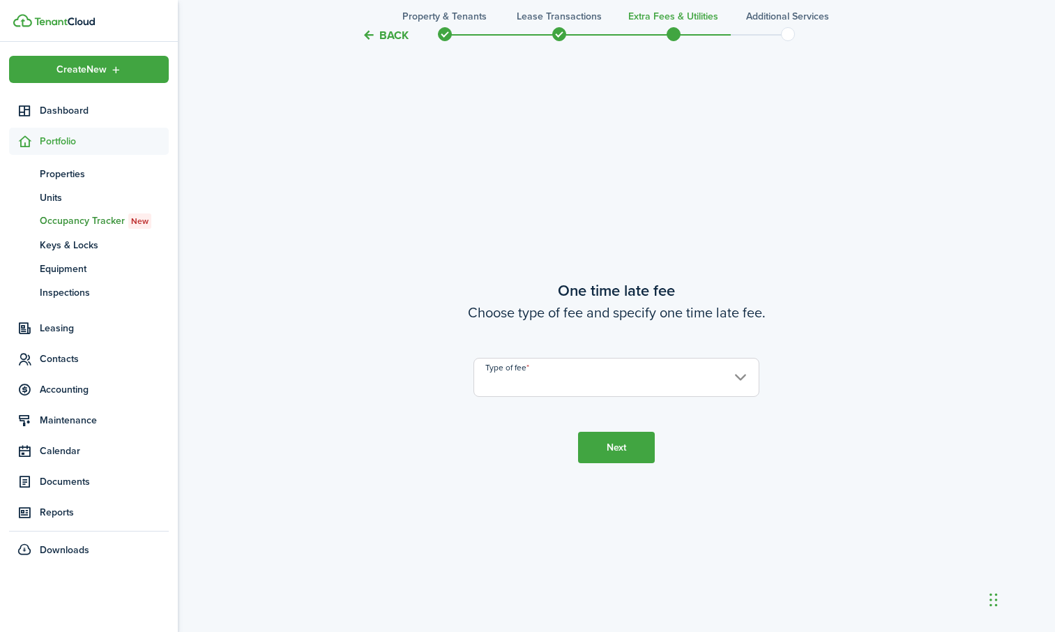
click at [626, 379] on input "Type of fee" at bounding box center [617, 377] width 286 height 39
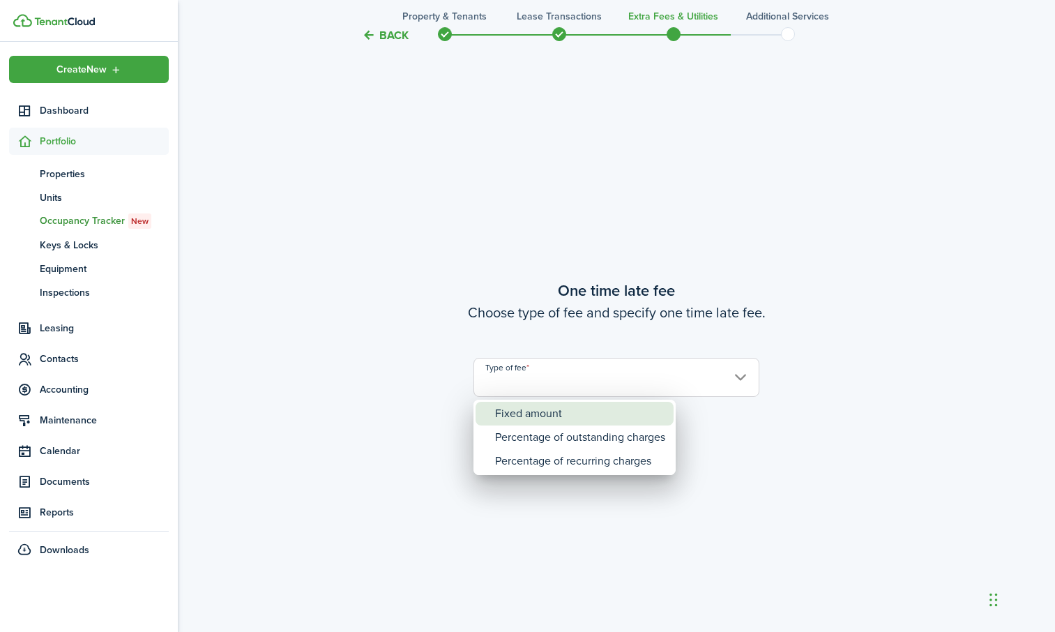
click at [562, 412] on div "Fixed amount" at bounding box center [580, 414] width 170 height 24
type input "Fixed amount"
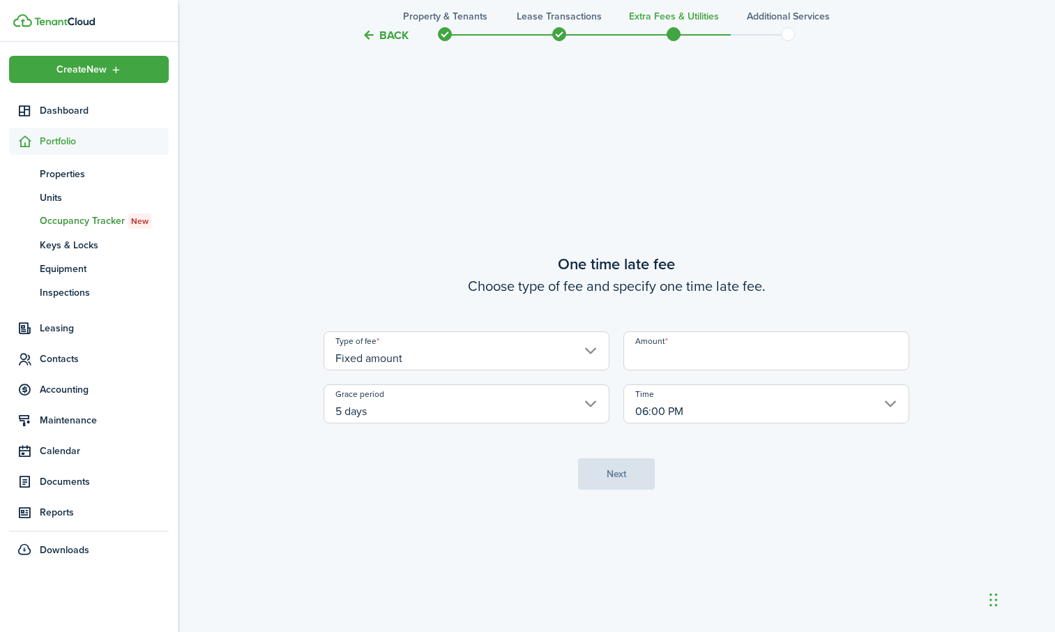
click at [713, 351] on input "Amount" at bounding box center [767, 350] width 286 height 39
type input "$50.00"
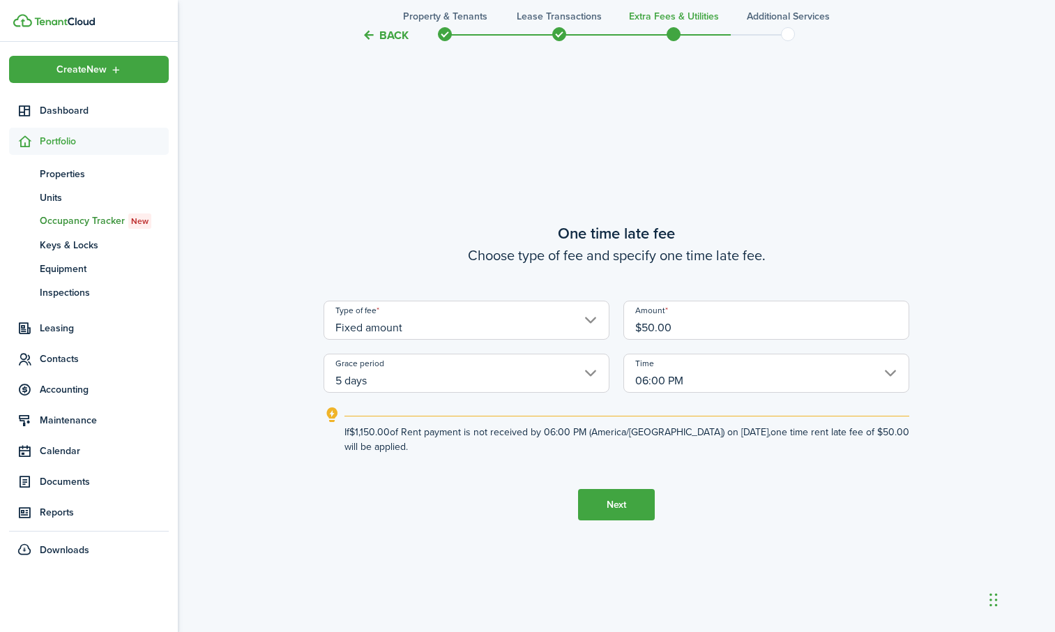
click at [626, 509] on button "Next" at bounding box center [616, 504] width 77 height 31
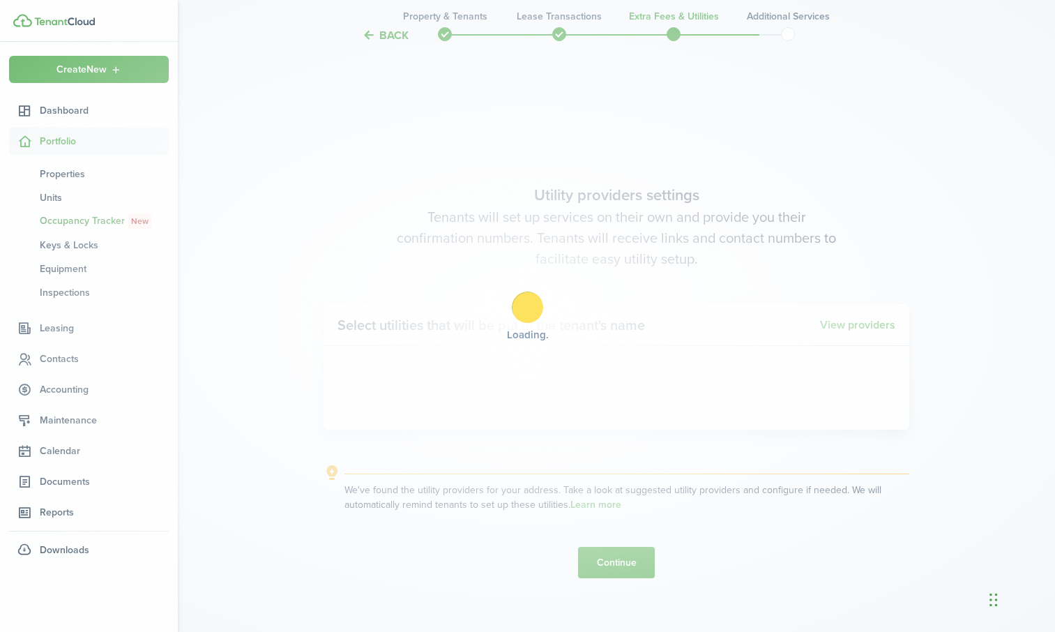
scroll to position [1803, 0]
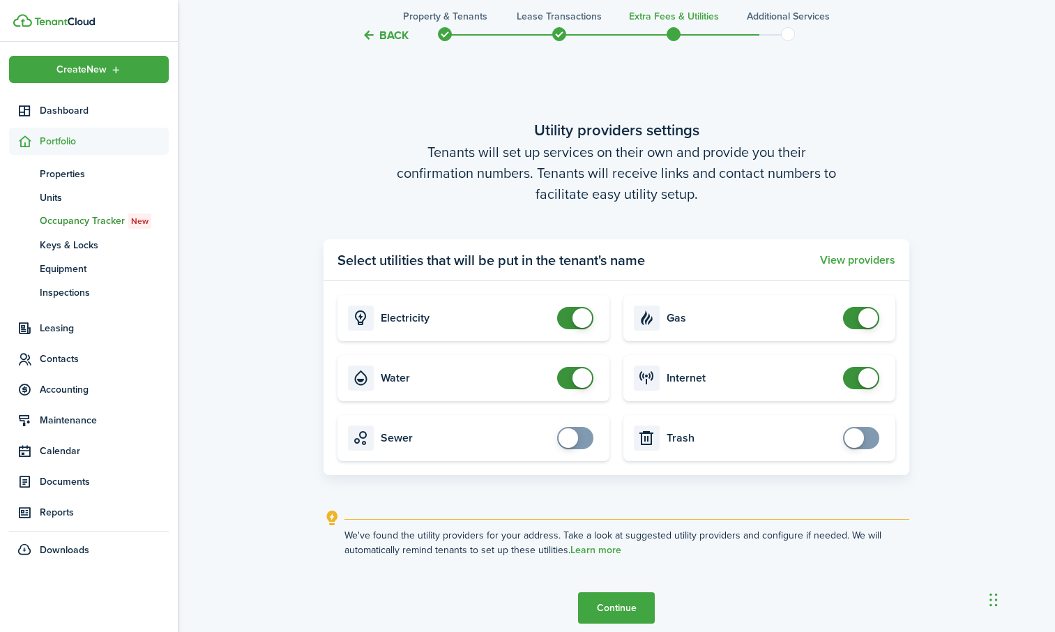
click at [611, 608] on button "Continue" at bounding box center [616, 607] width 77 height 31
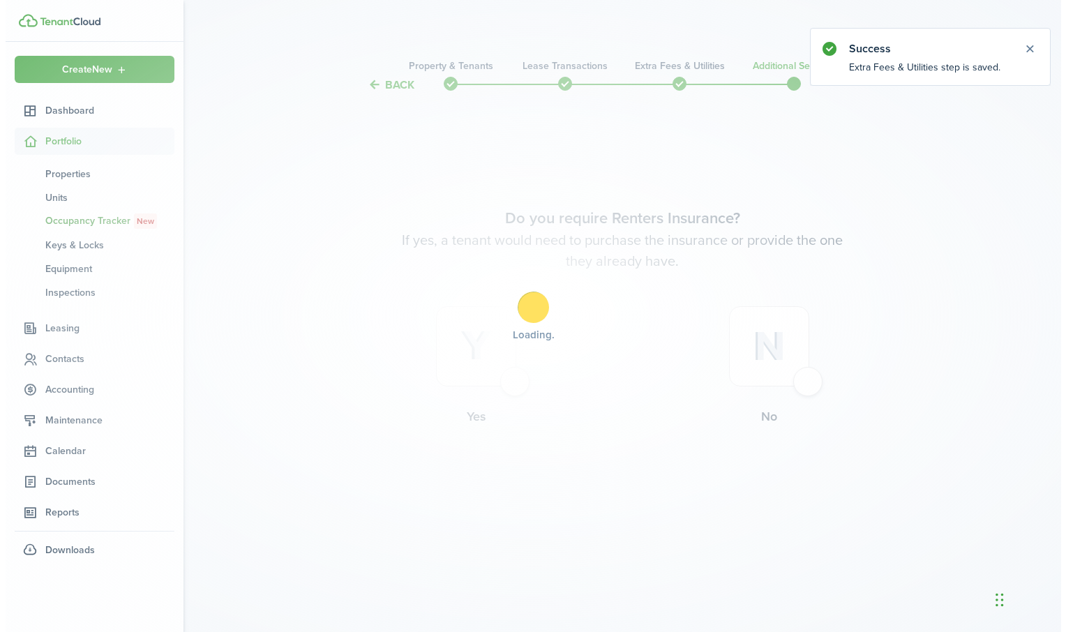
scroll to position [0, 0]
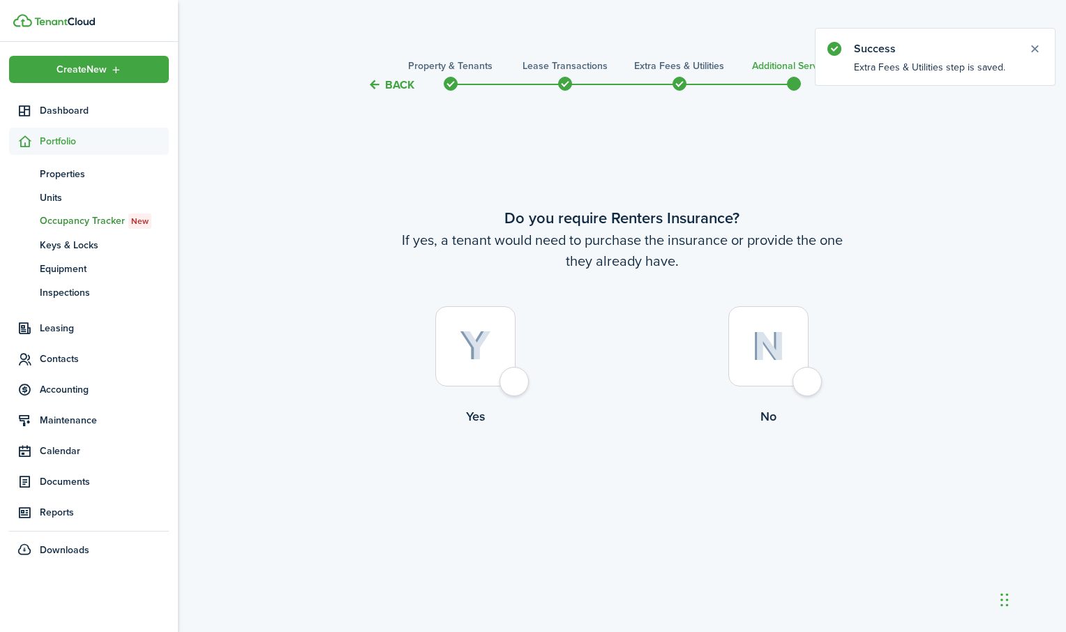
click at [516, 386] on div at bounding box center [475, 346] width 80 height 80
radio input "true"
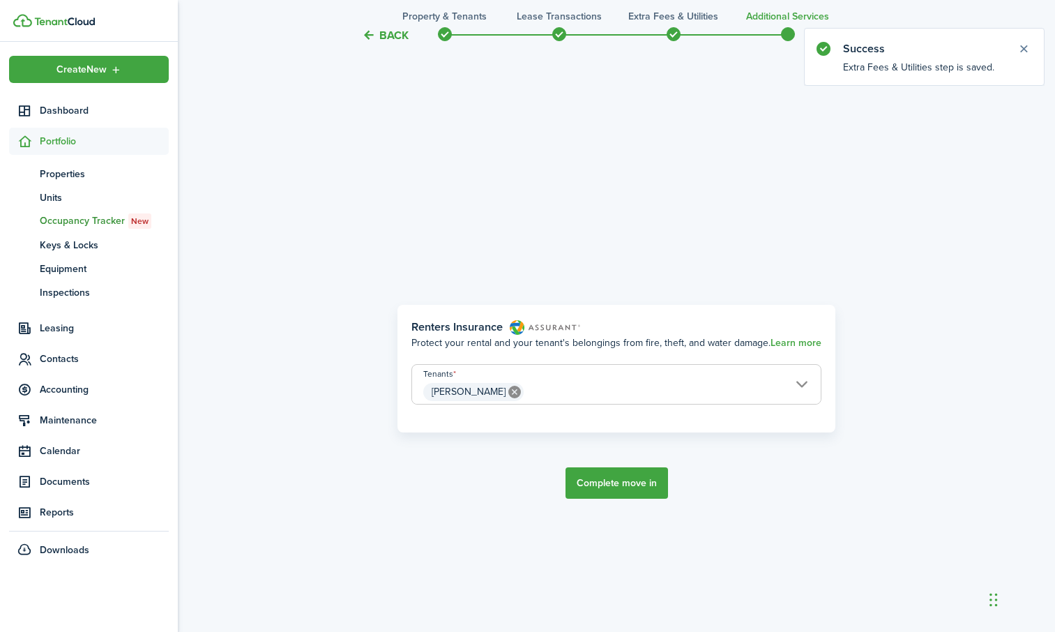
scroll to position [539, 0]
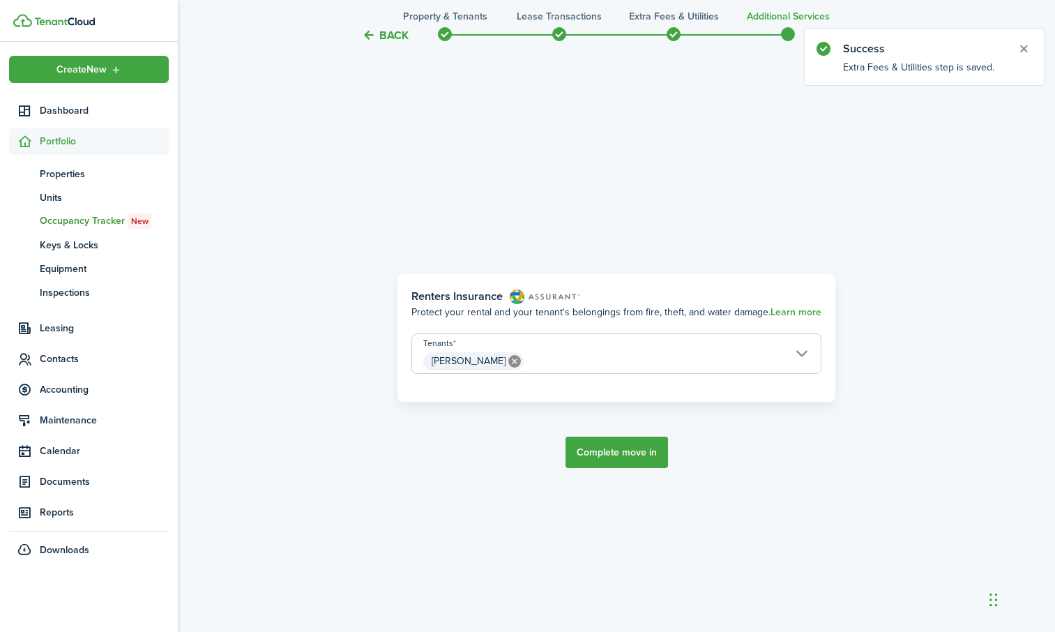
click at [605, 448] on button "Complete move in" at bounding box center [617, 452] width 103 height 31
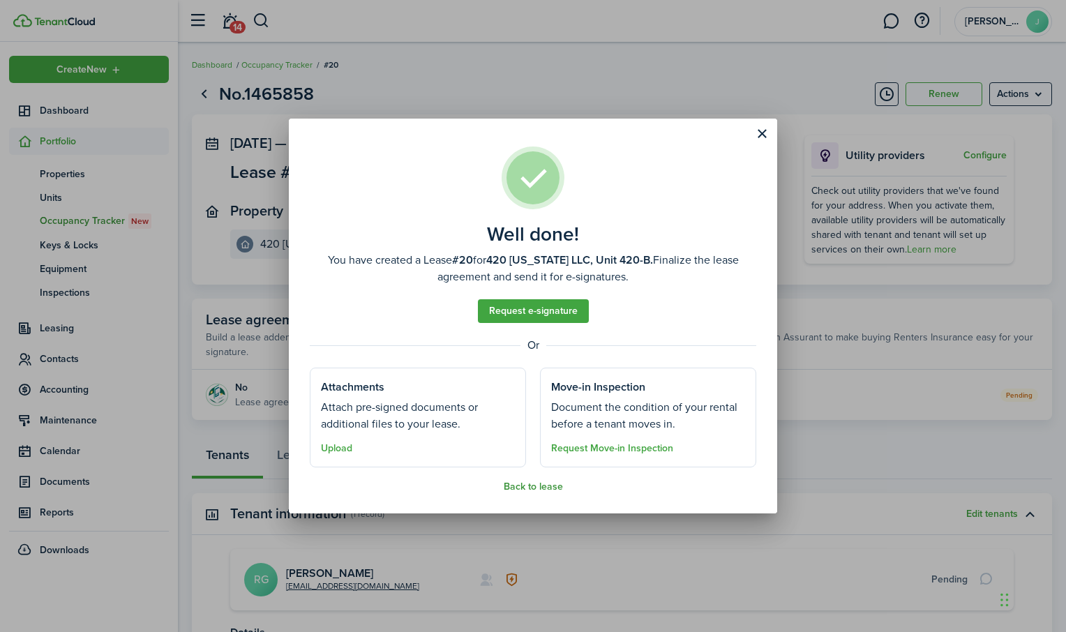
click at [543, 483] on button "Back to lease" at bounding box center [533, 486] width 59 height 11
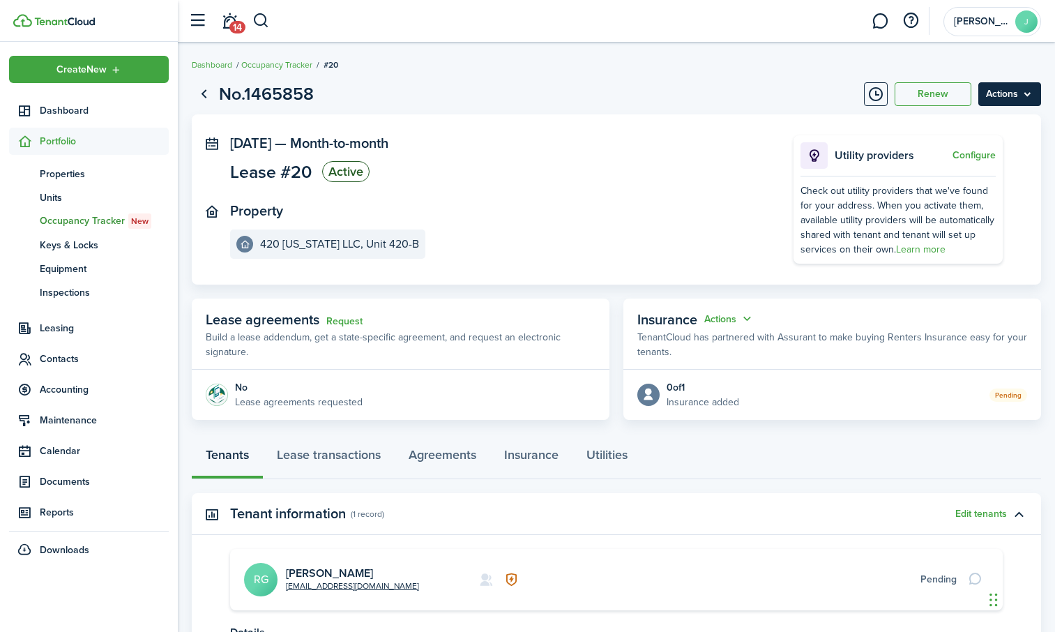
click at [1002, 84] on menu-btn "Actions" at bounding box center [1010, 94] width 63 height 24
click at [955, 120] on button "Edit" at bounding box center [980, 125] width 122 height 24
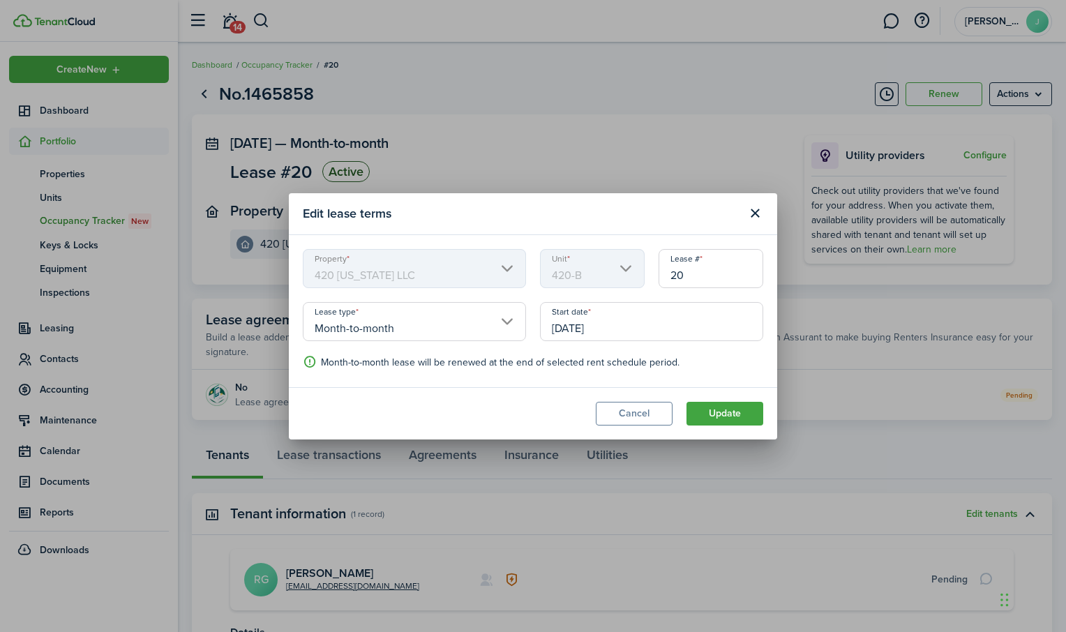
click at [493, 320] on input "Month-to-month" at bounding box center [414, 321] width 223 height 39
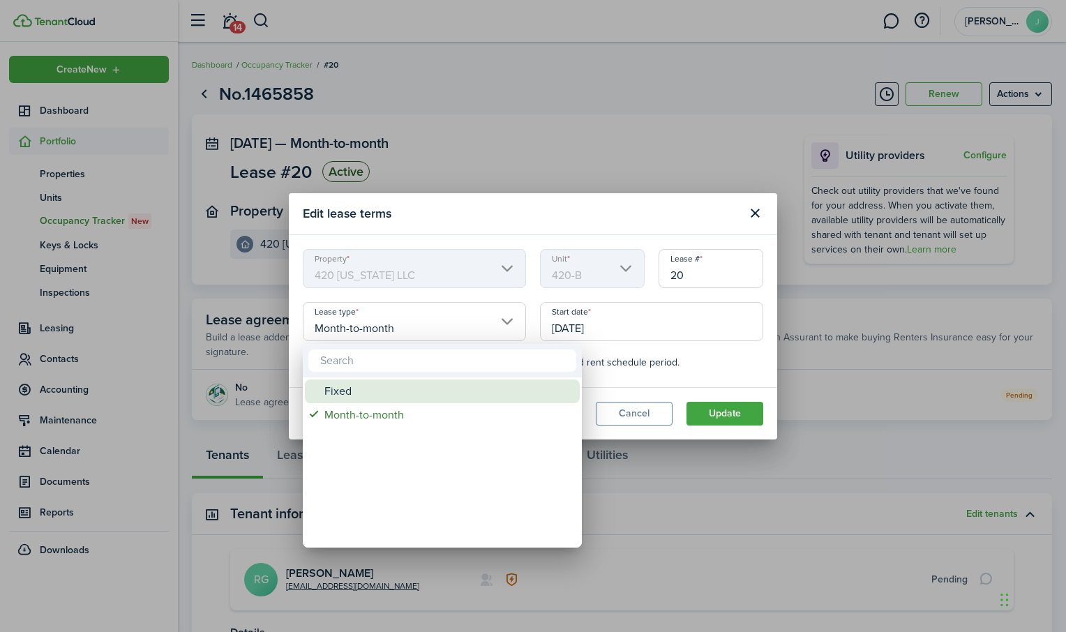
click at [382, 388] on div "Fixed" at bounding box center [447, 391] width 247 height 24
type input "Fixed"
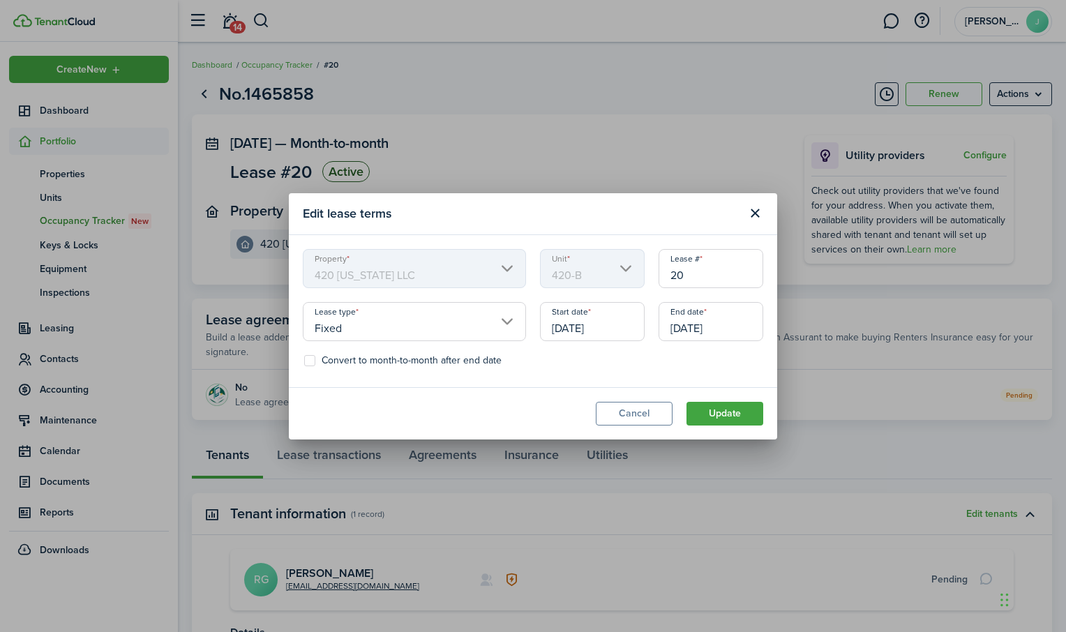
click at [612, 326] on input "[DATE]" at bounding box center [592, 321] width 105 height 39
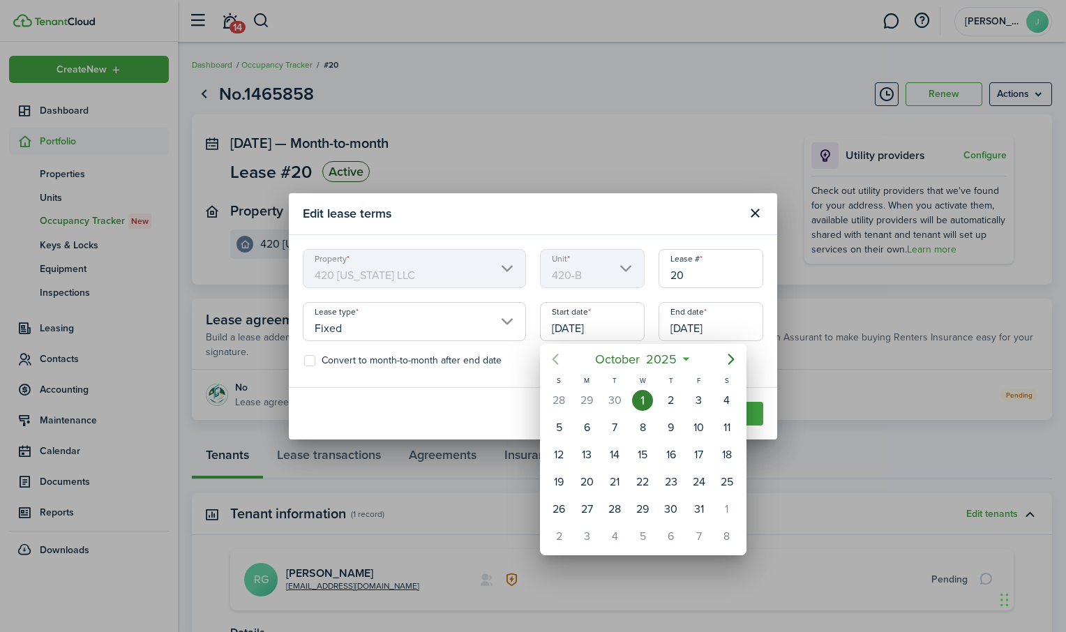
click at [555, 359] on icon "Previous page" at bounding box center [555, 359] width 17 height 17
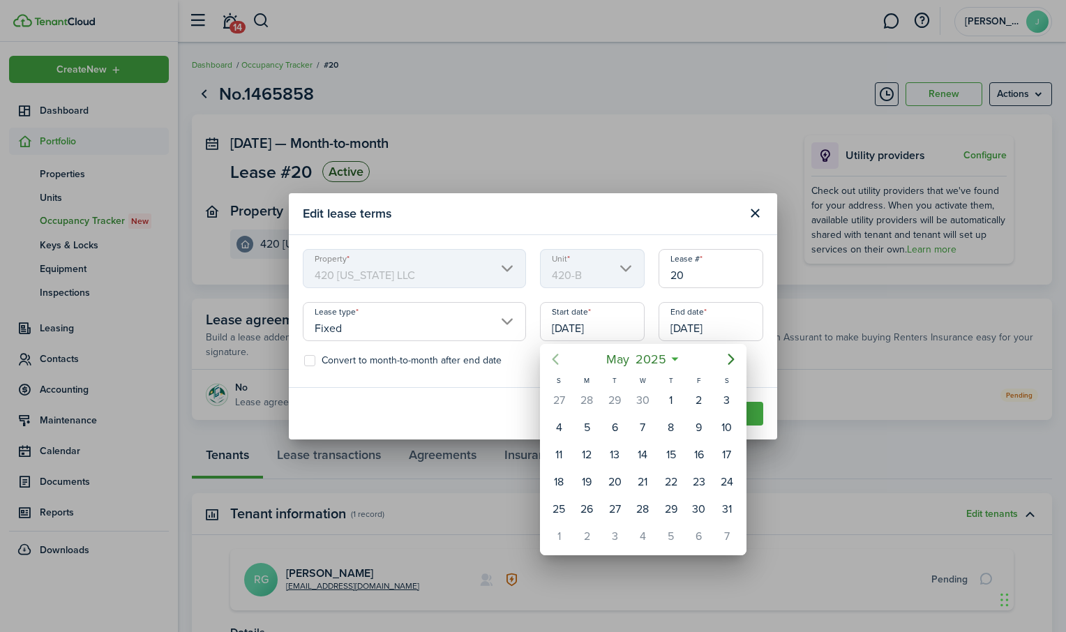
click at [555, 359] on icon "Previous page" at bounding box center [555, 359] width 17 height 17
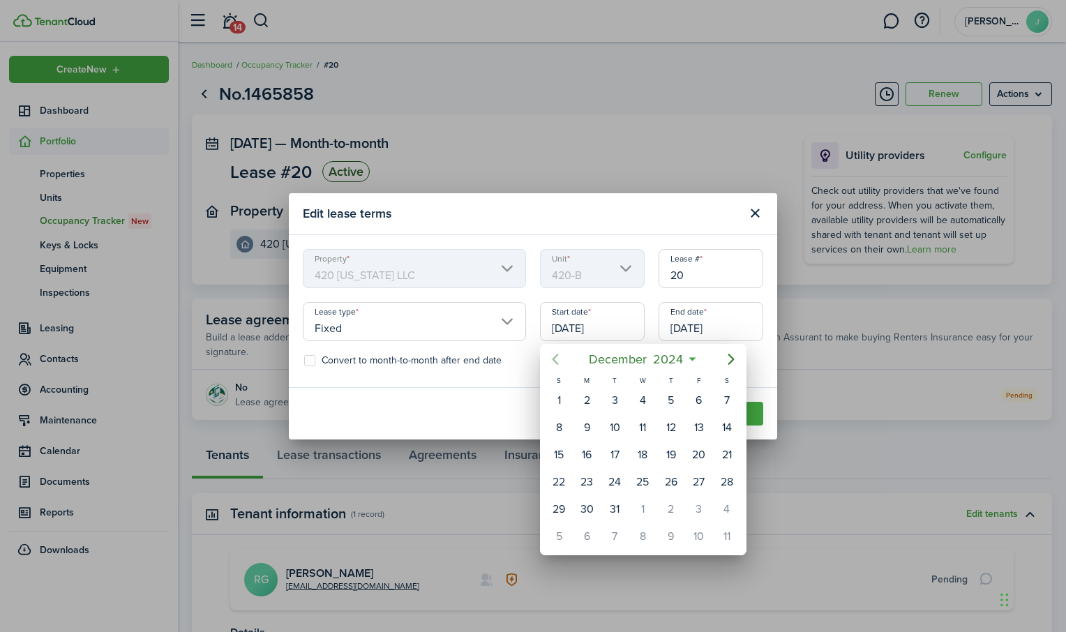
click at [555, 359] on icon "Previous page" at bounding box center [555, 359] width 17 height 17
click at [642, 487] on div "23" at bounding box center [642, 482] width 21 height 21
type input "[DATE]"
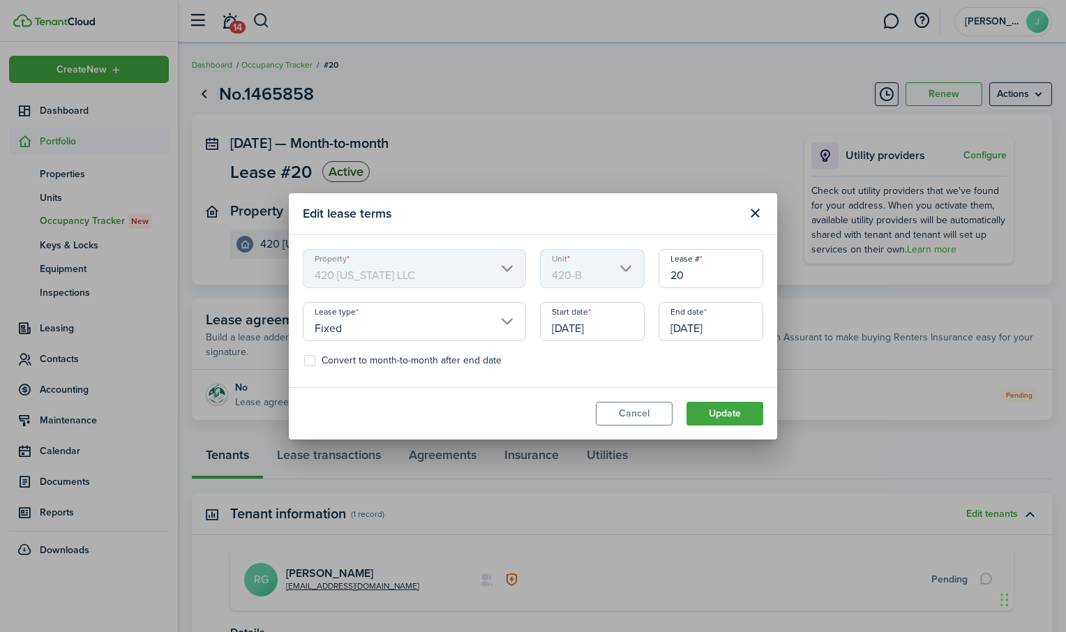
click at [709, 331] on input "[DATE]" at bounding box center [711, 321] width 105 height 39
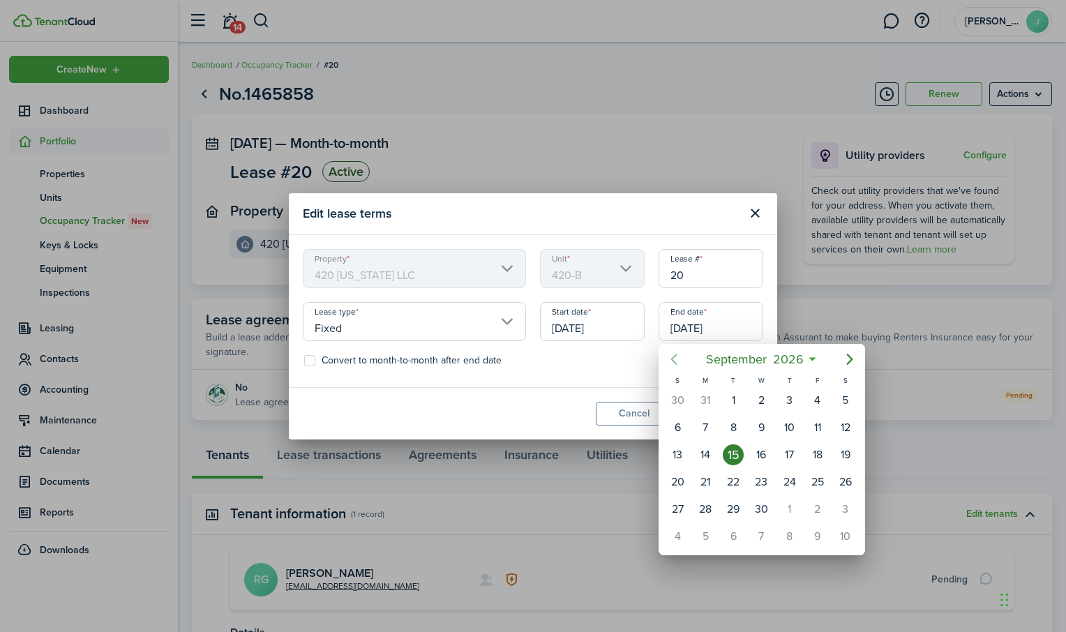
click at [672, 358] on icon "Previous page" at bounding box center [674, 359] width 6 height 11
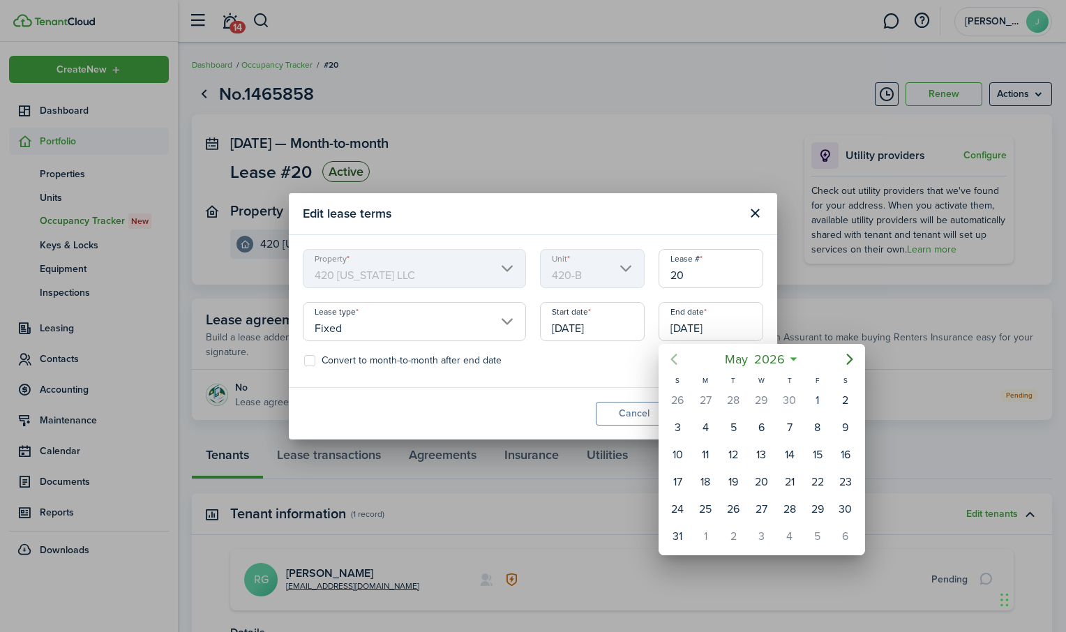
click at [672, 358] on icon "Previous page" at bounding box center [674, 359] width 6 height 11
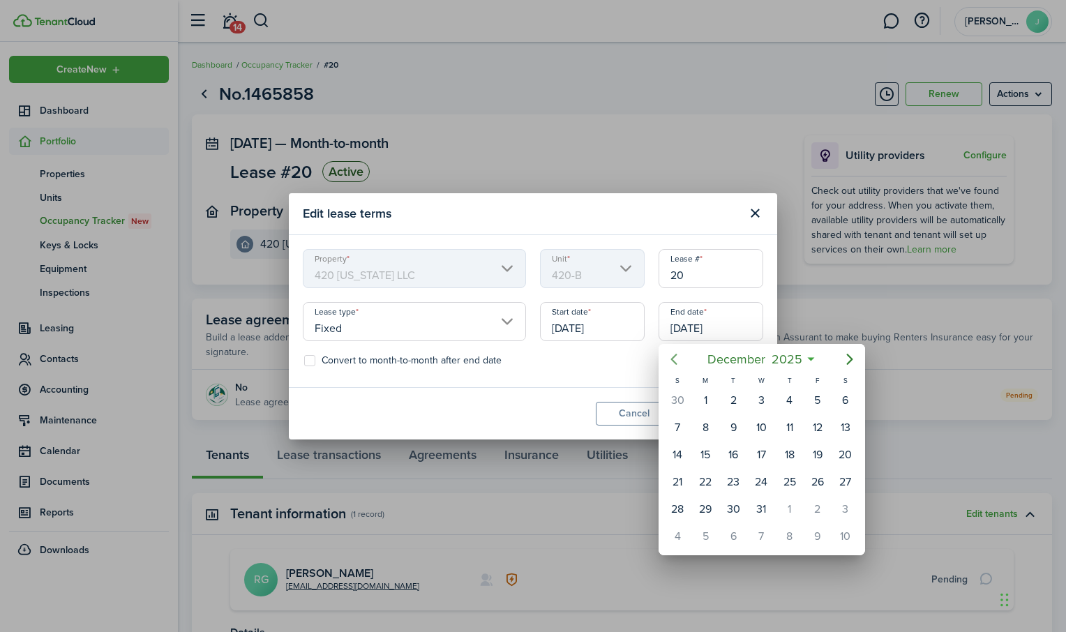
click at [672, 358] on icon "Previous page" at bounding box center [674, 359] width 6 height 11
drag, startPoint x: 845, startPoint y: 356, endPoint x: 829, endPoint y: 354, distance: 16.3
click at [838, 357] on mbsc-button "Next page" at bounding box center [850, 359] width 28 height 28
click at [684, 532] on div "30" at bounding box center [677, 536] width 21 height 21
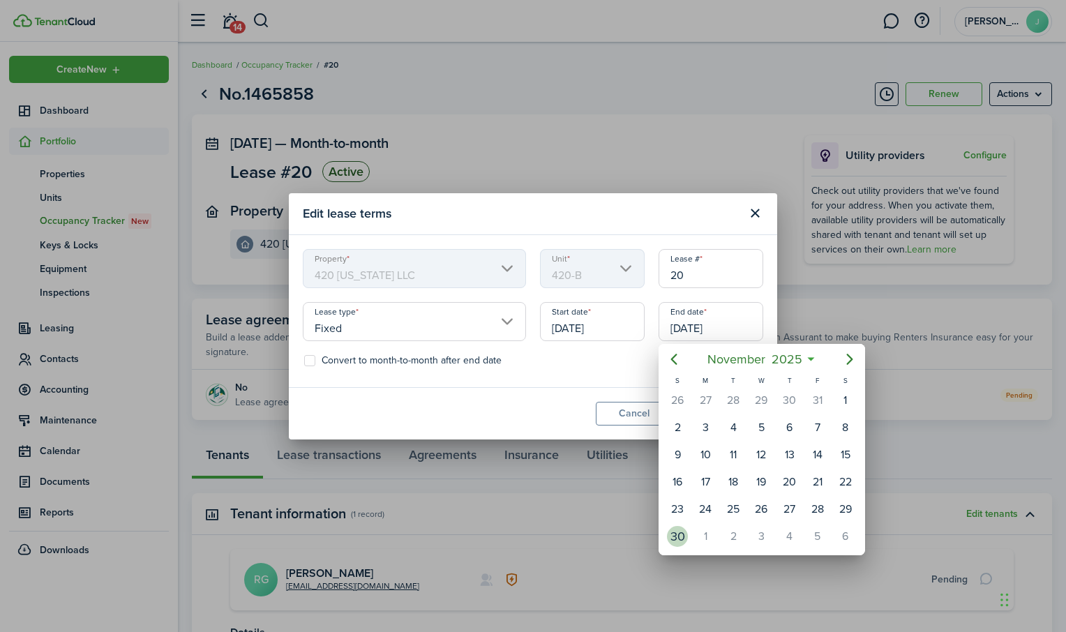
type input "[DATE]"
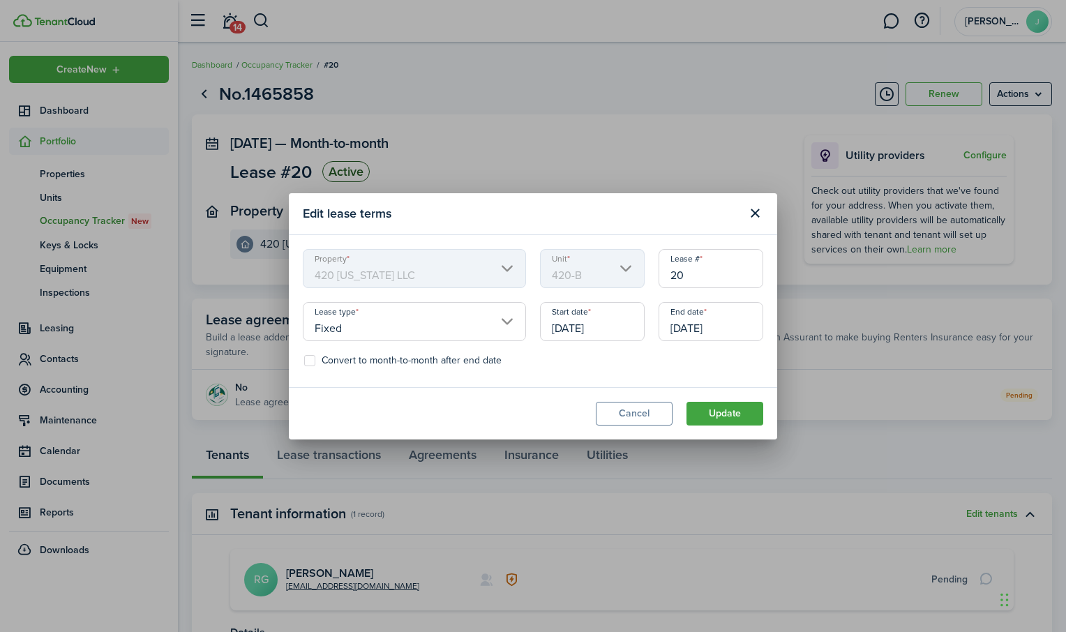
click at [565, 326] on input "[DATE]" at bounding box center [592, 321] width 105 height 39
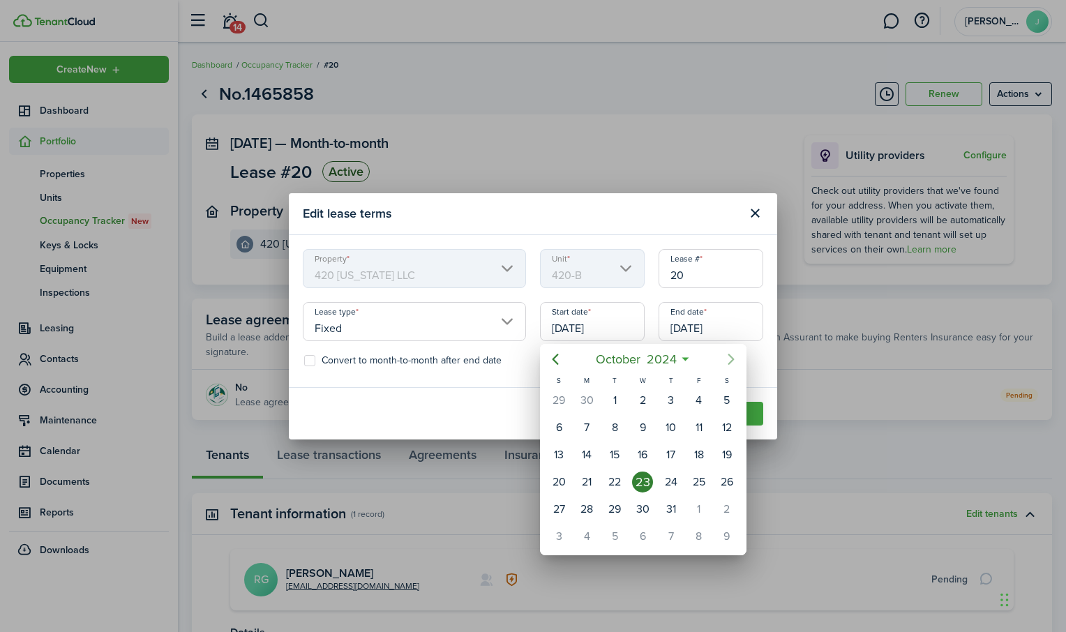
click at [734, 359] on icon "Next page" at bounding box center [731, 359] width 17 height 17
click at [734, 359] on icon "Next page" at bounding box center [731, 359] width 6 height 11
click at [647, 425] on div "11" at bounding box center [642, 427] width 21 height 21
type input "[DATE]"
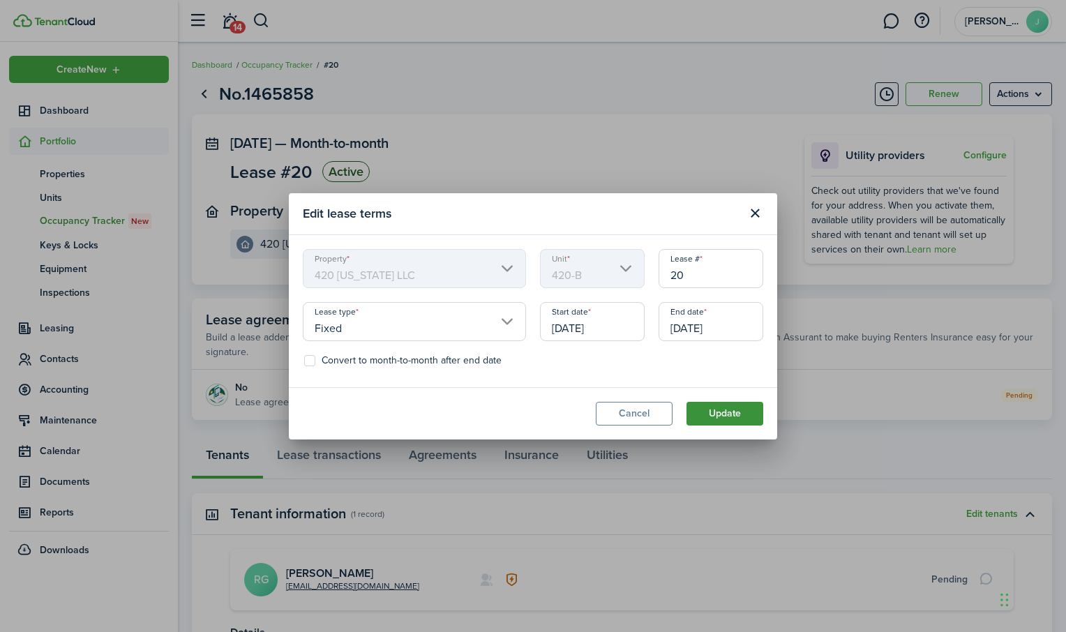
click at [741, 416] on button "Update" at bounding box center [724, 414] width 77 height 24
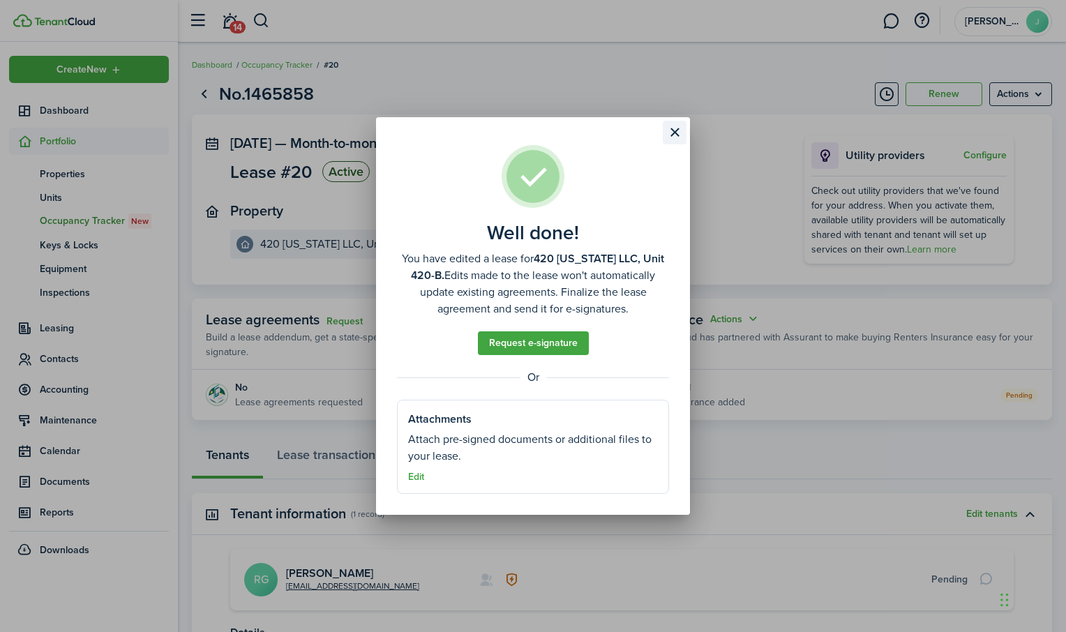
click at [672, 131] on button "Close modal" at bounding box center [675, 133] width 24 height 24
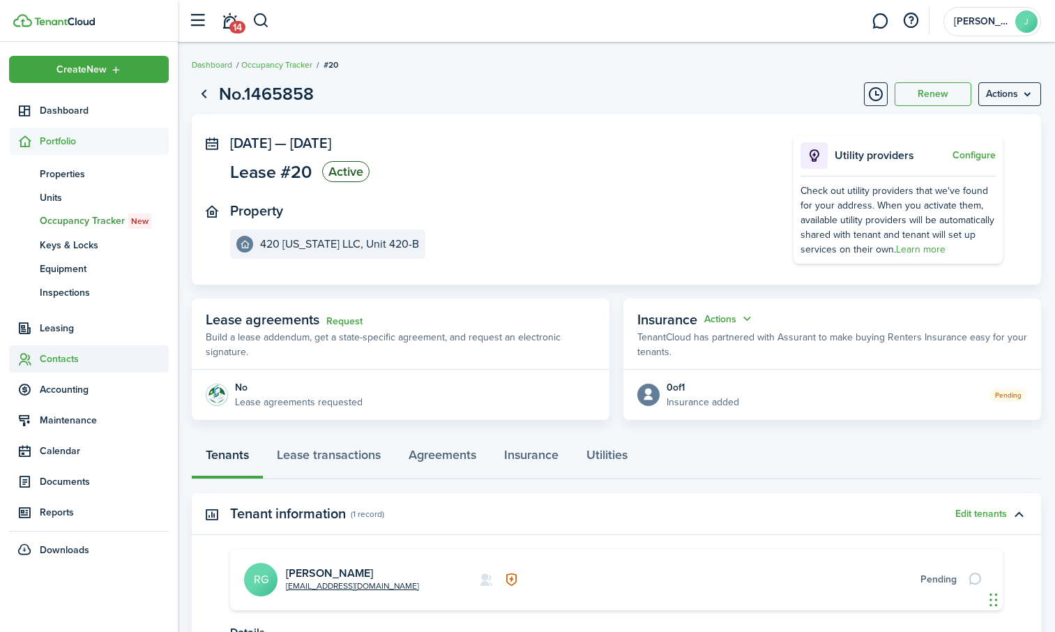
click at [44, 353] on span "Contacts" at bounding box center [104, 359] width 129 height 15
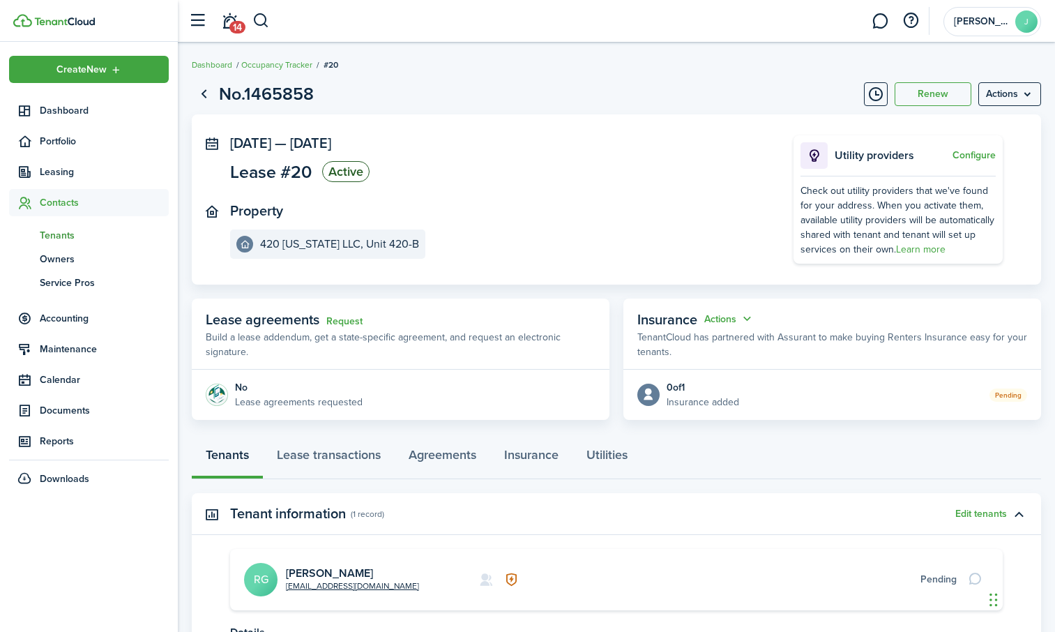
click at [68, 231] on span "Tenants" at bounding box center [104, 235] width 129 height 15
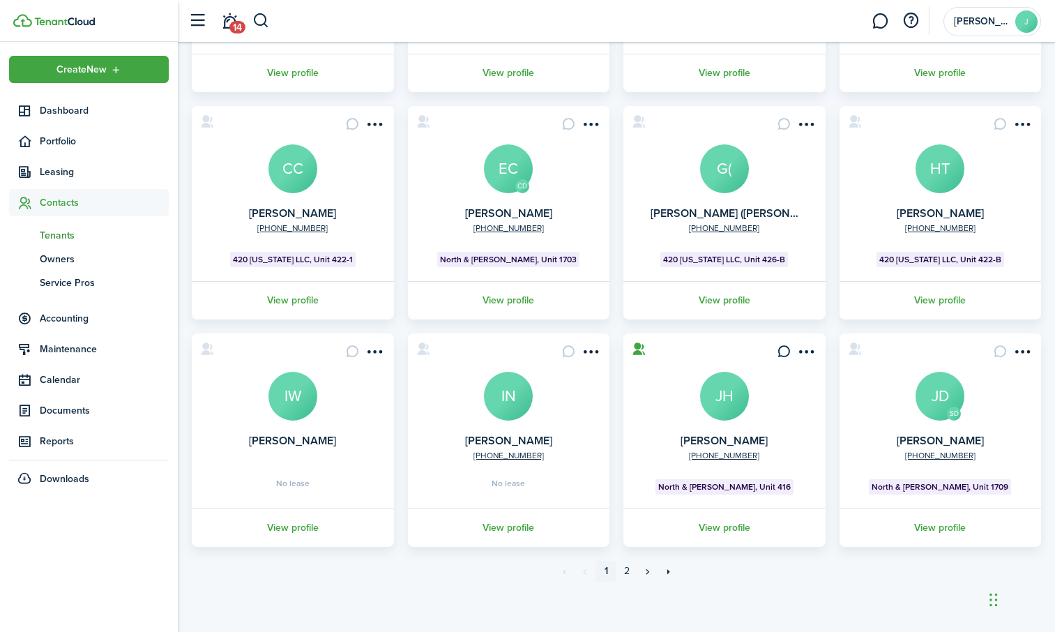
scroll to position [280, 0]
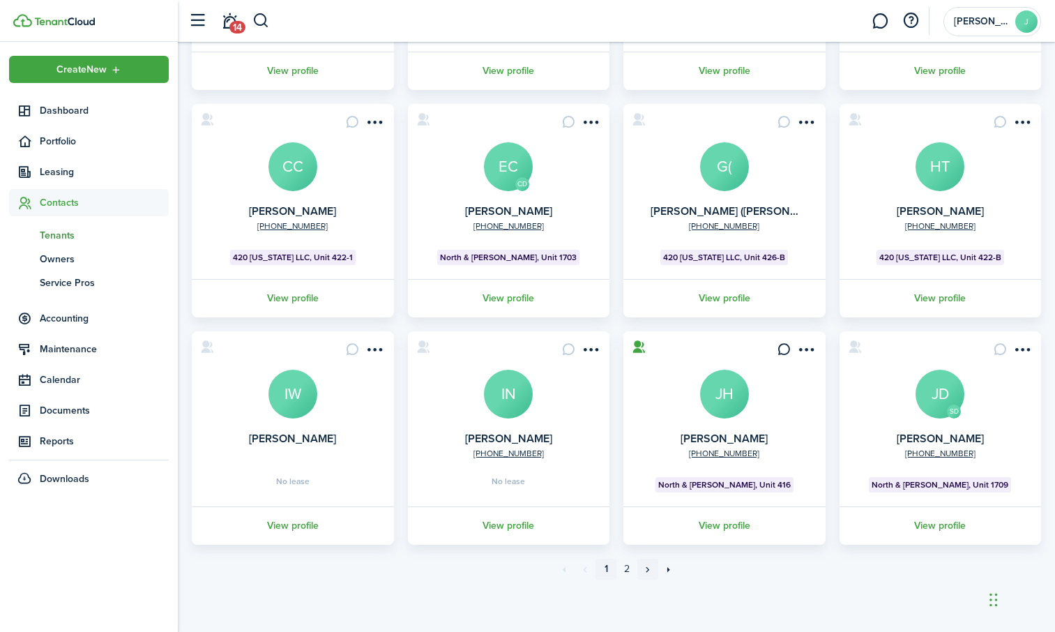
click at [644, 571] on link "»" at bounding box center [648, 569] width 21 height 21
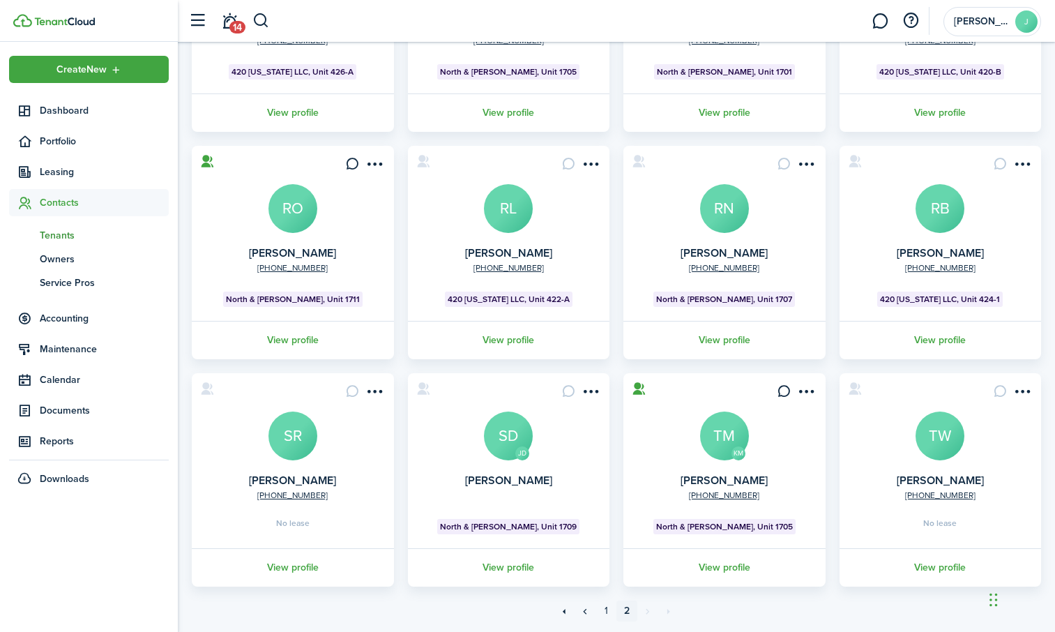
scroll to position [280, 0]
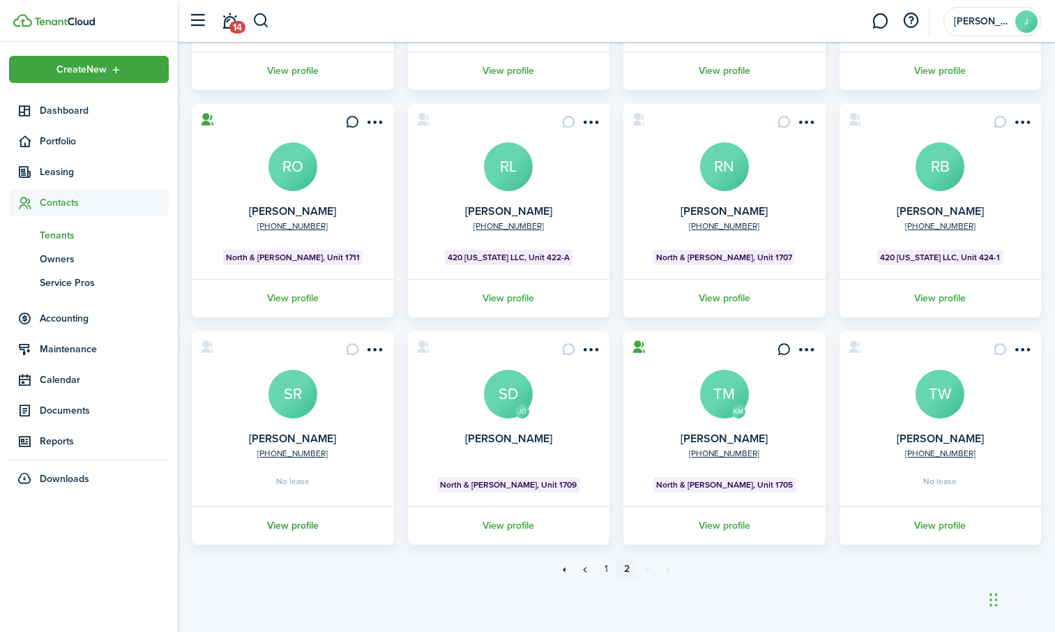
click at [287, 527] on link "View profile" at bounding box center [293, 525] width 206 height 38
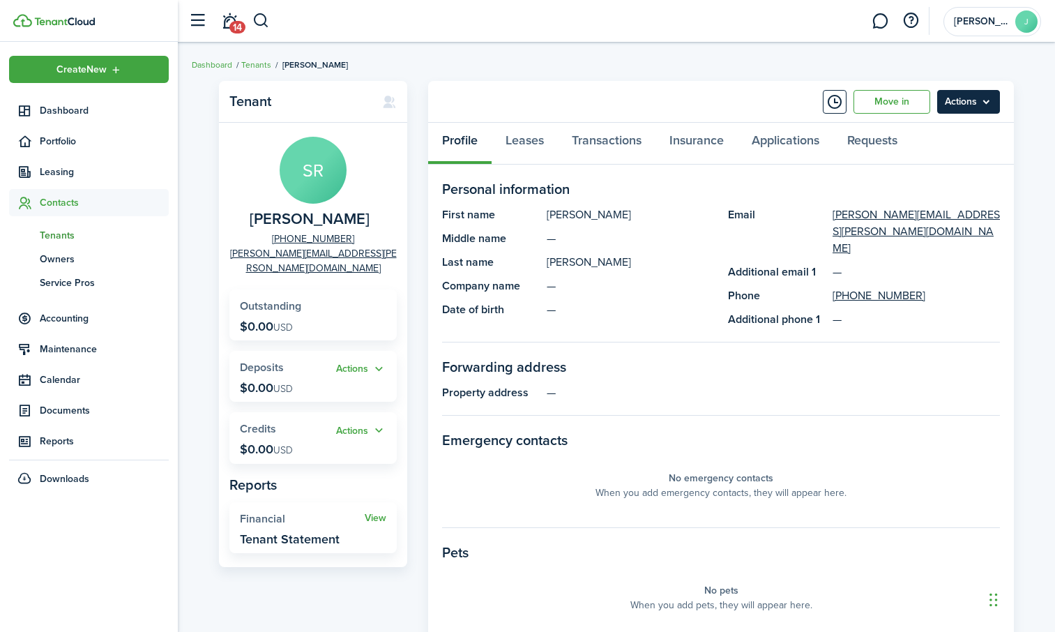
click at [974, 96] on menu-btn "Actions" at bounding box center [969, 102] width 63 height 24
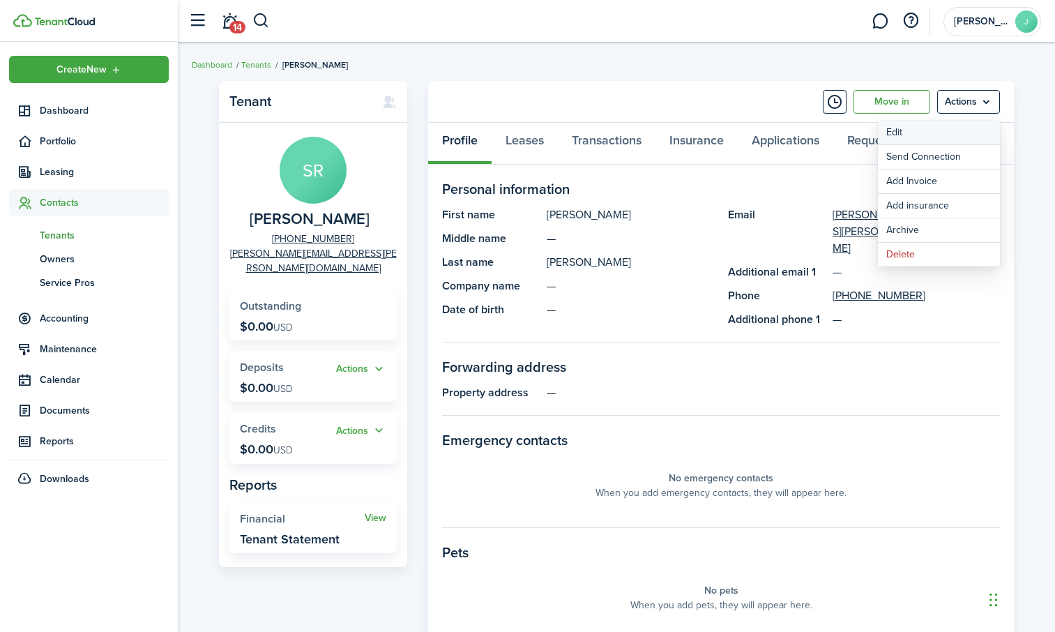
click at [936, 126] on link "Edit" at bounding box center [939, 133] width 122 height 24
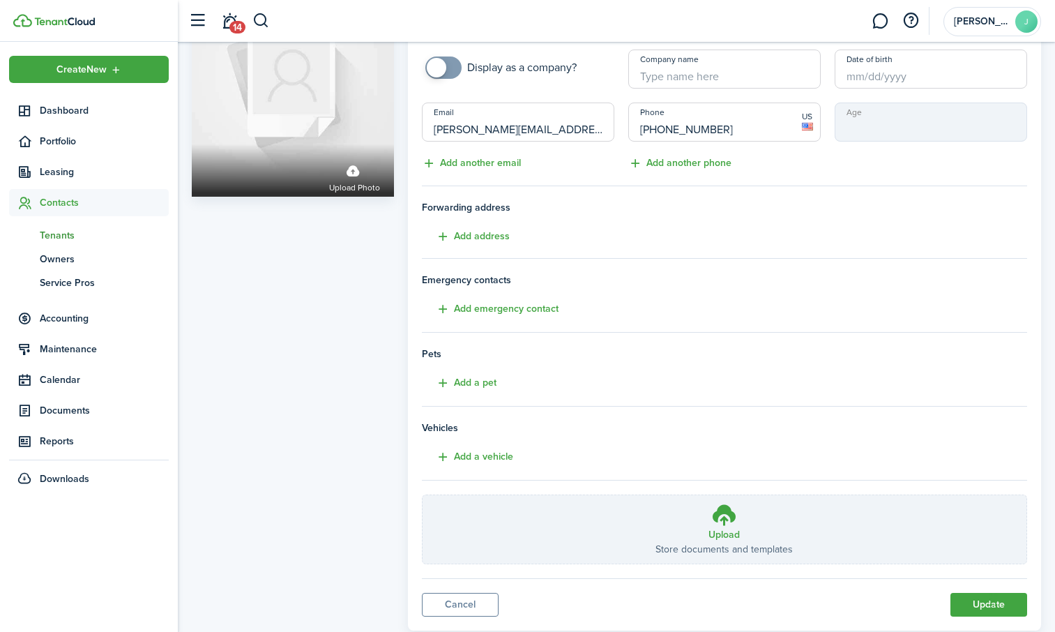
scroll to position [132, 0]
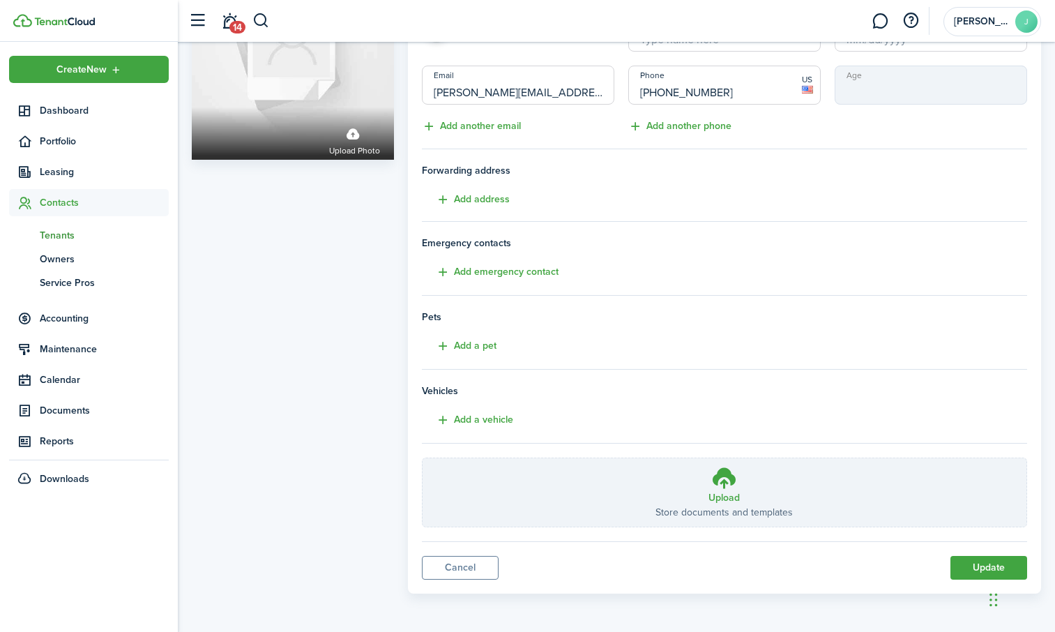
drag, startPoint x: 979, startPoint y: 564, endPoint x: 969, endPoint y: 550, distance: 18.0
click at [979, 564] on button "Update" at bounding box center [989, 568] width 77 height 24
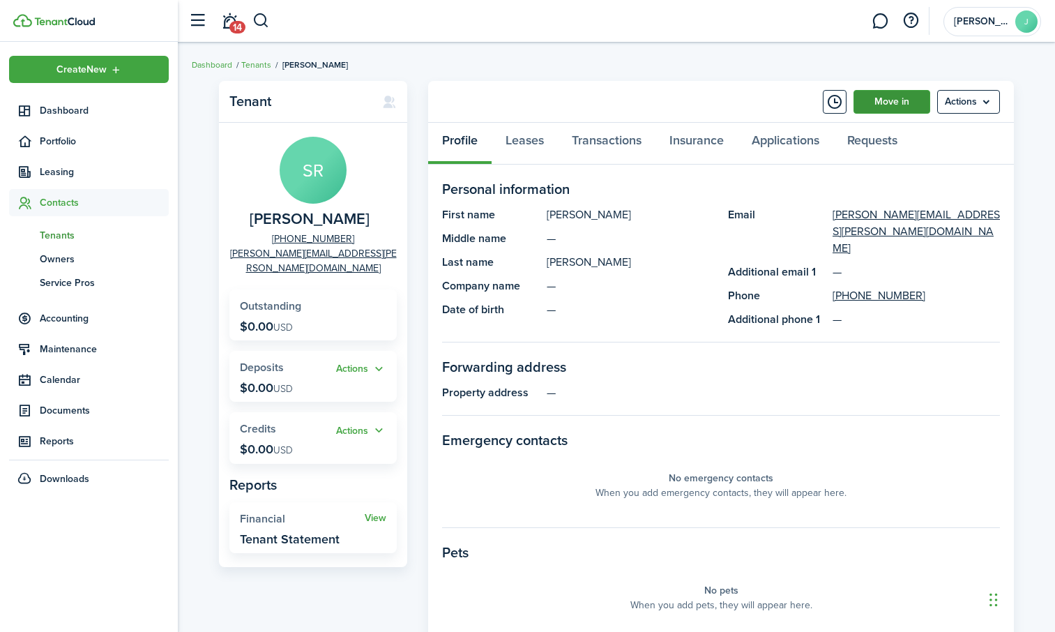
click at [880, 100] on link "Move in" at bounding box center [892, 102] width 77 height 24
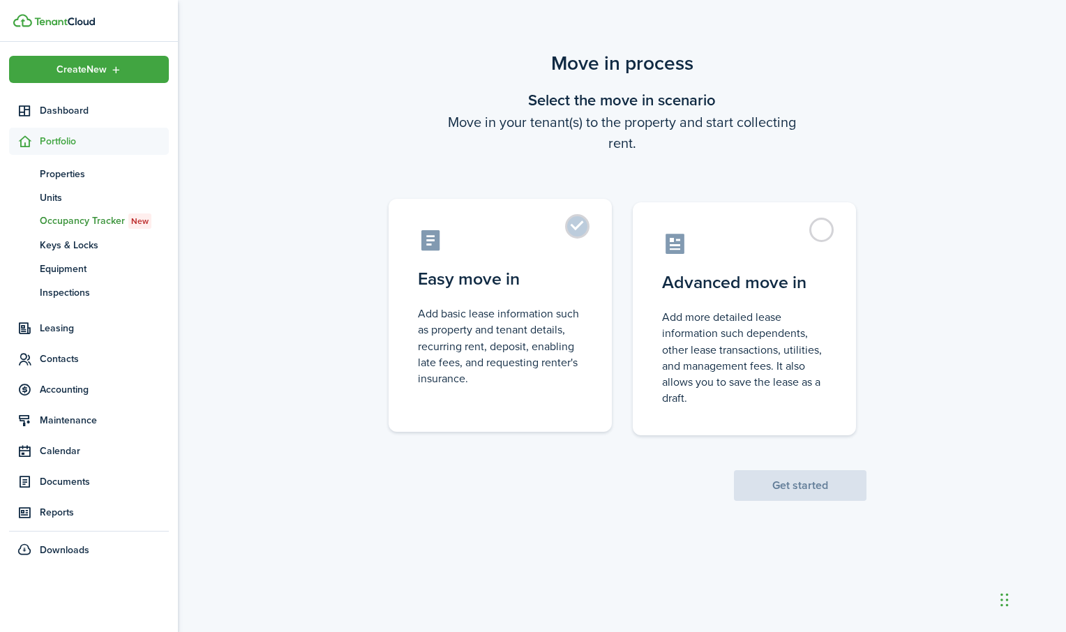
click at [573, 225] on label "Easy move in Add basic lease information such as property and tenant details, r…" at bounding box center [500, 315] width 223 height 233
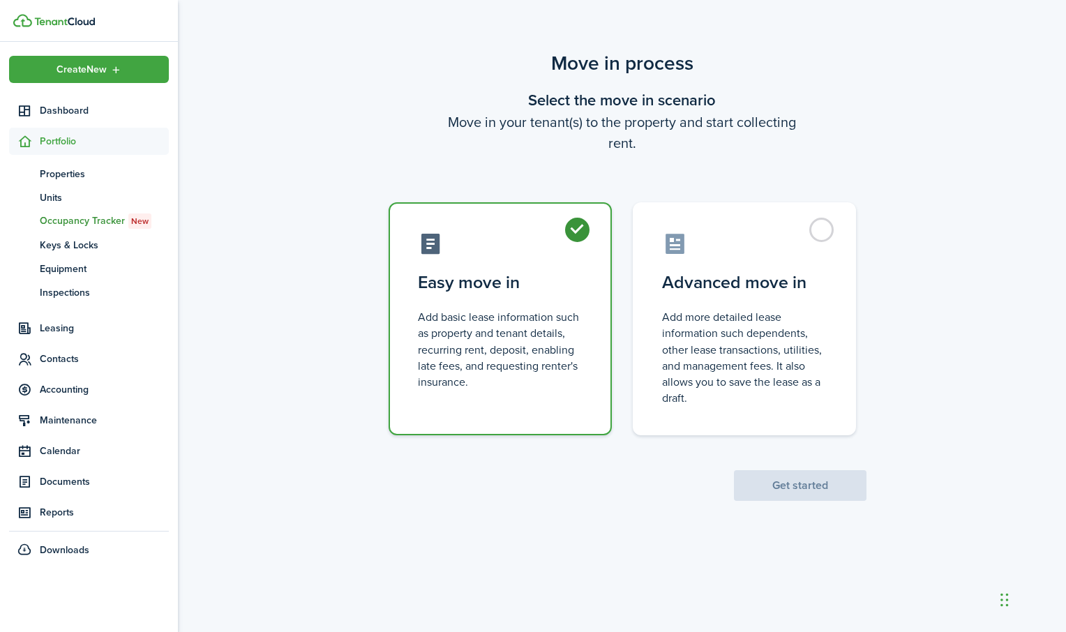
radio input "true"
click at [769, 492] on button "Get started" at bounding box center [800, 485] width 133 height 31
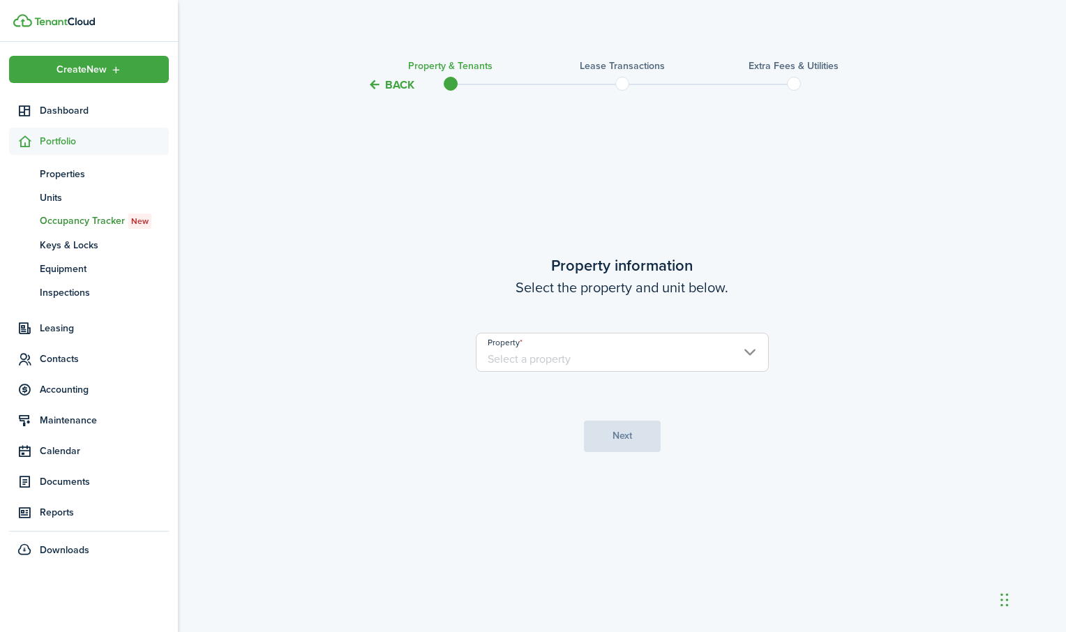
click at [751, 356] on input "Property" at bounding box center [622, 352] width 293 height 39
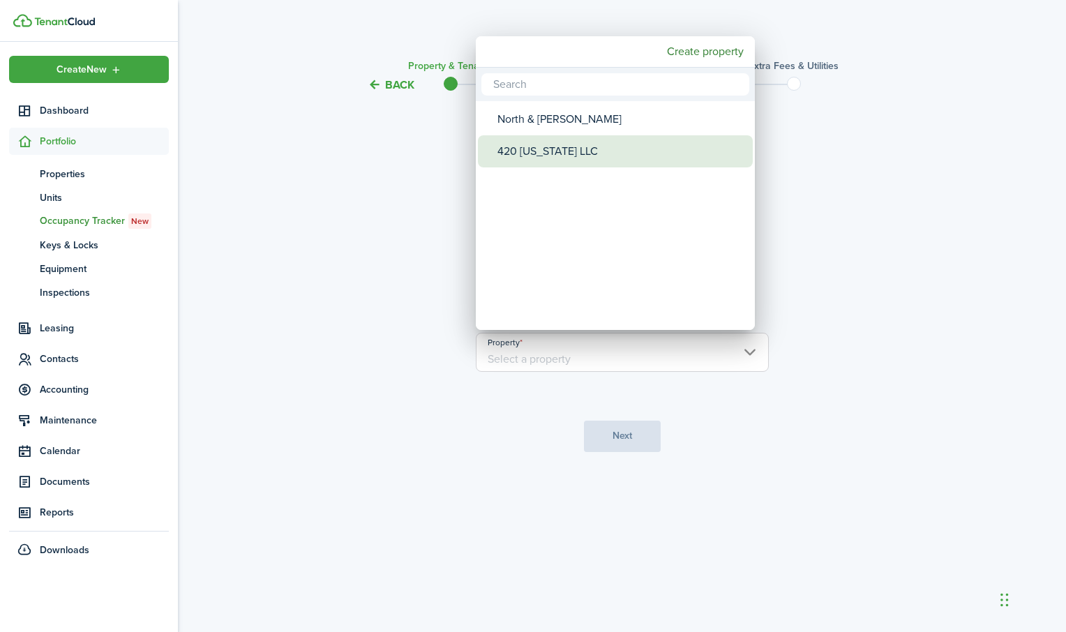
click at [601, 148] on div "420 [US_STATE] LLC" at bounding box center [620, 151] width 247 height 32
type input "420 [US_STATE] LLC"
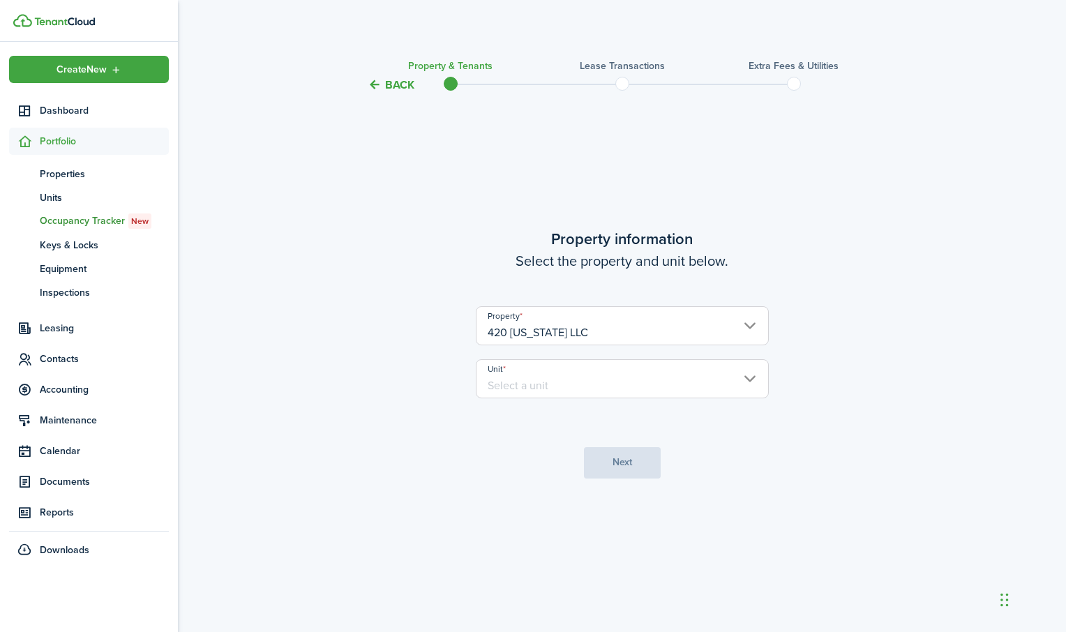
click at [638, 384] on input "Unit" at bounding box center [622, 378] width 293 height 39
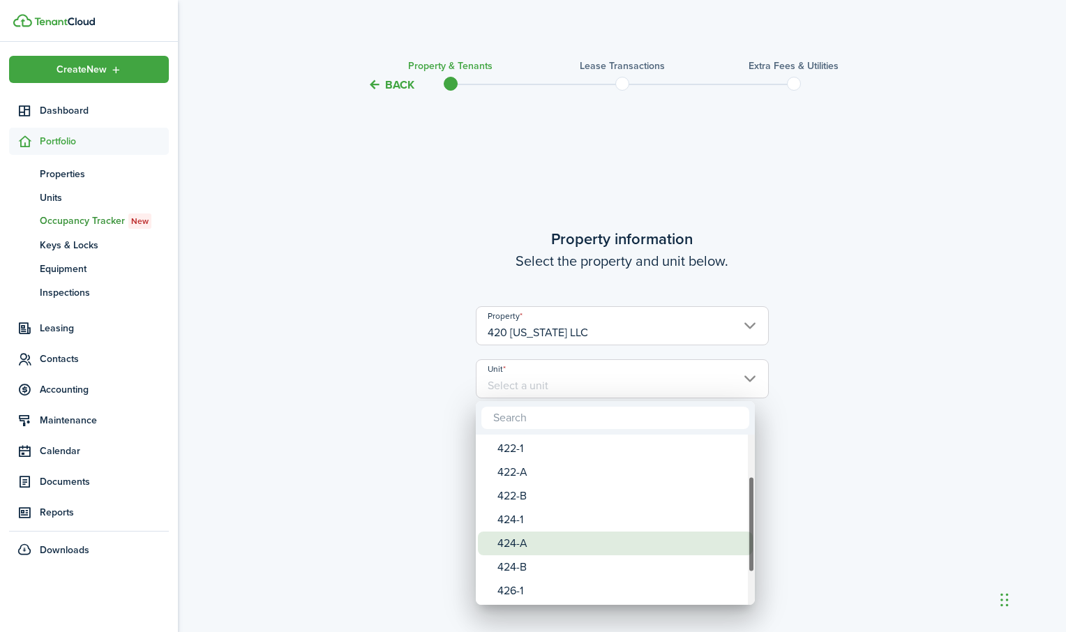
click at [561, 536] on div "424-A" at bounding box center [620, 544] width 247 height 24
type input "424-A"
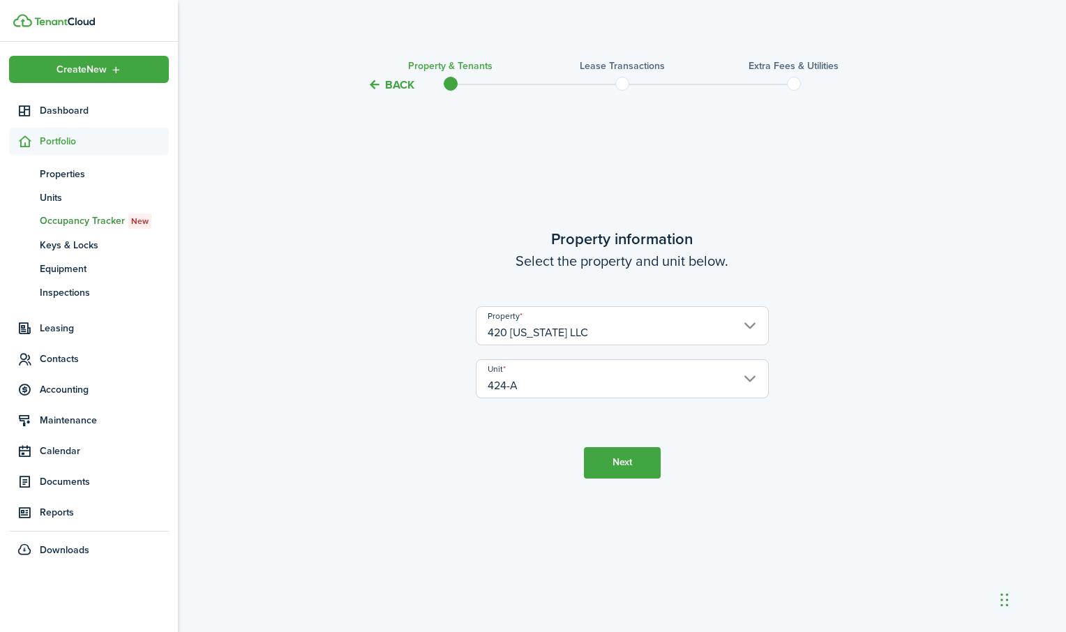
click at [613, 462] on button "Next" at bounding box center [622, 462] width 77 height 31
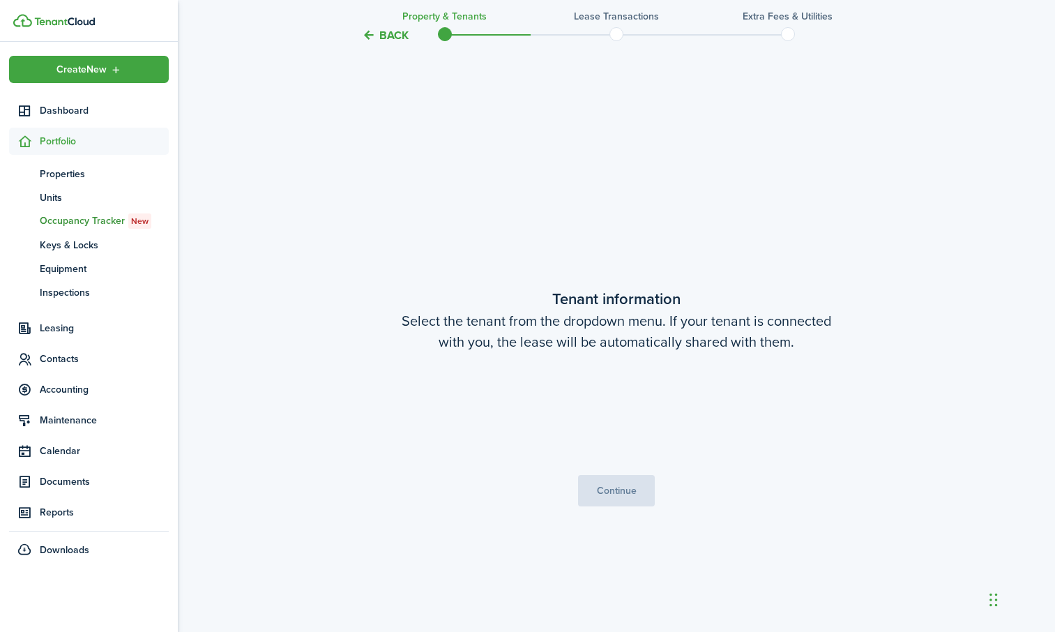
scroll to position [539, 0]
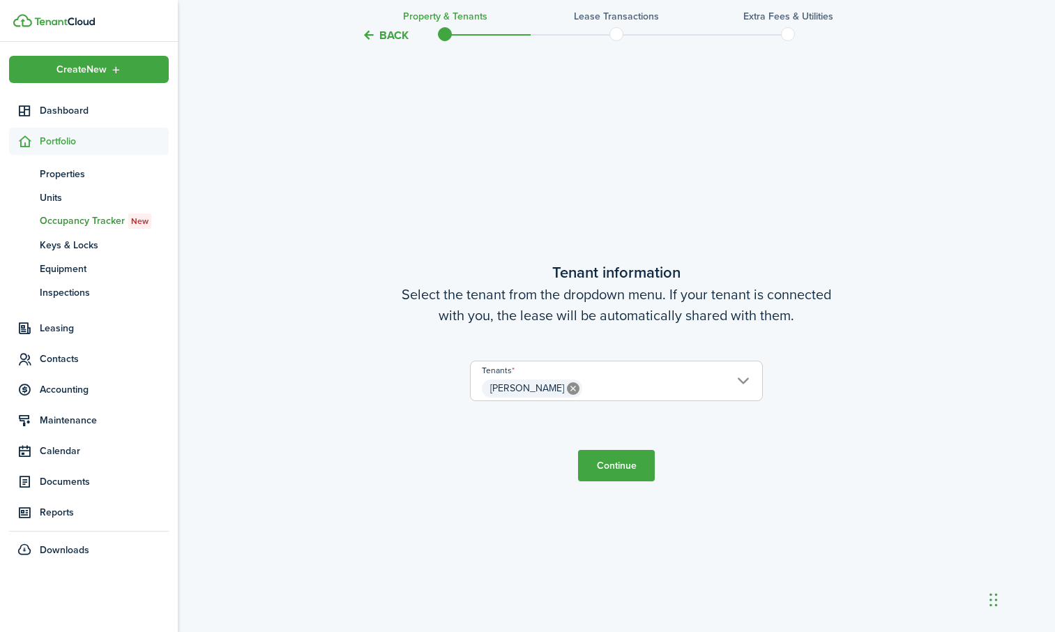
click at [602, 476] on button "Continue" at bounding box center [616, 465] width 77 height 31
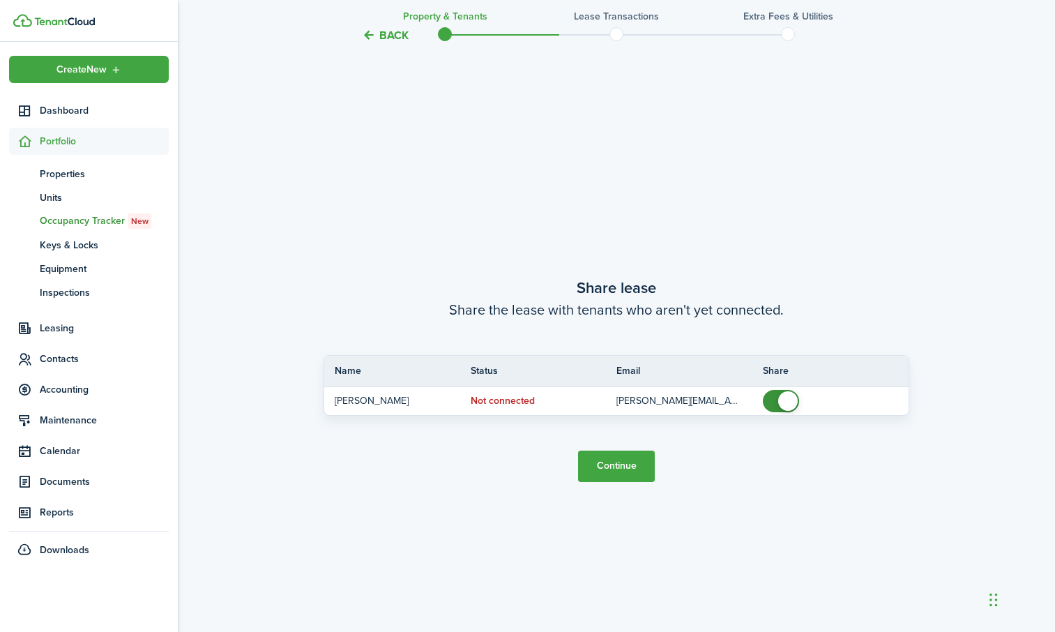
scroll to position [1171, 0]
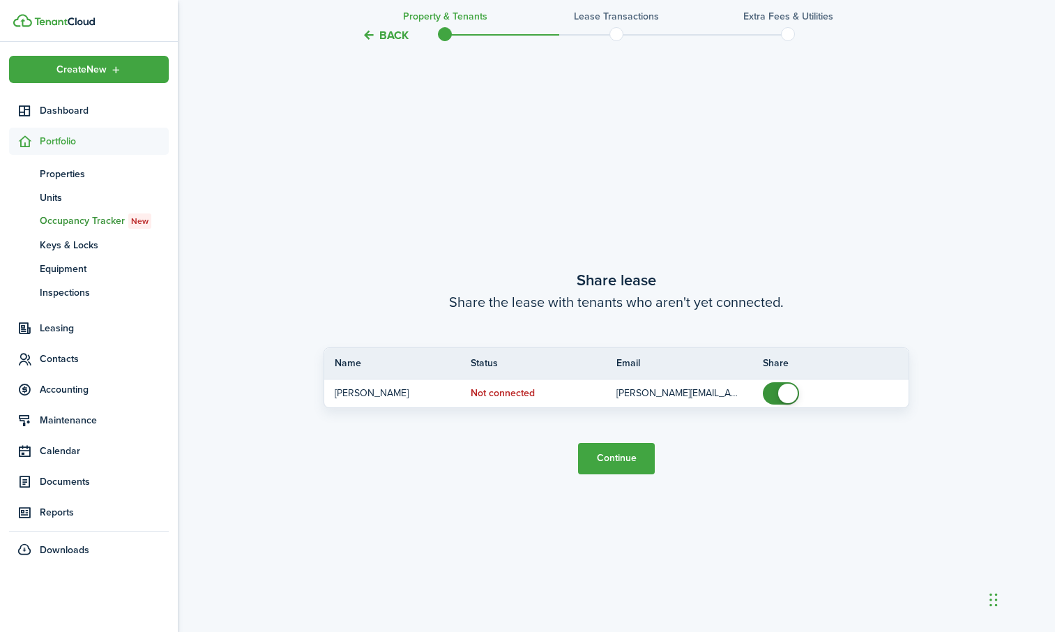
click at [617, 462] on button "Continue" at bounding box center [616, 458] width 77 height 31
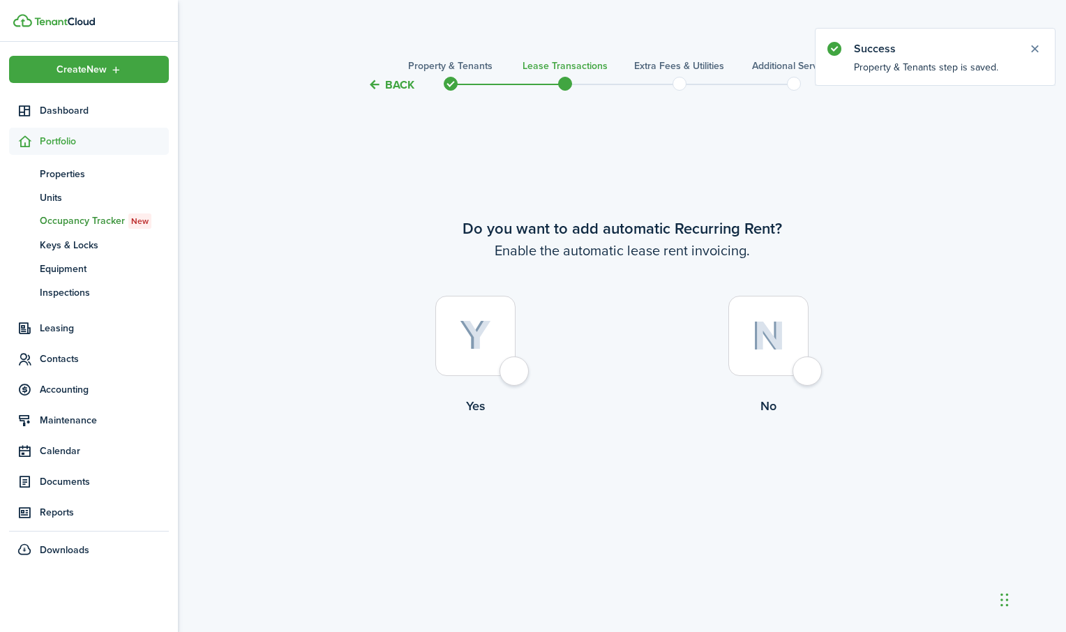
click at [516, 363] on div at bounding box center [475, 336] width 80 height 80
radio input "true"
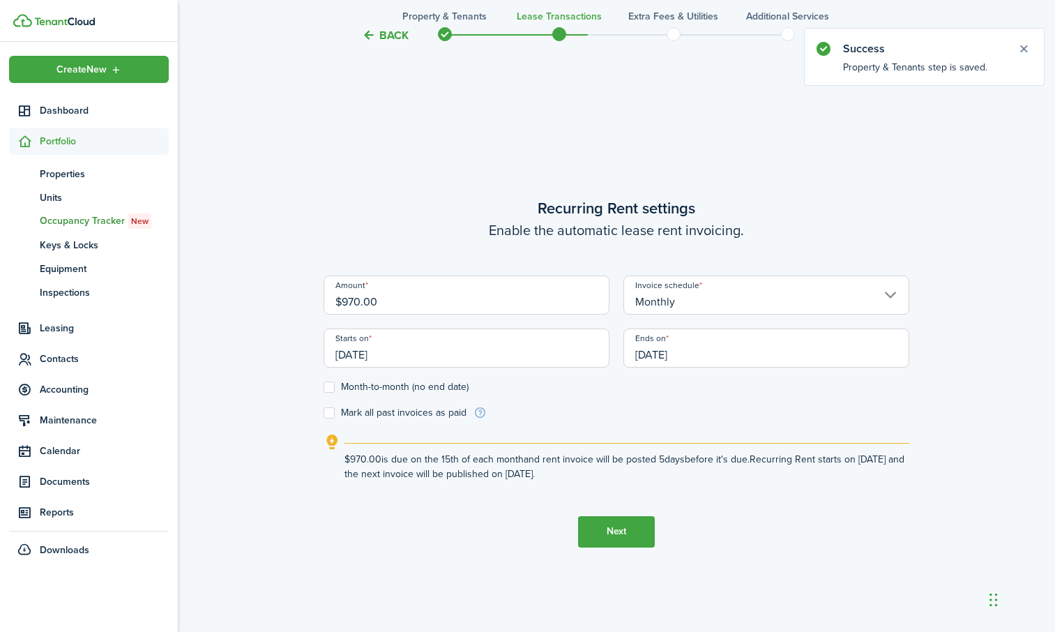
scroll to position [539, 0]
click at [518, 363] on input "[DATE]" at bounding box center [467, 347] width 286 height 39
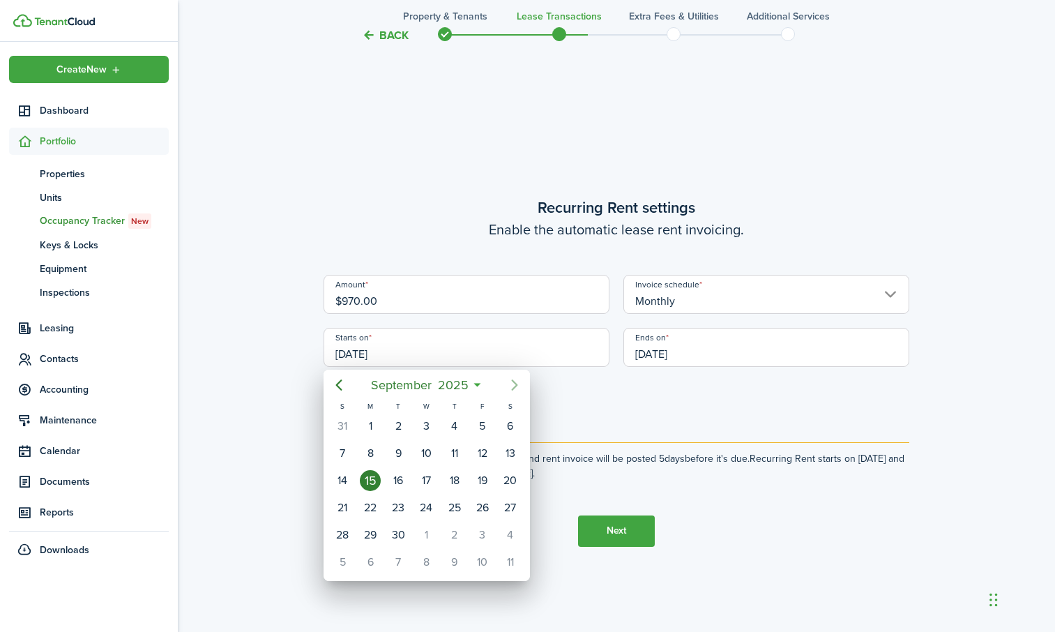
click at [510, 390] on icon "Next page" at bounding box center [514, 385] width 17 height 17
click at [430, 422] on div "1" at bounding box center [426, 426] width 21 height 21
type input "[DATE]"
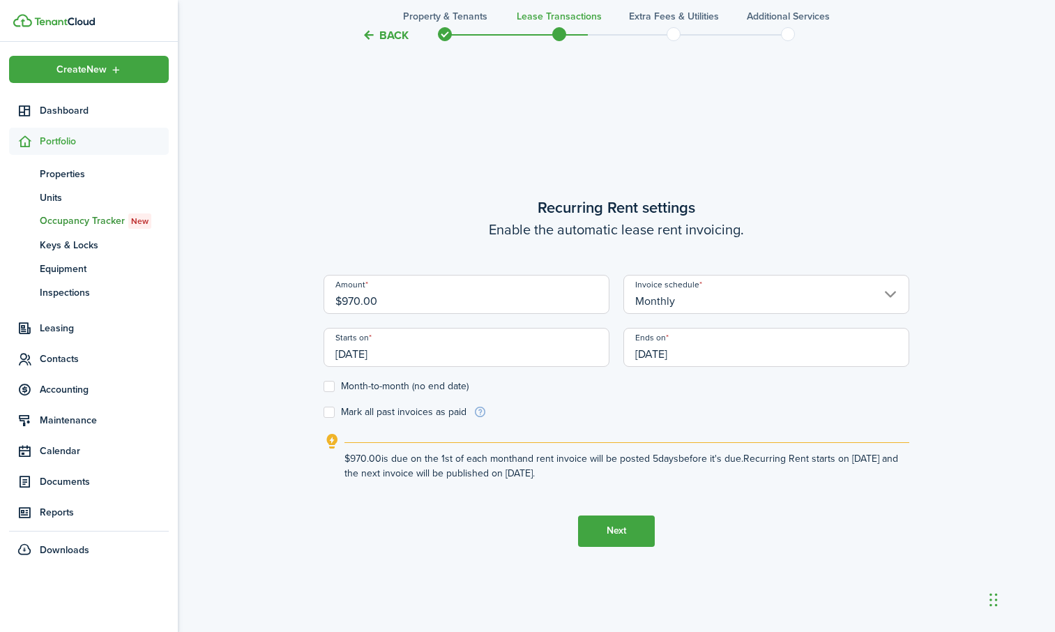
click at [601, 535] on button "Next" at bounding box center [616, 531] width 77 height 31
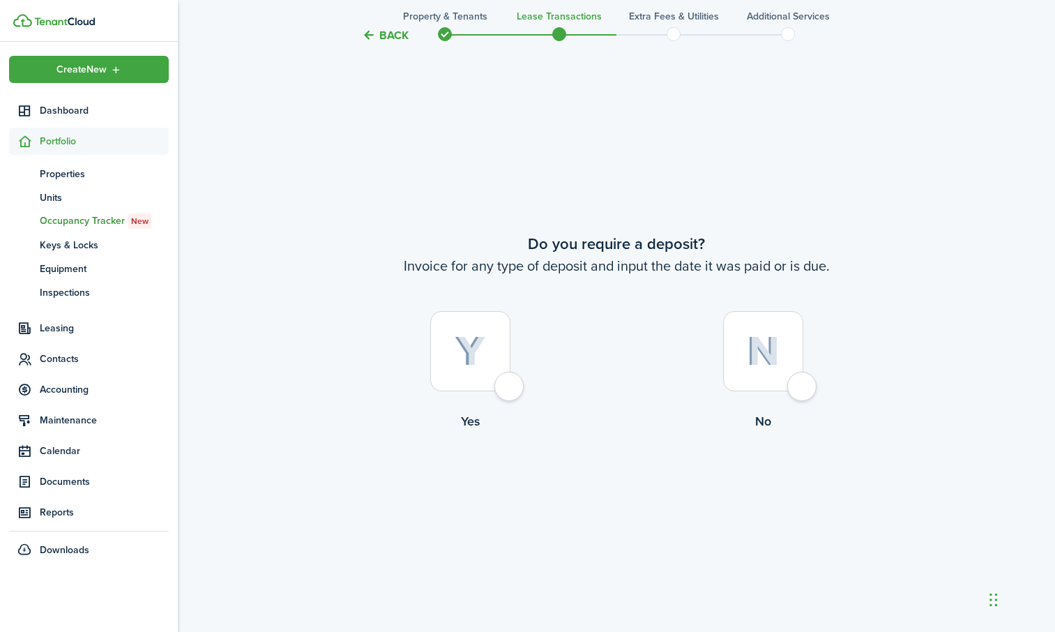
scroll to position [985, 0]
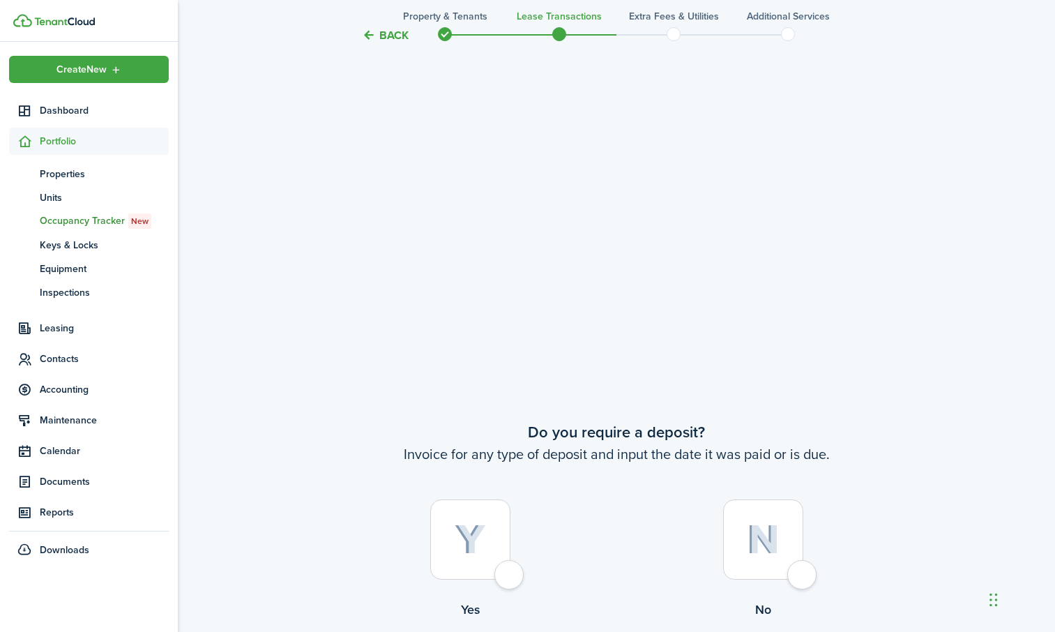
click at [382, 36] on button "Back" at bounding box center [385, 35] width 47 height 15
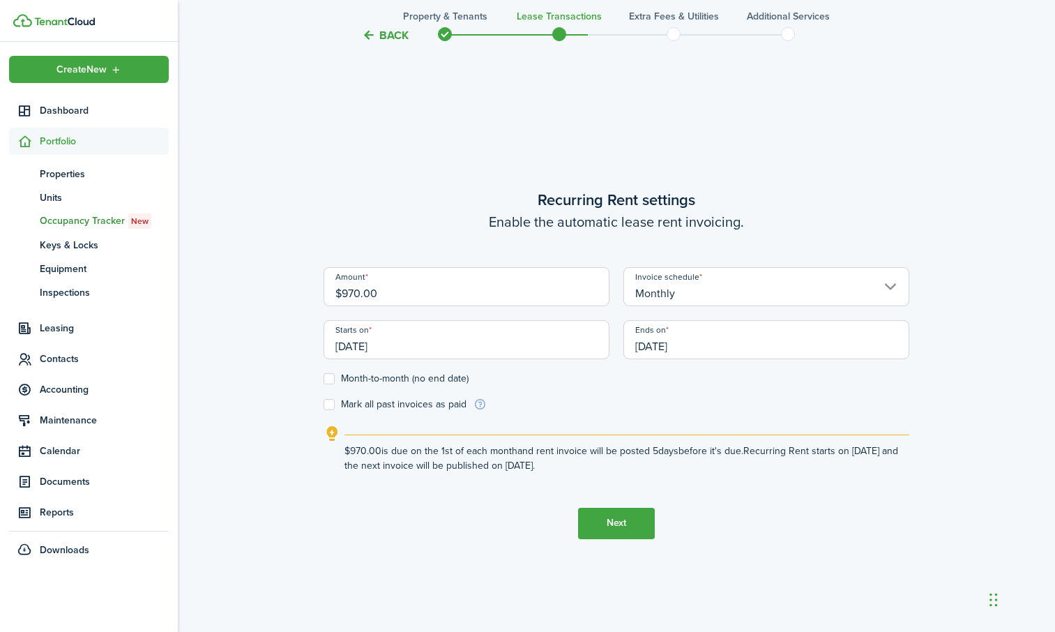
scroll to position [539, 0]
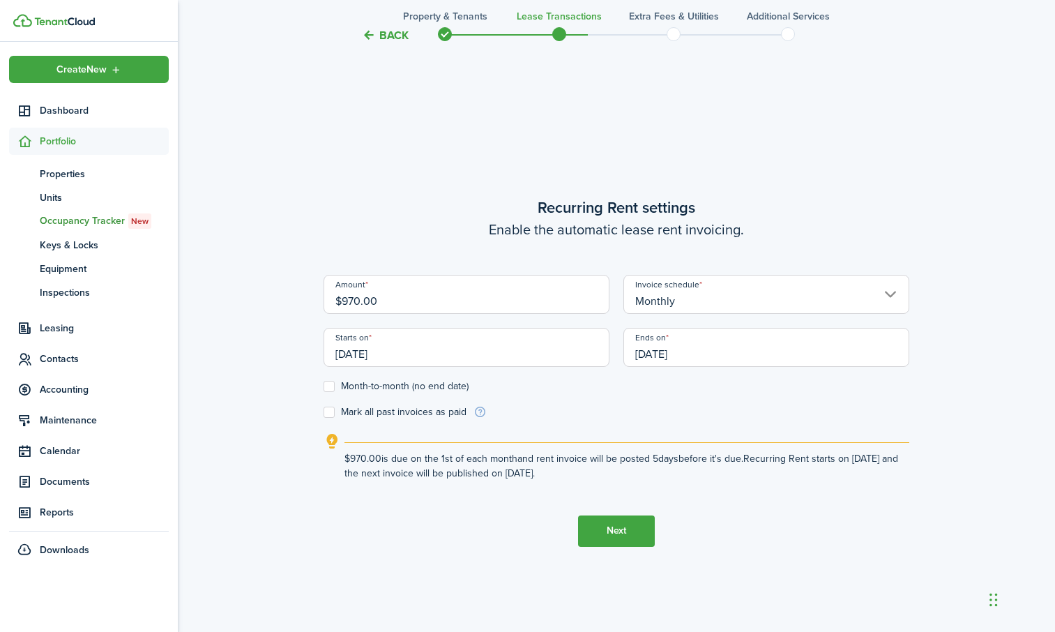
click at [329, 379] on div "Starts on [DATE]" at bounding box center [467, 354] width 300 height 53
click at [327, 385] on label "Month-to-month (no end date)" at bounding box center [396, 386] width 145 height 11
click at [324, 386] on input "Month-to-month (no end date)" at bounding box center [323, 386] width 1 height 1
checkbox input "true"
click at [615, 527] on button "Next" at bounding box center [616, 531] width 77 height 31
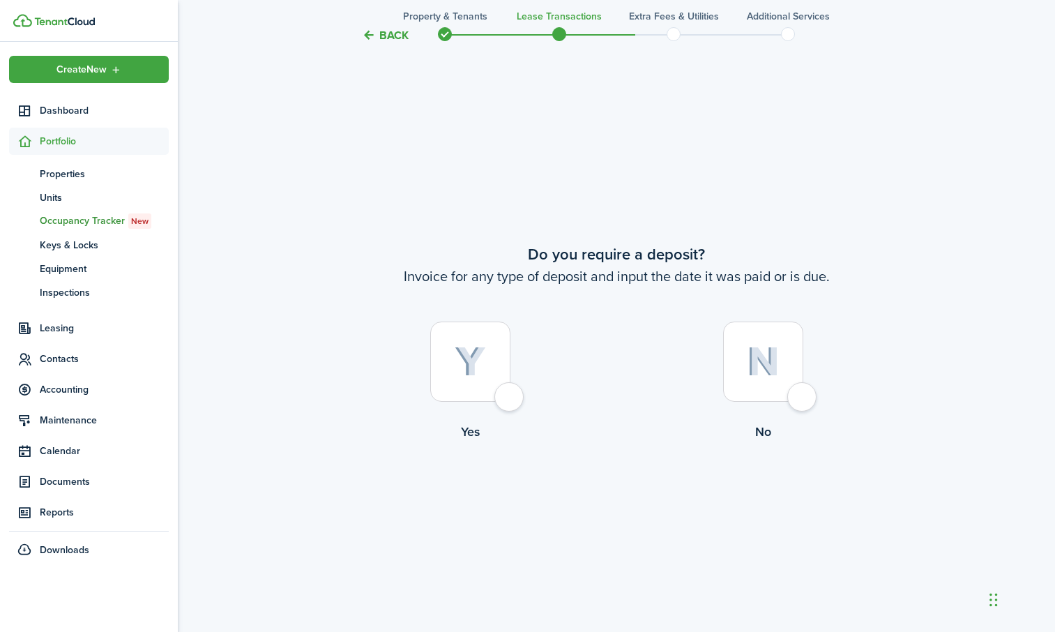
scroll to position [1171, 0]
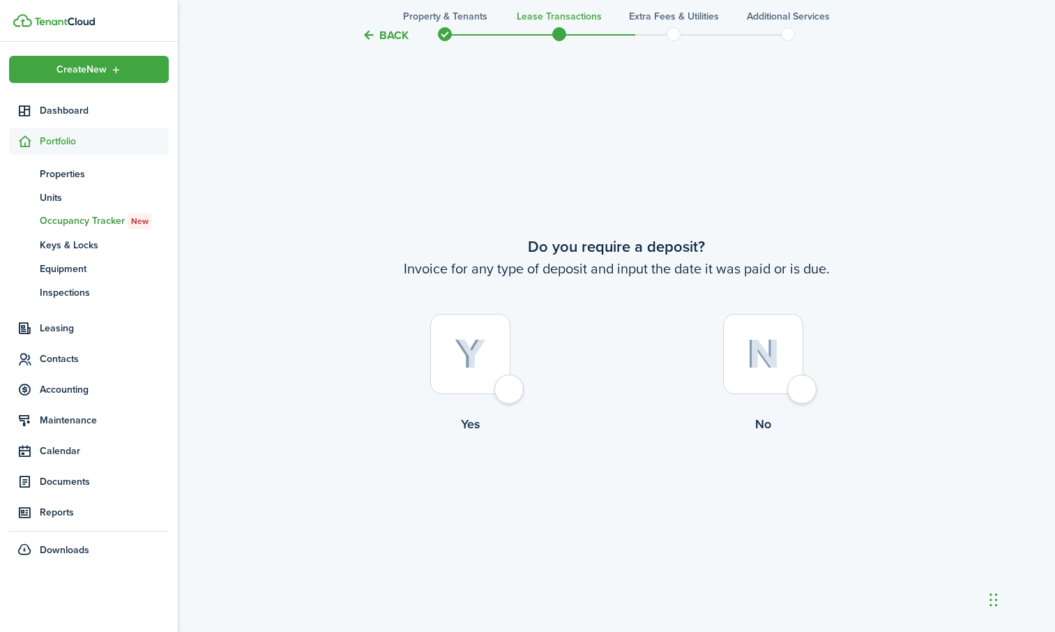
click at [802, 387] on div at bounding box center [763, 354] width 80 height 80
radio input "true"
click at [622, 488] on button "Continue" at bounding box center [616, 491] width 77 height 31
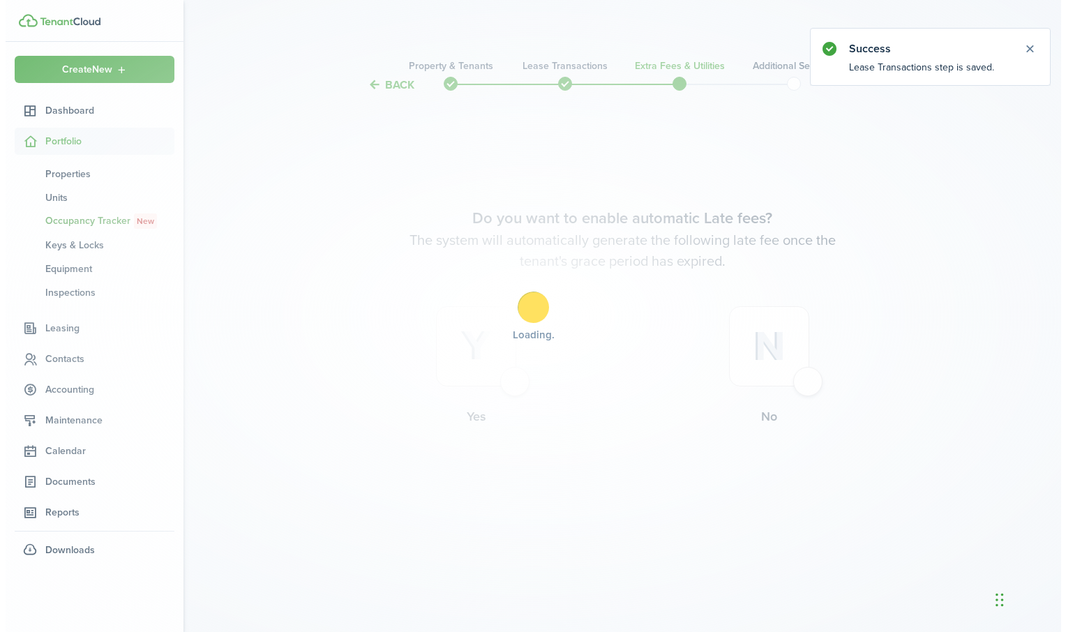
scroll to position [0, 0]
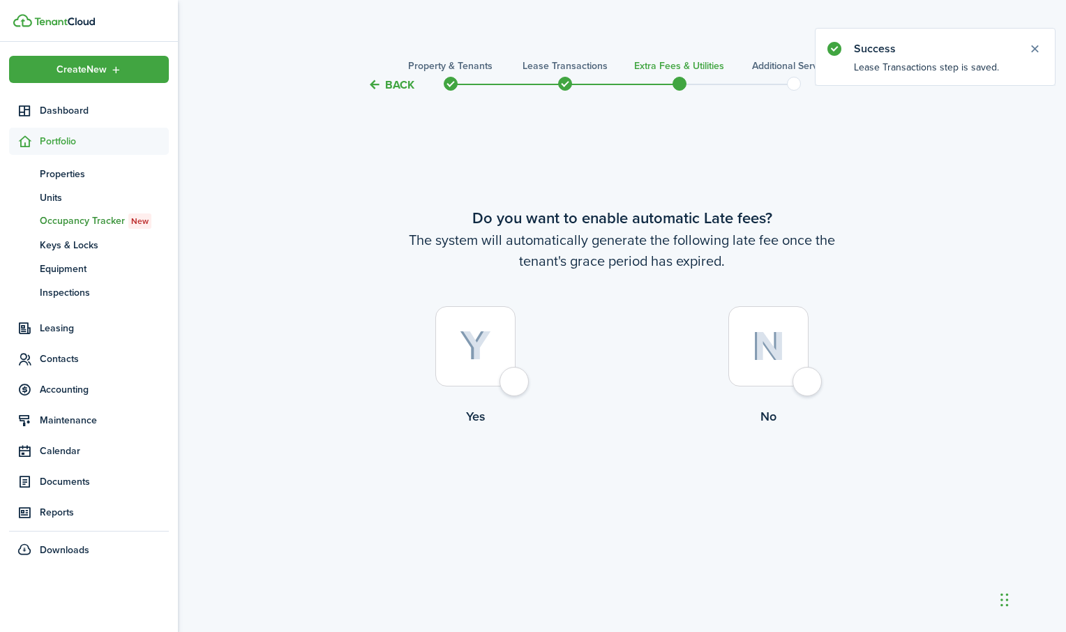
click at [516, 382] on div at bounding box center [475, 346] width 80 height 80
radio input "true"
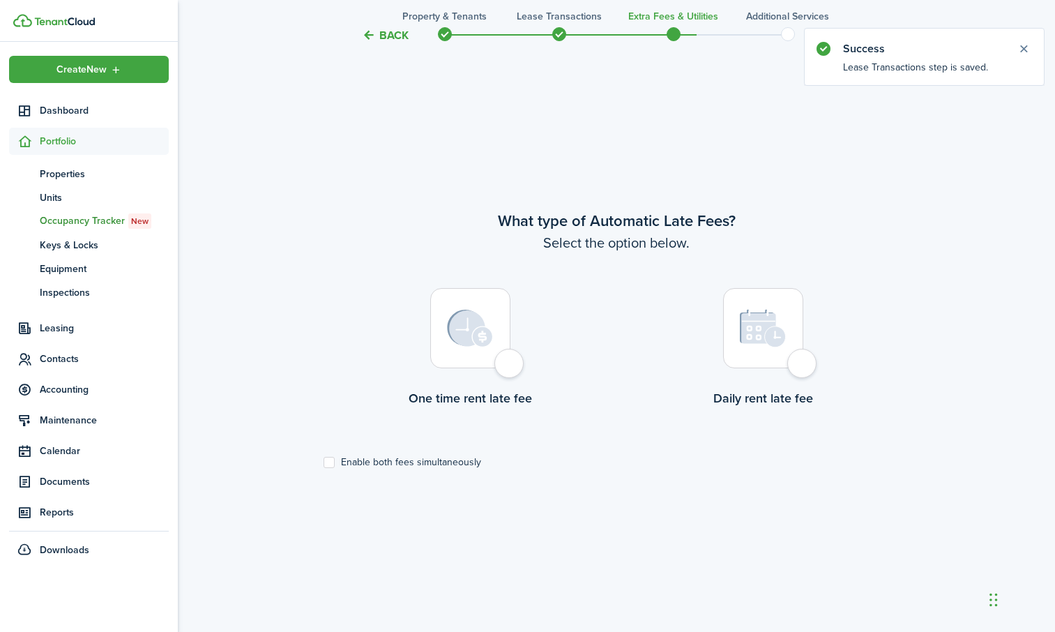
scroll to position [539, 0]
click at [511, 357] on div at bounding box center [470, 327] width 80 height 80
radio input "true"
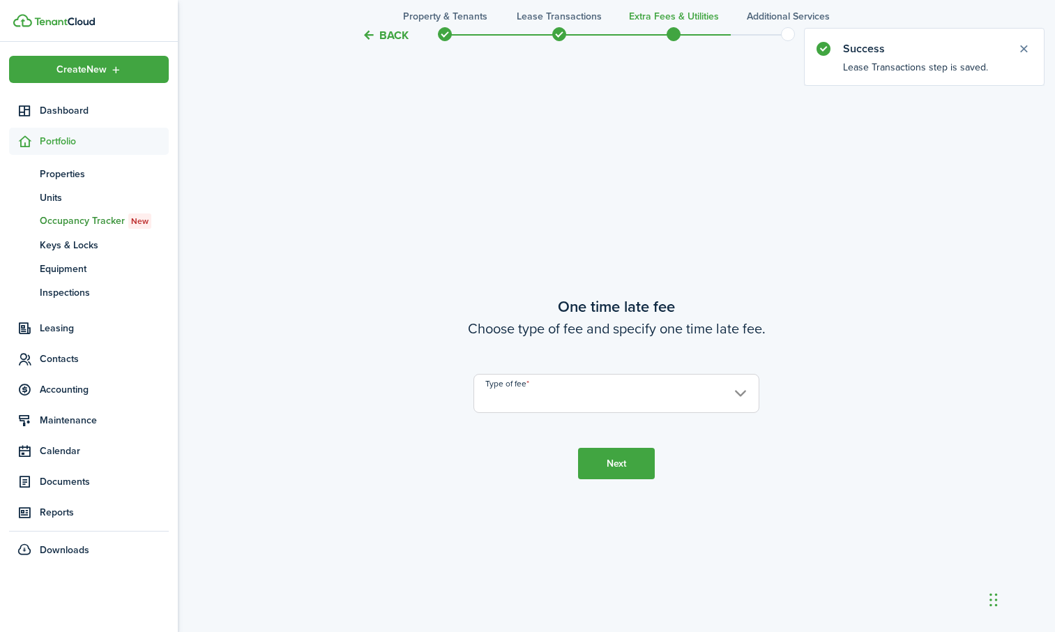
scroll to position [1171, 0]
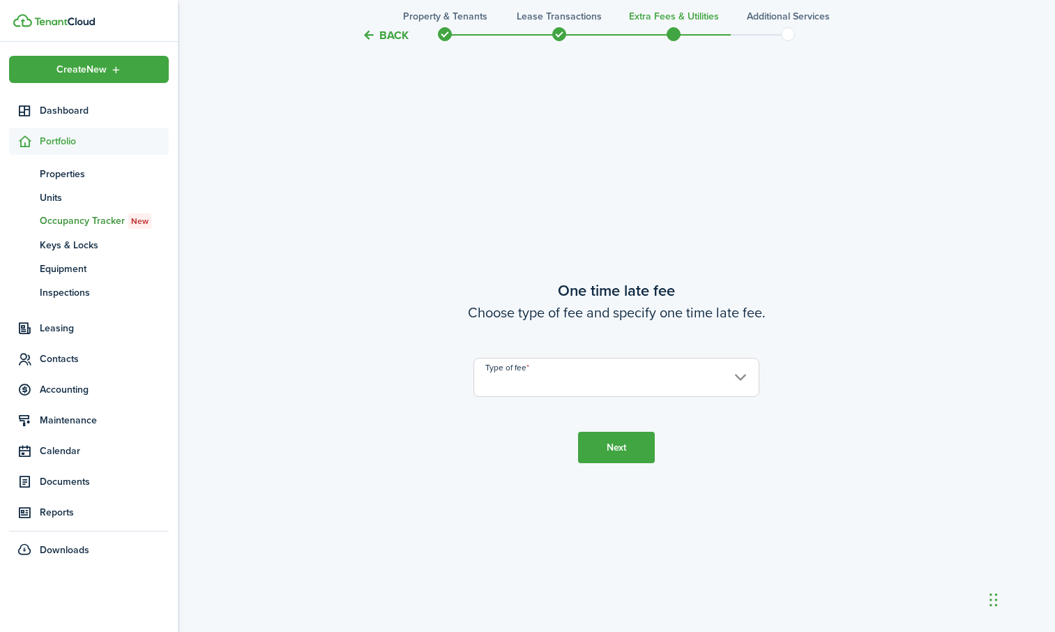
click at [541, 382] on input "Type of fee" at bounding box center [617, 377] width 286 height 39
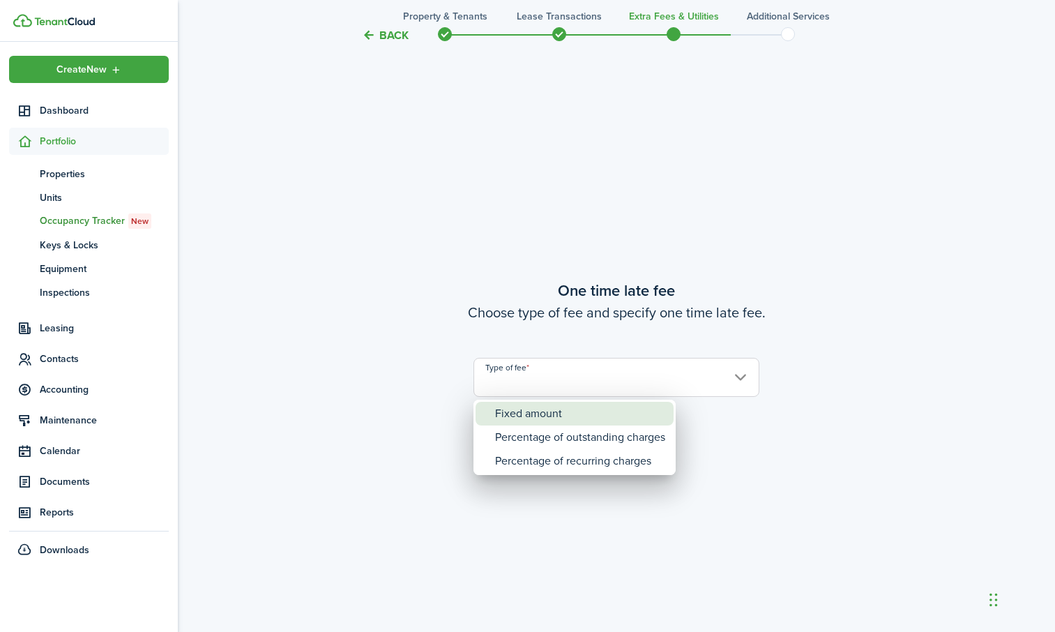
click at [525, 414] on div "Fixed amount" at bounding box center [580, 414] width 170 height 24
type input "Fixed amount"
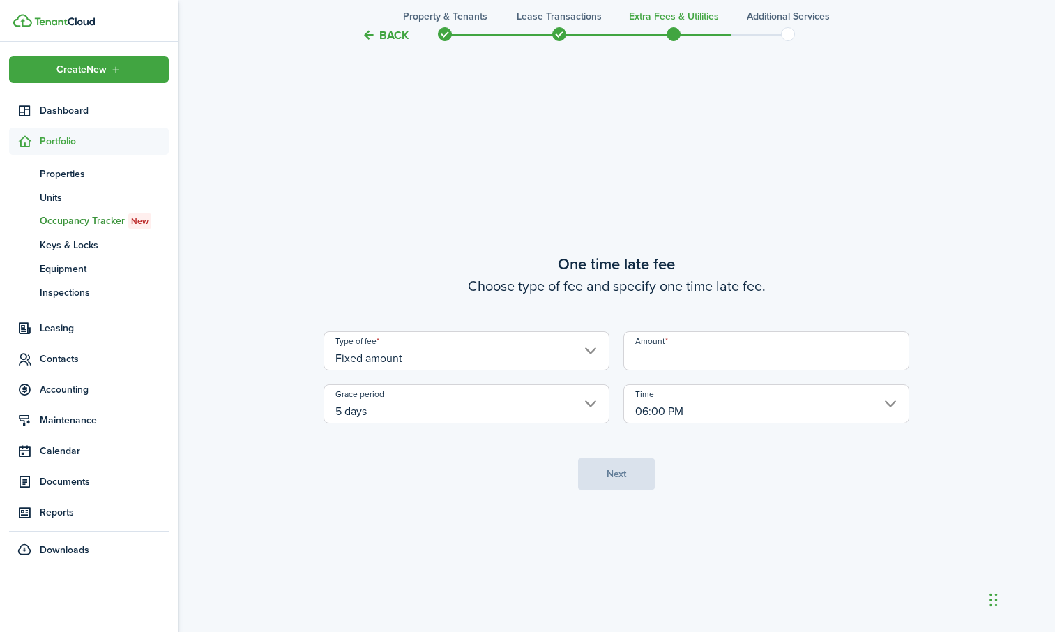
click at [652, 353] on input "Amount" at bounding box center [767, 350] width 286 height 39
type input "$50.00"
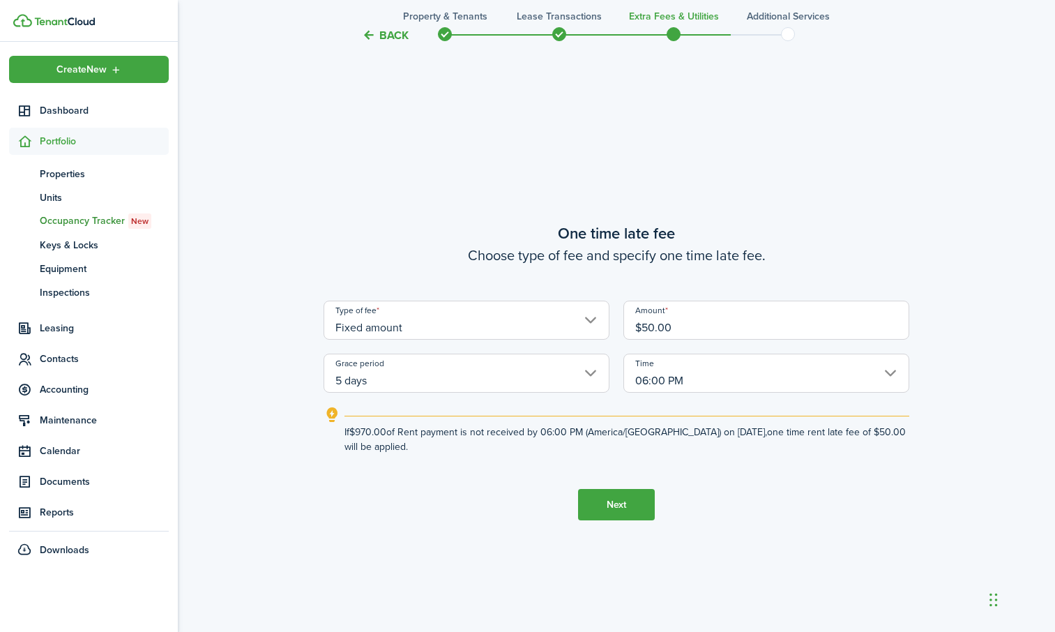
click at [604, 492] on button "Next" at bounding box center [616, 504] width 77 height 31
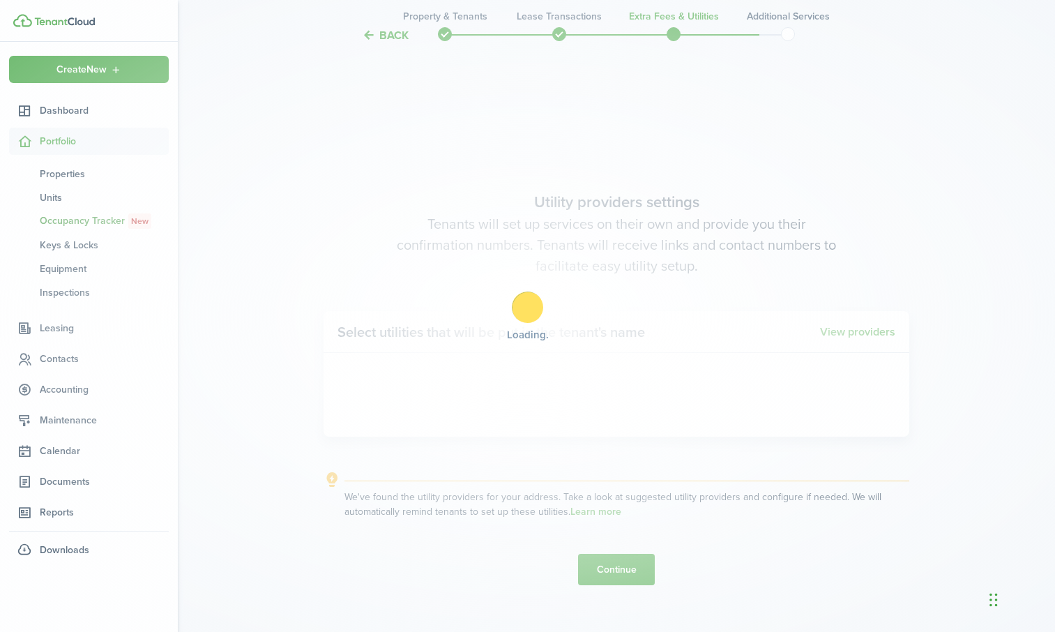
scroll to position [1803, 0]
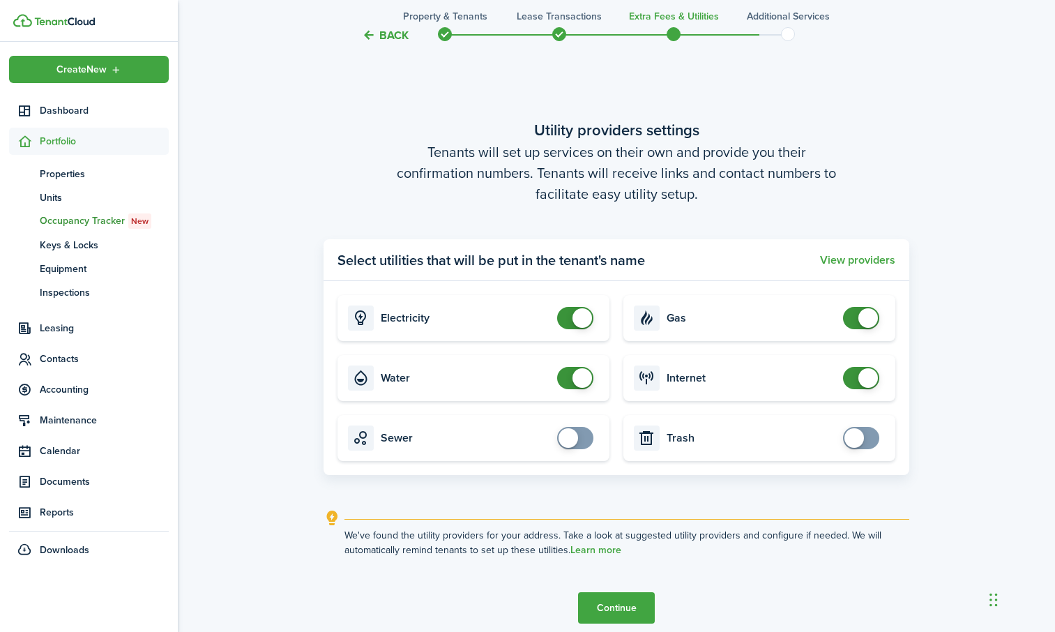
click at [635, 594] on button "Continue" at bounding box center [616, 607] width 77 height 31
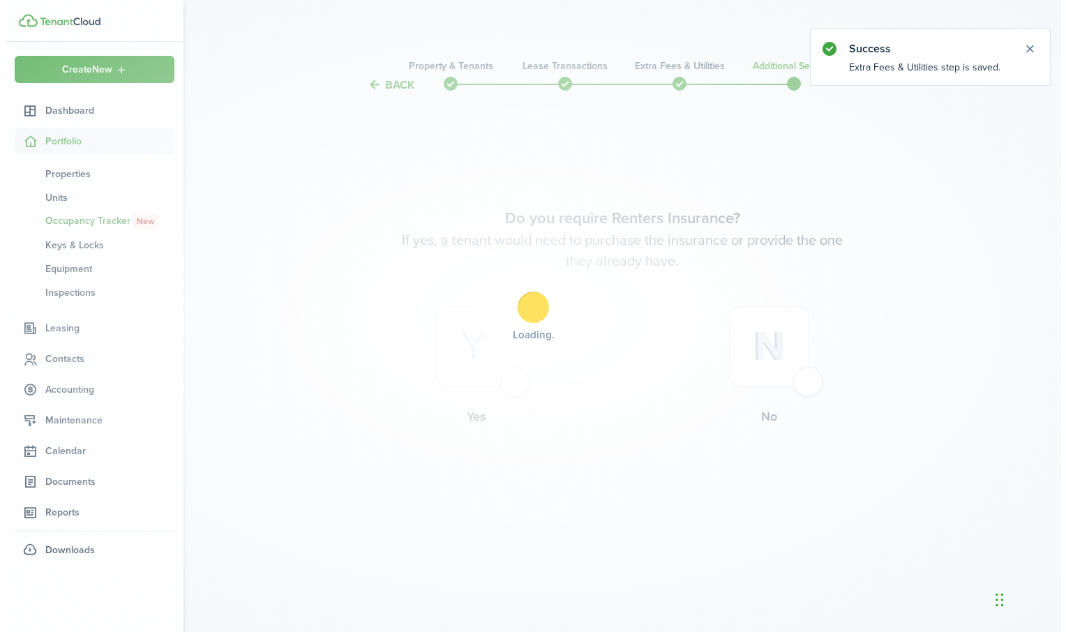
scroll to position [0, 0]
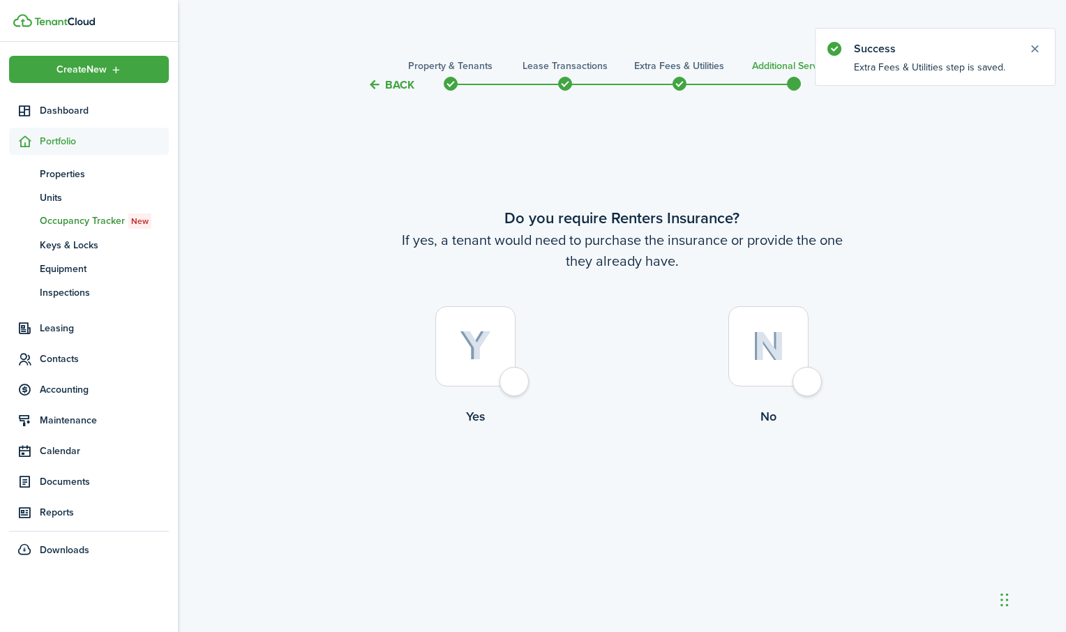
click at [516, 373] on div at bounding box center [475, 346] width 80 height 80
radio input "true"
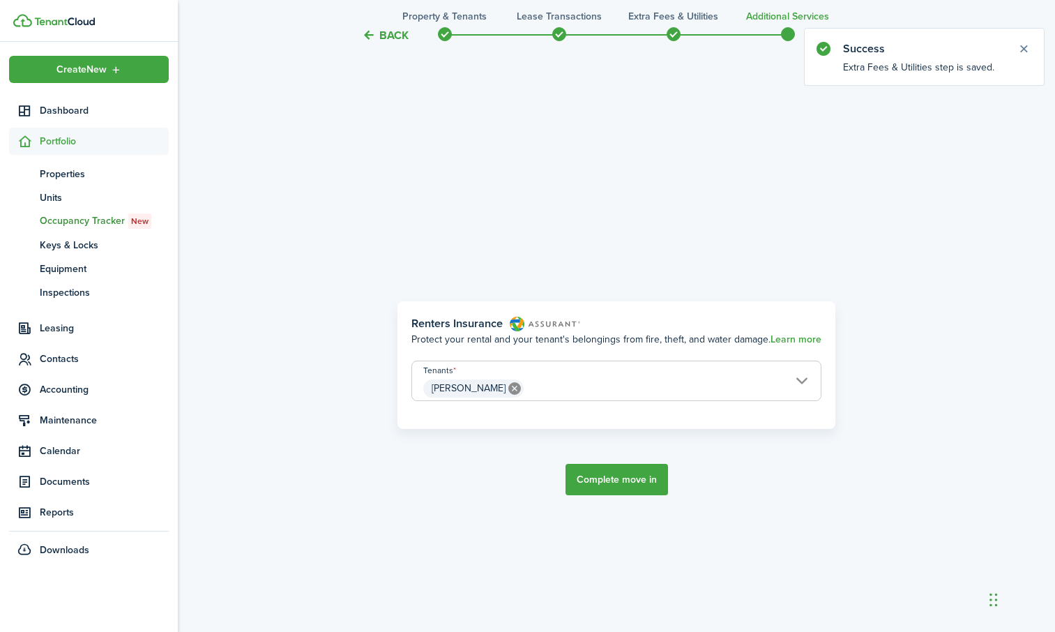
scroll to position [539, 0]
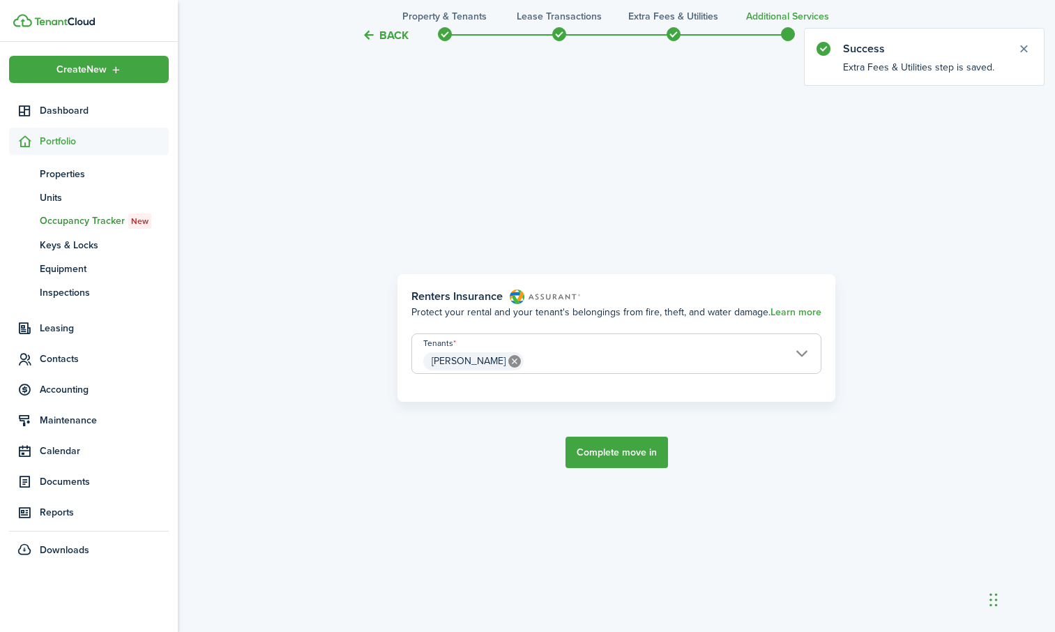
click at [597, 460] on button "Complete move in" at bounding box center [617, 452] width 103 height 31
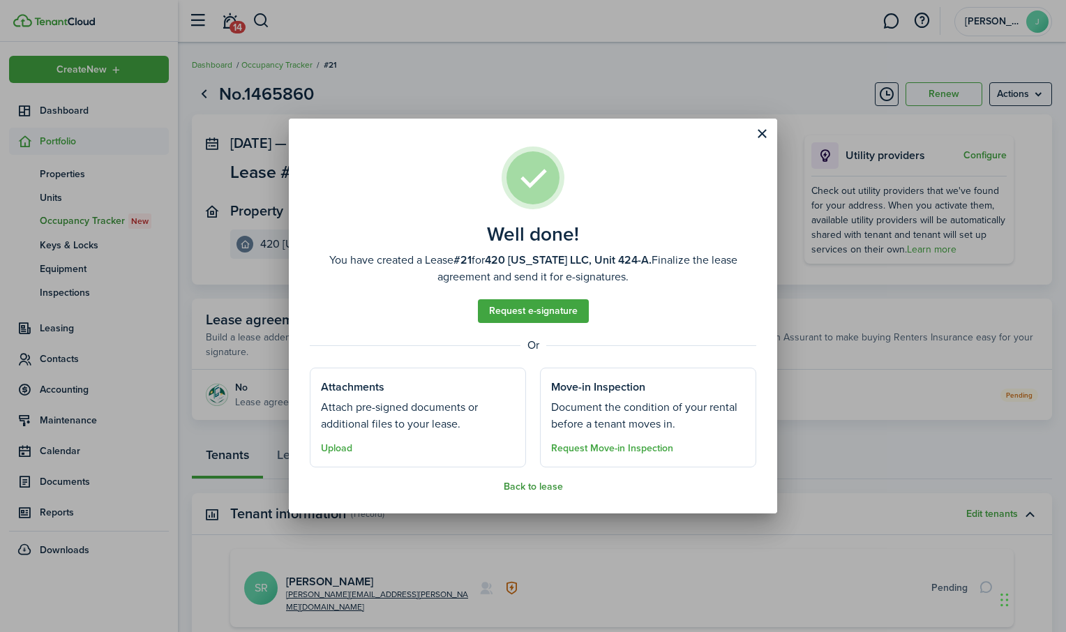
click at [523, 490] on button "Back to lease" at bounding box center [533, 486] width 59 height 11
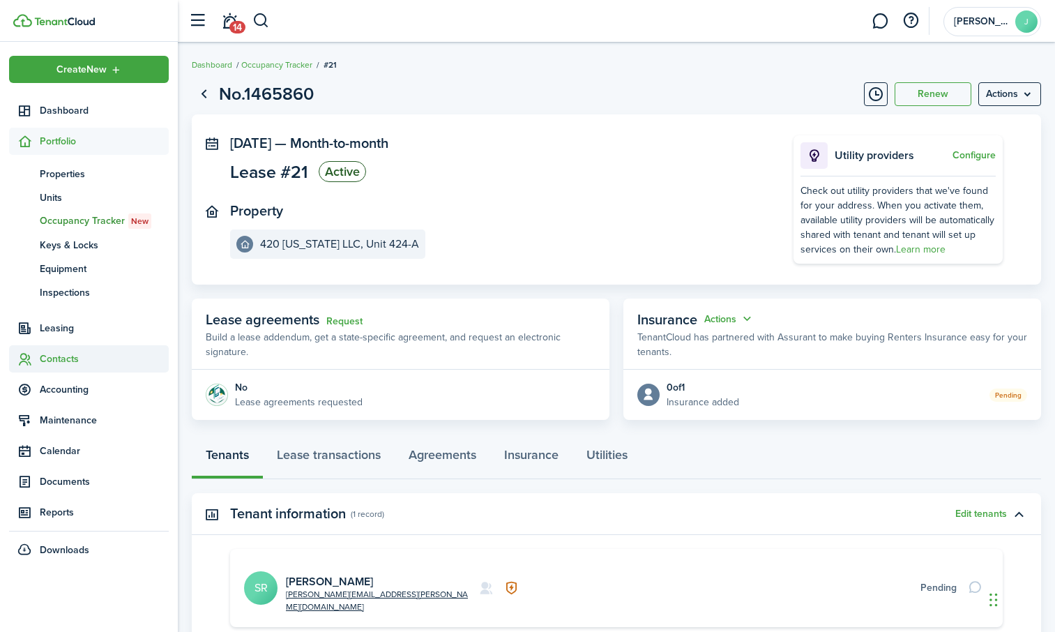
click at [57, 354] on span "Contacts" at bounding box center [104, 359] width 129 height 15
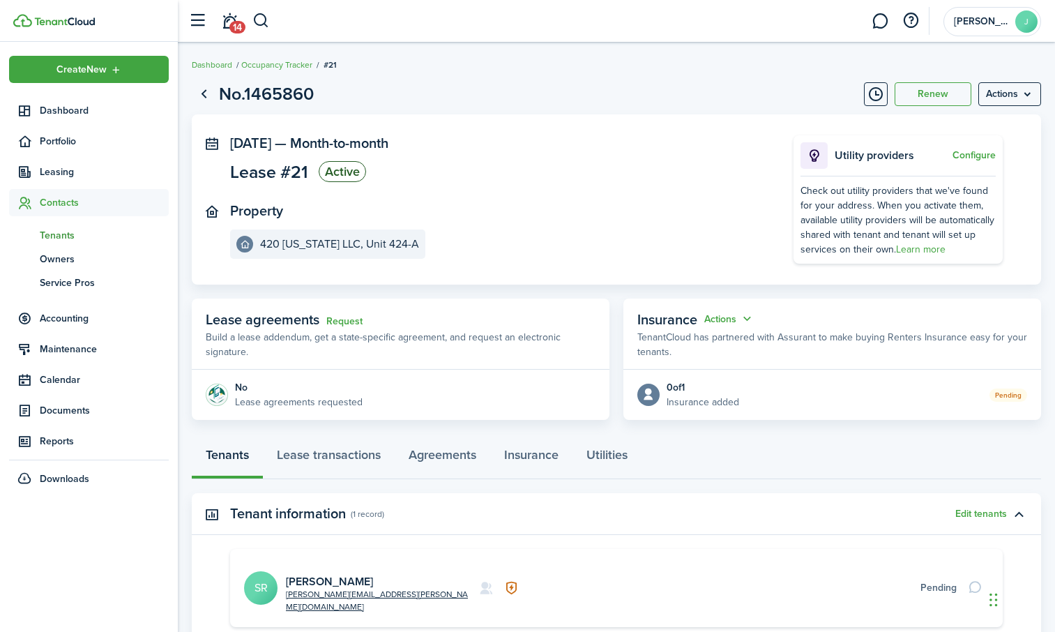
click at [88, 228] on span "Tenants" at bounding box center [104, 235] width 129 height 15
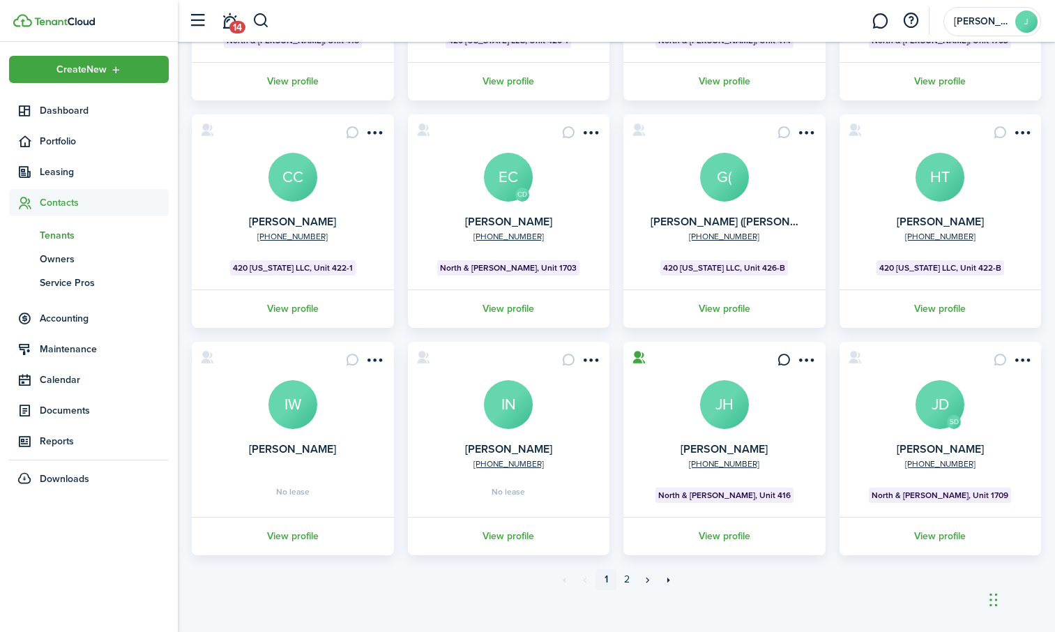
scroll to position [280, 0]
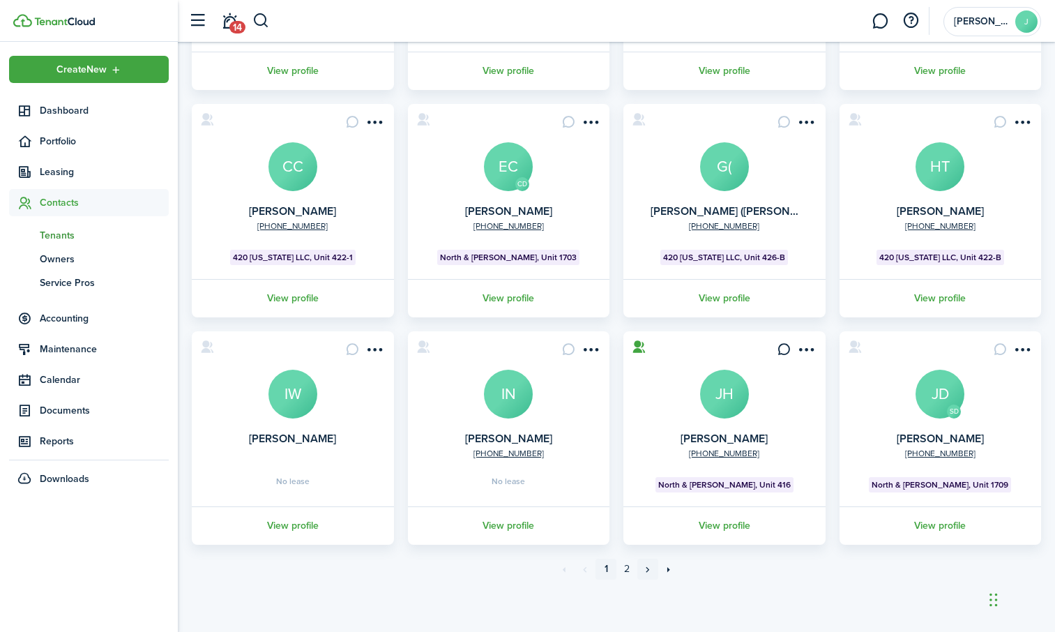
click at [652, 569] on link "»" at bounding box center [648, 569] width 21 height 21
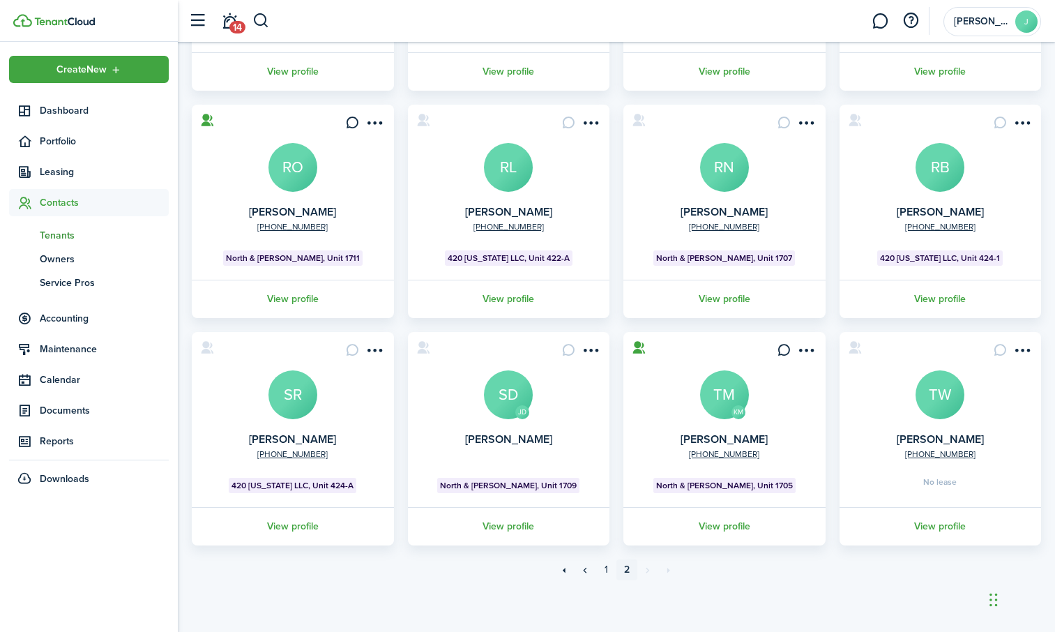
scroll to position [280, 0]
click at [602, 572] on link "1" at bounding box center [606, 569] width 21 height 21
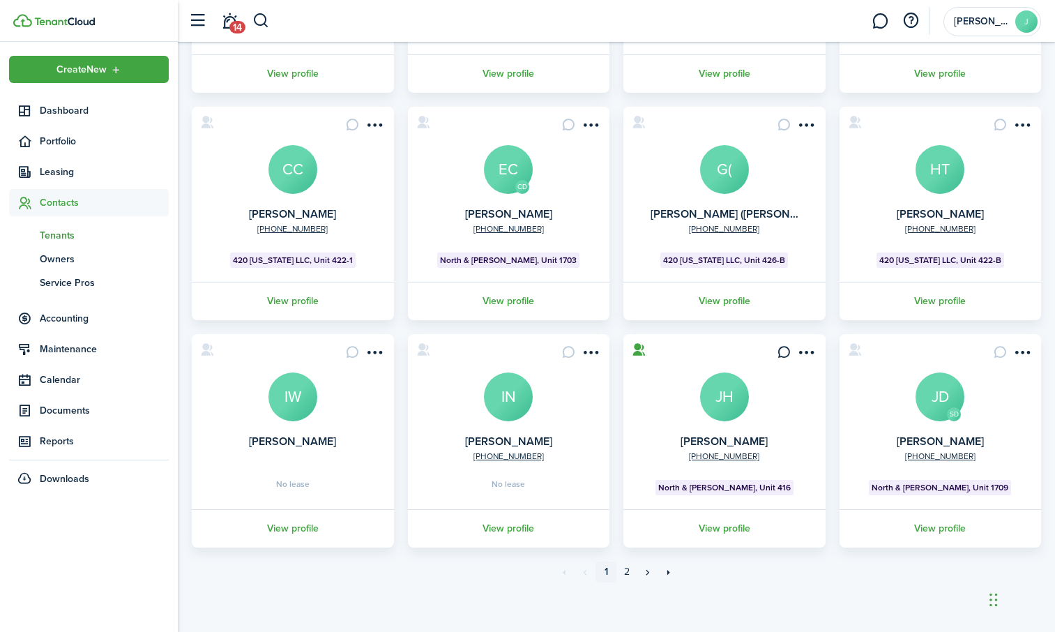
scroll to position [280, 0]
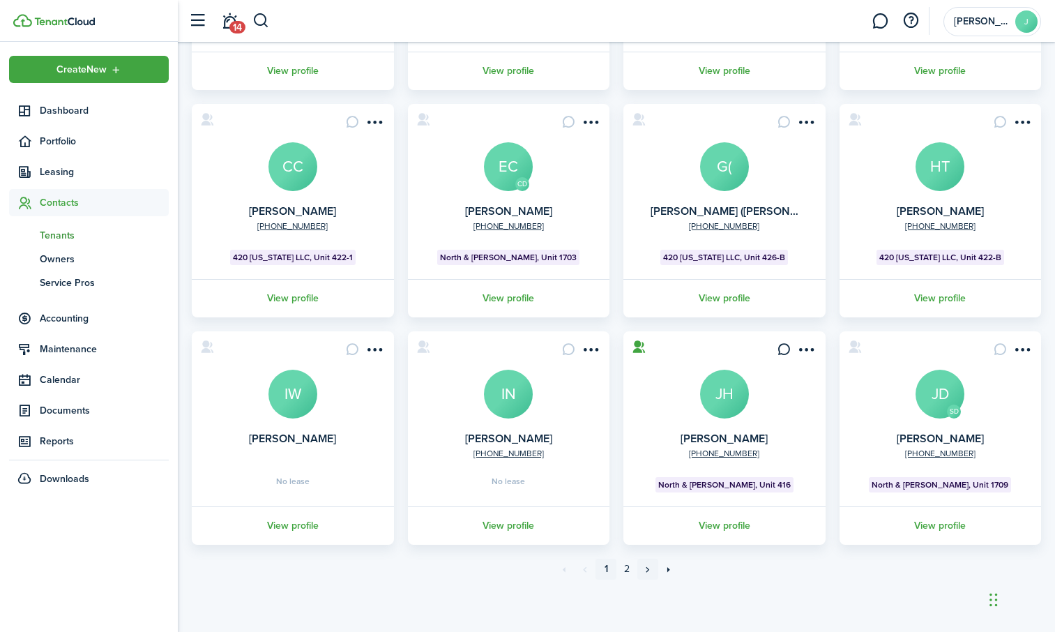
click at [643, 572] on link "»" at bounding box center [648, 569] width 21 height 21
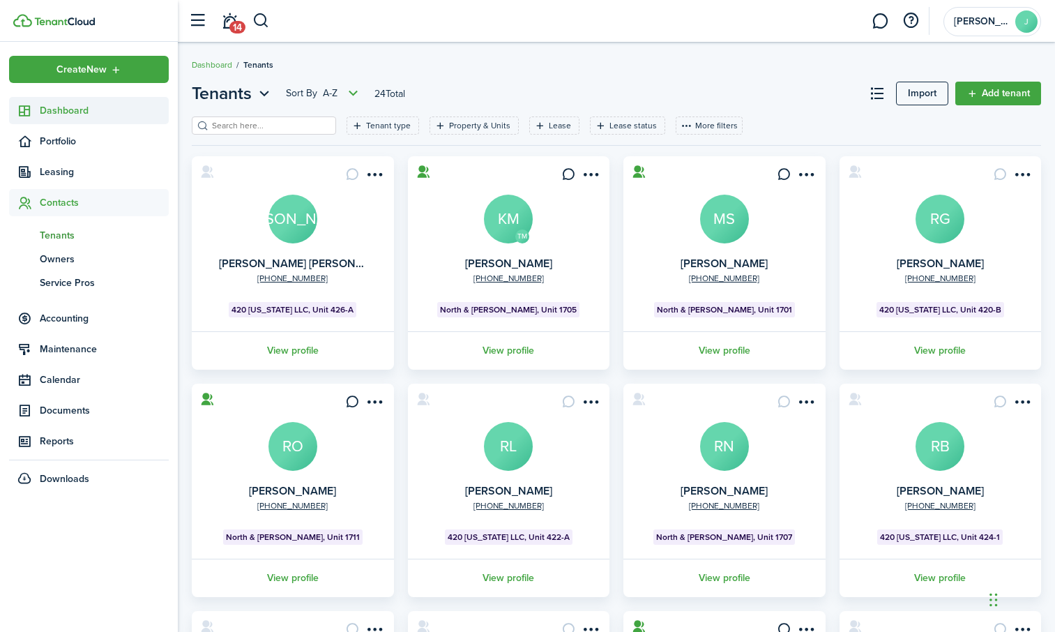
click at [61, 104] on span "Dashboard" at bounding box center [104, 110] width 129 height 15
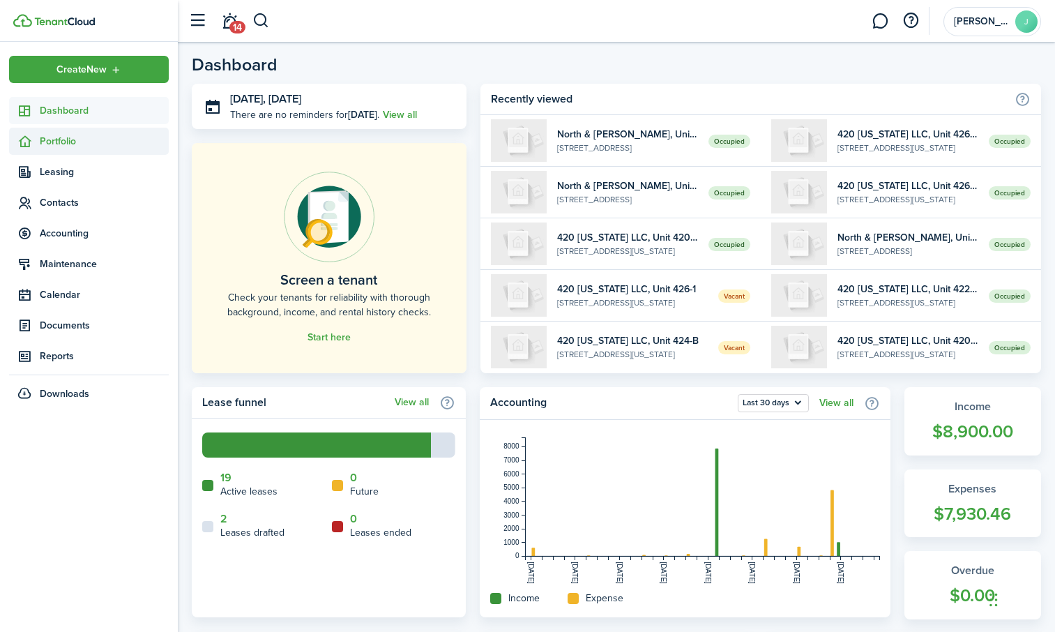
click at [47, 149] on span "Portfolio" at bounding box center [89, 141] width 160 height 27
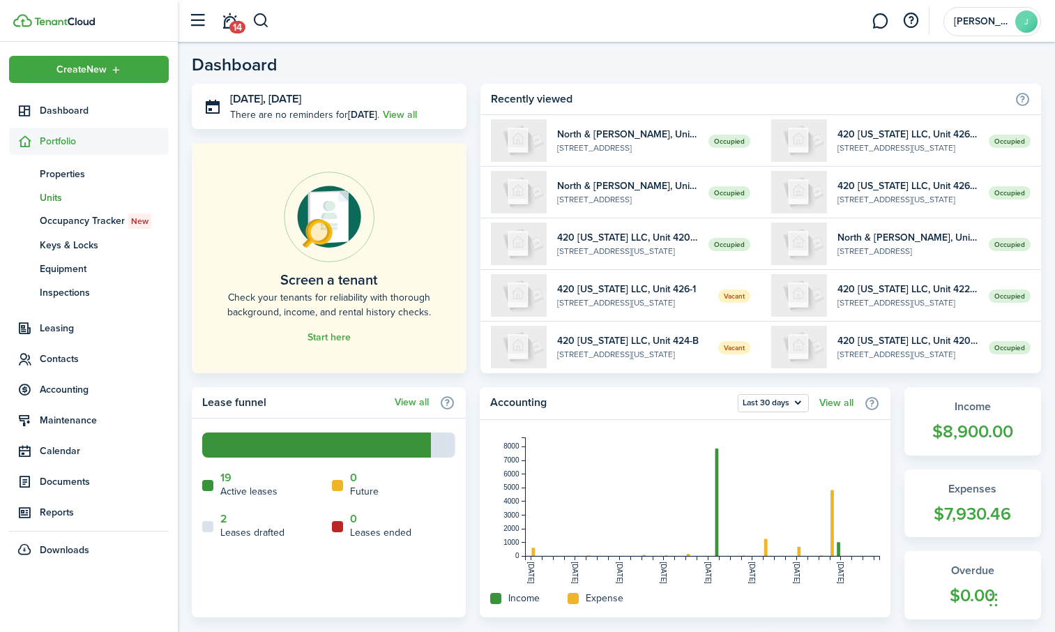
click at [43, 193] on span "Units" at bounding box center [104, 197] width 129 height 15
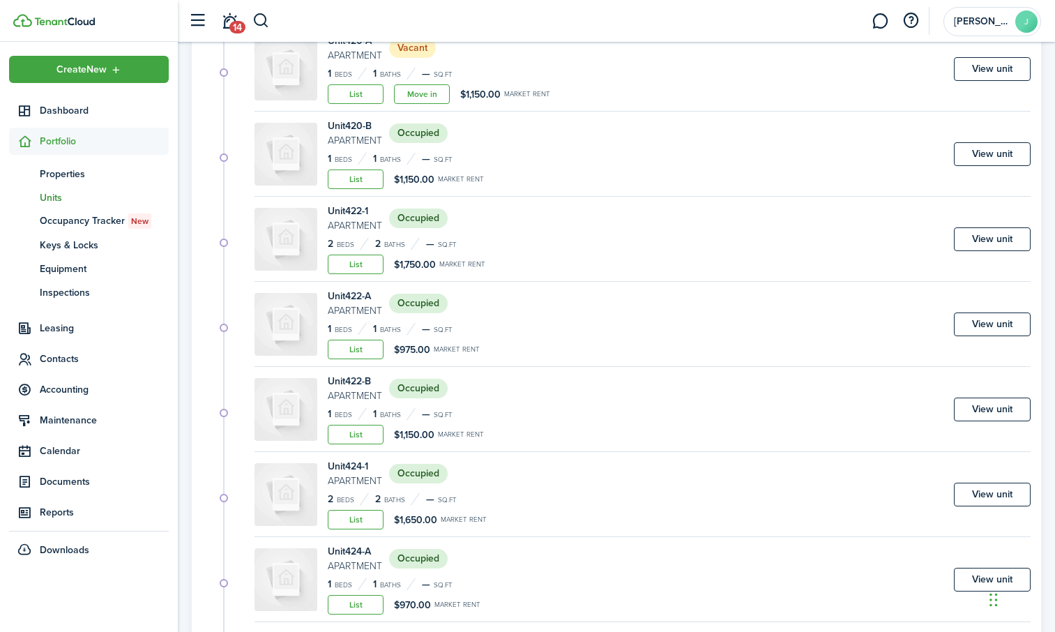
scroll to position [1040, 0]
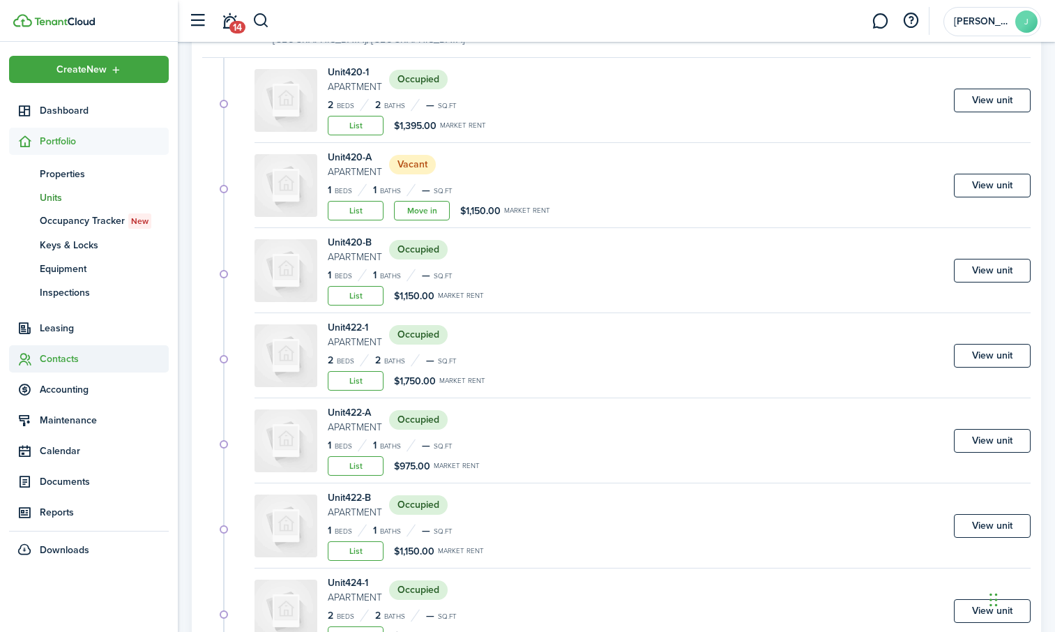
click at [68, 361] on span "Contacts" at bounding box center [104, 359] width 129 height 15
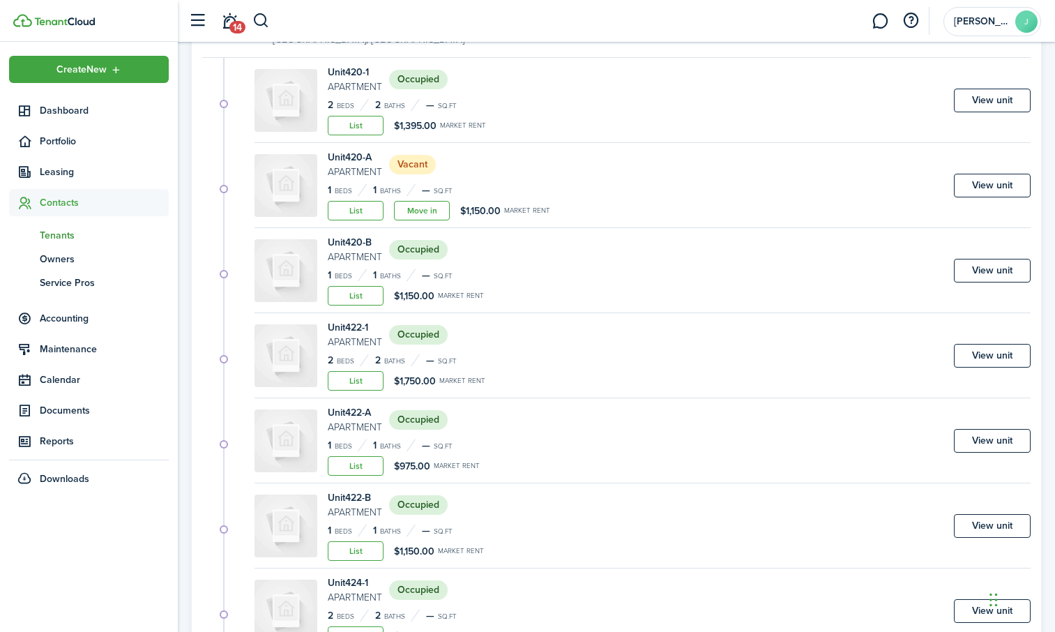
click at [73, 234] on span "Tenants" at bounding box center [104, 235] width 129 height 15
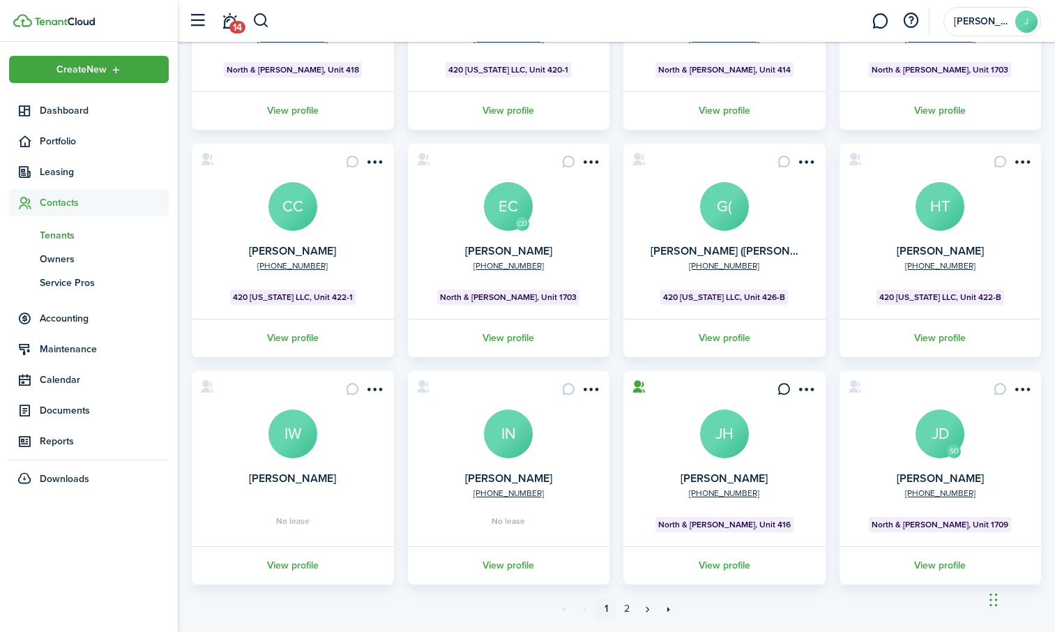
scroll to position [280, 0]
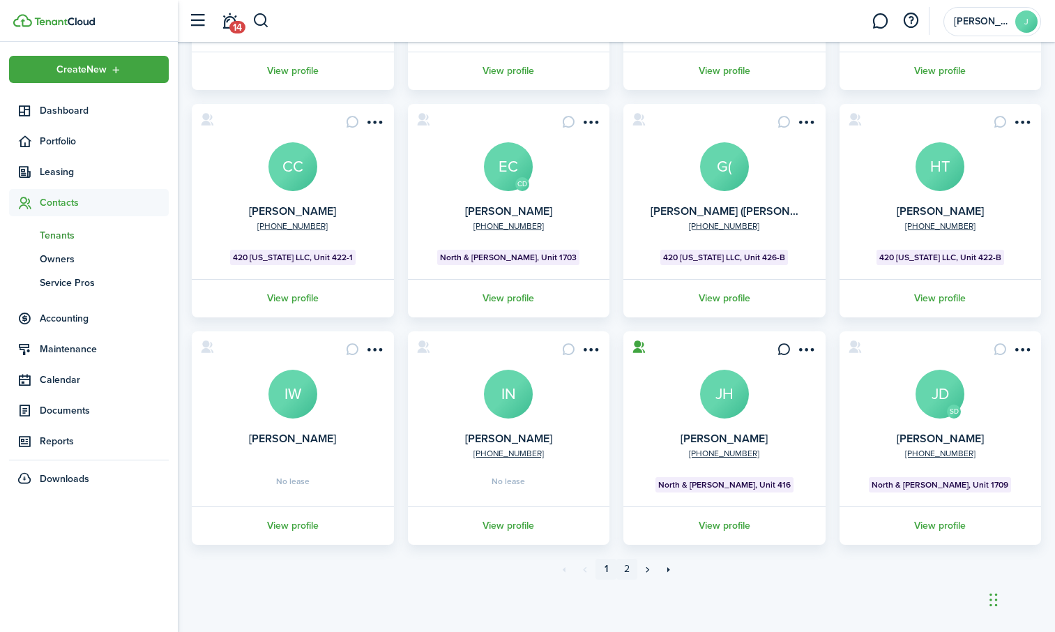
click at [627, 566] on link "2" at bounding box center [627, 569] width 21 height 21
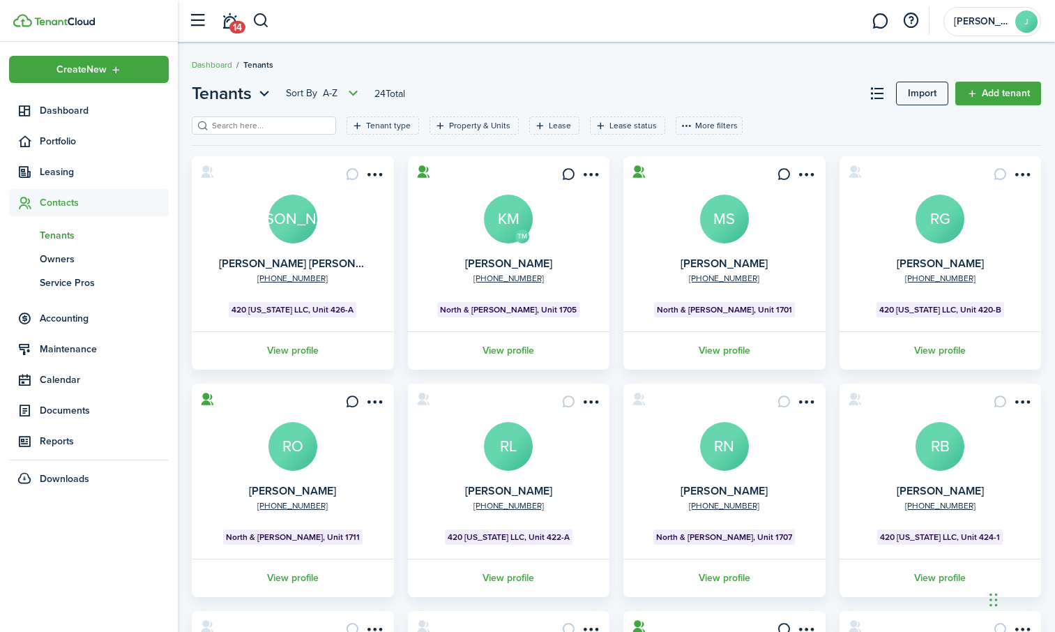
click at [54, 234] on span "Tenants" at bounding box center [104, 235] width 129 height 15
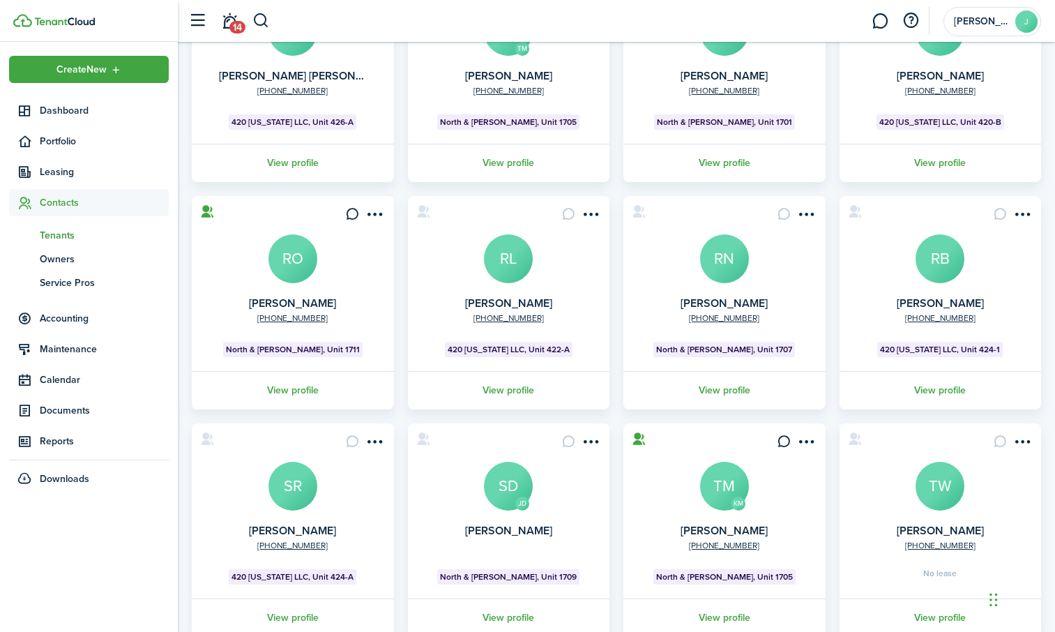
scroll to position [279, 0]
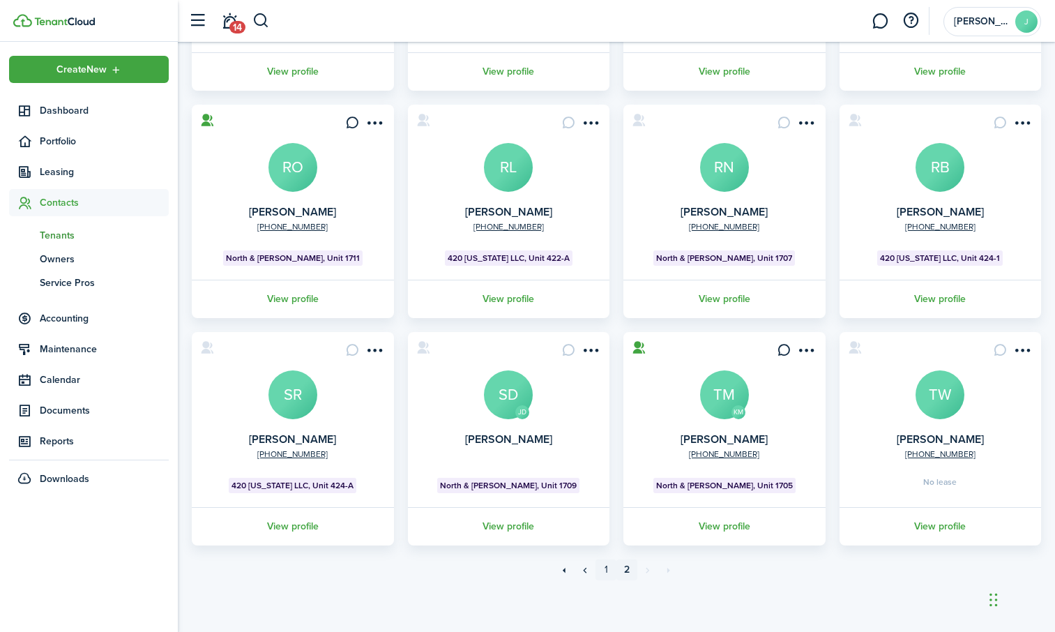
click at [603, 571] on link "1" at bounding box center [606, 569] width 21 height 21
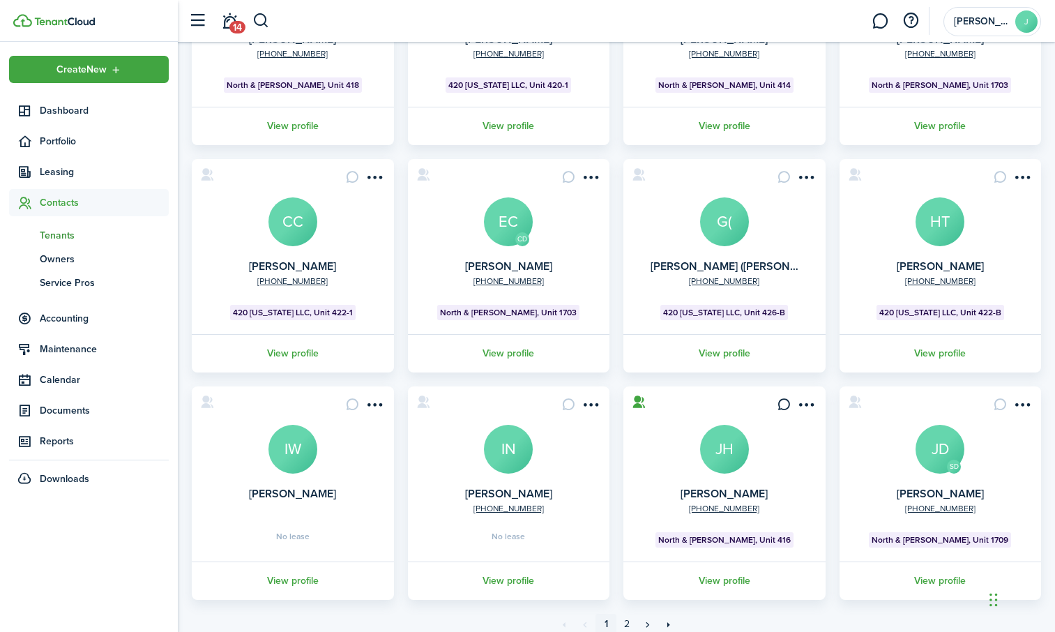
scroll to position [280, 0]
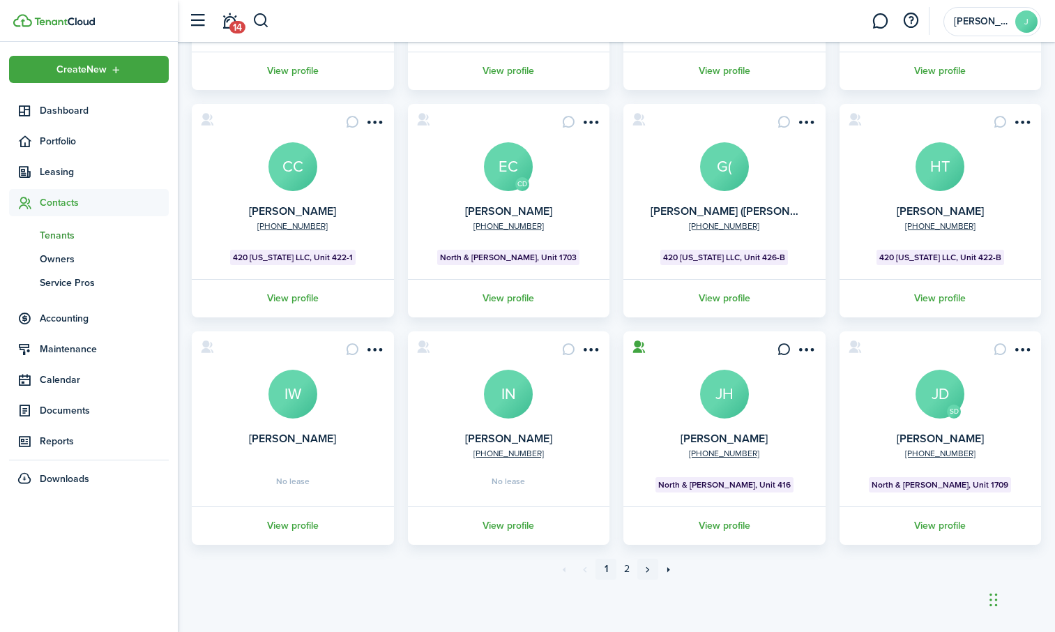
click at [651, 569] on link "»" at bounding box center [648, 569] width 21 height 21
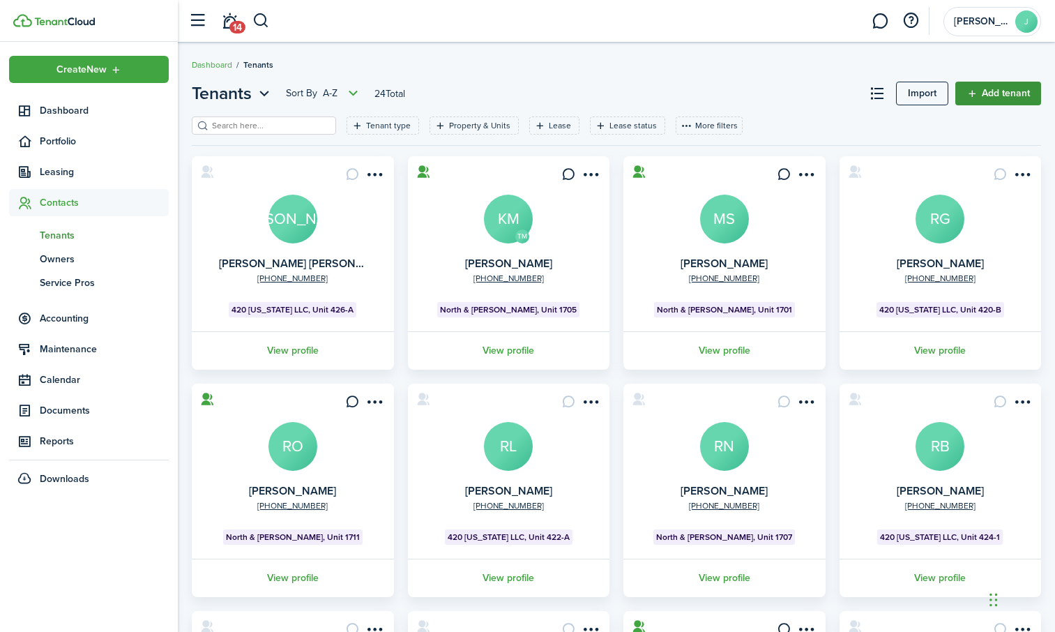
click at [994, 91] on link "Add tenant" at bounding box center [999, 94] width 86 height 24
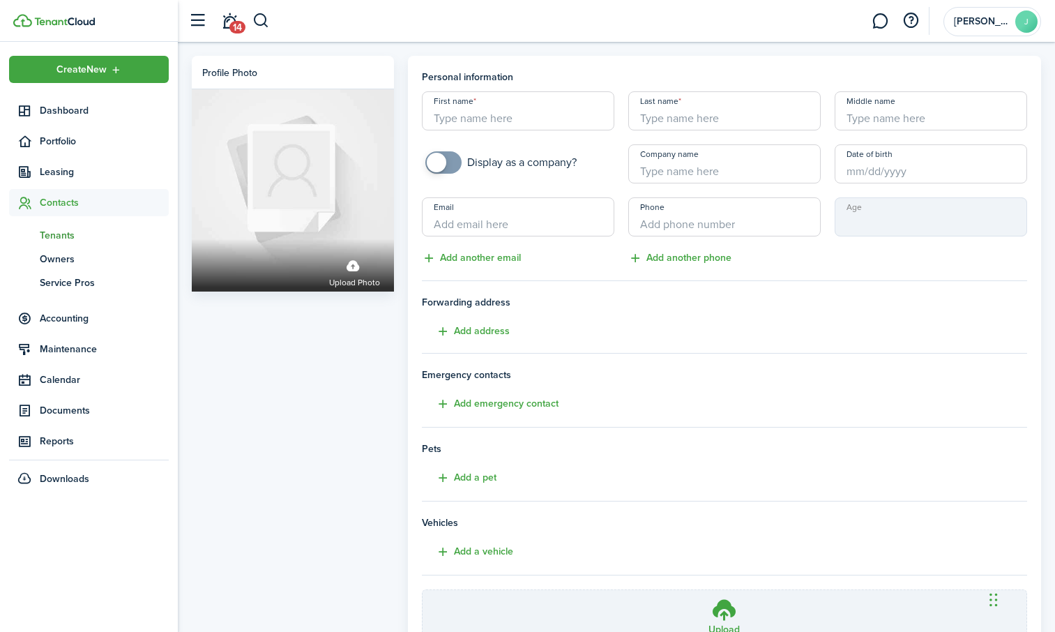
click at [492, 108] on input "First name" at bounding box center [518, 110] width 193 height 39
paste input "[PERSON_NAME][EMAIL_ADDRESS][PERSON_NAME][DOMAIN_NAME]"
type input "[PERSON_NAME][EMAIL_ADDRESS][PERSON_NAME][DOMAIN_NAME]"
drag, startPoint x: 562, startPoint y: 110, endPoint x: 436, endPoint y: 116, distance: 126.5
click at [436, 116] on input "[PERSON_NAME][EMAIL_ADDRESS][PERSON_NAME][DOMAIN_NAME]" at bounding box center [518, 110] width 193 height 39
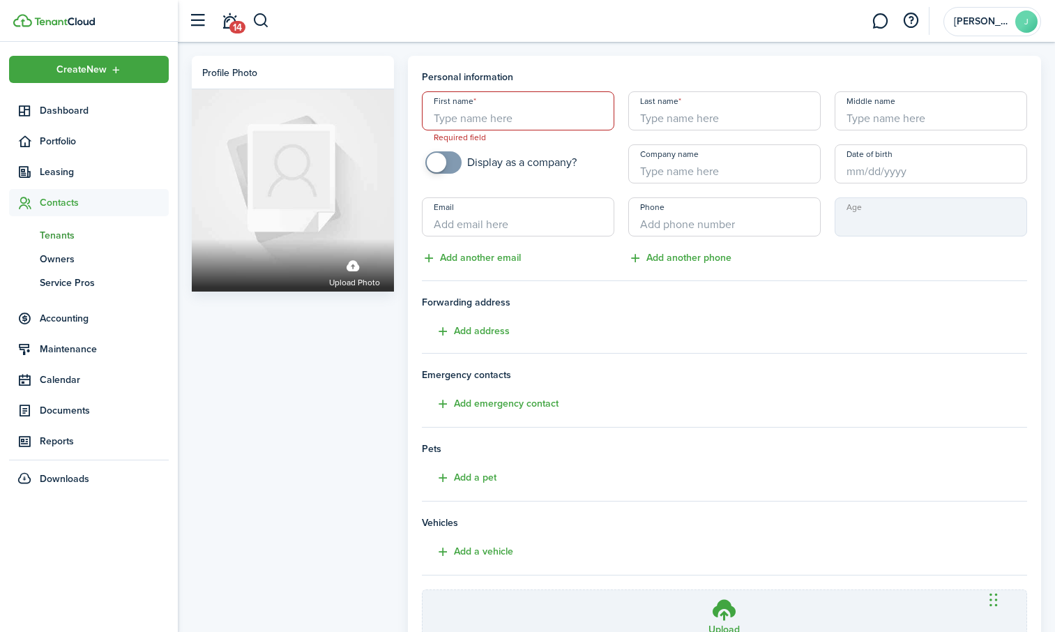
click at [484, 115] on input "First name" at bounding box center [518, 110] width 193 height 39
paste input "[PERSON_NAME]"
drag, startPoint x: 465, startPoint y: 115, endPoint x: 489, endPoint y: 124, distance: 25.4
click at [489, 125] on input "[PERSON_NAME]" at bounding box center [518, 110] width 193 height 39
type input "[PERSON_NAME]"
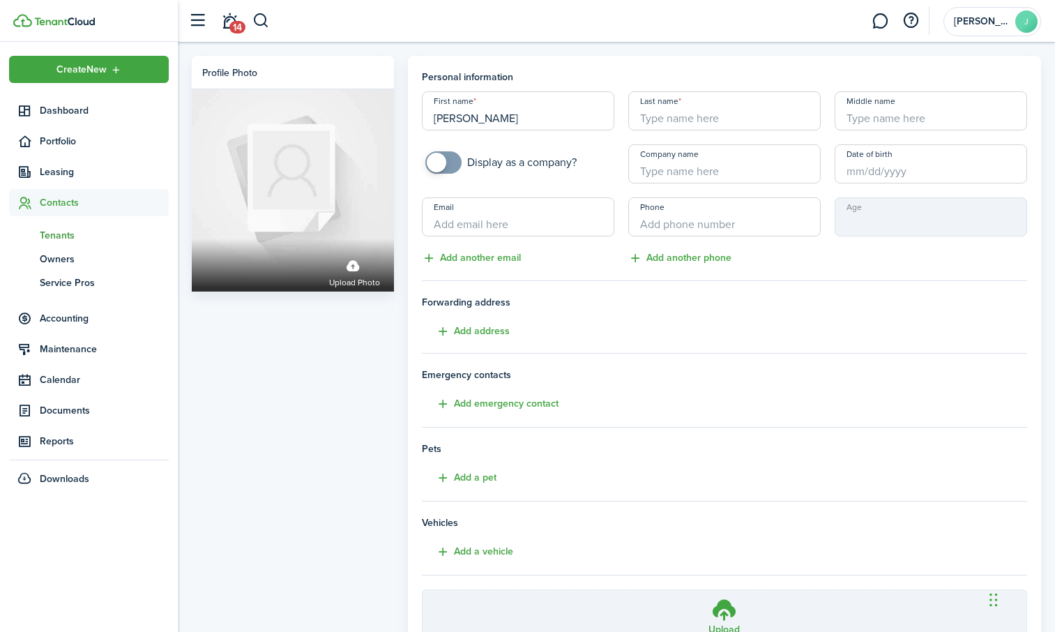
click at [654, 119] on input "Last name" at bounding box center [725, 110] width 193 height 39
type input "Erl"
click at [499, 121] on input "[PERSON_NAME]" at bounding box center [518, 110] width 193 height 39
type input "[PERSON_NAME]"
click at [744, 298] on span "Forwarding address" at bounding box center [725, 302] width 606 height 15
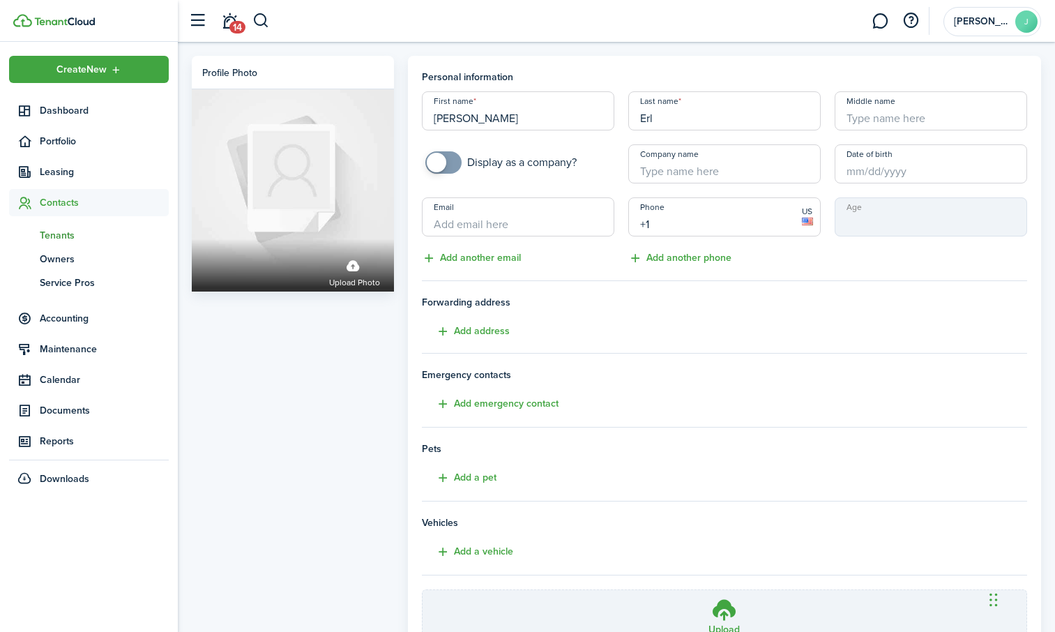
click at [681, 226] on input "+1" at bounding box center [725, 216] width 193 height 39
paste input "[PHONE_NUMBER]"
type input "[PHONE_NUMBER]"
click at [604, 268] on tenant-form "Personal information First name [PERSON_NAME] name [PERSON_NAME] Middle name Di…" at bounding box center [725, 364] width 606 height 589
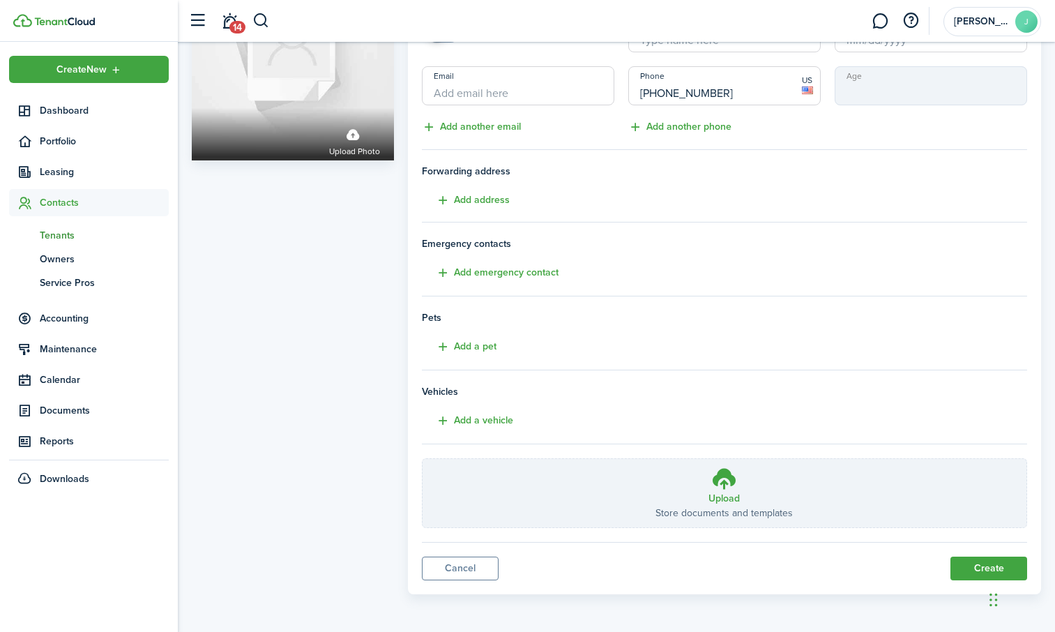
scroll to position [132, 0]
click at [981, 565] on button "Create" at bounding box center [989, 568] width 77 height 24
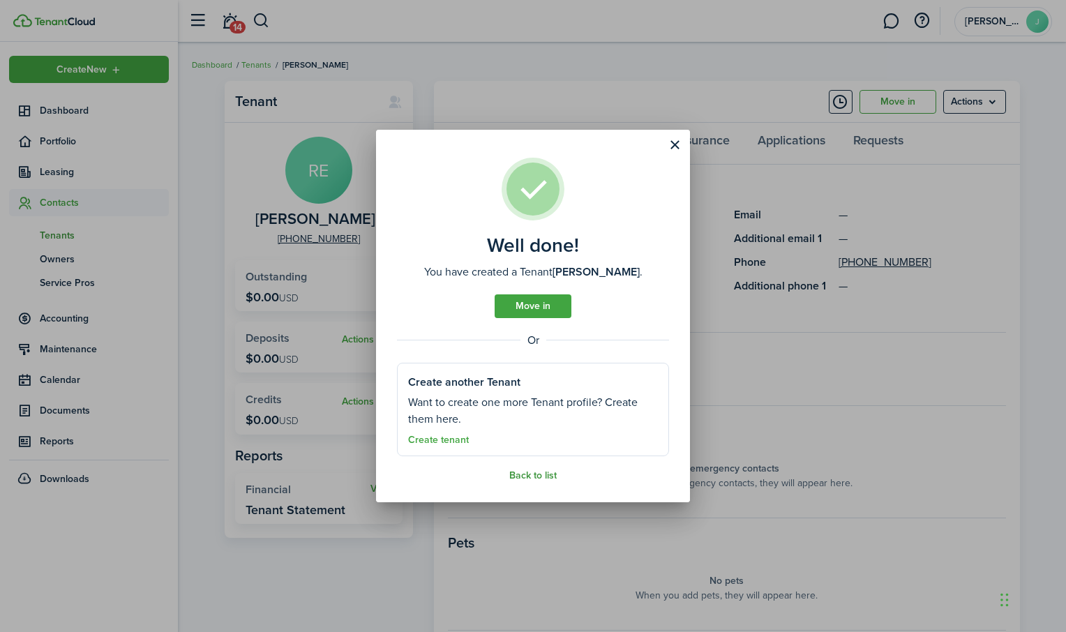
click at [529, 480] on link "Back to list" at bounding box center [532, 475] width 47 height 11
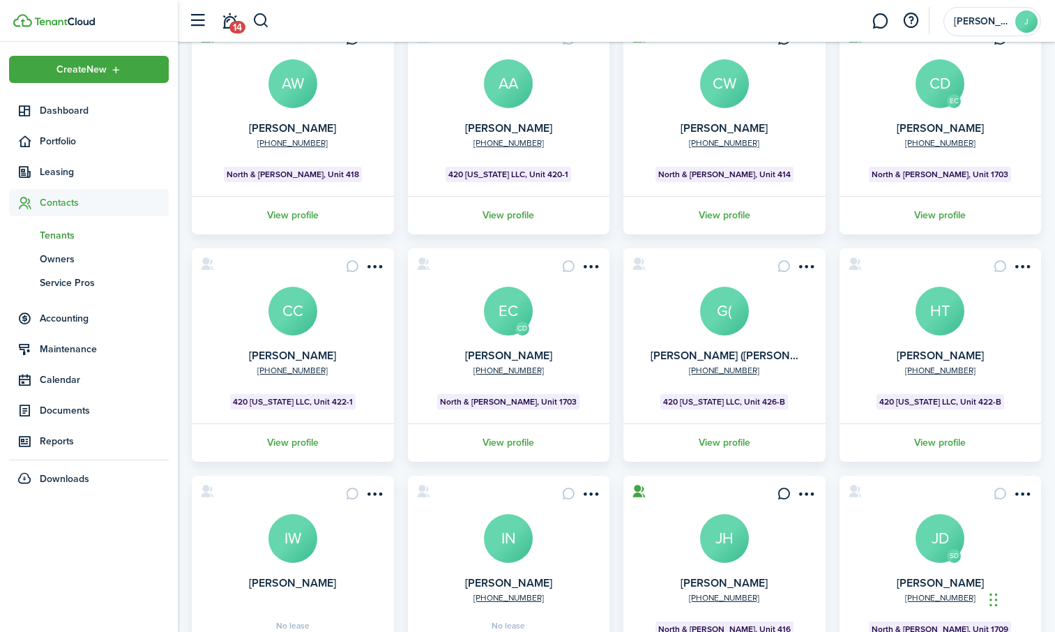
scroll to position [280, 0]
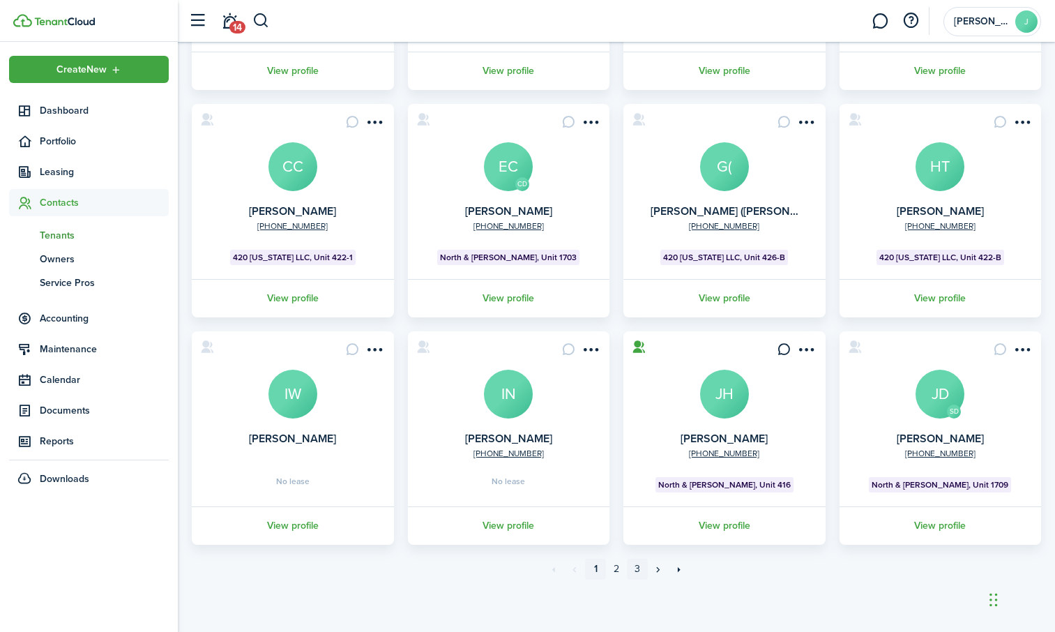
click at [635, 568] on link "3" at bounding box center [637, 569] width 21 height 21
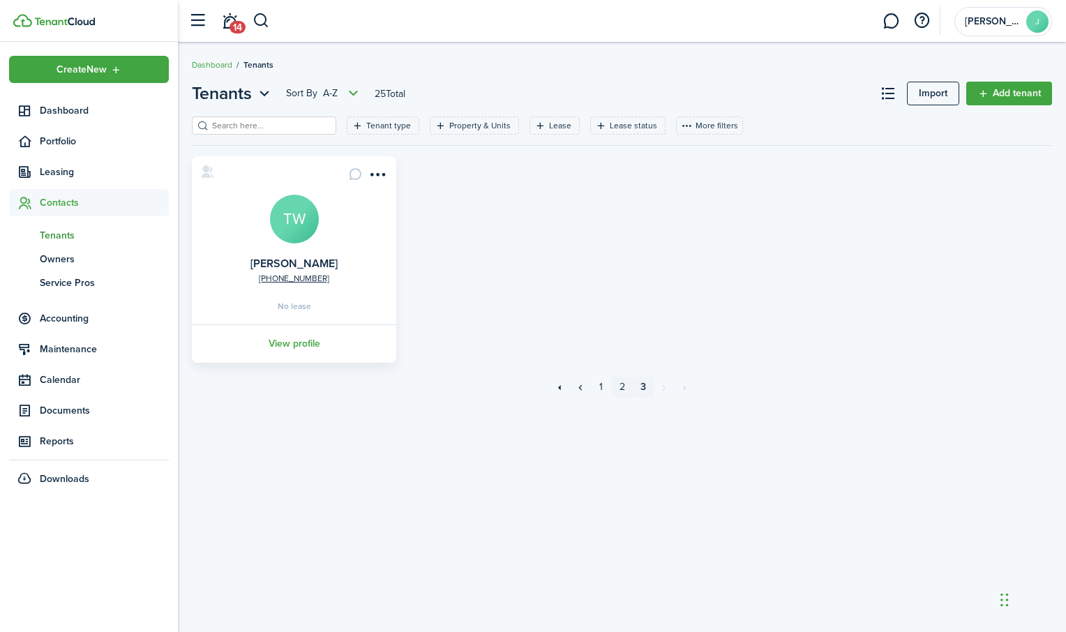
click at [622, 387] on link "2" at bounding box center [622, 387] width 21 height 21
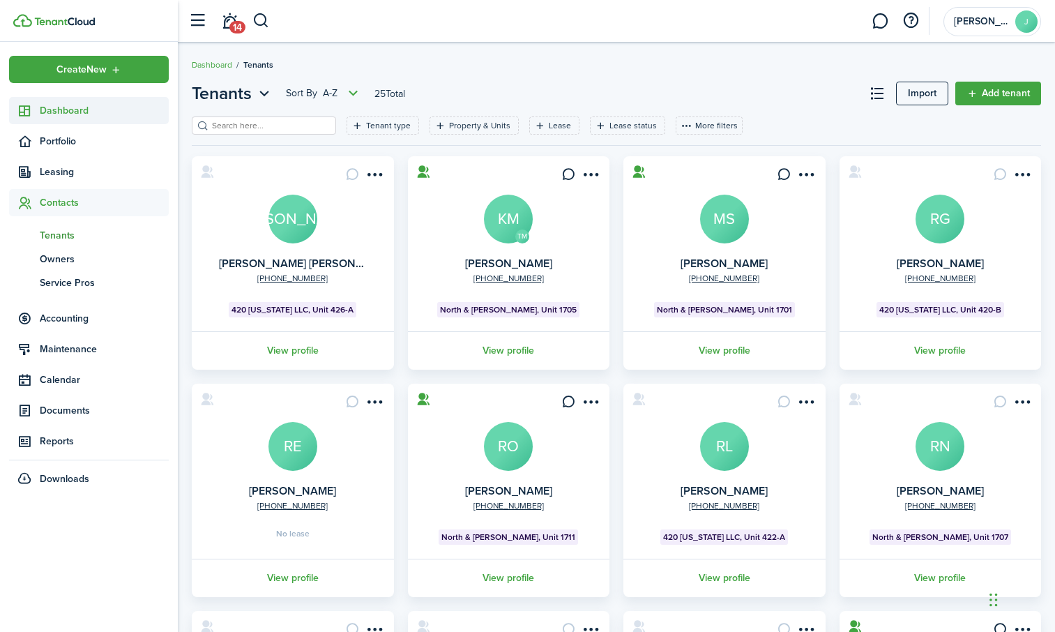
click at [82, 112] on span "Dashboard" at bounding box center [104, 110] width 129 height 15
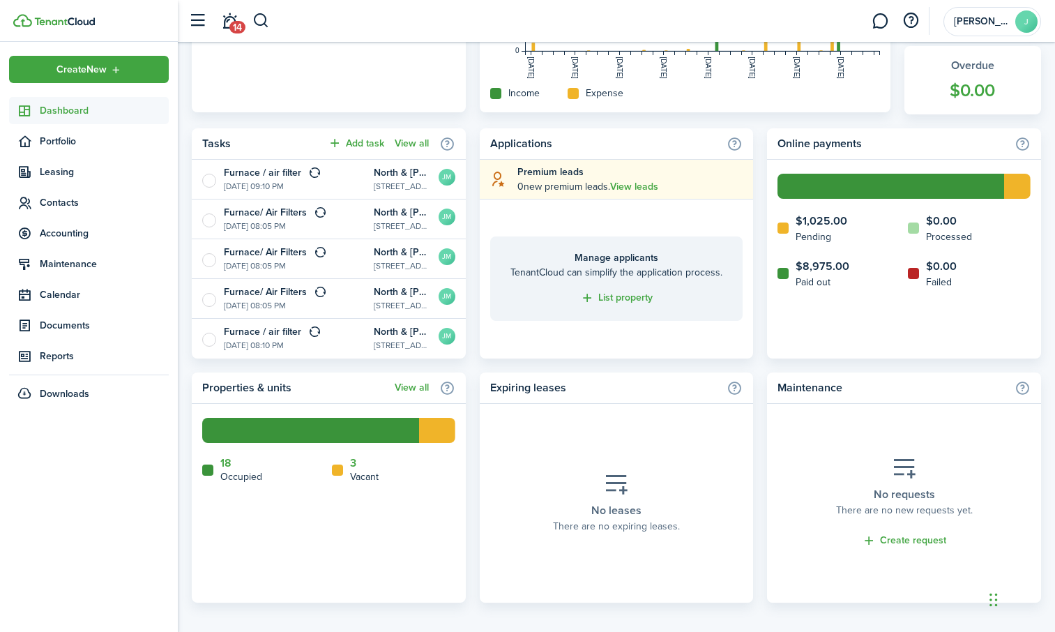
scroll to position [514, 0]
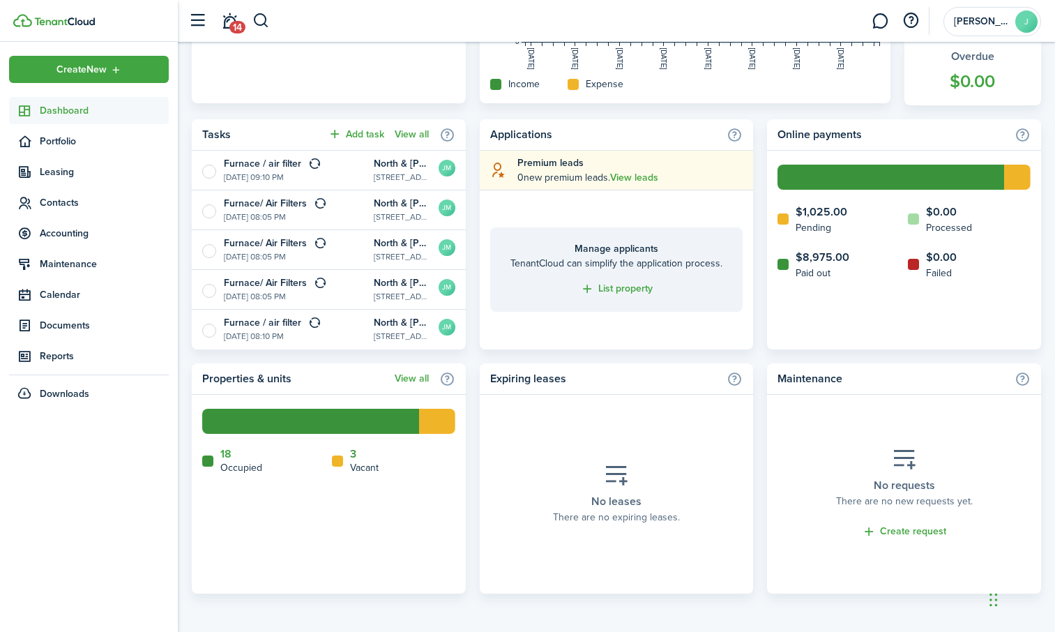
click at [353, 458] on link "3" at bounding box center [353, 454] width 6 height 13
